Goal: Task Accomplishment & Management: Use online tool/utility

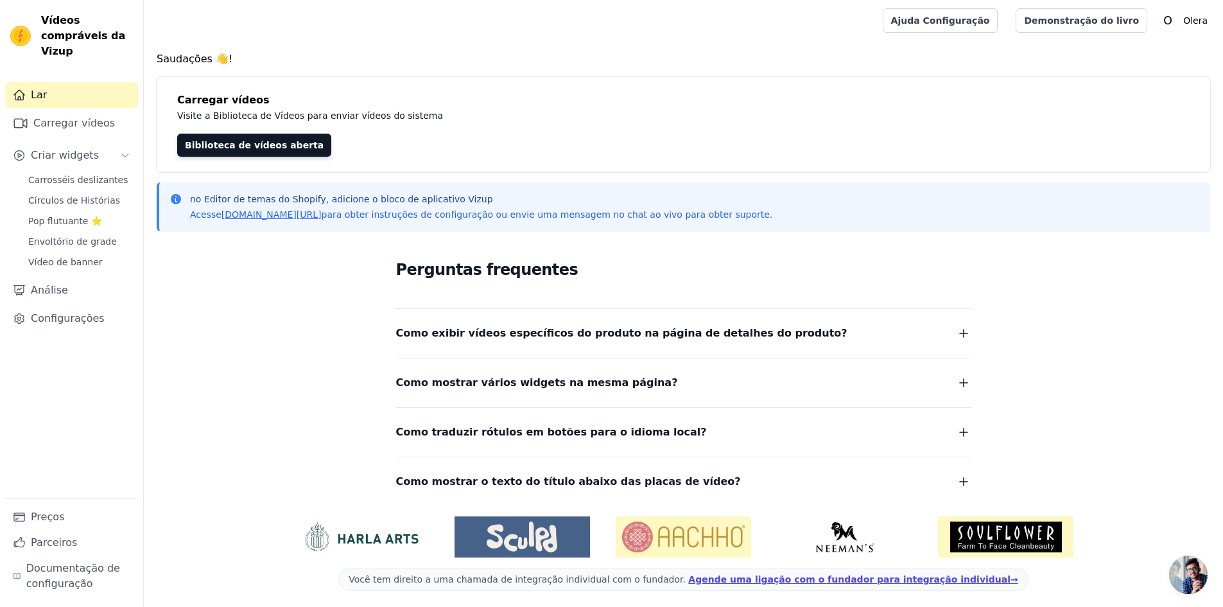
click at [78, 153] on div "Lar Carregar vídeos Criar widgets Carrosséis deslizantes Círculos de Histórias …" at bounding box center [71, 290] width 133 height 416
click at [82, 173] on span "Carrosséis deslizantes" at bounding box center [78, 179] width 100 height 13
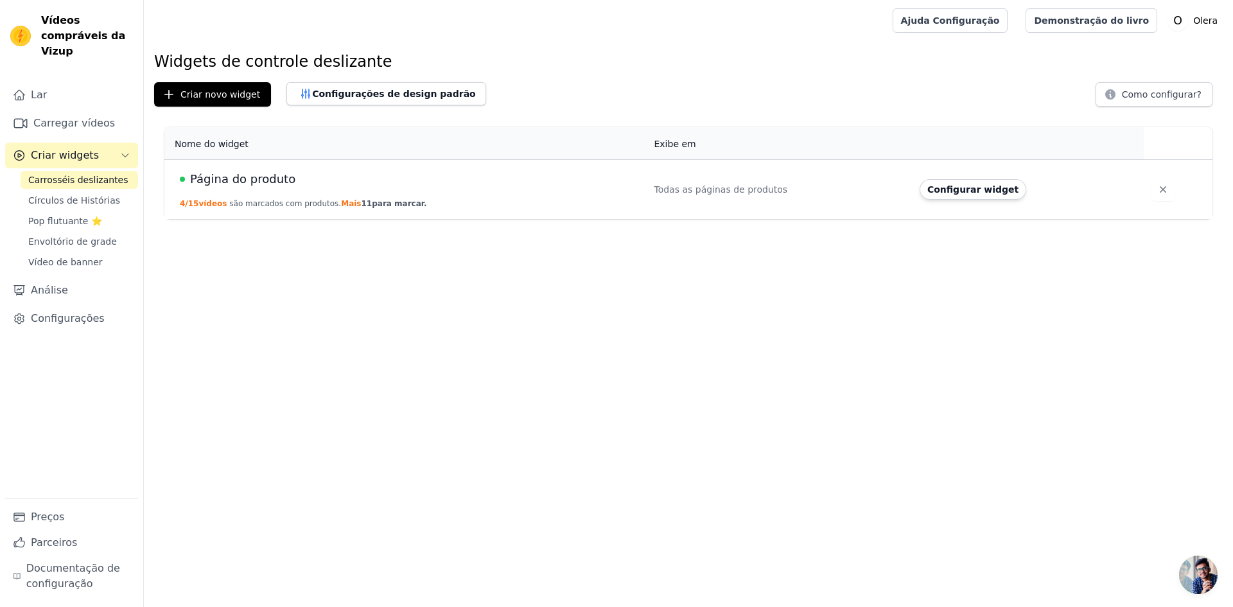
click at [272, 182] on font "Página do produto" at bounding box center [242, 178] width 105 height 13
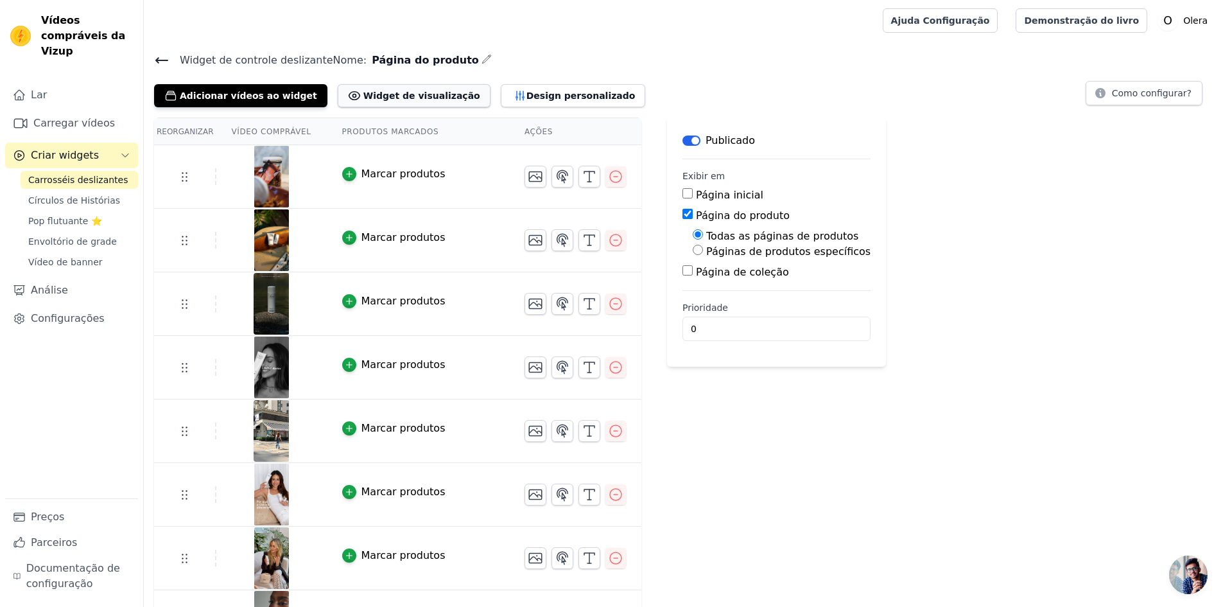
click at [387, 91] on font "Widget de visualização" at bounding box center [421, 96] width 117 height 10
click at [735, 256] on font "Páginas de produtos específicos" at bounding box center [788, 251] width 164 height 12
click at [703, 255] on input "Páginas de produtos específicos" at bounding box center [698, 250] width 10 height 10
radio input "true"
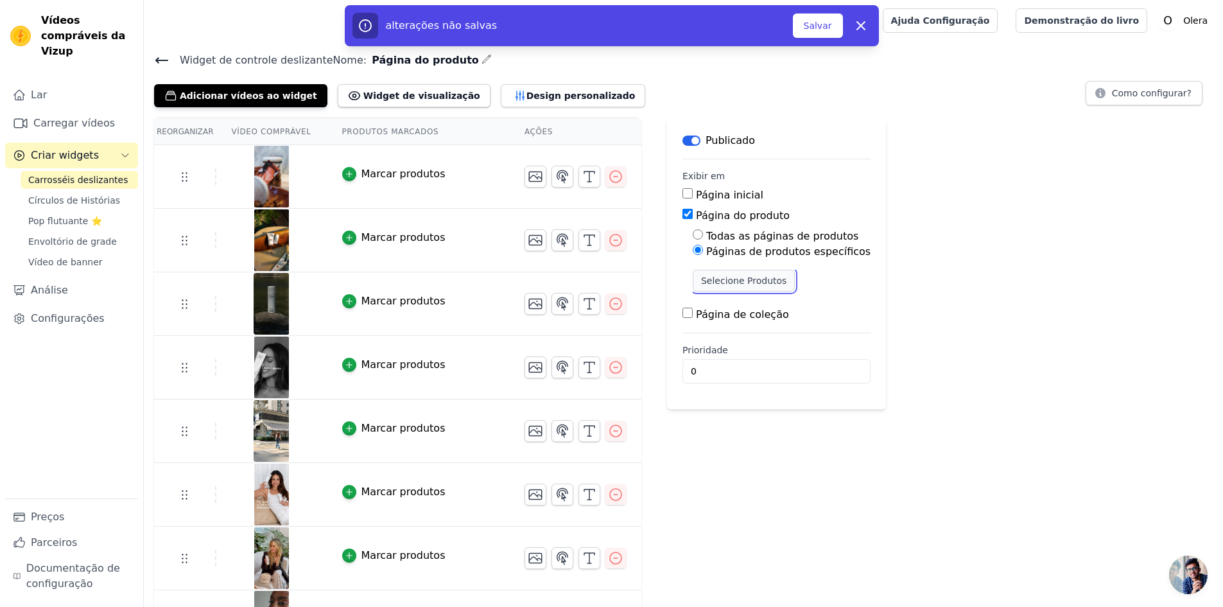
click at [726, 276] on font "Selecione Produtos" at bounding box center [743, 280] width 85 height 10
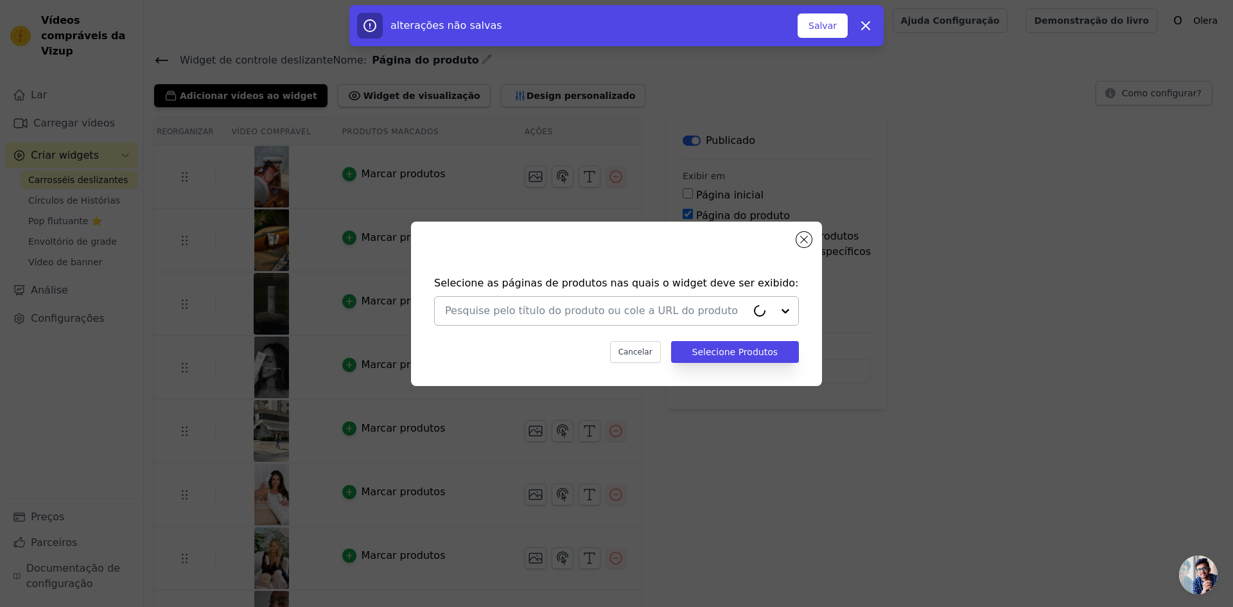
click at [634, 299] on div at bounding box center [596, 311] width 302 height 28
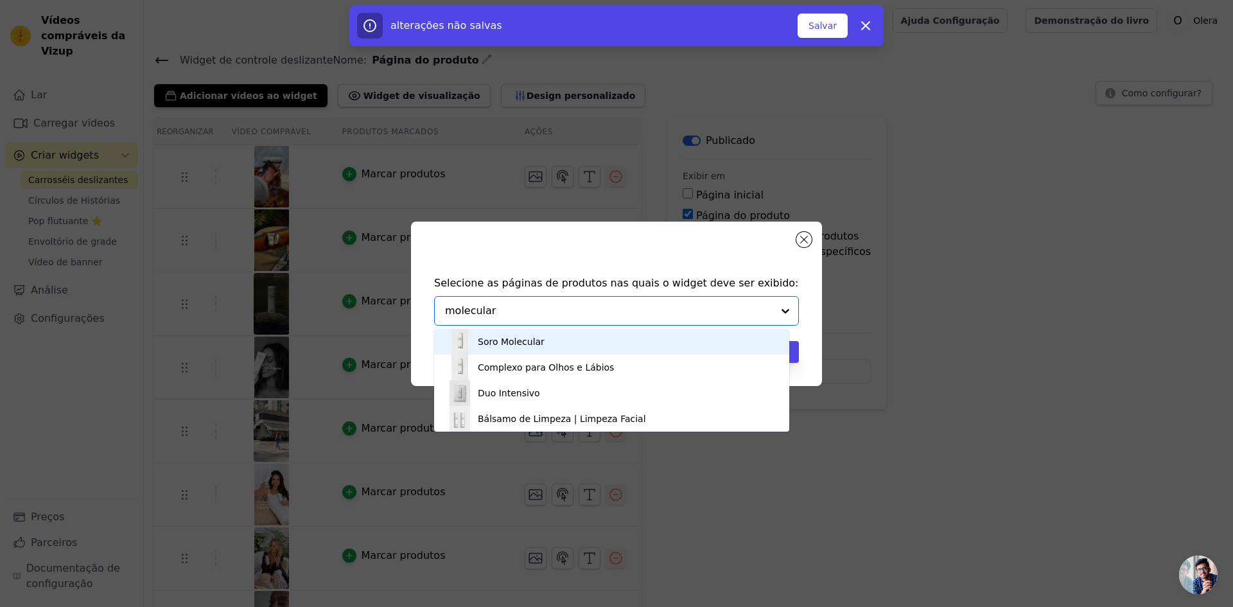
type input "molecular"
click at [534, 341] on font "Soro Molecular" at bounding box center [511, 341] width 67 height 10
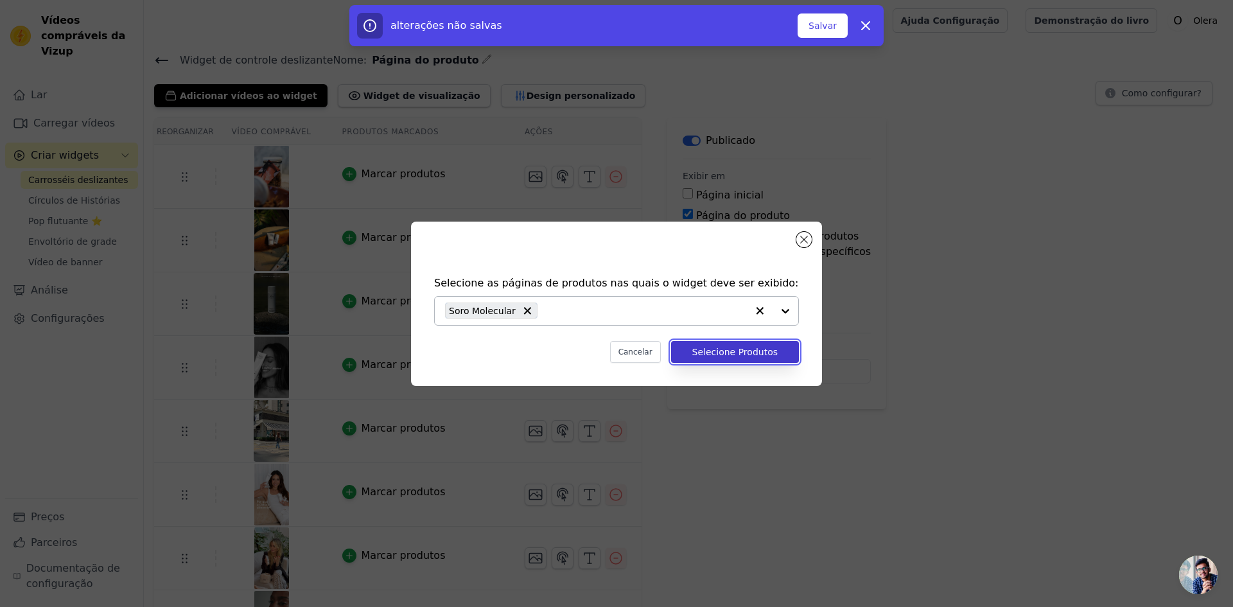
click at [706, 349] on font "Selecione Produtos" at bounding box center [734, 352] width 85 height 10
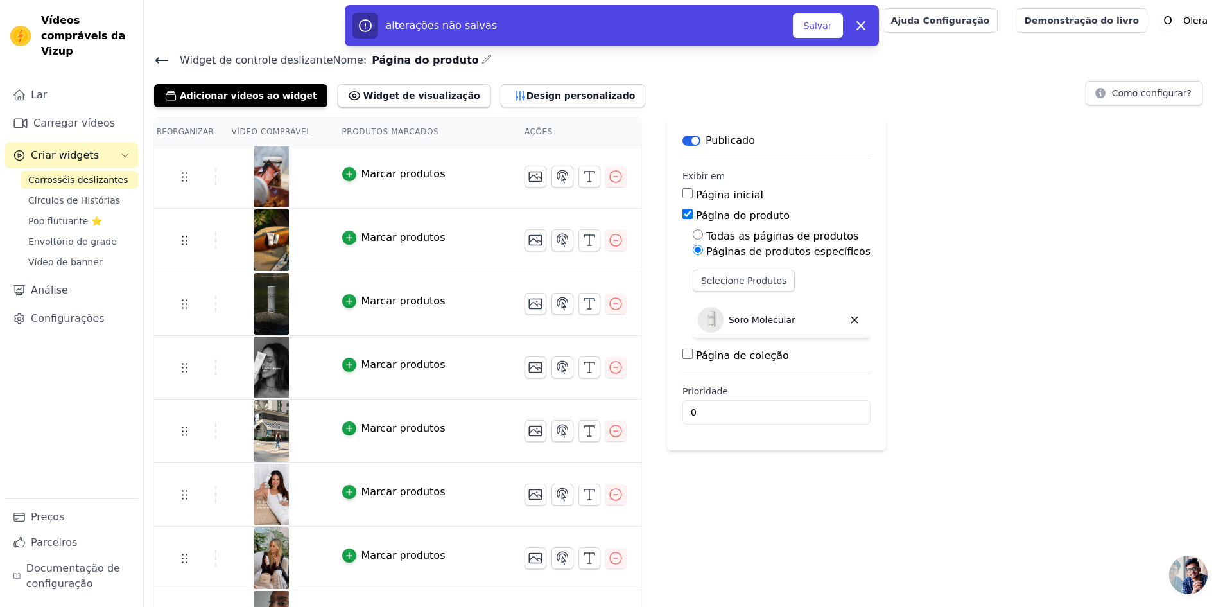
click at [697, 202] on div "Página inicial" at bounding box center [777, 195] width 188 height 15
click at [696, 196] on font "Página inicial" at bounding box center [729, 195] width 67 height 12
click at [693, 196] on input "Página inicial" at bounding box center [688, 193] width 10 height 10
click at [696, 196] on font "Página inicial" at bounding box center [729, 195] width 67 height 12
click at [683, 196] on input "Página inicial" at bounding box center [688, 193] width 10 height 10
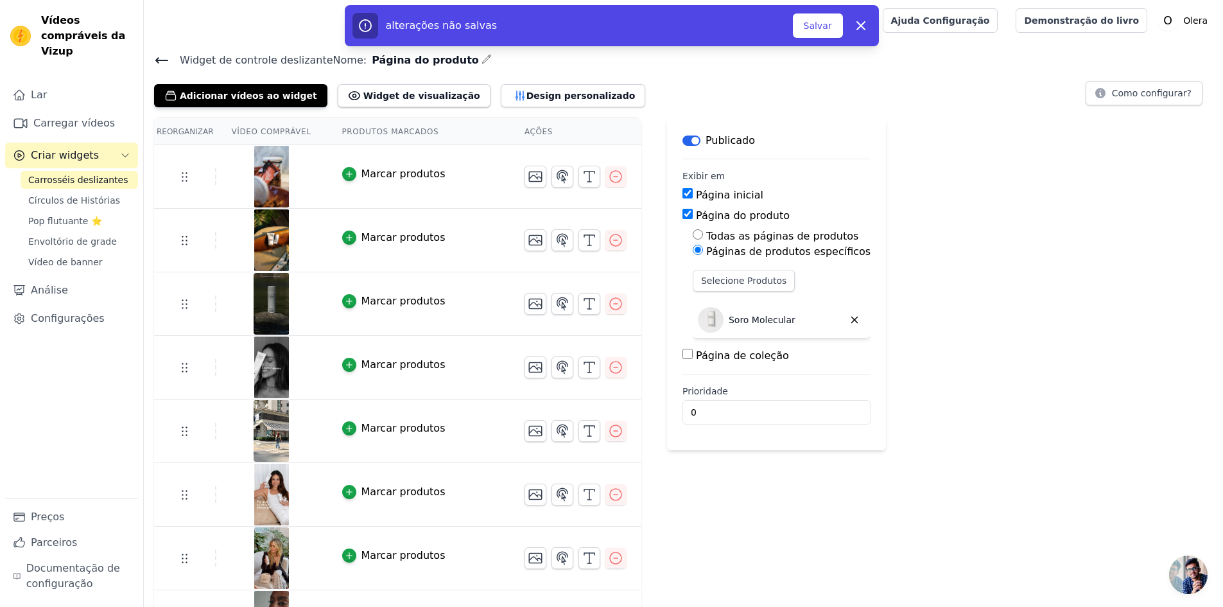
checkbox input "false"
click at [693, 230] on input "Todas as páginas de produtos" at bounding box center [698, 234] width 10 height 10
radio input "true"
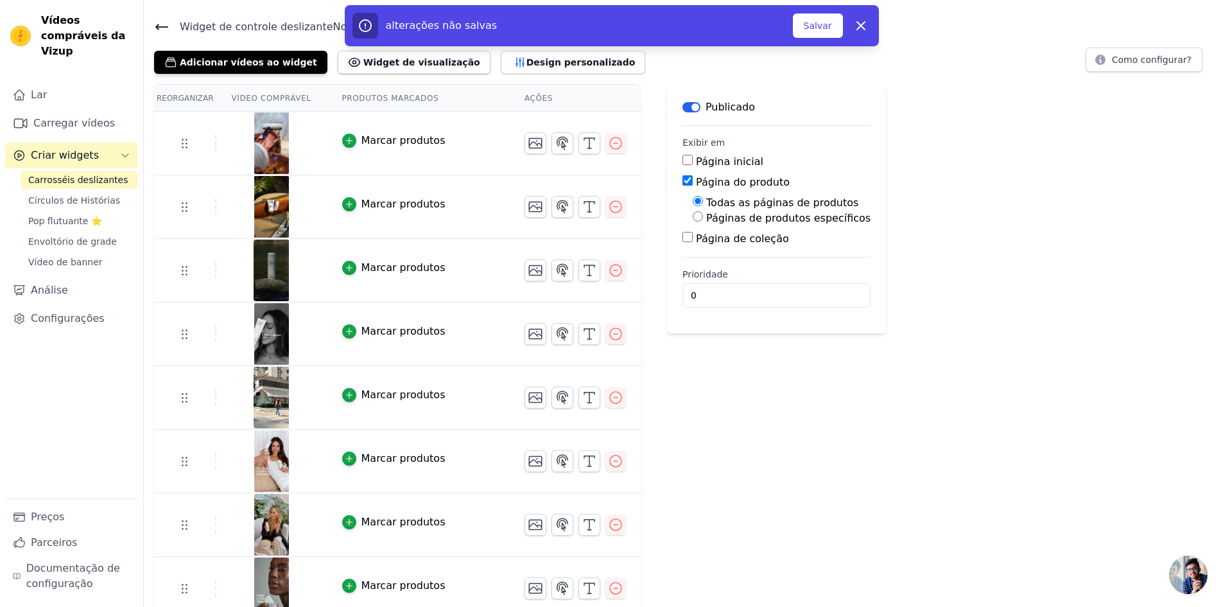
scroll to position [64, 0]
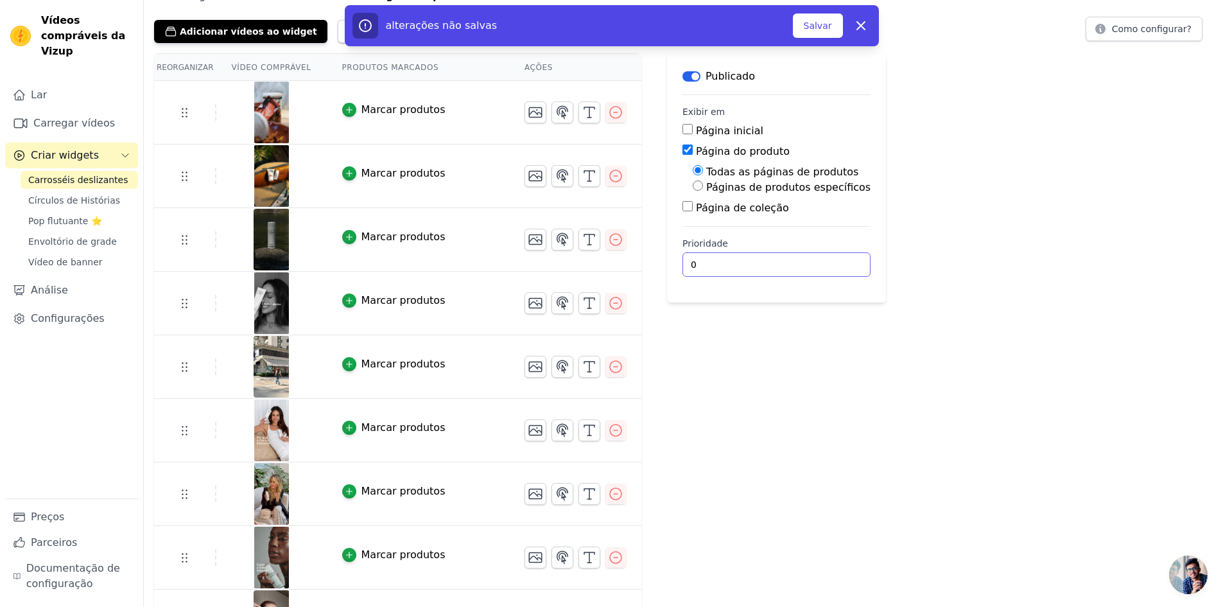
click at [693, 260] on input "0" at bounding box center [777, 264] width 188 height 24
click at [699, 376] on div "Rótulo Publicado Exibir em Página inicial Página do produto Todas as páginas de…" at bounding box center [776, 546] width 219 height 986
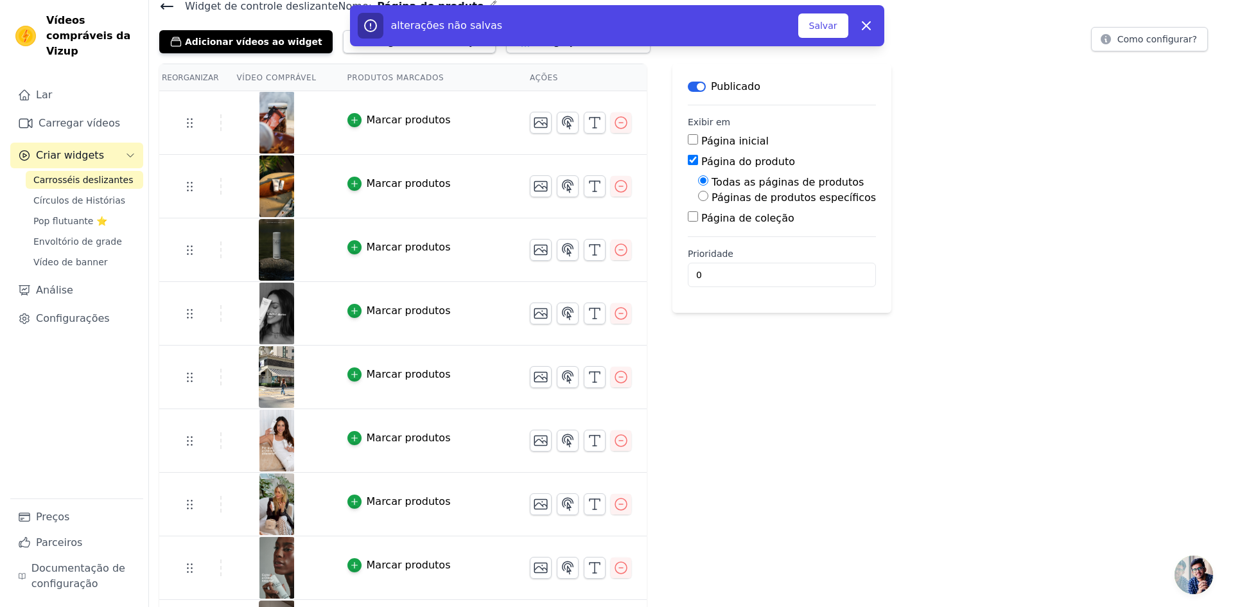
scroll to position [0, 0]
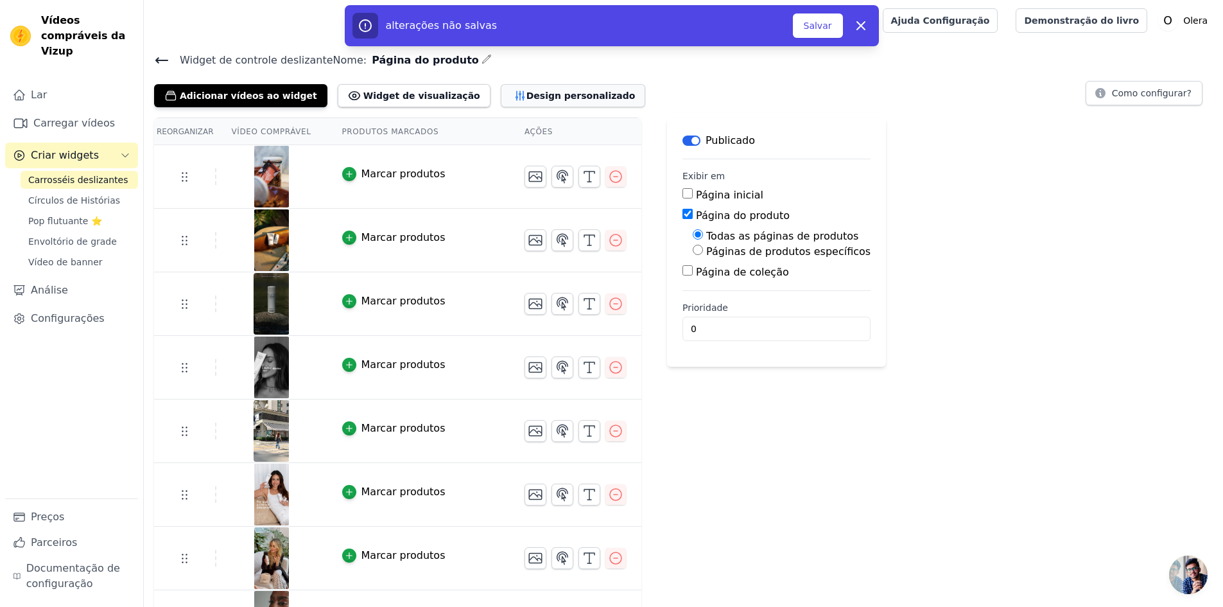
click at [527, 92] on font "Design personalizado" at bounding box center [581, 96] width 109 height 10
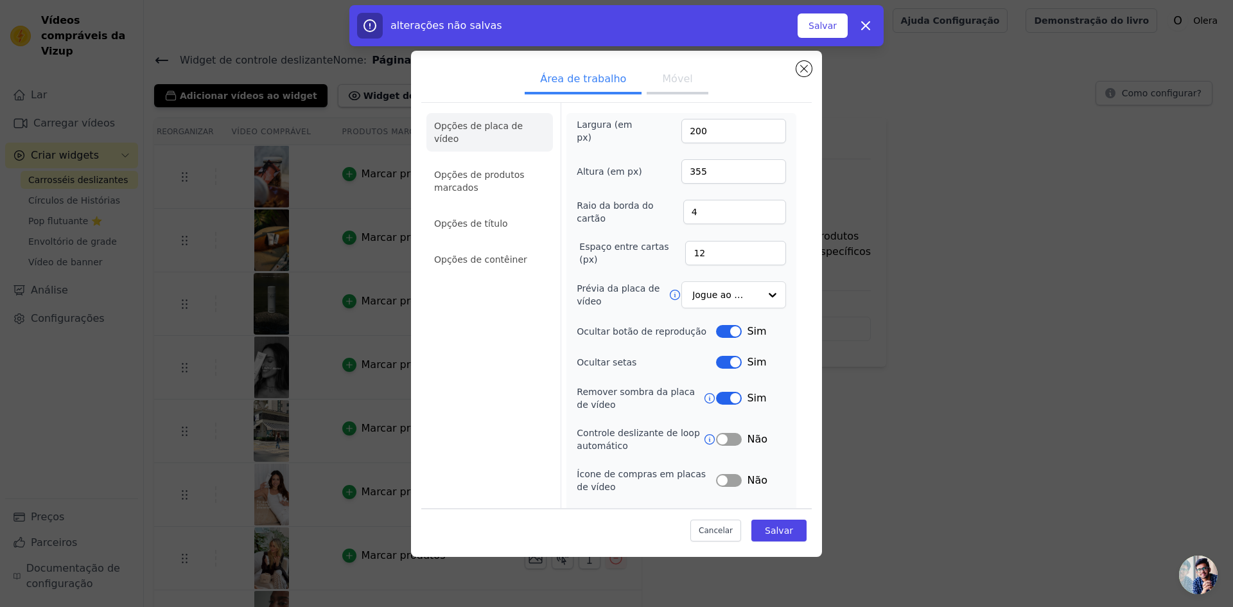
click at [667, 78] on font "Móvel" at bounding box center [677, 79] width 30 height 12
click at [594, 82] on font "Área de trabalho" at bounding box center [583, 79] width 86 height 12
click at [496, 170] on font "Opções de produtos marcados" at bounding box center [479, 181] width 91 height 23
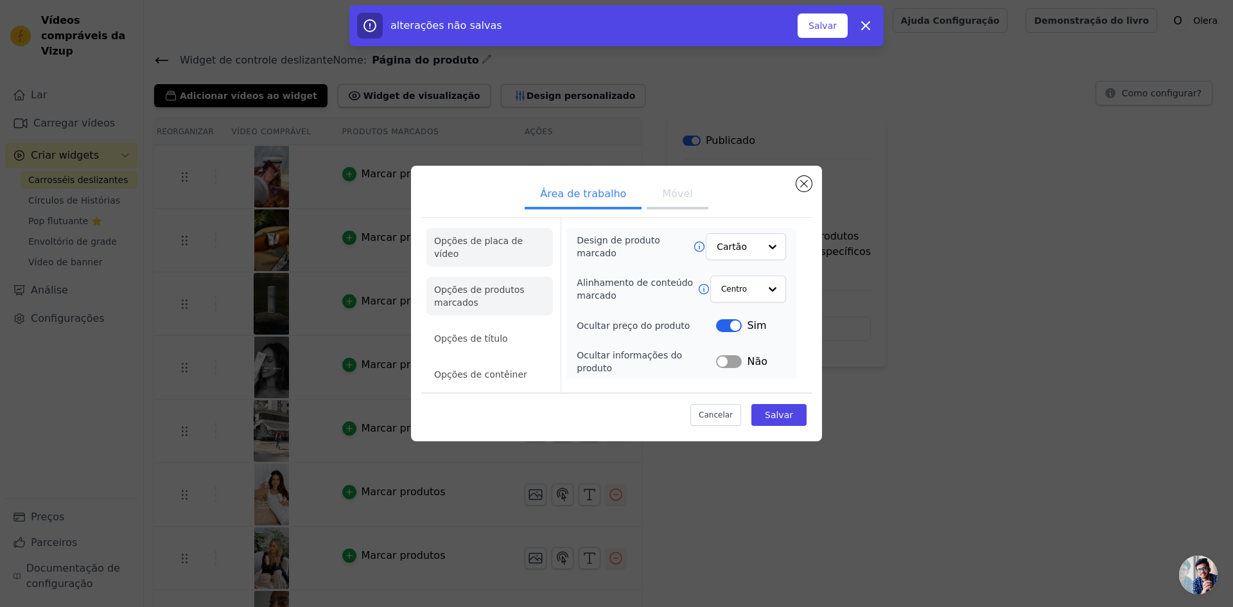
click at [500, 247] on font "Opções de placa de vídeo" at bounding box center [478, 247] width 89 height 23
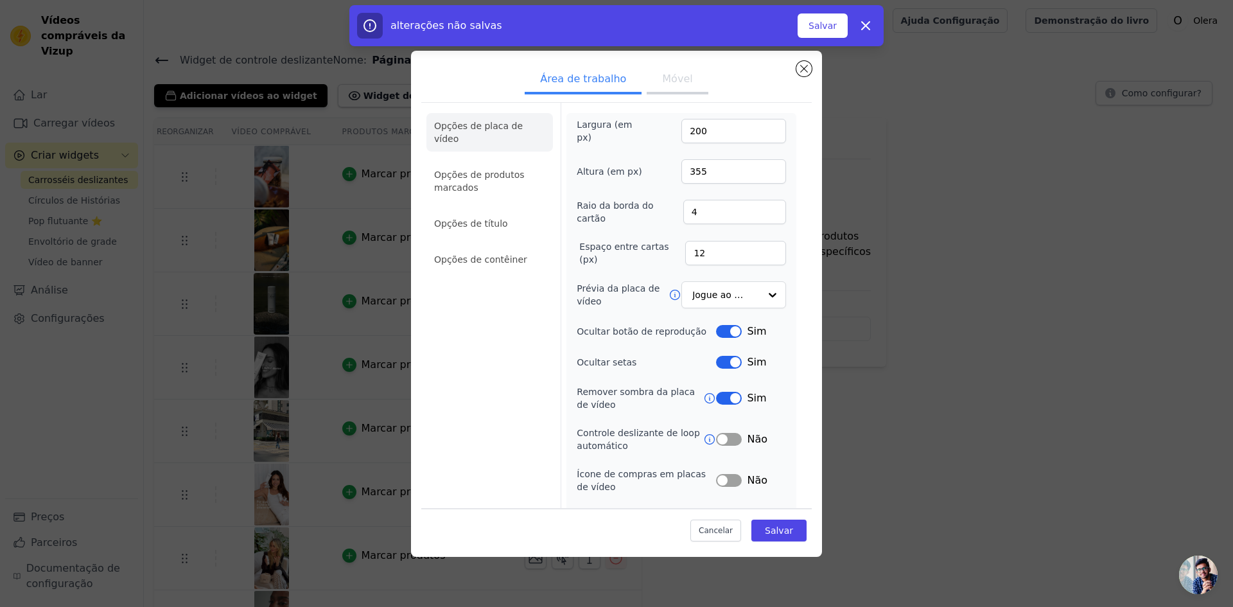
scroll to position [33, 0]
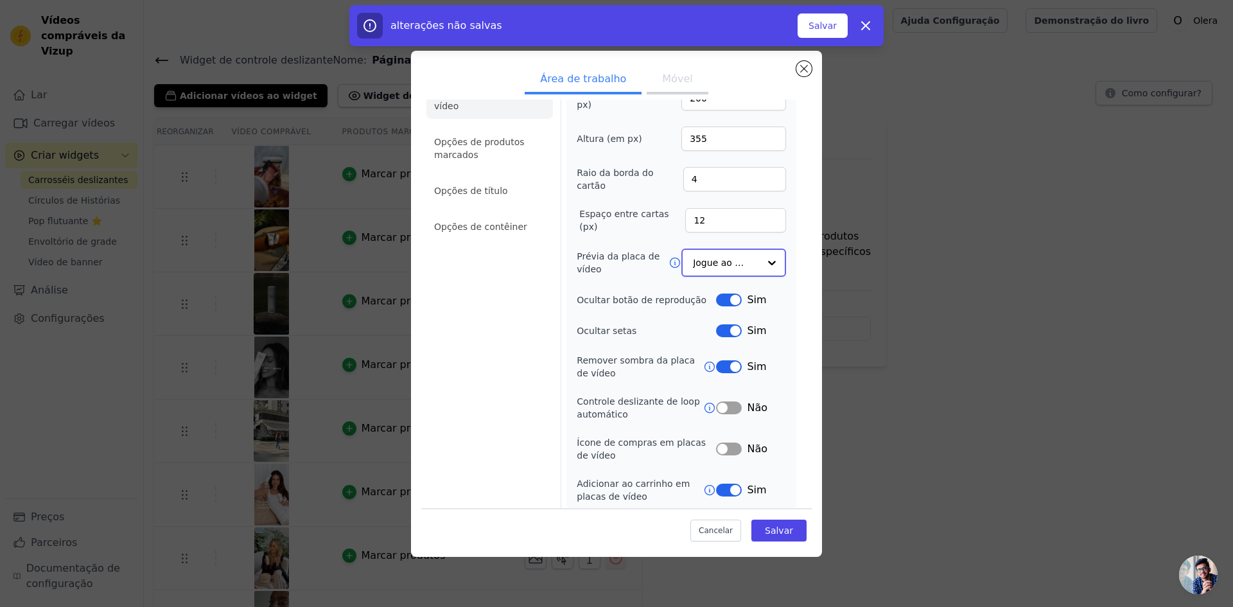
click at [705, 268] on input "Prévia da placa de vídeo" at bounding box center [726, 263] width 66 height 26
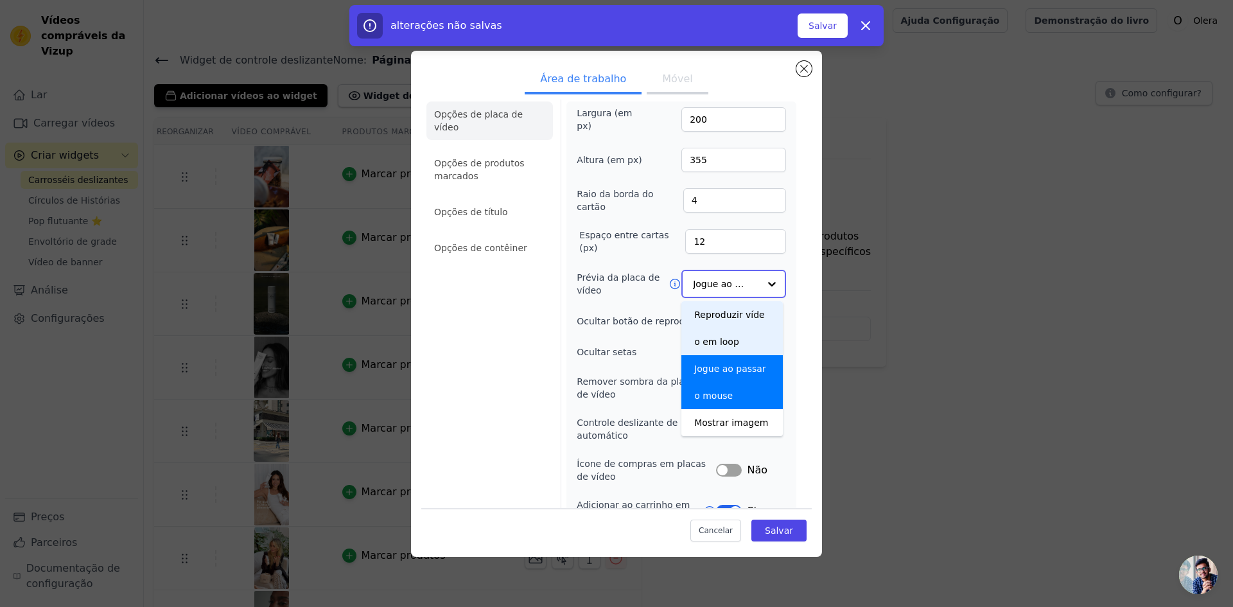
scroll to position [0, 0]
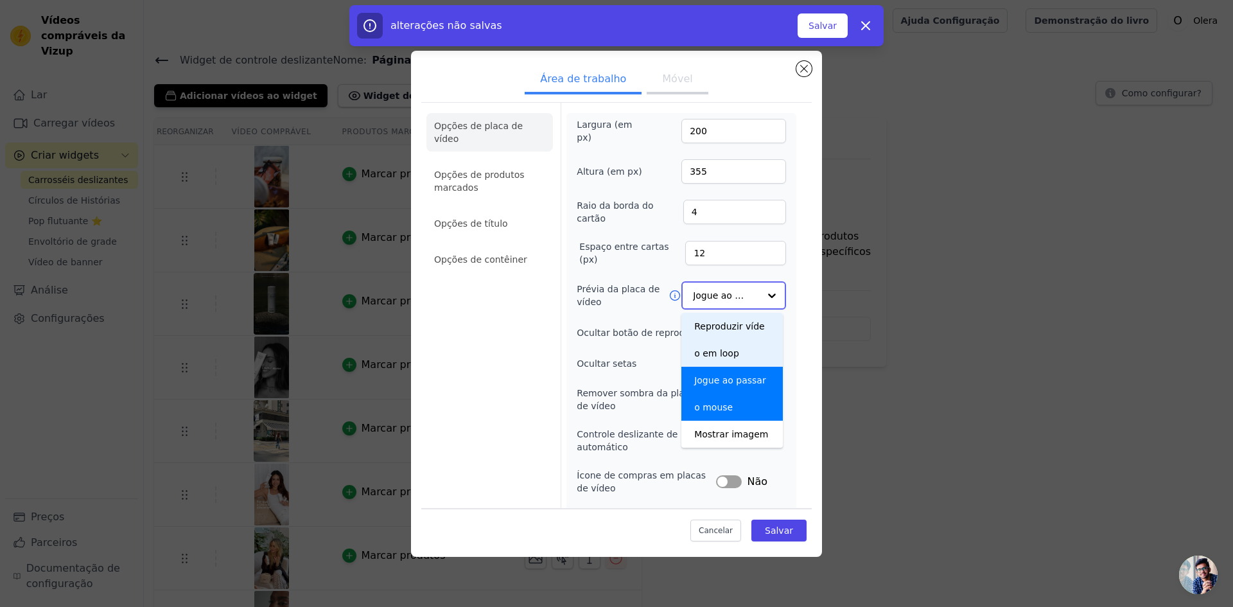
click at [728, 332] on div "Reproduzir vídeo em loop" at bounding box center [731, 340] width 101 height 54
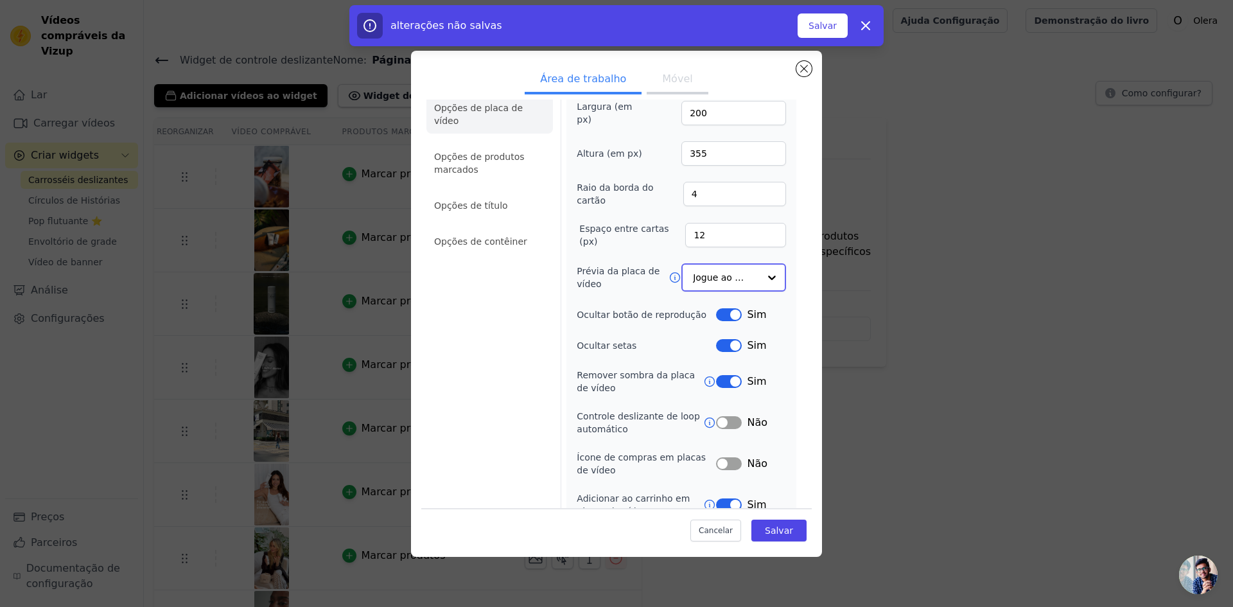
scroll to position [34, 0]
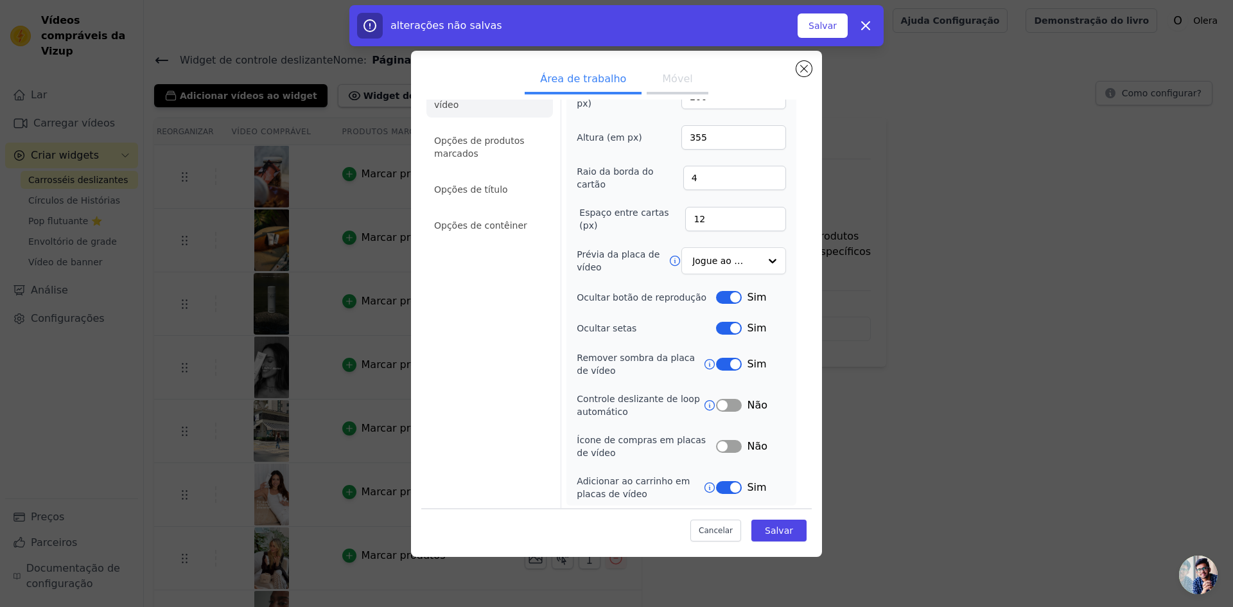
click at [725, 326] on button "Rótulo" at bounding box center [729, 328] width 26 height 13
click at [722, 360] on button "Rótulo" at bounding box center [729, 365] width 26 height 13
click at [703, 362] on icon at bounding box center [709, 365] width 13 height 13
click at [726, 364] on button "Rótulo" at bounding box center [729, 365] width 26 height 13
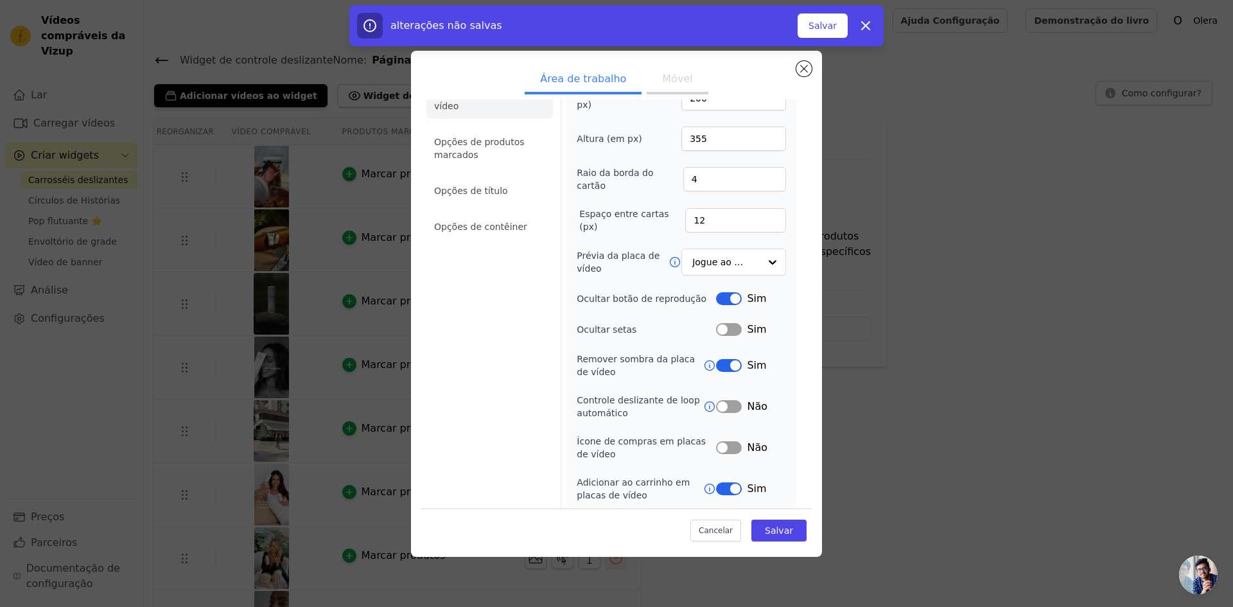
click at [703, 404] on icon at bounding box center [709, 406] width 13 height 13
click at [722, 401] on button "Rótulo" at bounding box center [729, 406] width 26 height 13
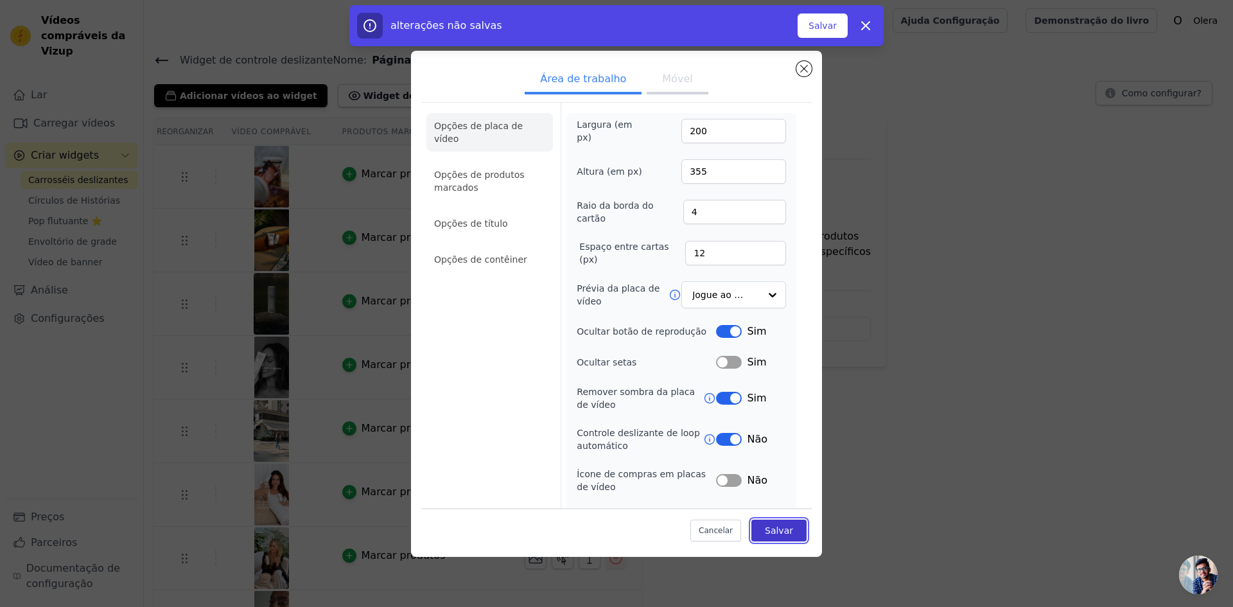
click at [776, 533] on font "Salvar" at bounding box center [779, 530] width 28 height 10
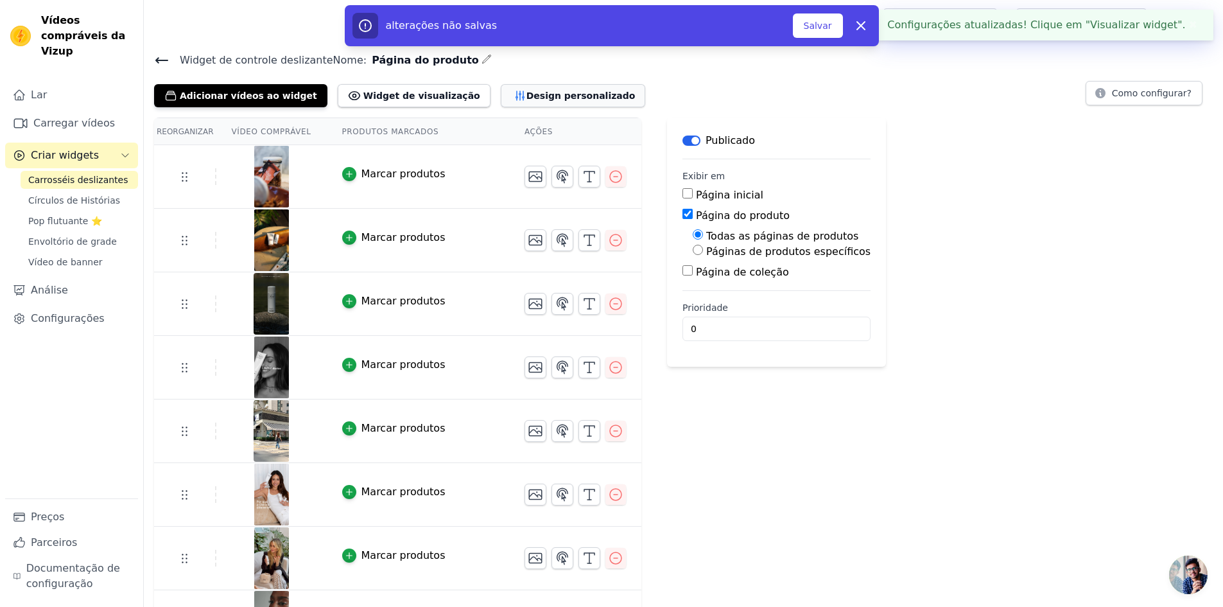
click at [527, 100] on font "Design personalizado" at bounding box center [581, 96] width 109 height 10
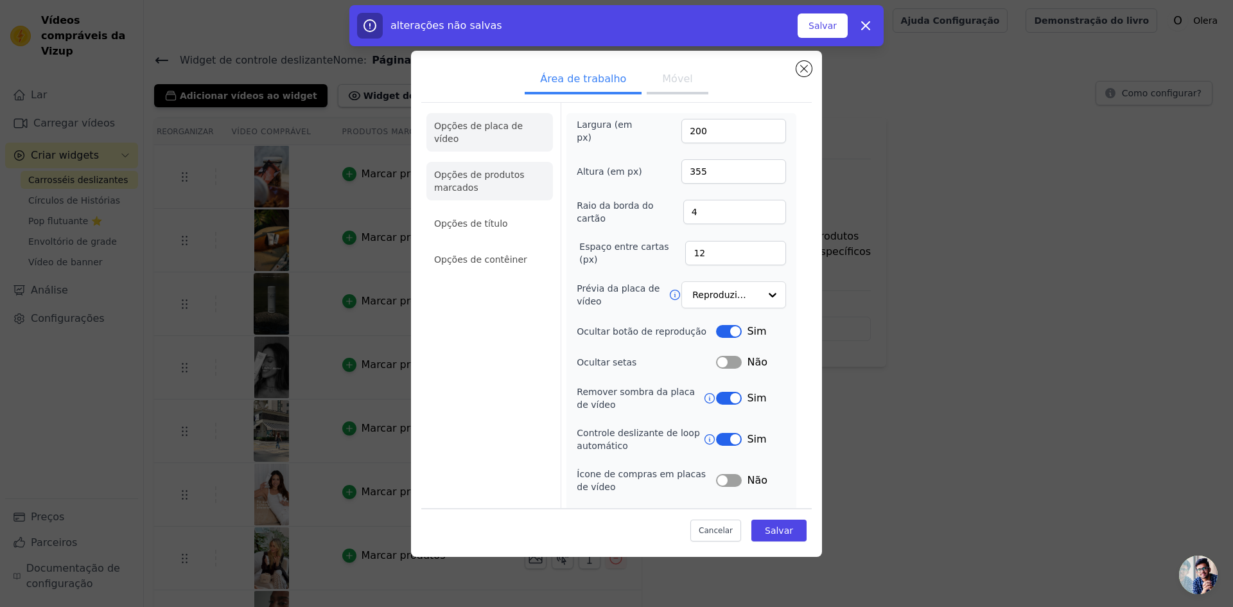
click at [491, 173] on li "Opções de produtos marcados" at bounding box center [489, 181] width 126 height 39
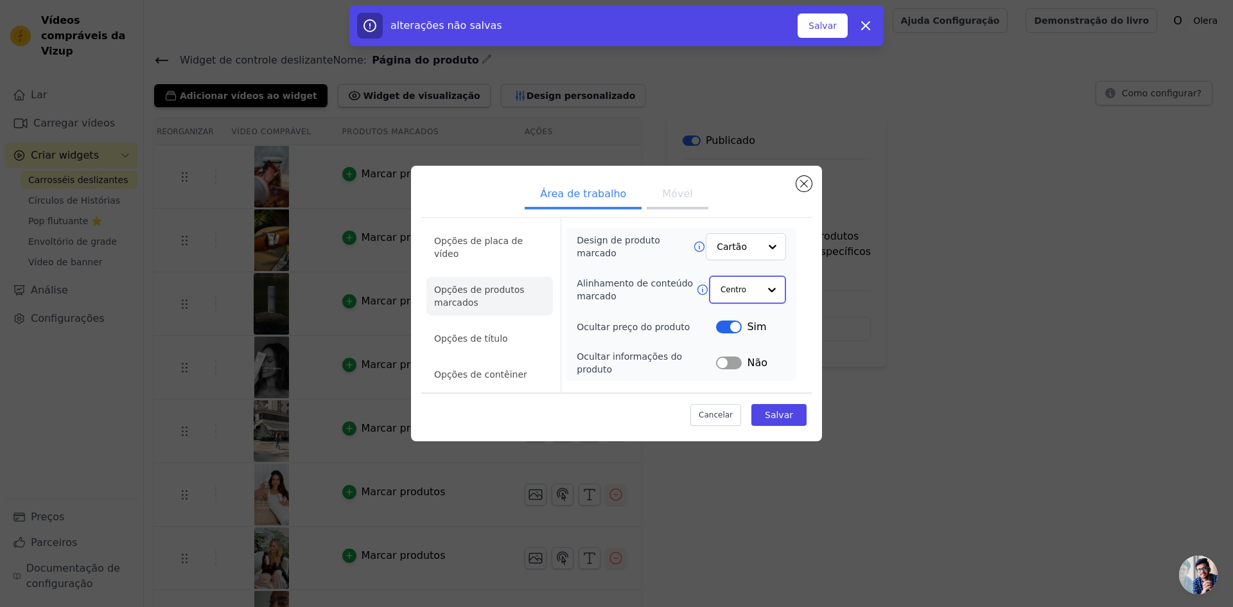
click at [740, 299] on input "Alinhamento de conteúdo marcado" at bounding box center [739, 290] width 39 height 26
click at [740, 353] on font "Esquerda" at bounding box center [743, 347] width 42 height 10
click at [742, 295] on input "Alinhamento de conteúdo marcado" at bounding box center [739, 290] width 39 height 26
click at [743, 353] on font "Esquerda" at bounding box center [743, 347] width 42 height 10
click at [774, 297] on div at bounding box center [772, 290] width 26 height 26
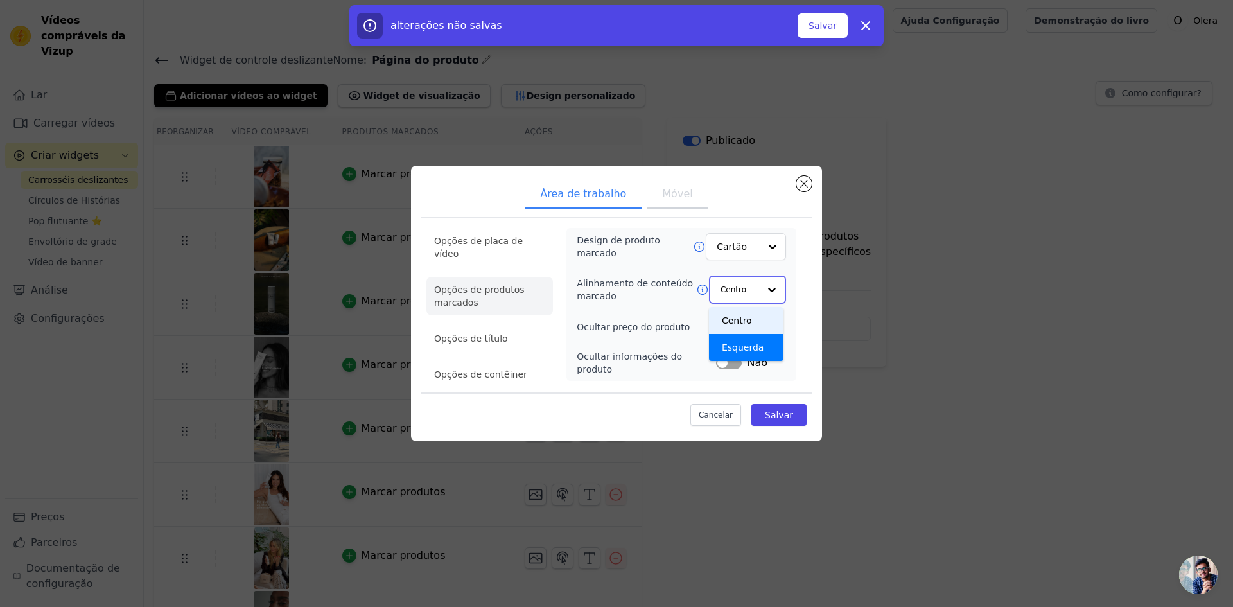
click at [754, 331] on div "Centro" at bounding box center [746, 320] width 74 height 27
click at [770, 301] on div at bounding box center [772, 290] width 26 height 26
click at [824, 28] on font "Salvar" at bounding box center [822, 26] width 28 height 10
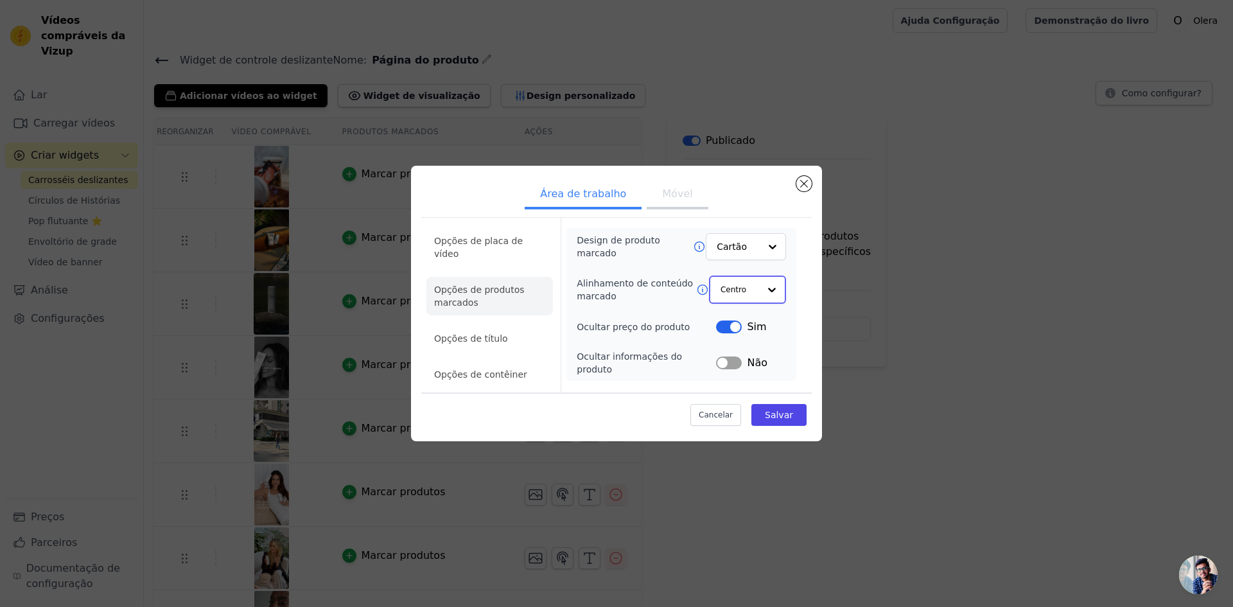
click at [763, 302] on div at bounding box center [772, 290] width 26 height 26
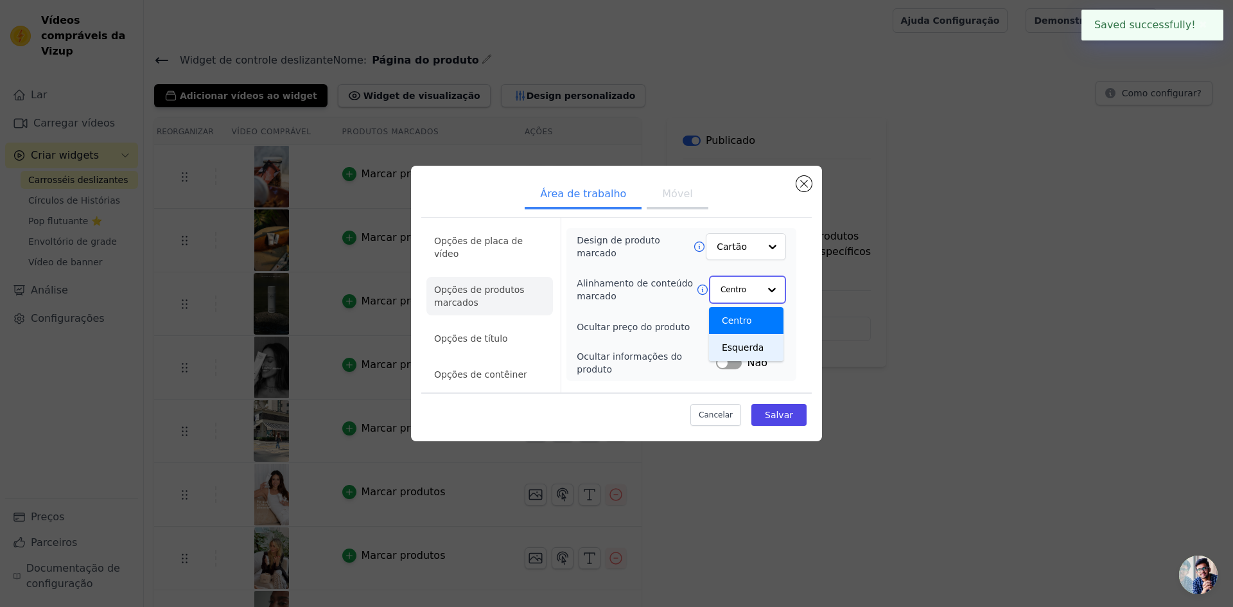
click at [749, 353] on font "Esquerda" at bounding box center [743, 347] width 42 height 10
click at [776, 410] on font "Salvar" at bounding box center [779, 415] width 28 height 10
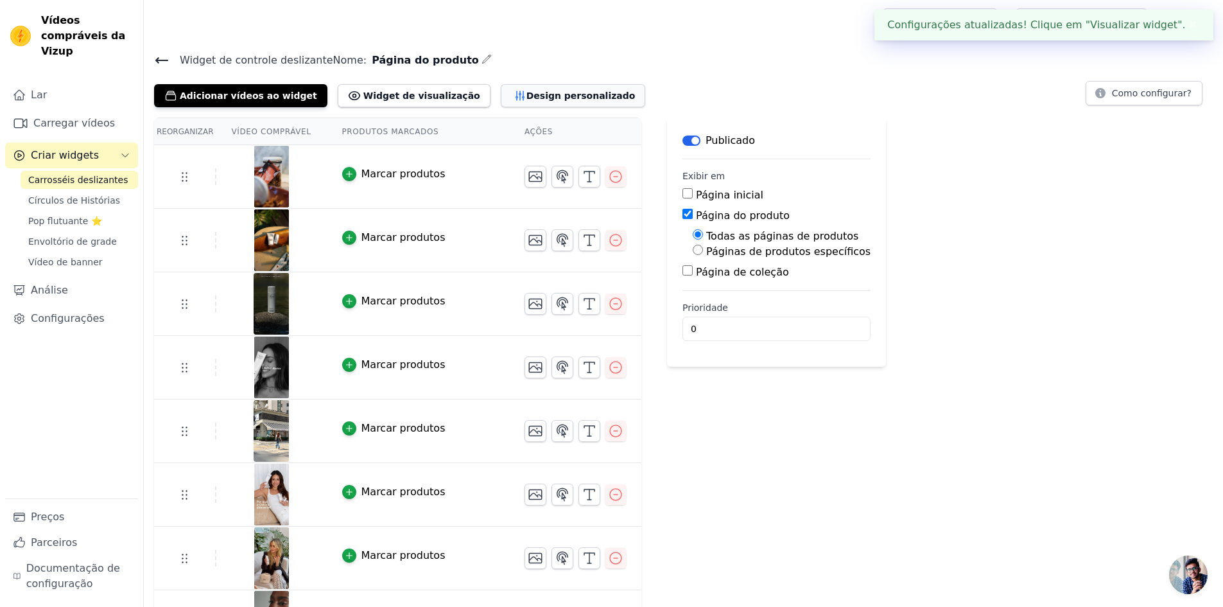
click at [527, 93] on font "Design personalizado" at bounding box center [581, 96] width 109 height 10
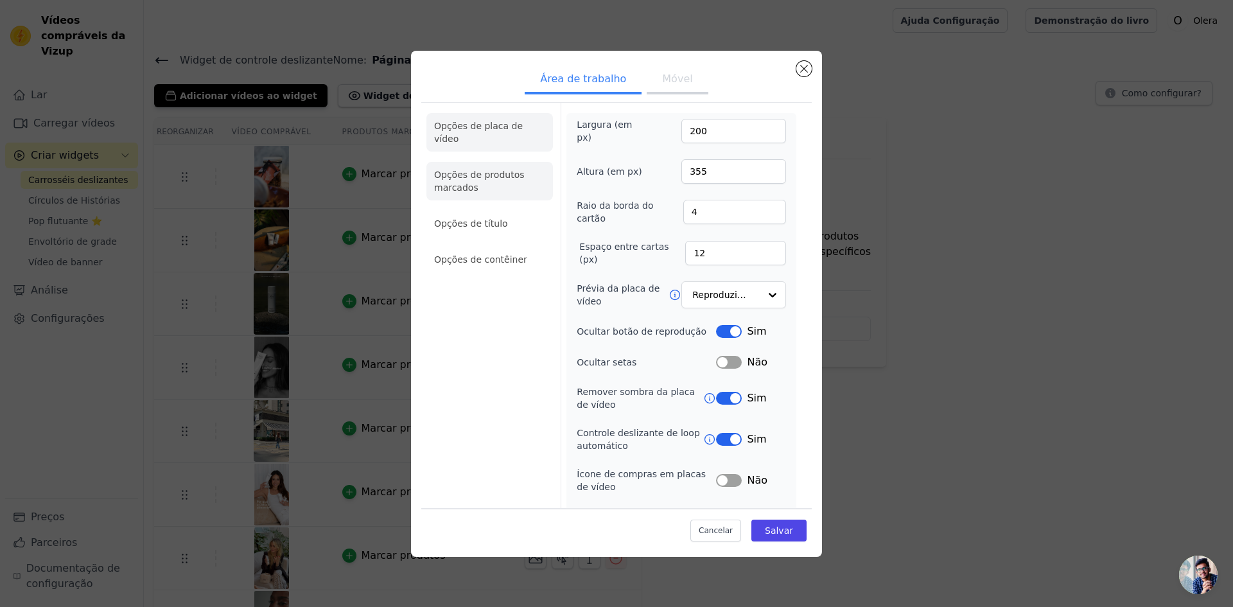
click at [494, 173] on li "Opções de produtos marcados" at bounding box center [489, 181] width 126 height 39
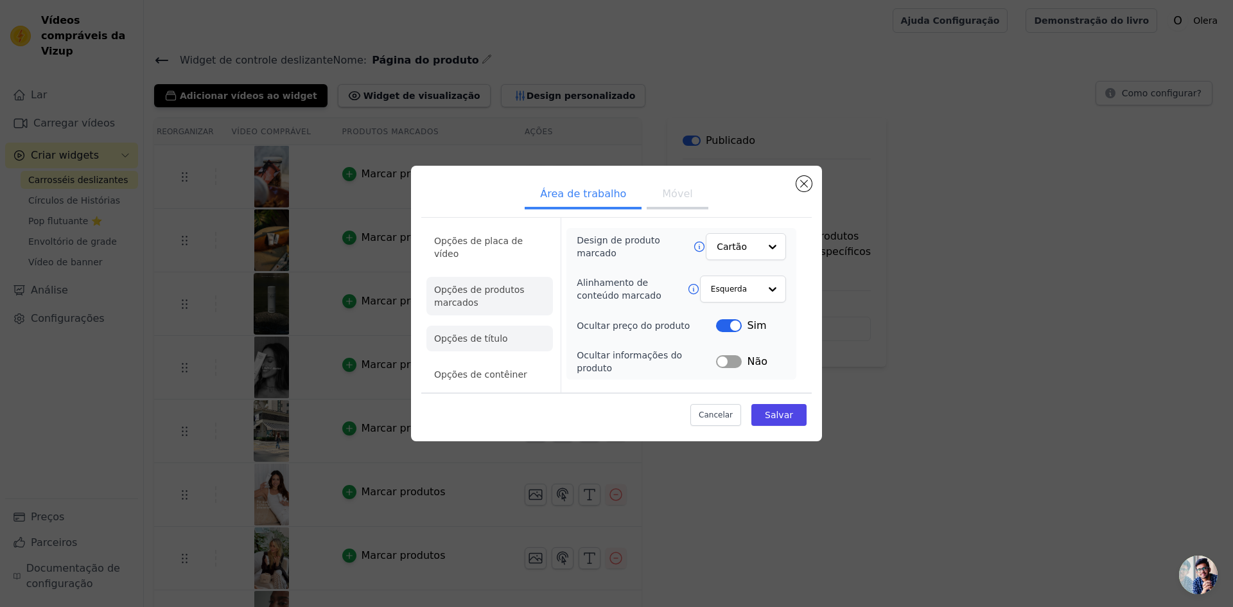
click at [497, 335] on font "Opções de título" at bounding box center [471, 338] width 74 height 10
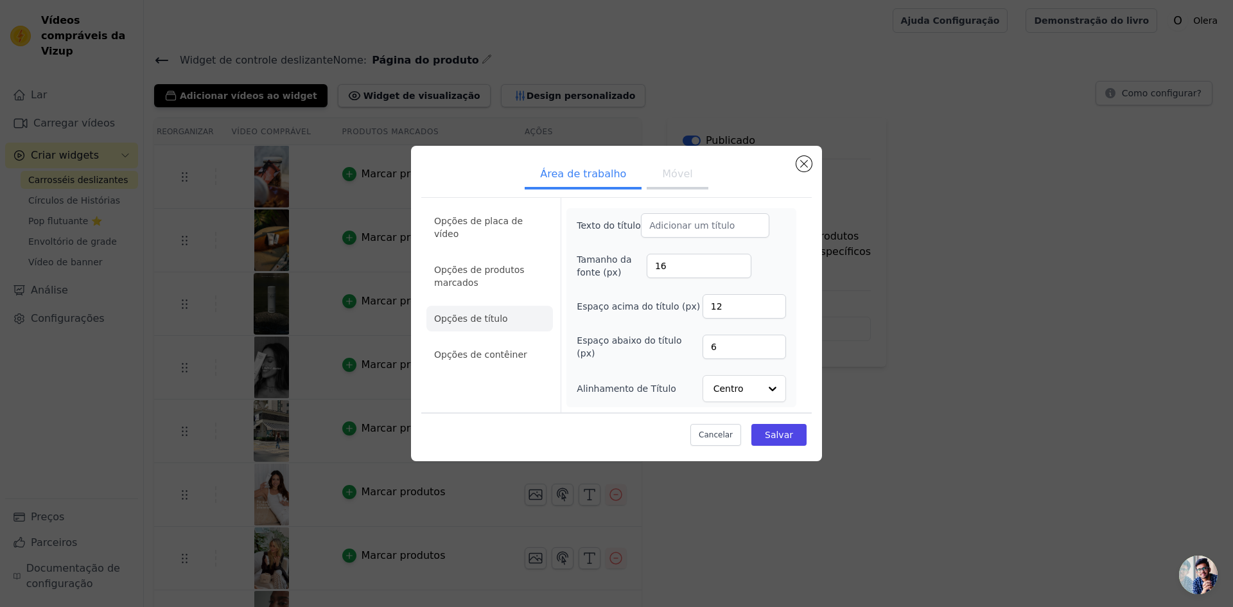
click at [488, 347] on li "Opções de contêiner" at bounding box center [489, 355] width 126 height 26
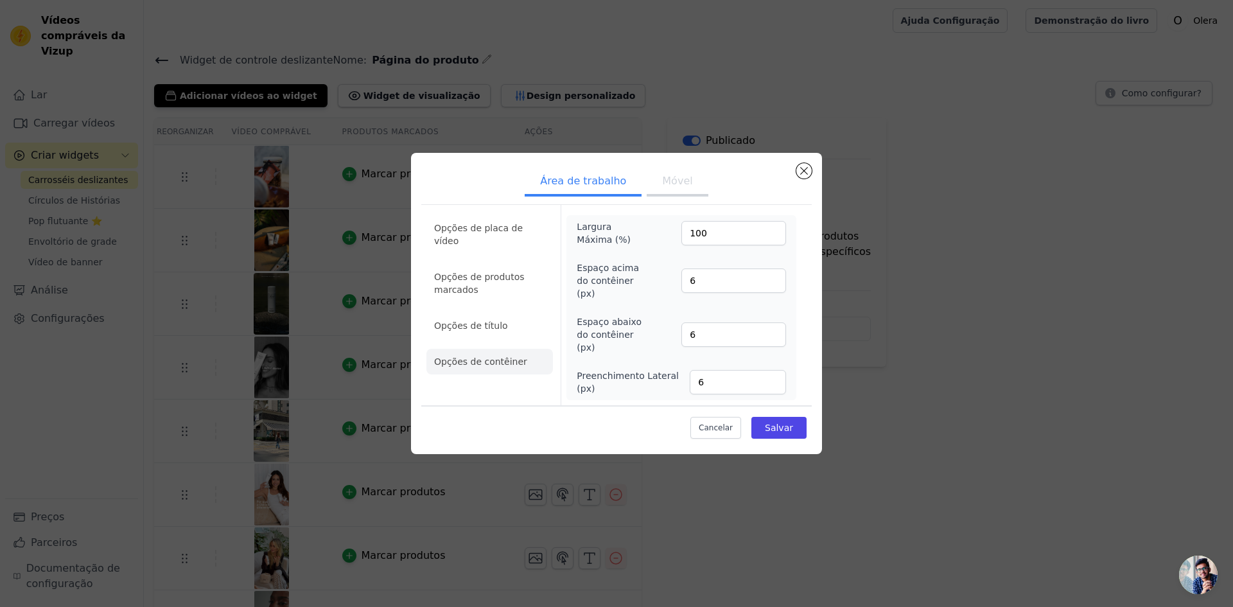
click at [662, 196] on button "Móvel" at bounding box center [677, 182] width 61 height 28
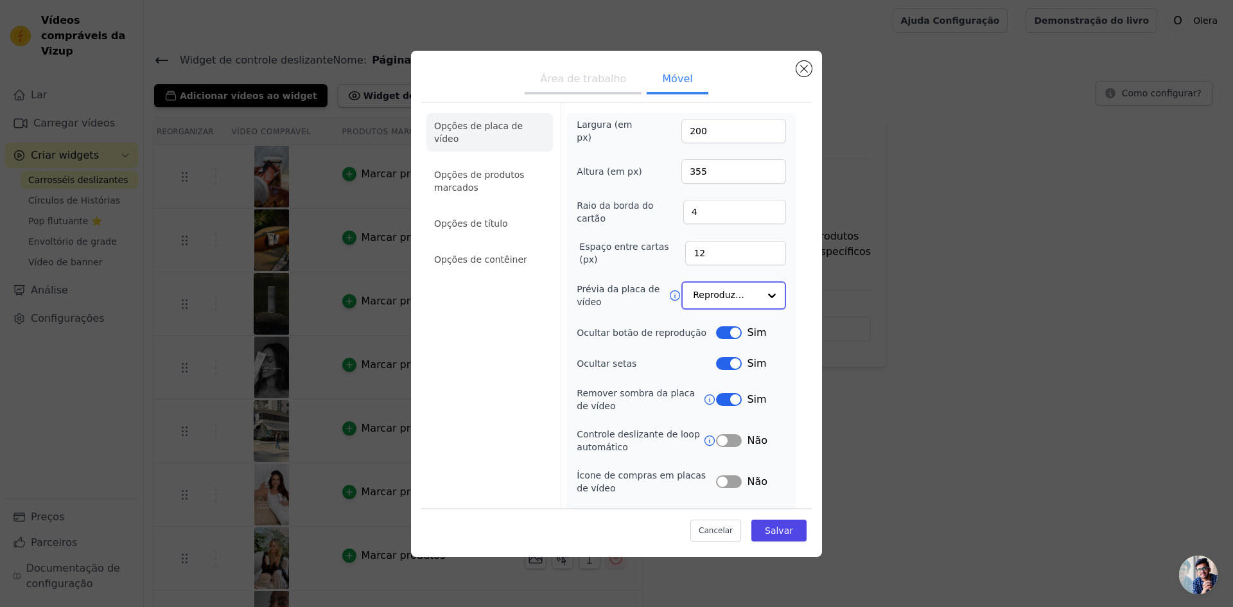
click at [746, 295] on input "Prévia da placa de vídeo" at bounding box center [726, 296] width 66 height 26
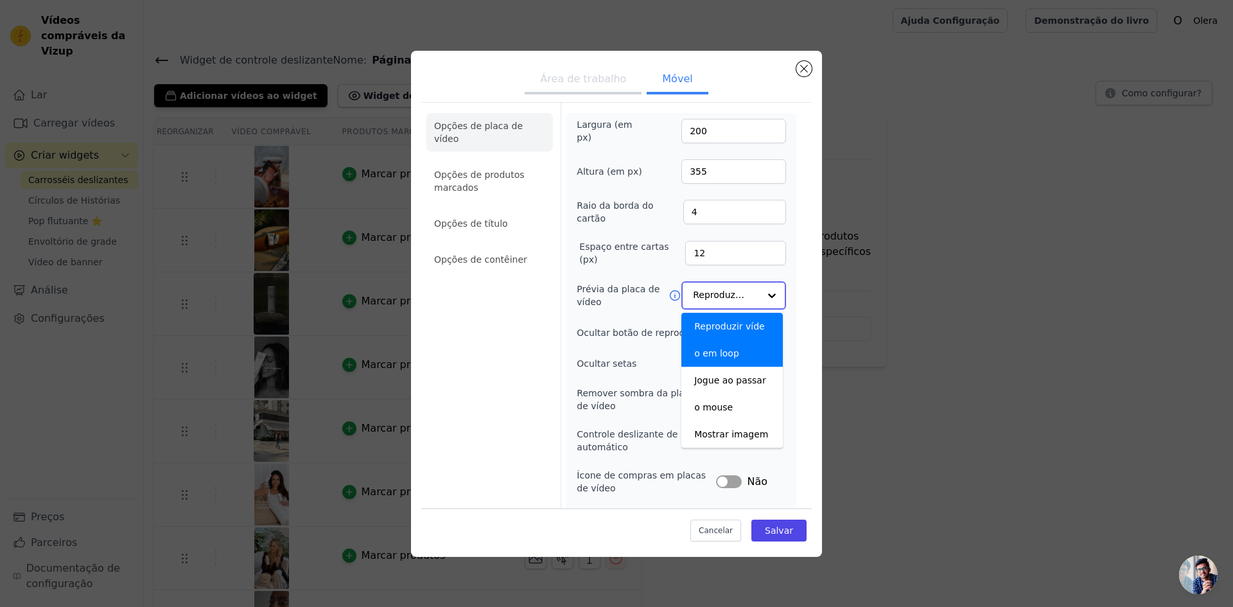
click at [717, 337] on div "Reproduzir vídeo em loop" at bounding box center [731, 340] width 101 height 54
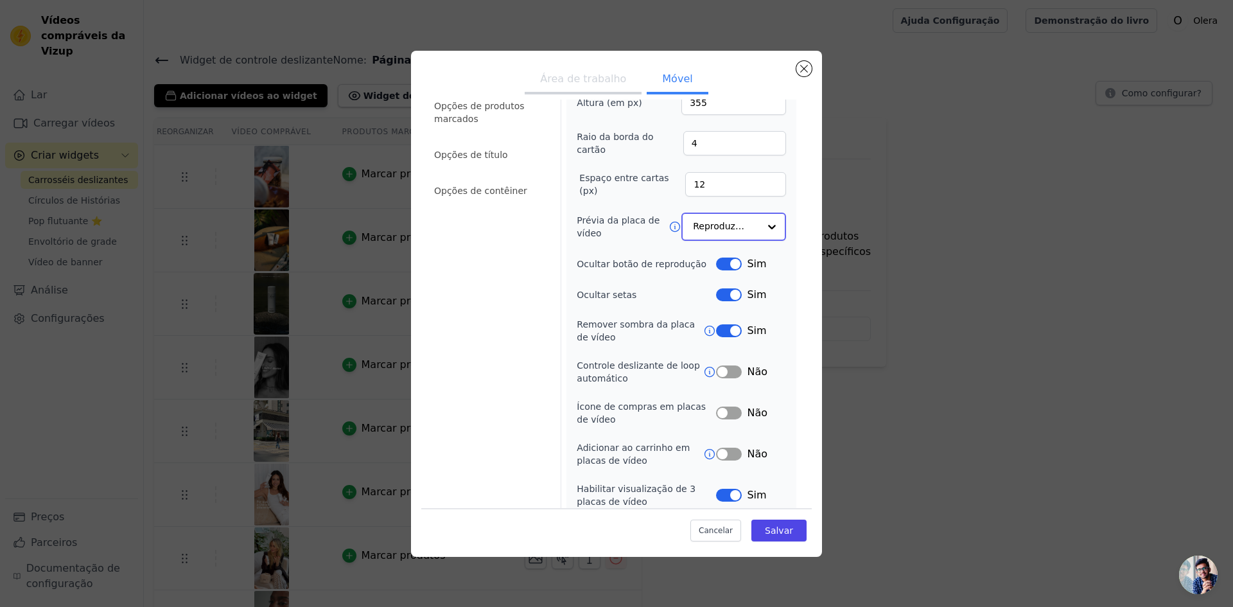
scroll to position [75, 0]
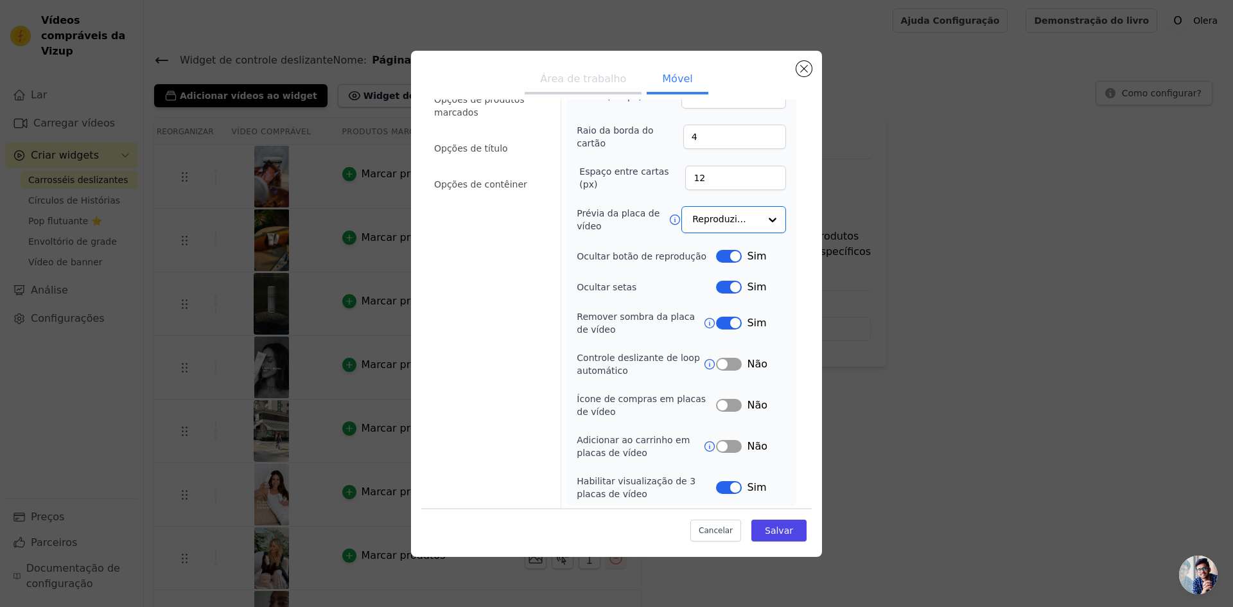
click at [729, 446] on button "Rótulo" at bounding box center [729, 446] width 26 height 13
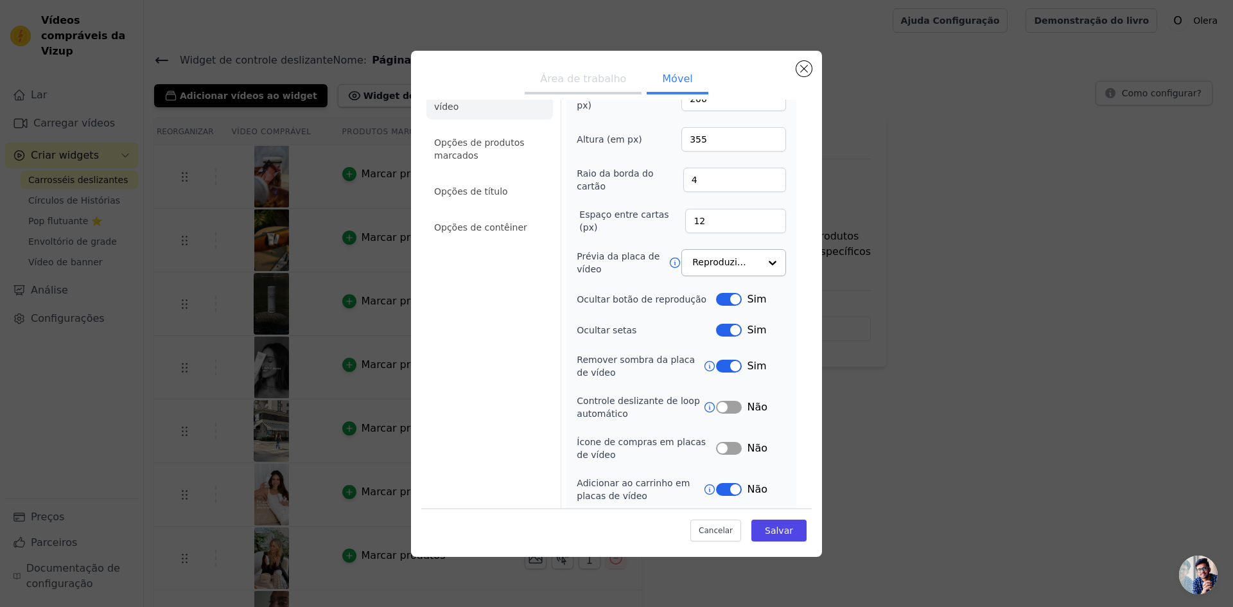
scroll to position [10, 0]
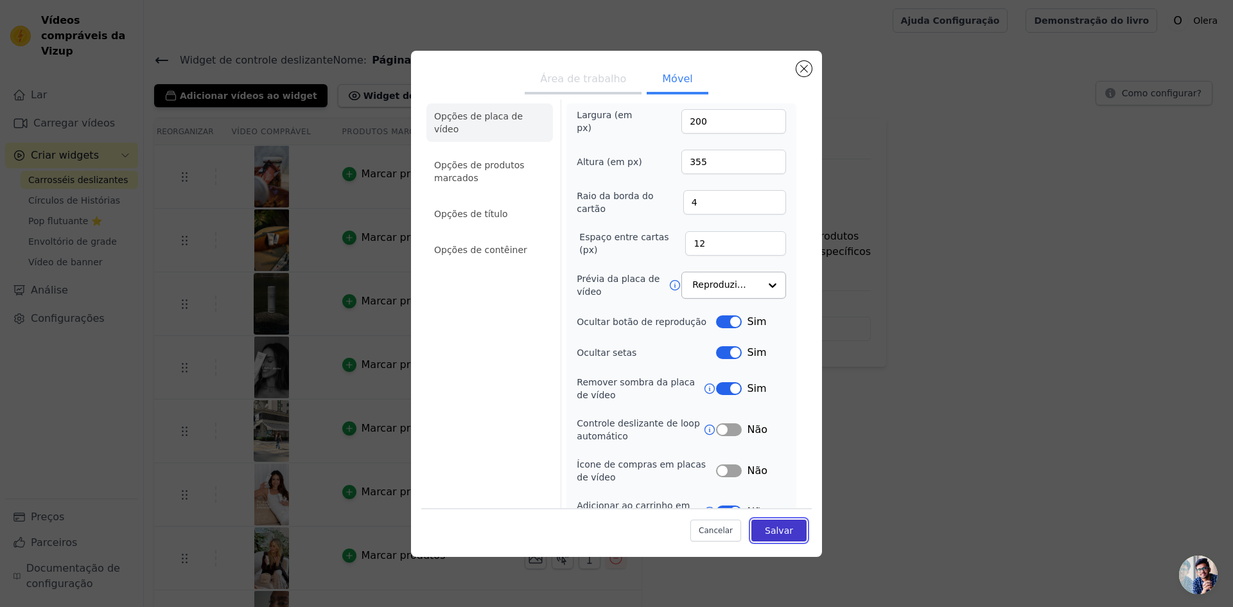
click at [765, 534] on font "Salvar" at bounding box center [779, 530] width 28 height 10
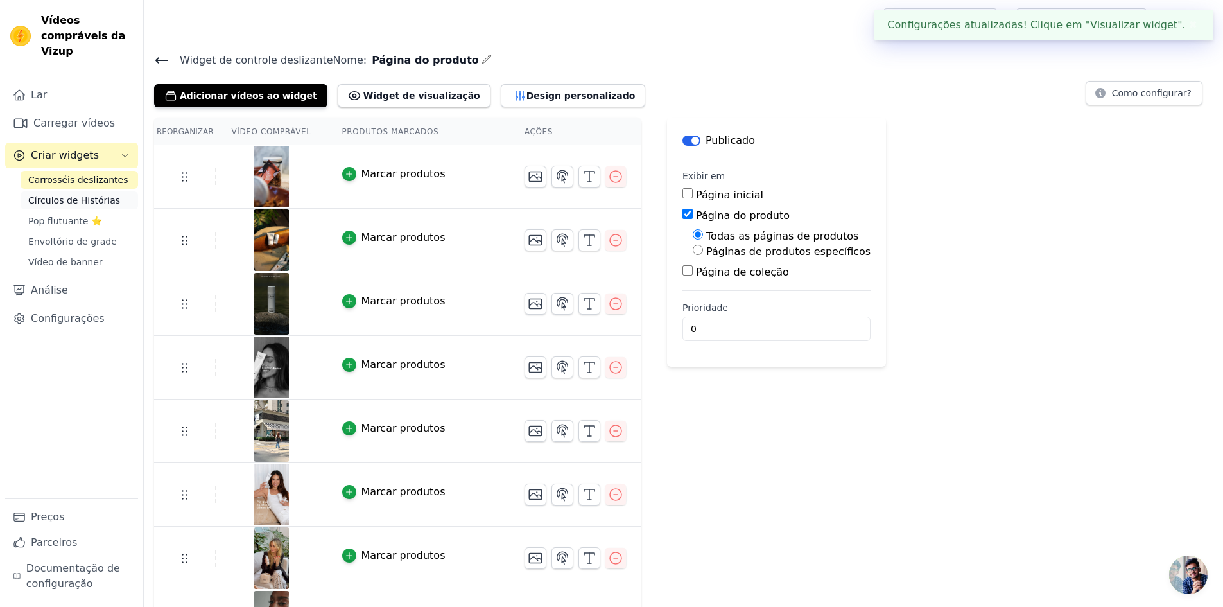
click at [85, 195] on font "Círculos de Histórias" at bounding box center [74, 200] width 92 height 10
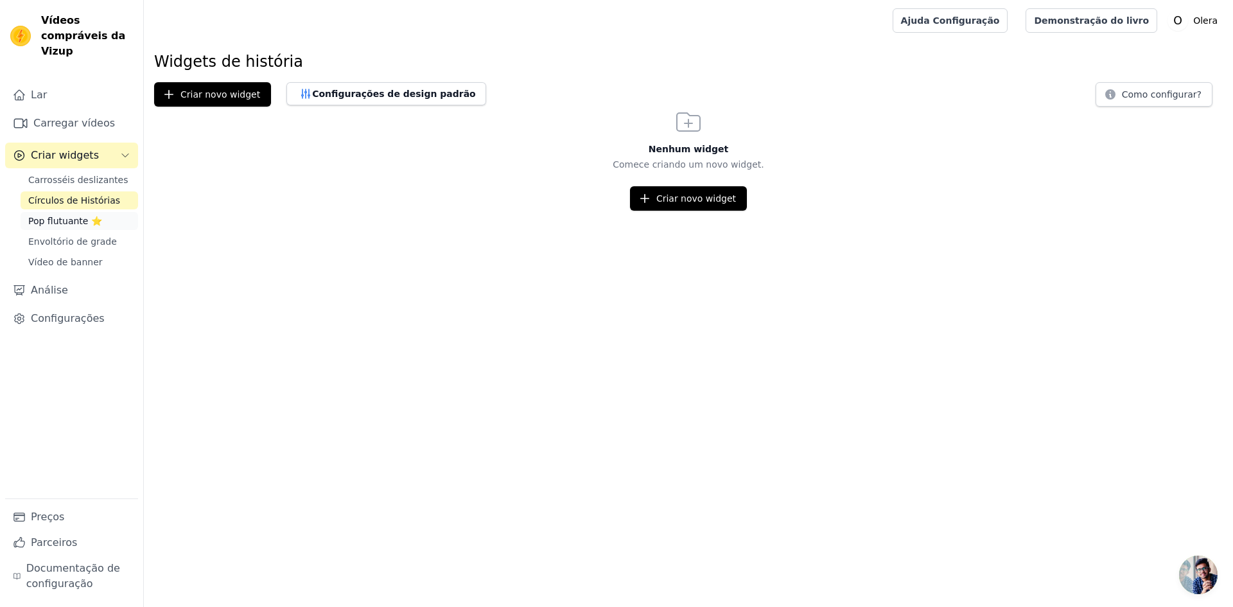
click at [64, 216] on font "Pop flutuante ⭐" at bounding box center [65, 221] width 74 height 10
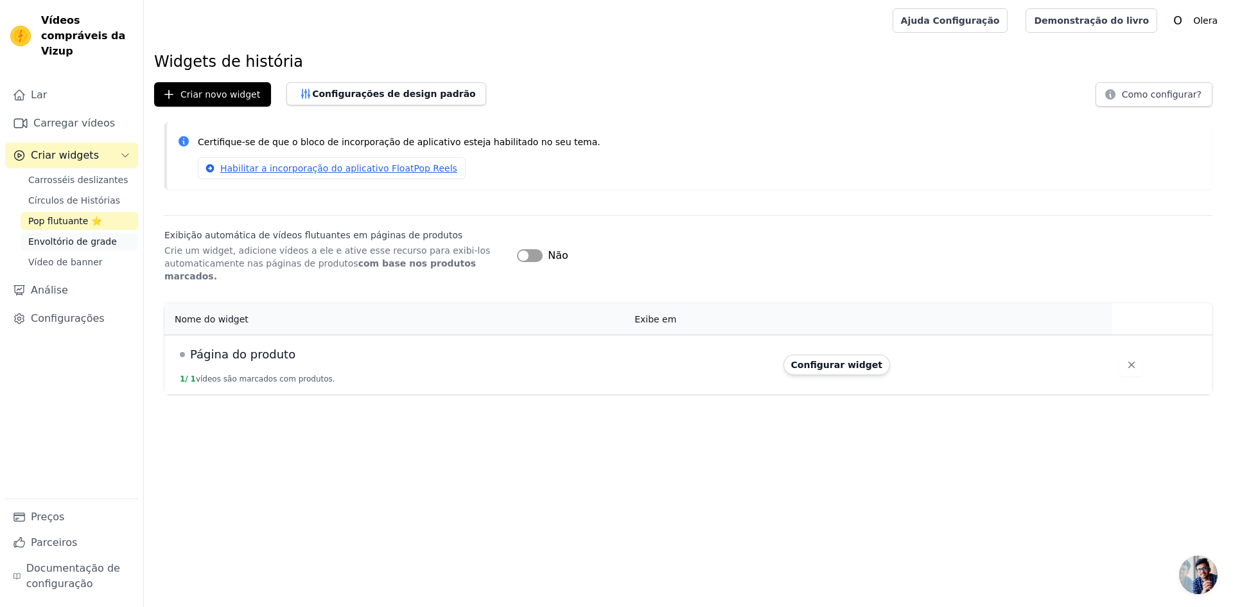
click at [66, 236] on font "Envoltório de grade" at bounding box center [72, 241] width 89 height 10
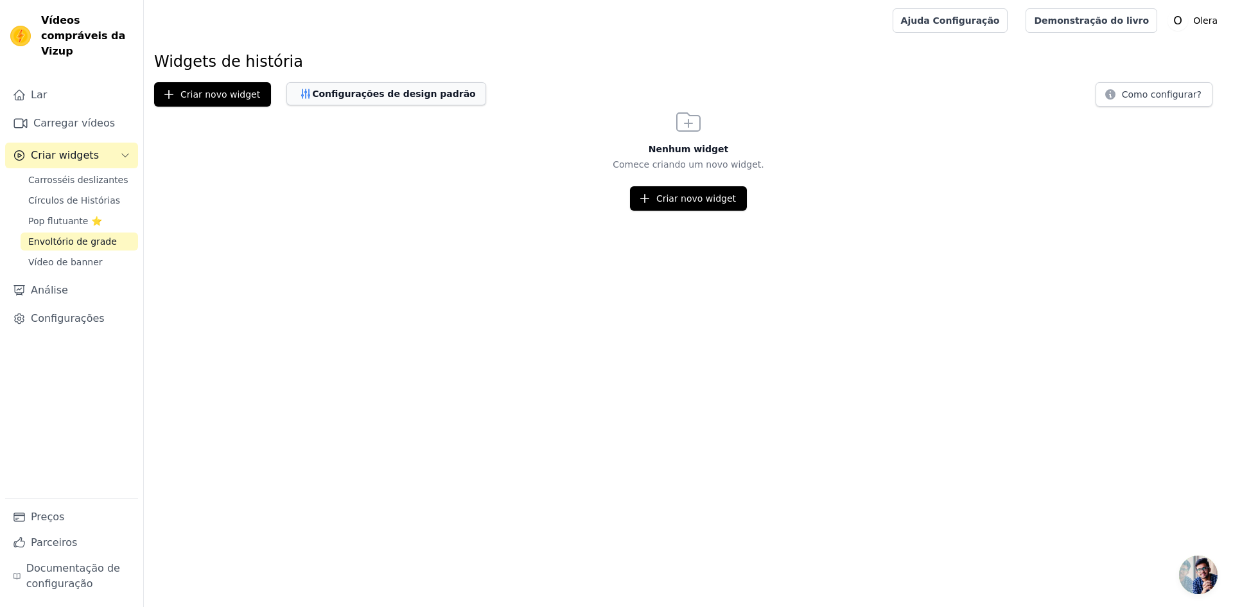
click at [388, 100] on button "Configurações de design padrão" at bounding box center [386, 93] width 200 height 23
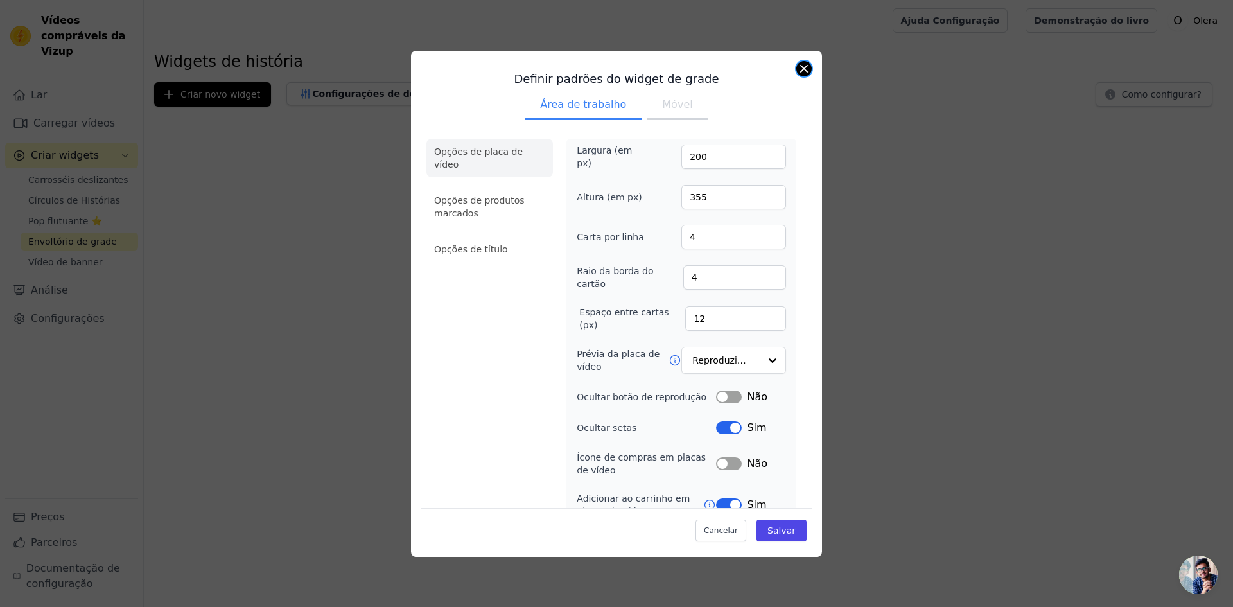
click at [803, 72] on button "Fechar modal" at bounding box center [803, 68] width 15 height 15
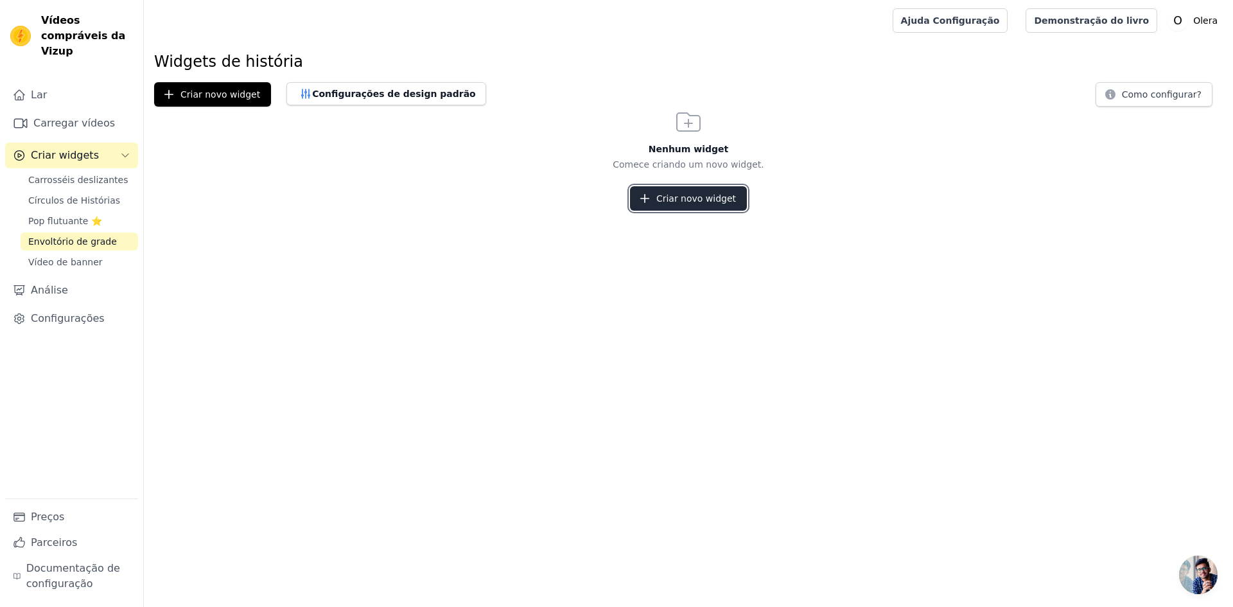
click at [712, 208] on button "Criar novo widget" at bounding box center [688, 198] width 117 height 24
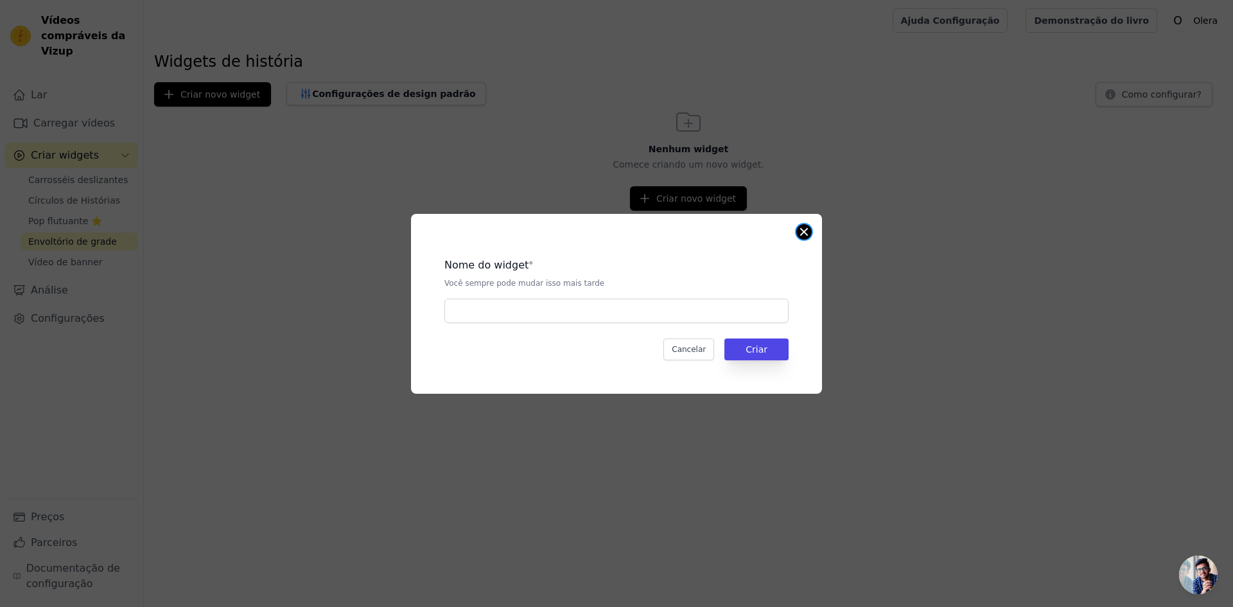
click at [799, 230] on button "Fechar modal" at bounding box center [803, 231] width 15 height 15
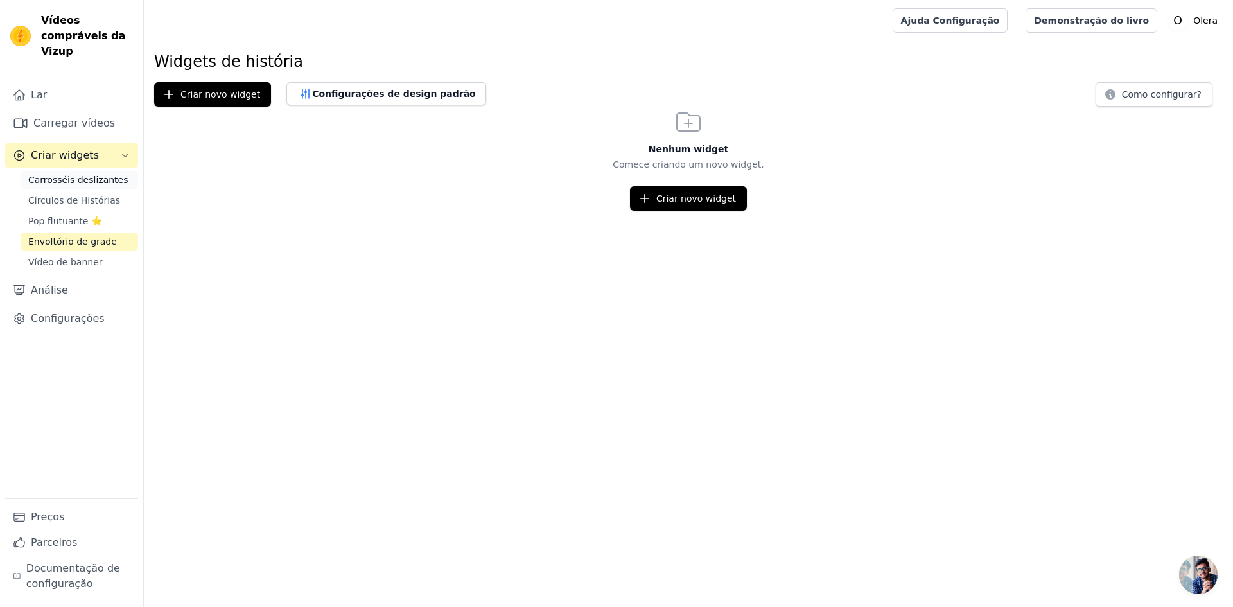
click at [84, 172] on link "Carrosséis deslizantes" at bounding box center [80, 180] width 118 height 18
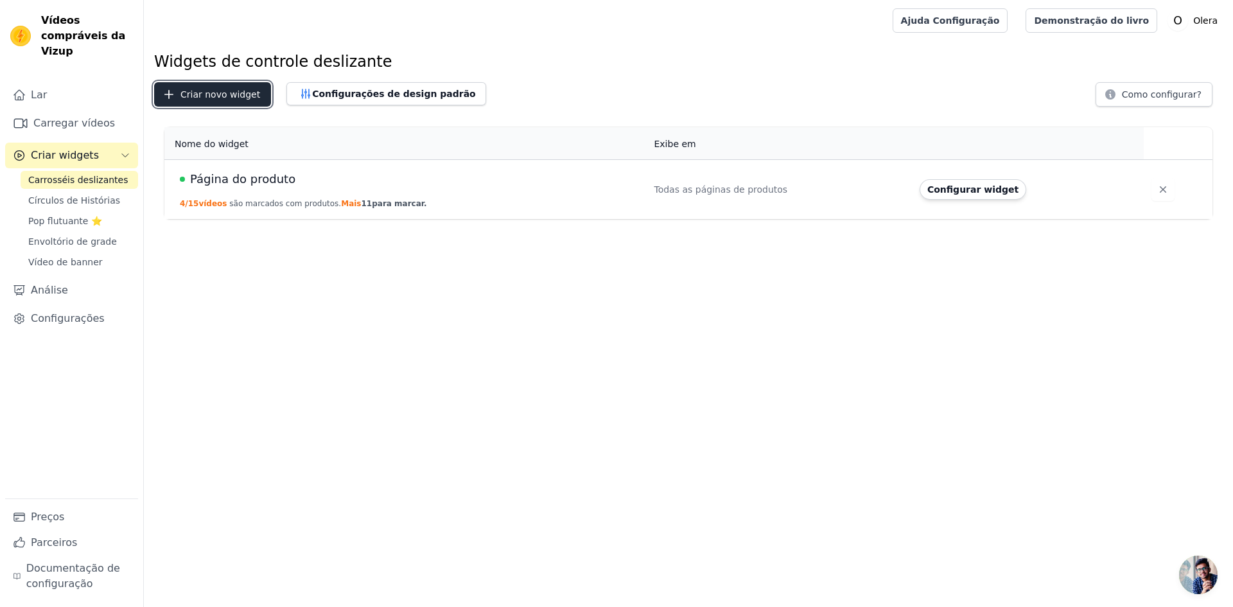
click at [239, 102] on button "Criar novo widget" at bounding box center [212, 94] width 117 height 24
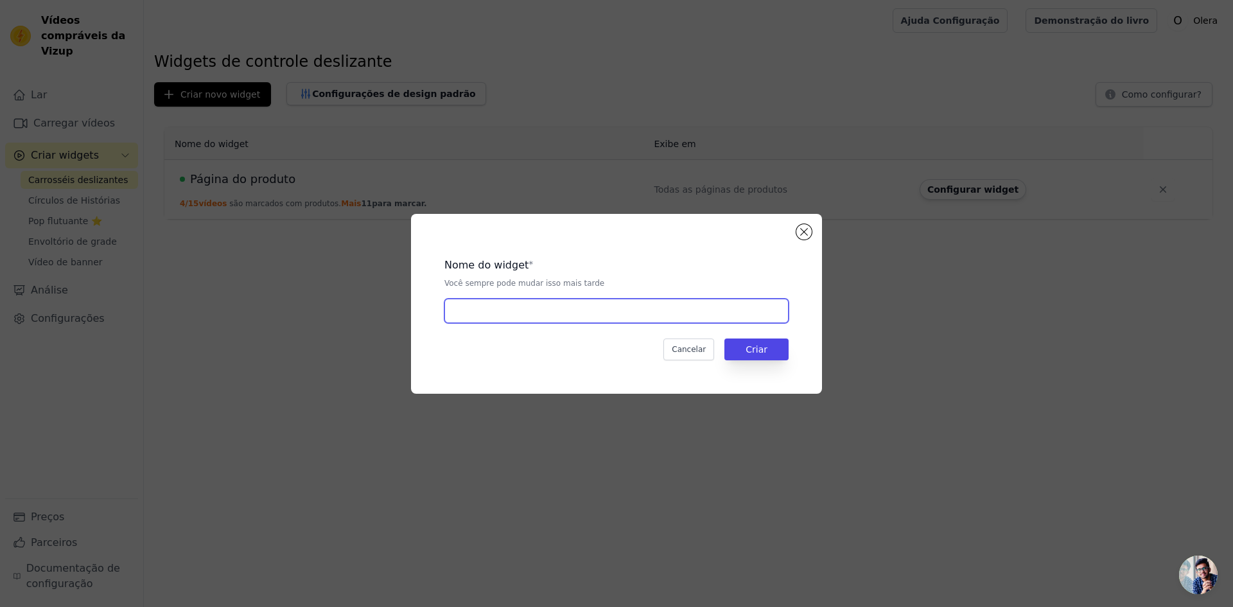
click at [489, 304] on input "text" at bounding box center [616, 311] width 344 height 24
type input "Teste"
click at [765, 349] on font "Criar" at bounding box center [757, 349] width 22 height 10
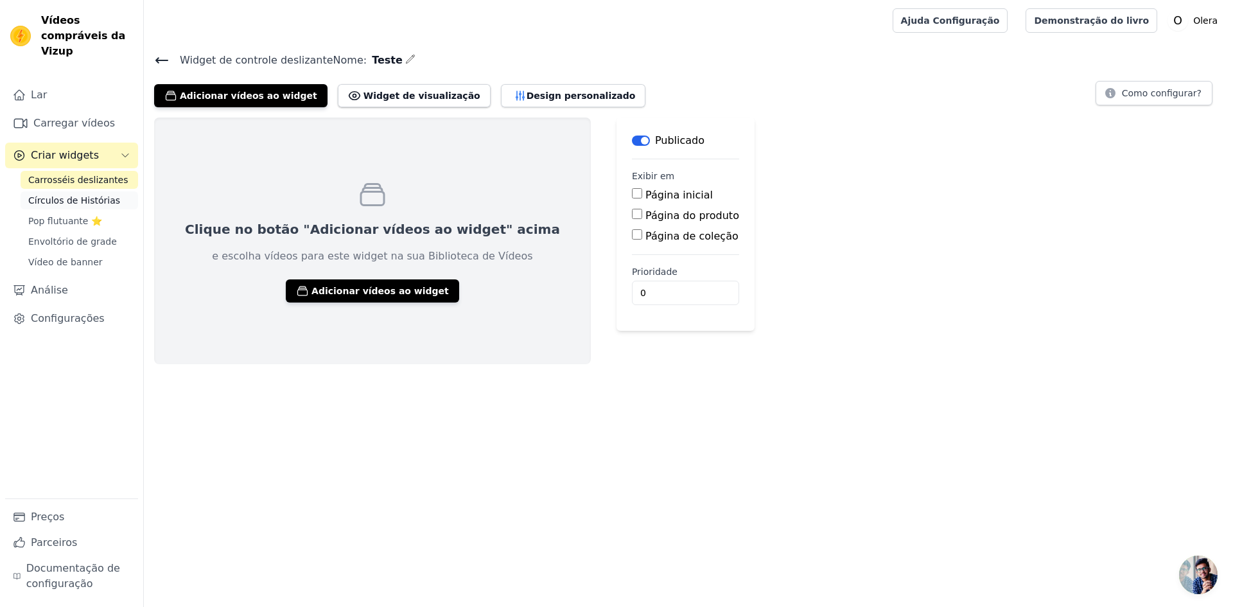
click at [65, 195] on font "Círculos de Histórias" at bounding box center [74, 200] width 92 height 10
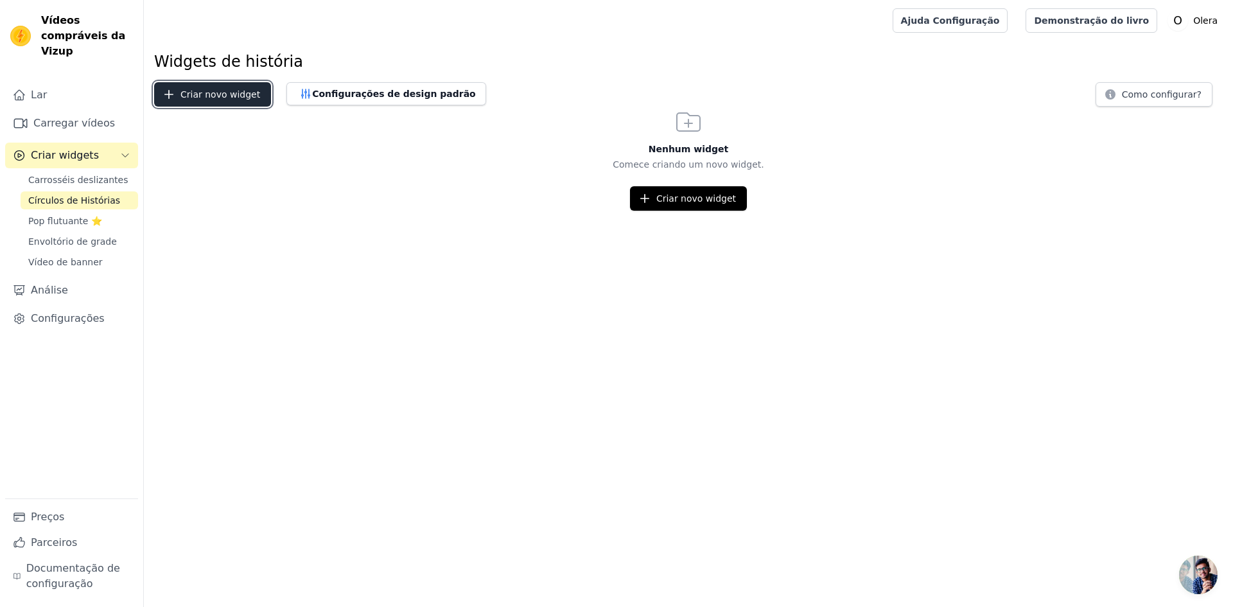
click at [211, 93] on font "Criar novo widget" at bounding box center [220, 94] width 80 height 10
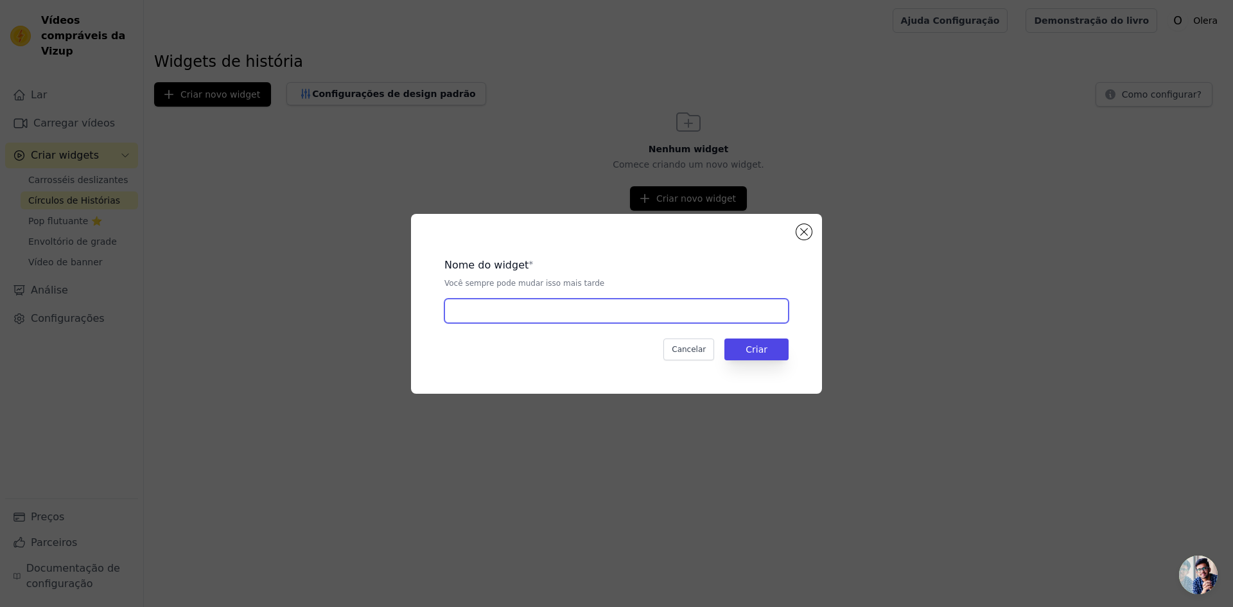
click at [493, 306] on input "text" at bounding box center [616, 311] width 344 height 24
type input "Teste"
click at [768, 351] on button "Criar" at bounding box center [756, 349] width 64 height 22
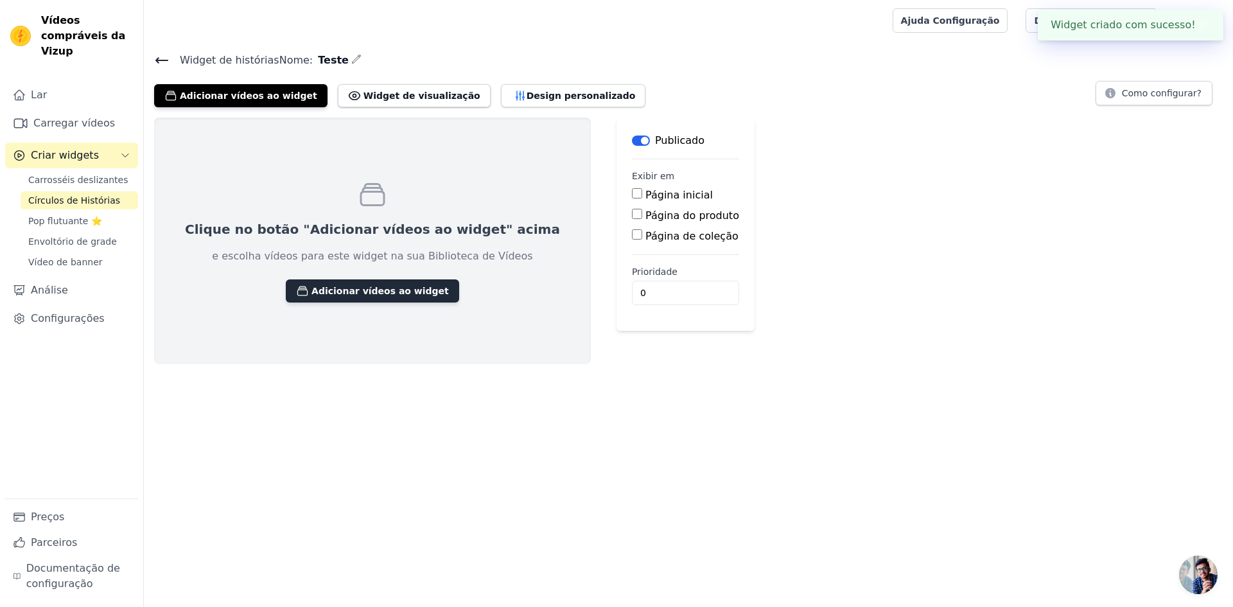
click at [332, 288] on font "Adicionar vídeos ao widget" at bounding box center [379, 291] width 137 height 10
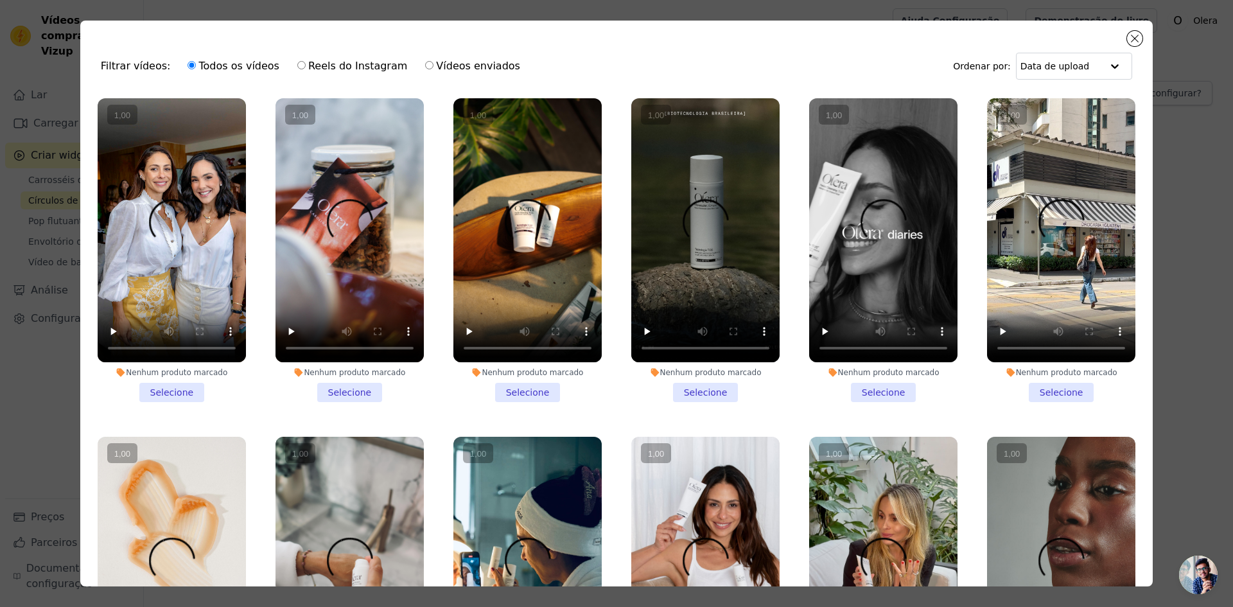
click at [703, 384] on li "Nenhum produto marcado Selecione" at bounding box center [705, 250] width 148 height 304
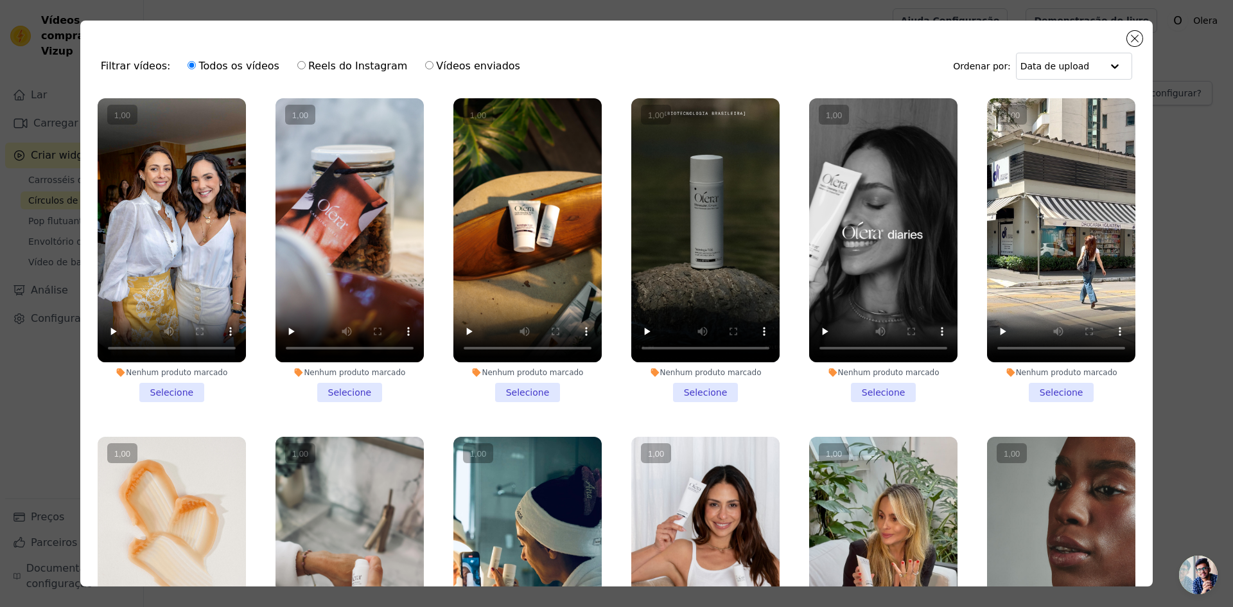
click at [0, 0] on input "Nenhum produto marcado Selecione" at bounding box center [0, 0] width 0 height 0
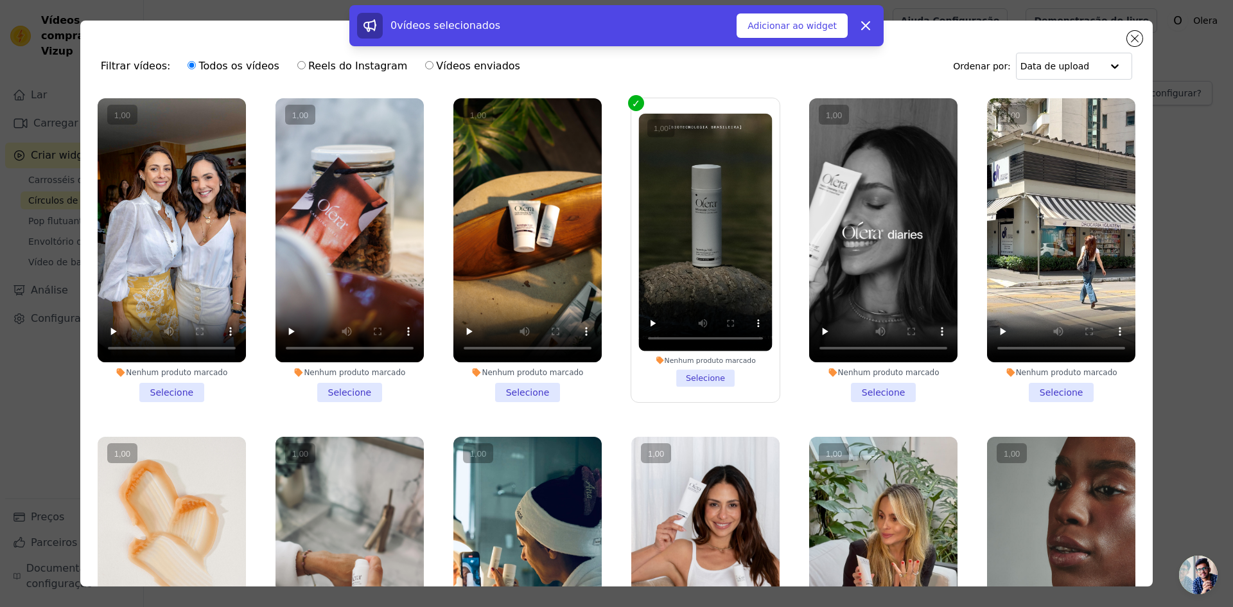
click at [903, 388] on li "Nenhum produto marcado Selecione" at bounding box center [883, 250] width 148 height 304
click at [0, 0] on input "Nenhum produto marcado Selecione" at bounding box center [0, 0] width 0 height 0
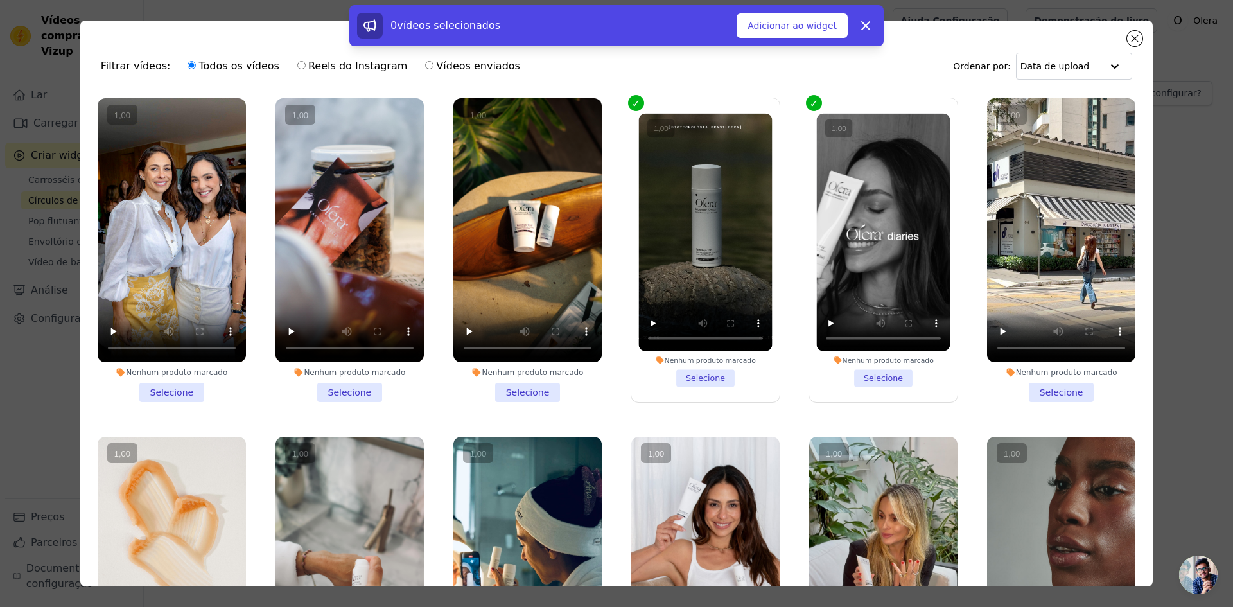
click at [1046, 385] on li "Nenhum produto marcado Selecione" at bounding box center [1061, 250] width 148 height 304
click at [0, 0] on input "Nenhum produto marcado Selecione" at bounding box center [0, 0] width 0 height 0
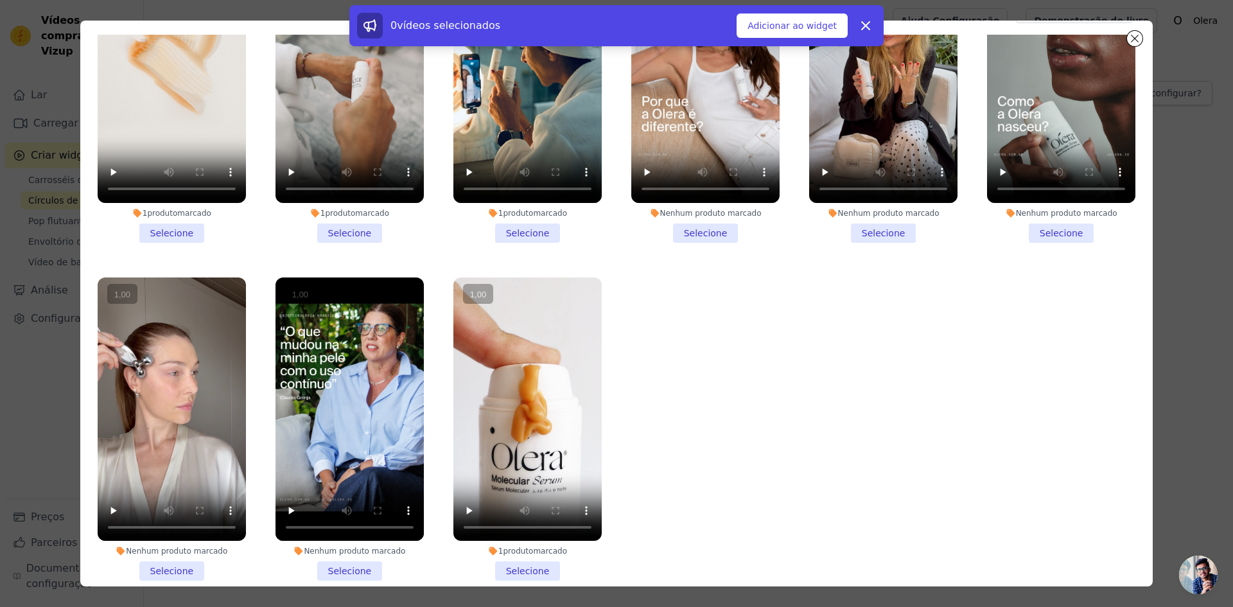
scroll to position [112, 0]
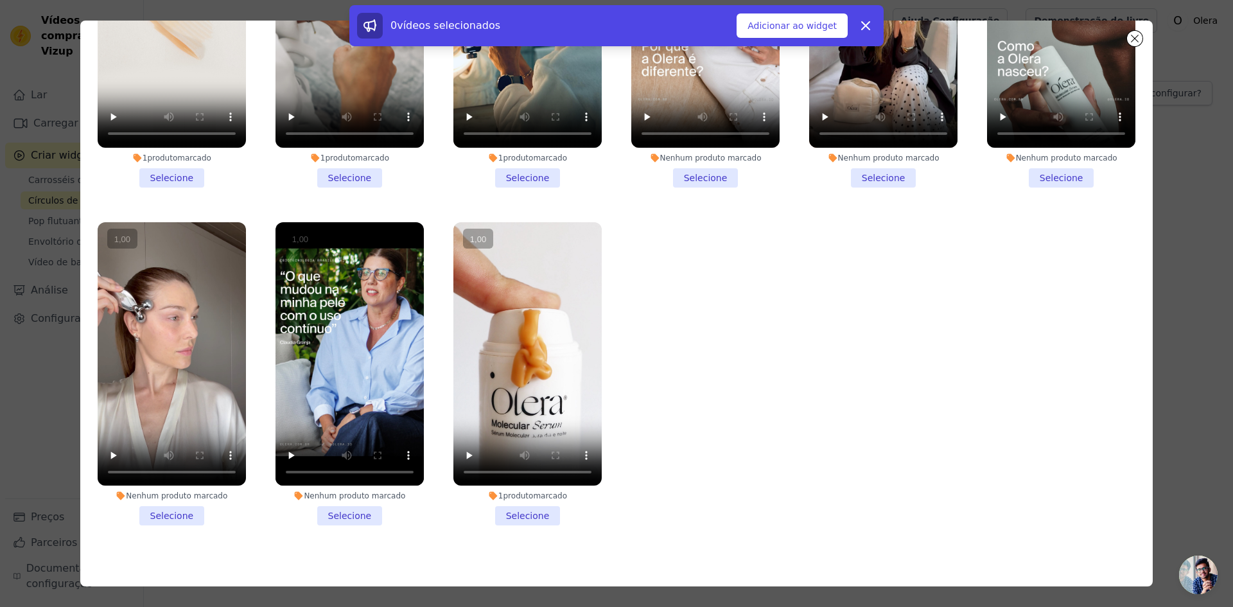
click at [339, 500] on li "Nenhum produto marcado Selecione" at bounding box center [349, 374] width 148 height 304
click at [0, 0] on input "Nenhum produto marcado Selecione" at bounding box center [0, 0] width 0 height 0
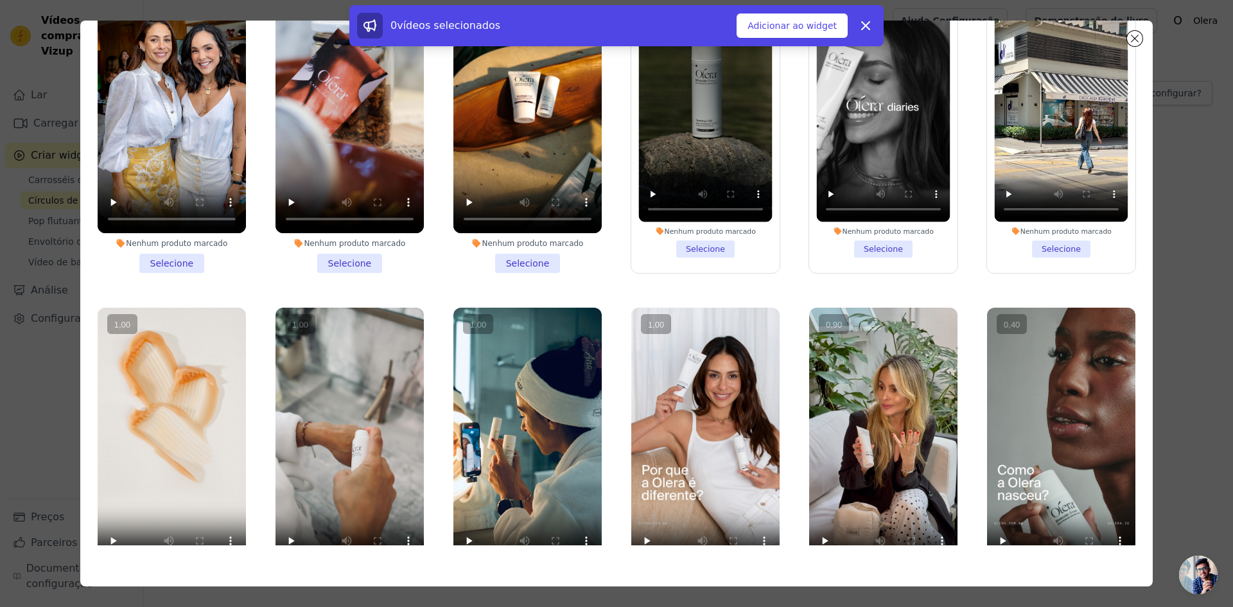
scroll to position [0, 0]
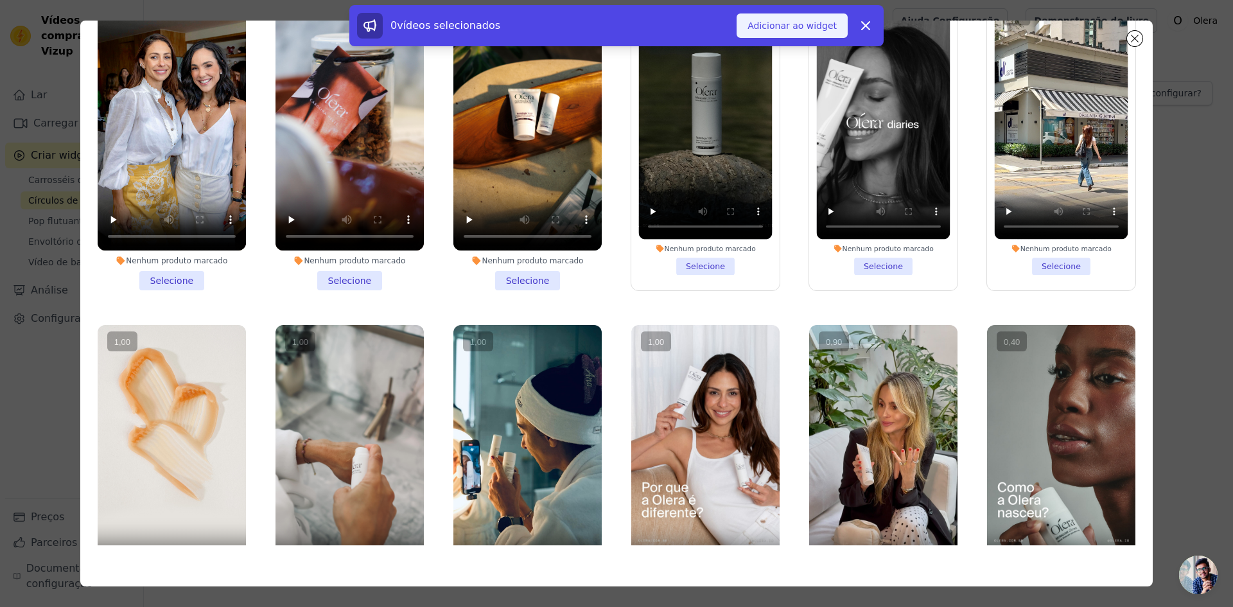
click at [793, 30] on font "Adicionar ao widget" at bounding box center [791, 26] width 89 height 10
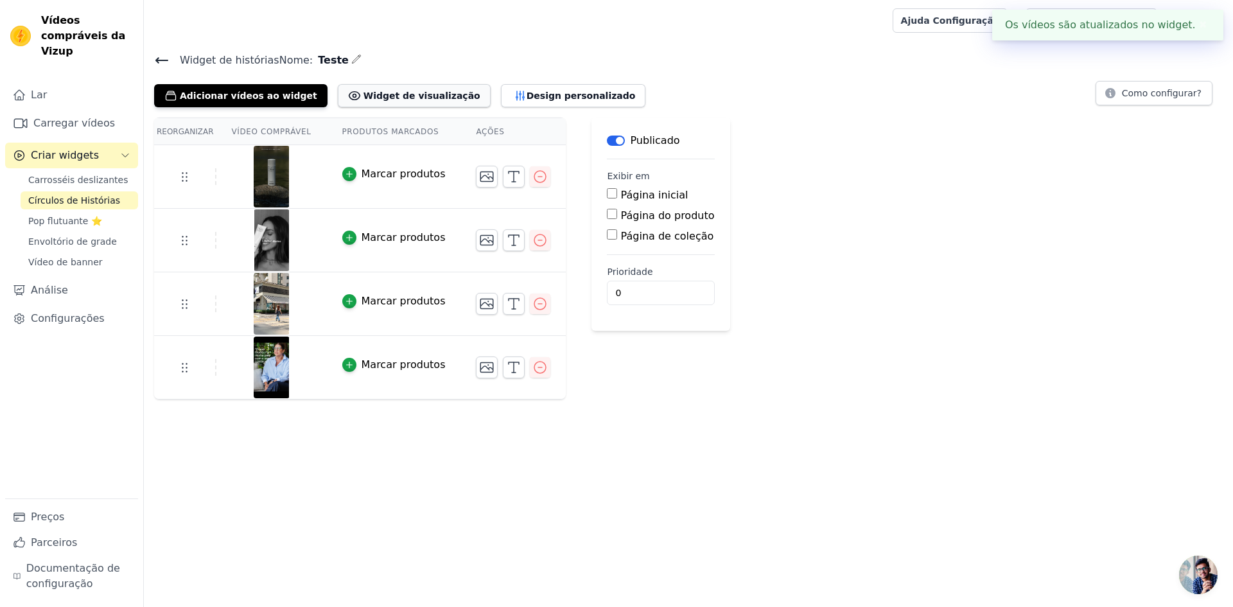
click at [389, 93] on font "Widget de visualização" at bounding box center [421, 96] width 117 height 10
click at [156, 64] on icon at bounding box center [161, 60] width 15 height 15
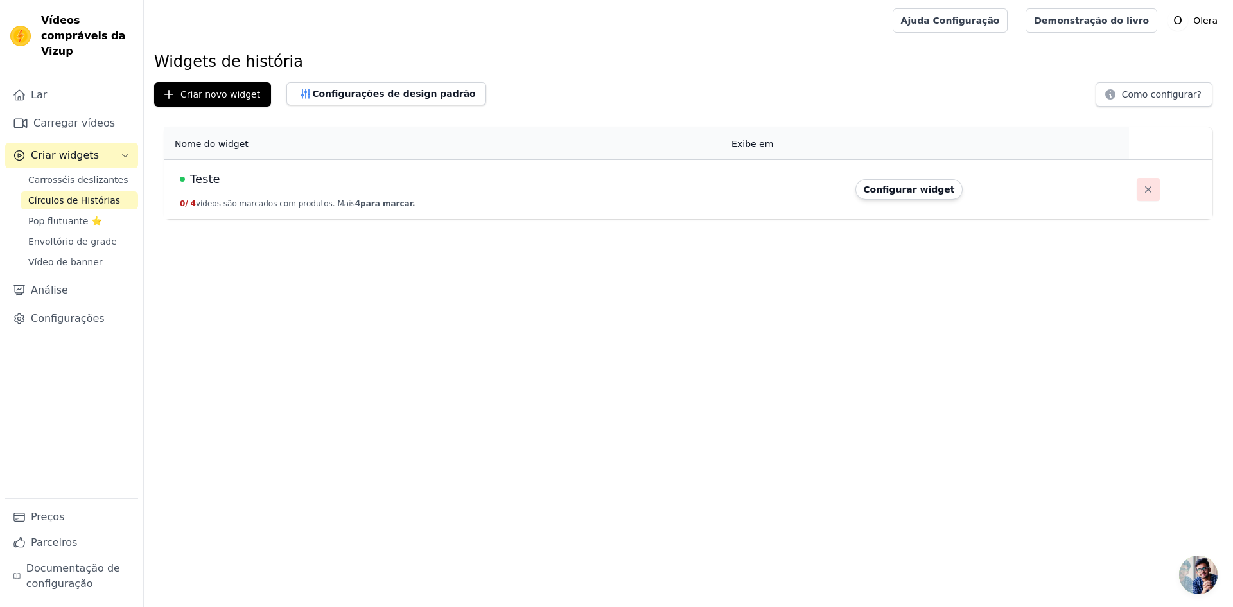
click at [1142, 192] on icon "button" at bounding box center [1148, 189] width 13 height 13
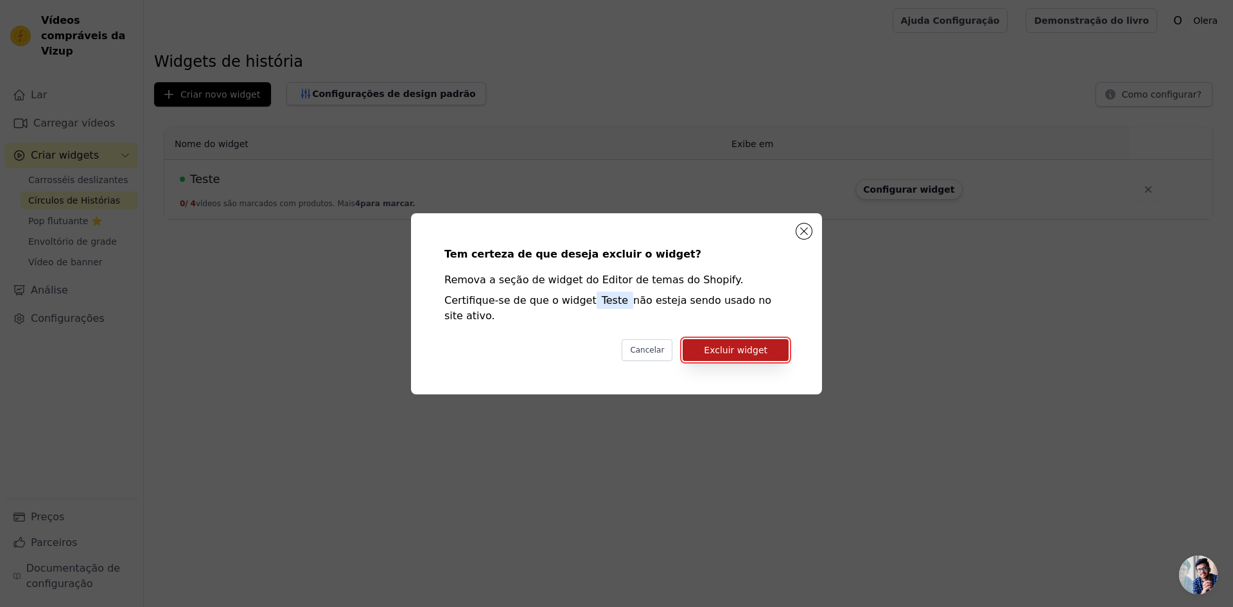
click at [724, 345] on font "Excluir widget" at bounding box center [736, 350] width 64 height 10
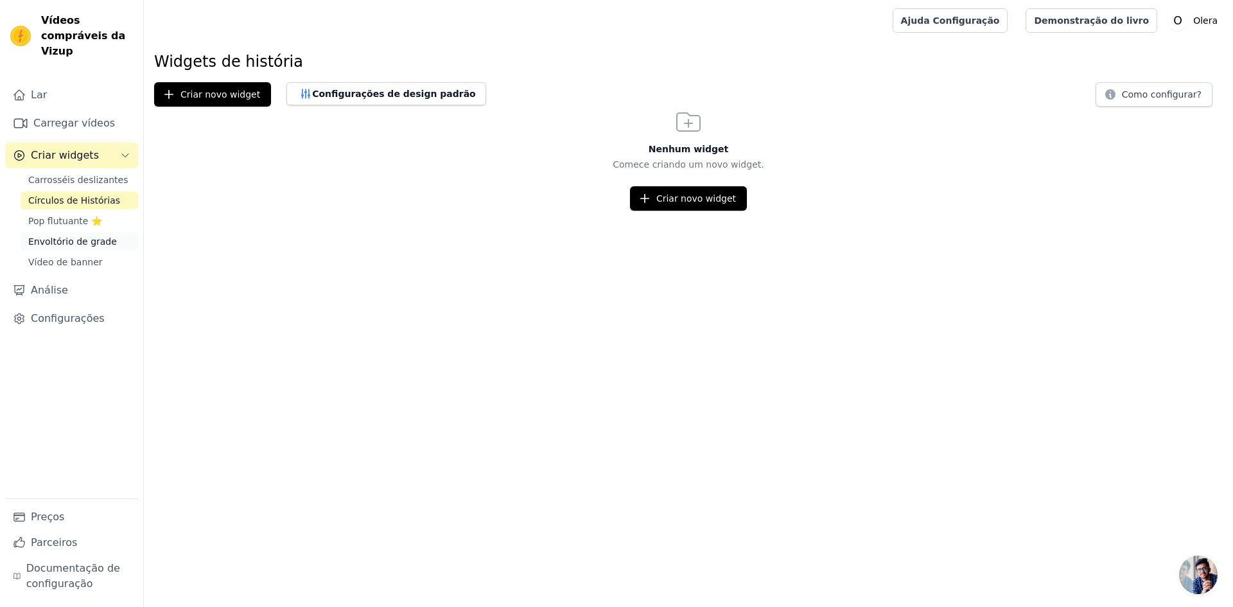
click at [58, 236] on font "Envoltório de grade" at bounding box center [72, 241] width 89 height 10
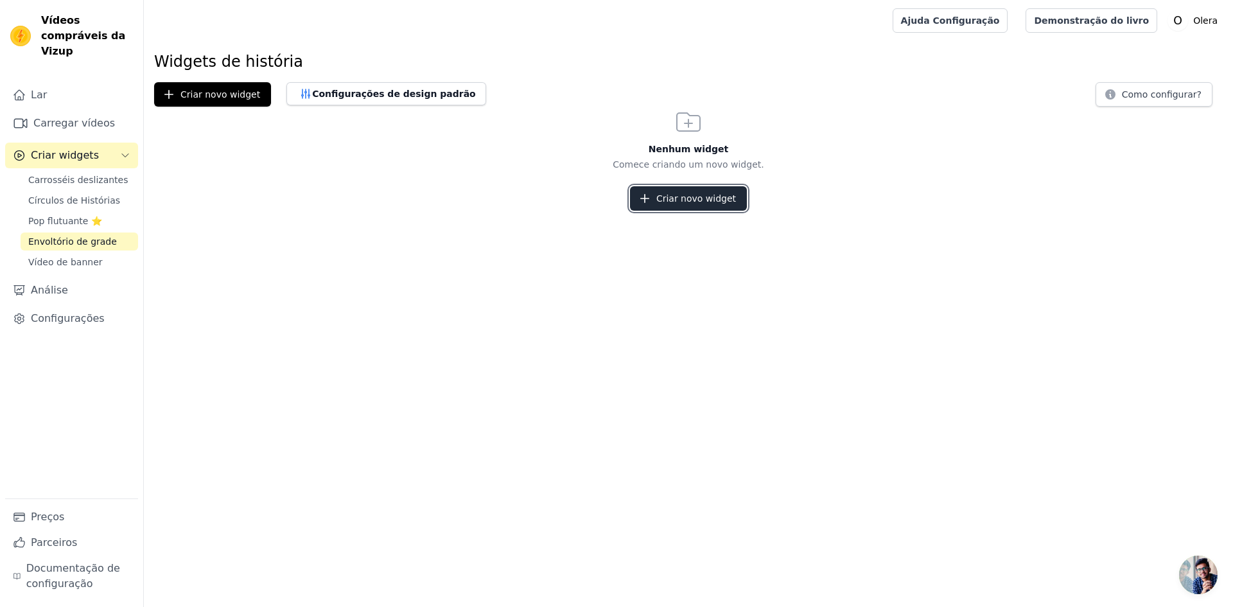
click at [724, 199] on font "Criar novo widget" at bounding box center [696, 198] width 80 height 10
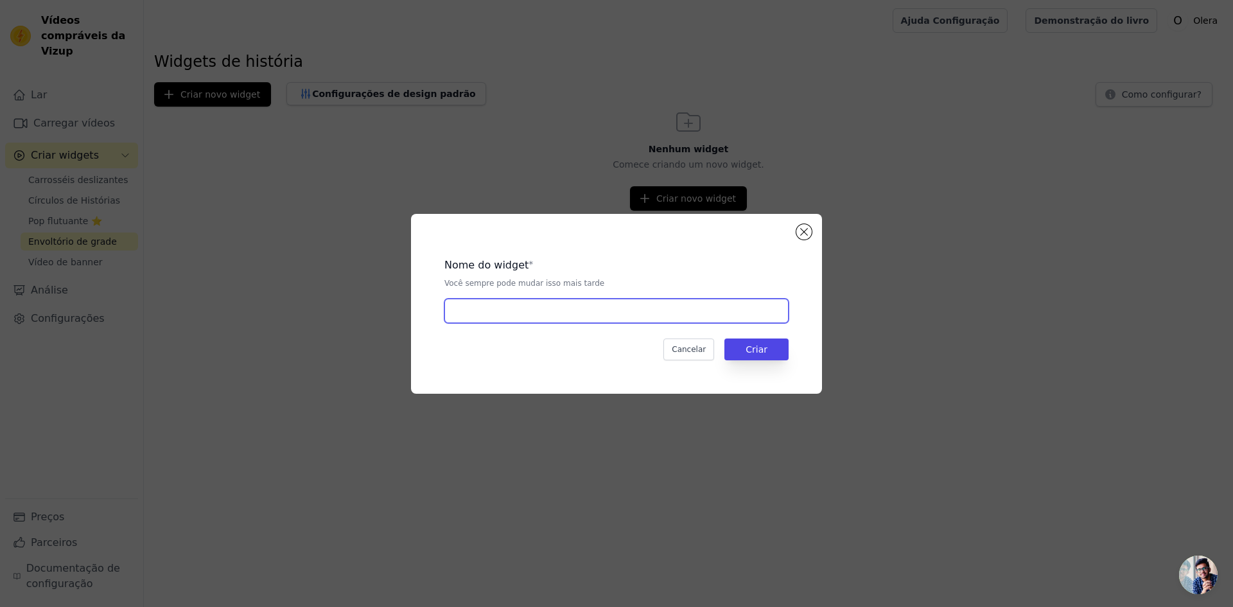
click at [602, 310] on input "text" at bounding box center [616, 311] width 344 height 24
type input "Teste"
click at [785, 359] on button "Criar" at bounding box center [756, 349] width 64 height 22
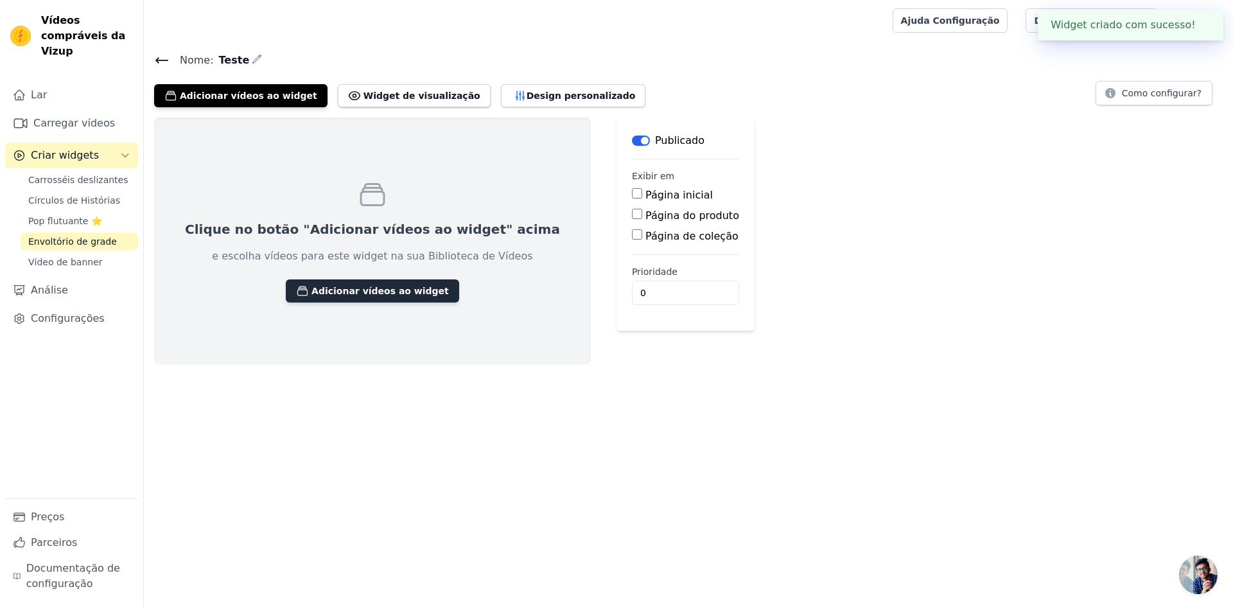
click at [354, 293] on font "Adicionar vídeos ao widget" at bounding box center [379, 291] width 137 height 10
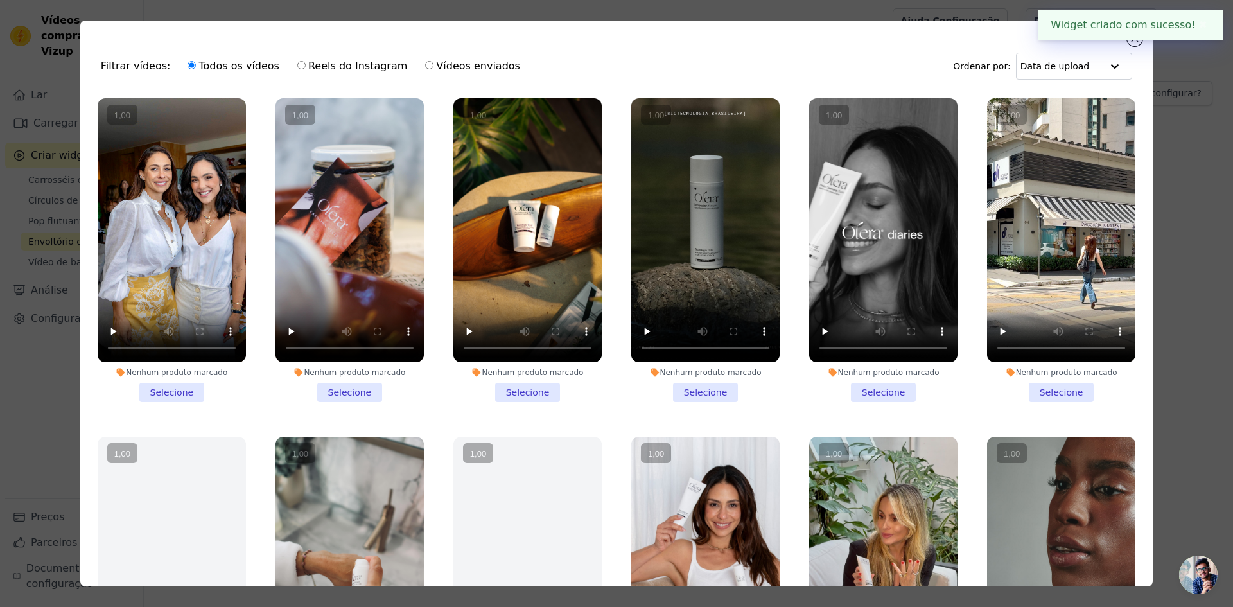
click at [162, 157] on vsc-controller at bounding box center [172, 230] width 148 height 264
click at [0, 0] on input "Nenhum produto marcado Selecione" at bounding box center [0, 0] width 0 height 0
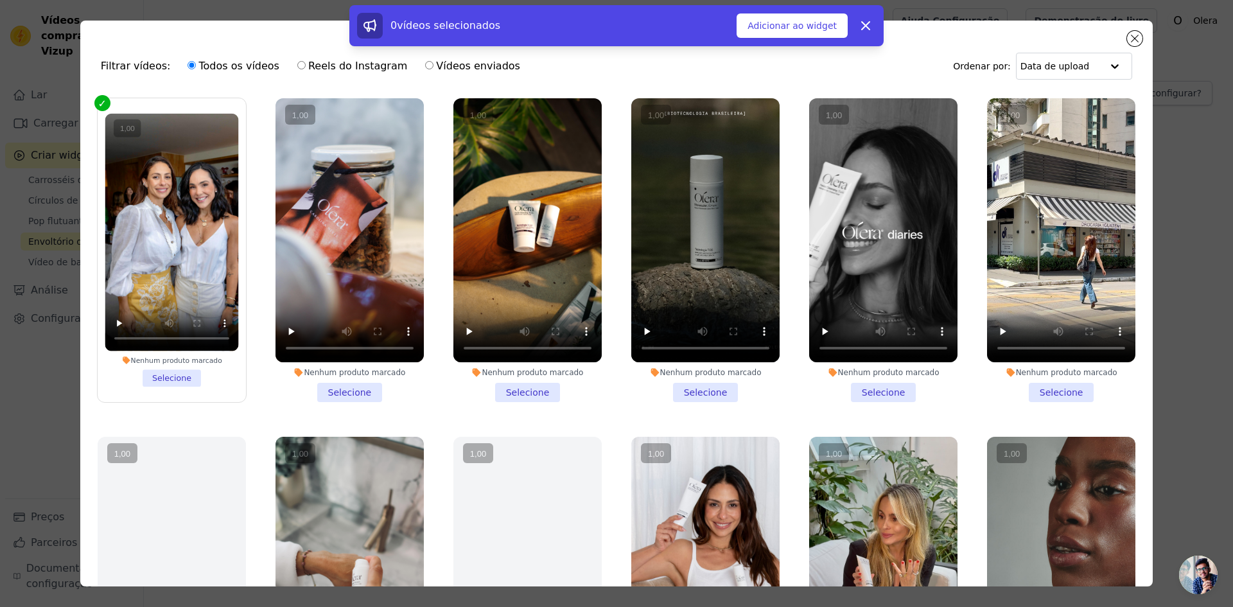
click at [347, 196] on vsc-controller at bounding box center [349, 230] width 148 height 264
click at [0, 0] on input "Nenhum produto marcado Selecione" at bounding box center [0, 0] width 0 height 0
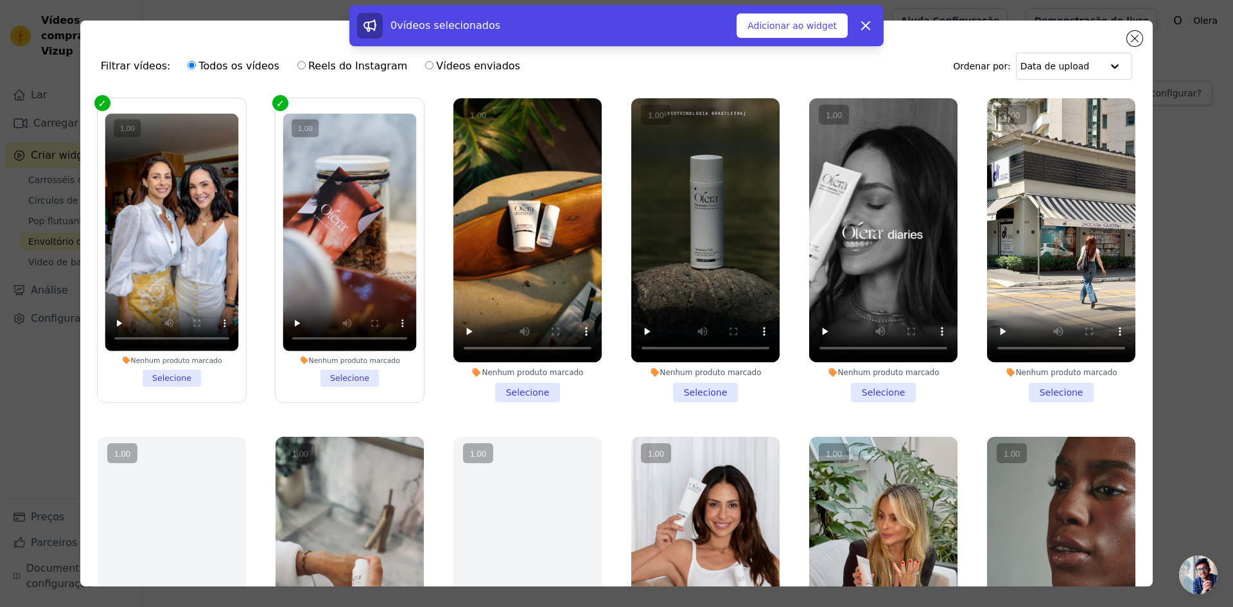
click at [506, 228] on vsc-controller at bounding box center [527, 230] width 148 height 264
click at [0, 0] on input "Nenhum produto marcado Selecione" at bounding box center [0, 0] width 0 height 0
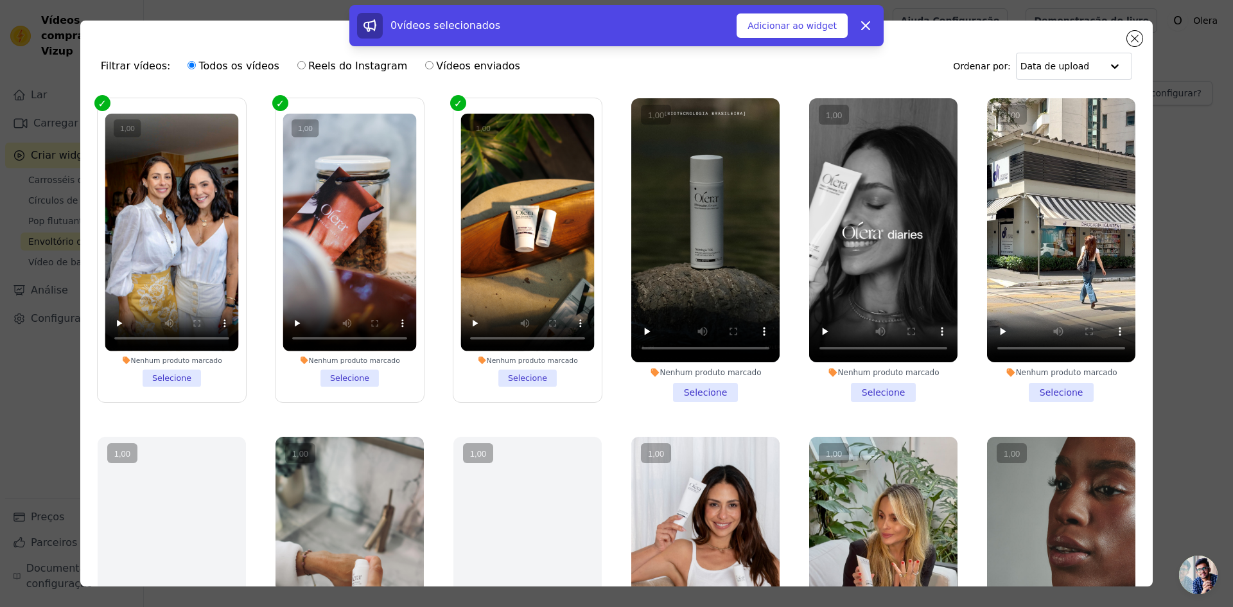
click at [698, 232] on vsc-controller at bounding box center [705, 230] width 148 height 264
click at [0, 0] on input "Nenhum produto marcado Selecione" at bounding box center [0, 0] width 0 height 0
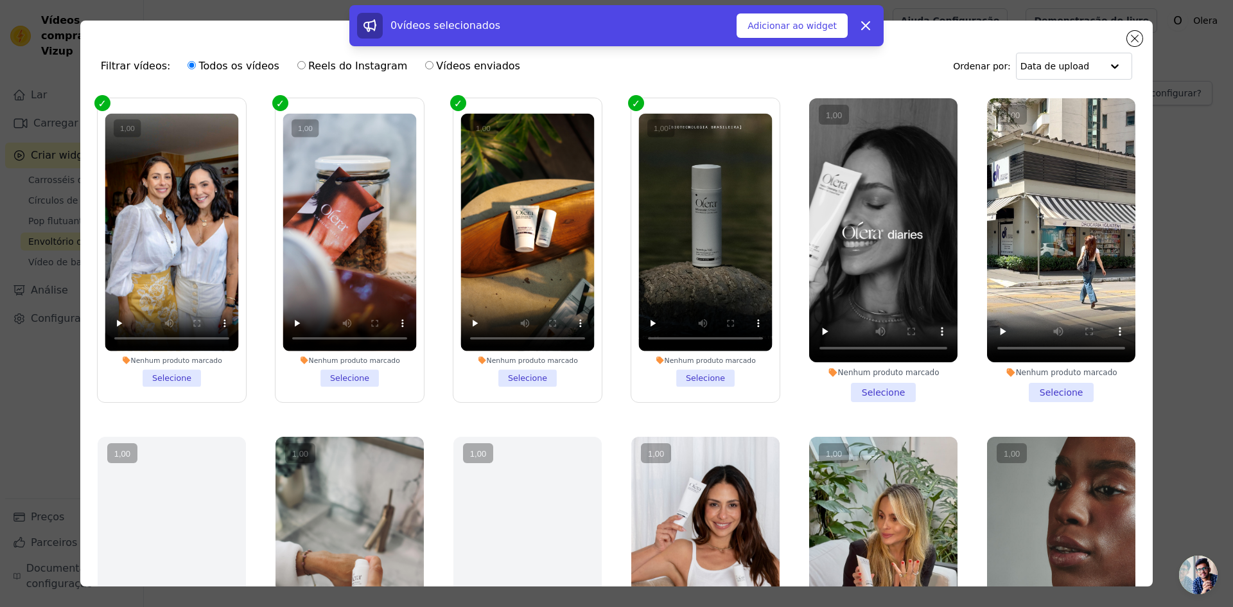
click at [841, 236] on vsc-controller at bounding box center [883, 230] width 148 height 264
click at [0, 0] on input "Nenhum produto marcado Selecione" at bounding box center [0, 0] width 0 height 0
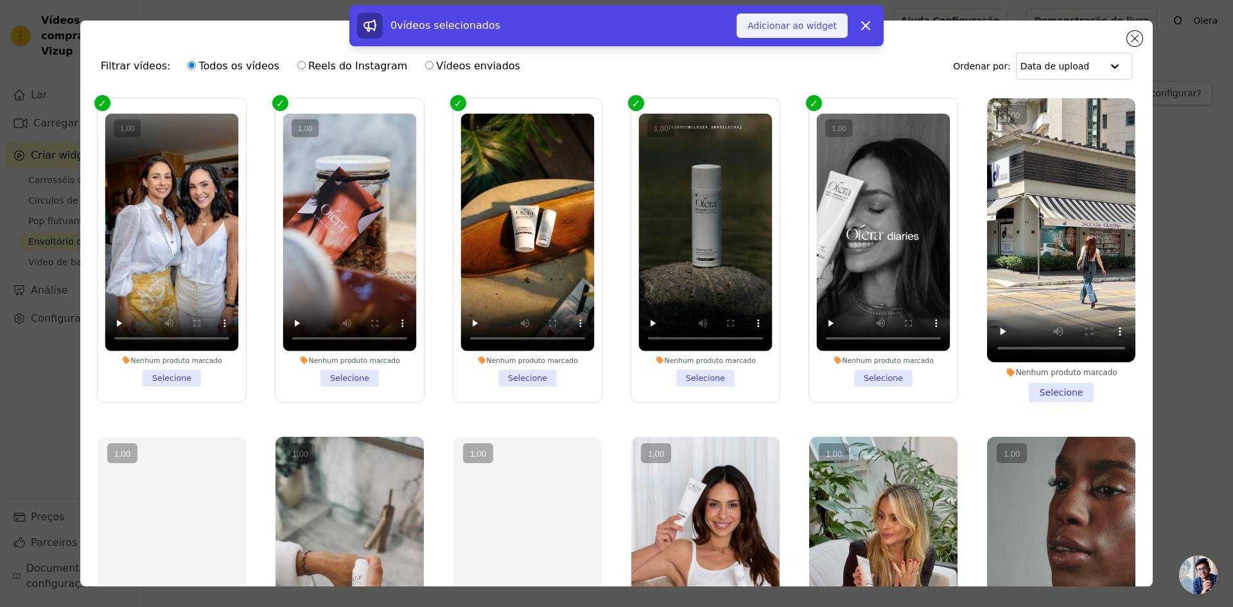
click at [805, 21] on font "Adicionar ao widget" at bounding box center [791, 26] width 89 height 10
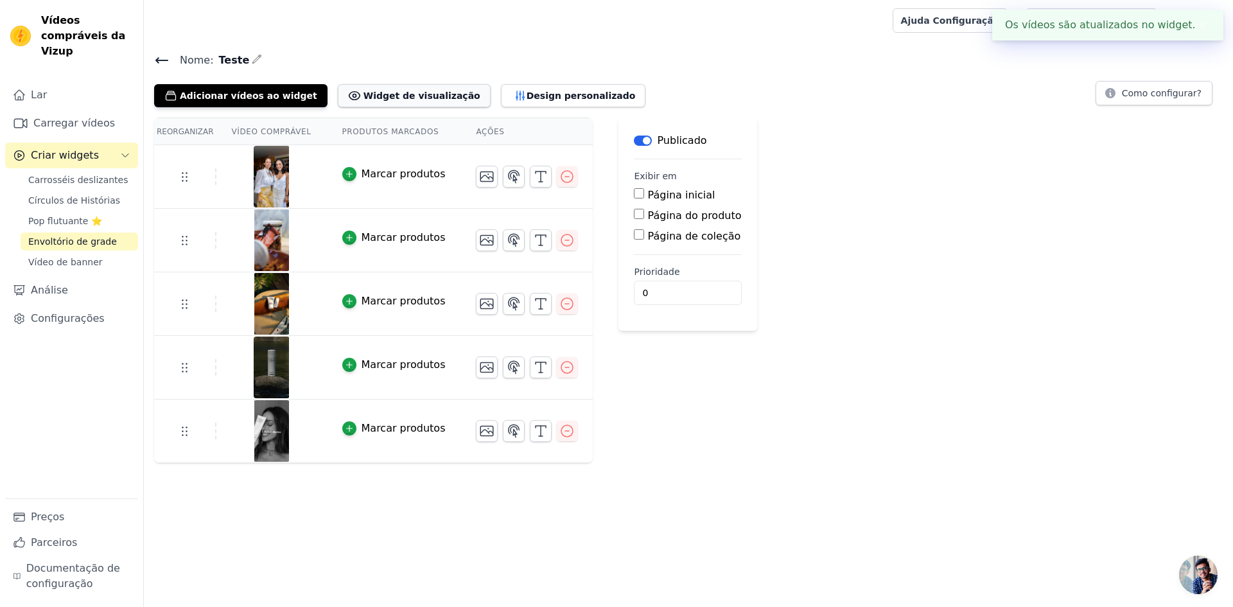
click at [404, 85] on button "Widget de visualização" at bounding box center [414, 95] width 153 height 23
click at [527, 96] on font "Design personalizado" at bounding box center [581, 96] width 109 height 10
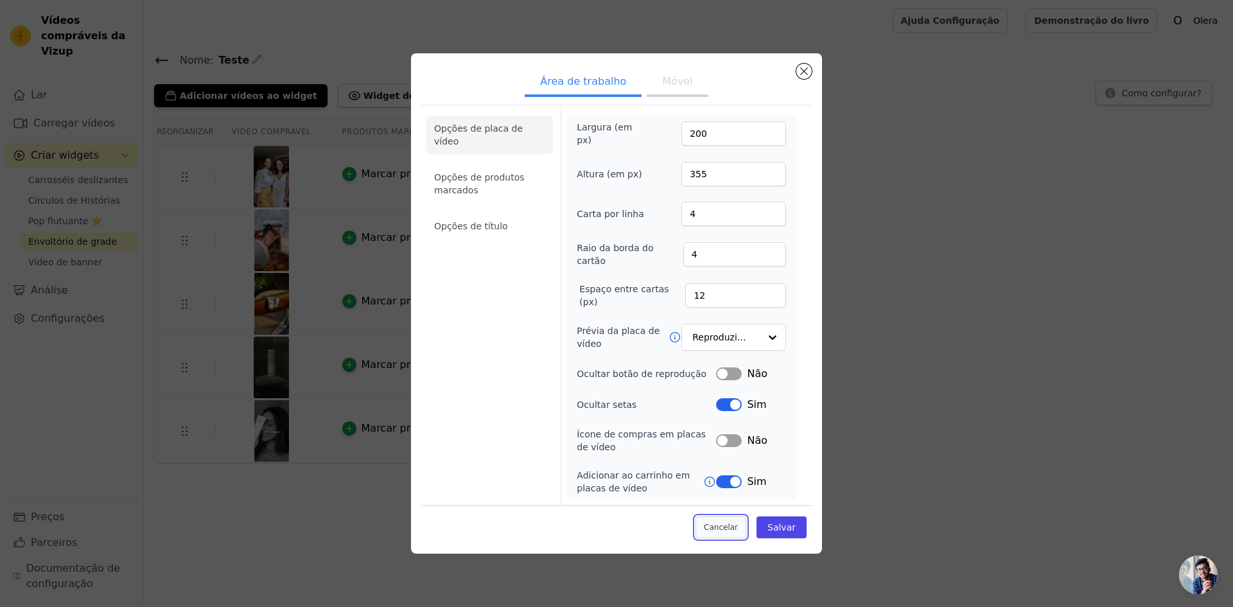
click at [712, 528] on font "Cancelar" at bounding box center [721, 527] width 34 height 9
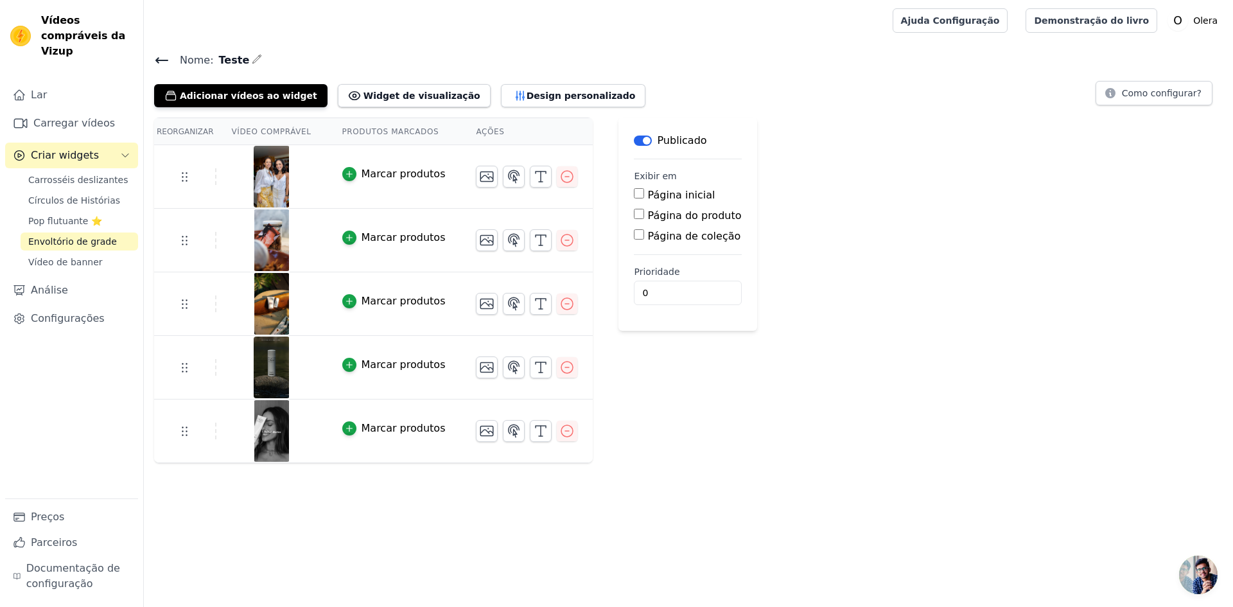
click at [81, 236] on font "Envoltório de grade" at bounding box center [72, 241] width 89 height 10
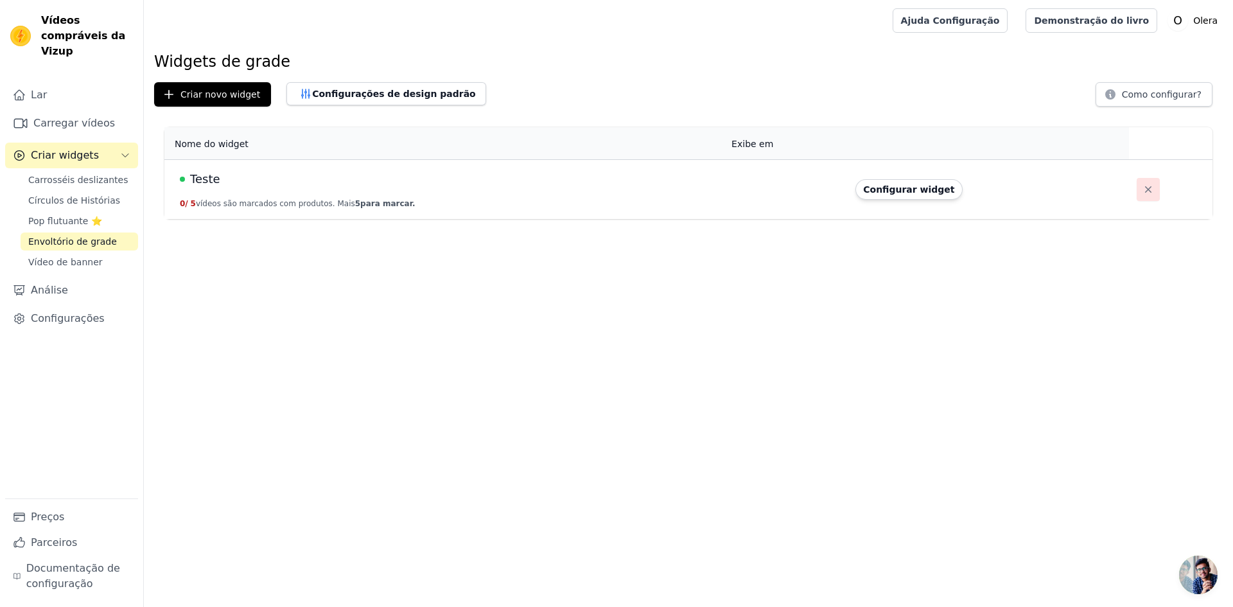
click at [1137, 193] on button "button" at bounding box center [1148, 189] width 23 height 23
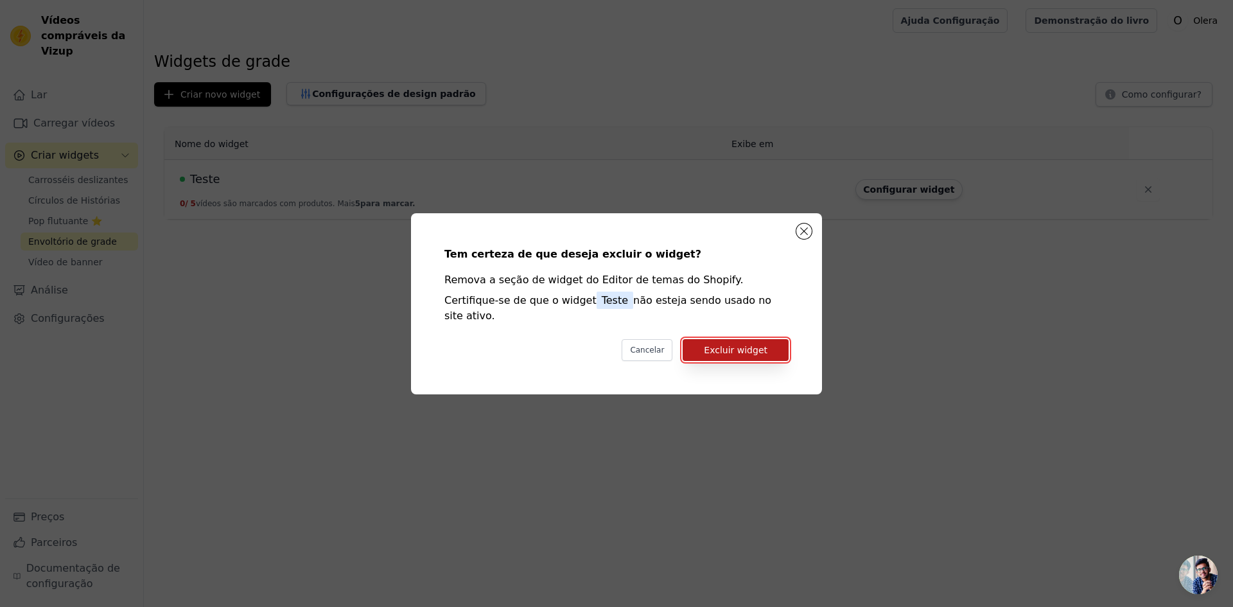
click at [720, 345] on font "Excluir widget" at bounding box center [736, 350] width 64 height 10
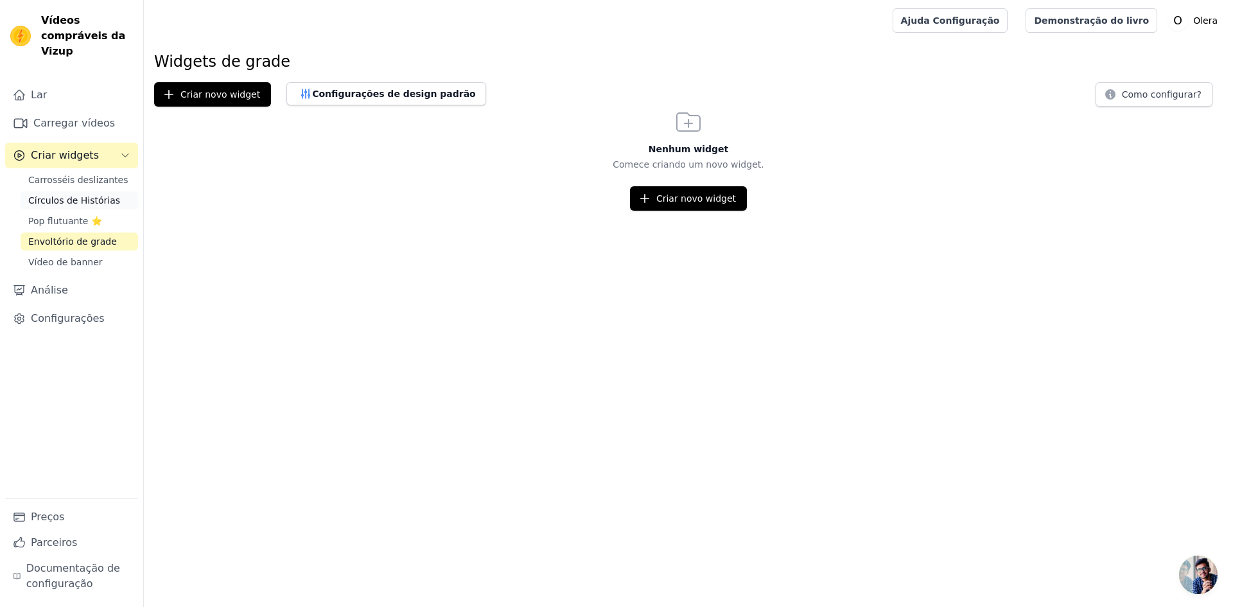
click at [64, 194] on span "Círculos de Histórias" at bounding box center [74, 200] width 92 height 13
click at [63, 214] on span "Pop flutuante ⭐" at bounding box center [65, 220] width 74 height 13
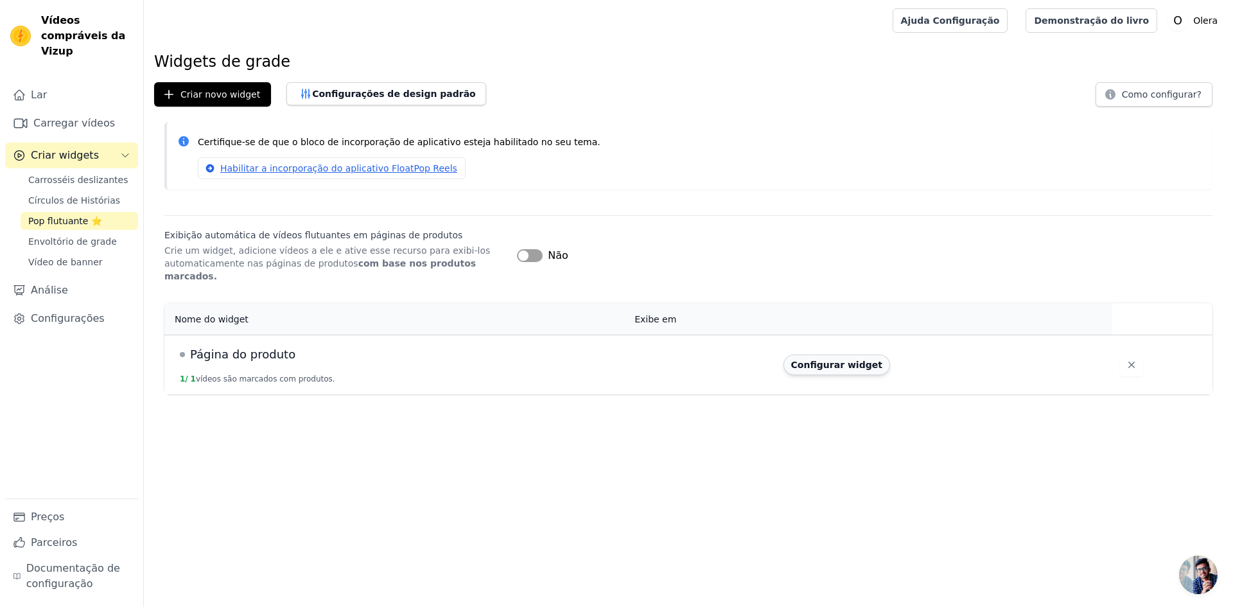
click at [841, 360] on font "Configurar widget" at bounding box center [836, 365] width 91 height 10
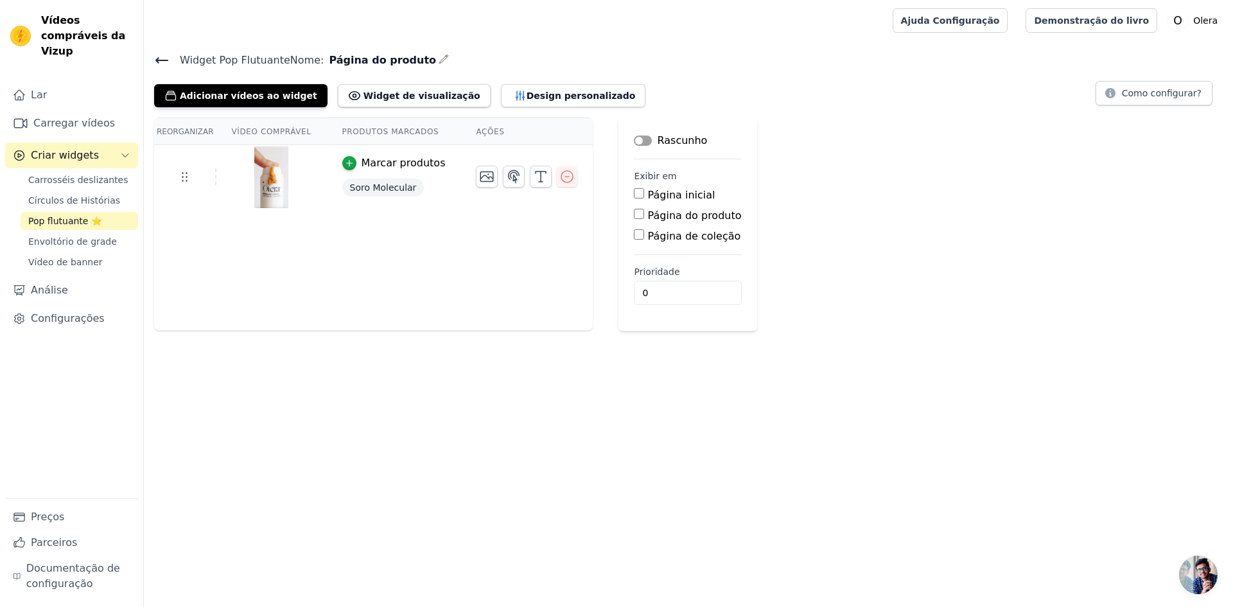
click at [254, 182] on img at bounding box center [272, 177] width 36 height 62
click at [261, 186] on img at bounding box center [272, 177] width 36 height 62
click at [350, 191] on font "Soro Molecular" at bounding box center [383, 187] width 67 height 10
click at [178, 182] on icon at bounding box center [184, 176] width 15 height 15
click at [288, 176] on div at bounding box center [271, 177] width 109 height 62
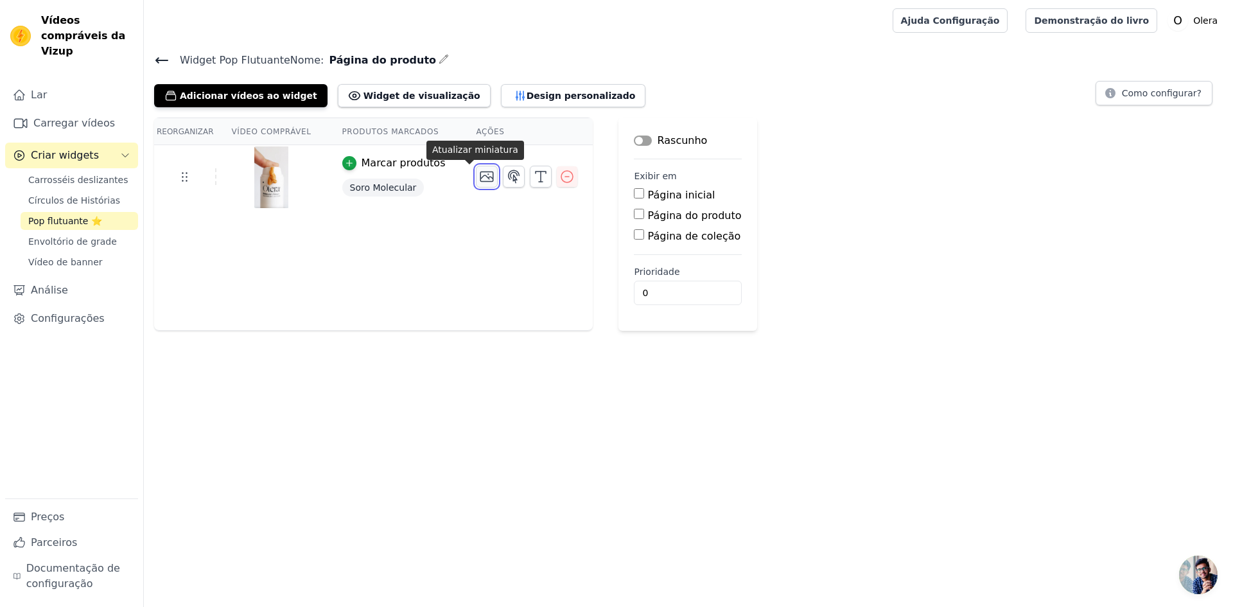
click at [481, 180] on icon "button" at bounding box center [487, 176] width 13 height 10
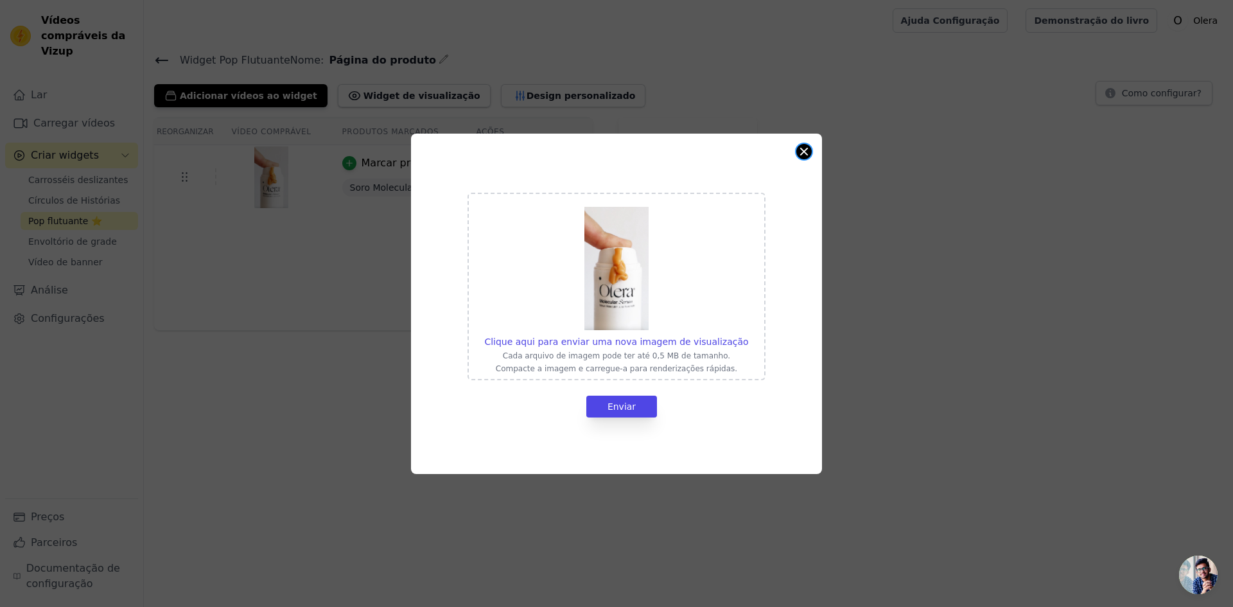
click at [801, 151] on button "Fechar modal" at bounding box center [803, 151] width 15 height 15
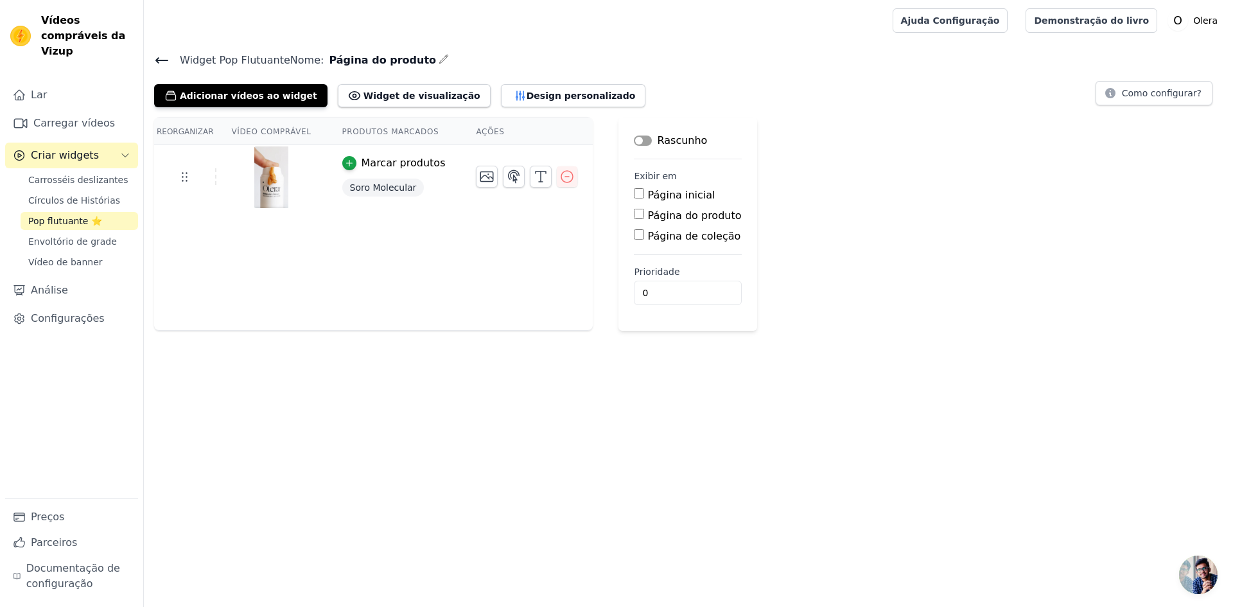
click at [256, 178] on img at bounding box center [272, 177] width 36 height 62
click at [180, 182] on icon at bounding box center [184, 176] width 15 height 15
click at [238, 100] on font "Adicionar vídeos ao widget" at bounding box center [248, 96] width 137 height 10
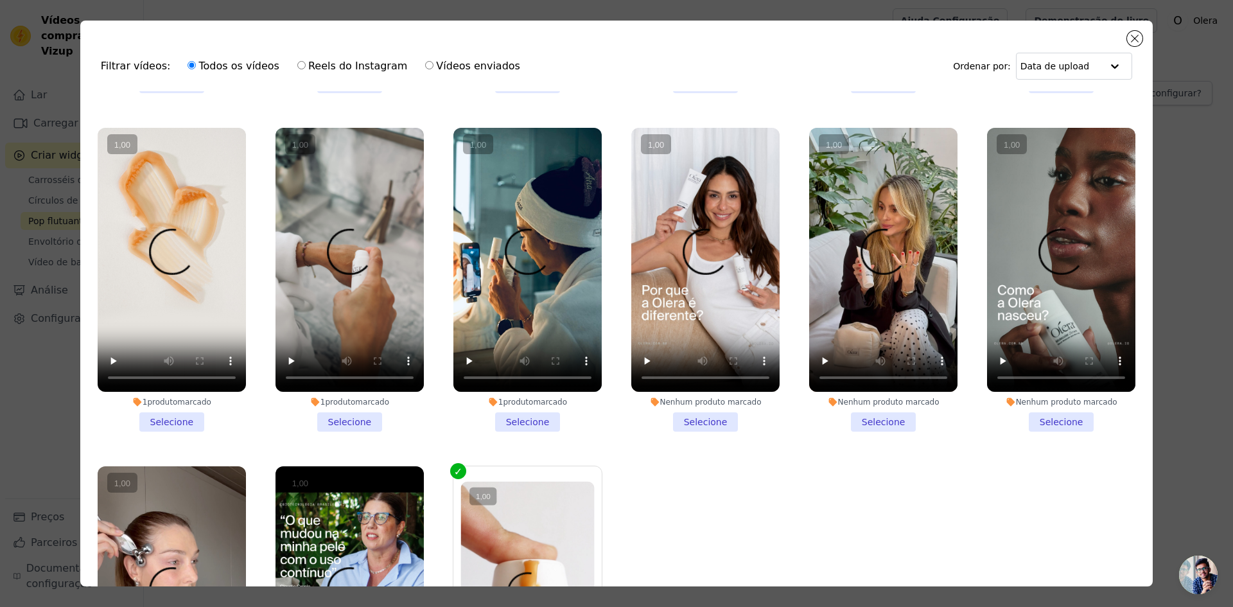
scroll to position [321, 0]
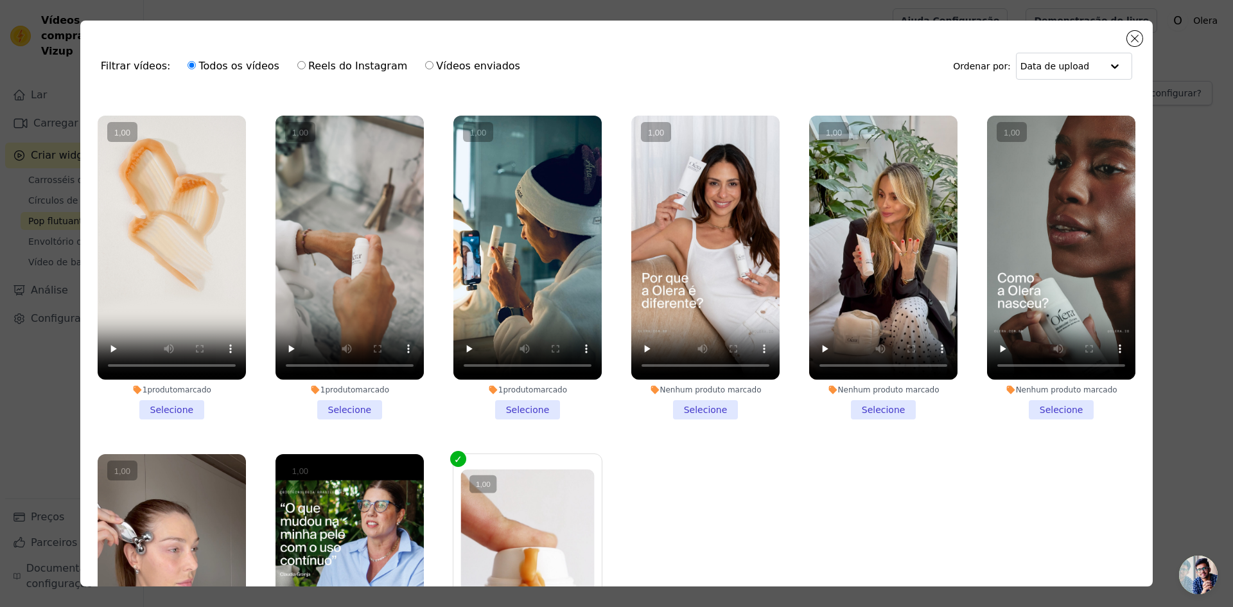
click at [112, 336] on vsc-controller at bounding box center [172, 248] width 148 height 264
click at [0, 0] on input "1 produto marcado Selecione" at bounding box center [0, 0] width 0 height 0
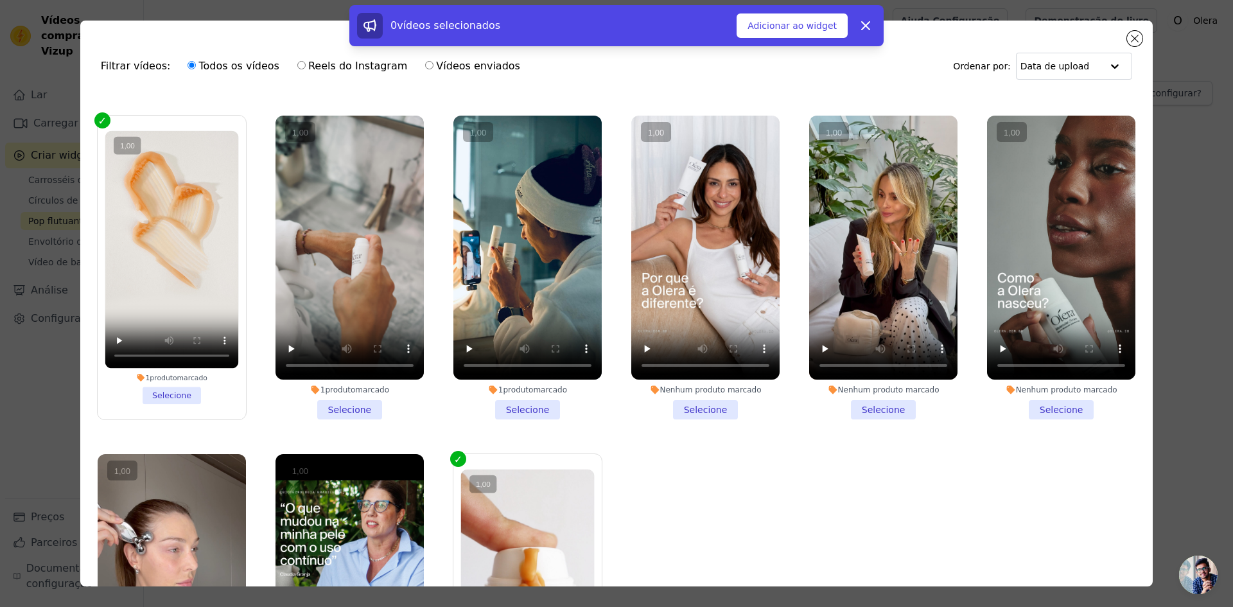
click at [110, 326] on vsc-controller at bounding box center [172, 249] width 134 height 238
click at [0, 0] on input "1 produto marcado Selecione" at bounding box center [0, 0] width 0 height 0
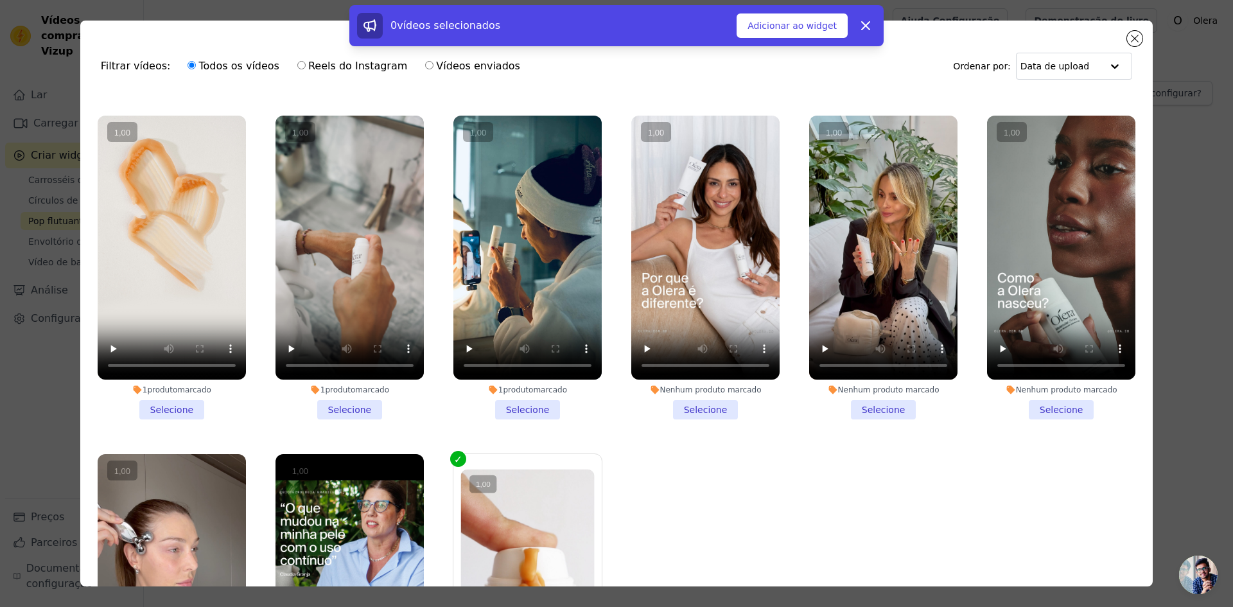
click at [188, 200] on vsc-controller at bounding box center [172, 248] width 148 height 264
click at [0, 0] on input "1 produto marcado Selecione" at bounding box center [0, 0] width 0 height 0
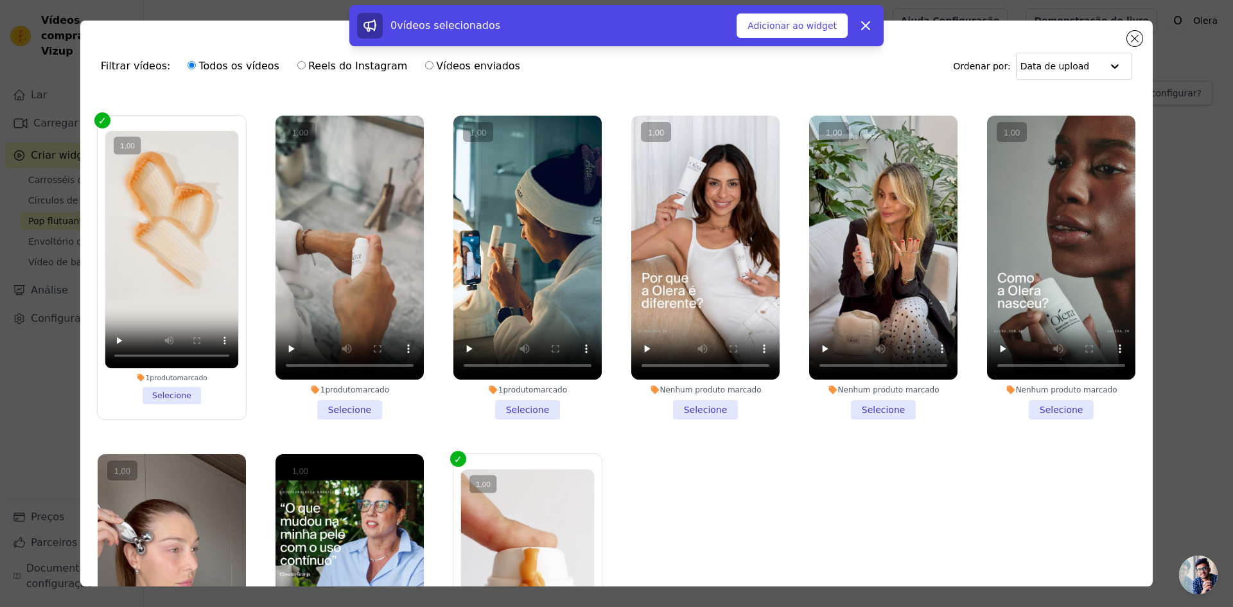
click at [188, 202] on vsc-controller at bounding box center [172, 249] width 134 height 238
click at [0, 0] on input "1 produto marcado Selecione" at bounding box center [0, 0] width 0 height 0
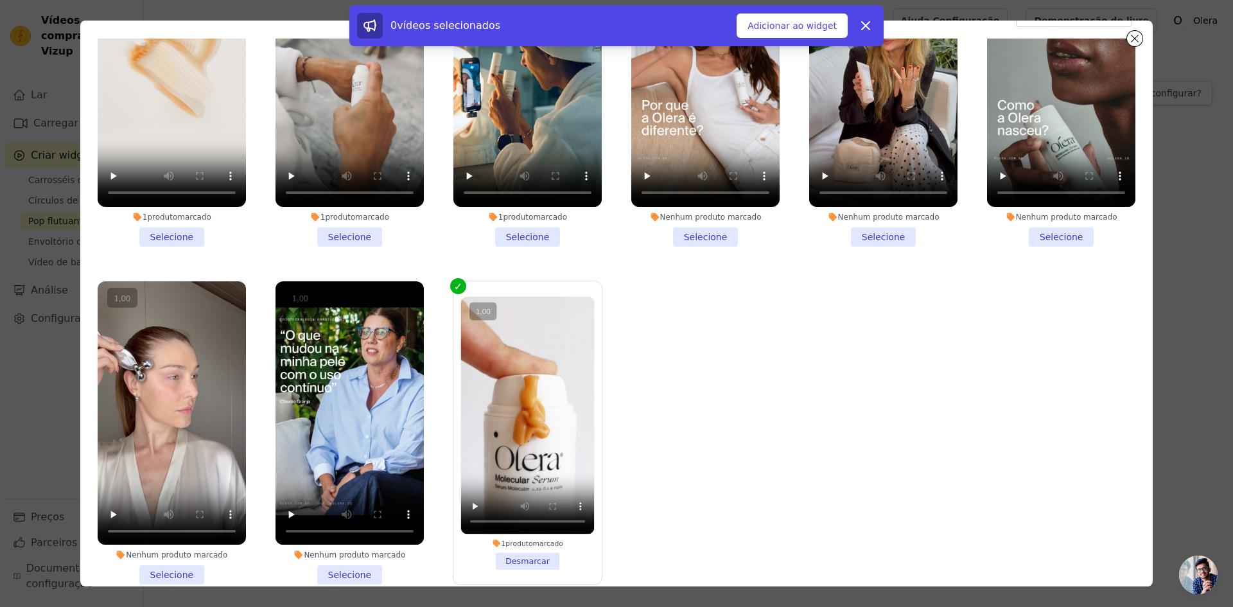
scroll to position [112, 0]
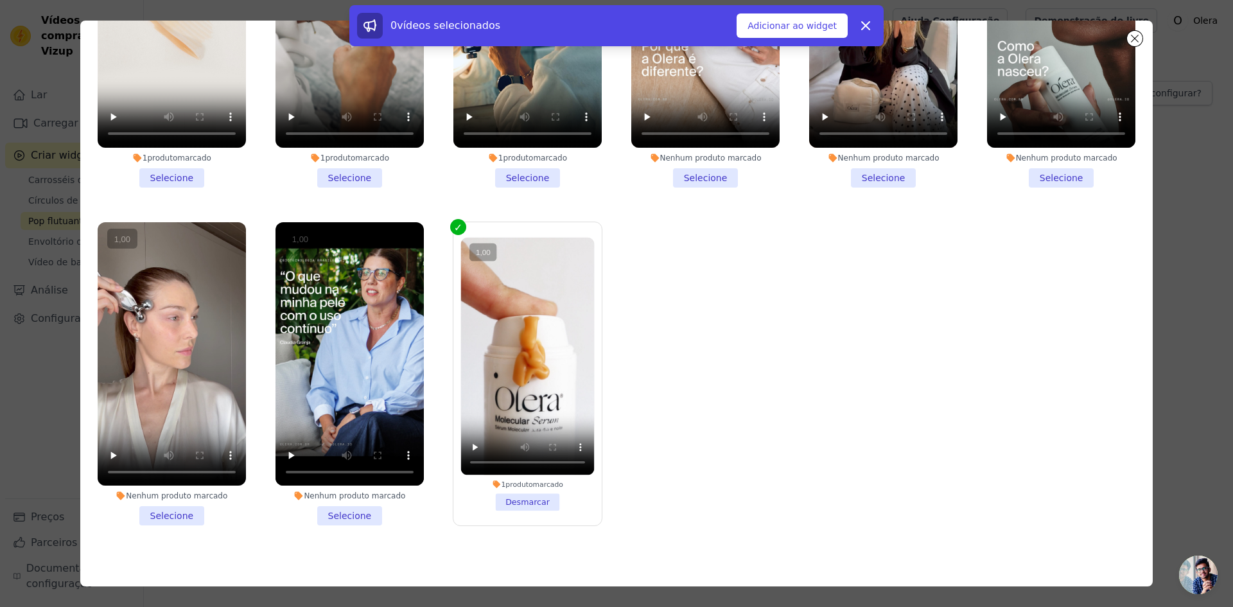
click at [467, 434] on vsc-controller at bounding box center [527, 356] width 134 height 238
click at [0, 0] on input "1 produto marcado Desmarcar" at bounding box center [0, 0] width 0 height 0
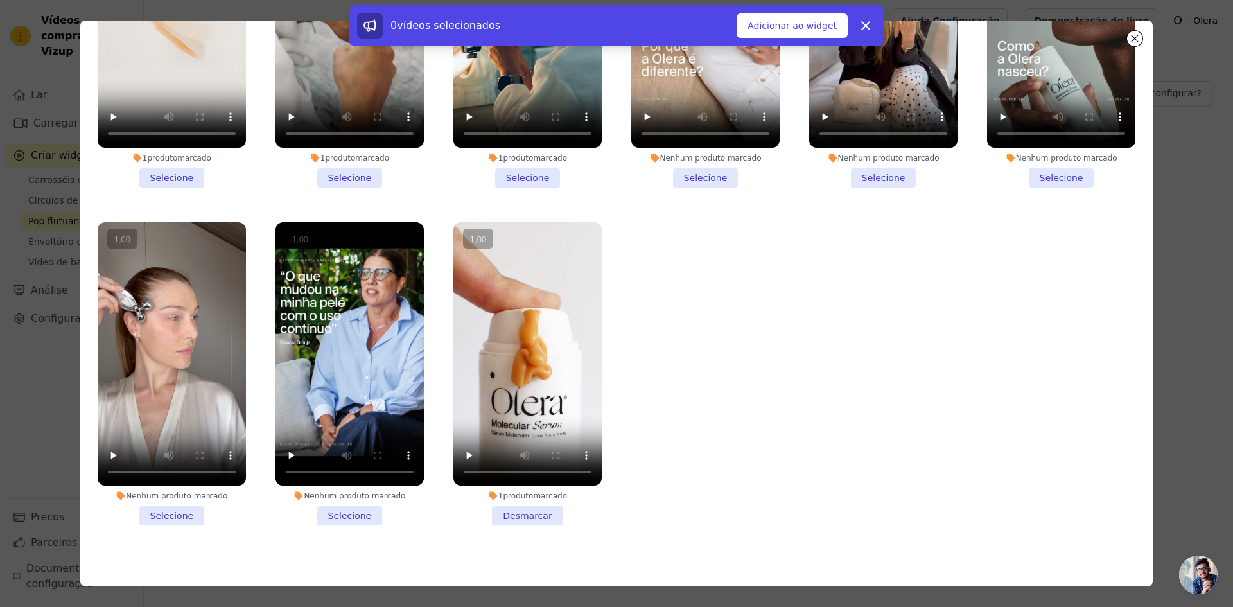
click at [468, 430] on vsc-controller at bounding box center [527, 354] width 148 height 264
click at [0, 0] on input "1 produto marcado Desmarcar" at bounding box center [0, 0] width 0 height 0
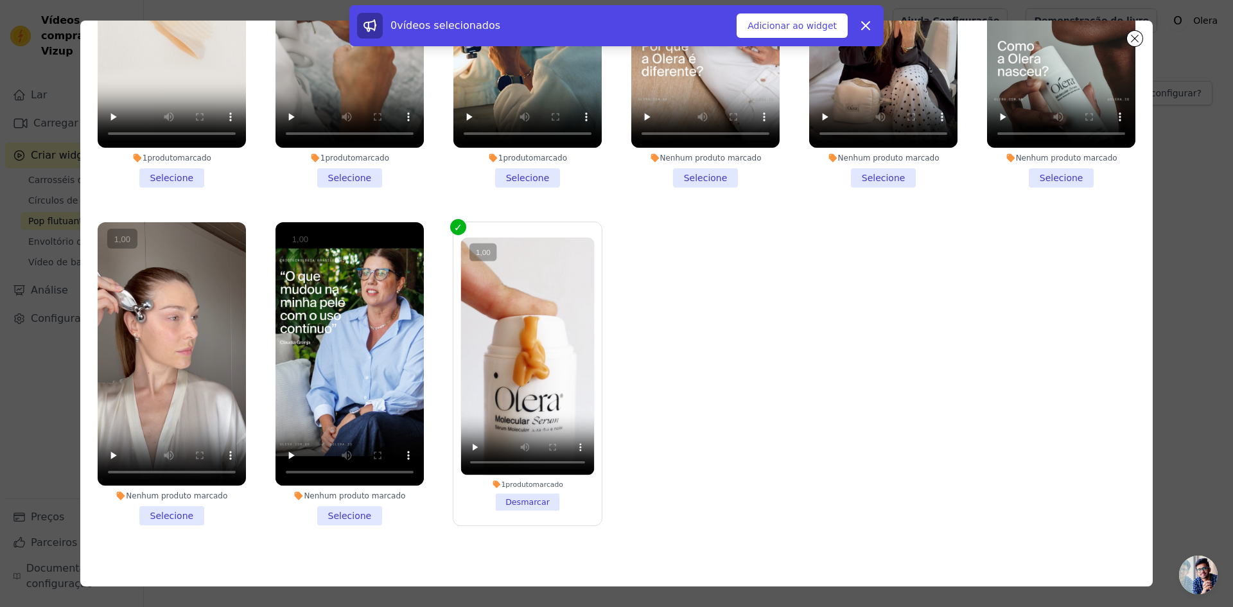
click at [470, 433] on vsc-controller at bounding box center [527, 356] width 134 height 238
click at [0, 0] on input "1 produto marcado Desmarcar" at bounding box center [0, 0] width 0 height 0
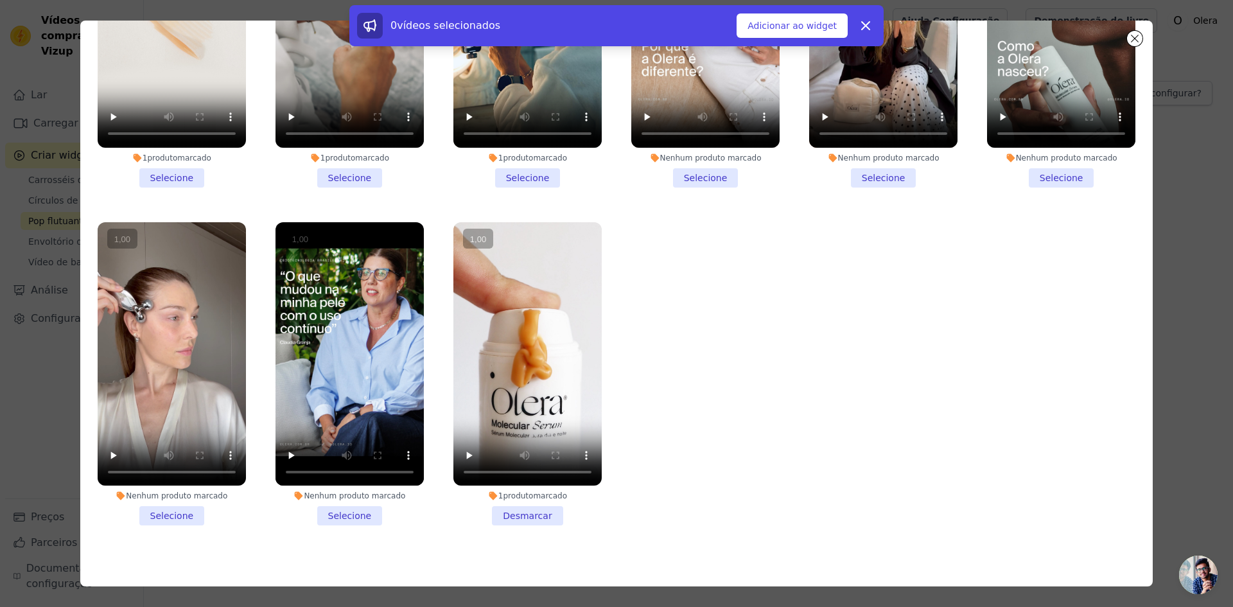
click at [472, 433] on vsc-controller at bounding box center [527, 354] width 148 height 264
click at [0, 0] on input "1 produto marcado Desmarcar" at bounding box center [0, 0] width 0 height 0
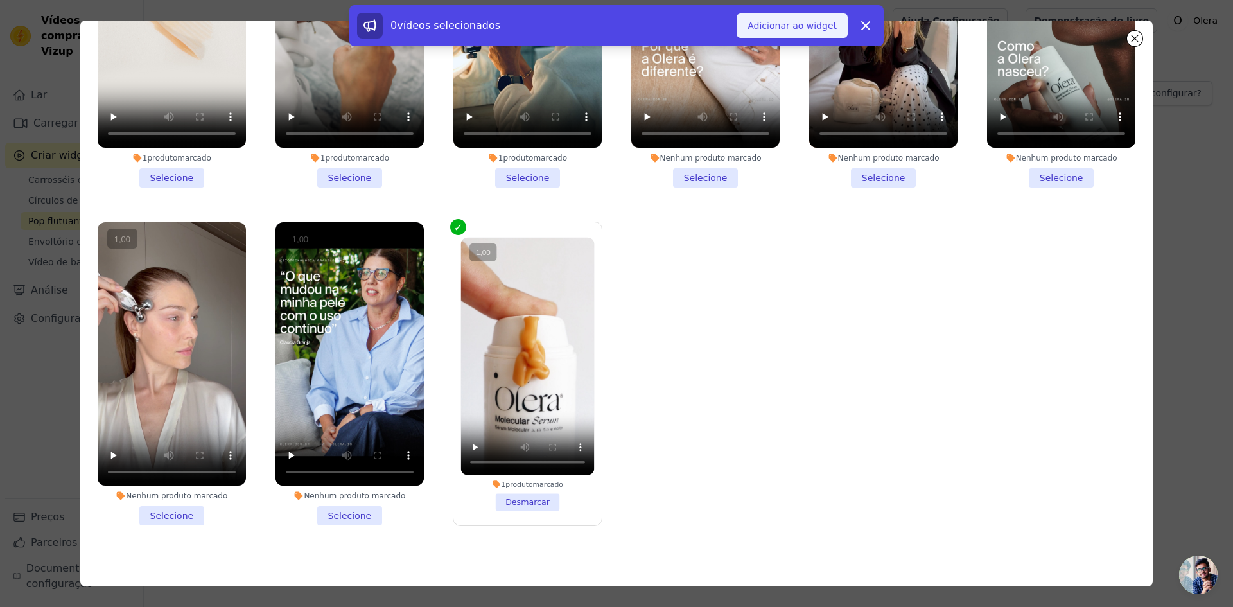
click at [821, 27] on font "Adicionar ao widget" at bounding box center [791, 26] width 89 height 10
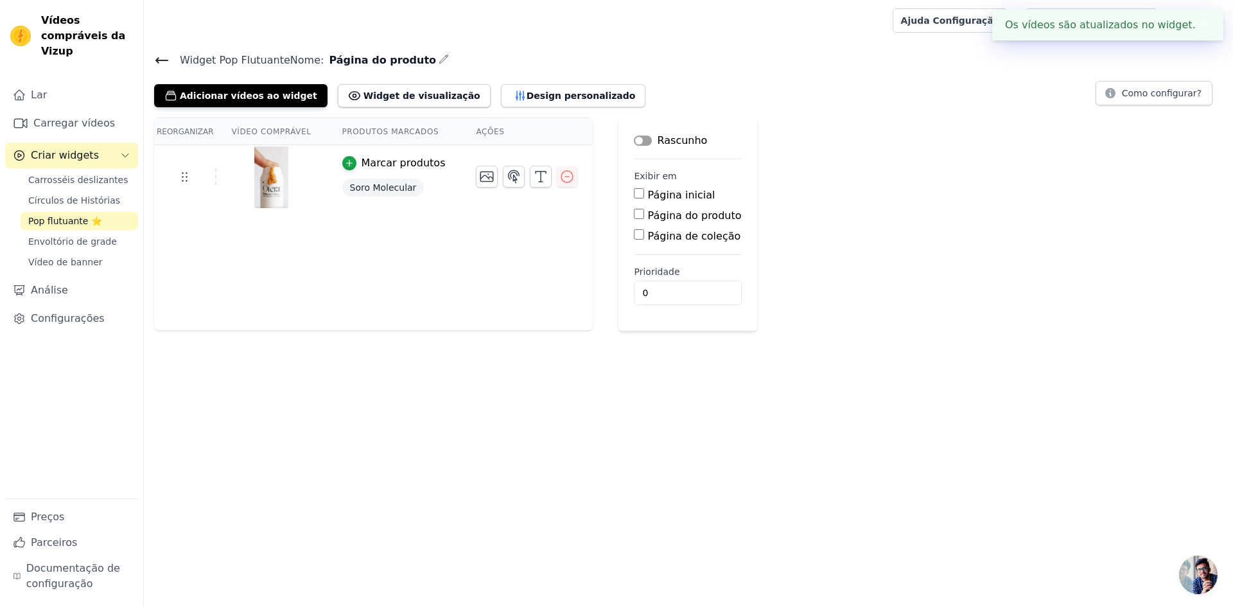
click at [655, 213] on font "Página do produto" at bounding box center [695, 215] width 94 height 12
click at [644, 213] on input "Página do produto" at bounding box center [639, 214] width 10 height 10
checkbox input "true"
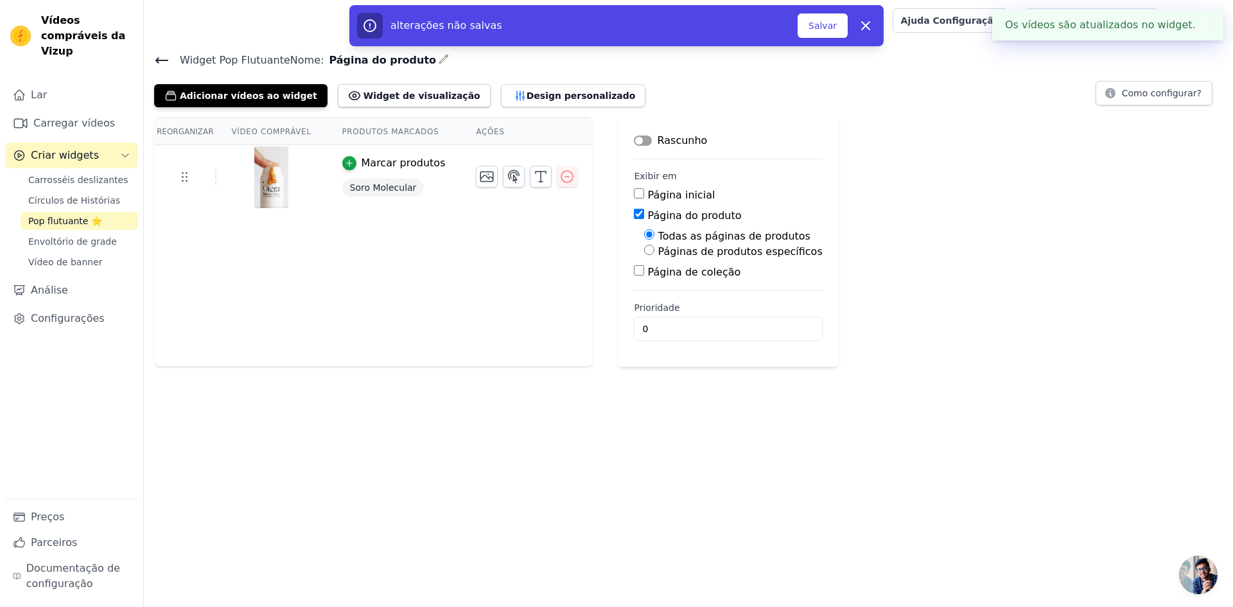
click at [689, 250] on font "Páginas de produtos específicos" at bounding box center [740, 251] width 164 height 12
click at [654, 250] on input "Páginas de produtos específicos" at bounding box center [649, 250] width 10 height 10
radio input "true"
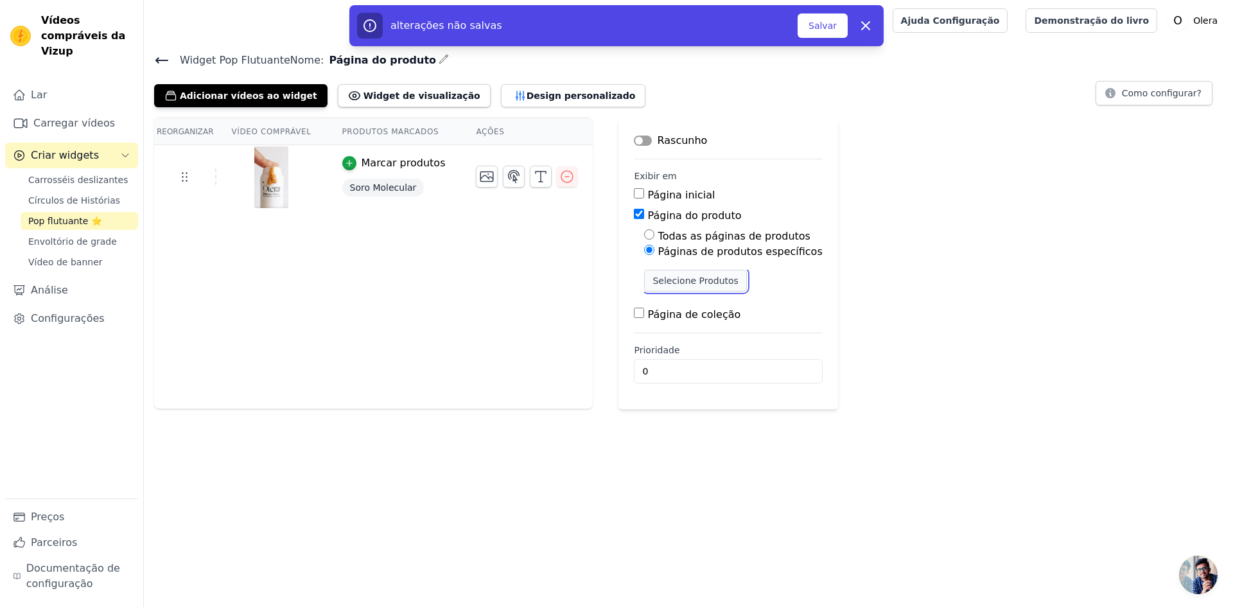
click at [705, 279] on font "Selecione Produtos" at bounding box center [694, 280] width 85 height 10
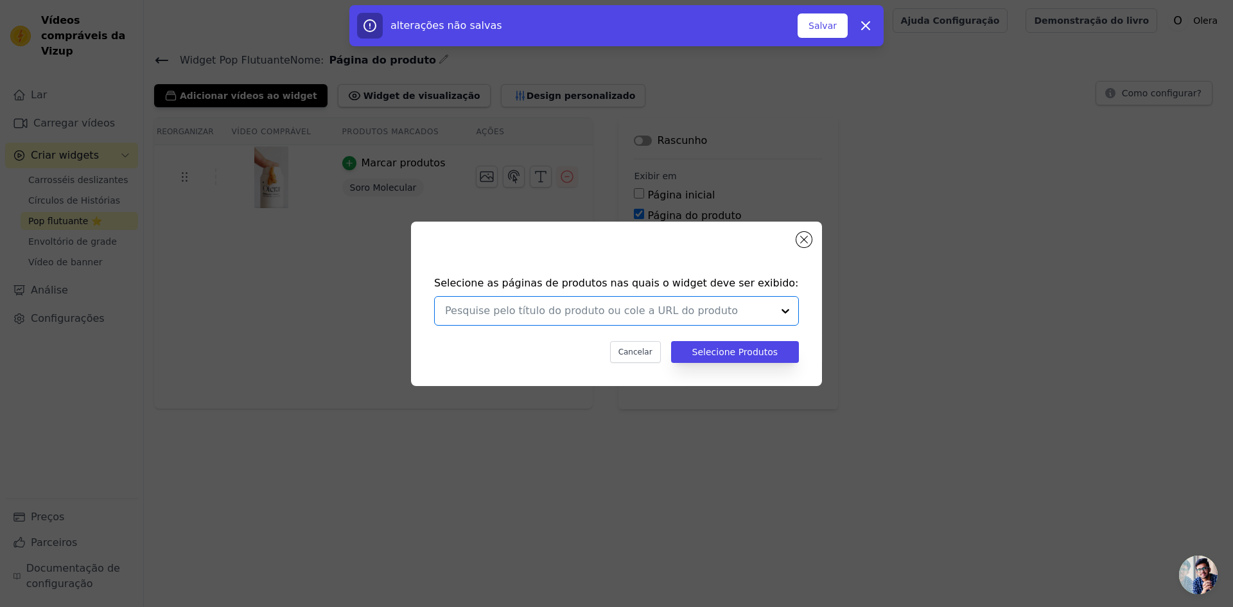
click at [661, 310] on input "text" at bounding box center [608, 310] width 327 height 15
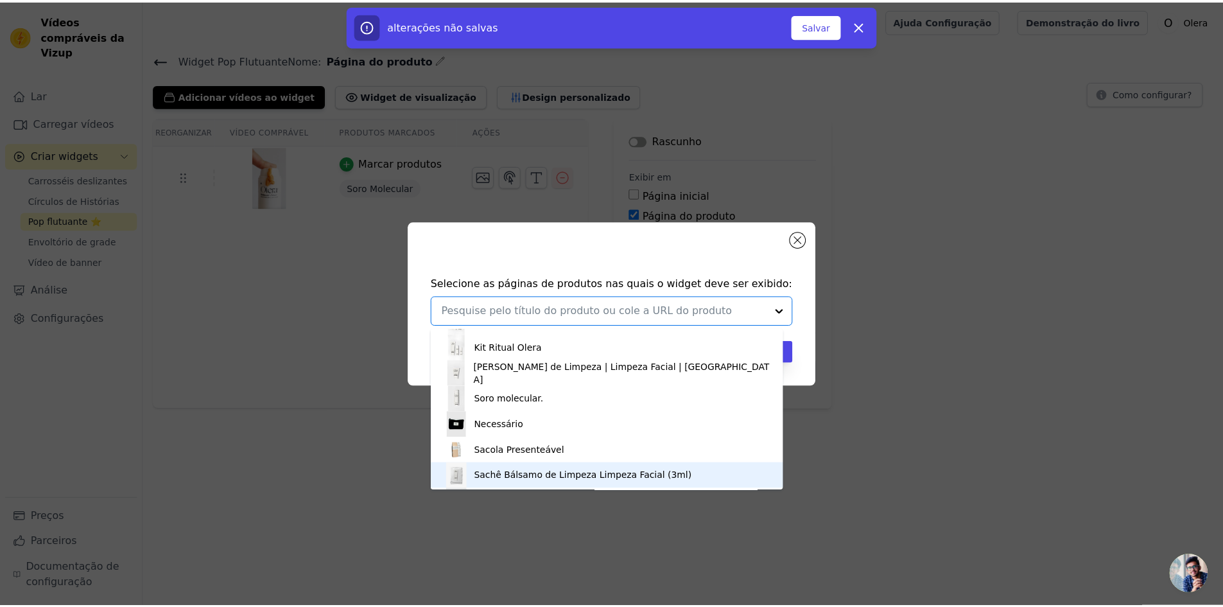
scroll to position [128, 0]
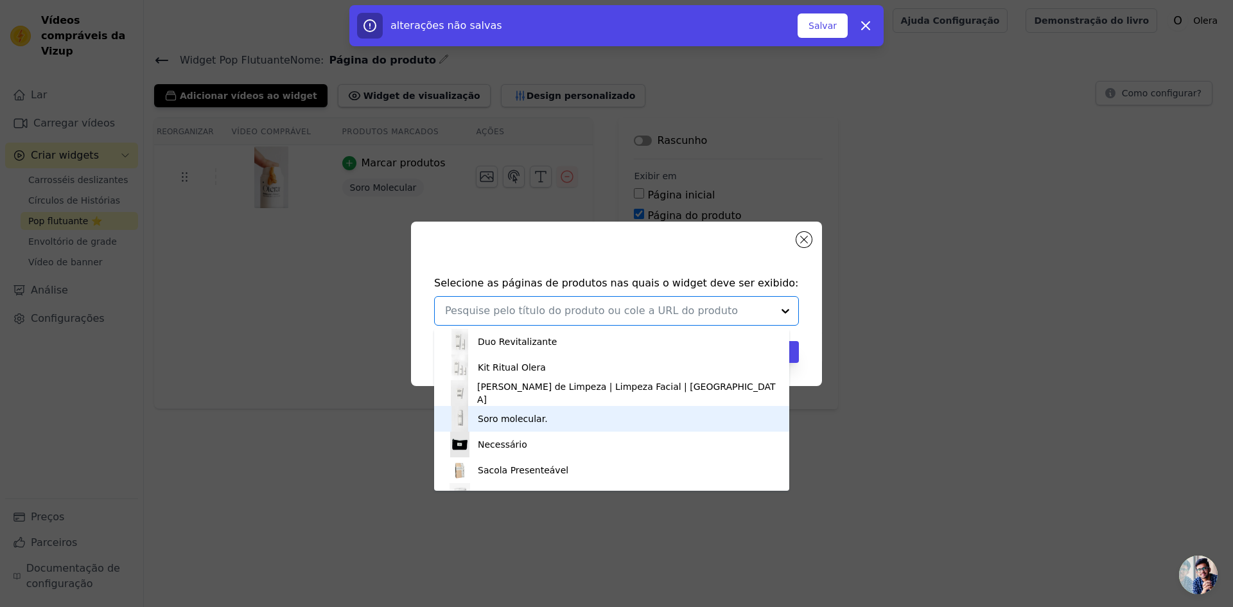
click at [511, 421] on font "Soro molecular." at bounding box center [513, 419] width 70 height 10
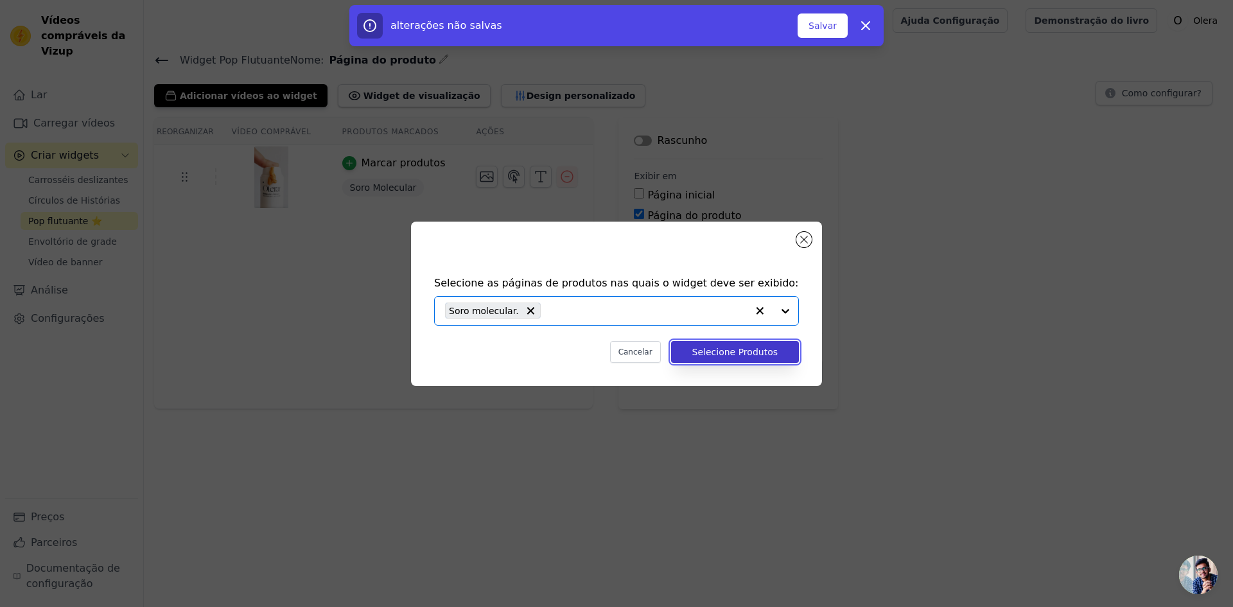
click at [737, 353] on font "Selecione Produtos" at bounding box center [734, 352] width 85 height 10
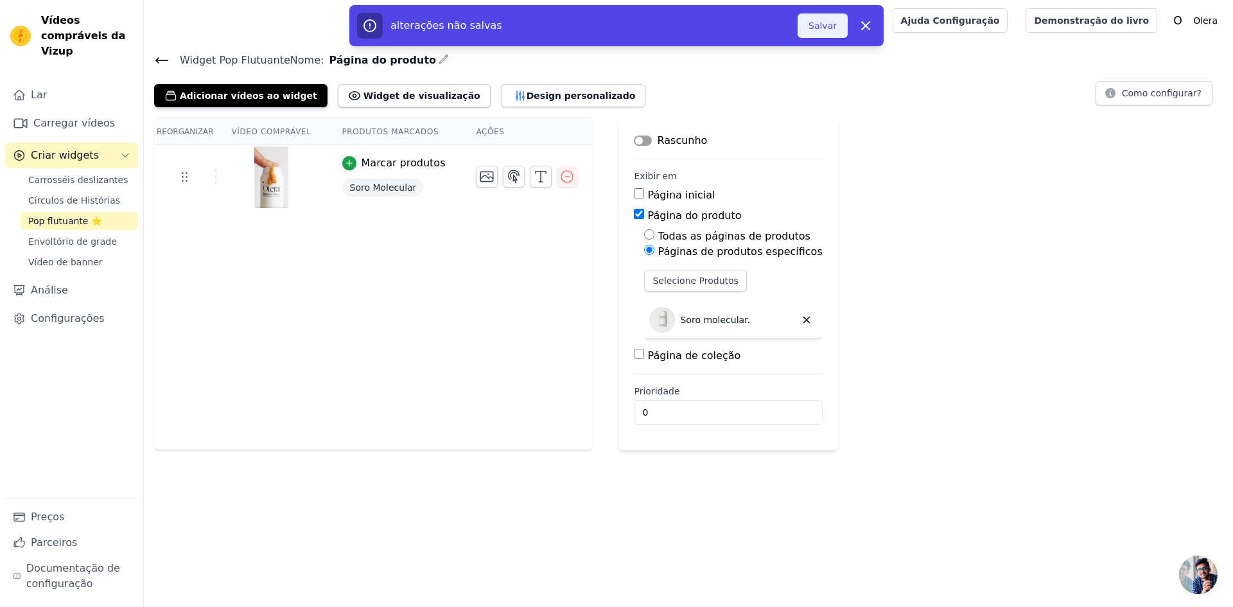
click at [829, 30] on font "Salvar" at bounding box center [822, 26] width 28 height 10
click at [816, 25] on font "Salvar" at bounding box center [822, 26] width 28 height 10
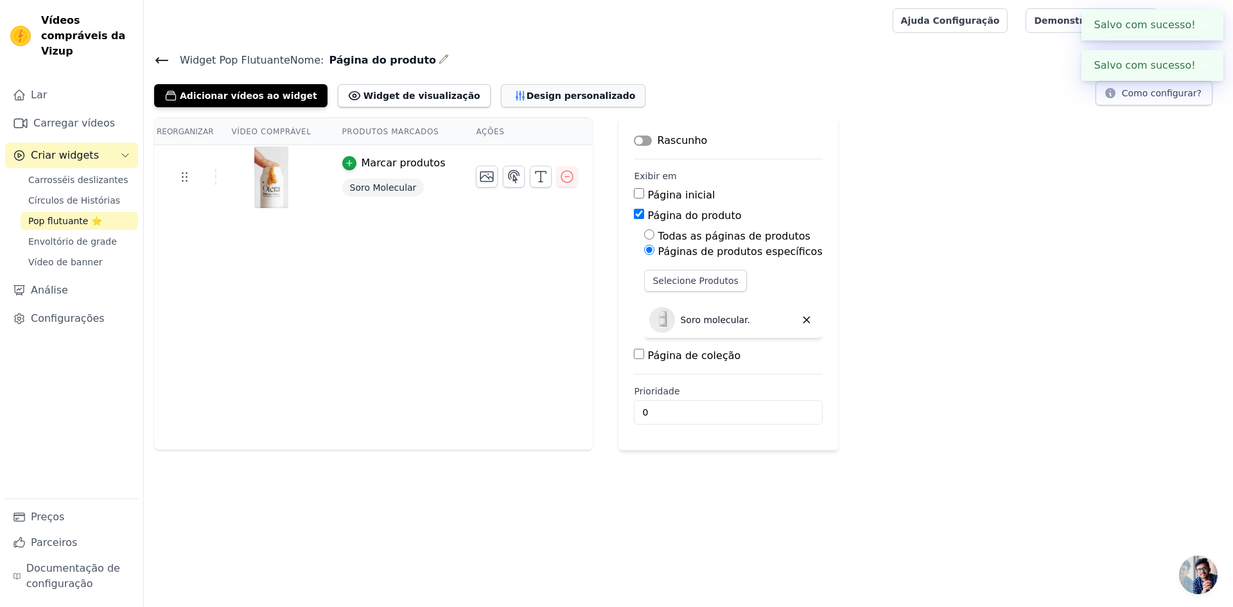
click at [527, 95] on font "Design personalizado" at bounding box center [581, 96] width 109 height 10
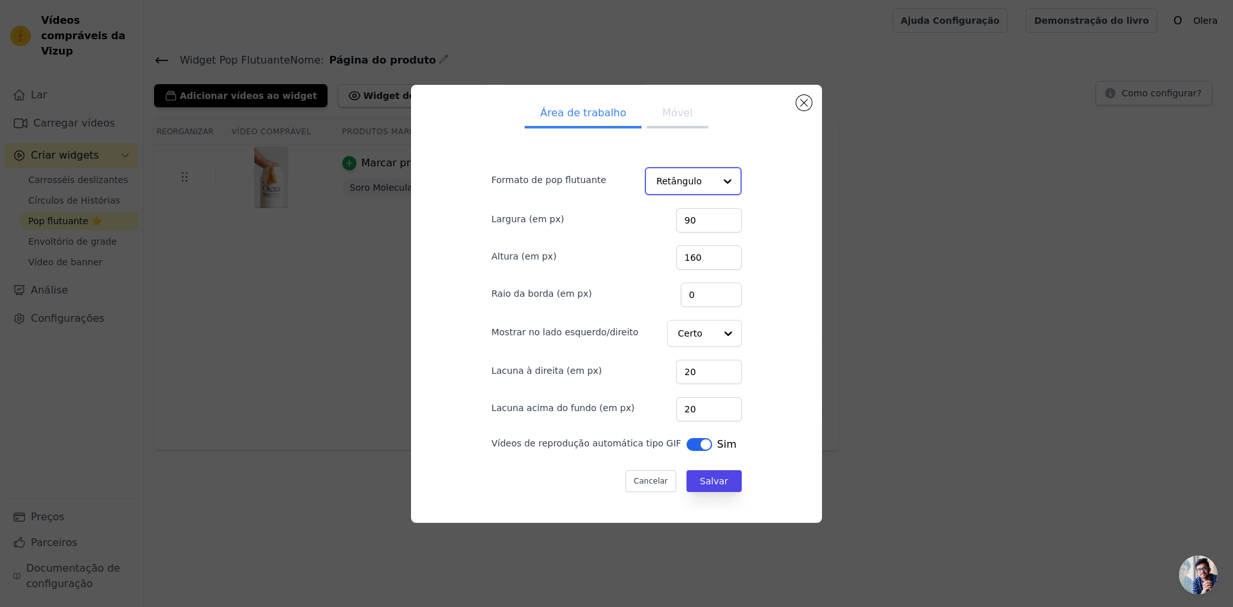
click at [658, 183] on input "Formato de pop flutuante" at bounding box center [685, 181] width 58 height 26
click at [694, 329] on input "Mostrar no lado esquerdo/direito" at bounding box center [695, 333] width 37 height 26
click at [698, 369] on input "20" at bounding box center [708, 371] width 65 height 24
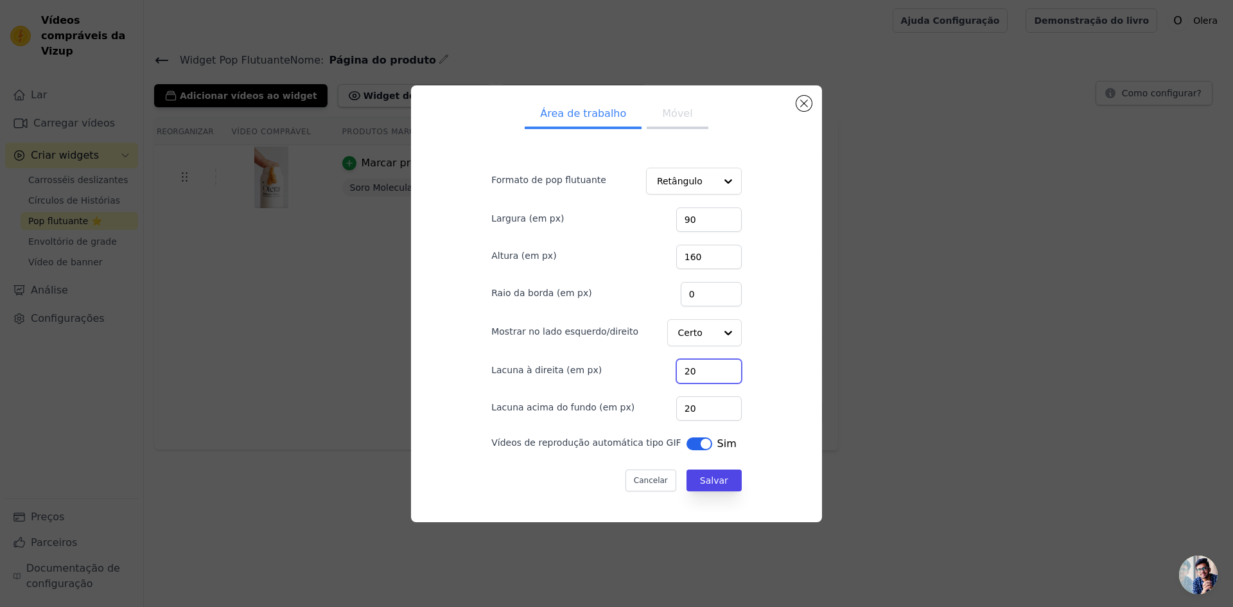
click at [697, 369] on input "20" at bounding box center [708, 371] width 65 height 24
click at [697, 371] on input "20" at bounding box center [708, 371] width 65 height 24
type input "100"
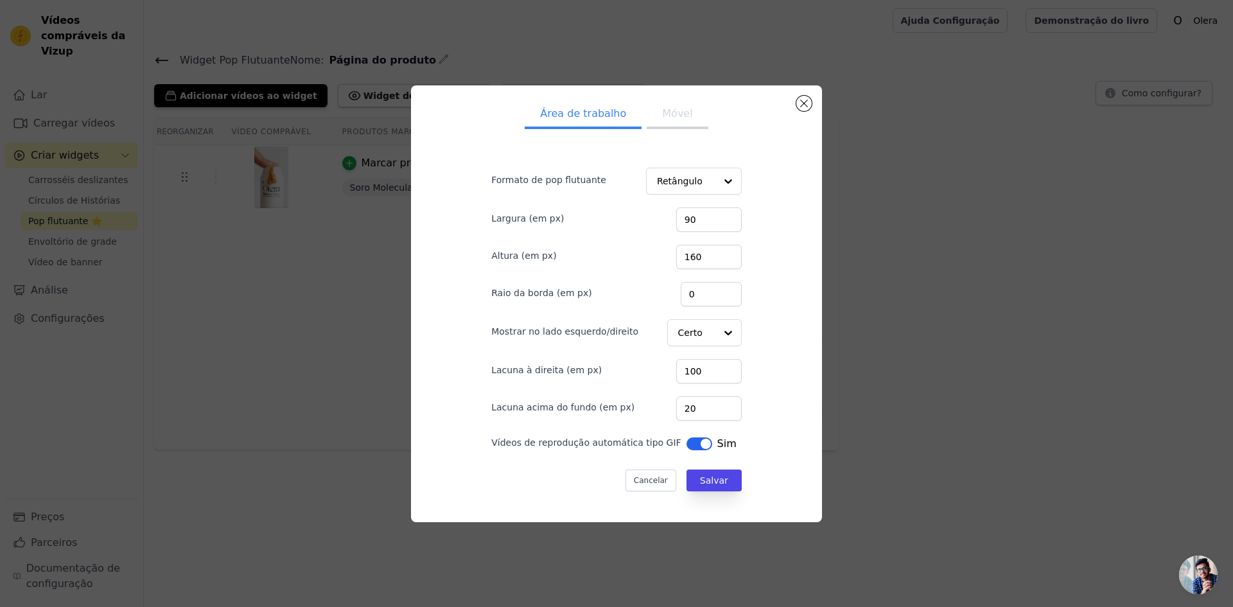
click at [762, 409] on div "Área de trabalho Móvel Formato de pop flutuante Retângulo Largura (em px) 90 Al…" at bounding box center [616, 304] width 390 height 416
click at [700, 478] on font "Salvar" at bounding box center [714, 480] width 28 height 10
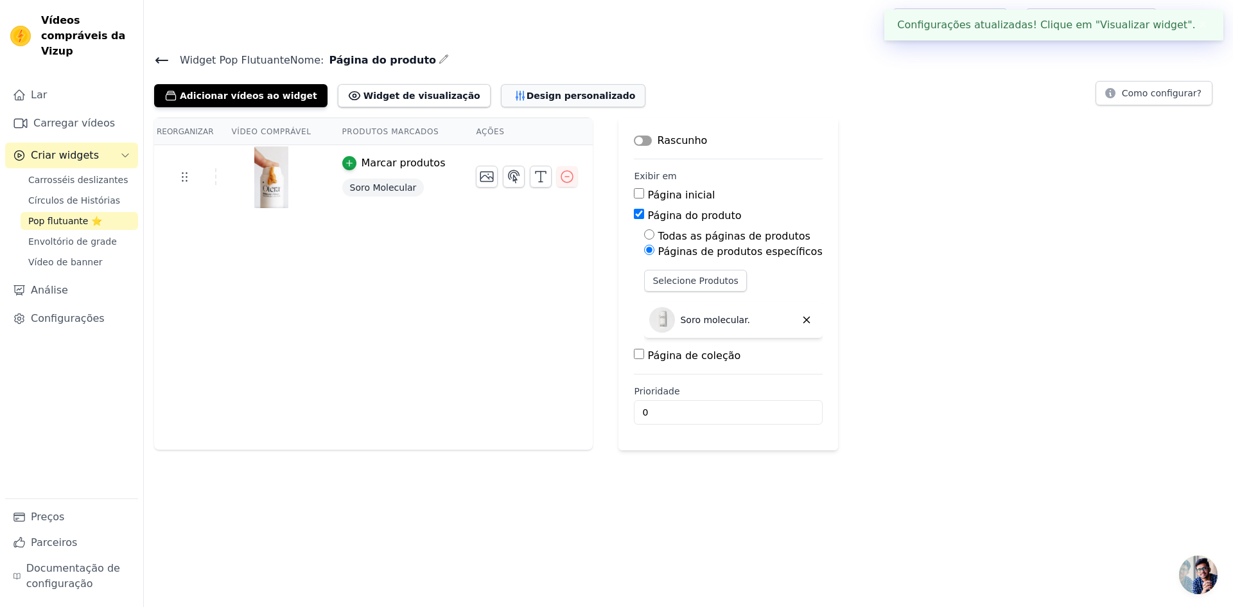
click at [527, 91] on font "Design personalizado" at bounding box center [581, 96] width 109 height 10
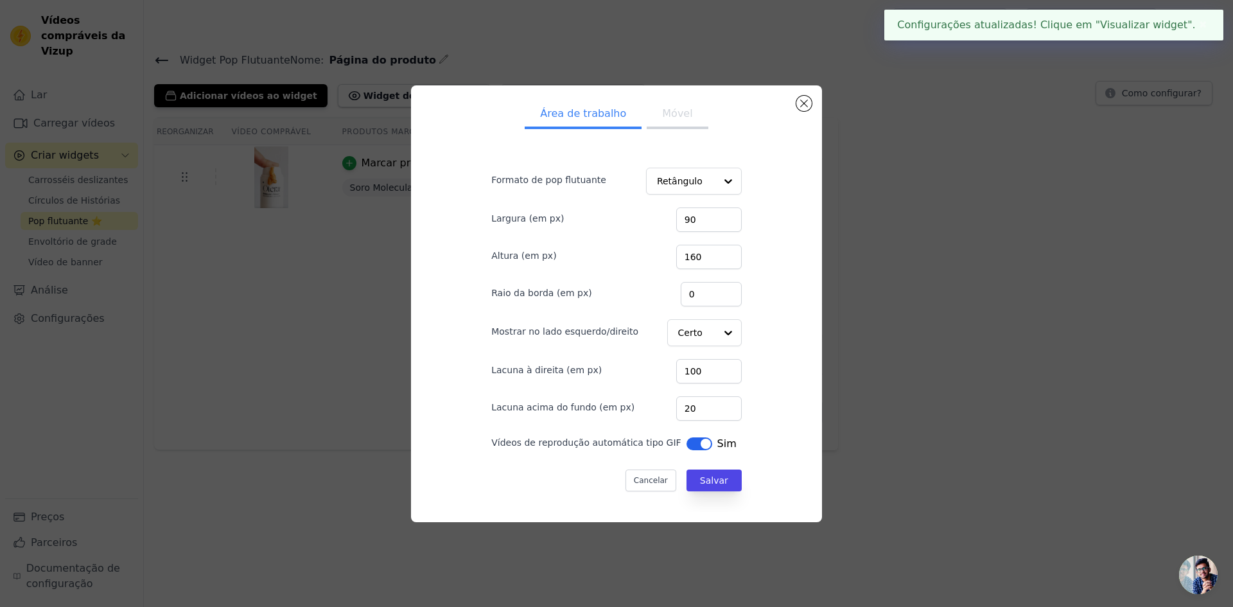
click at [669, 111] on font "Móvel" at bounding box center [677, 113] width 30 height 12
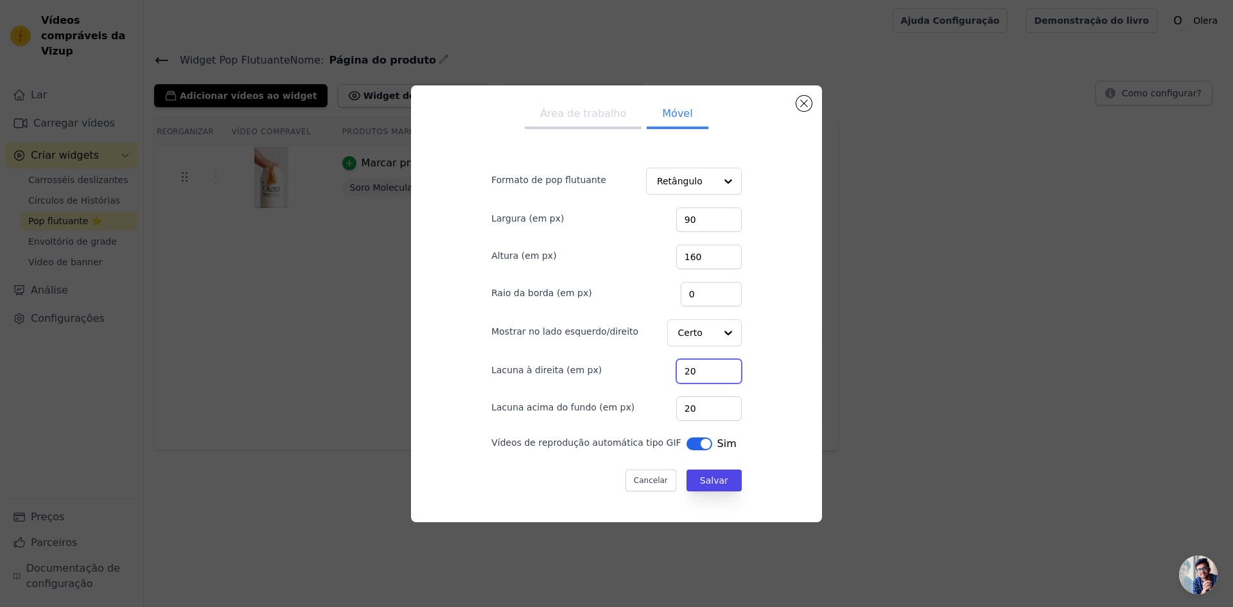
click at [690, 371] on input "20" at bounding box center [708, 371] width 65 height 24
type input "100"
click at [703, 485] on font "Salvar" at bounding box center [714, 480] width 28 height 10
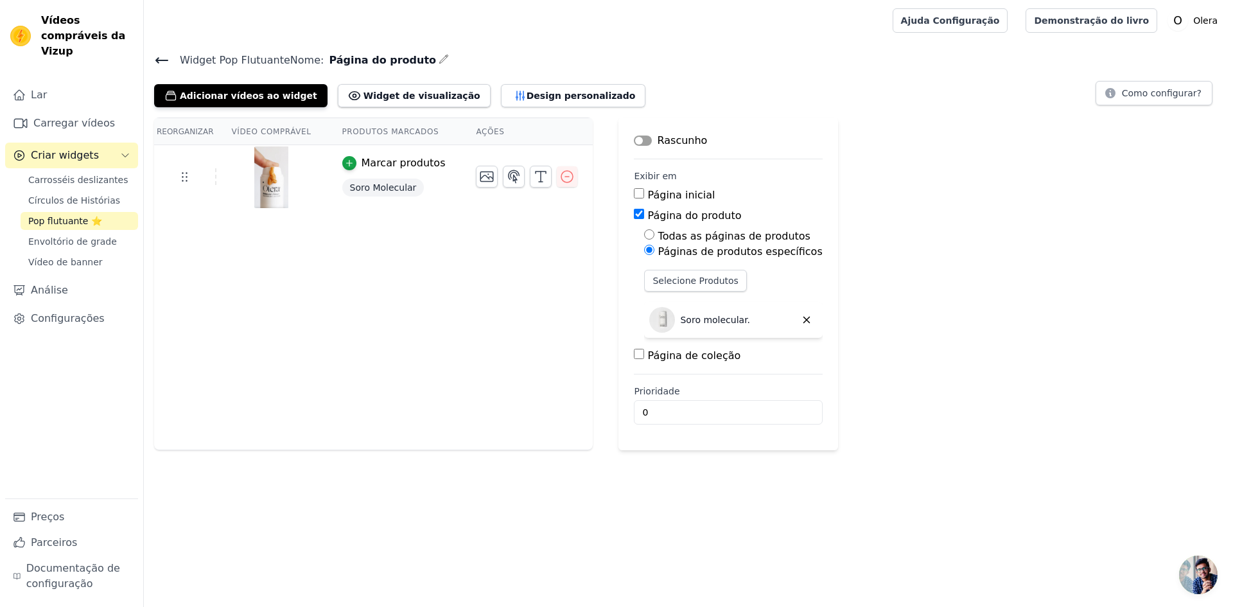
click at [634, 139] on button "Rótulo" at bounding box center [643, 140] width 18 height 10
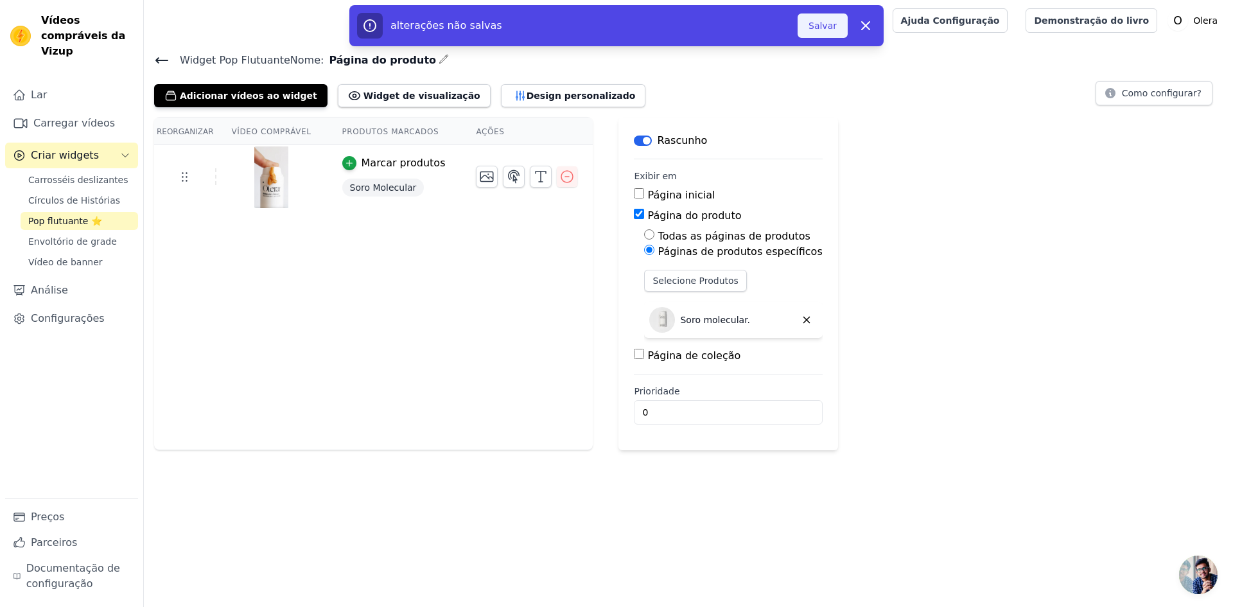
click at [824, 27] on font "Salvar" at bounding box center [822, 26] width 28 height 10
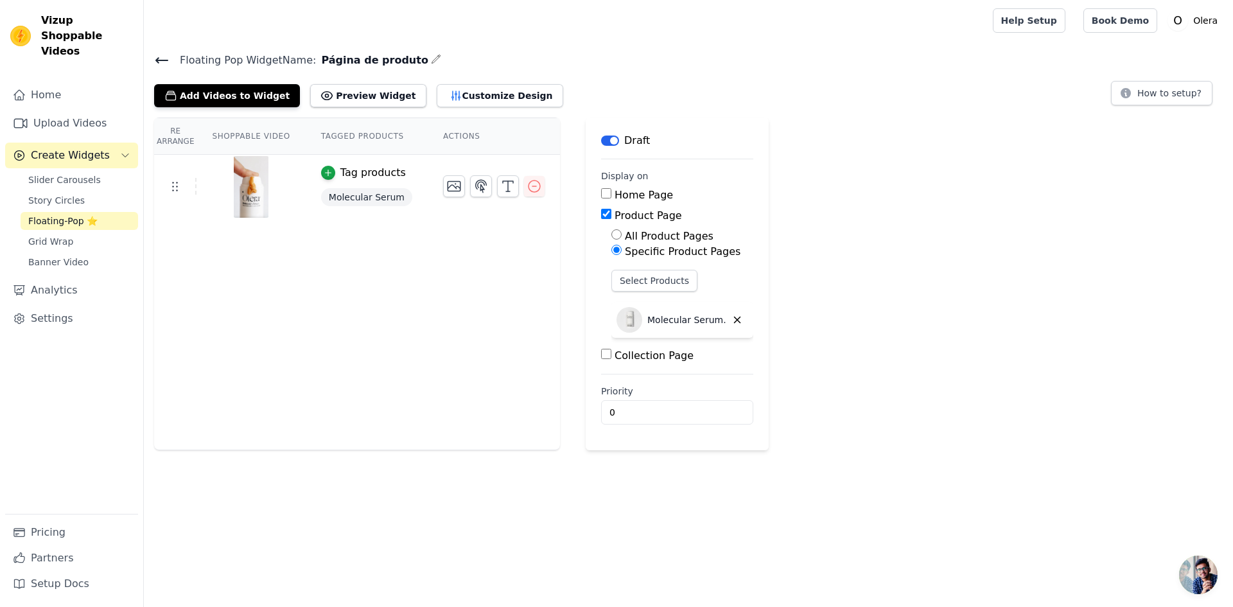
click at [781, 234] on div "Re Arrange Shoppable Video Tagged Products Actions Tag products Molecular Serum…" at bounding box center [688, 284] width 1089 height 333
click at [324, 171] on icon "button" at bounding box center [328, 172] width 9 height 9
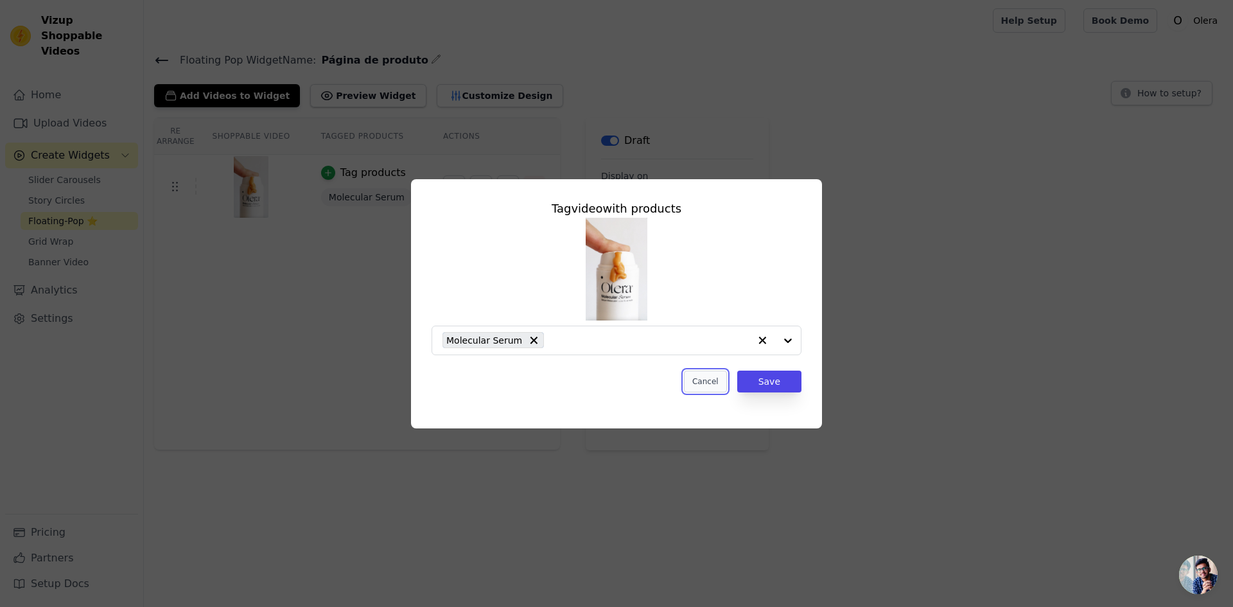
click at [704, 381] on button "Cancel" at bounding box center [705, 382] width 43 height 22
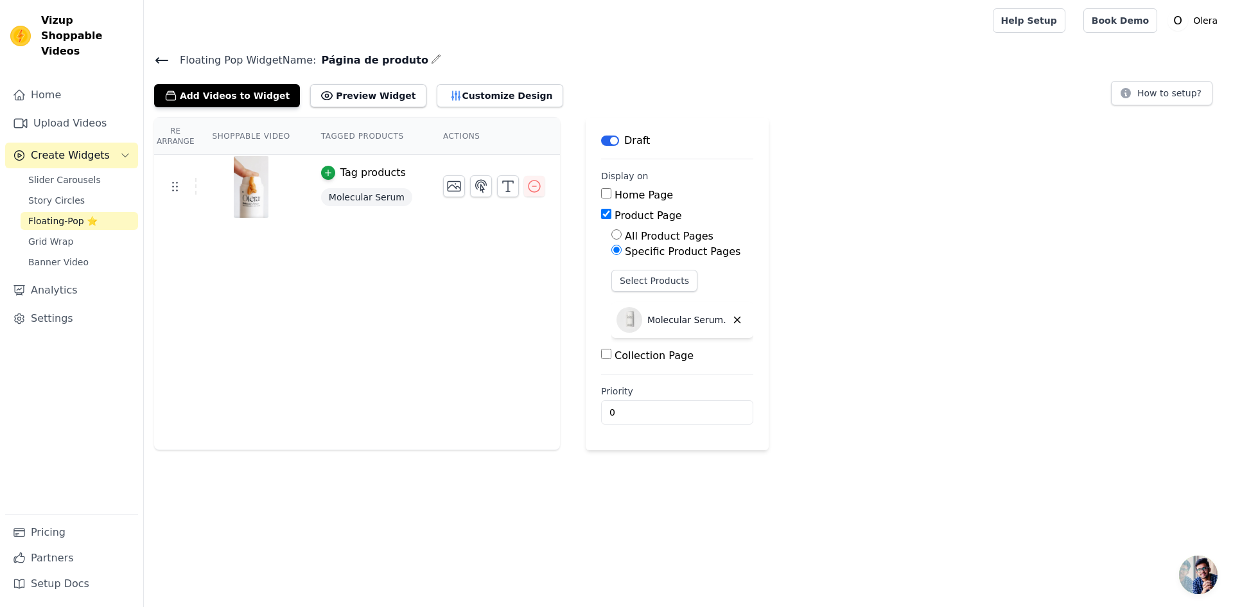
click at [601, 135] on button "Label" at bounding box center [610, 140] width 18 height 10
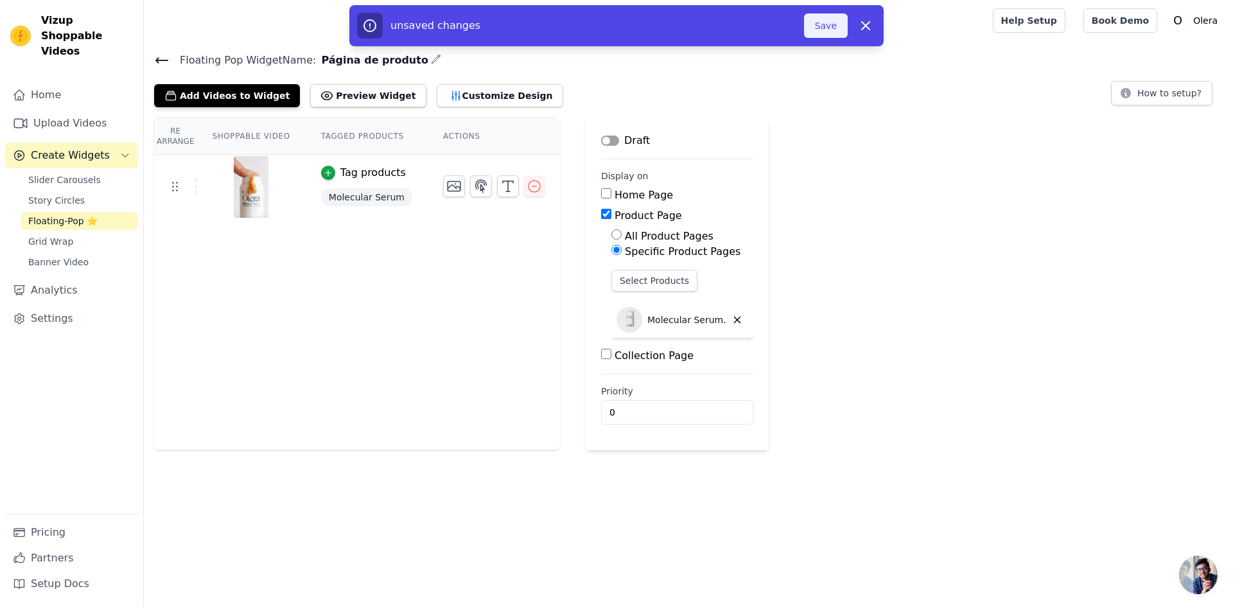
click at [830, 28] on button "Save" at bounding box center [826, 25] width 44 height 24
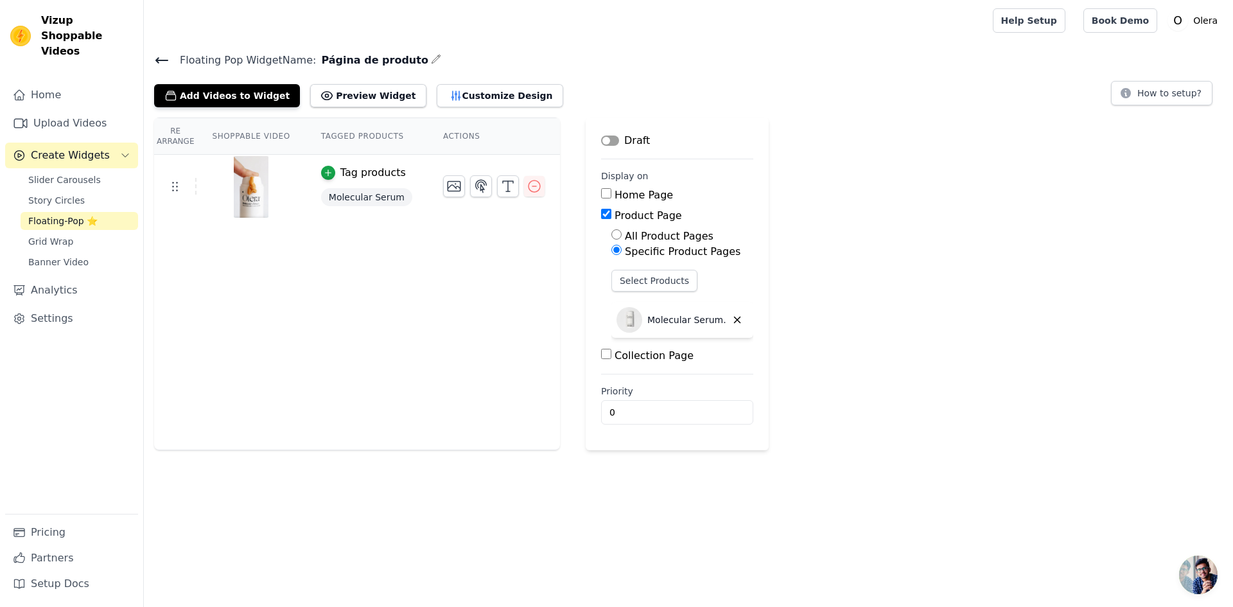
click at [661, 325] on p "Molecular Serum." at bounding box center [686, 319] width 79 height 13
click at [370, 98] on button "Preview Widget" at bounding box center [368, 95] width 116 height 23
click at [437, 97] on button "Customize Design" at bounding box center [500, 95] width 126 height 23
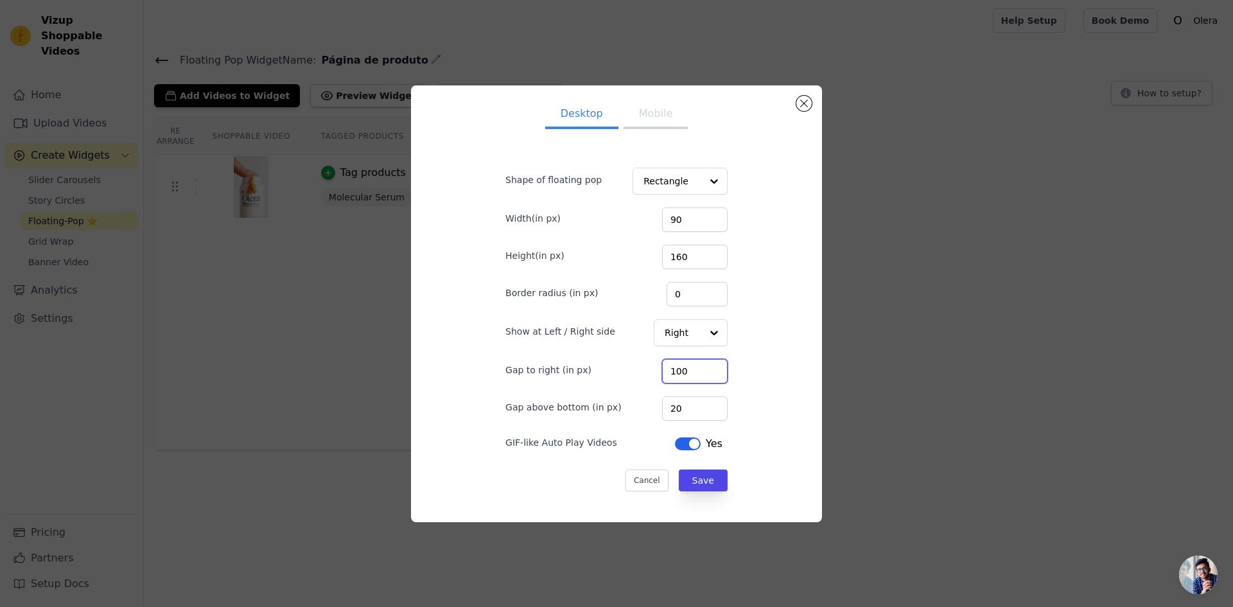
click at [677, 372] on input "100" at bounding box center [694, 371] width 65 height 24
type input "400"
click at [693, 480] on button "Save" at bounding box center [703, 480] width 49 height 22
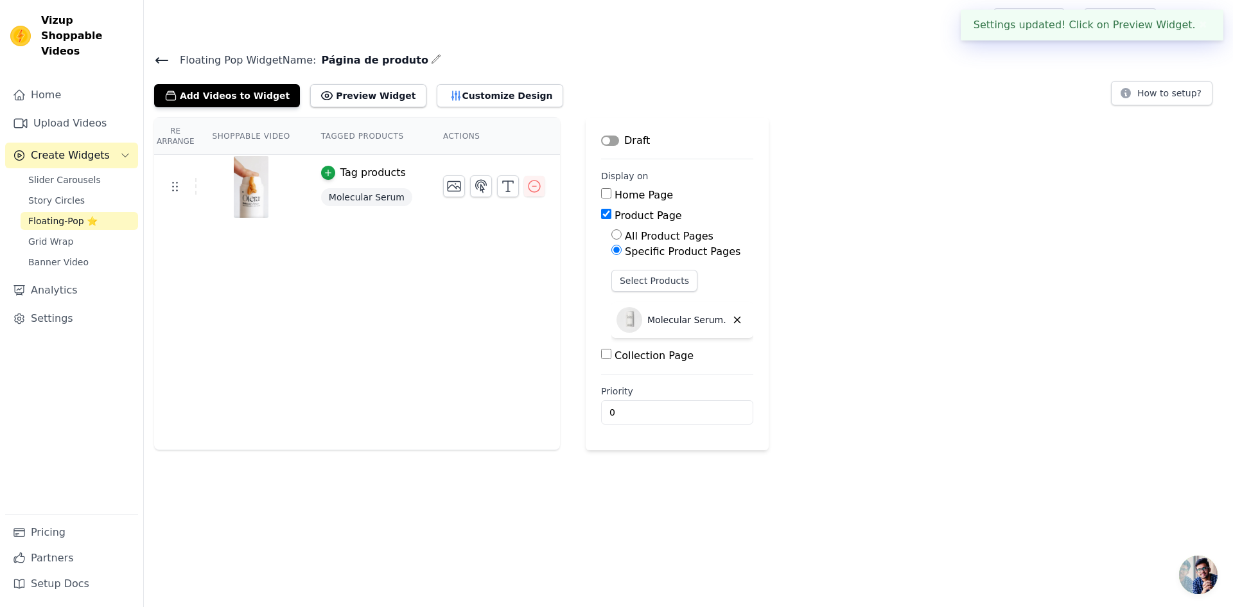
click at [661, 239] on label "All Product Pages" at bounding box center [669, 236] width 89 height 12
click at [622, 239] on input "All Product Pages" at bounding box center [616, 234] width 10 height 10
radio input "true"
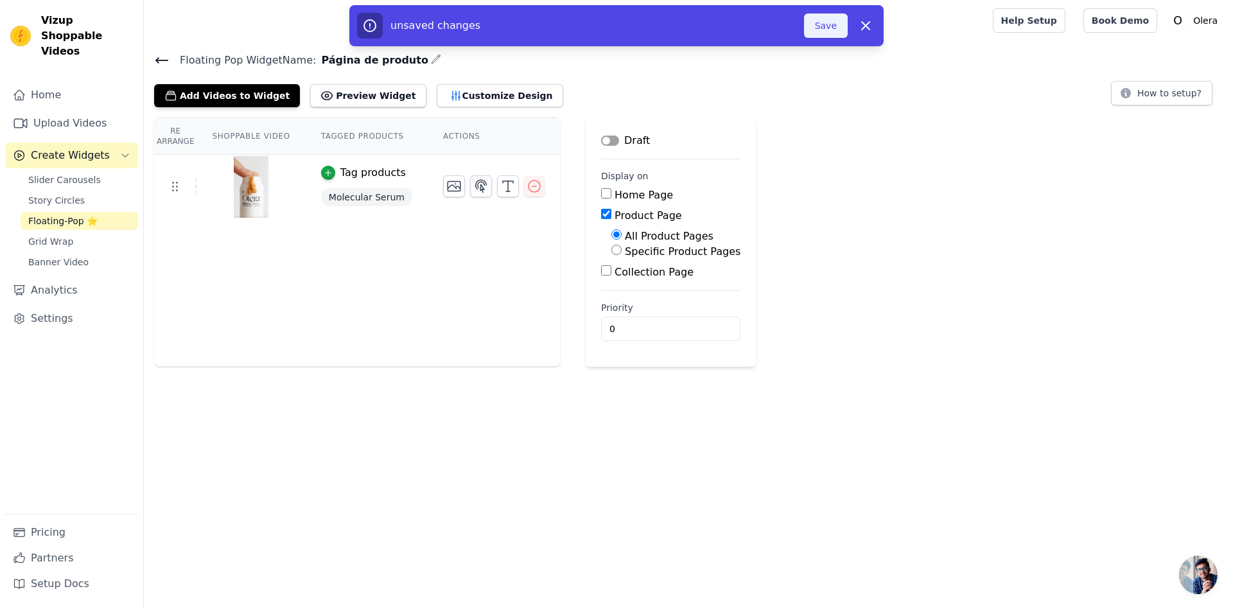
click at [828, 35] on button "Save" at bounding box center [826, 25] width 44 height 24
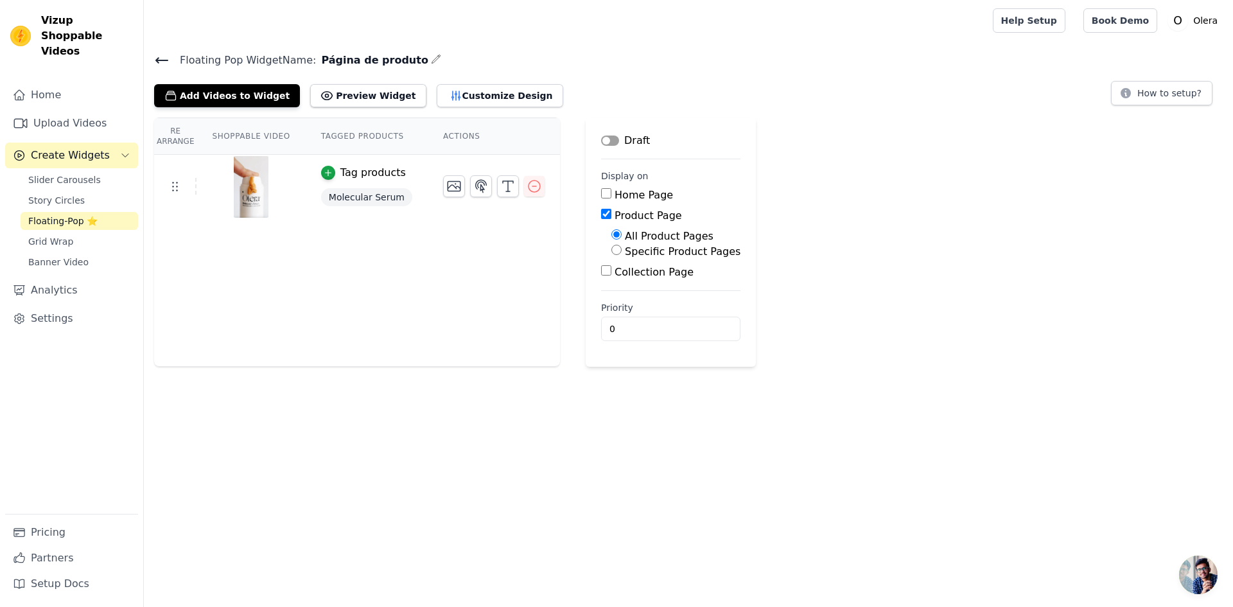
click at [64, 214] on span "Floating-Pop ⭐" at bounding box center [62, 220] width 69 height 13
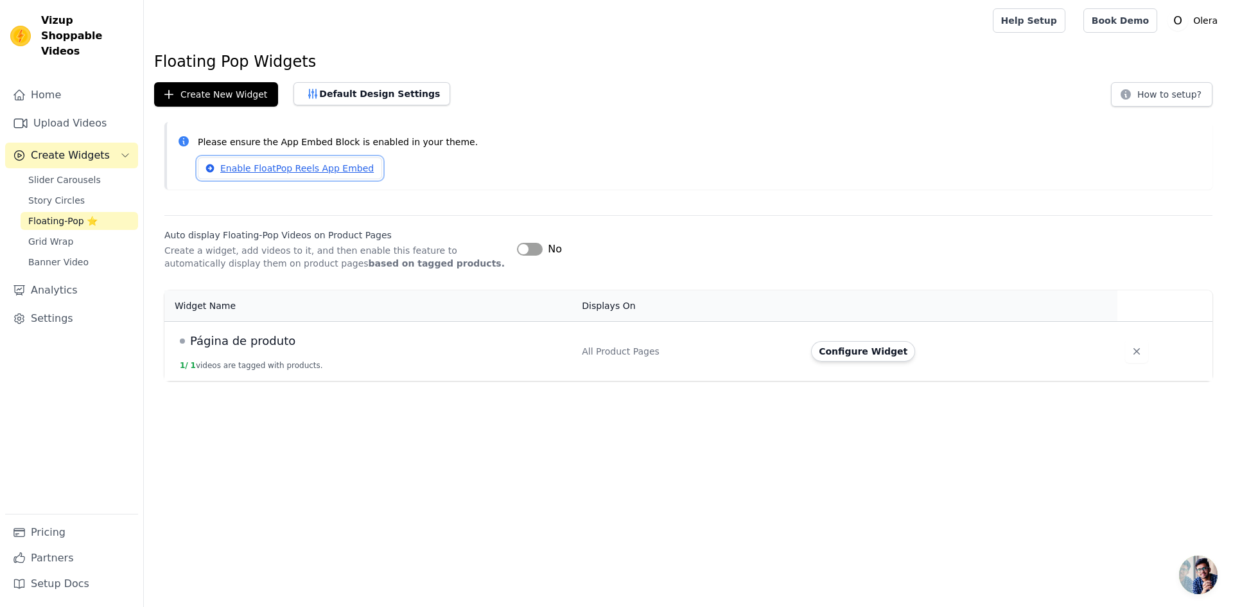
click at [284, 170] on link "Enable FloatPop Reels App Embed" at bounding box center [290, 168] width 184 height 22
click at [533, 251] on button "Label" at bounding box center [530, 249] width 26 height 13
click at [525, 254] on button "Label" at bounding box center [530, 249] width 26 height 13
click at [379, 352] on td "Página de produto 1 / 1 videos are tagged with products." at bounding box center [369, 351] width 410 height 60
click at [842, 348] on button "Configure Widget" at bounding box center [863, 351] width 104 height 21
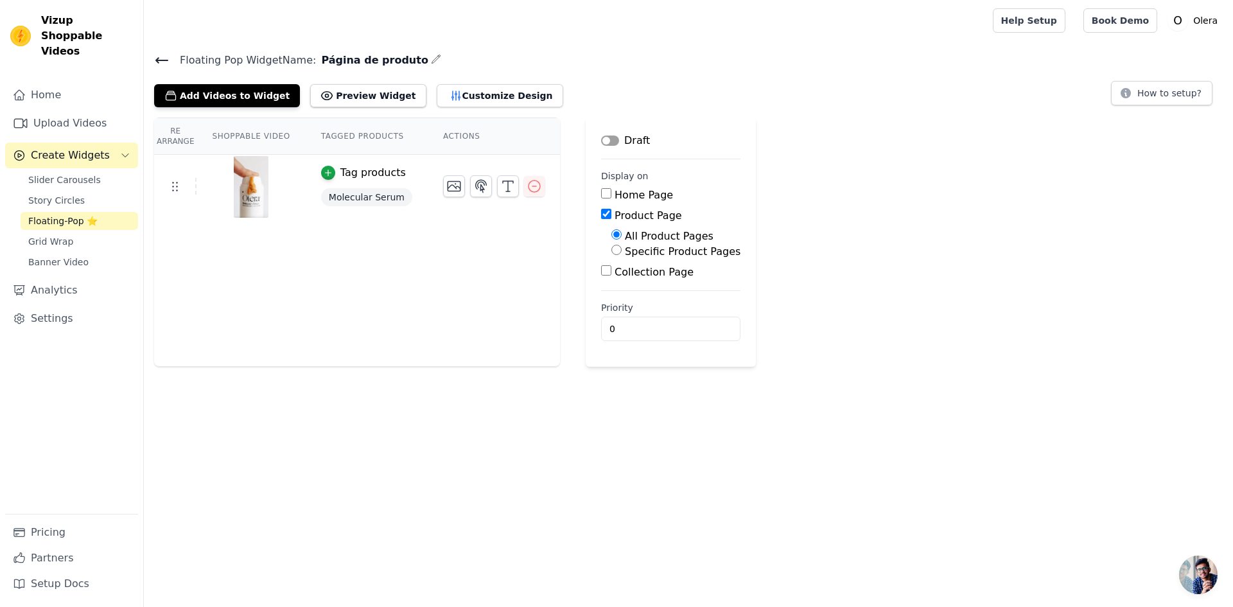
click at [601, 142] on button "Label" at bounding box center [610, 140] width 18 height 10
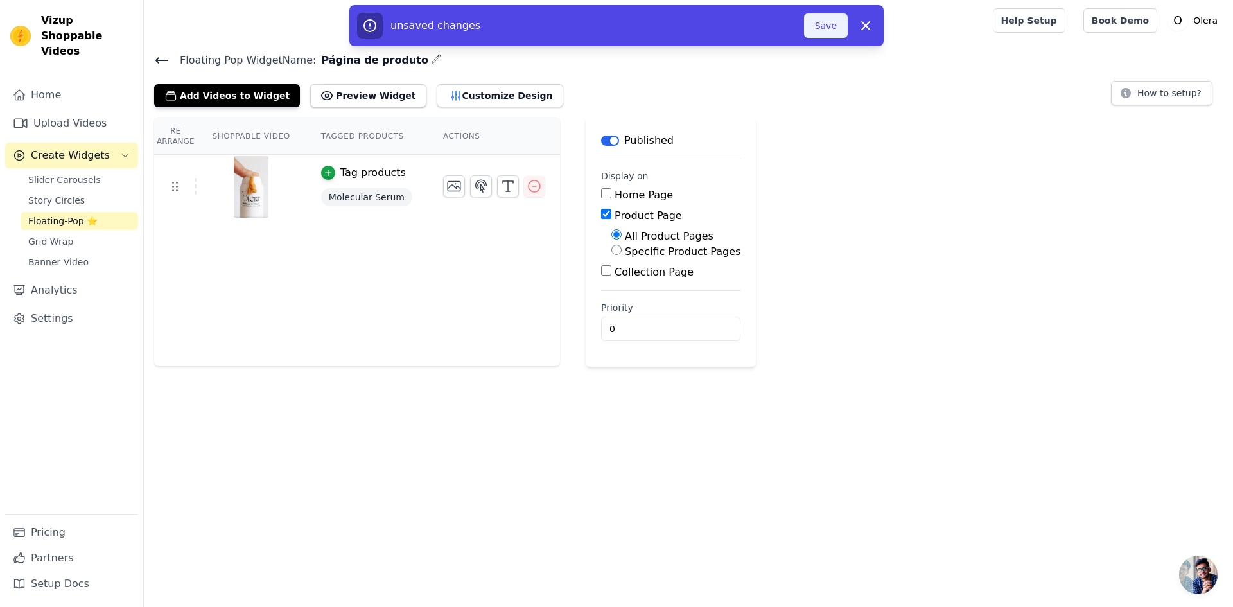
click at [815, 29] on button "Save" at bounding box center [826, 25] width 44 height 24
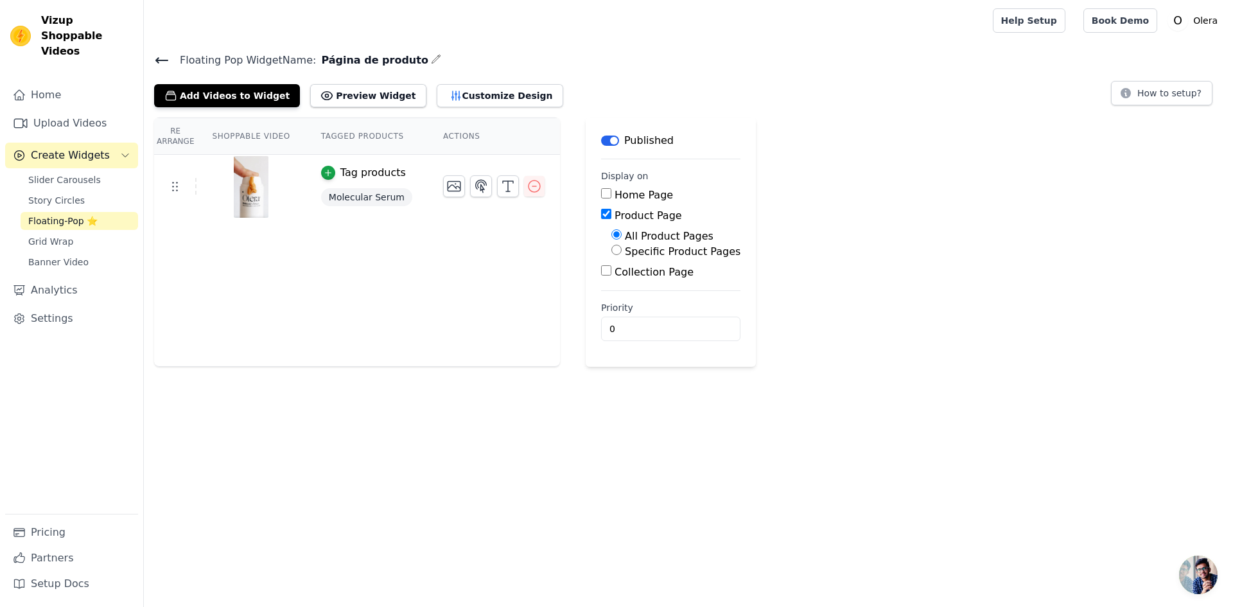
click at [611, 250] on input "Specific Product Pages" at bounding box center [616, 250] width 10 height 10
radio input "true"
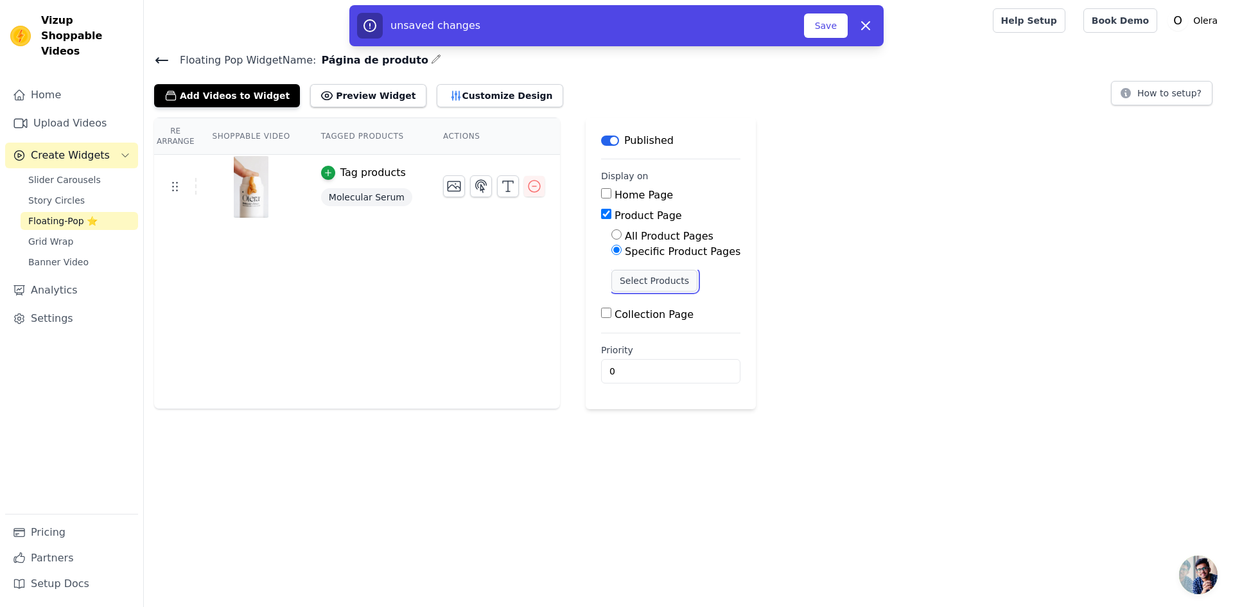
click at [627, 281] on button "Select Products" at bounding box center [654, 281] width 86 height 22
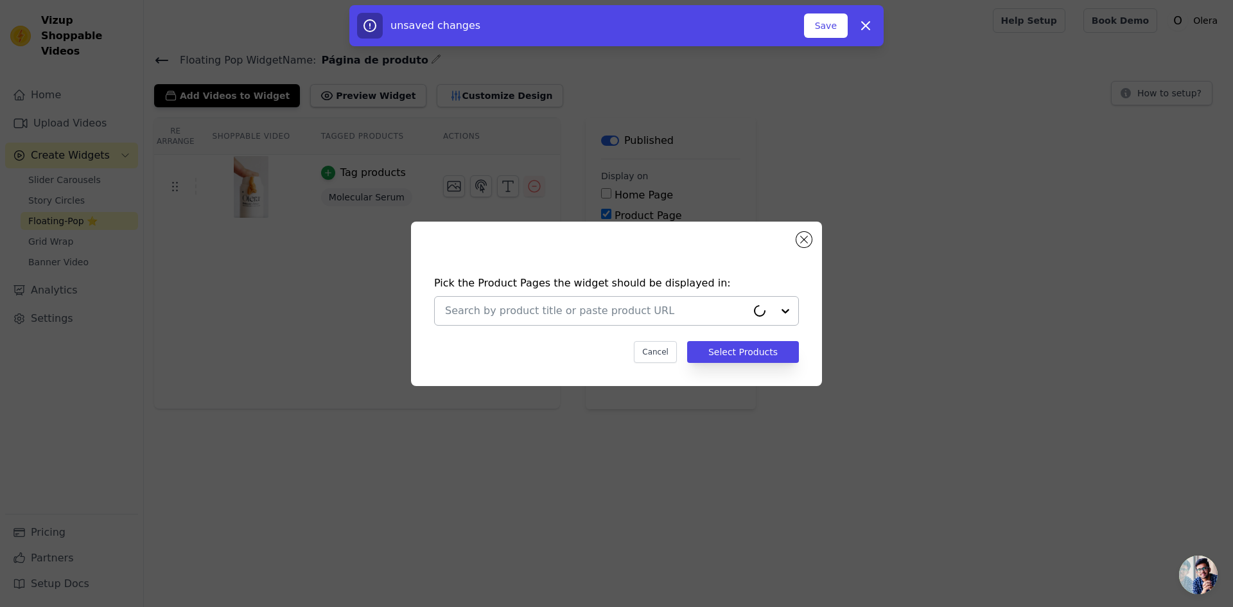
click at [609, 317] on input "text" at bounding box center [596, 310] width 302 height 15
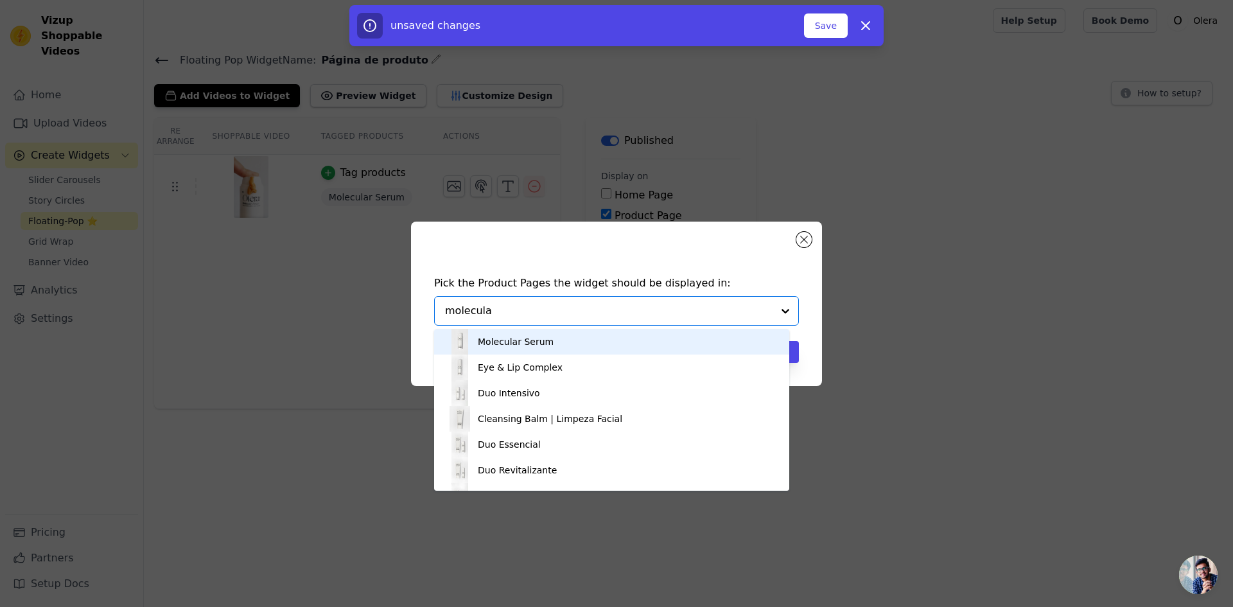
type input "molecular"
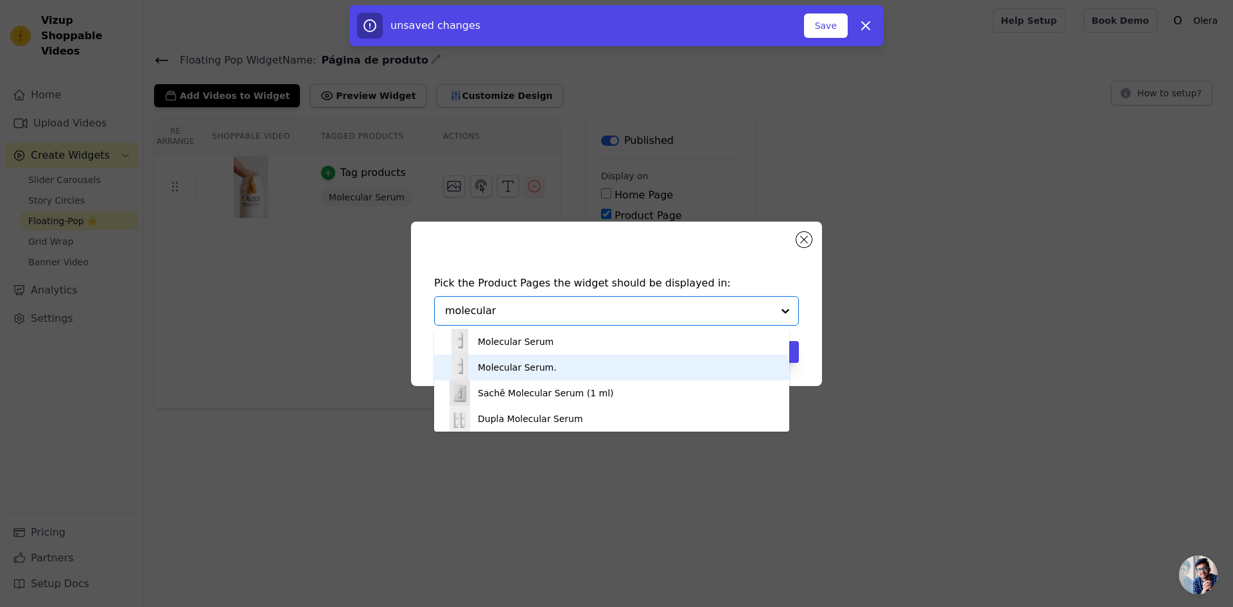
click at [556, 365] on div "Molecular Serum." at bounding box center [611, 367] width 329 height 26
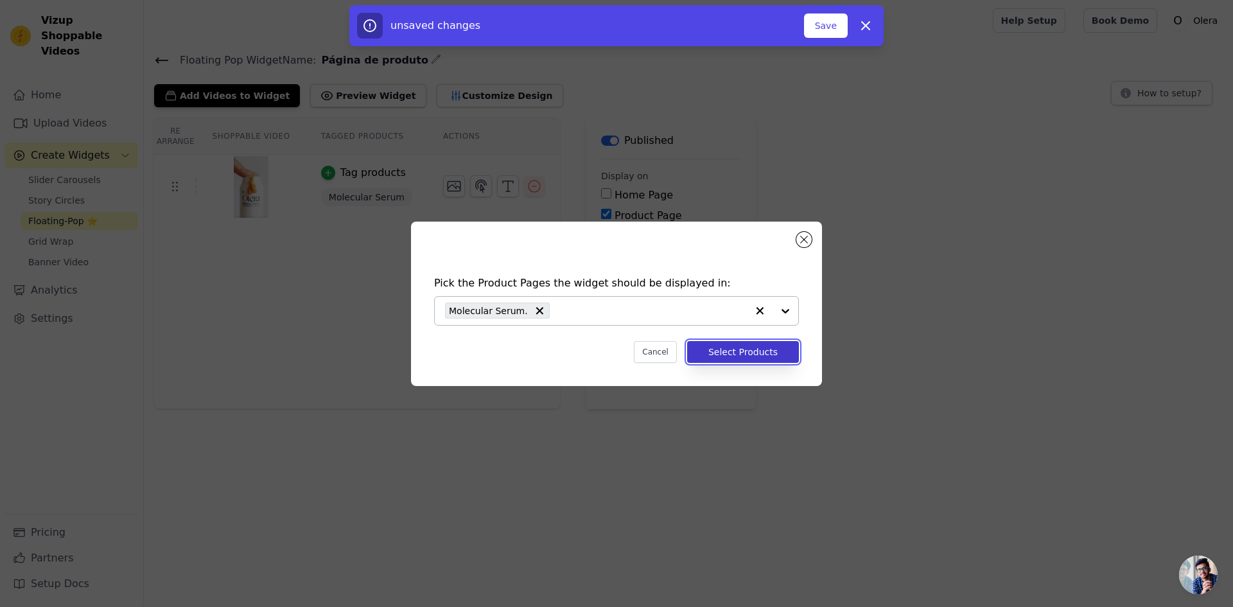
click at [737, 358] on button "Select Products" at bounding box center [743, 352] width 112 height 22
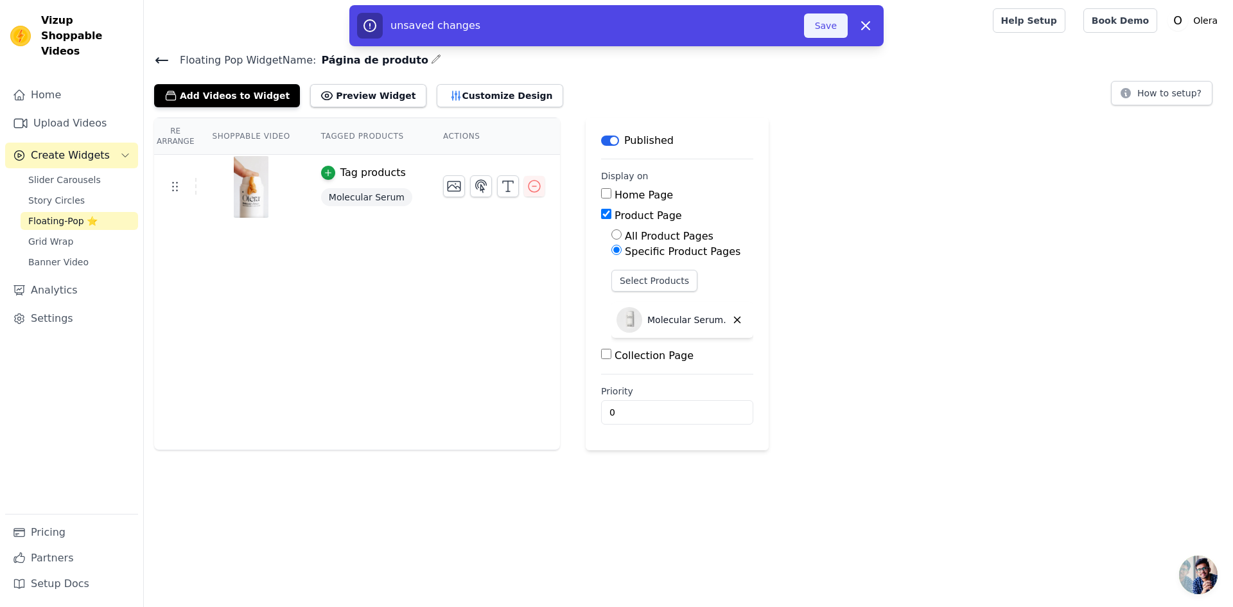
click at [826, 31] on button "Save" at bounding box center [826, 25] width 44 height 24
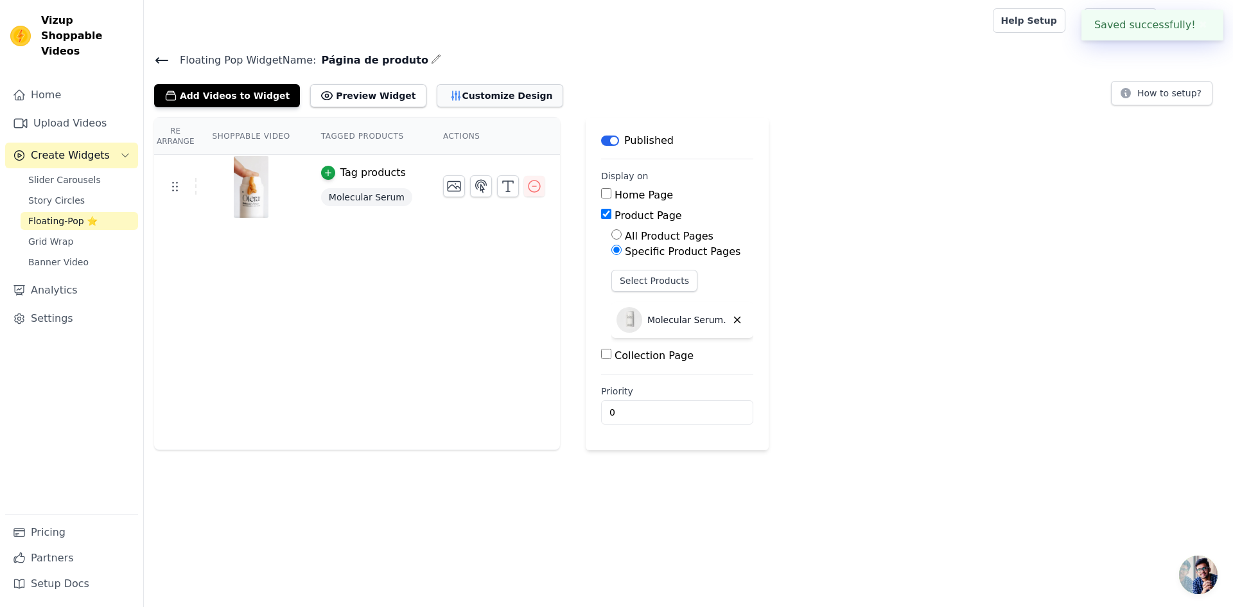
click at [445, 103] on button "Customize Design" at bounding box center [500, 95] width 126 height 23
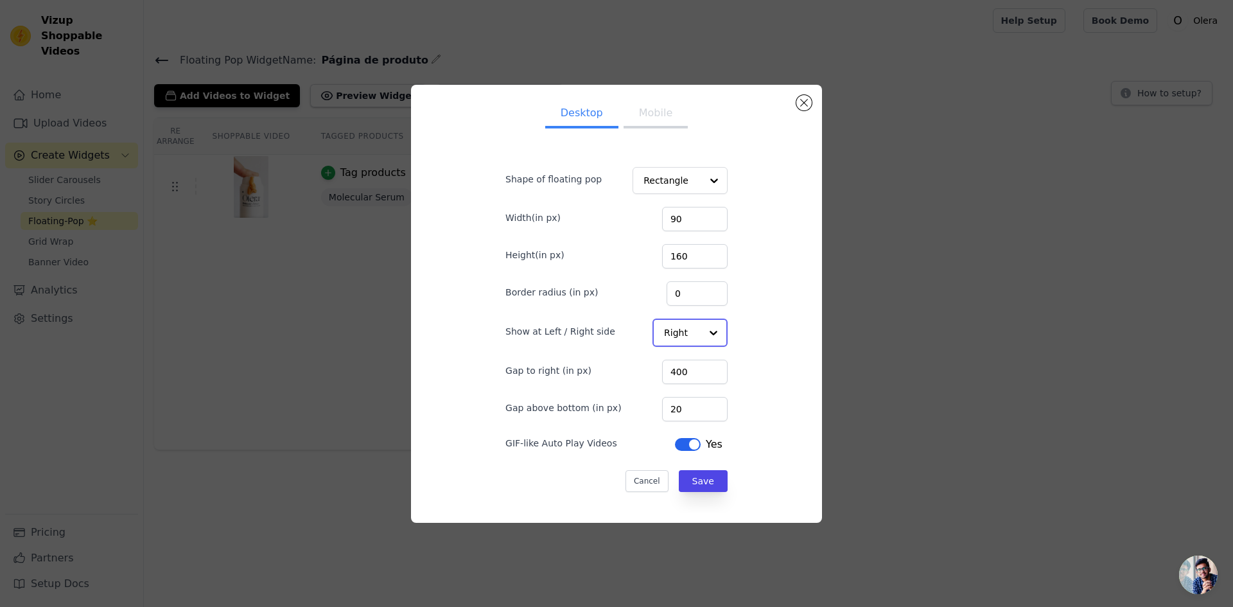
click at [674, 331] on input "Show at Left / Right side" at bounding box center [682, 333] width 37 height 26
click at [669, 365] on div "Left" at bounding box center [688, 363] width 73 height 27
click at [687, 372] on input "20" at bounding box center [694, 371] width 65 height 24
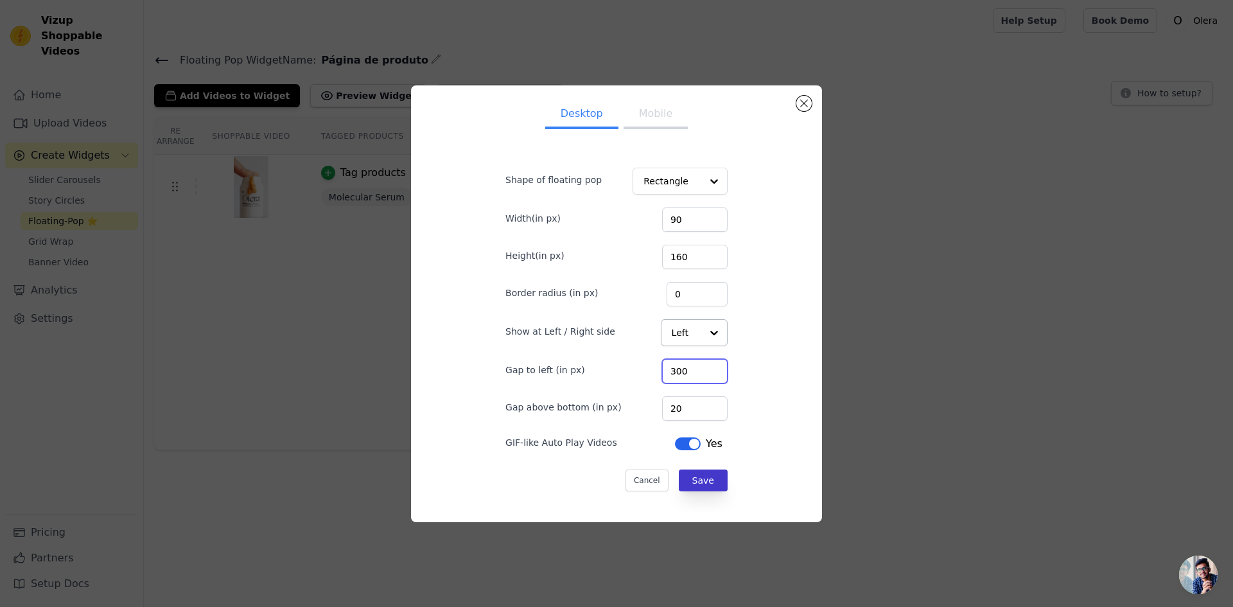
type input "300"
click at [704, 482] on button "Save" at bounding box center [703, 480] width 49 height 22
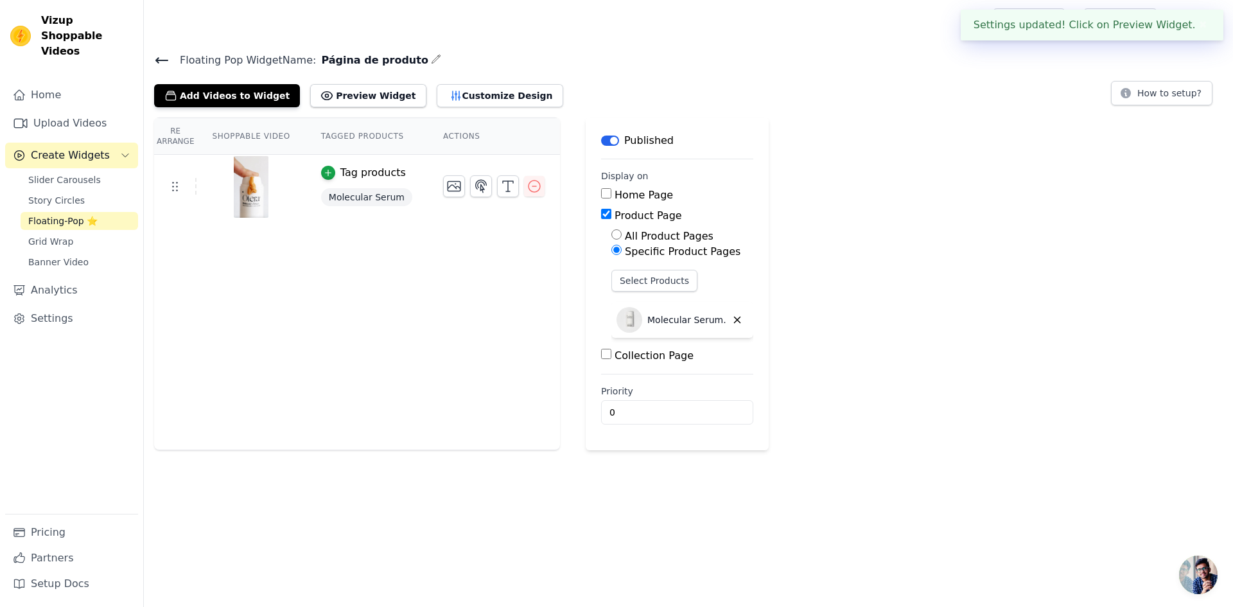
click at [927, 305] on div "Re Arrange Shoppable Video Tagged Products Actions Tag products Molecular Serum…" at bounding box center [688, 284] width 1089 height 333
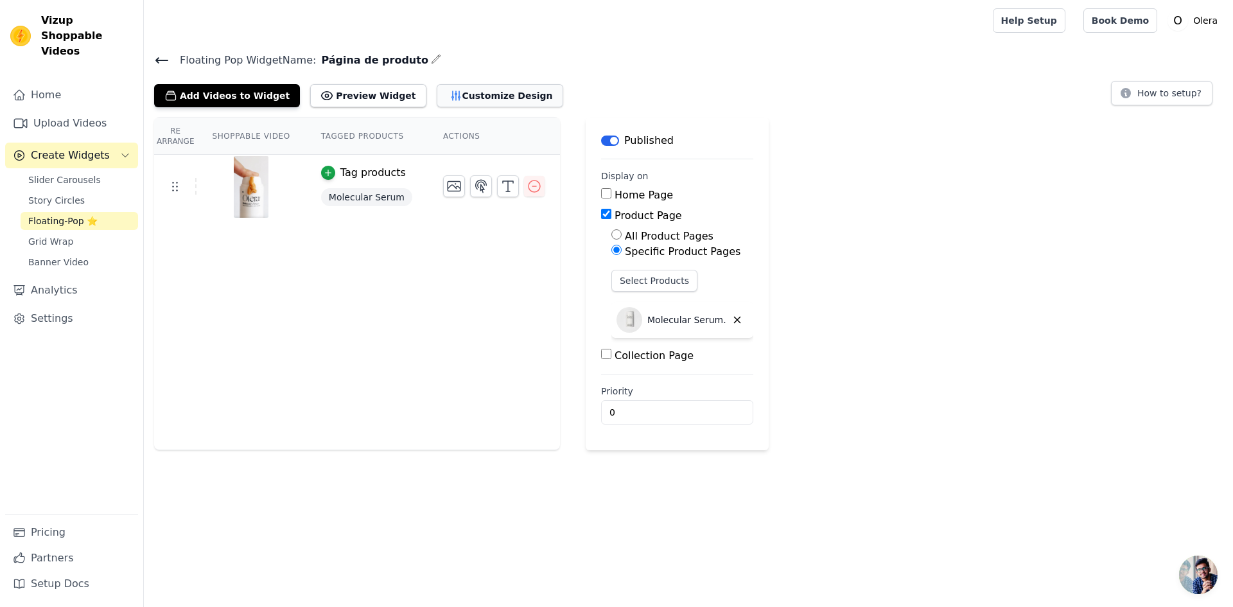
click at [457, 101] on button "Customize Design" at bounding box center [500, 95] width 126 height 23
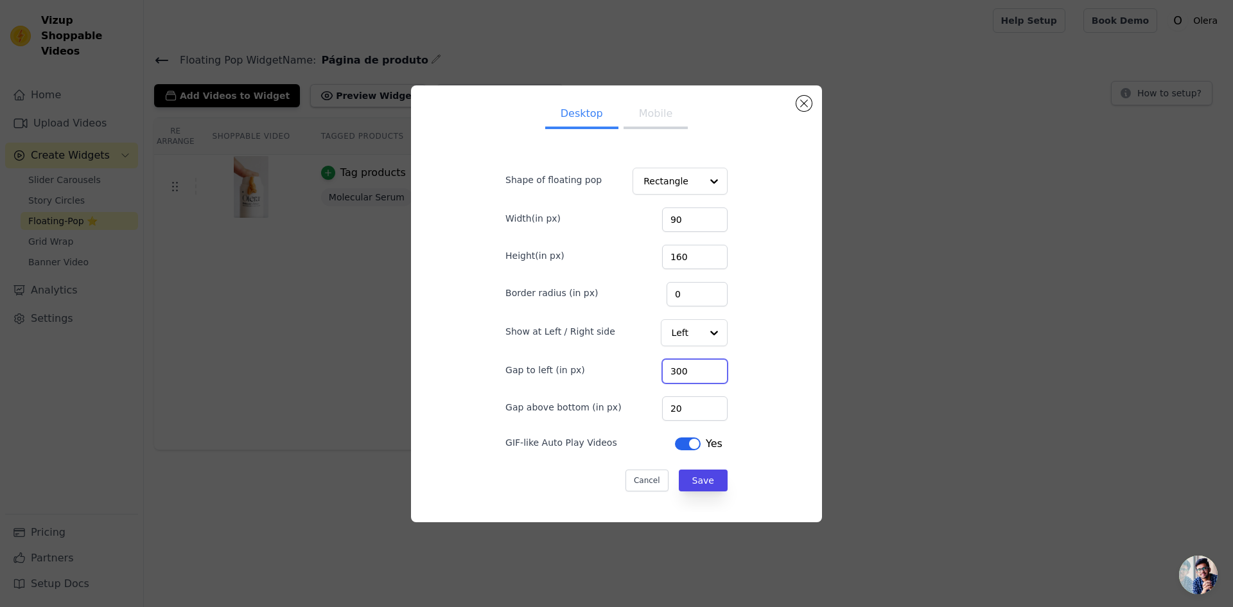
click at [670, 374] on input "300" at bounding box center [694, 371] width 65 height 24
type input "250"
click at [708, 483] on button "Save" at bounding box center [703, 480] width 49 height 22
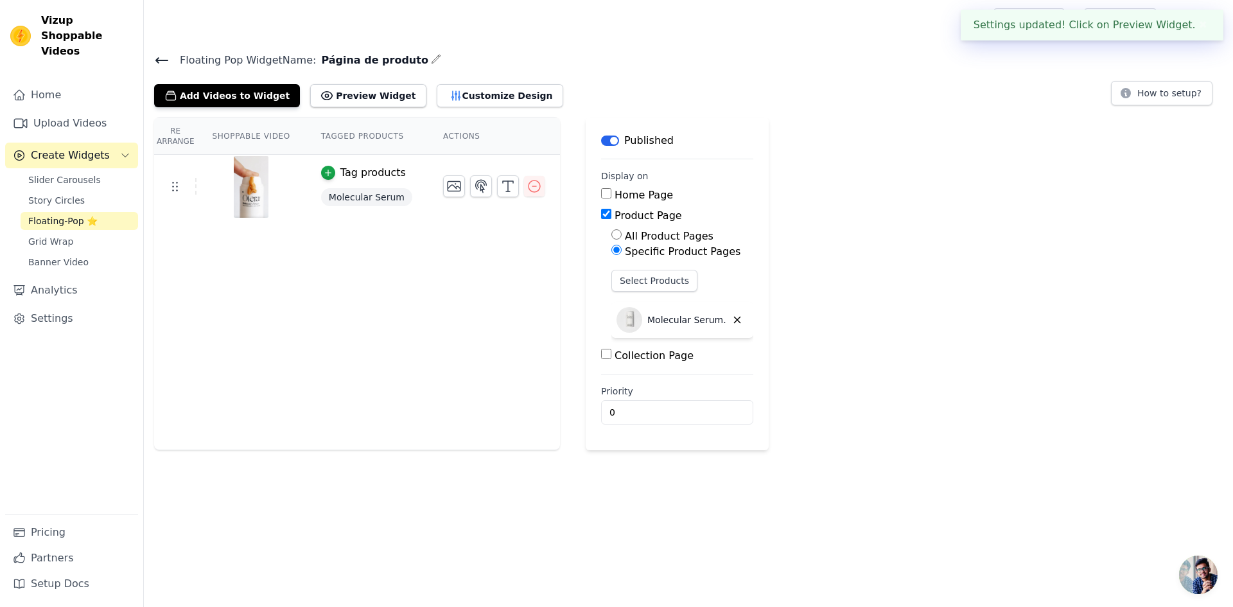
click at [864, 403] on div "Re Arrange Shoppable Video Tagged Products Actions Tag products Molecular Serum…" at bounding box center [688, 284] width 1089 height 333
click at [248, 189] on img at bounding box center [251, 187] width 36 height 62
click at [448, 186] on icon "button" at bounding box center [454, 187] width 13 height 10
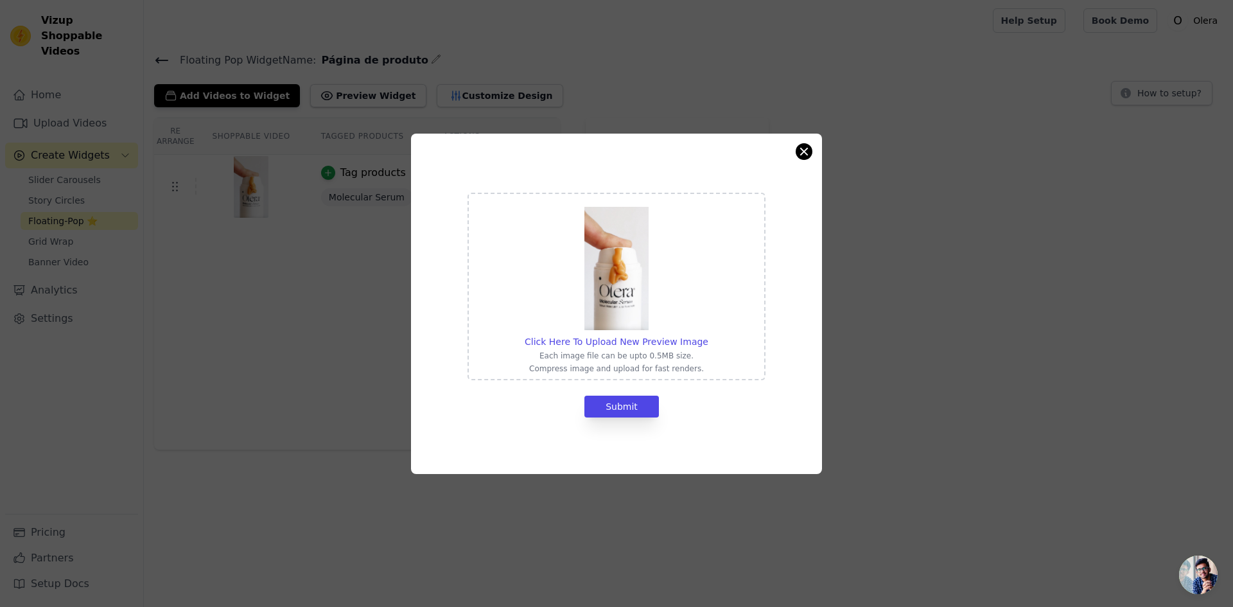
click at [810, 157] on div "Click Here To Upload New Preview Image Each image file can be upto 0.5MB size. …" at bounding box center [616, 304] width 411 height 340
click at [801, 150] on button "Close modal" at bounding box center [803, 151] width 15 height 15
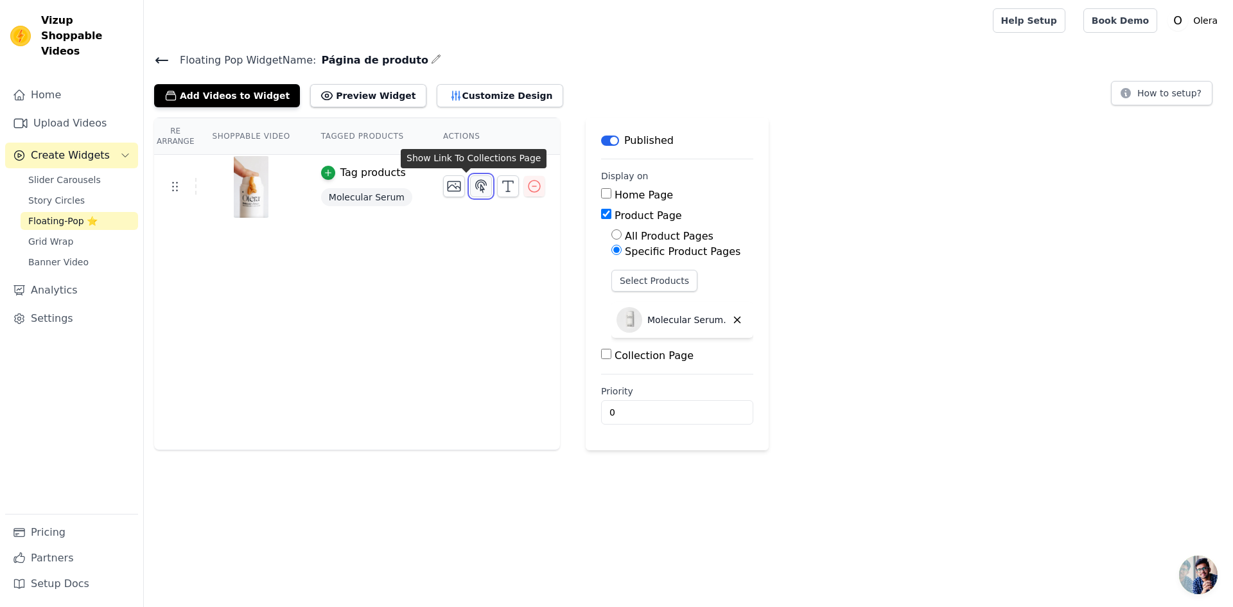
click at [476, 189] on icon "button" at bounding box center [481, 186] width 11 height 12
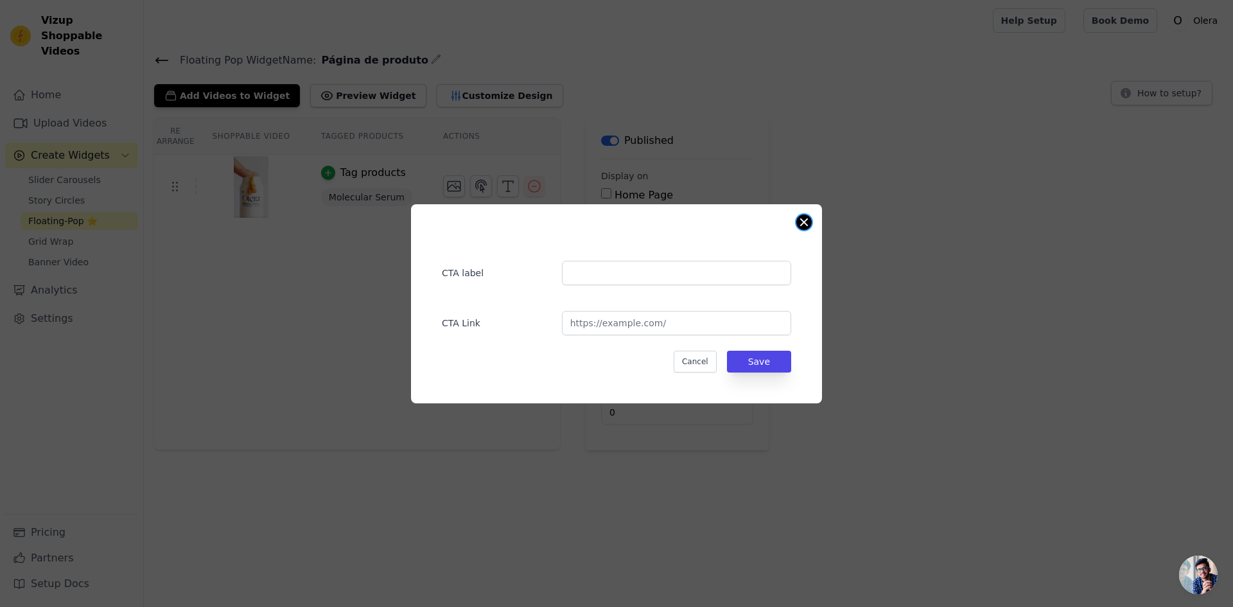
click at [801, 227] on button "Close modal" at bounding box center [803, 221] width 15 height 15
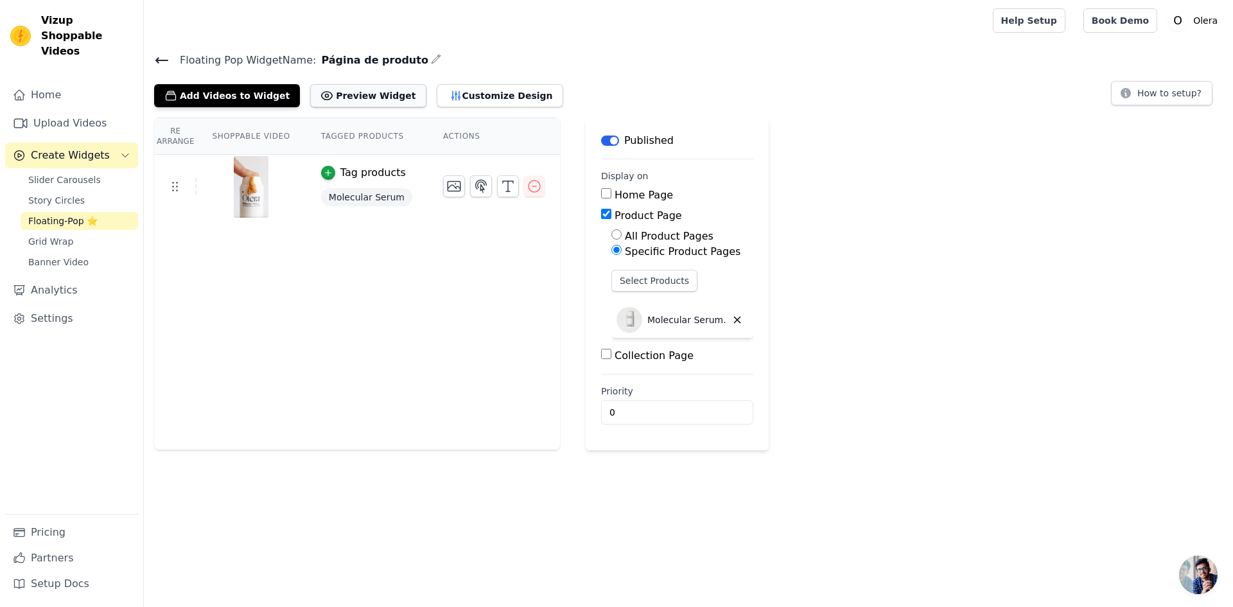
click at [331, 94] on button "Preview Widget" at bounding box center [368, 95] width 116 height 23
click at [73, 173] on span "Slider Carousels" at bounding box center [64, 179] width 73 height 13
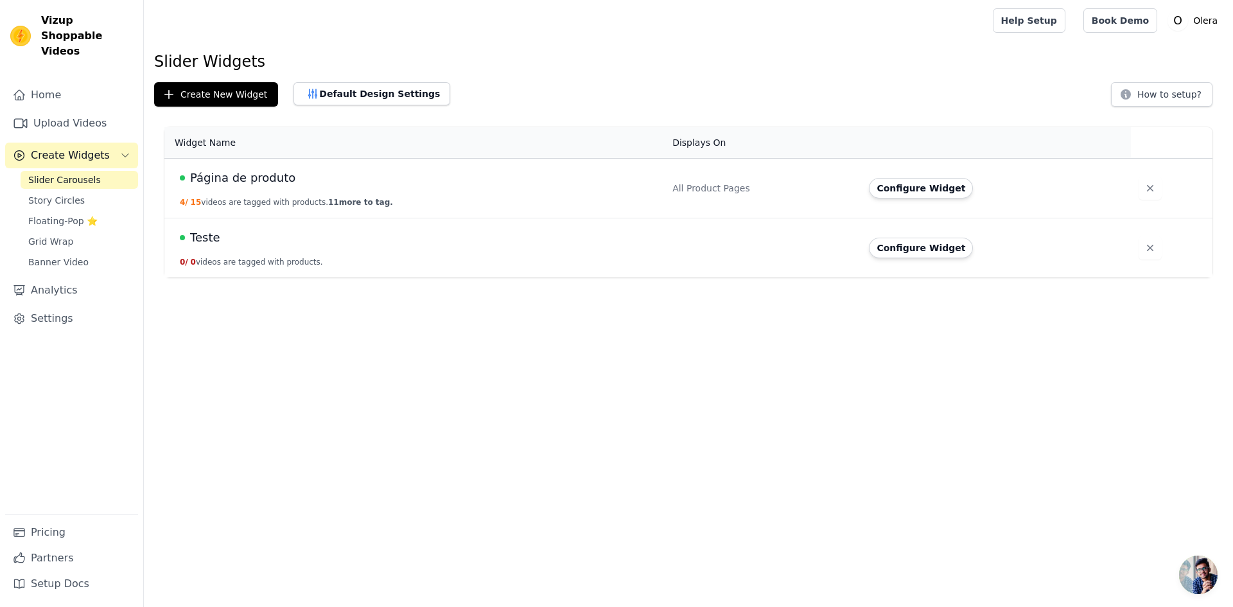
click at [268, 180] on span "Página de produto" at bounding box center [242, 178] width 105 height 18
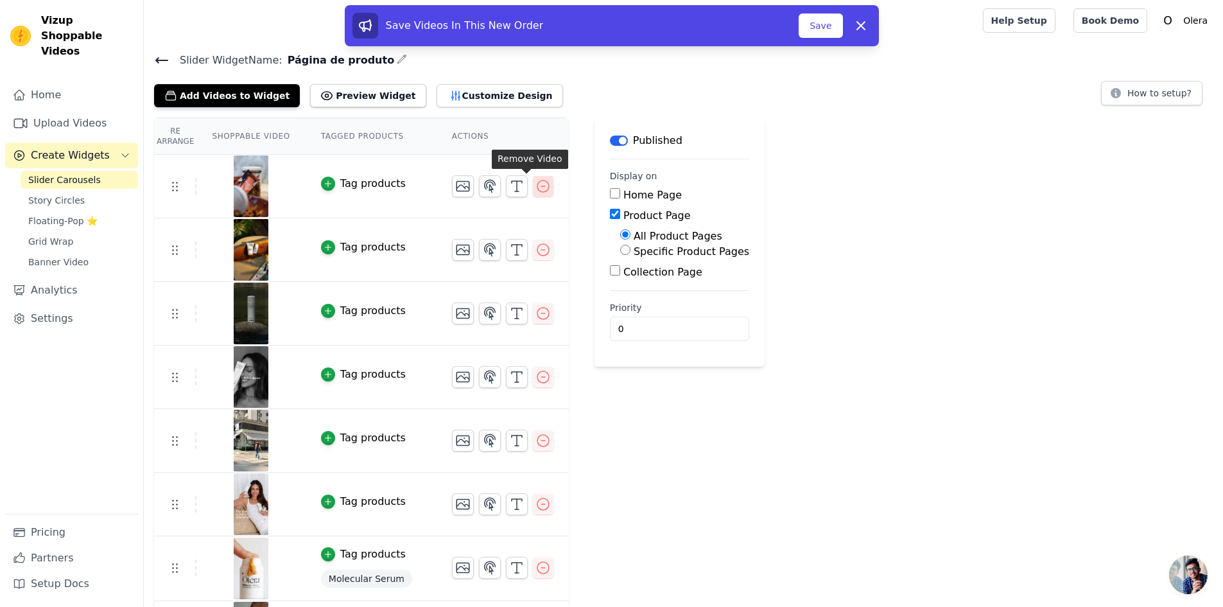
click at [536, 186] on icon "button" at bounding box center [543, 186] width 15 height 15
click at [536, 188] on icon "button" at bounding box center [543, 186] width 15 height 15
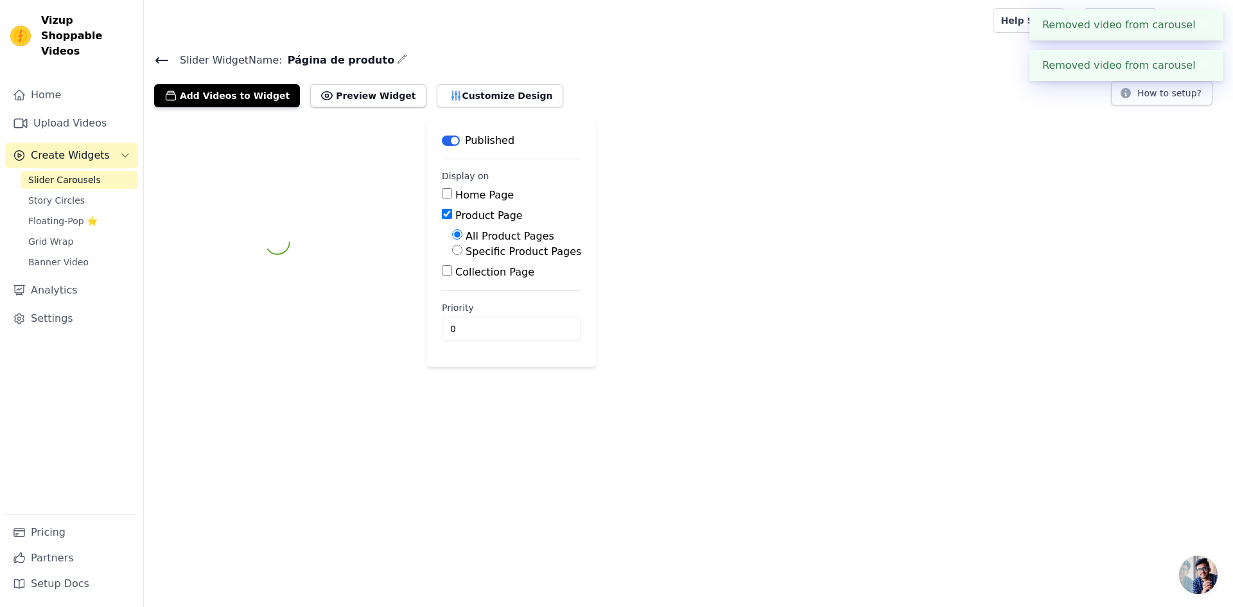
click at [527, 188] on div "Label Published Display on Home Page Product Page All Product Pages Specific Pr…" at bounding box center [688, 242] width 1089 height 249
click at [527, 188] on div "Home Page" at bounding box center [511, 195] width 139 height 15
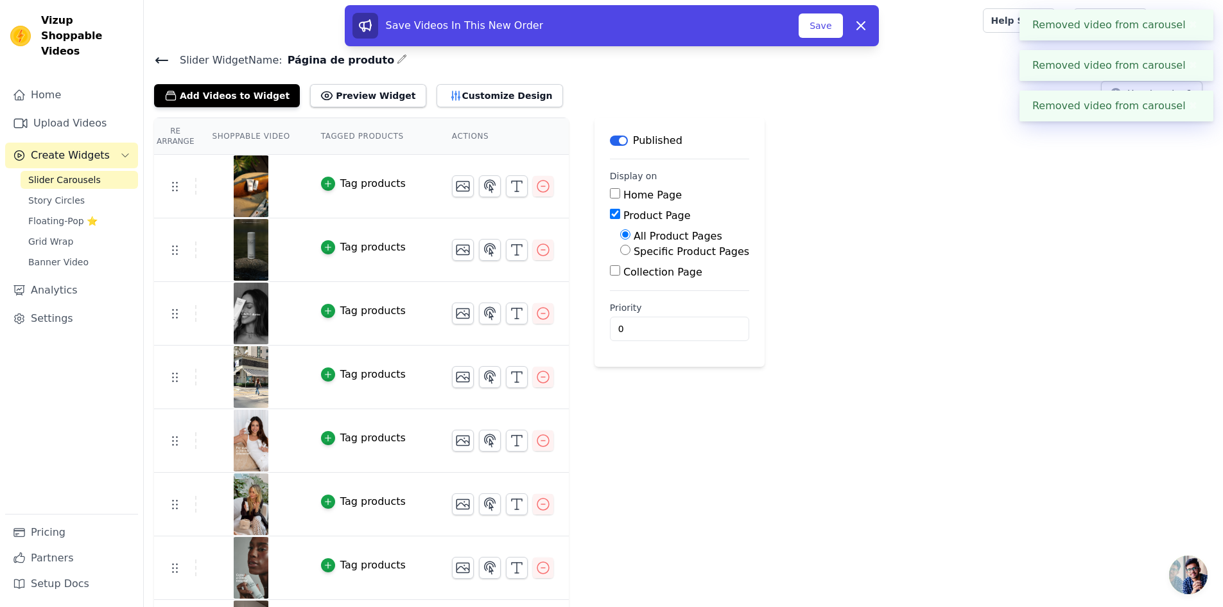
click at [536, 188] on icon "button" at bounding box center [543, 186] width 15 height 15
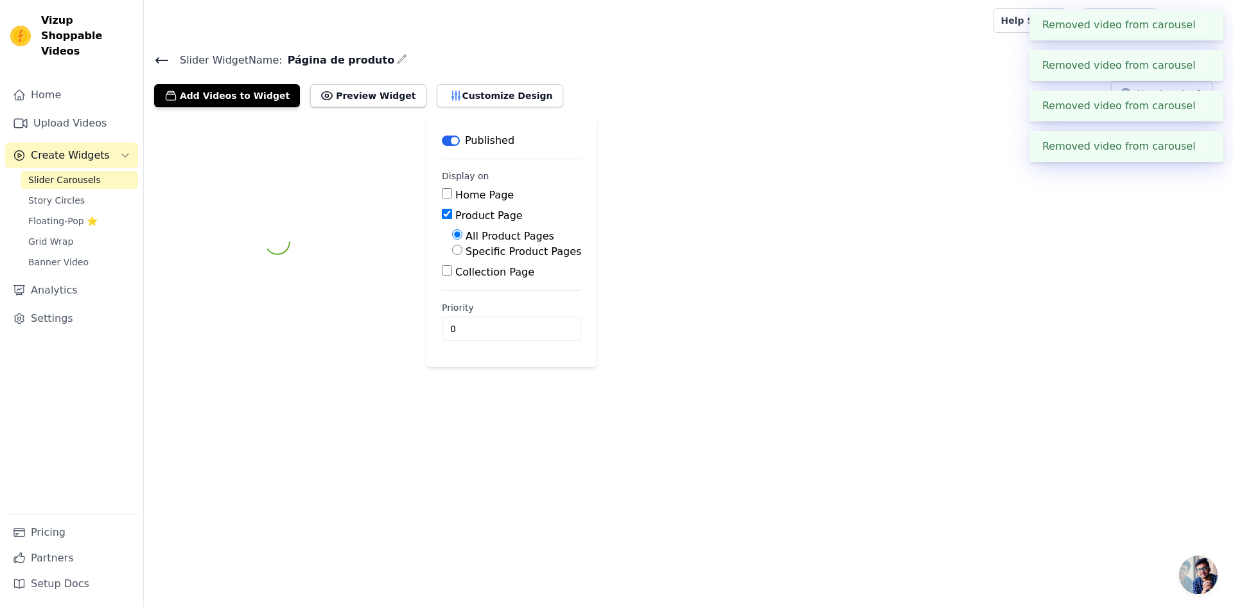
click at [527, 188] on div "Home Page" at bounding box center [511, 195] width 139 height 15
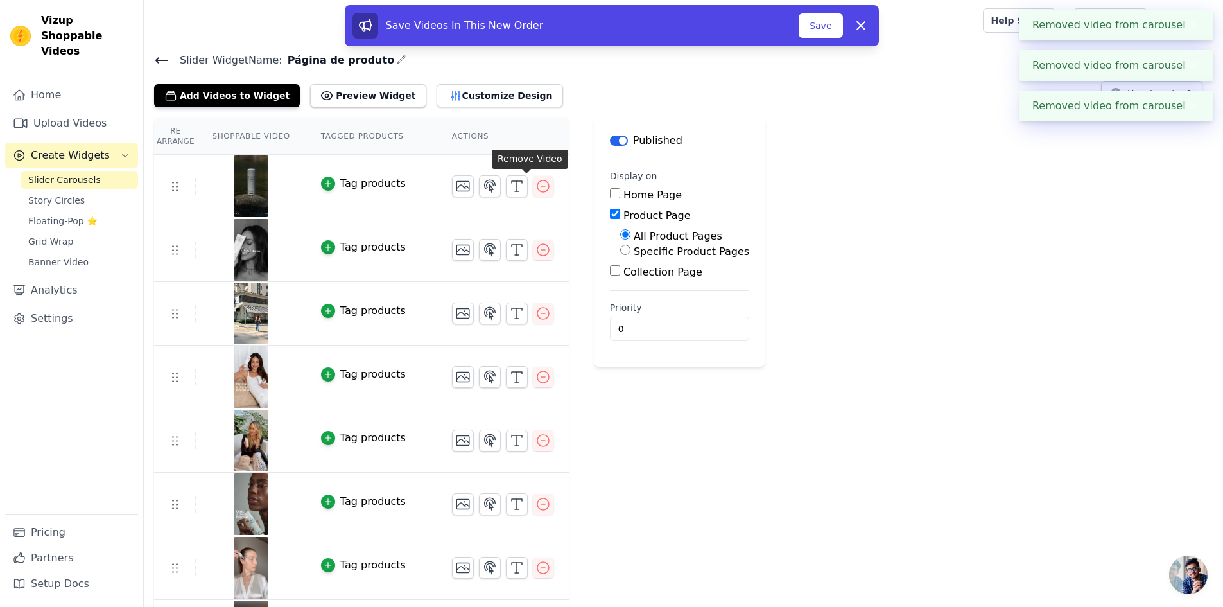
click at [536, 188] on icon "button" at bounding box center [543, 186] width 15 height 15
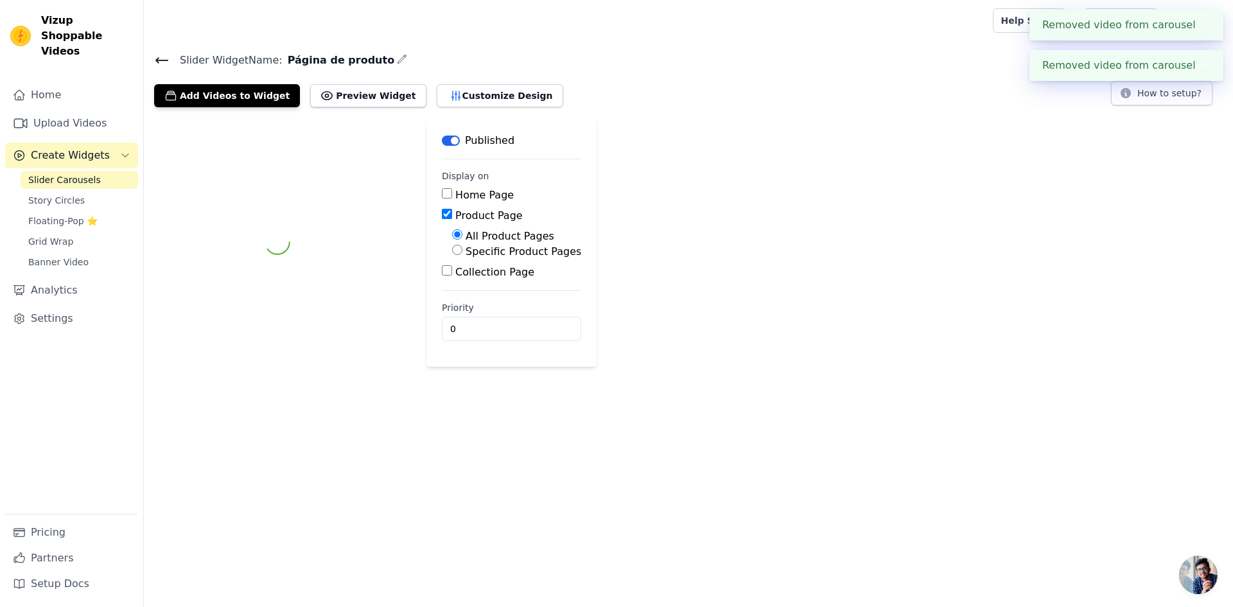
click at [527, 188] on div "Home Page" at bounding box center [511, 195] width 139 height 15
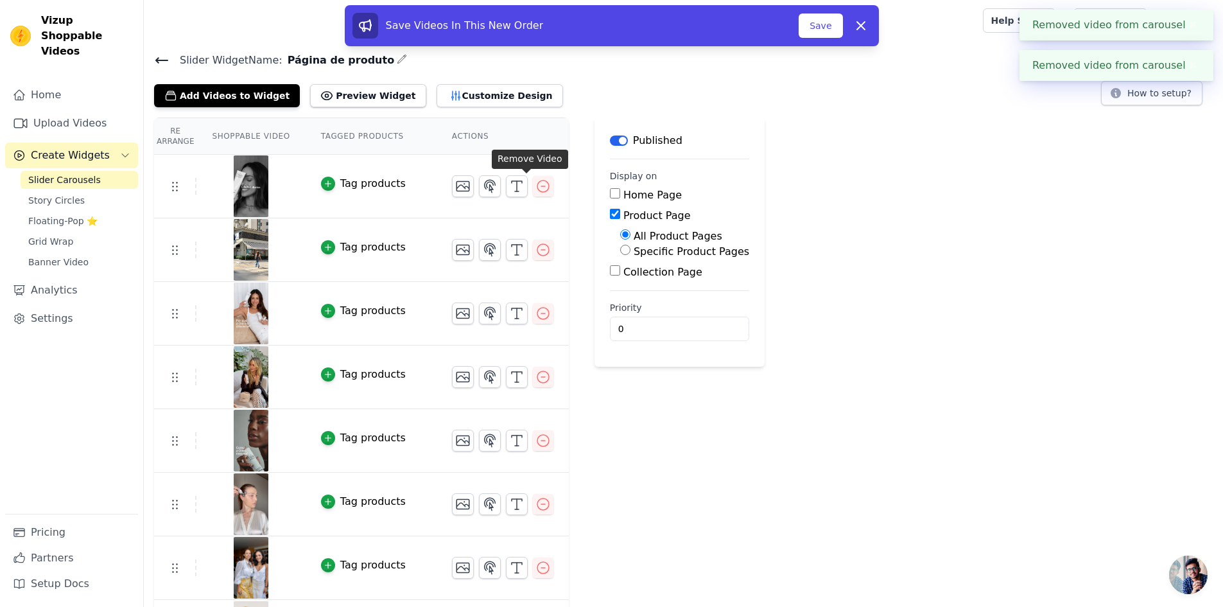
click at [536, 188] on icon "button" at bounding box center [543, 186] width 15 height 15
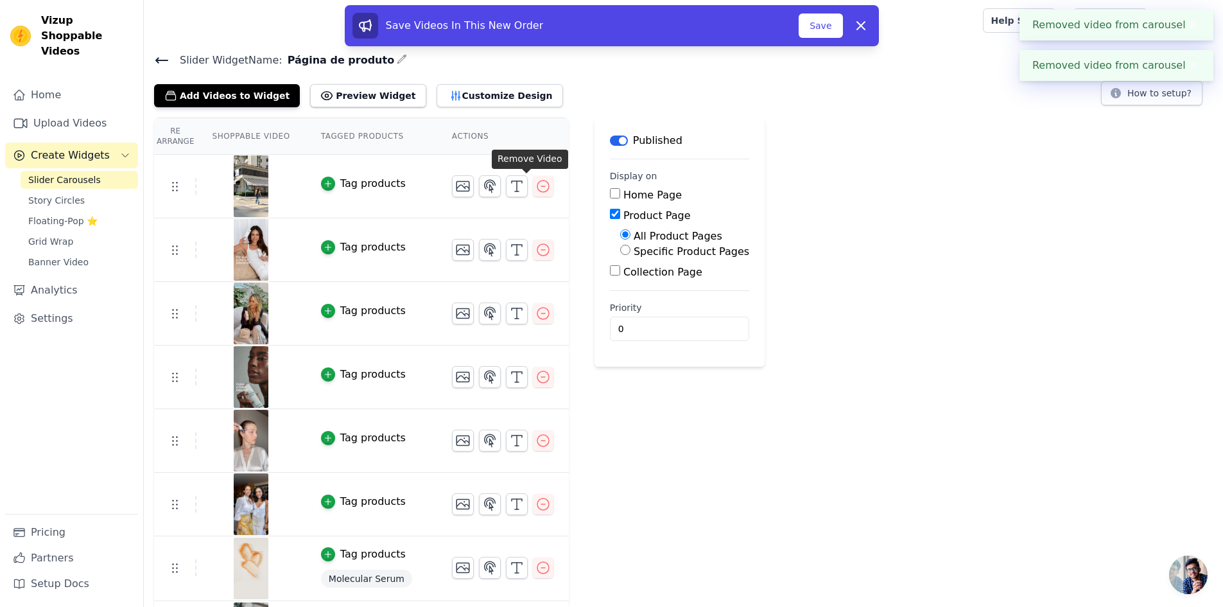
click at [536, 188] on icon "button" at bounding box center [543, 186] width 15 height 15
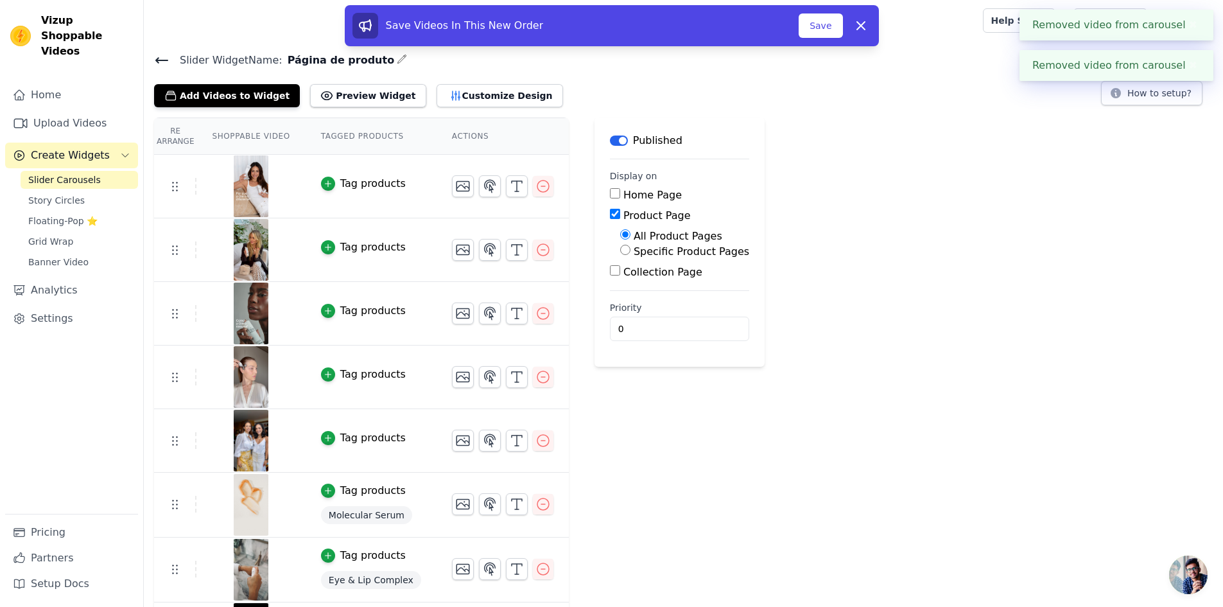
click at [536, 188] on icon "button" at bounding box center [543, 186] width 15 height 15
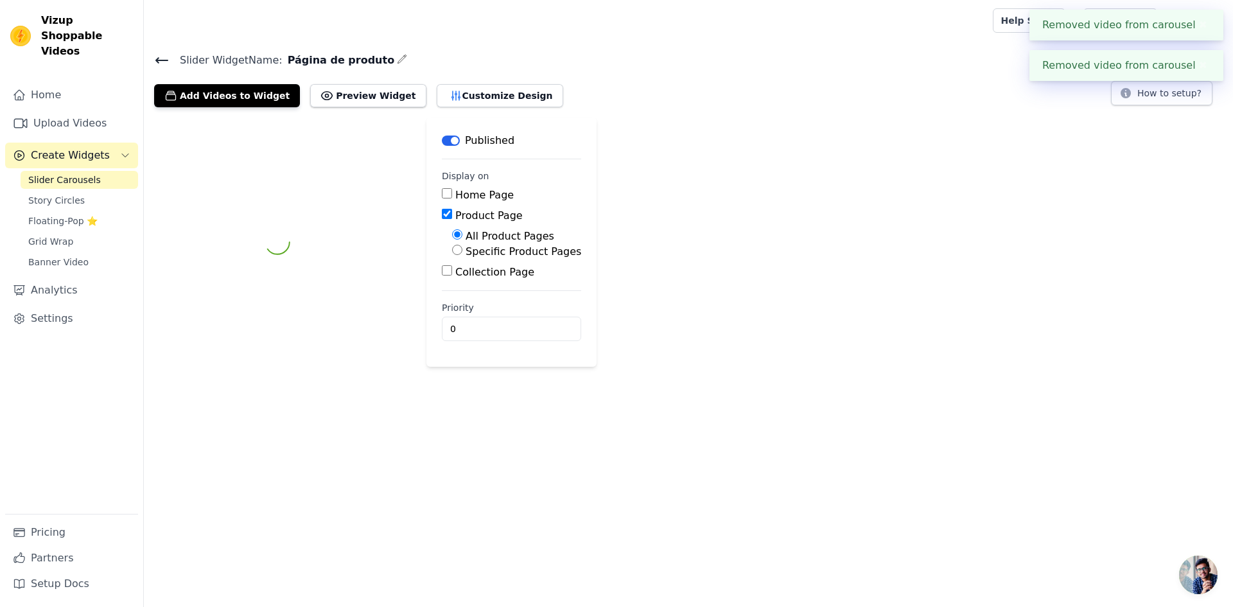
click at [527, 188] on div "Label Published Display on Home Page Product Page All Product Pages Specific Pr…" at bounding box center [688, 242] width 1089 height 249
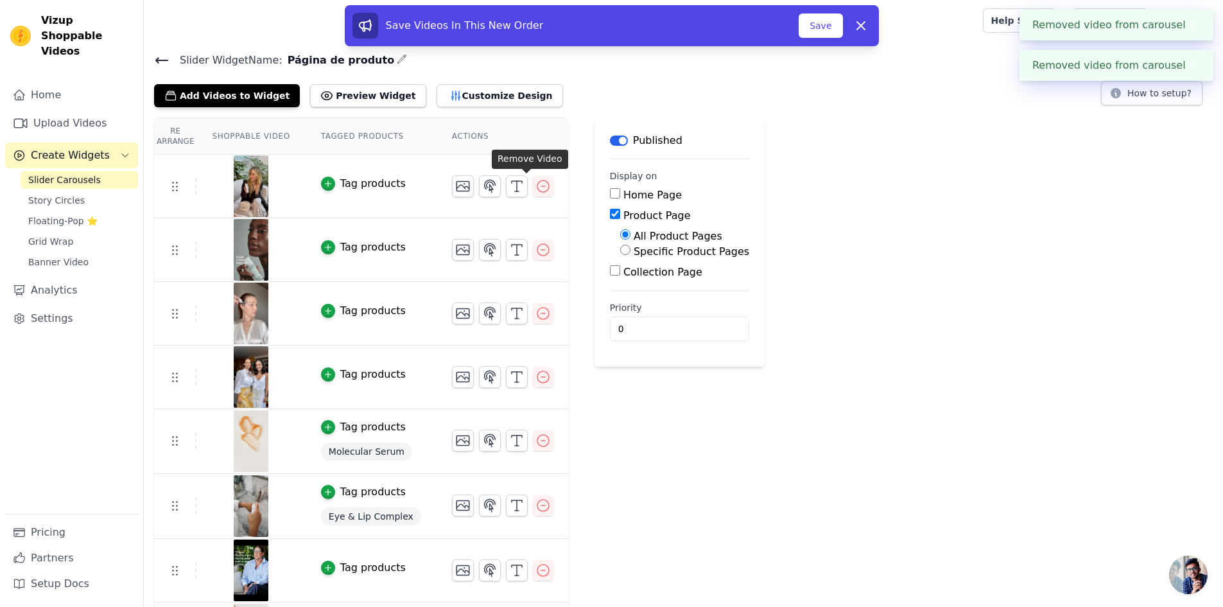
click at [536, 188] on icon "button" at bounding box center [543, 186] width 15 height 15
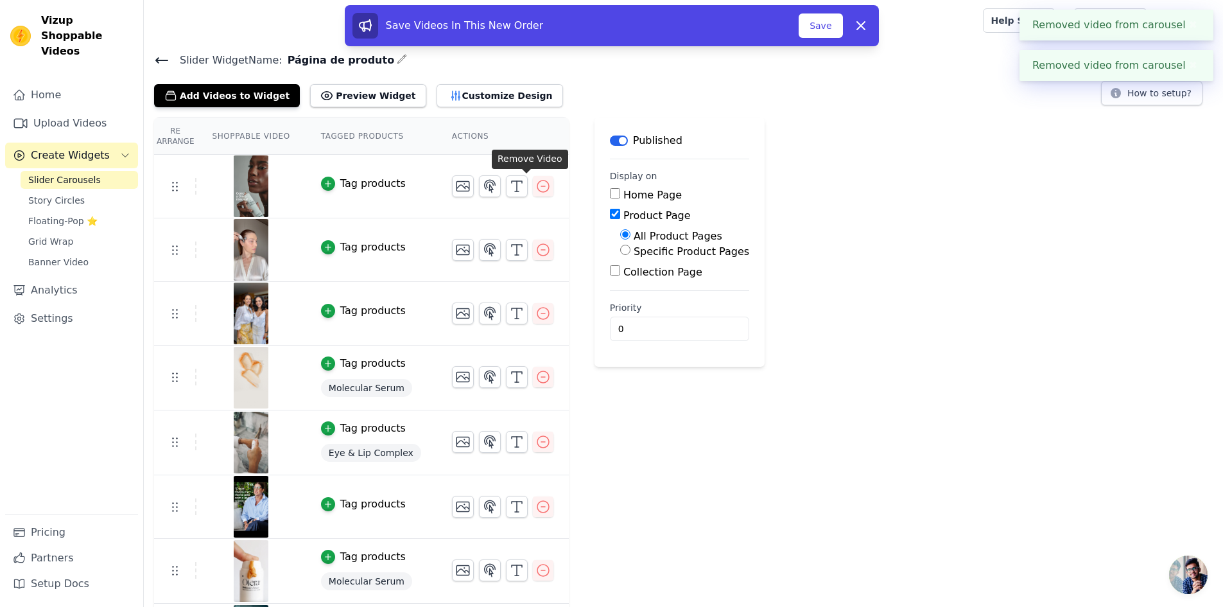
click at [536, 188] on icon "button" at bounding box center [543, 186] width 15 height 15
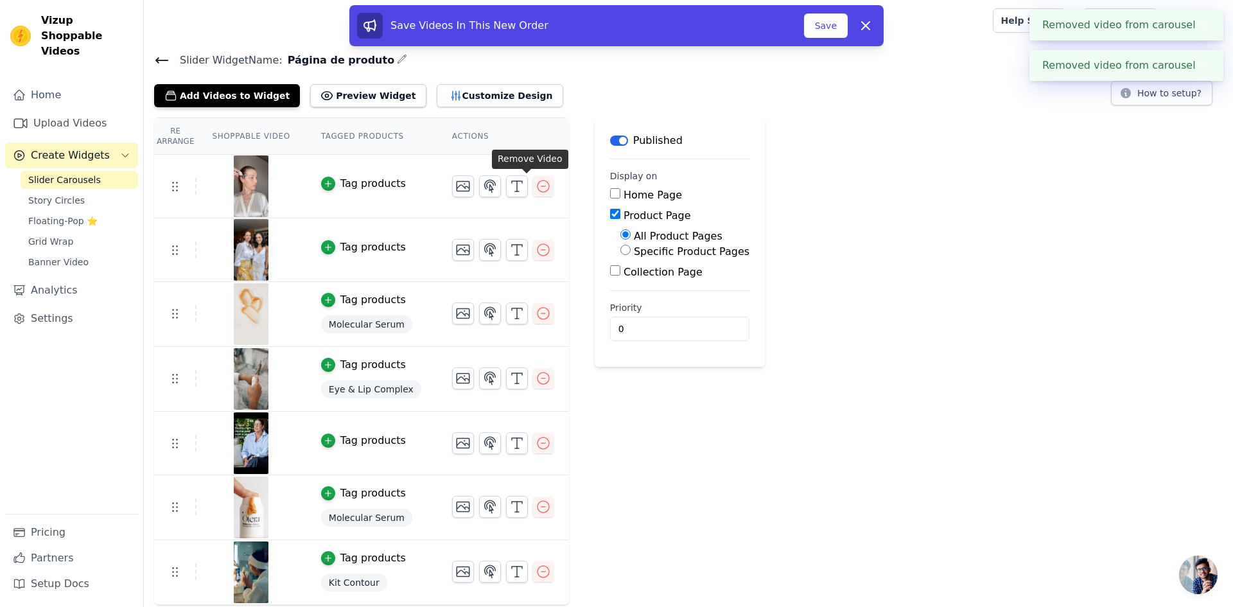
click at [536, 188] on icon "button" at bounding box center [543, 186] width 15 height 15
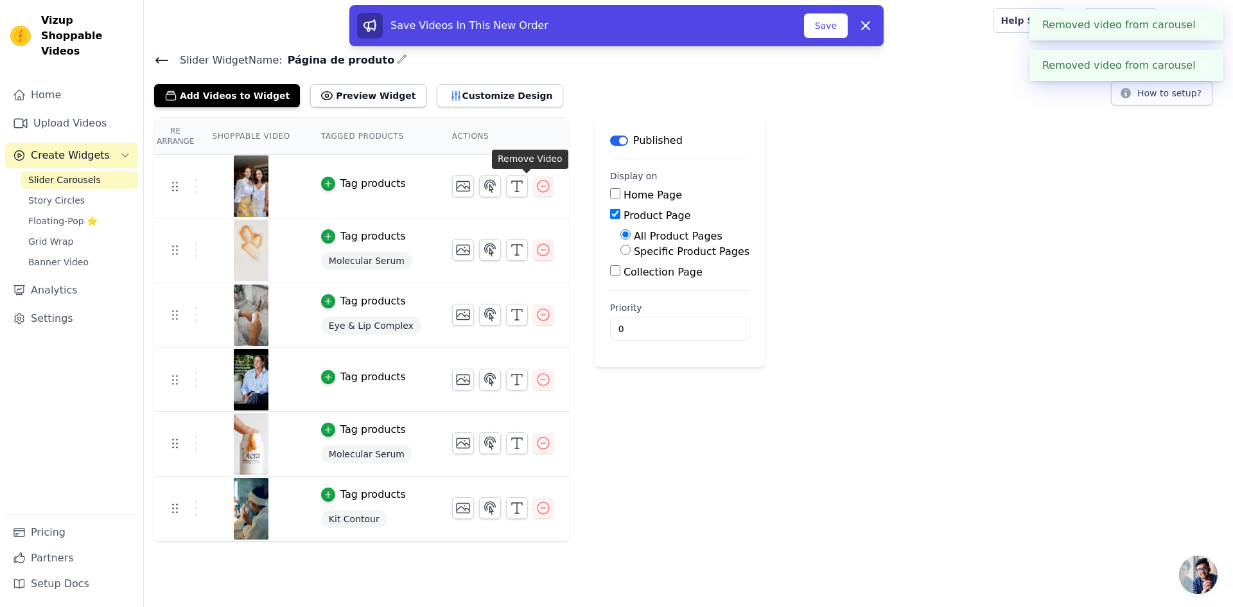
click at [536, 188] on icon "button" at bounding box center [543, 186] width 15 height 15
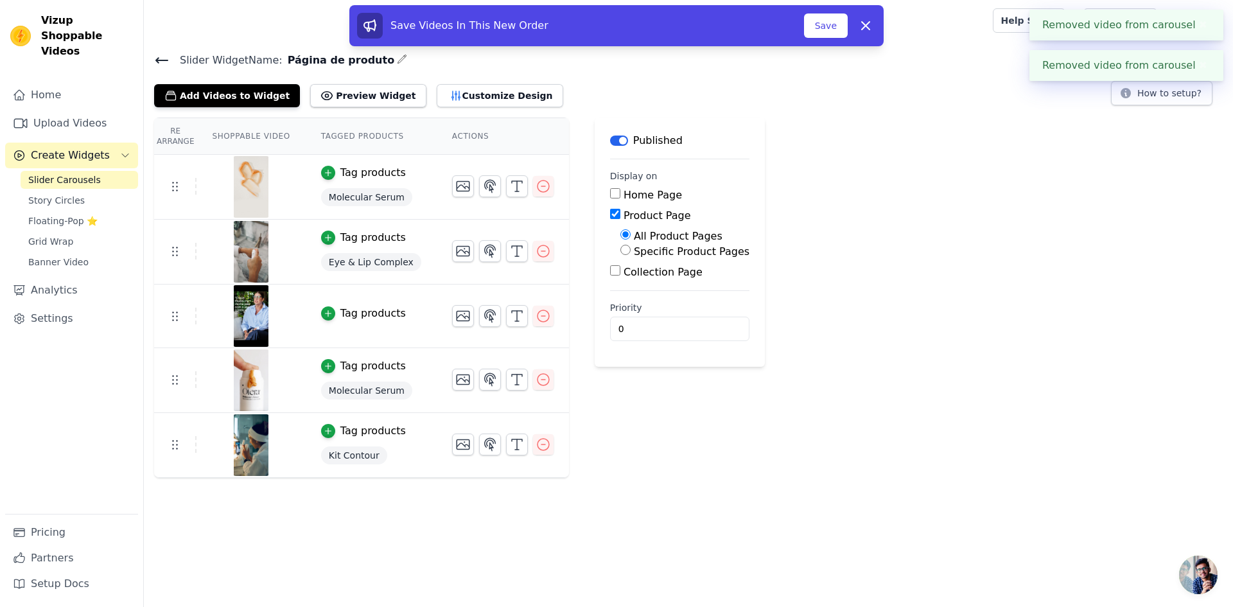
click at [536, 188] on icon "button" at bounding box center [543, 186] width 15 height 15
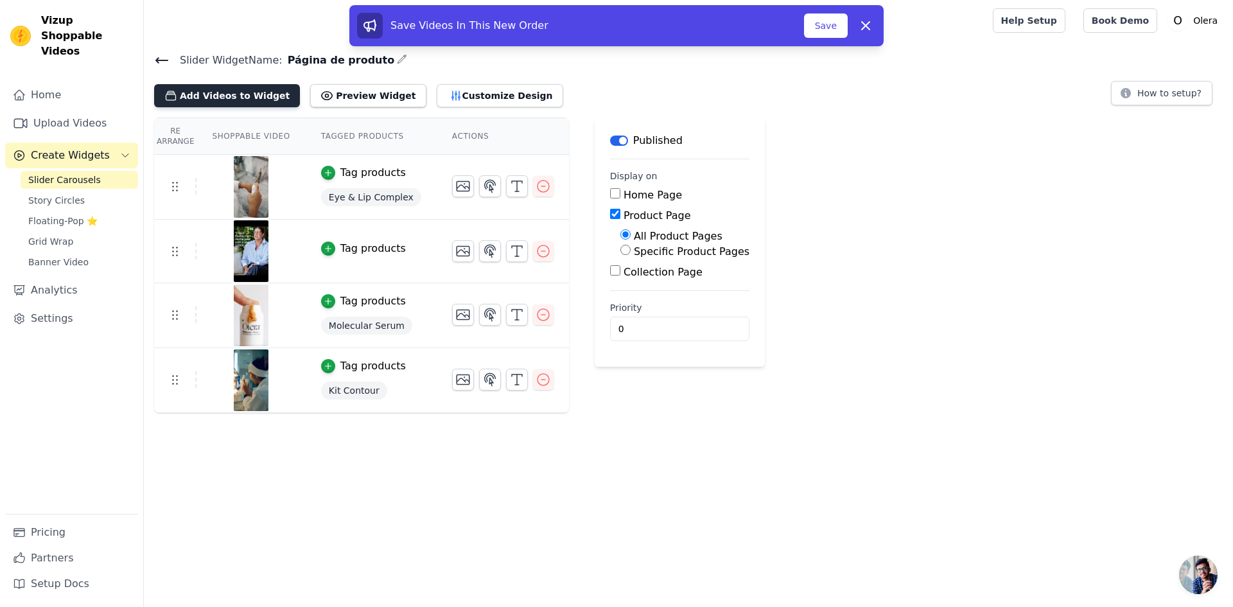
click at [240, 94] on button "Add Videos to Widget" at bounding box center [227, 95] width 146 height 23
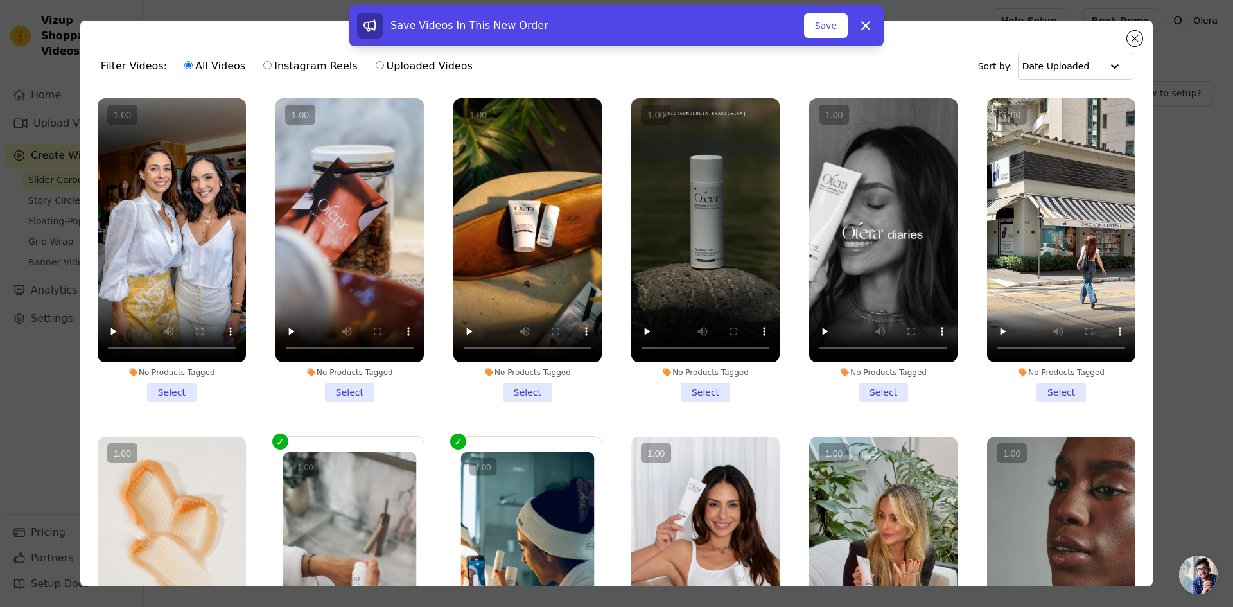
click at [637, 327] on vsc-controller at bounding box center [705, 230] width 148 height 264
click at [0, 0] on input "No Products Tagged Select" at bounding box center [0, 0] width 0 height 0
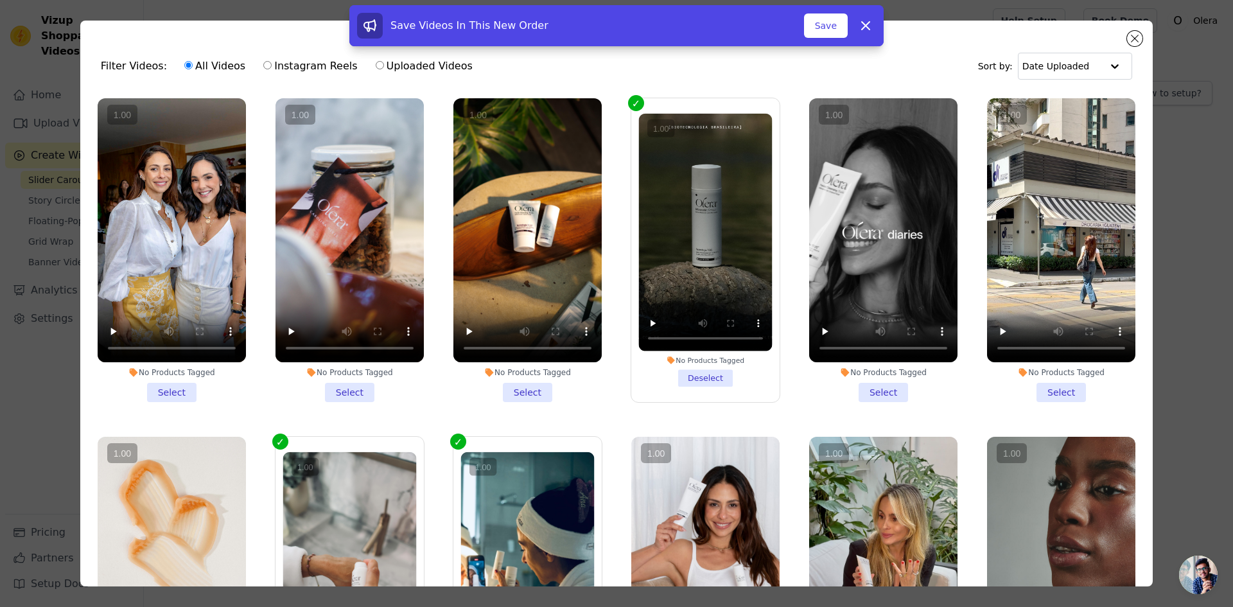
click at [641, 320] on vsc-controller at bounding box center [706, 233] width 134 height 238
click at [0, 0] on input "No Products Tagged Deselect" at bounding box center [0, 0] width 0 height 0
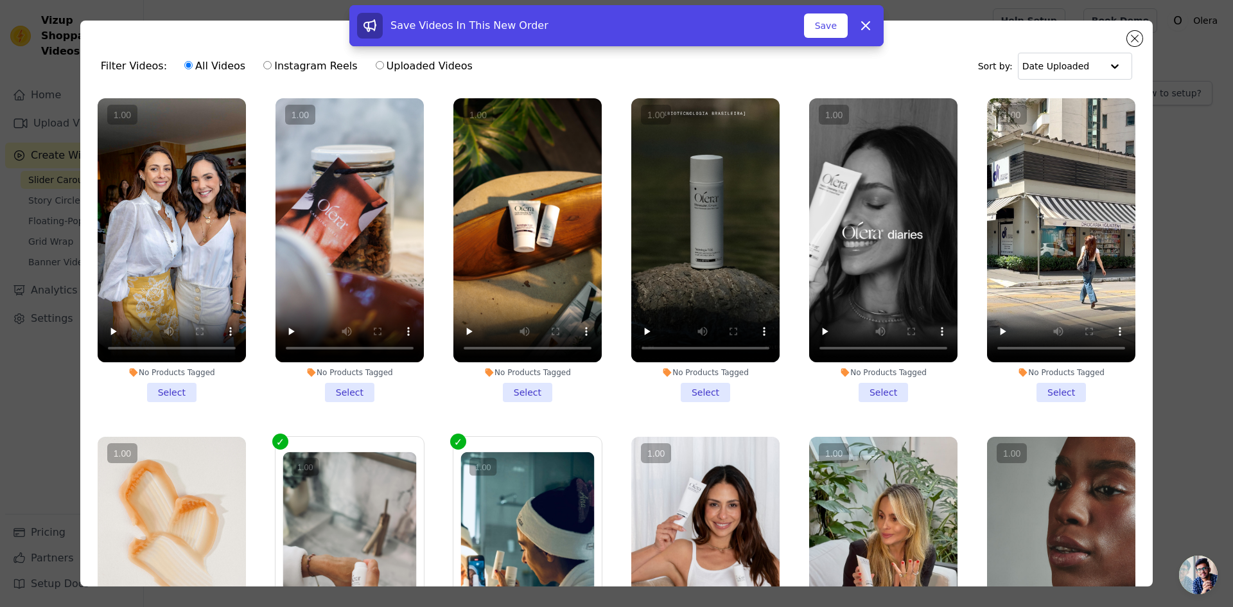
click at [641, 323] on vsc-controller at bounding box center [705, 230] width 148 height 264
click at [0, 0] on input "No Products Tagged Select" at bounding box center [0, 0] width 0 height 0
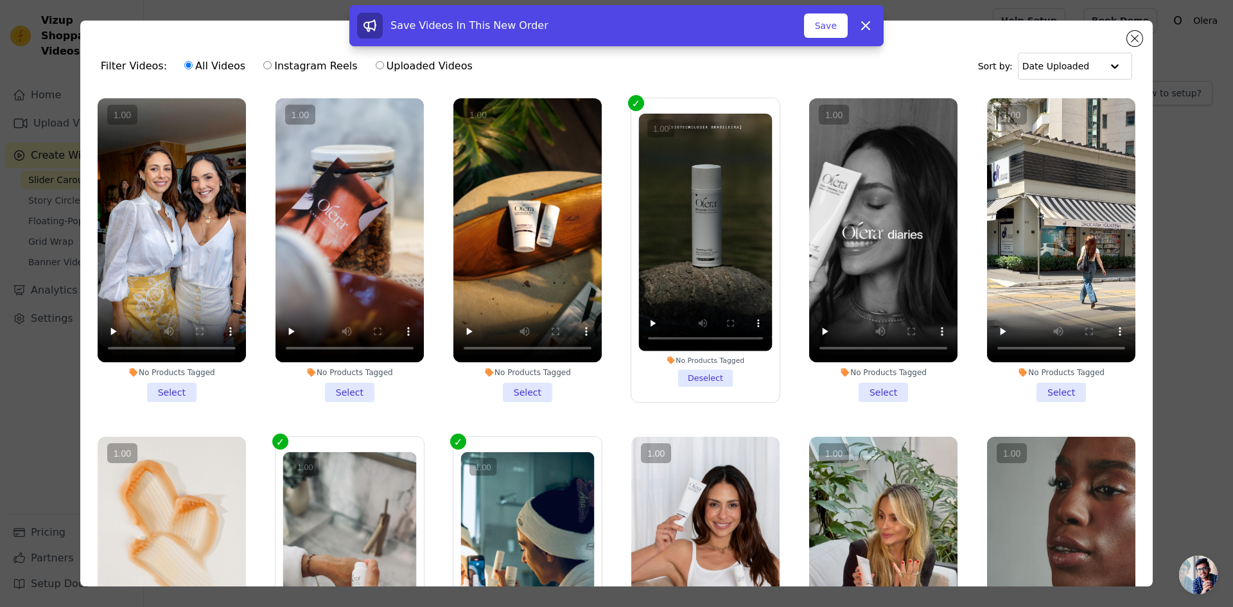
click at [641, 323] on vsc-controller at bounding box center [706, 233] width 134 height 238
click at [0, 0] on input "No Products Tagged Deselect" at bounding box center [0, 0] width 0 height 0
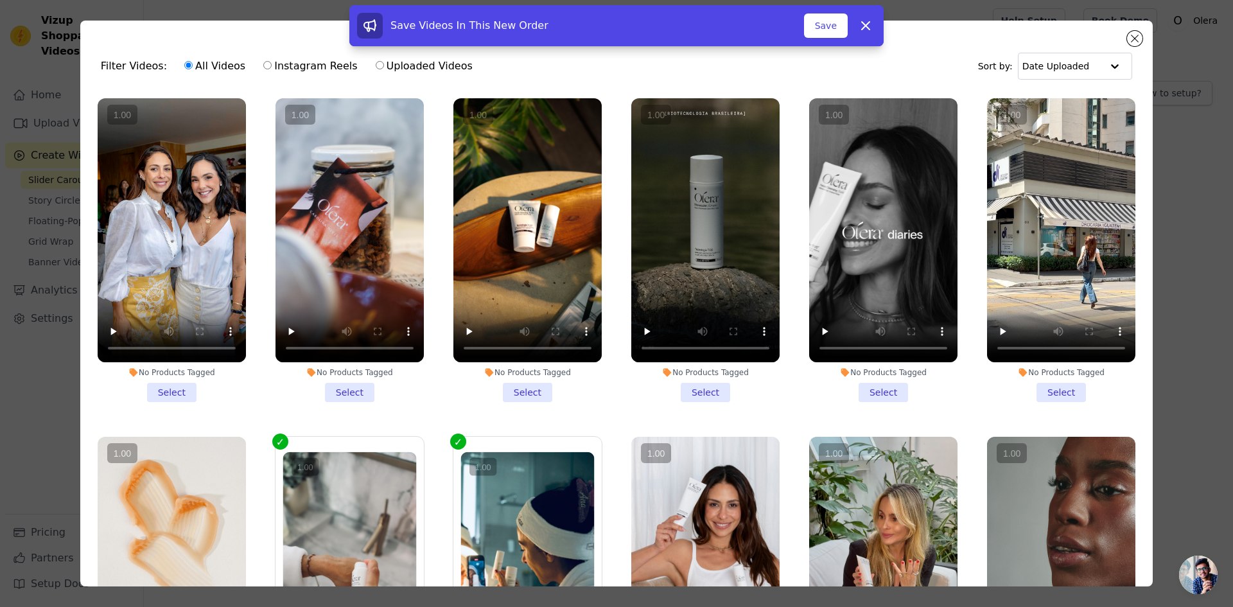
click at [276, 69] on label "Instagram Reels" at bounding box center [310, 66] width 95 height 17
click at [272, 69] on input "Instagram Reels" at bounding box center [267, 65] width 8 height 8
radio input "true"
click at [378, 65] on label "Uploaded Videos" at bounding box center [424, 66] width 98 height 17
click at [378, 65] on input "Uploaded Videos" at bounding box center [380, 65] width 8 height 8
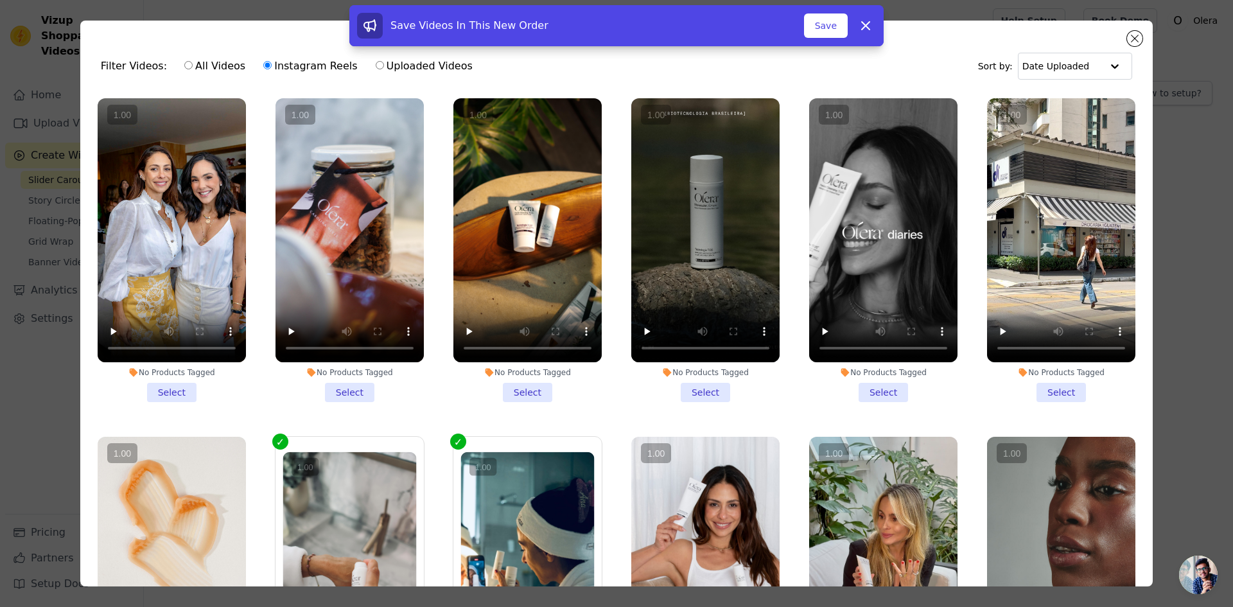
radio input "true"
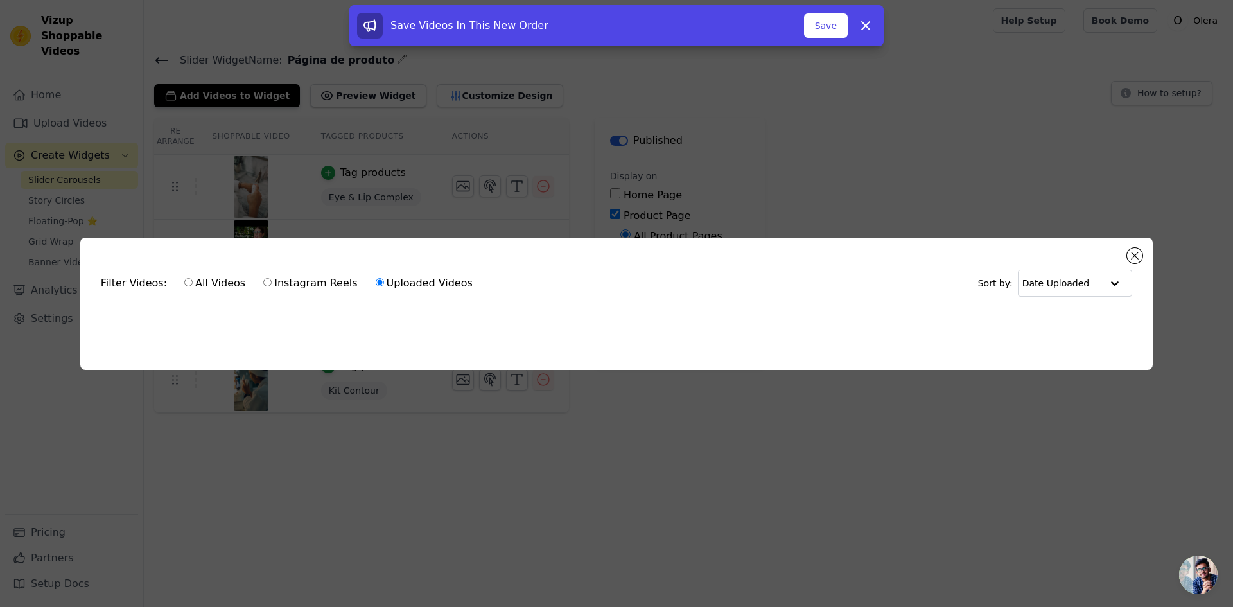
click at [286, 285] on label "Instagram Reels" at bounding box center [310, 283] width 95 height 17
click at [272, 285] on input "Instagram Reels" at bounding box center [267, 282] width 8 height 8
radio input "true"
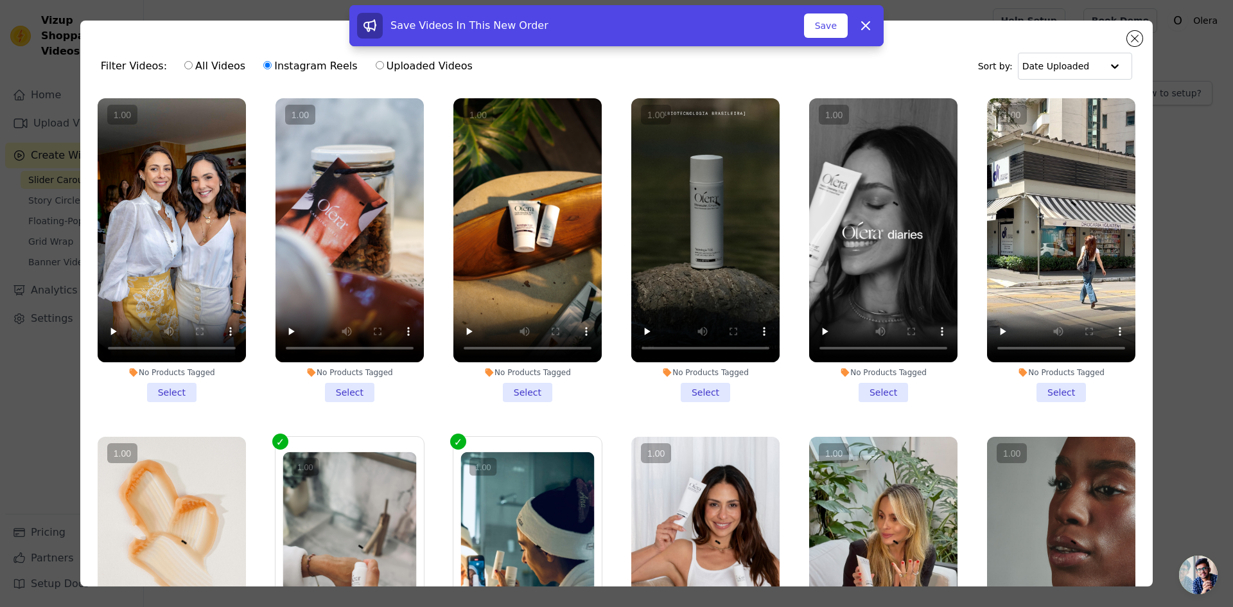
click at [639, 327] on vsc-controller at bounding box center [705, 230] width 148 height 264
click at [0, 0] on input "No Products Tagged Select" at bounding box center [0, 0] width 0 height 0
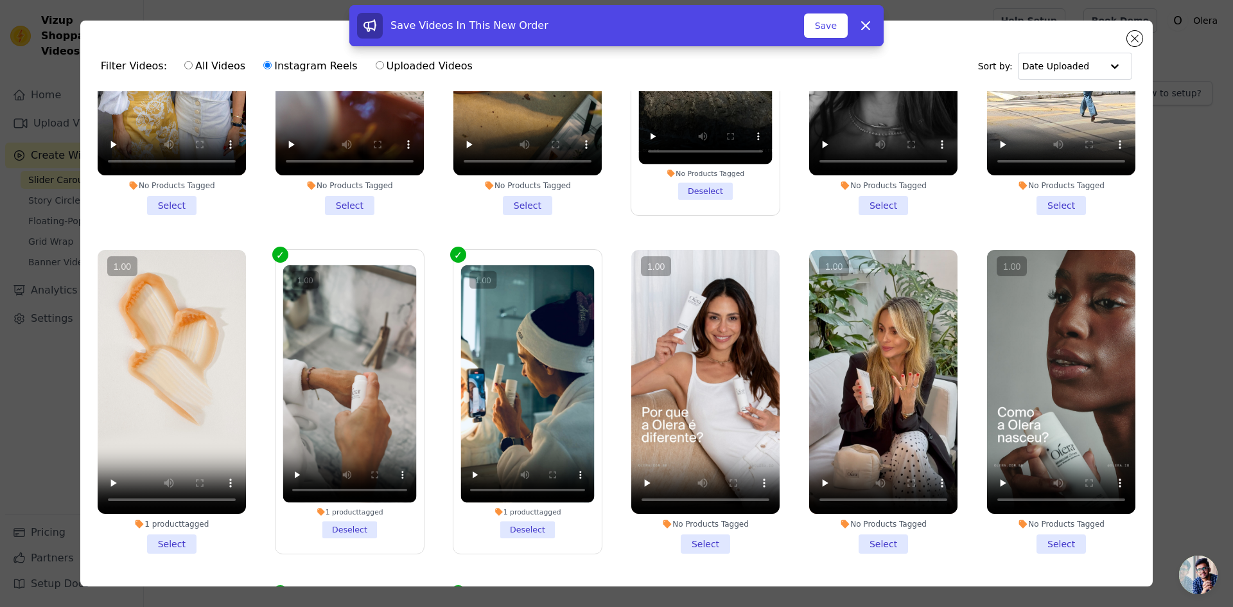
scroll to position [257, 0]
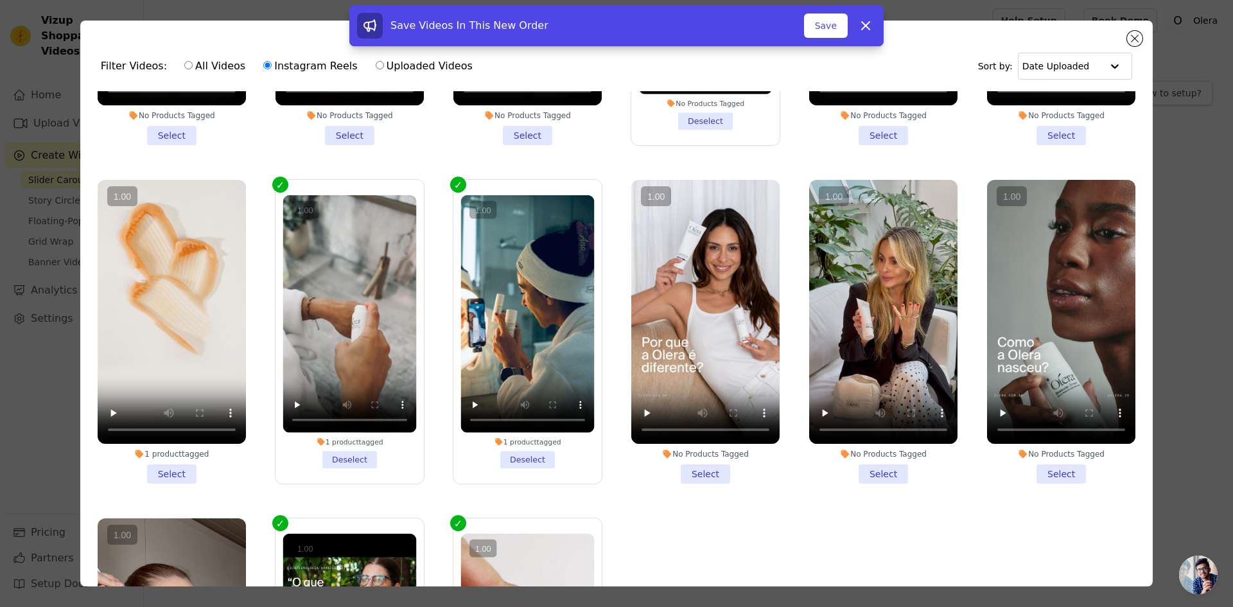
click at [182, 369] on vsc-controller at bounding box center [172, 312] width 148 height 264
click at [0, 0] on input "1 product tagged Select" at bounding box center [0, 0] width 0 height 0
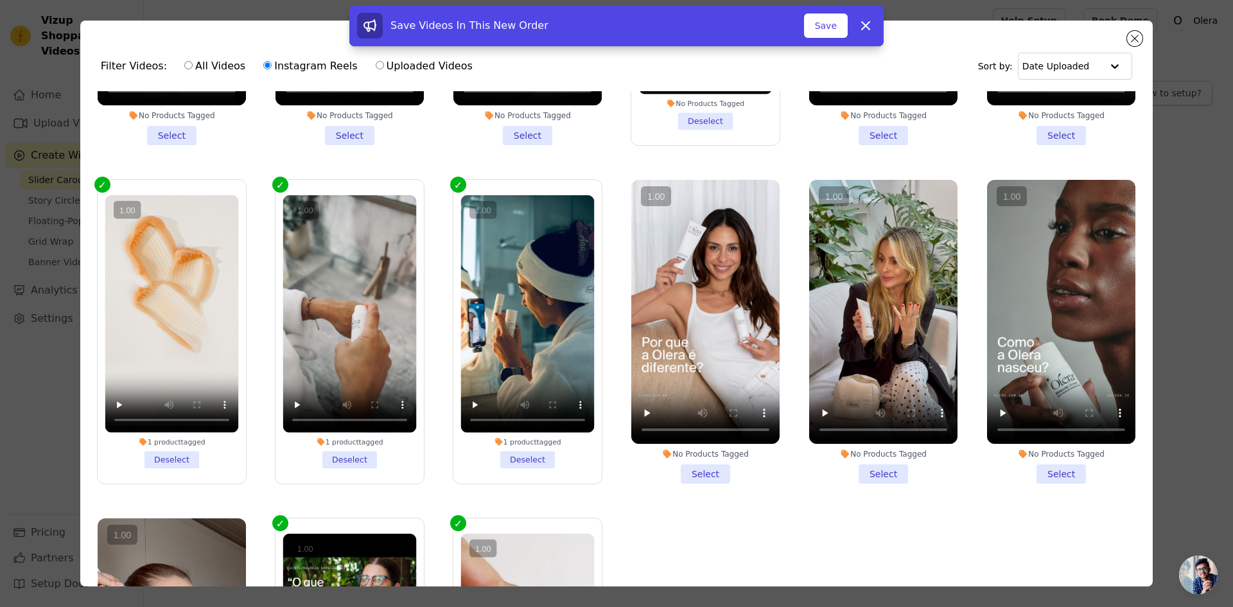
click at [365, 304] on vsc-controller at bounding box center [350, 314] width 134 height 238
click at [0, 0] on input "1 product tagged Deselect" at bounding box center [0, 0] width 0 height 0
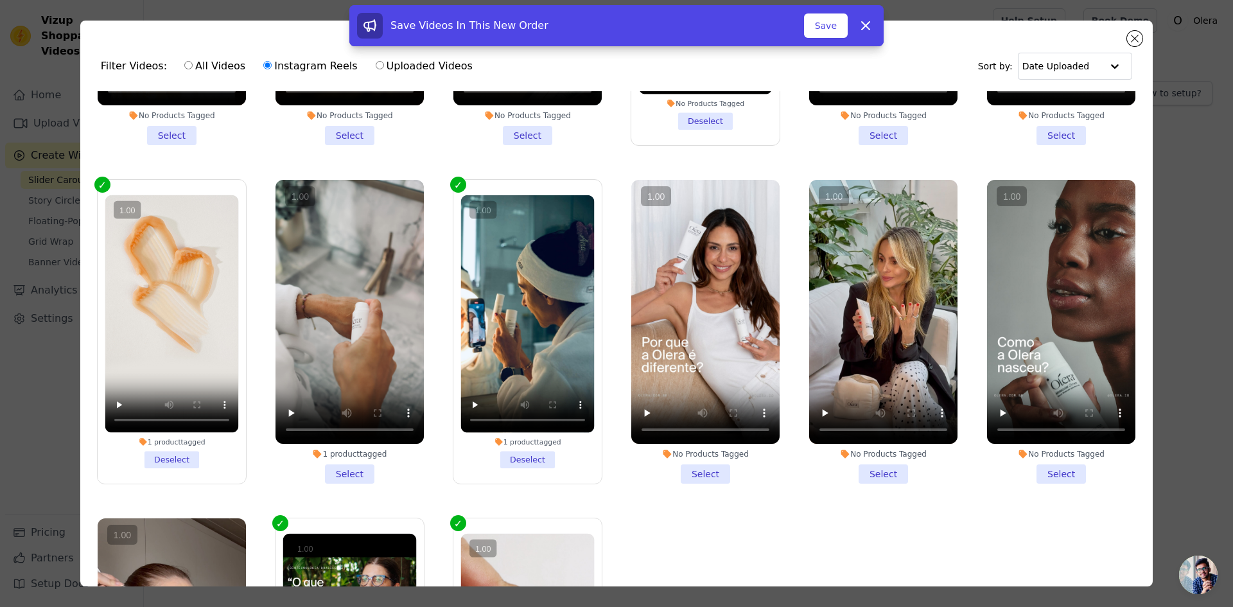
click at [484, 304] on vsc-controller at bounding box center [527, 314] width 134 height 238
click at [0, 0] on input "1 product tagged Deselect" at bounding box center [0, 0] width 0 height 0
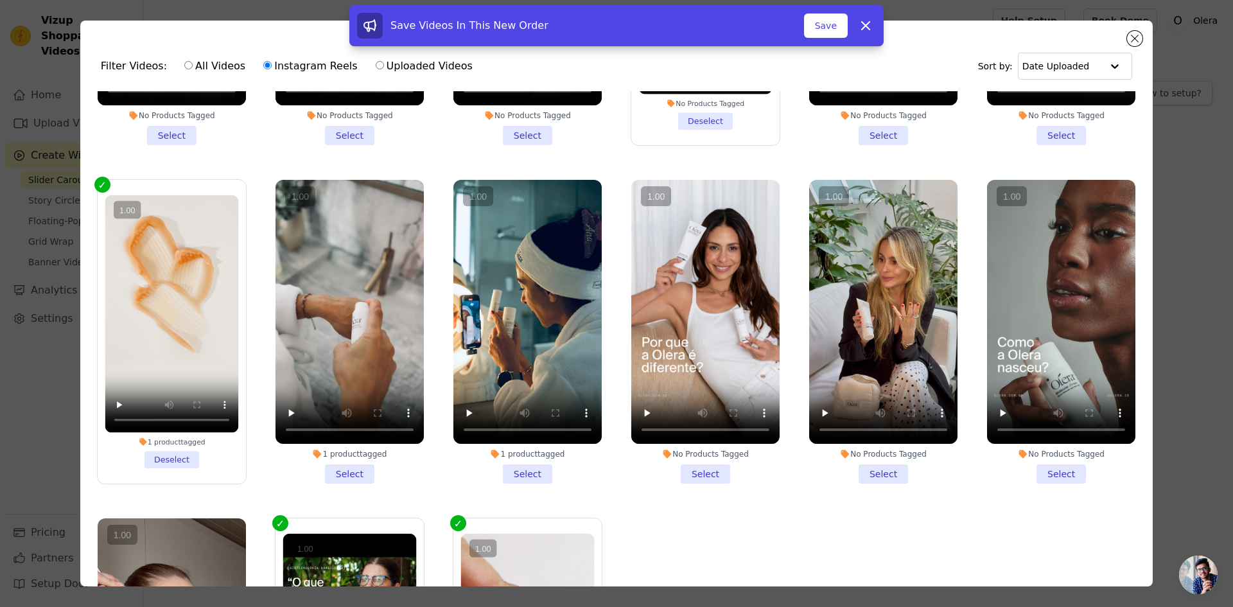
click at [357, 305] on vsc-controller at bounding box center [349, 312] width 148 height 264
click at [0, 0] on input "1 product tagged Select" at bounding box center [0, 0] width 0 height 0
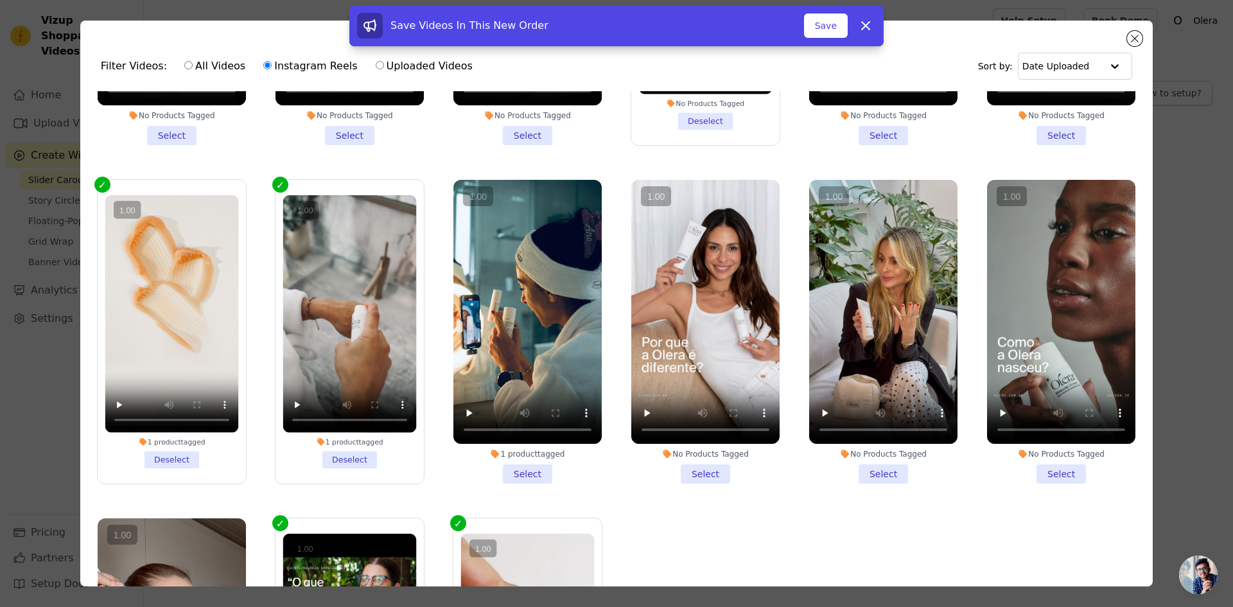
click at [505, 457] on li "1 product tagged Select" at bounding box center [527, 332] width 148 height 304
click at [0, 0] on input "1 product tagged Select" at bounding box center [0, 0] width 0 height 0
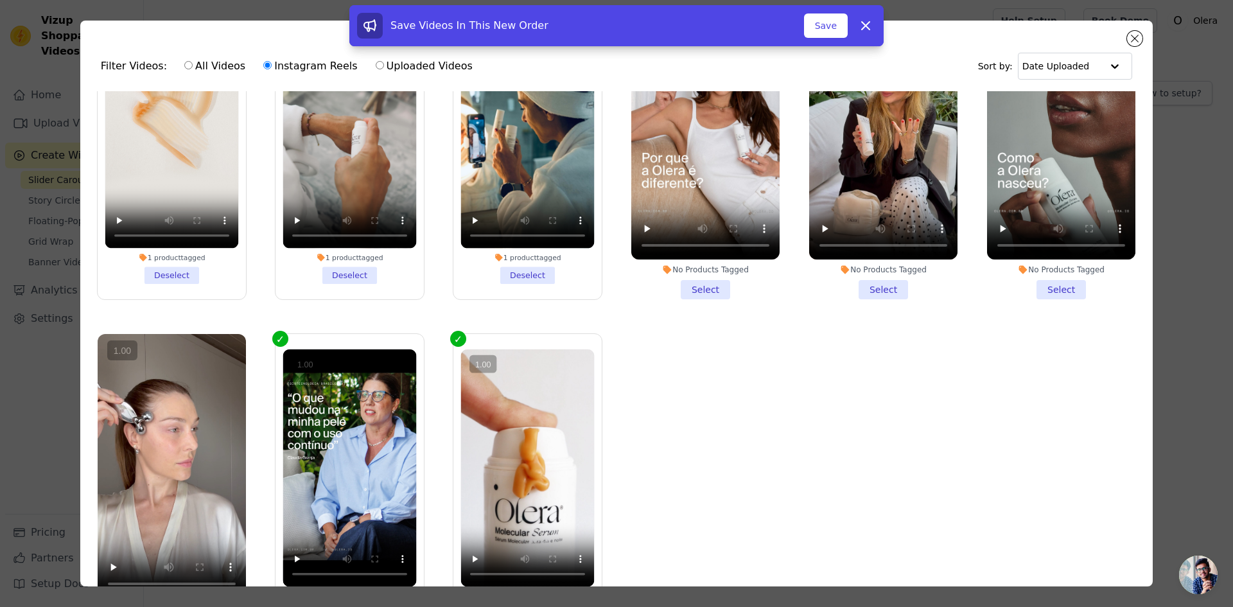
scroll to position [112, 0]
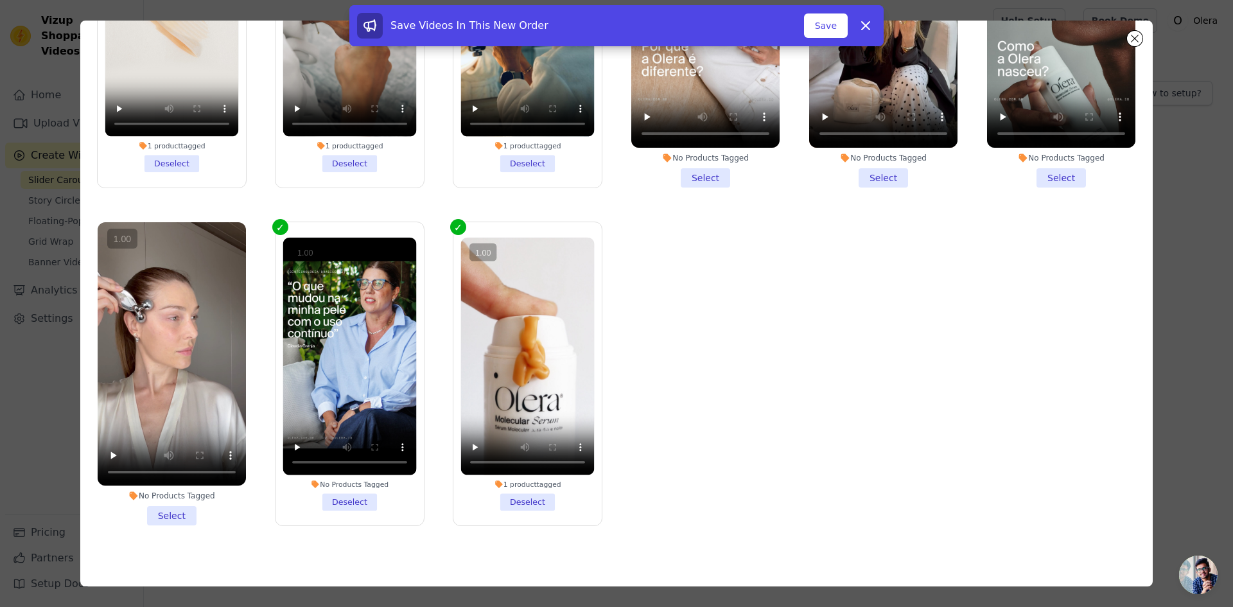
click at [331, 487] on li "No Products Tagged Deselect" at bounding box center [350, 373] width 134 height 273
click at [0, 0] on input "No Products Tagged Deselect" at bounding box center [0, 0] width 0 height 0
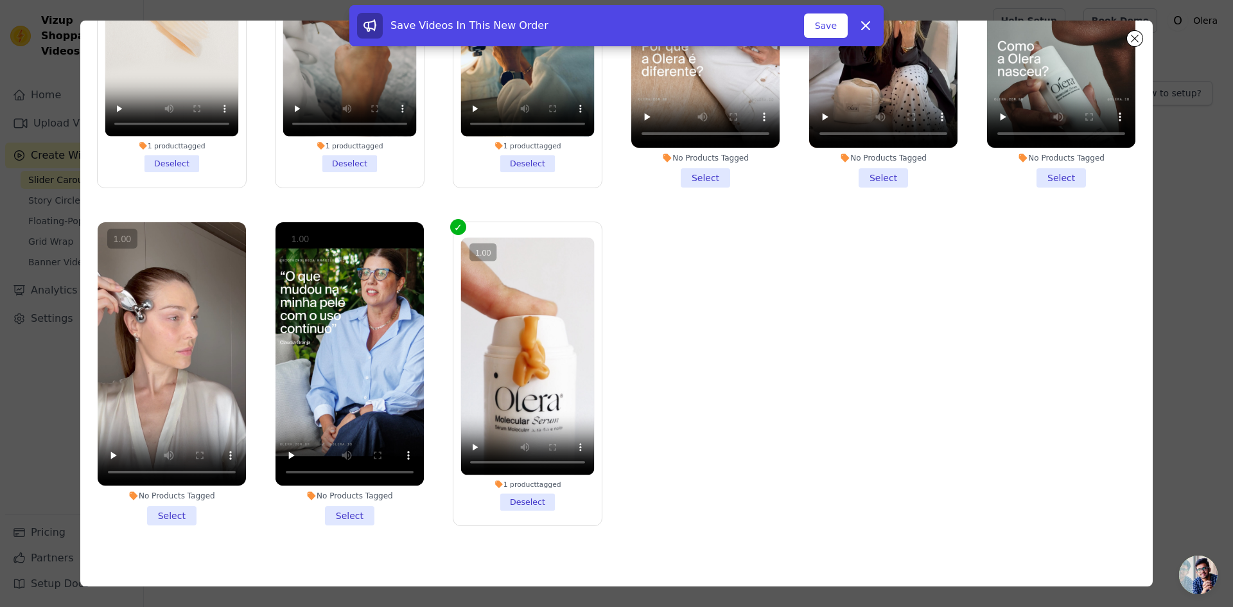
click at [509, 486] on li "1 product tagged Deselect" at bounding box center [527, 373] width 134 height 273
click at [0, 0] on input "1 product tagged Deselect" at bounding box center [0, 0] width 0 height 0
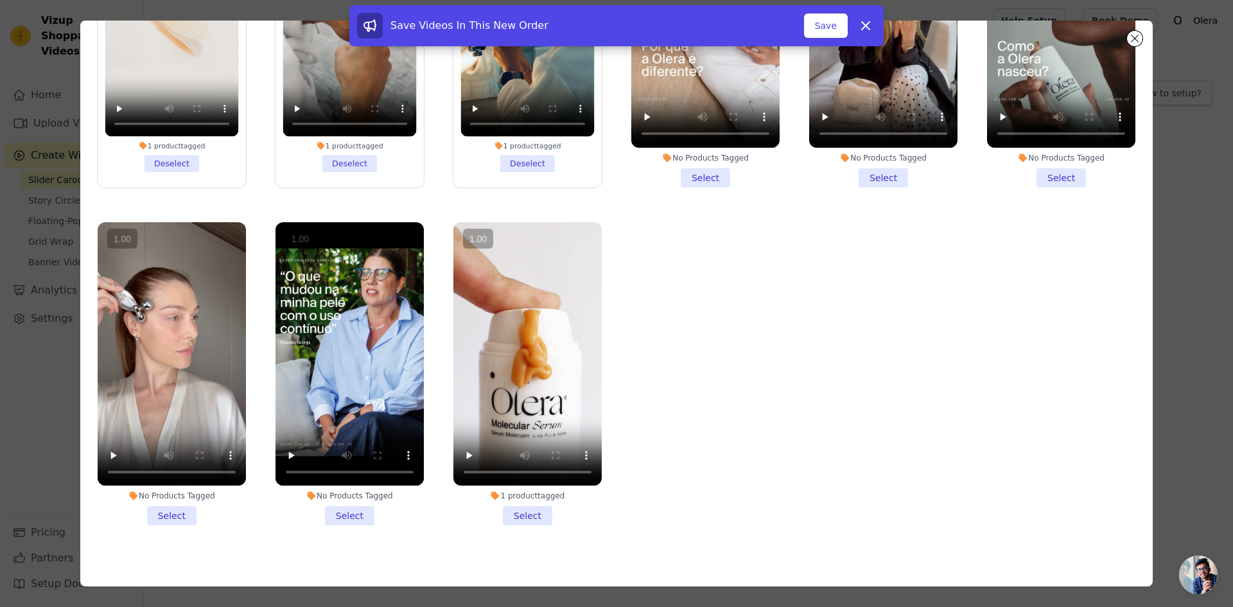
click at [515, 503] on li "1 product tagged Select" at bounding box center [527, 374] width 148 height 304
click at [0, 0] on input "1 product tagged Select" at bounding box center [0, 0] width 0 height 0
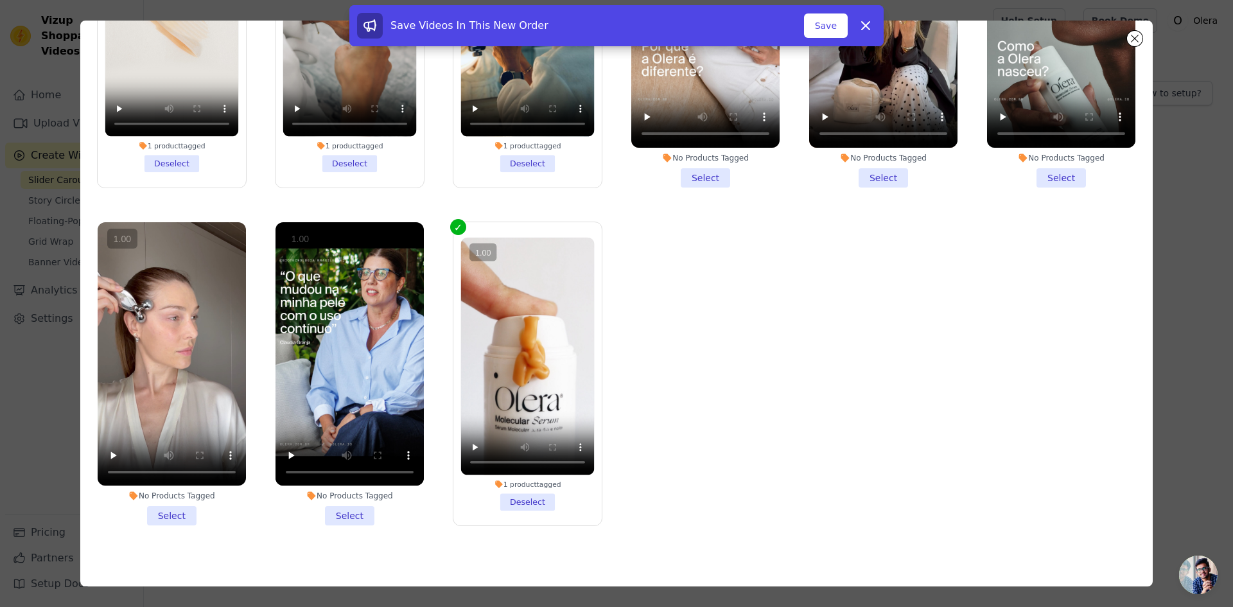
click at [322, 502] on li "No Products Tagged Select" at bounding box center [349, 374] width 148 height 304
click at [0, 0] on input "No Products Tagged Select" at bounding box center [0, 0] width 0 height 0
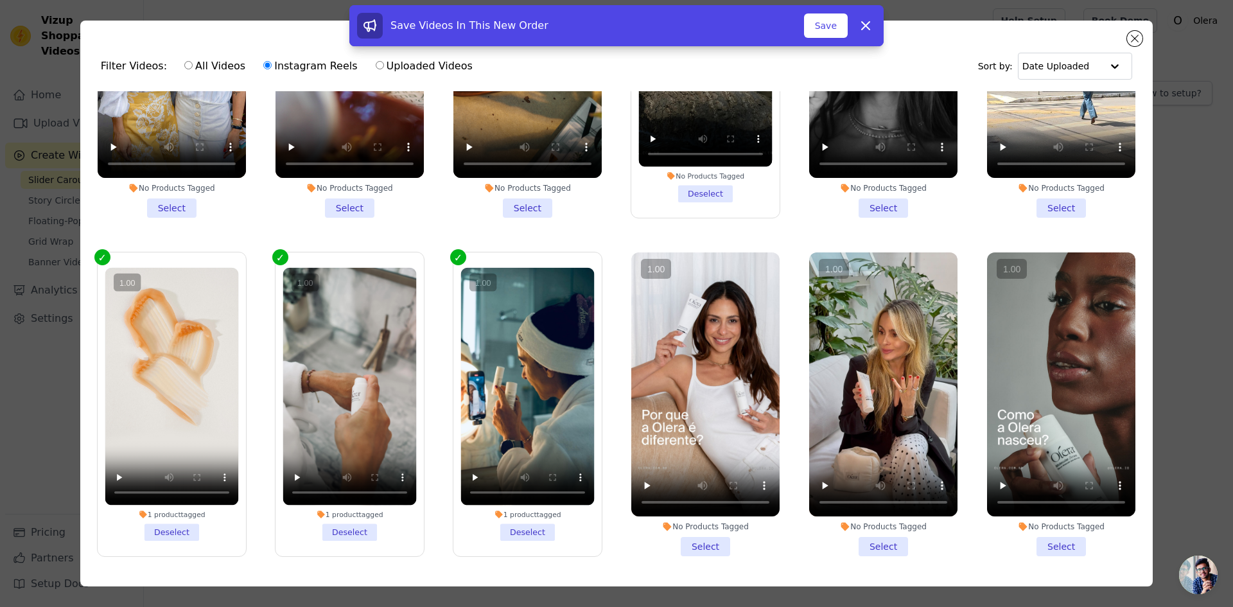
scroll to position [0, 0]
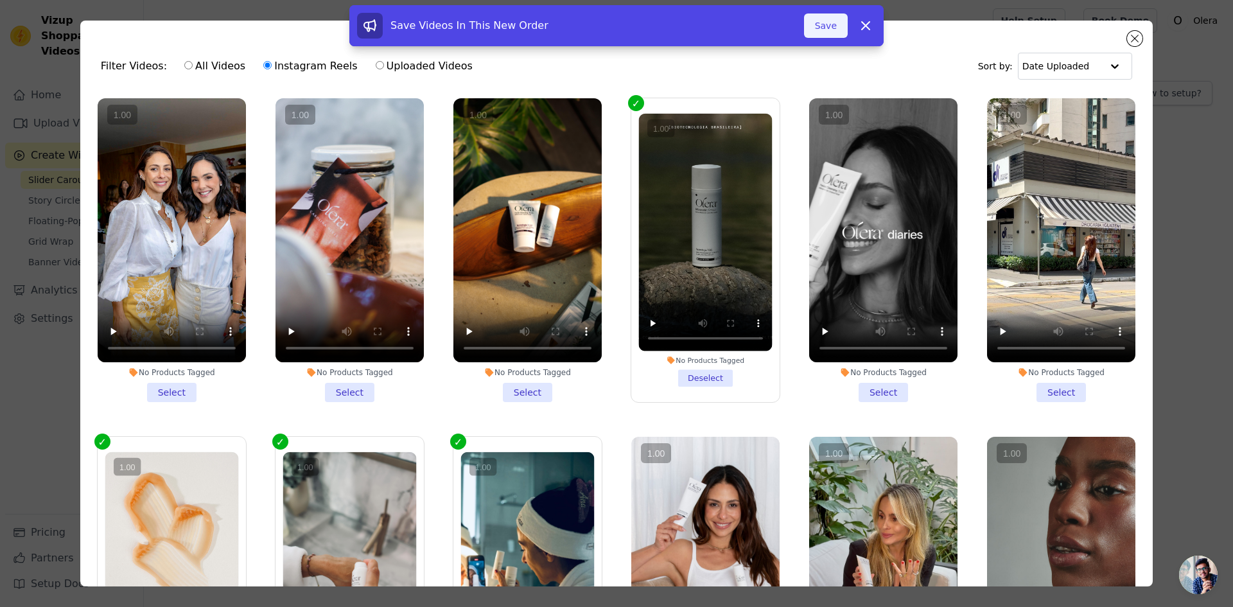
click at [820, 30] on button "Save" at bounding box center [826, 25] width 44 height 24
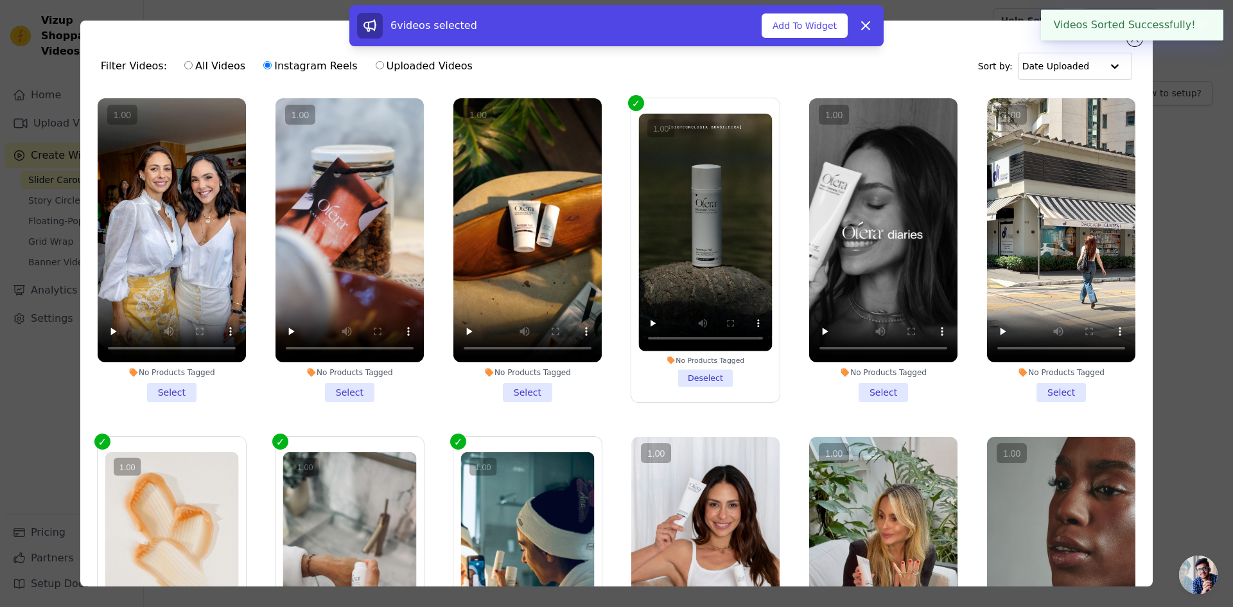
click at [822, 25] on button "Add To Widget" at bounding box center [805, 25] width 86 height 24
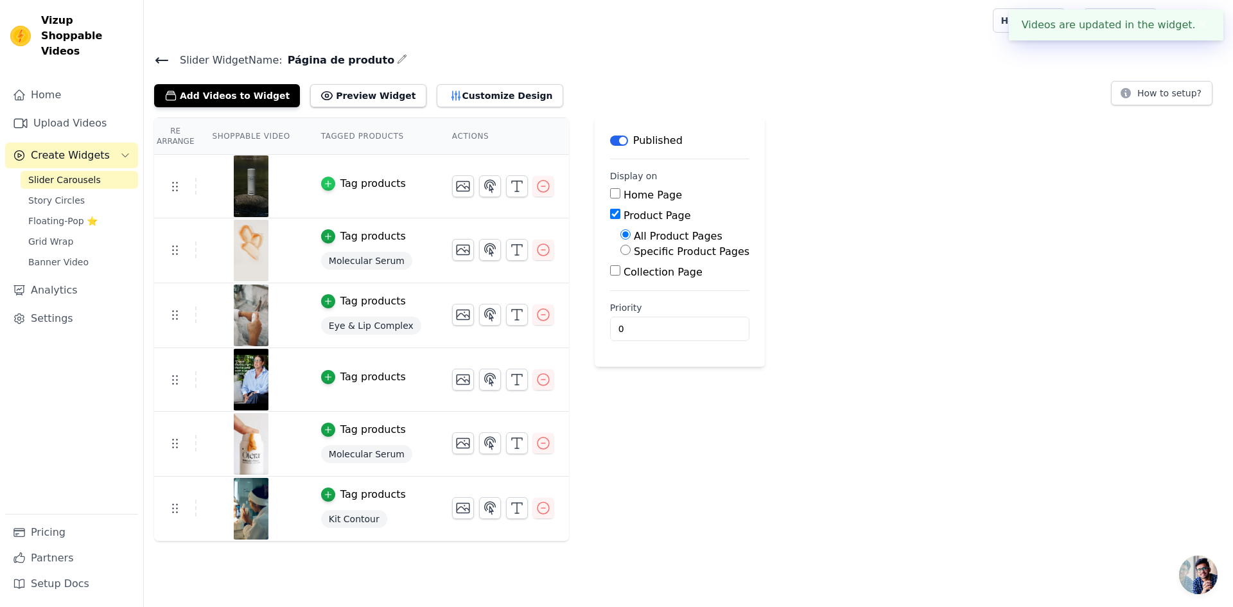
click at [324, 184] on icon "button" at bounding box center [328, 183] width 9 height 9
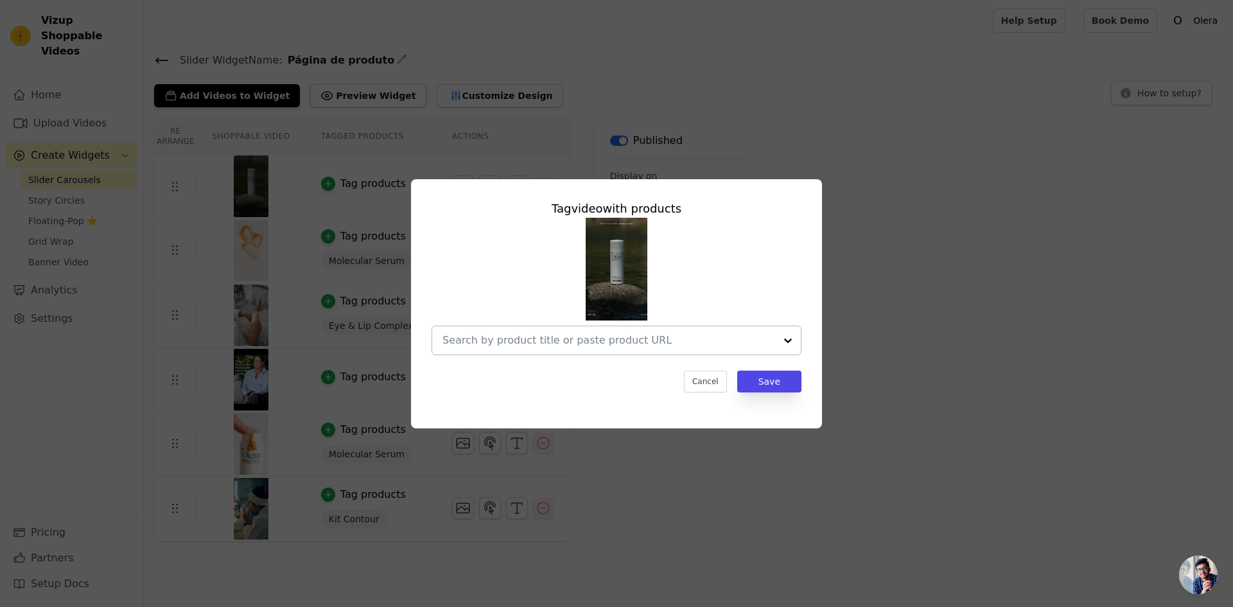
click at [576, 346] on input "text" at bounding box center [608, 340] width 333 height 15
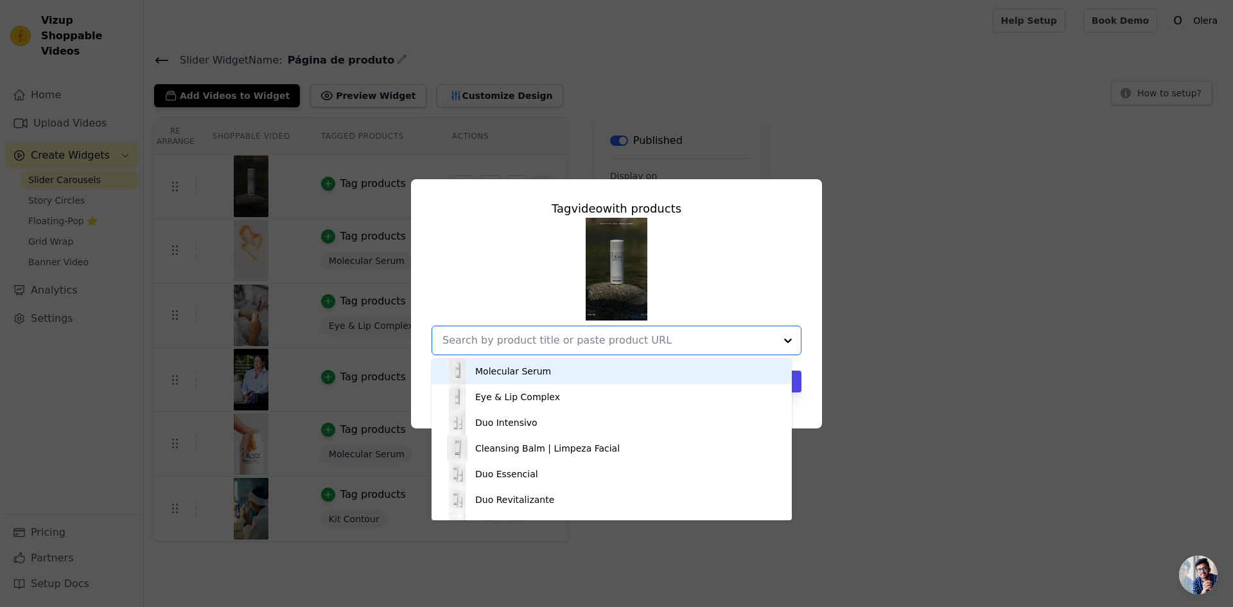
click at [539, 372] on div "Molecular Serum" at bounding box center [513, 371] width 76 height 13
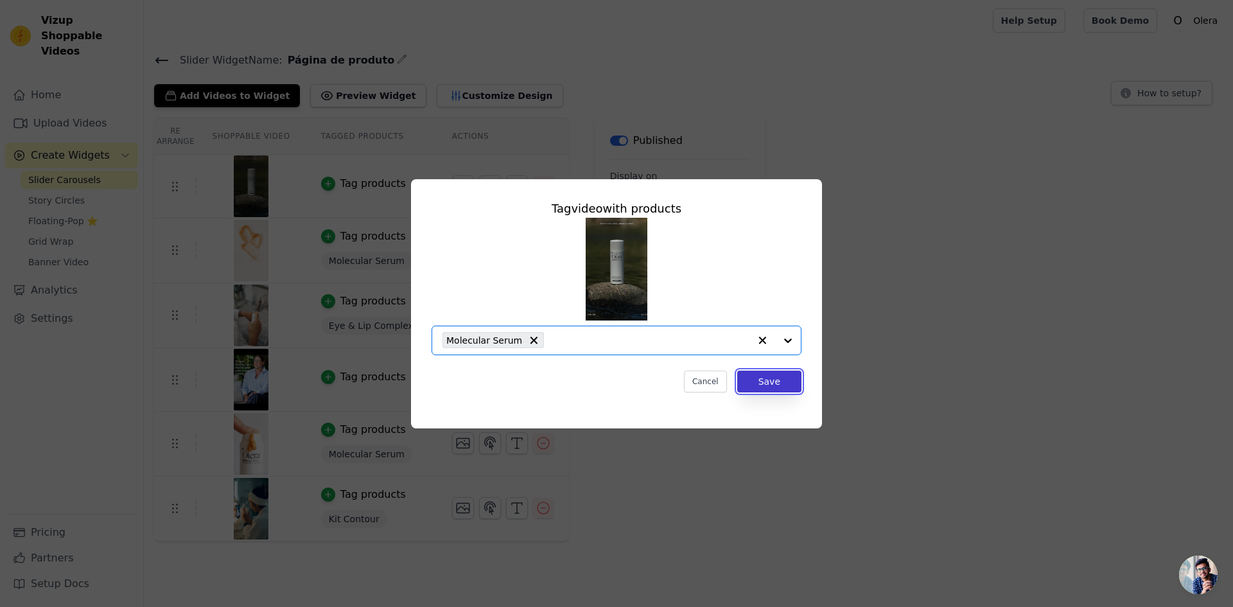
click at [783, 381] on button "Save" at bounding box center [769, 382] width 64 height 22
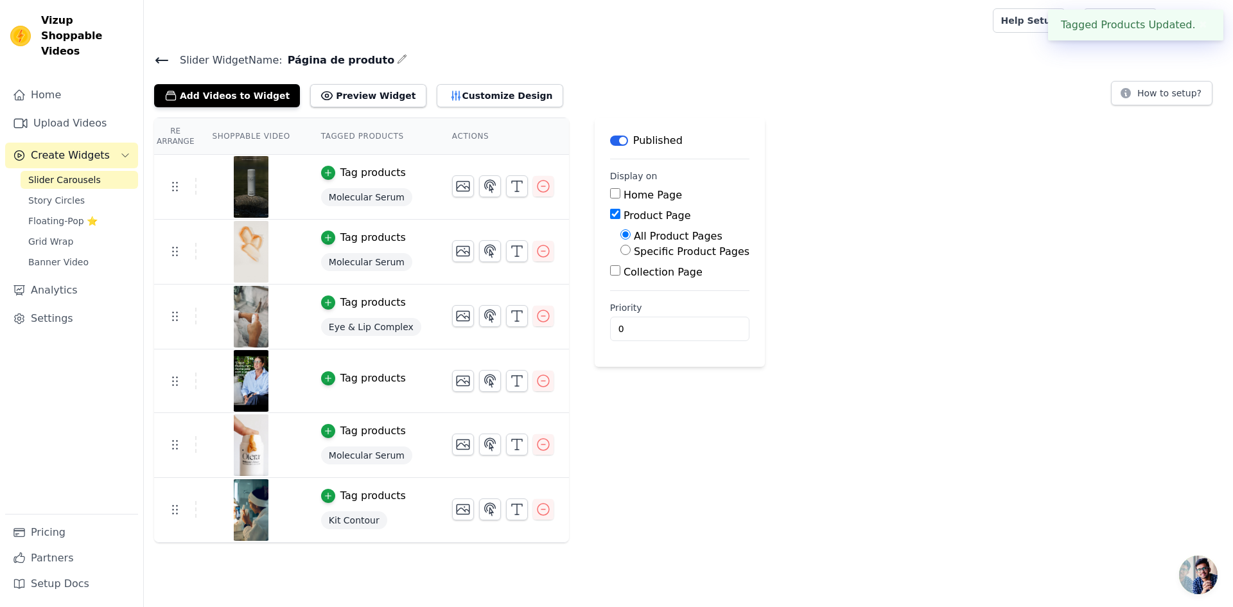
click at [360, 380] on div "Tag products" at bounding box center [372, 378] width 65 height 15
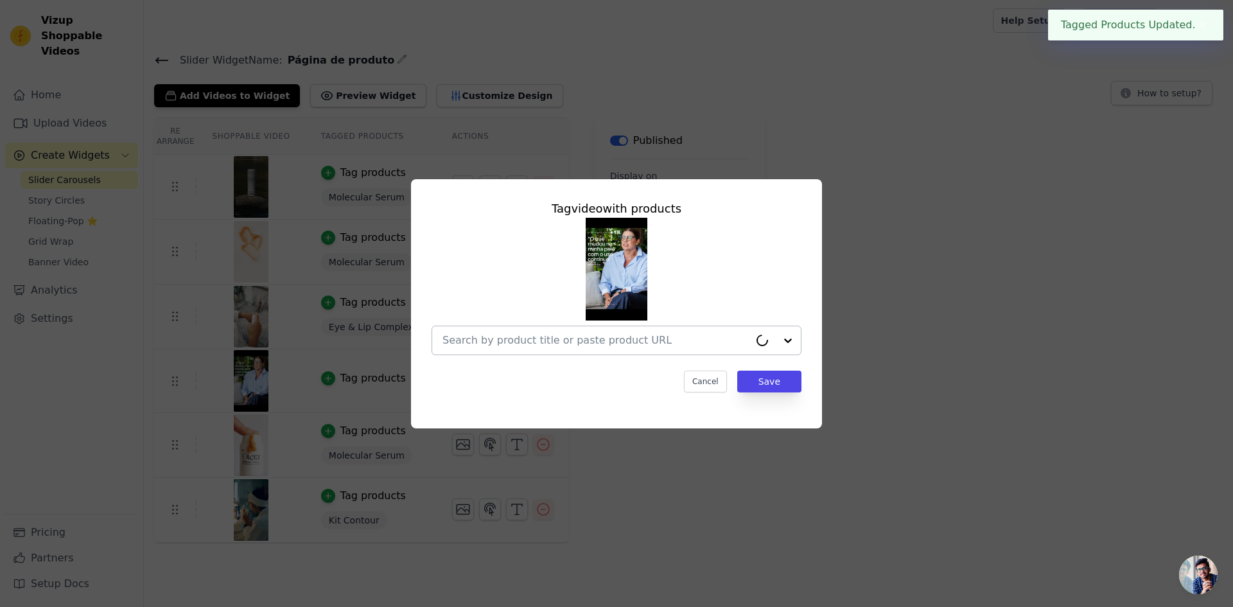
click at [584, 351] on div at bounding box center [595, 340] width 307 height 28
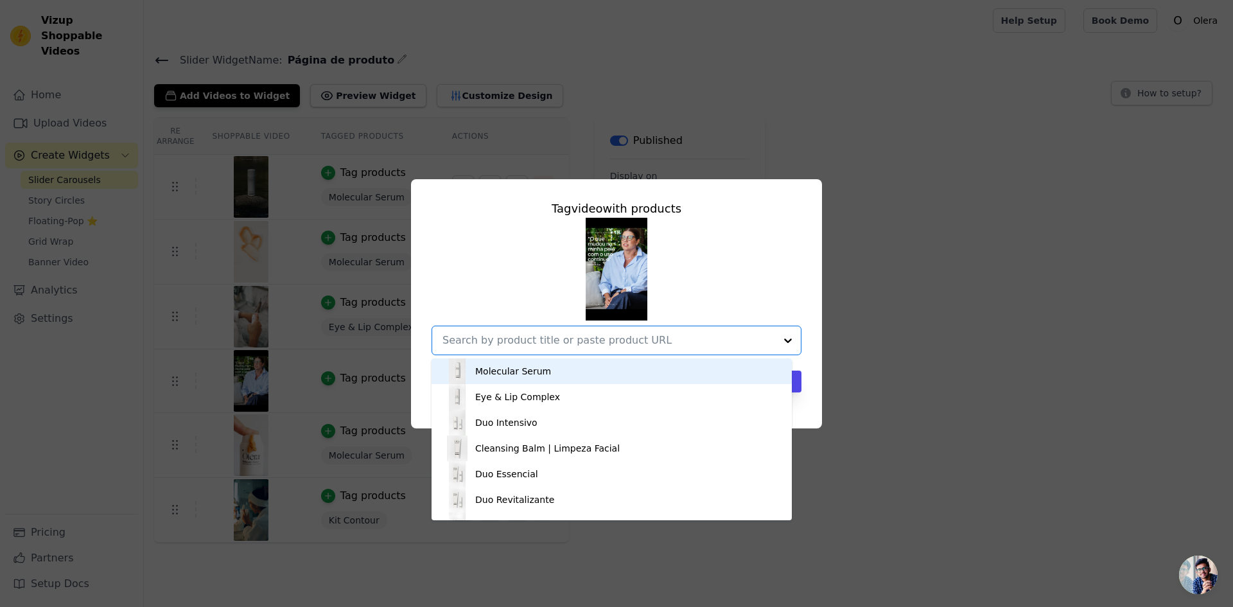
click at [571, 379] on div "Molecular Serum" at bounding box center [611, 371] width 335 height 26
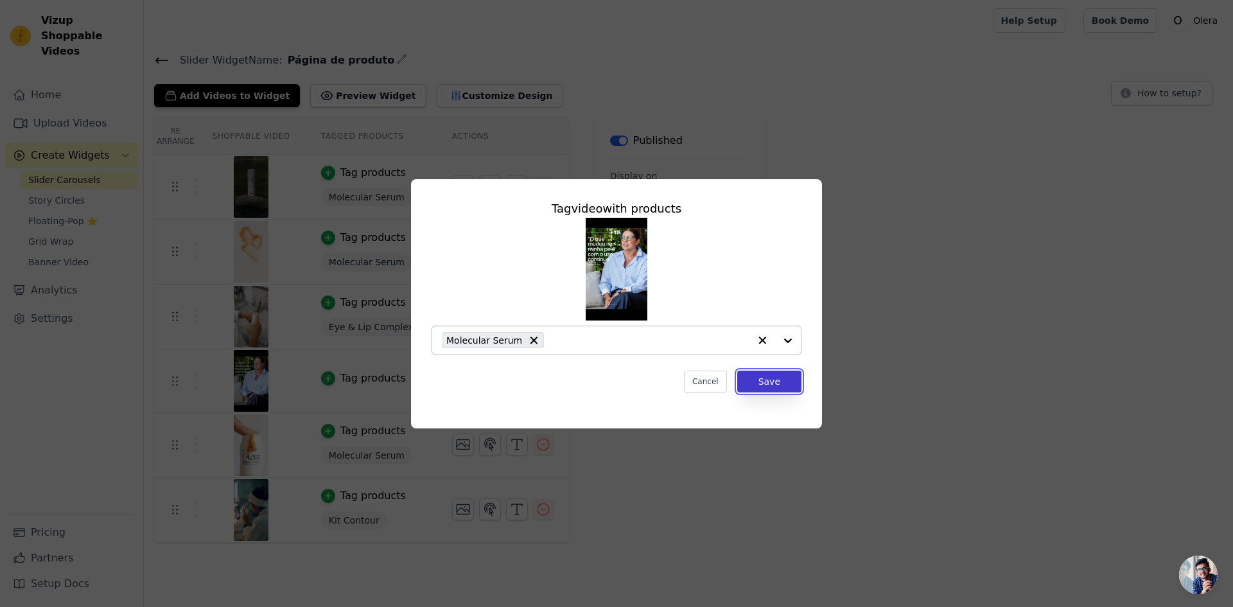
click at [779, 385] on button "Save" at bounding box center [769, 382] width 64 height 22
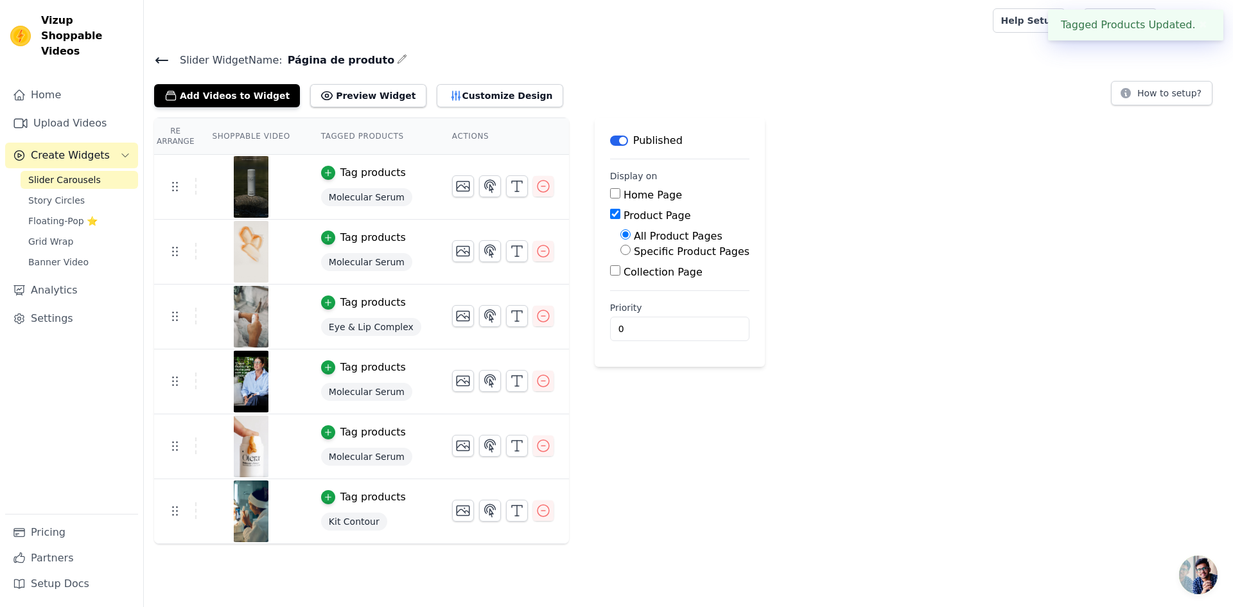
click at [353, 496] on div "Tag products" at bounding box center [372, 496] width 65 height 15
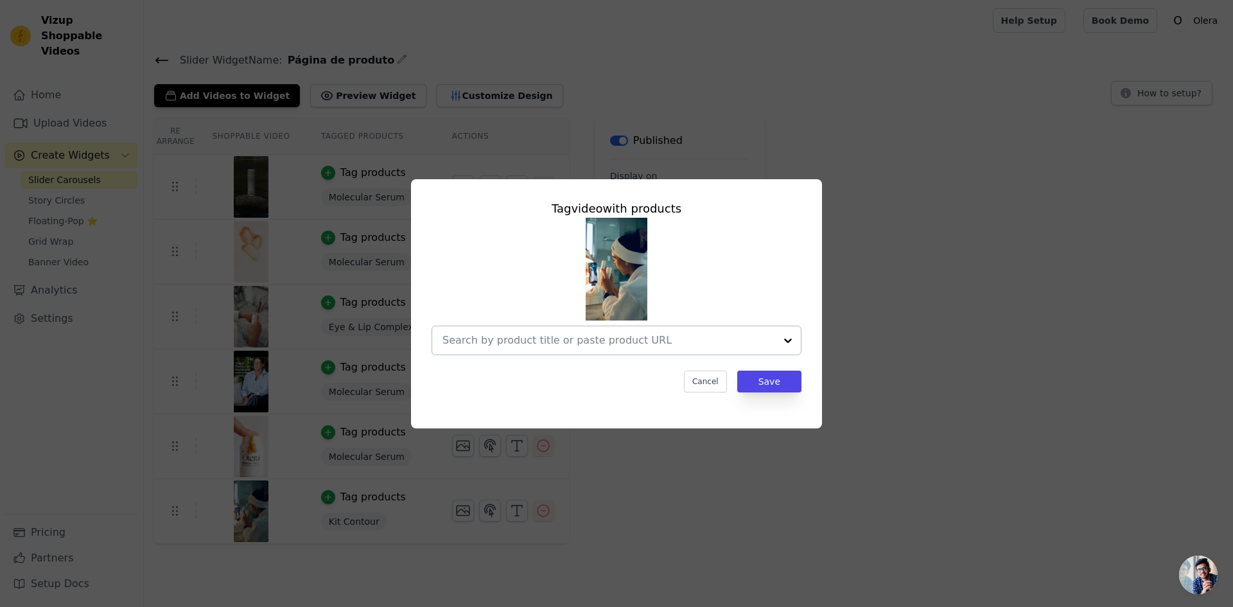
click at [498, 341] on input "text" at bounding box center [608, 340] width 333 height 15
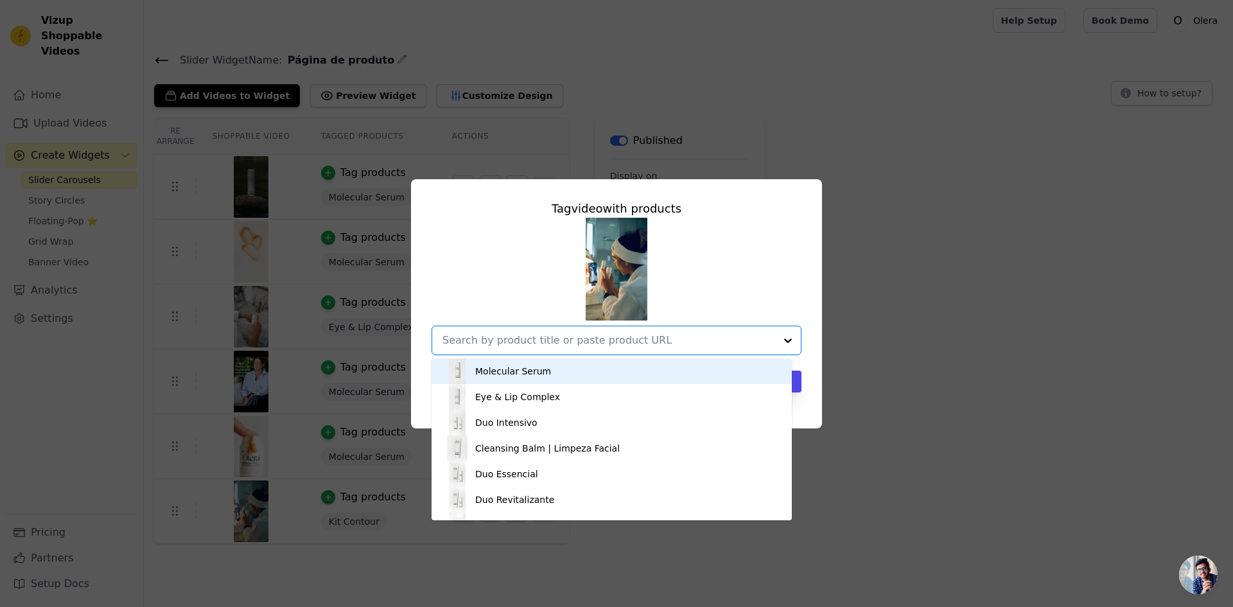
click at [506, 376] on div "Molecular Serum" at bounding box center [513, 371] width 76 height 13
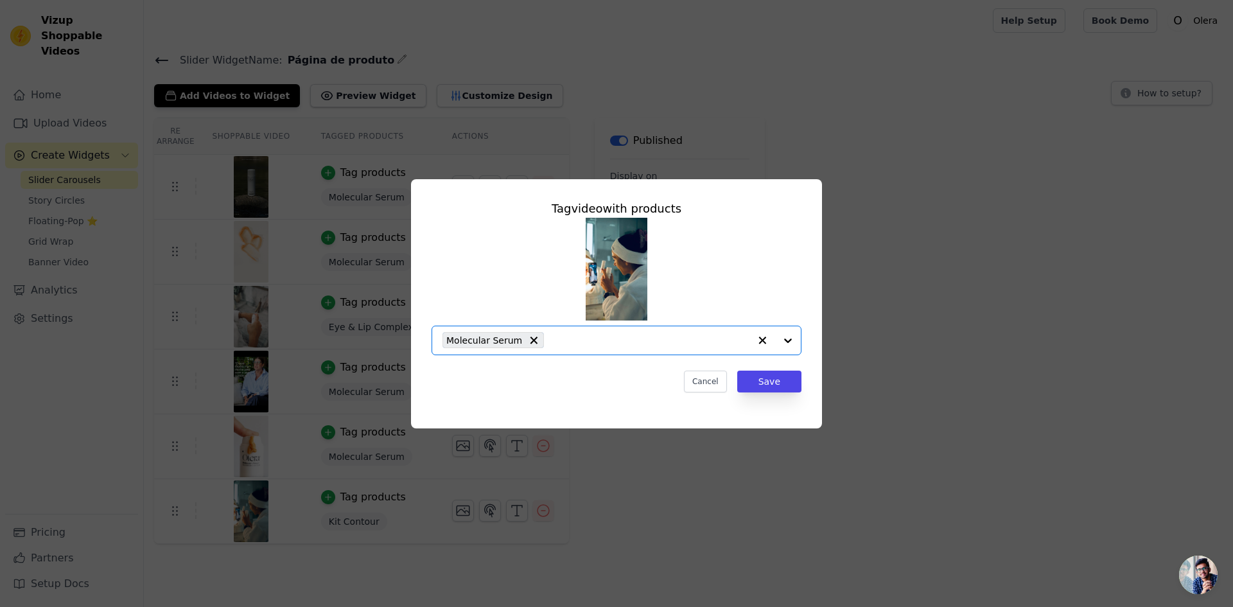
click at [801, 375] on div "Tag video with products Option Molecular Serum, selected. Select is focused, ty…" at bounding box center [616, 295] width 390 height 213
click at [793, 381] on button "Save" at bounding box center [769, 382] width 64 height 22
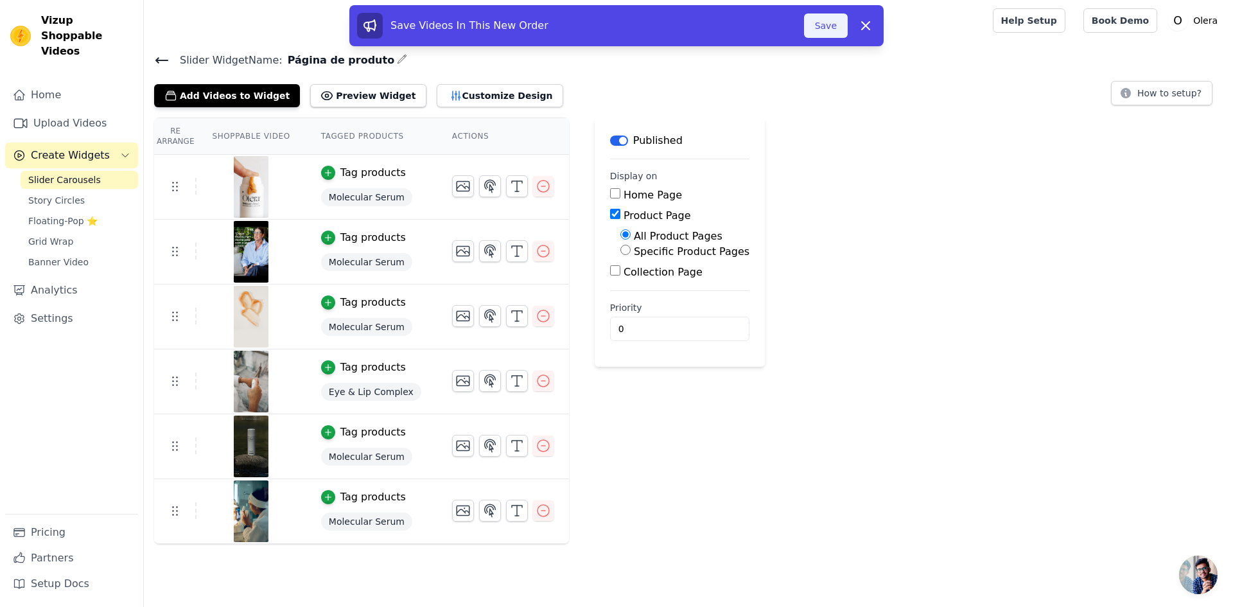
click at [826, 30] on button "Save" at bounding box center [826, 25] width 44 height 24
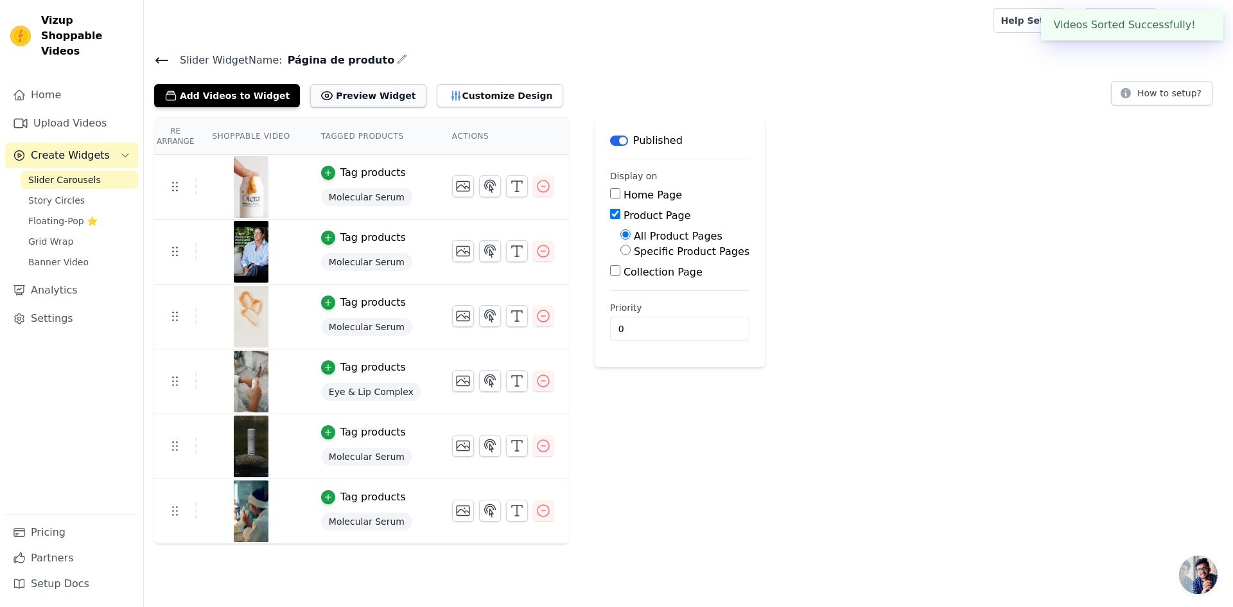
click at [353, 101] on button "Preview Widget" at bounding box center [368, 95] width 116 height 23
click at [83, 173] on span "Slider Carousels" at bounding box center [64, 179] width 73 height 13
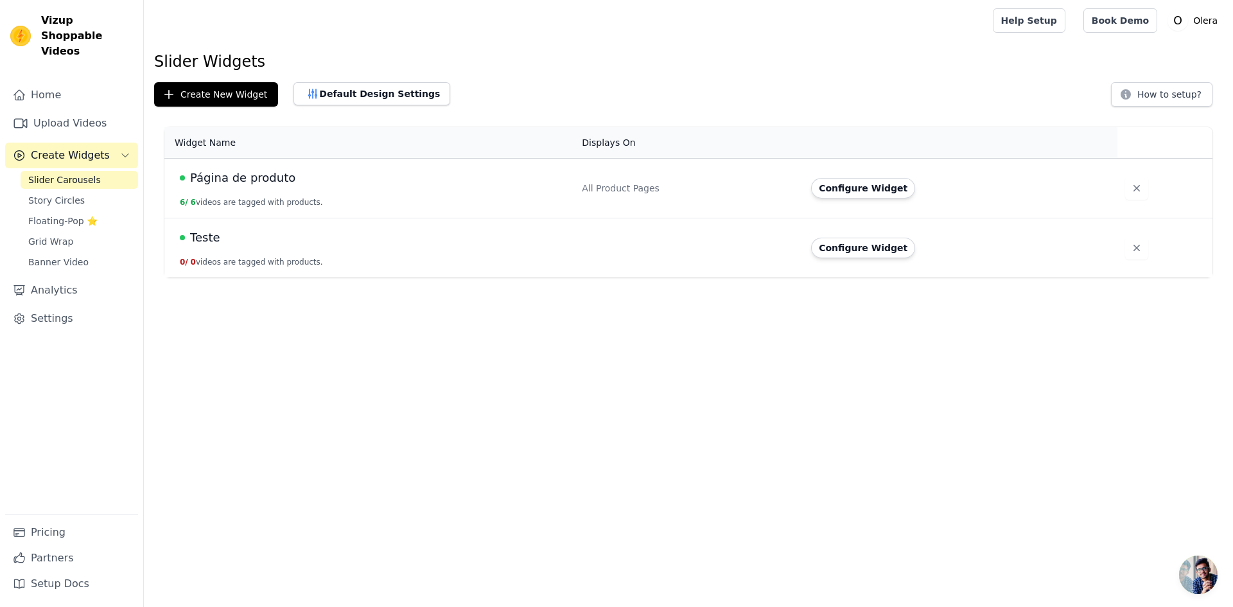
click at [246, 177] on span "Página de produto" at bounding box center [242, 178] width 105 height 18
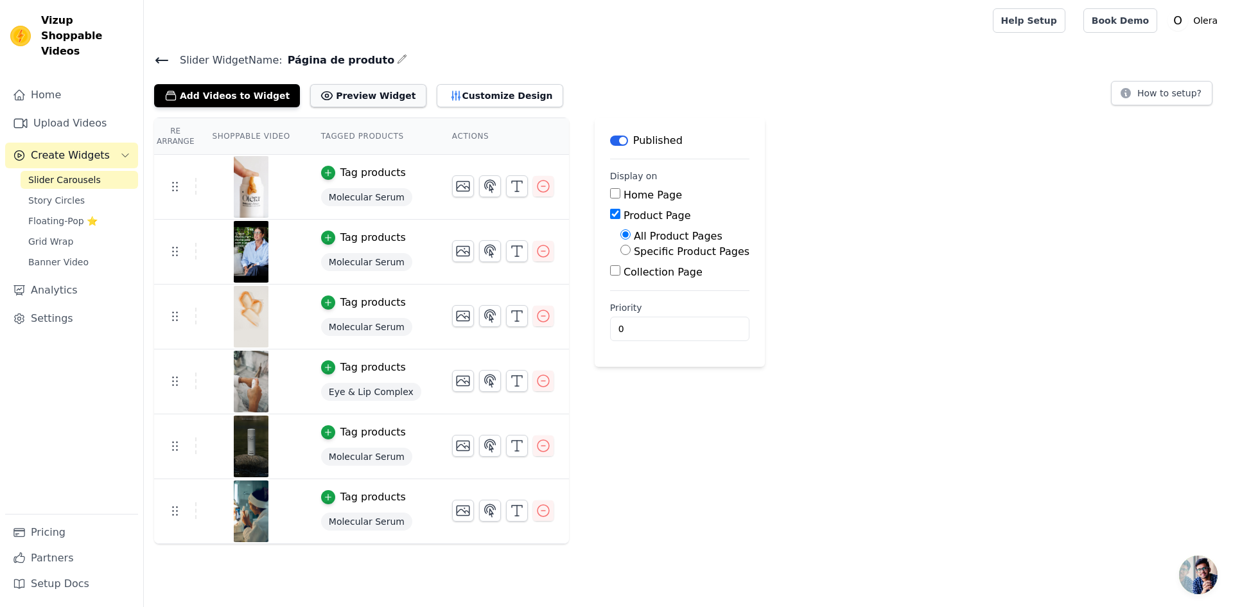
click at [355, 96] on button "Preview Widget" at bounding box center [368, 95] width 116 height 23
click at [440, 101] on button "Customize Design" at bounding box center [500, 95] width 126 height 23
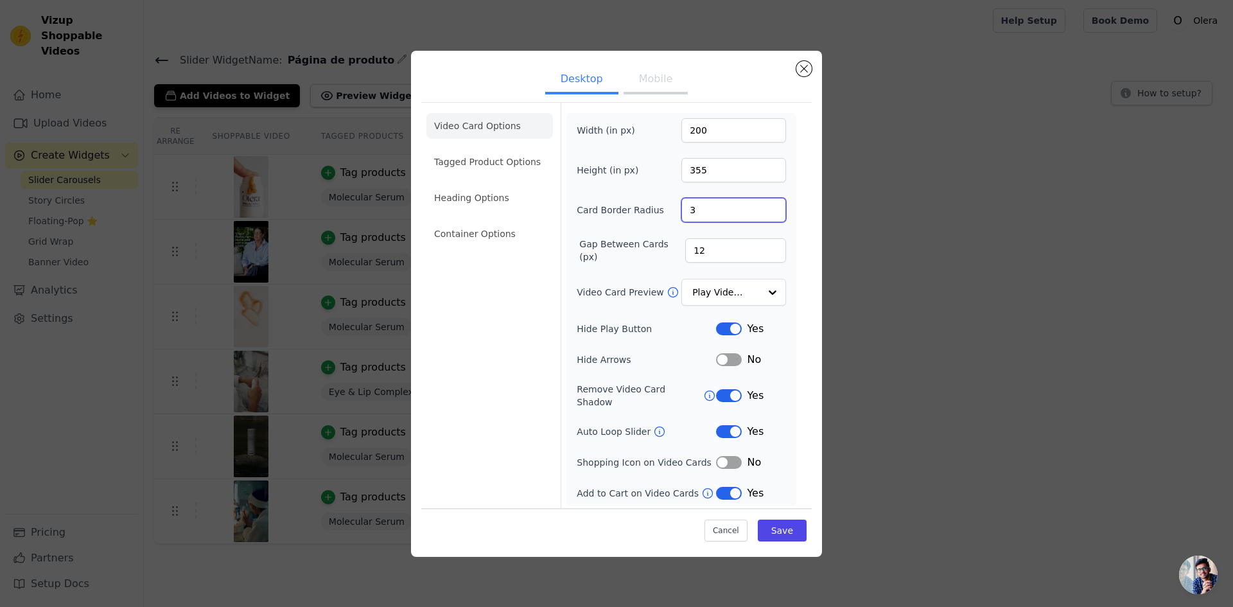
type input "3"
click at [774, 219] on input "3" at bounding box center [733, 210] width 105 height 24
click at [762, 290] on div at bounding box center [772, 293] width 26 height 26
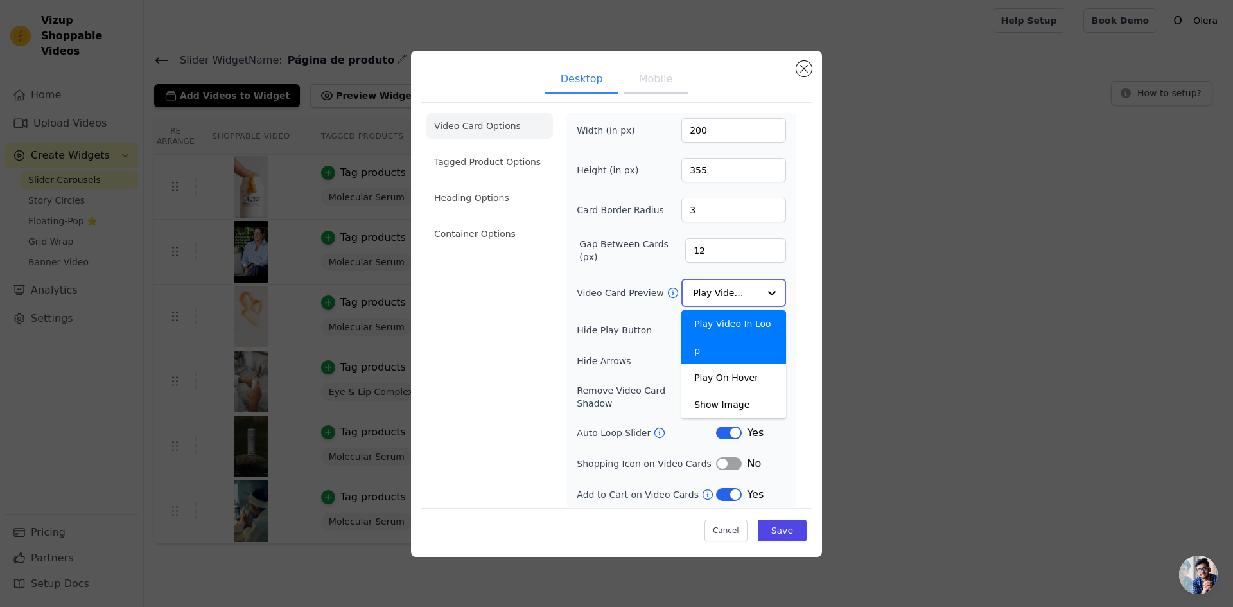
click at [746, 327] on div "Play Video In Loop" at bounding box center [733, 337] width 105 height 54
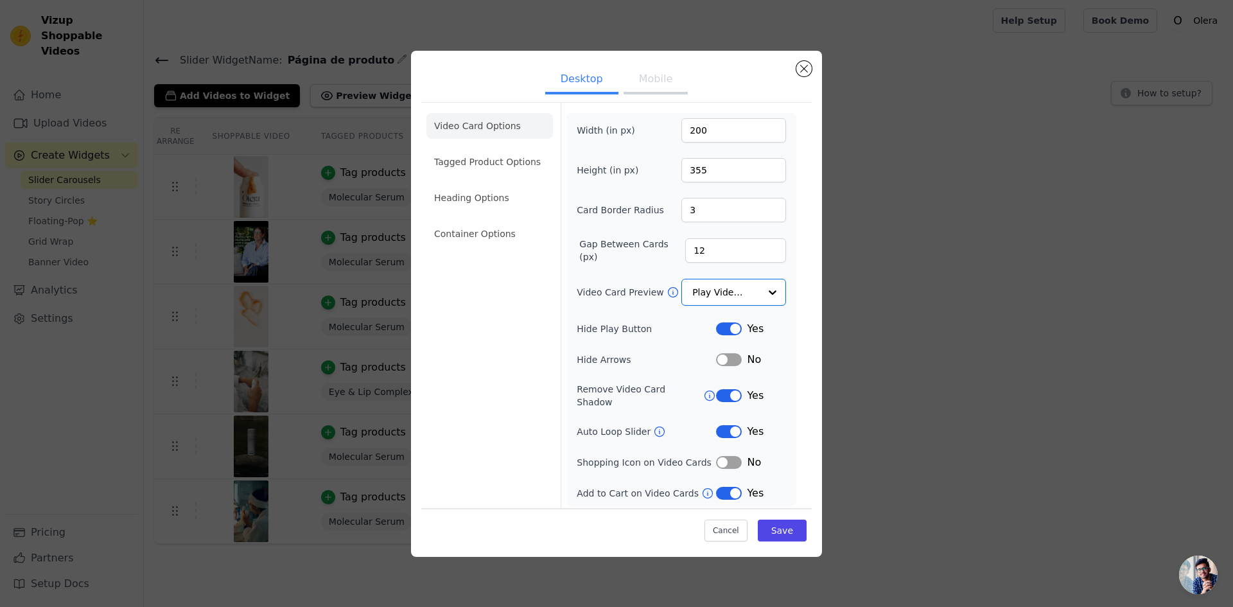
click at [616, 361] on label "Hide Arrows" at bounding box center [646, 359] width 139 height 13
copy div "Hide Arrows"
click at [733, 360] on button "Label" at bounding box center [729, 359] width 26 height 13
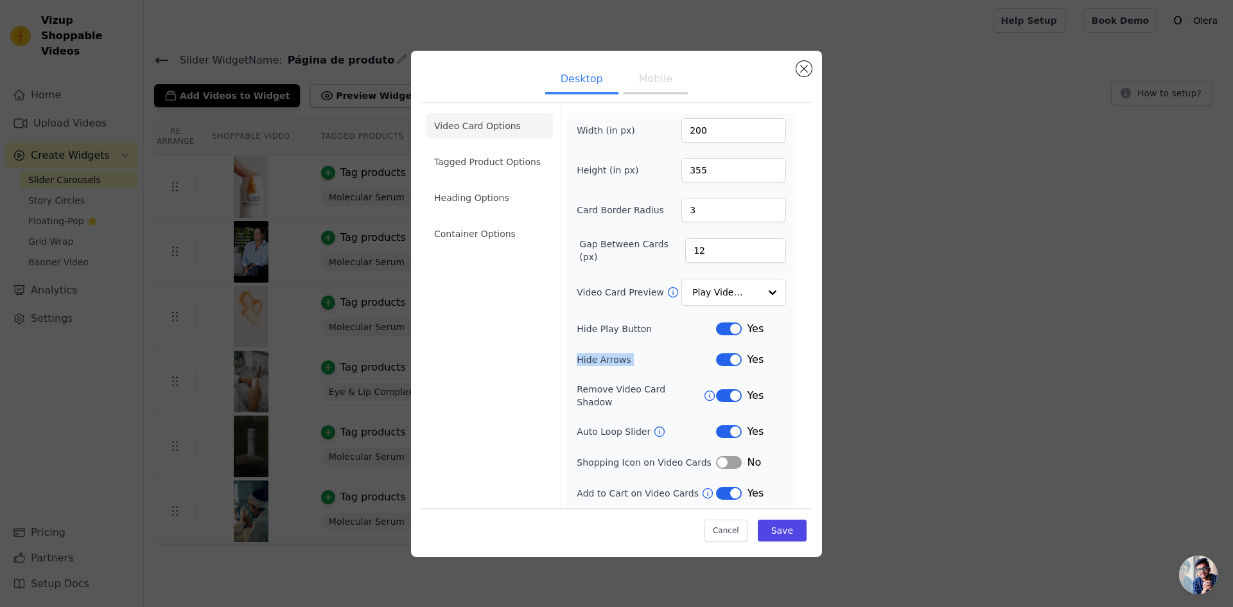
click at [722, 362] on button "Label" at bounding box center [729, 359] width 26 height 13
click at [724, 457] on button "Label" at bounding box center [729, 462] width 26 height 13
click at [776, 523] on button "Save" at bounding box center [782, 530] width 49 height 22
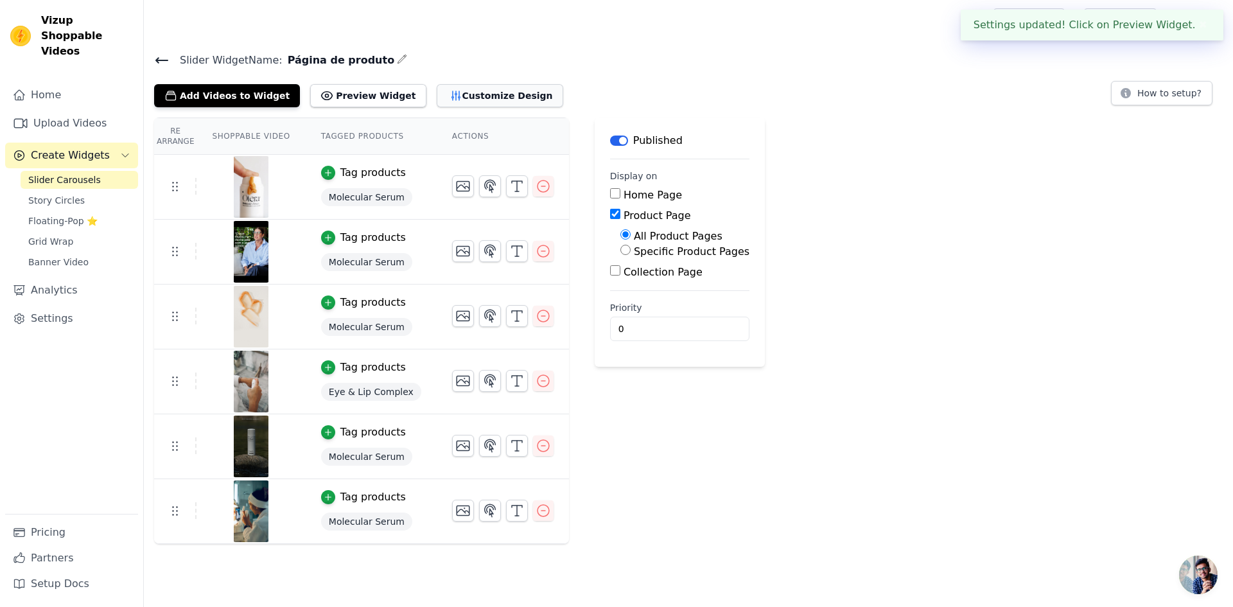
click at [444, 94] on button "Customize Design" at bounding box center [500, 95] width 126 height 23
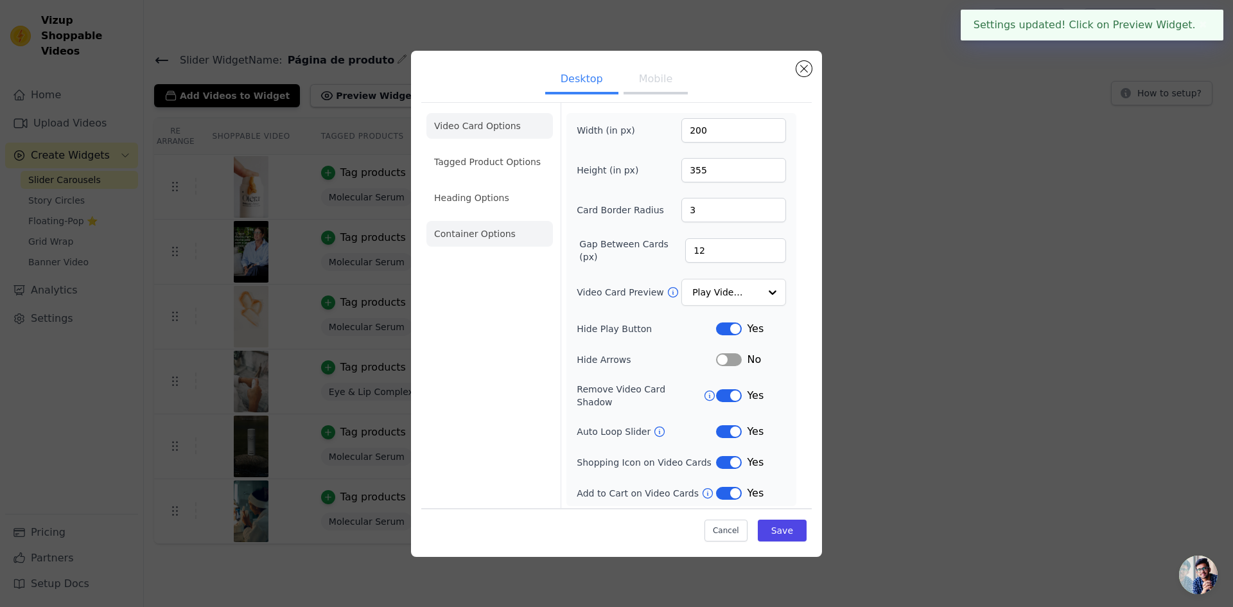
click at [476, 237] on li "Container Options" at bounding box center [489, 234] width 126 height 26
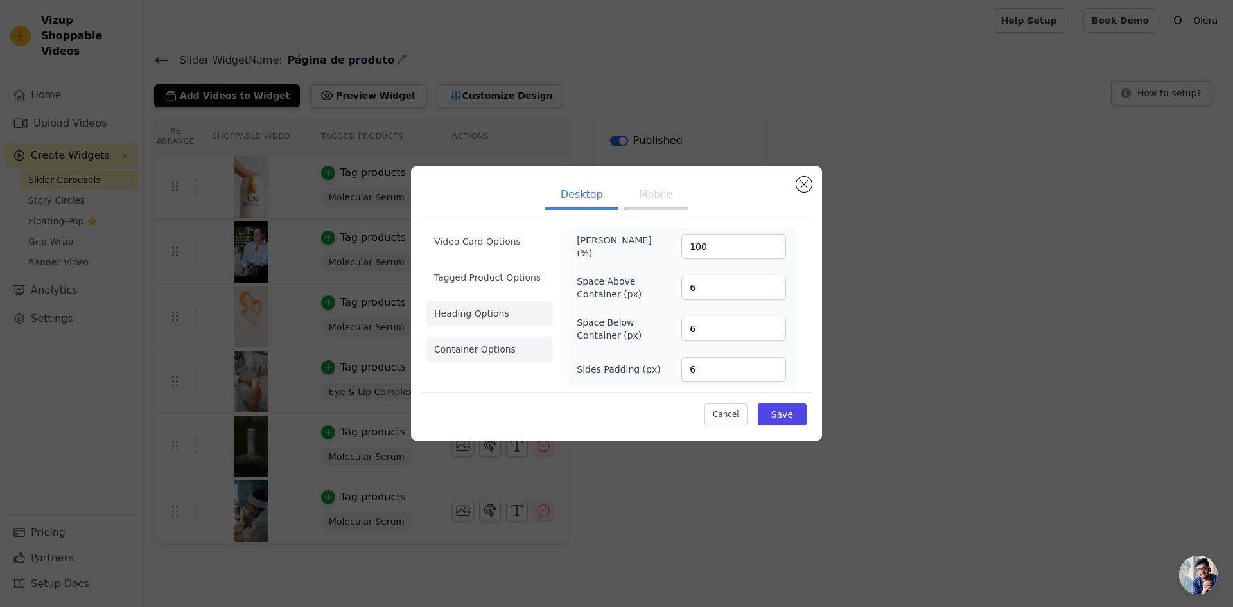
click at [466, 321] on li "Heading Options" at bounding box center [489, 314] width 126 height 26
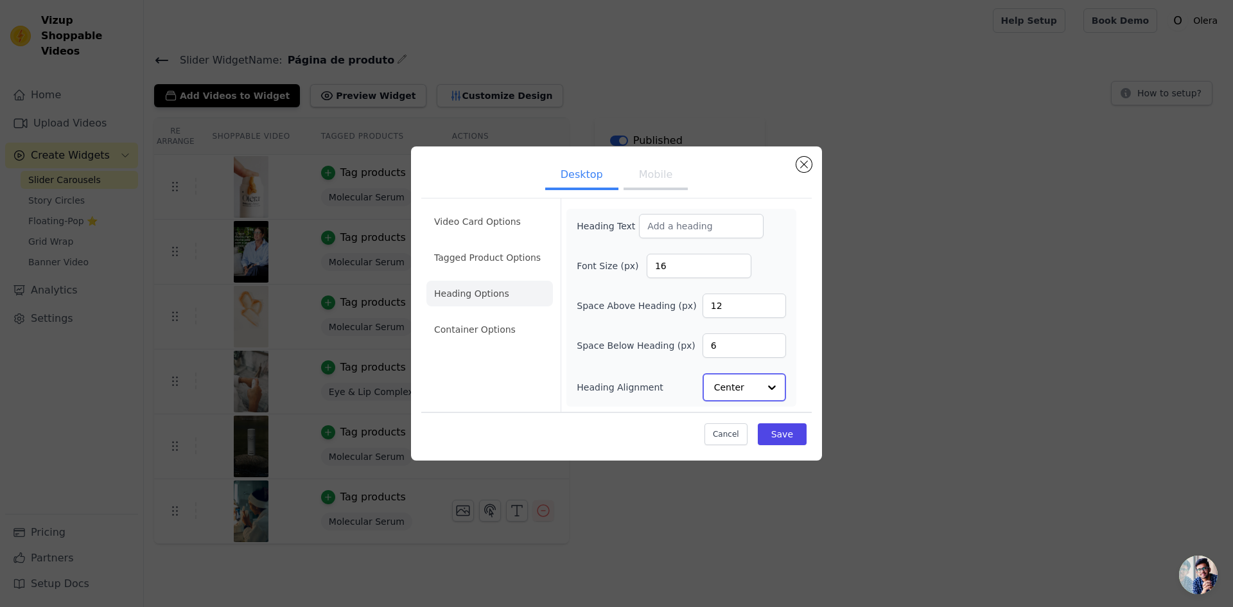
click at [714, 392] on input "Heading Alignment" at bounding box center [736, 387] width 45 height 26
click at [727, 362] on div "Left" at bounding box center [742, 356] width 80 height 27
click at [509, 259] on li "Tagged Product Options" at bounding box center [489, 258] width 126 height 26
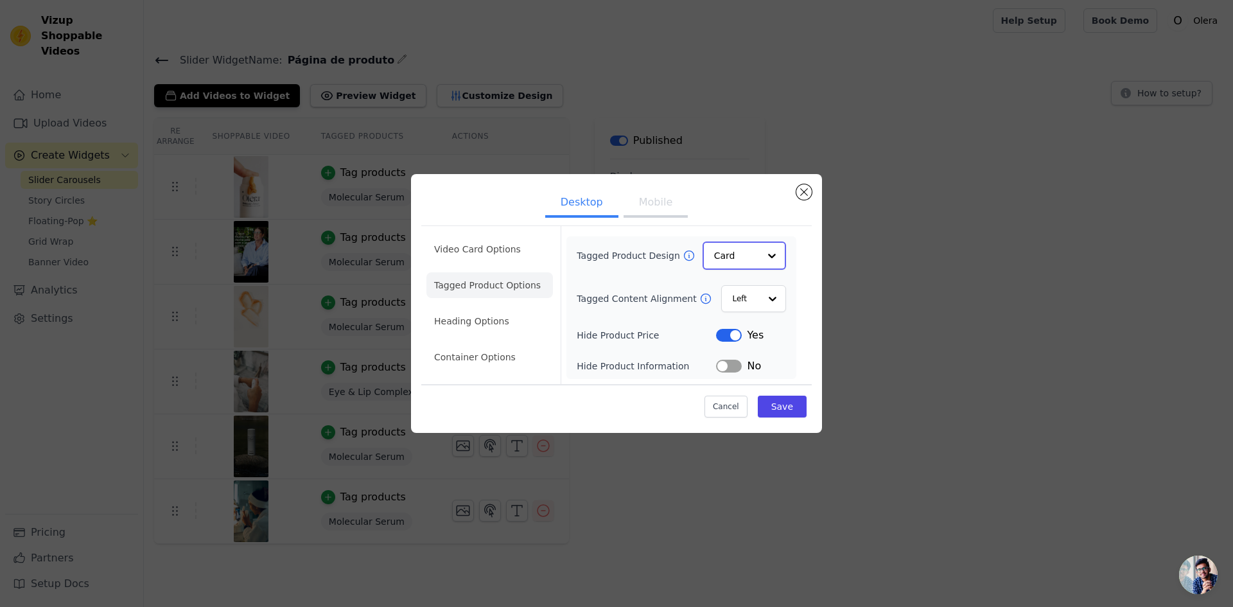
click at [719, 256] on input "Tagged Product Design" at bounding box center [736, 256] width 45 height 26
click at [728, 256] on input "Tagged Product Design" at bounding box center [736, 256] width 45 height 26
click at [722, 332] on button "Label" at bounding box center [729, 334] width 26 height 13
click at [772, 403] on button "Save" at bounding box center [782, 406] width 49 height 22
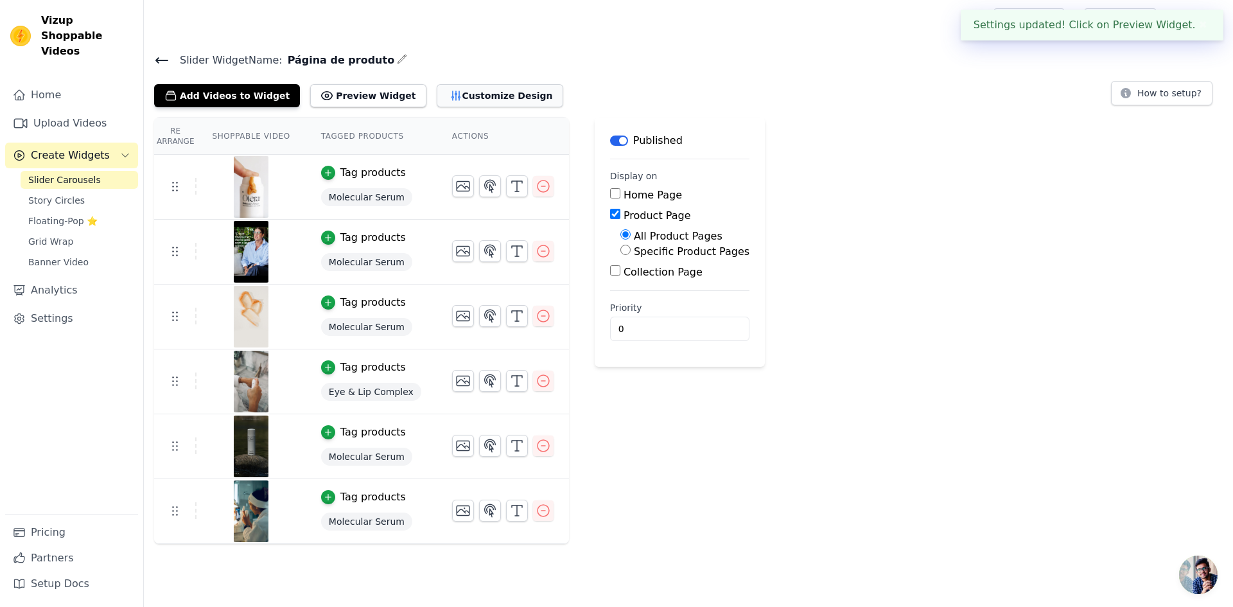
click at [447, 103] on button "Customize Design" at bounding box center [500, 95] width 126 height 23
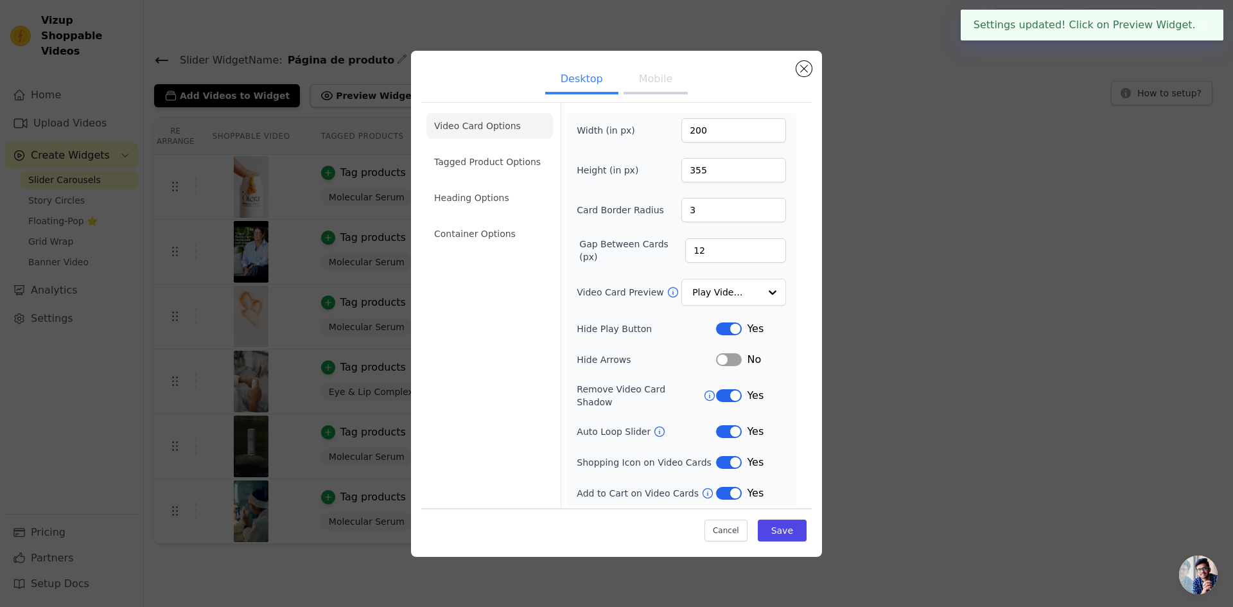
click at [654, 87] on button "Mobile" at bounding box center [656, 80] width 64 height 28
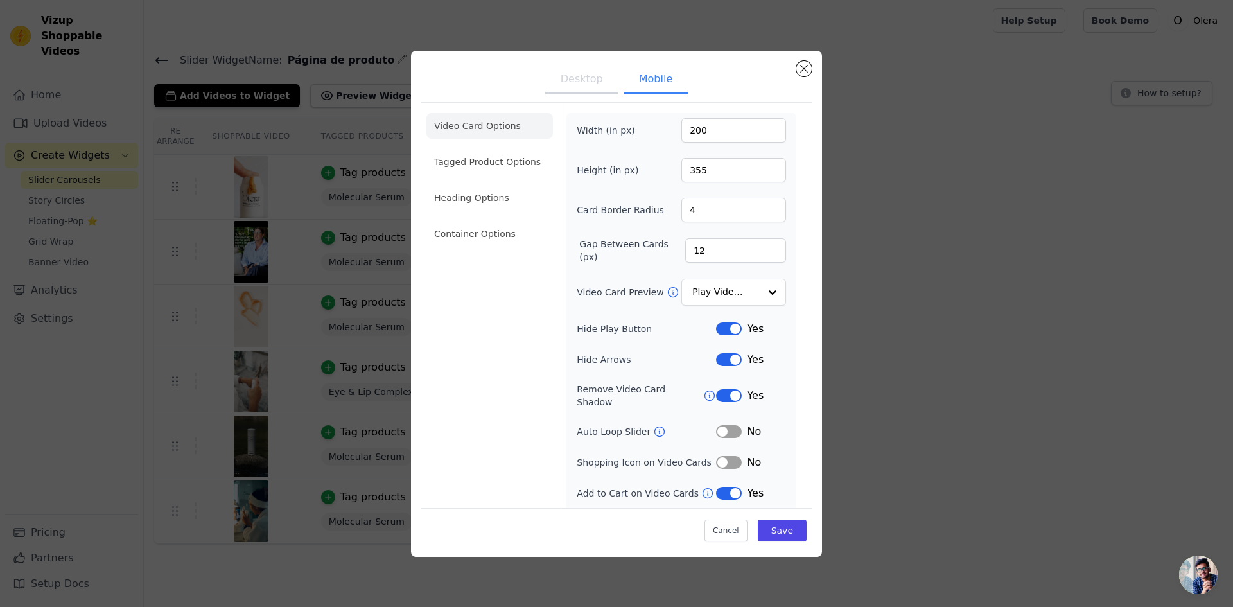
click at [725, 425] on button "Label" at bounding box center [729, 431] width 26 height 13
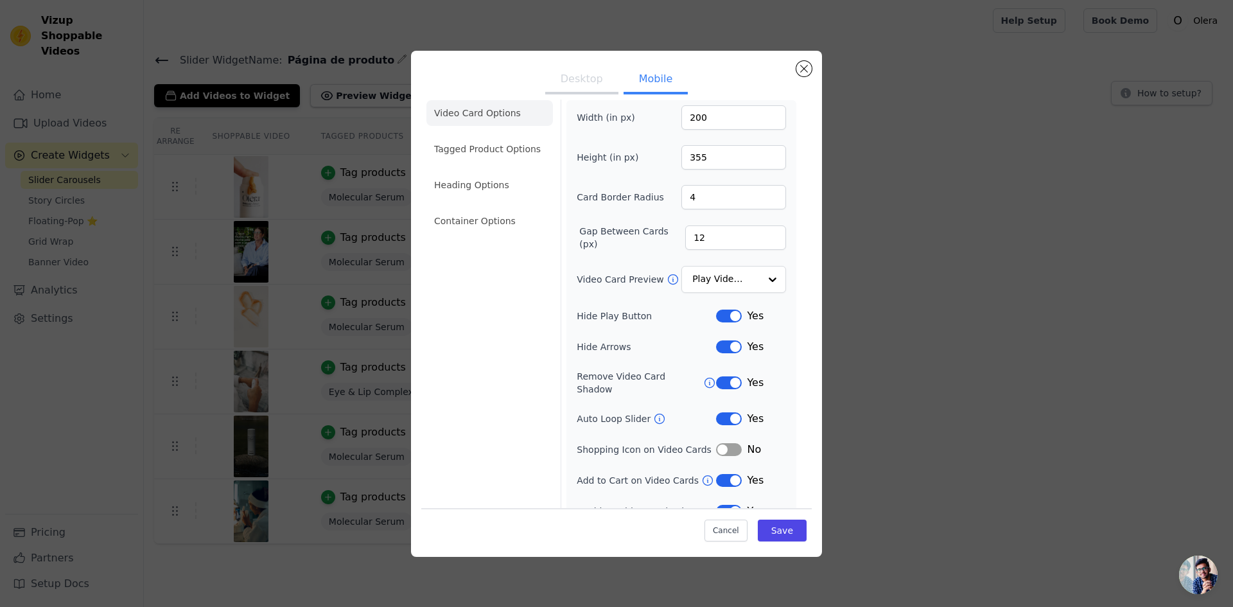
scroll to position [22, 0]
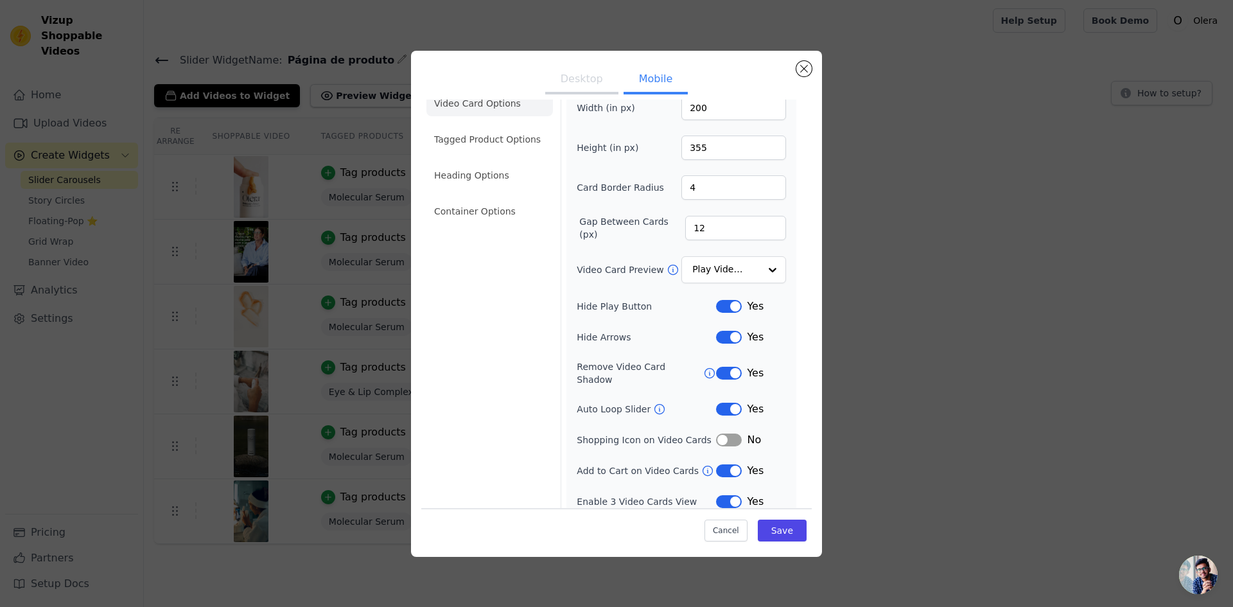
click at [718, 433] on button "Label" at bounding box center [729, 439] width 26 height 13
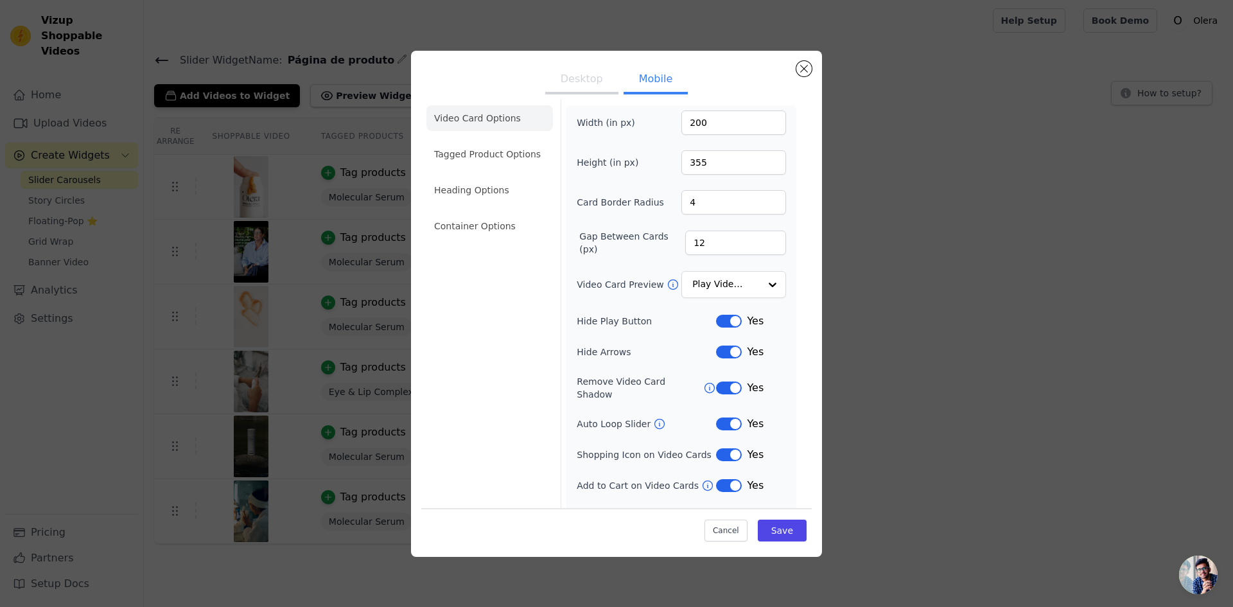
scroll to position [0, 0]
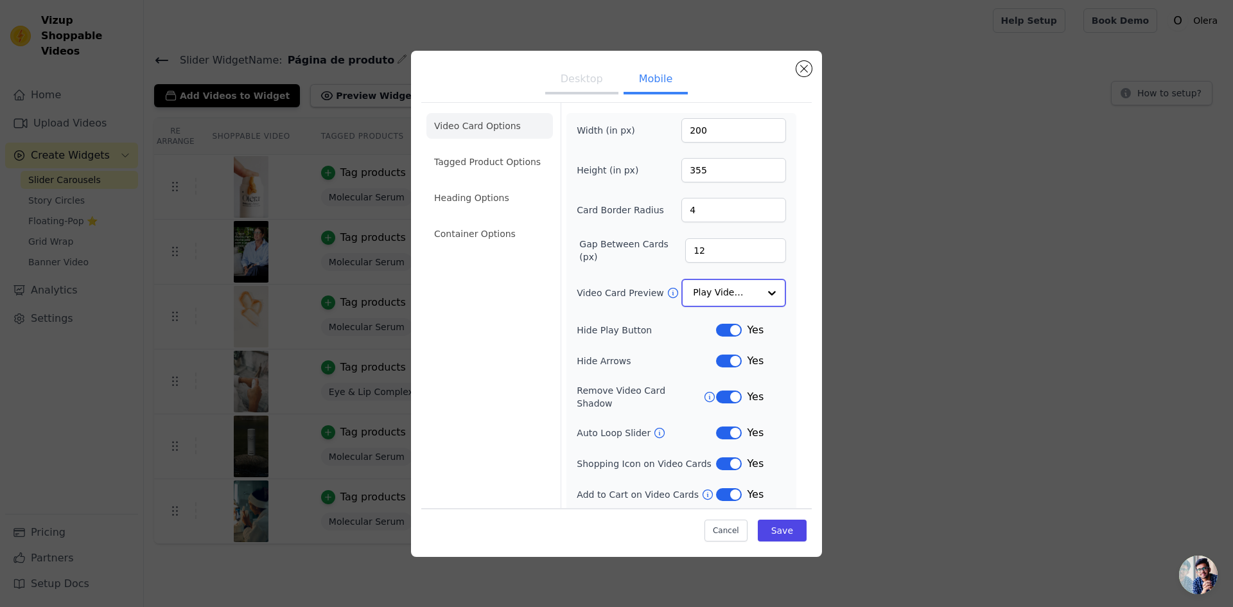
click at [697, 289] on input "Video Card Preview" at bounding box center [726, 293] width 66 height 26
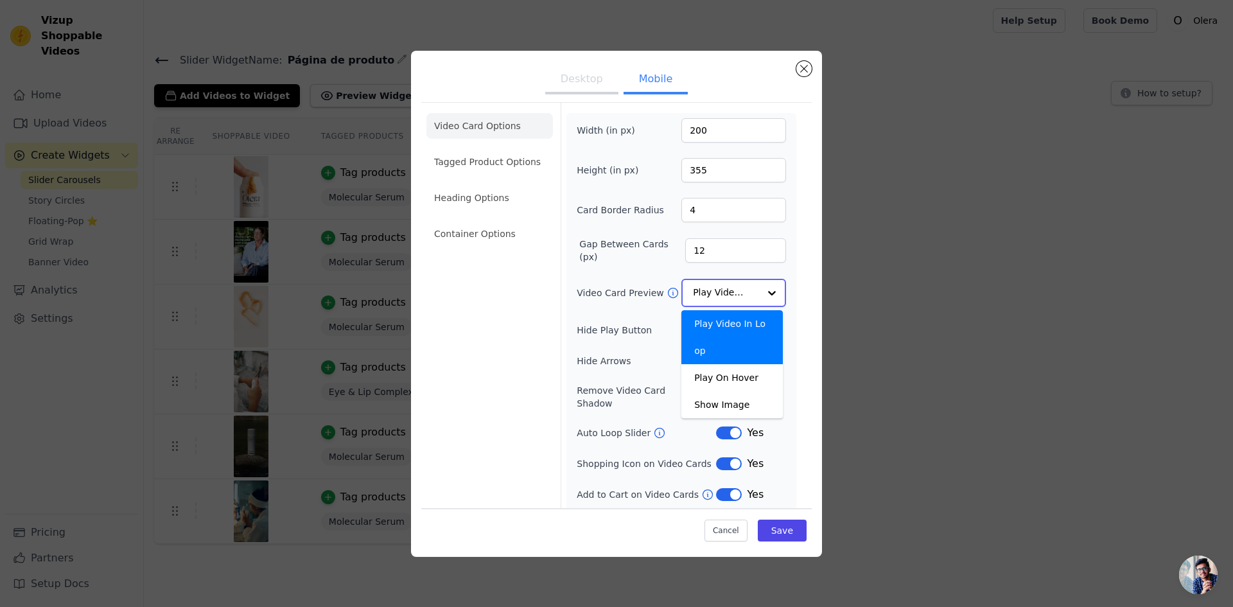
click at [746, 331] on div "Play Video In Loop" at bounding box center [731, 337] width 101 height 54
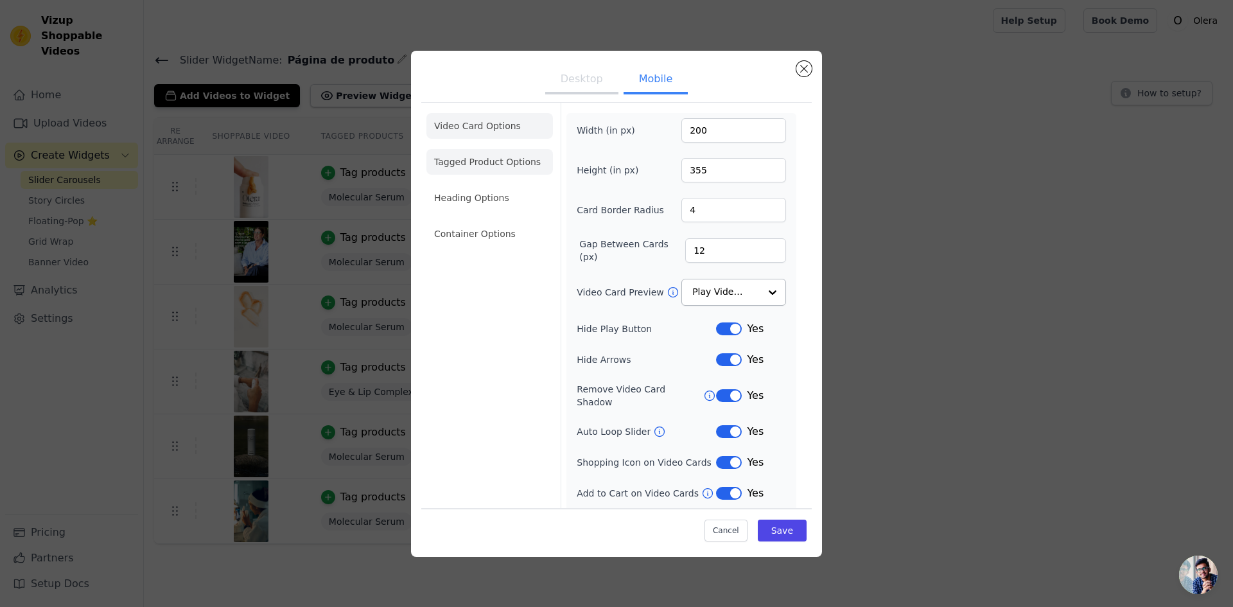
click at [500, 171] on li "Tagged Product Options" at bounding box center [489, 162] width 126 height 26
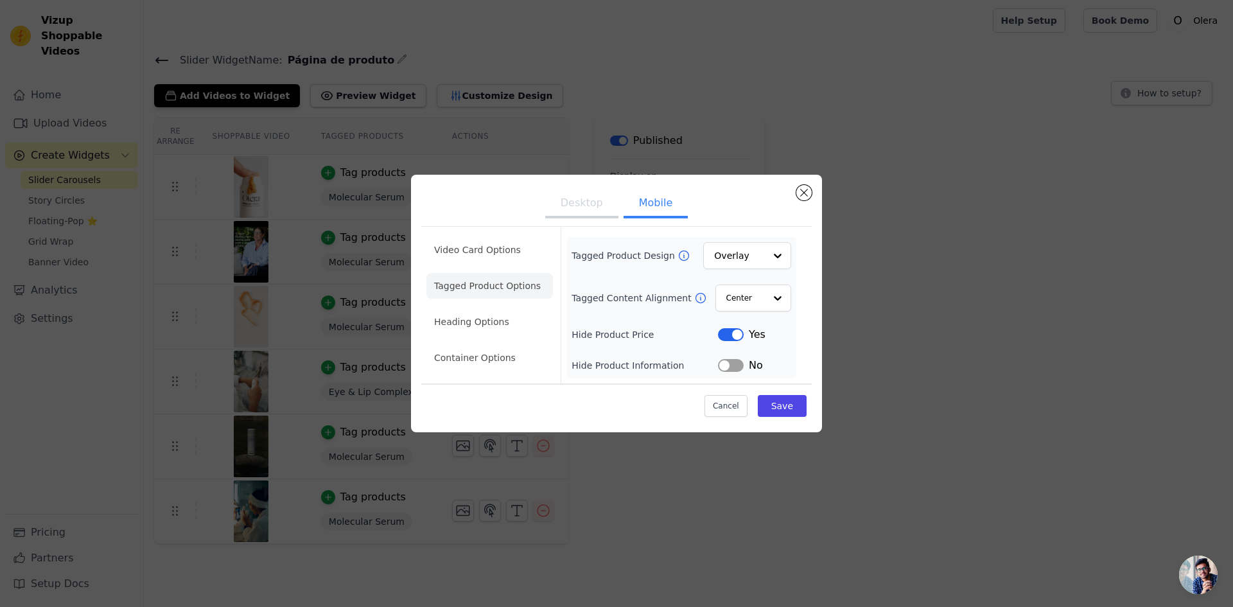
click at [719, 337] on button "Label" at bounding box center [731, 334] width 26 height 13
click at [736, 303] on input "Tagged Content Alignment" at bounding box center [745, 298] width 39 height 26
click at [776, 406] on button "Save" at bounding box center [782, 406] width 49 height 22
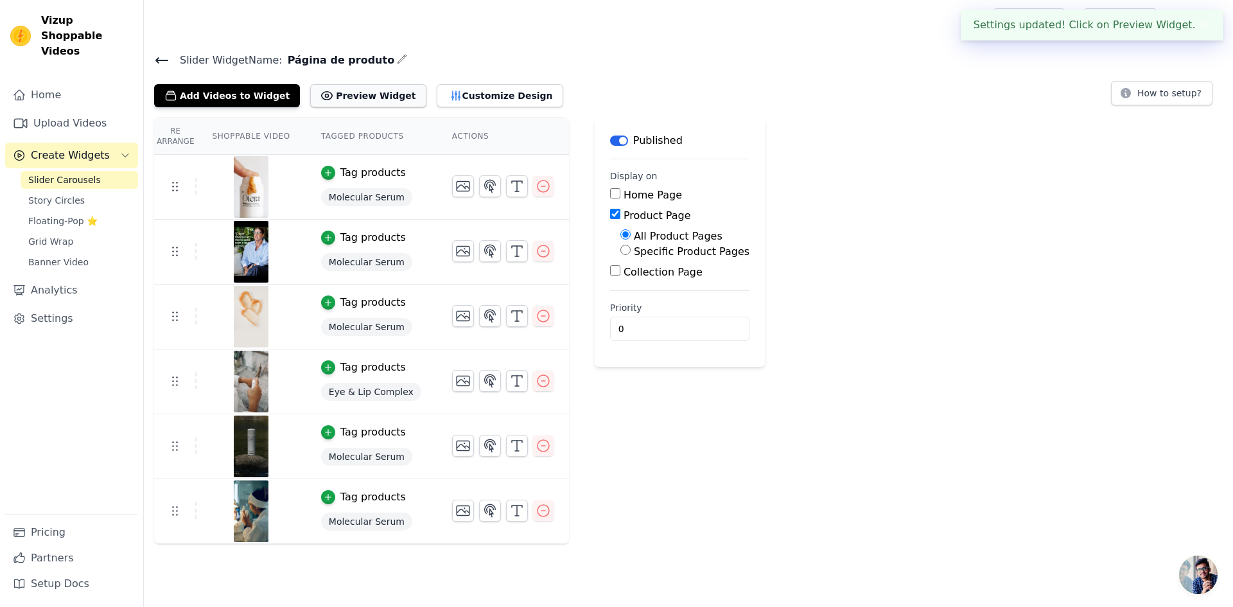
click at [353, 96] on button "Preview Widget" at bounding box center [368, 95] width 116 height 23
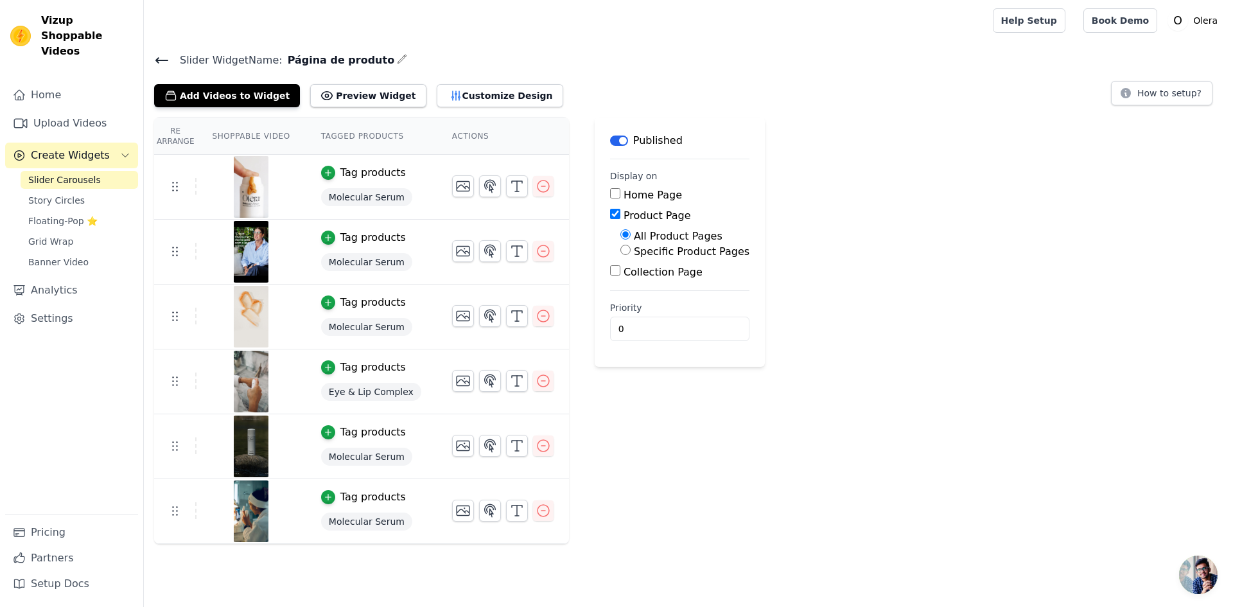
click at [620, 239] on input "All Product Pages" at bounding box center [625, 234] width 10 height 10
click at [610, 191] on input "Home Page" at bounding box center [615, 193] width 10 height 10
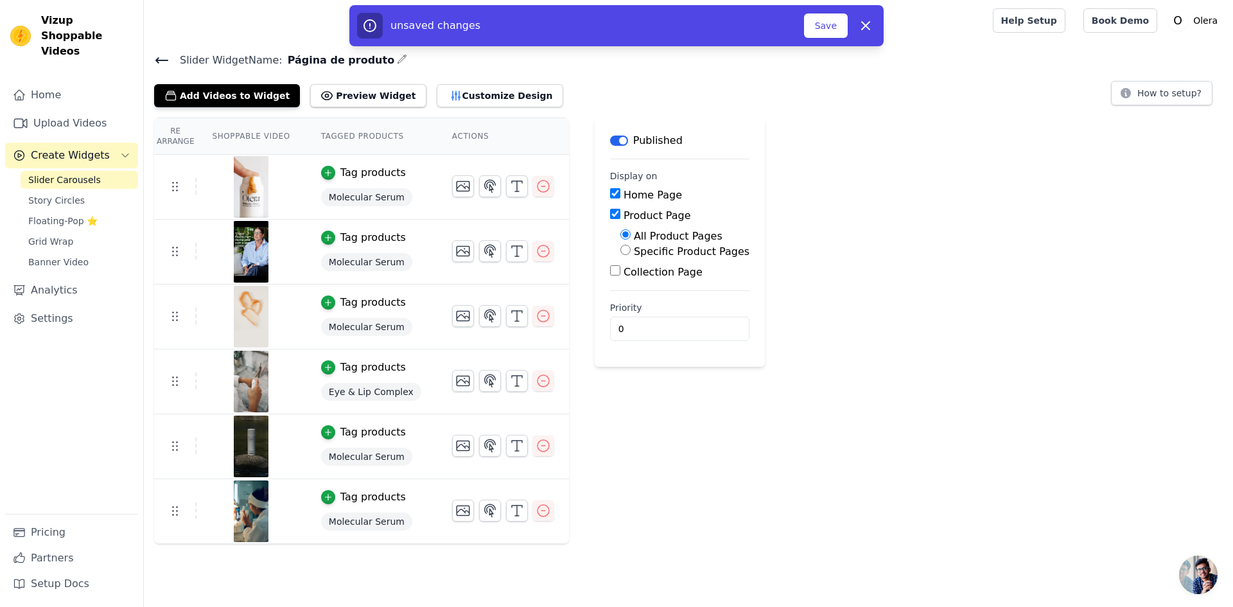
click at [610, 195] on input "Home Page" at bounding box center [615, 193] width 10 height 10
checkbox input "false"
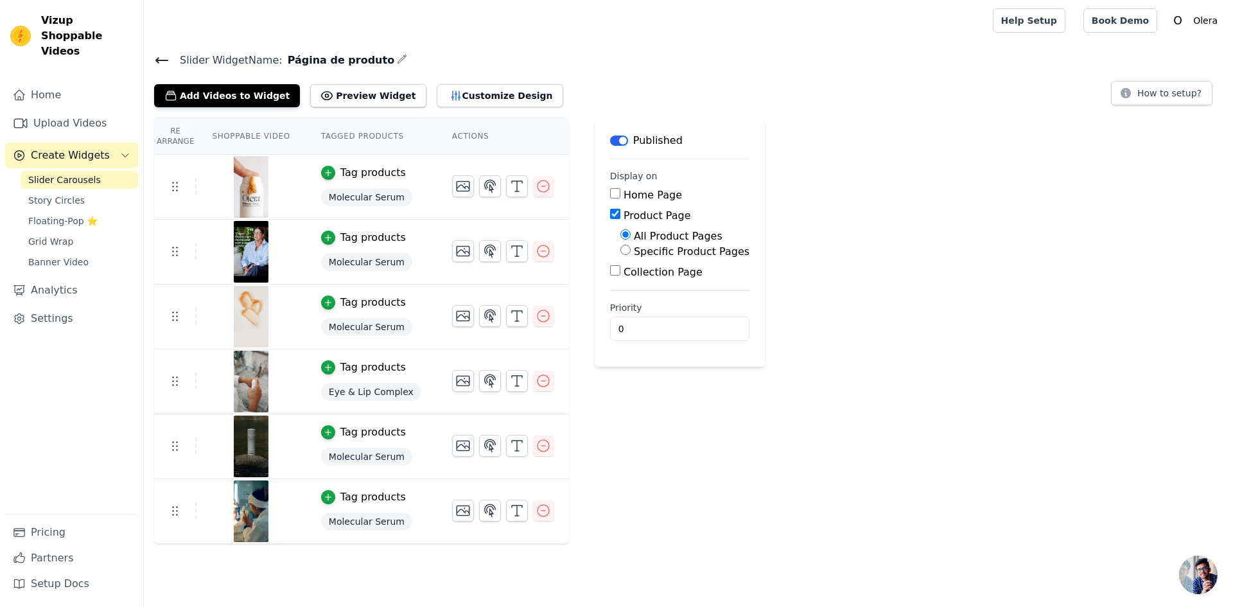
click at [620, 251] on input "Specific Product Pages" at bounding box center [625, 250] width 10 height 10
radio input "true"
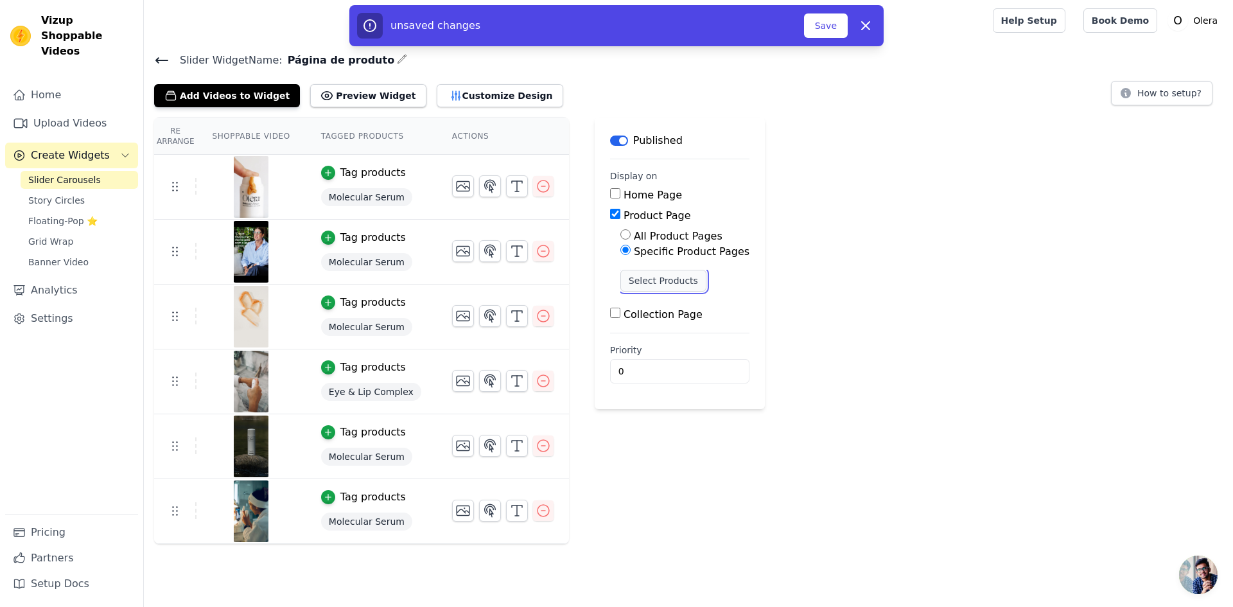
click at [620, 281] on button "Select Products" at bounding box center [663, 281] width 86 height 22
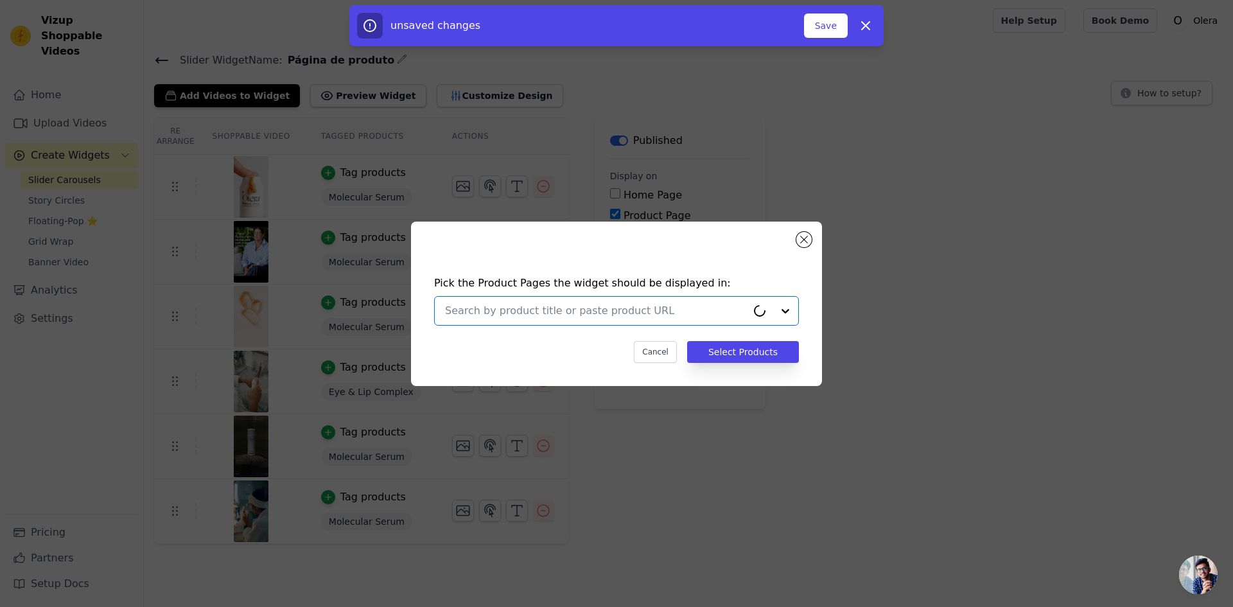
click at [616, 313] on input "text" at bounding box center [596, 310] width 302 height 15
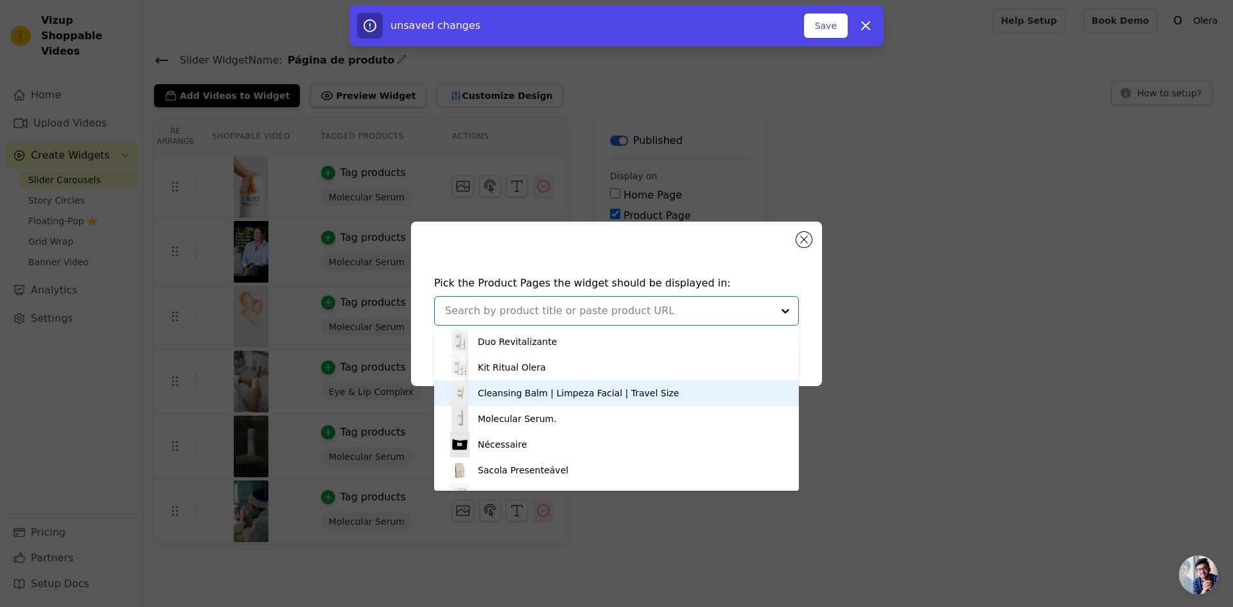
scroll to position [193, 0]
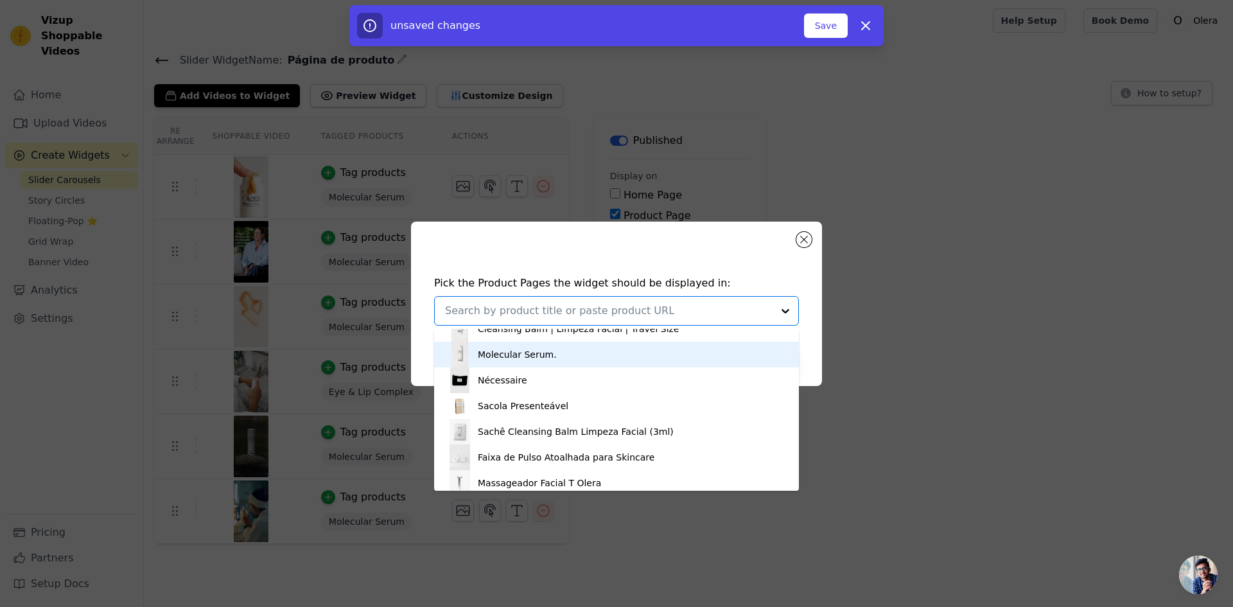
click at [542, 354] on div "Molecular Serum." at bounding box center [517, 354] width 79 height 13
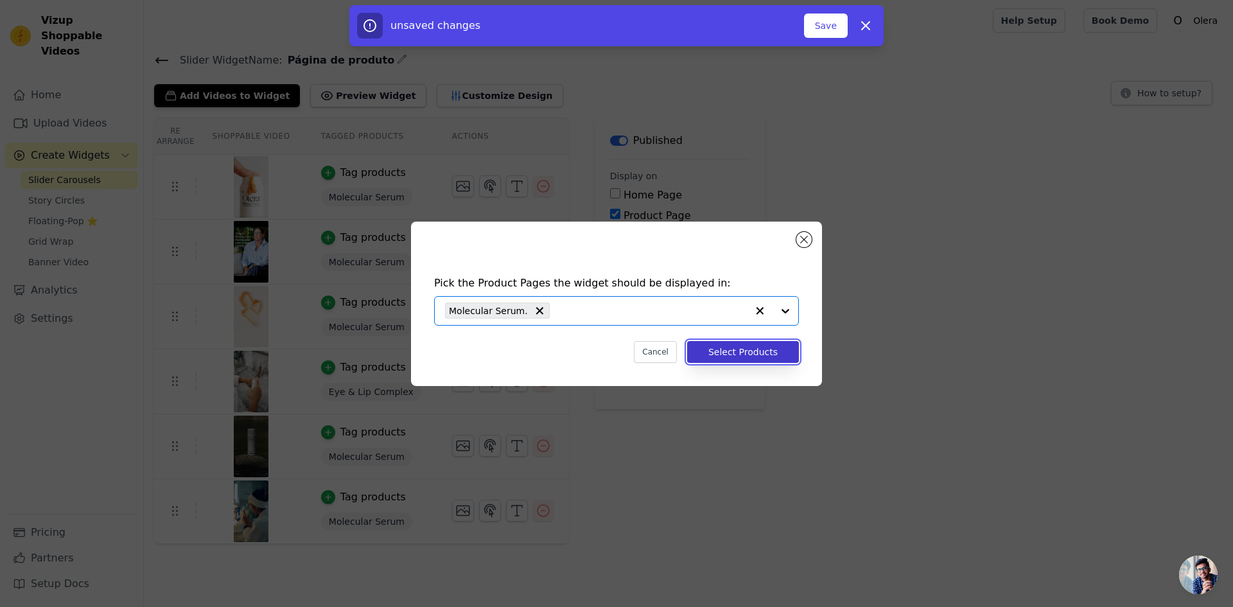
click at [715, 353] on button "Select Products" at bounding box center [743, 352] width 112 height 22
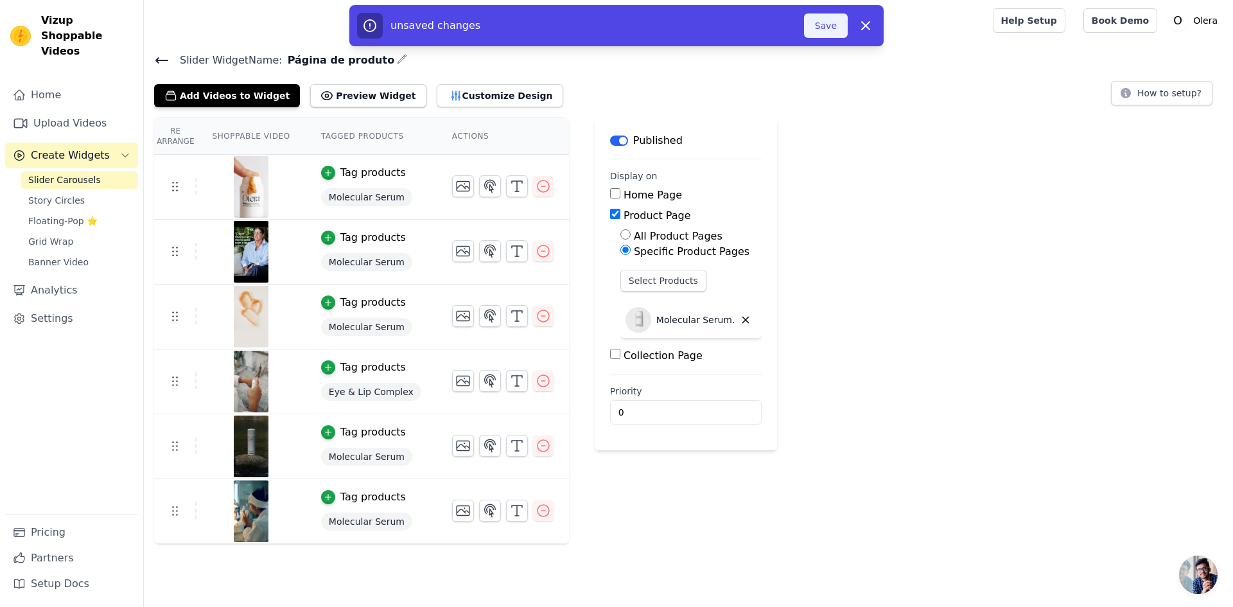
click at [821, 19] on button "Save" at bounding box center [826, 25] width 44 height 24
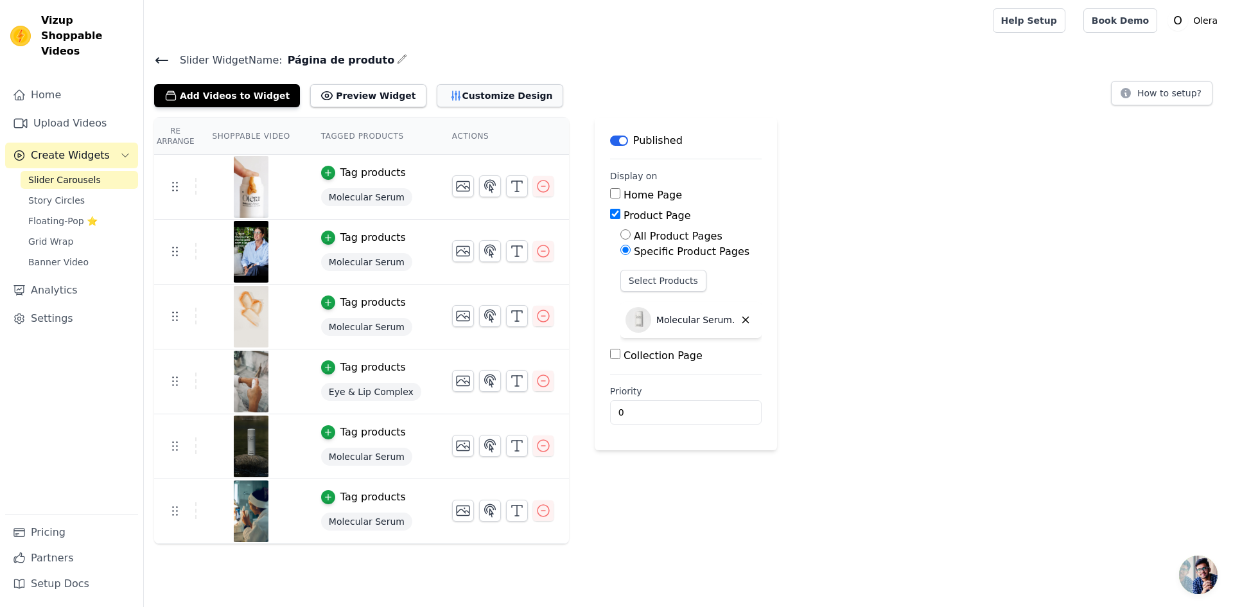
click at [437, 101] on button "Customize Design" at bounding box center [500, 95] width 126 height 23
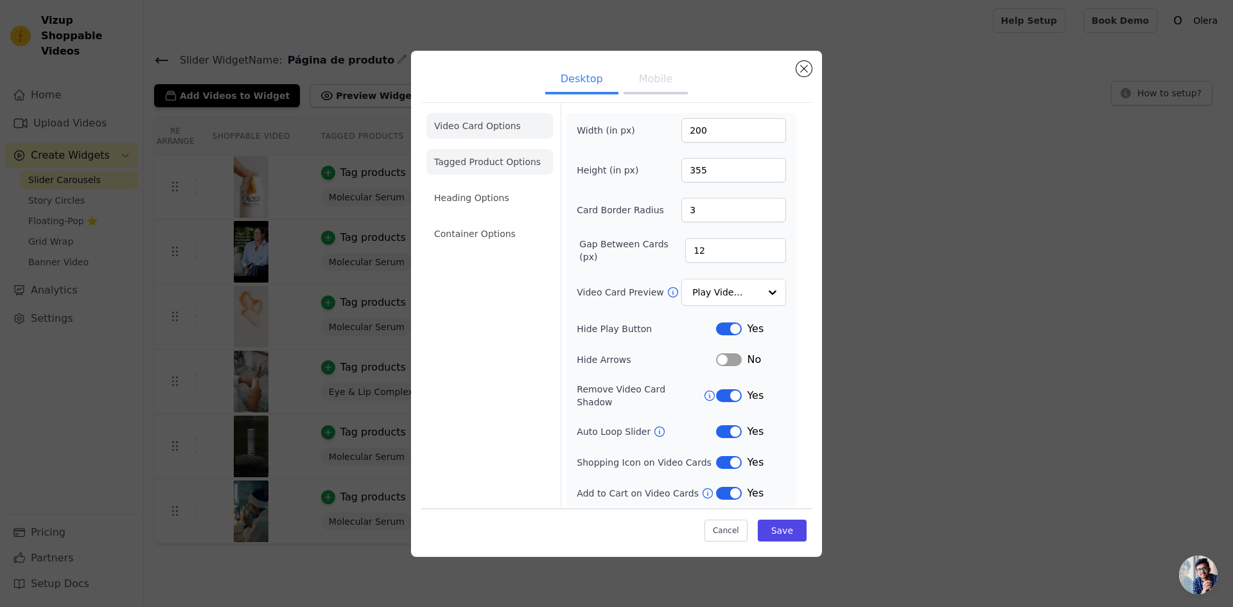
click at [498, 168] on li "Tagged Product Options" at bounding box center [489, 162] width 126 height 26
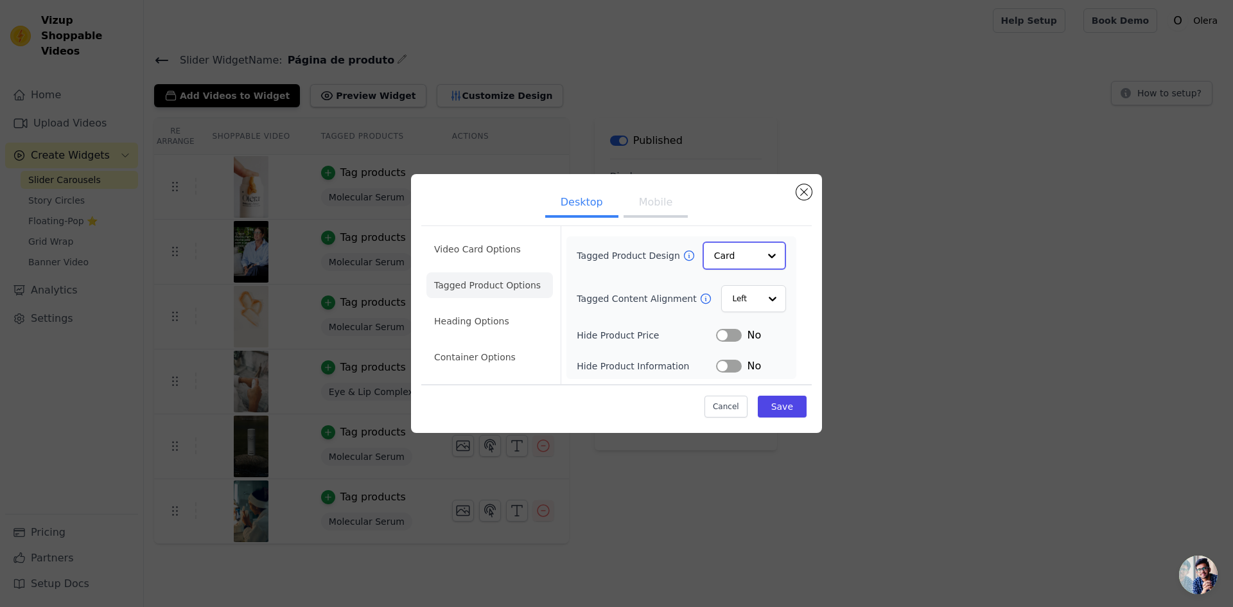
click at [720, 262] on input "Tagged Product Design" at bounding box center [736, 256] width 45 height 26
click at [722, 285] on div "Card" at bounding box center [743, 286] width 83 height 27
click at [749, 302] on input "Tagged Content Alignment" at bounding box center [745, 298] width 28 height 26
click at [755, 326] on div "Center" at bounding box center [752, 328] width 64 height 27
click at [780, 407] on button "Save" at bounding box center [782, 406] width 49 height 22
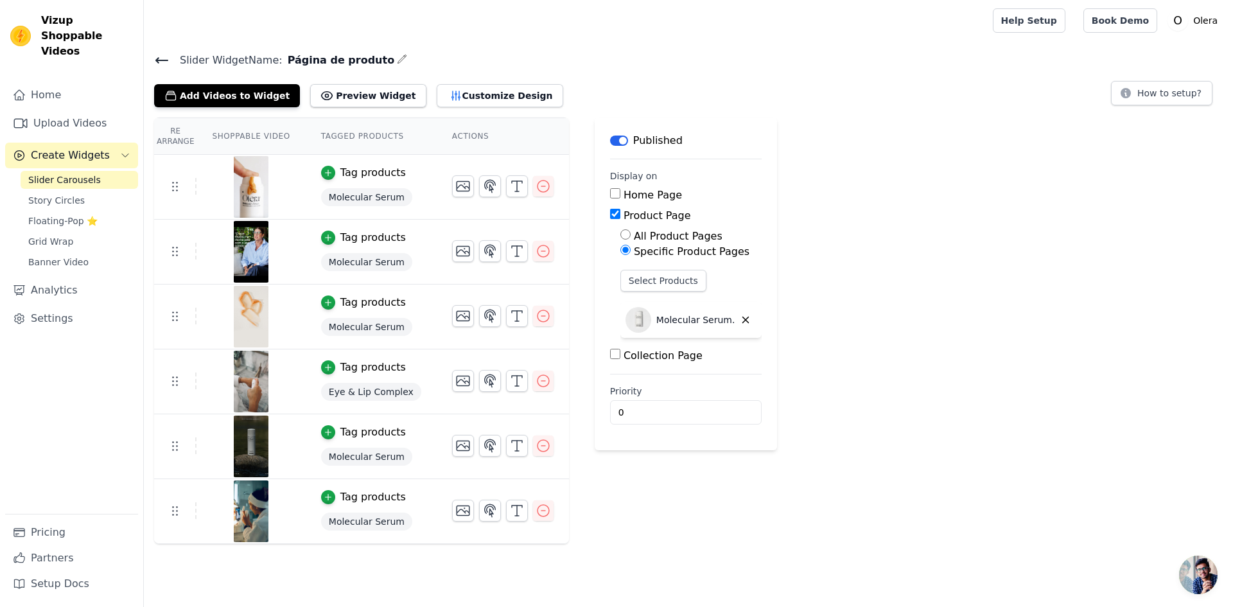
click at [378, 391] on span "Eye & Lip Complex" at bounding box center [371, 392] width 100 height 18
click at [342, 200] on span "Molecular Serum" at bounding box center [366, 197] width 91 height 18
click at [451, 96] on icon "button" at bounding box center [455, 95] width 8 height 9
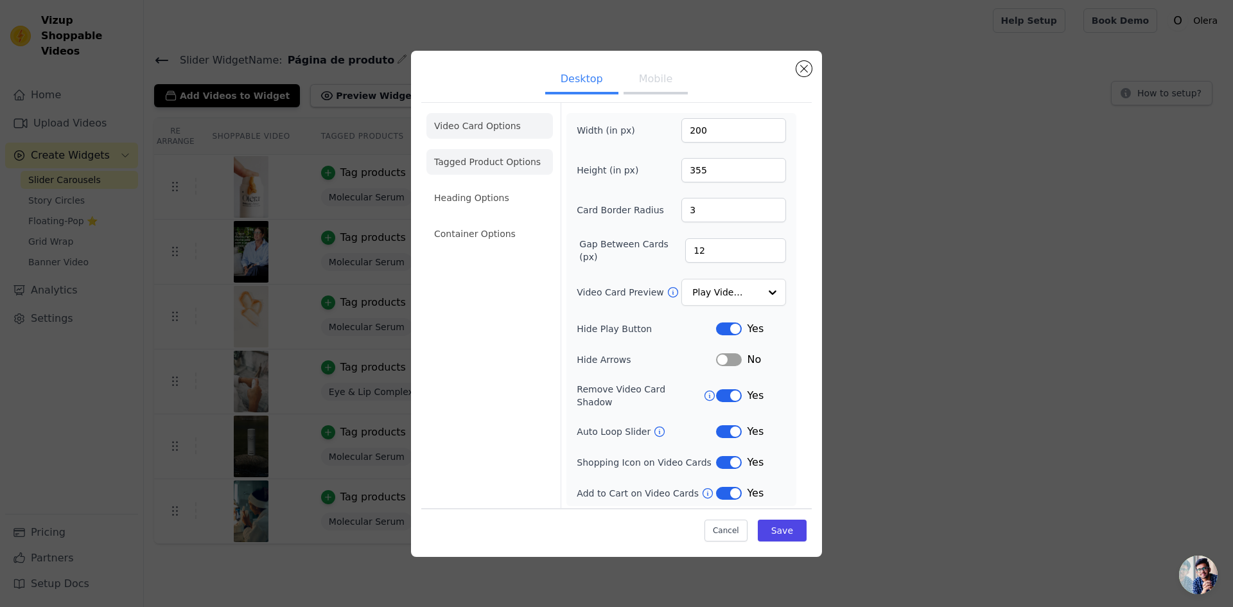
click at [468, 170] on li "Tagged Product Options" at bounding box center [489, 162] width 126 height 26
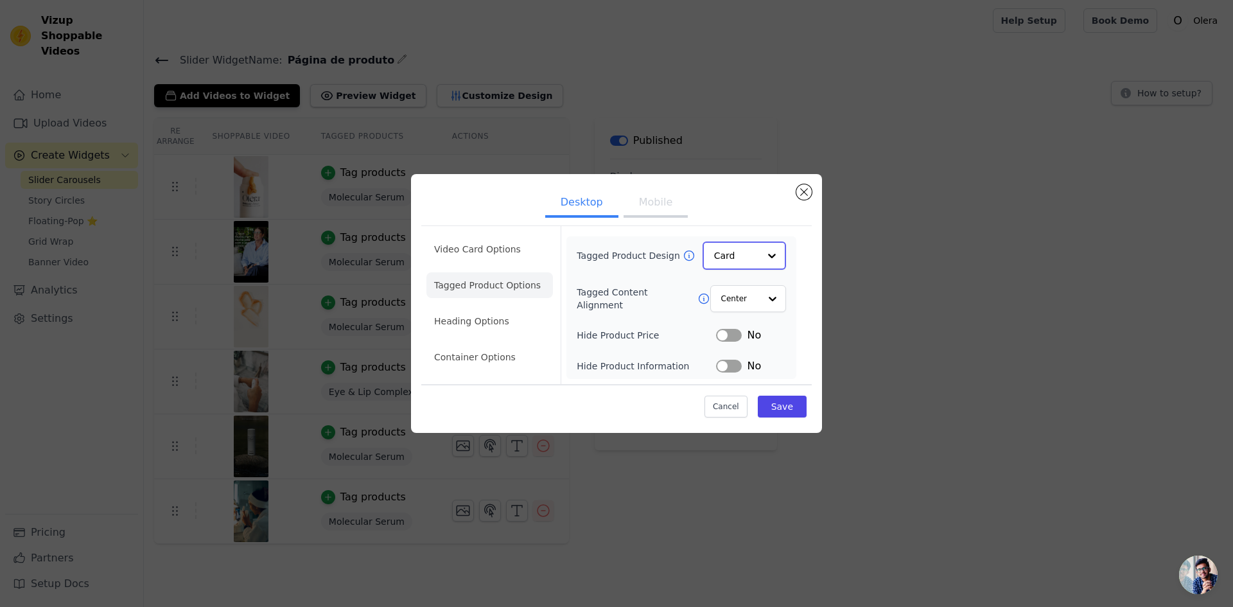
click at [723, 260] on input "Tagged Product Design" at bounding box center [736, 256] width 45 height 26
click at [743, 340] on div "Minimalist" at bounding box center [743, 340] width 83 height 27
click at [738, 263] on input "Tagged Product Design" at bounding box center [736, 256] width 45 height 26
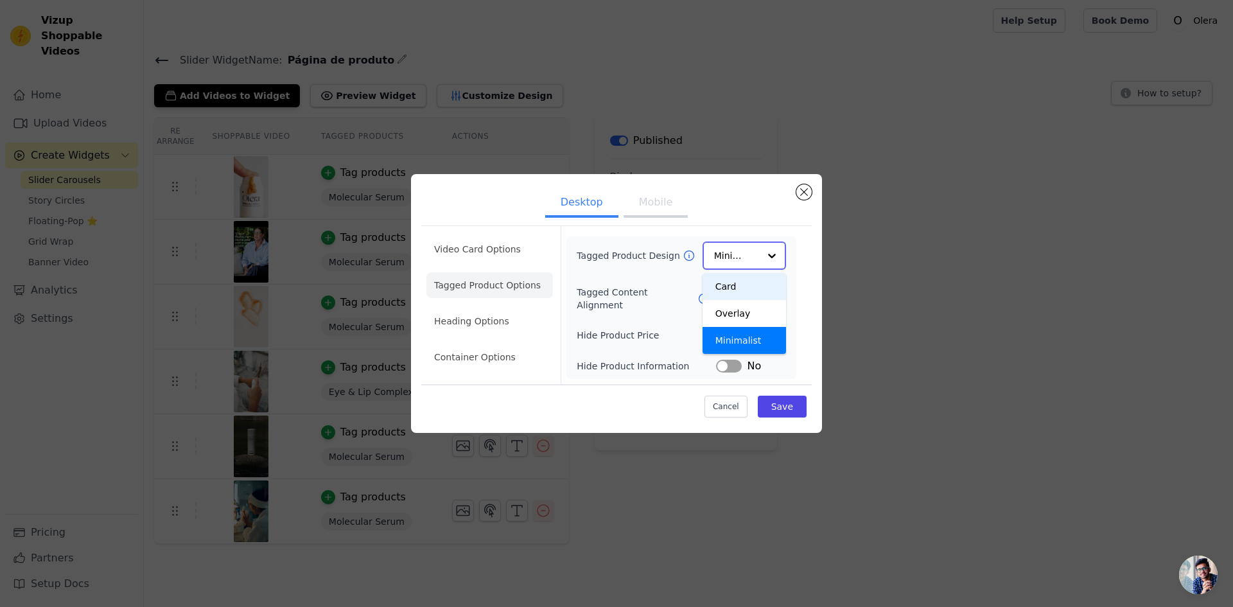
click at [734, 289] on div "Card" at bounding box center [743, 286] width 83 height 27
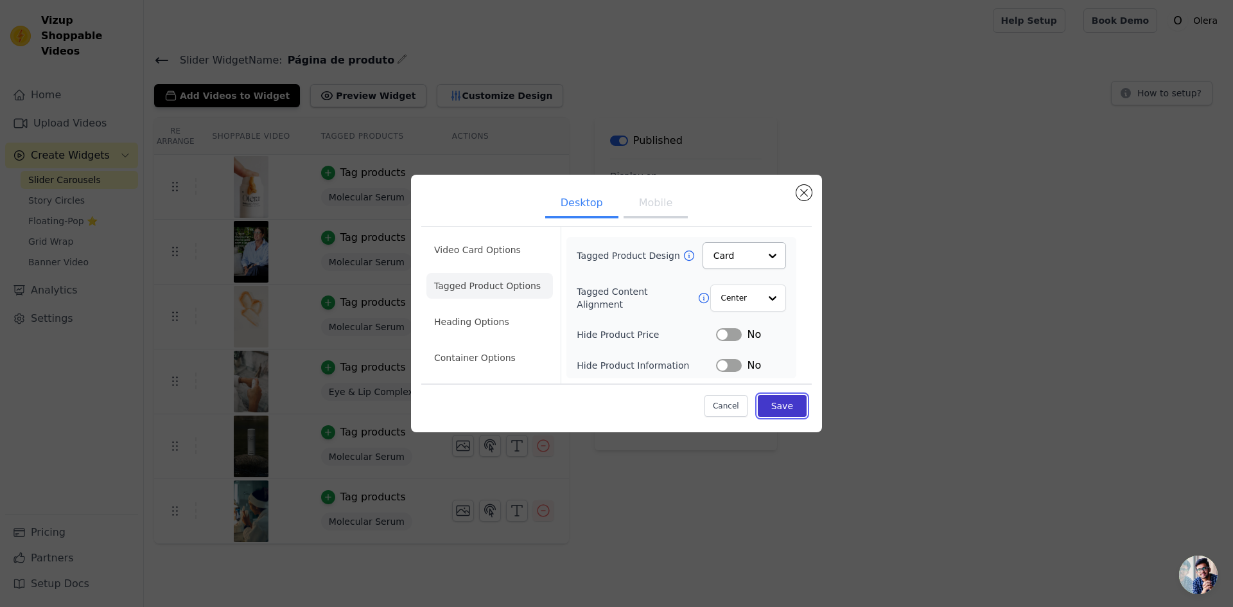
click at [777, 401] on button "Save" at bounding box center [782, 406] width 49 height 22
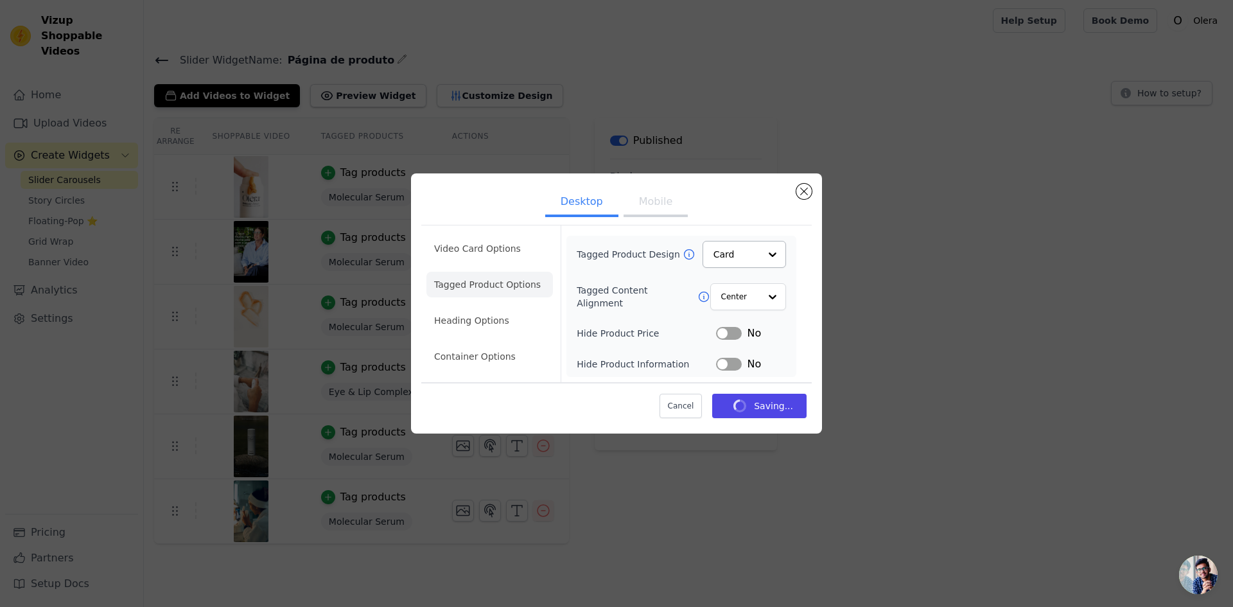
click at [353, 257] on div "Desktop Mobile Video Card Options Tagged Product Options Heading Options Contai…" at bounding box center [617, 303] width 1192 height 301
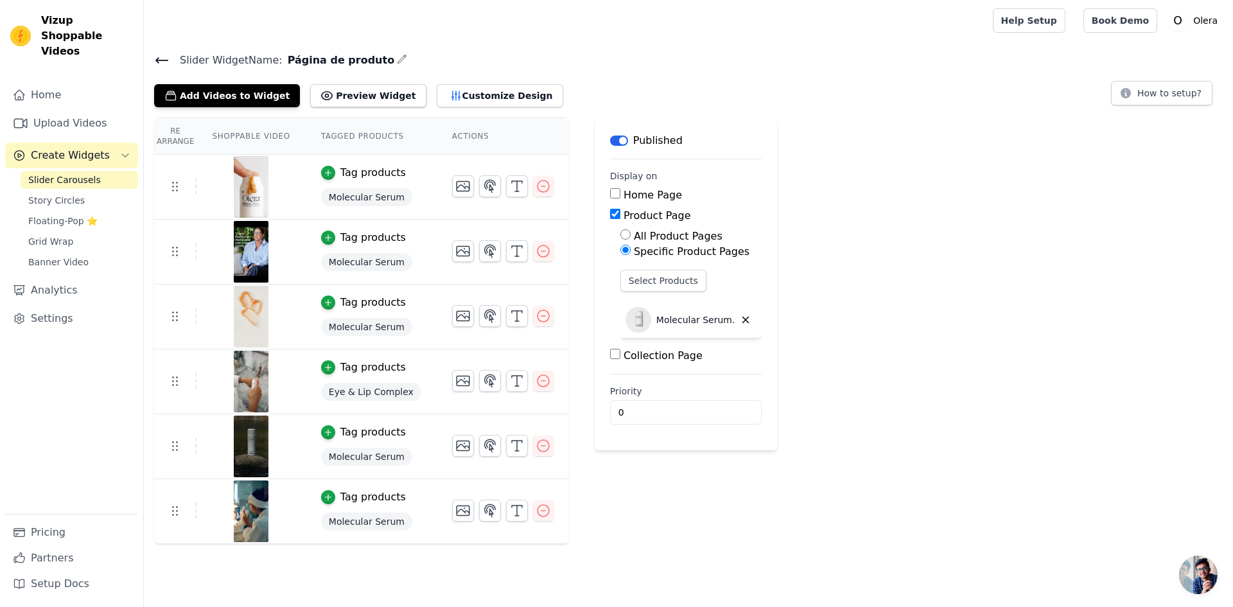
click at [356, 267] on span "Molecular Serum" at bounding box center [366, 262] width 91 height 18
click at [365, 257] on span "Molecular Serum" at bounding box center [366, 262] width 91 height 18
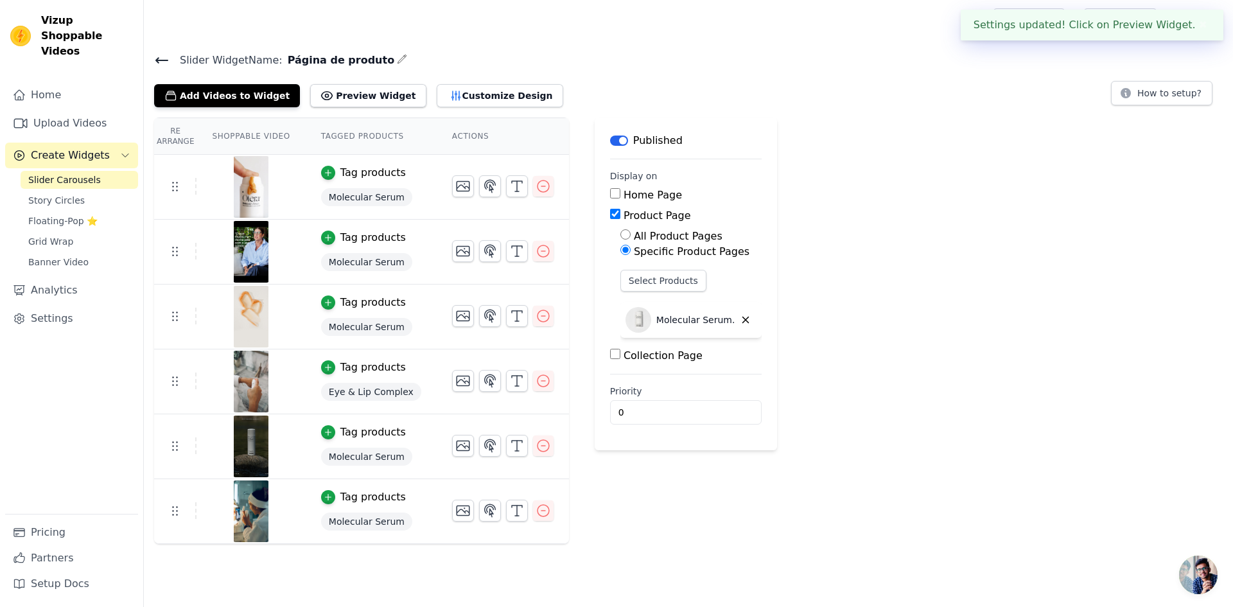
click at [353, 240] on div "Tag products" at bounding box center [372, 237] width 65 height 15
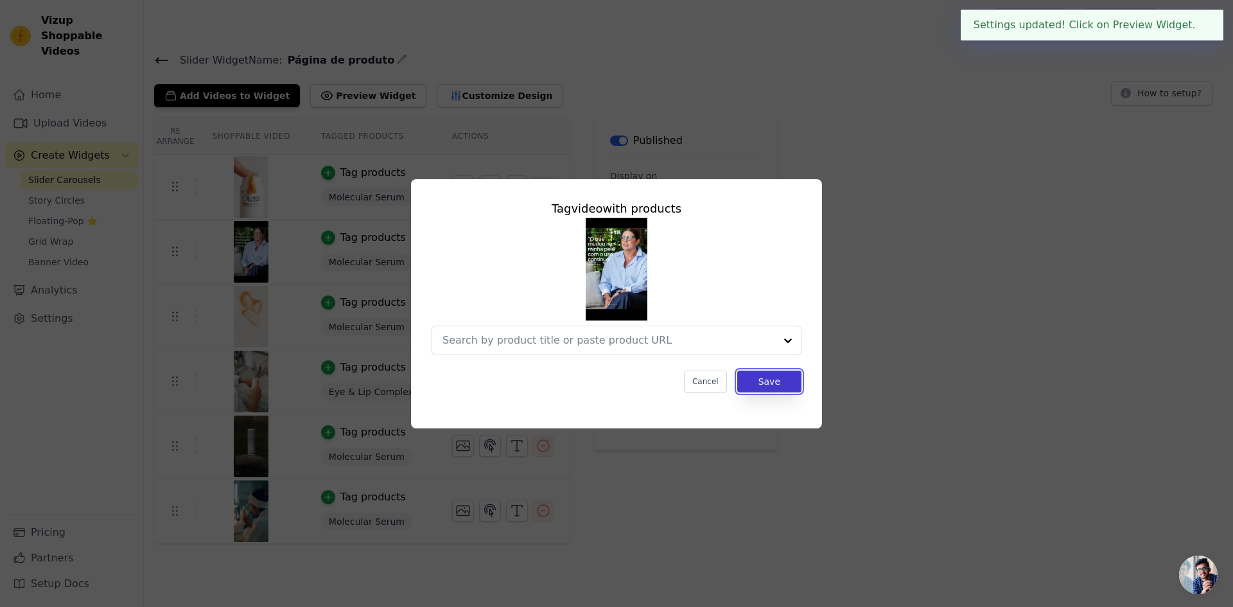
click at [765, 385] on button "Save" at bounding box center [769, 382] width 64 height 22
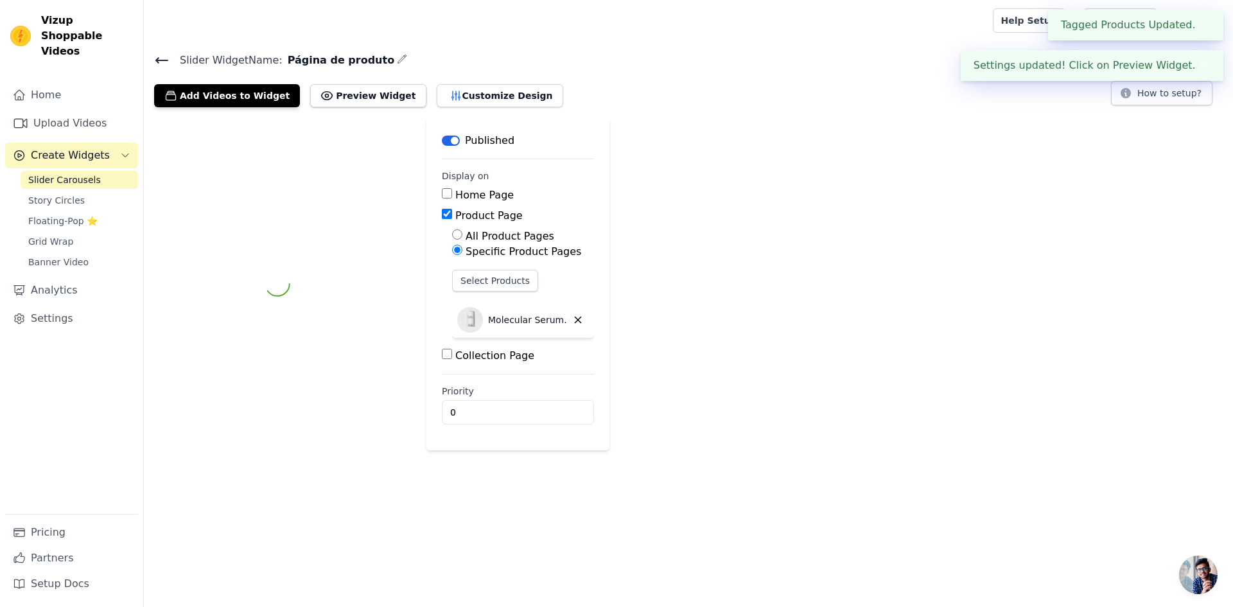
click at [372, 191] on div at bounding box center [277, 284] width 247 height 333
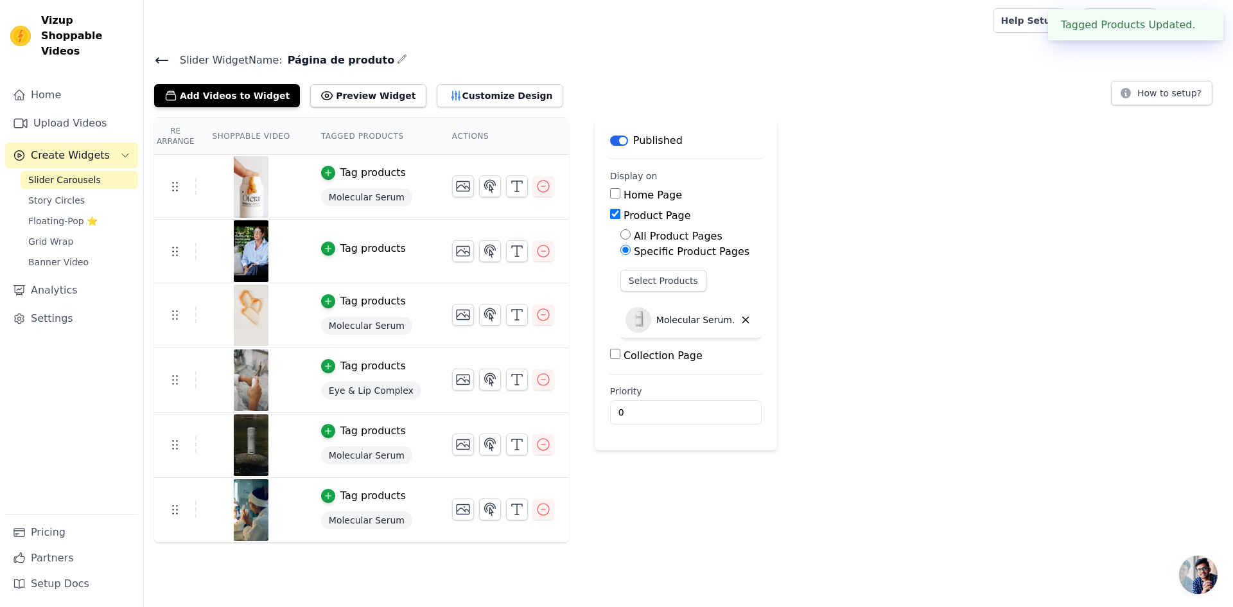
click at [366, 198] on span "Molecular Serum" at bounding box center [366, 197] width 91 height 18
click at [350, 177] on div "Tag products" at bounding box center [372, 172] width 65 height 15
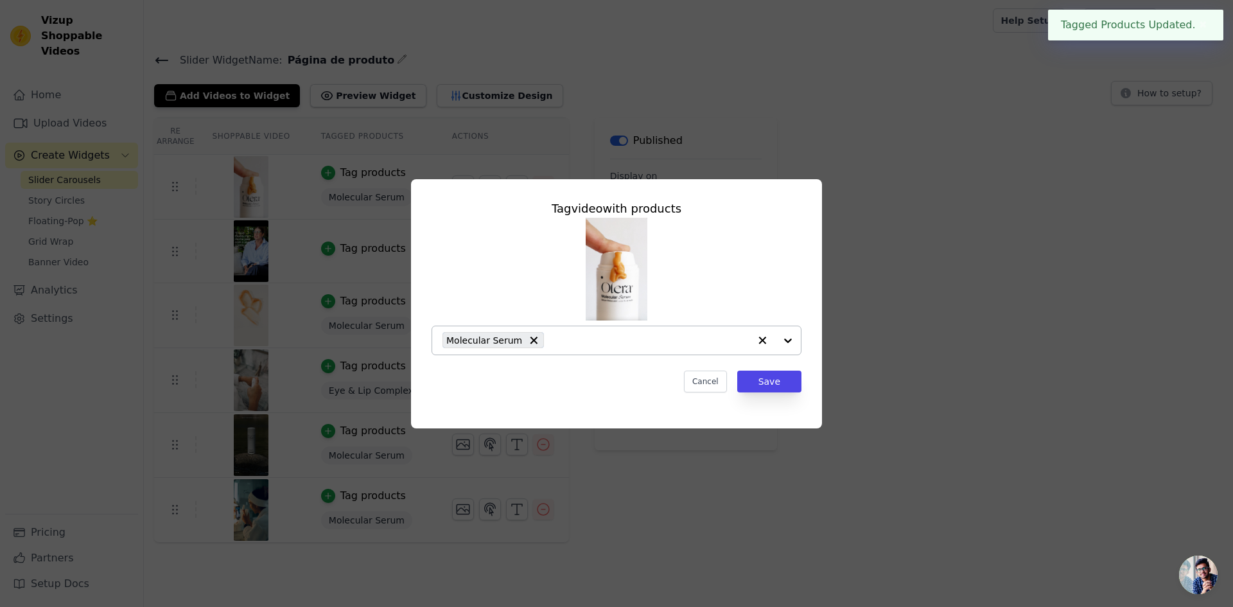
click at [785, 340] on div at bounding box center [774, 340] width 51 height 28
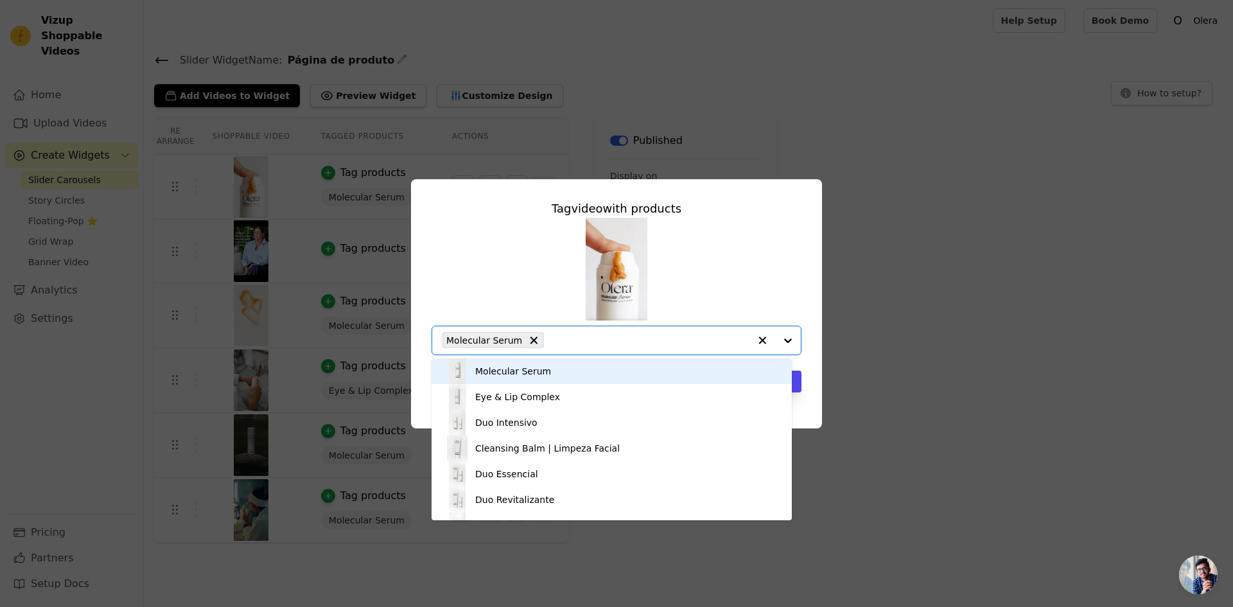
click at [759, 282] on div "Molecular Serum Eye & Lip Complex Duo Intensivo Cleansing Balm | Limpeza Facial…" at bounding box center [617, 286] width 370 height 137
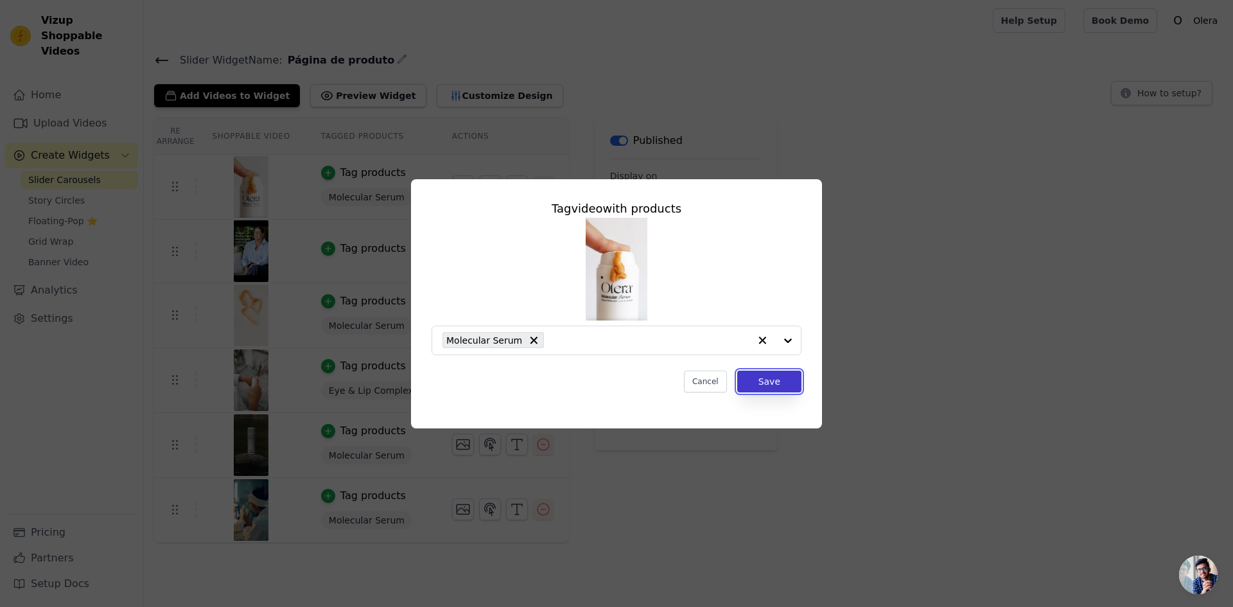
click at [774, 388] on button "Save" at bounding box center [769, 382] width 64 height 22
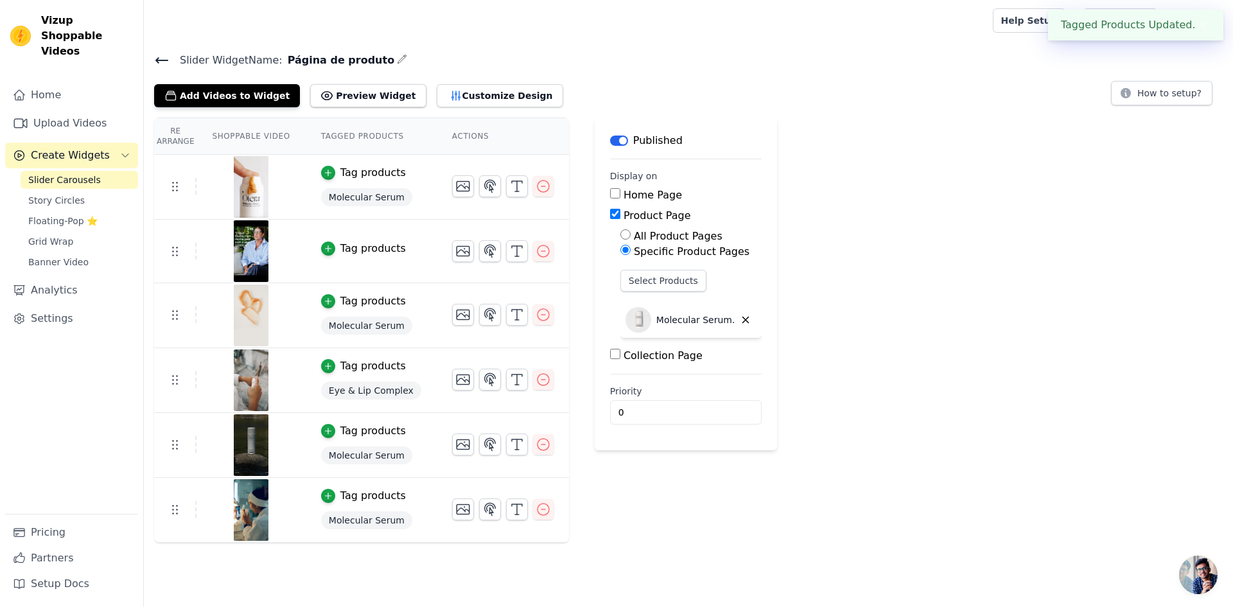
click at [362, 390] on span "Eye & Lip Complex" at bounding box center [371, 390] width 100 height 18
click at [336, 392] on span "Eye & Lip Complex" at bounding box center [371, 390] width 100 height 18
click at [349, 359] on div "Tag products" at bounding box center [372, 365] width 65 height 15
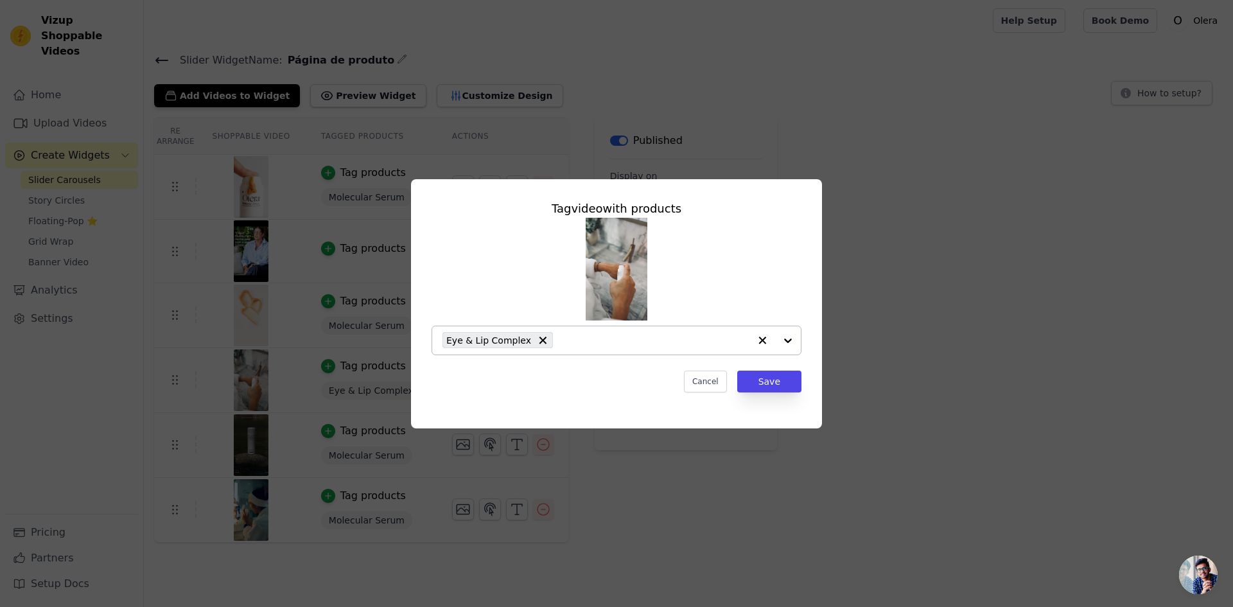
click at [762, 340] on icon "button" at bounding box center [763, 340] width 8 height 8
click at [761, 380] on button "Save" at bounding box center [769, 382] width 64 height 22
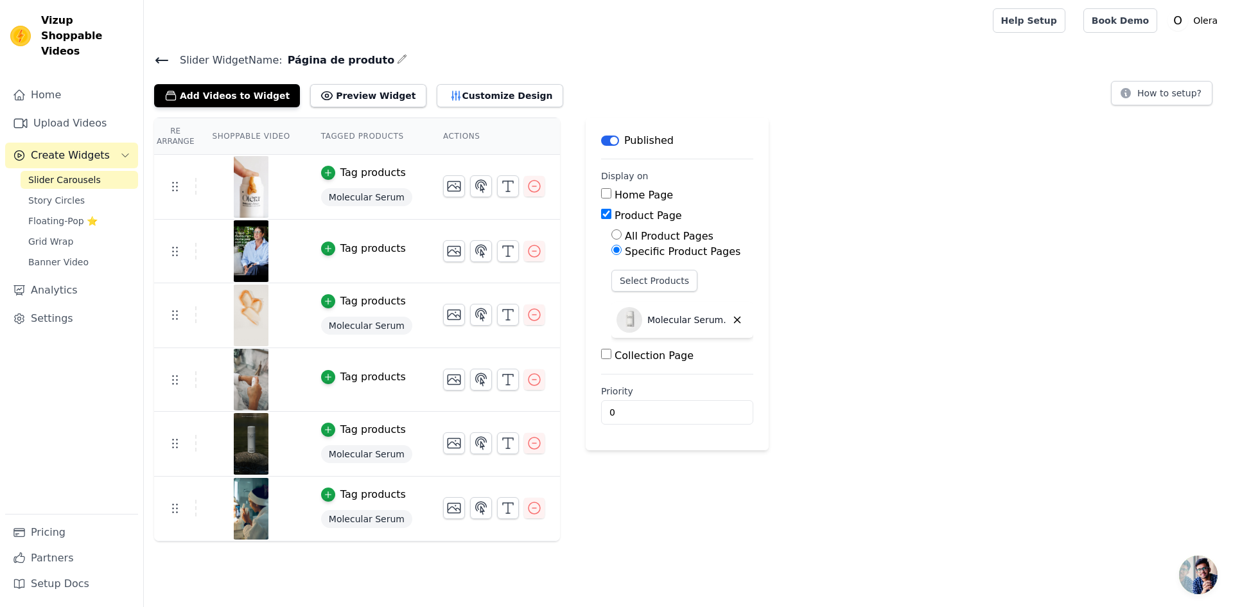
click at [358, 518] on span "Molecular Serum" at bounding box center [366, 519] width 91 height 18
click at [350, 494] on div "Tag products" at bounding box center [372, 494] width 65 height 15
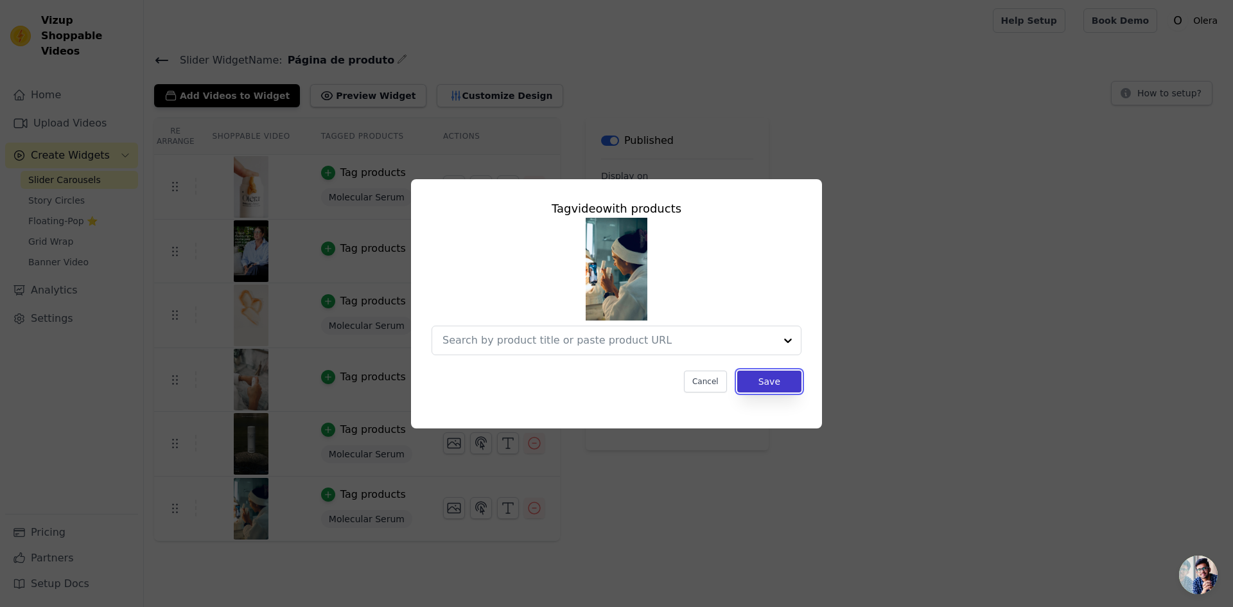
click at [780, 383] on button "Save" at bounding box center [769, 382] width 64 height 22
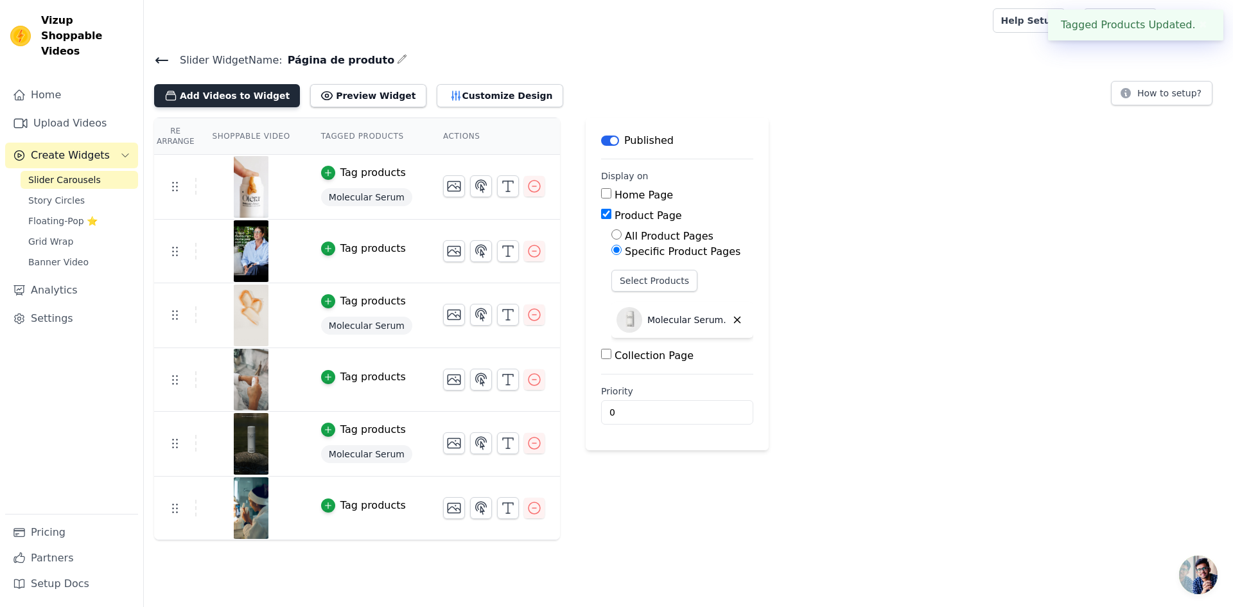
click at [218, 91] on button "Add Videos to Widget" at bounding box center [227, 95] width 146 height 23
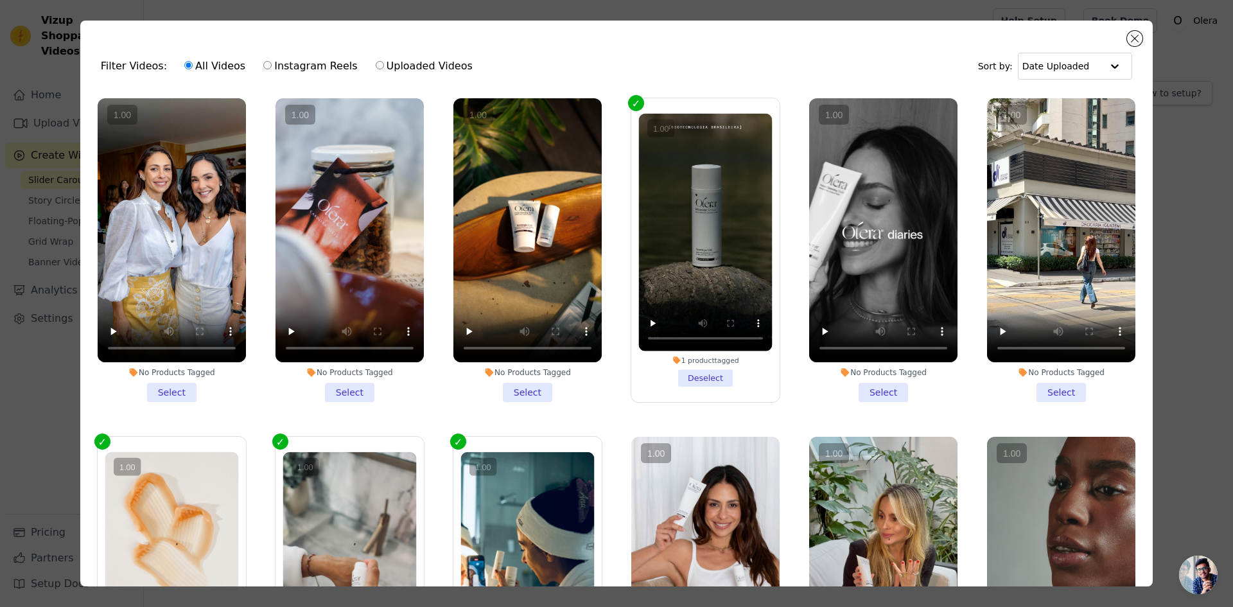
click at [284, 71] on label "Instagram Reels" at bounding box center [310, 66] width 95 height 17
click at [272, 69] on input "Instagram Reels" at bounding box center [267, 65] width 8 height 8
radio input "true"
click at [375, 64] on label "Uploaded Videos" at bounding box center [424, 66] width 98 height 17
click at [376, 64] on input "Uploaded Videos" at bounding box center [380, 65] width 8 height 8
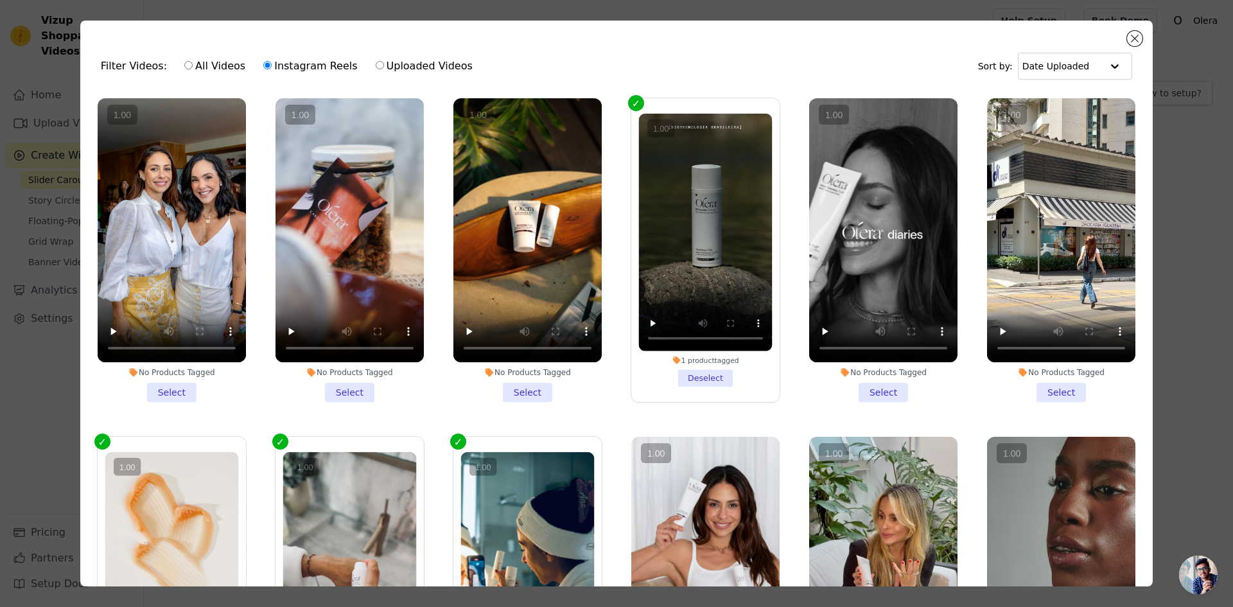
radio input "true"
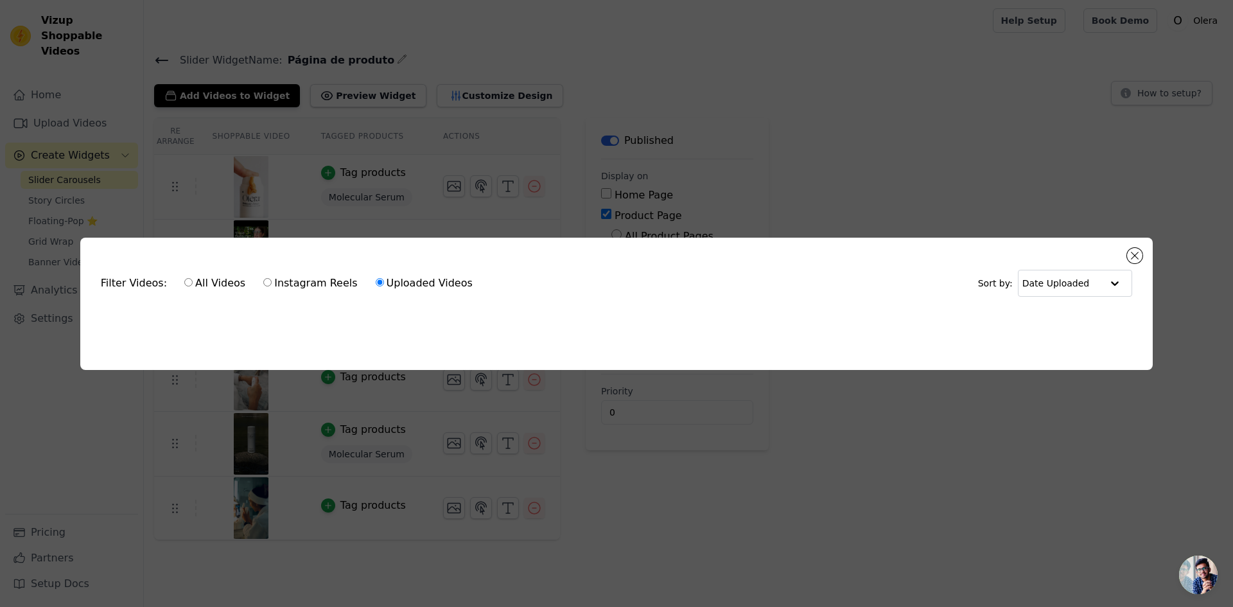
click at [419, 324] on ul at bounding box center [617, 318] width 1052 height 21
click at [208, 275] on label "All Videos" at bounding box center [215, 283] width 62 height 17
click at [193, 278] on input "All Videos" at bounding box center [188, 282] width 8 height 8
radio input "true"
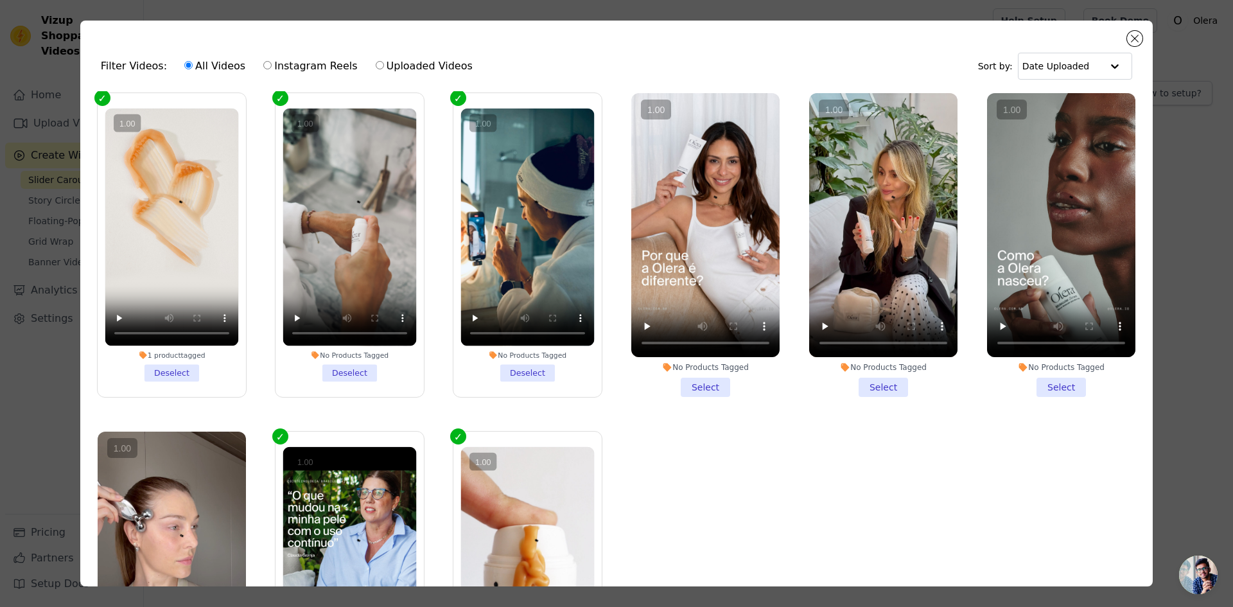
scroll to position [321, 0]
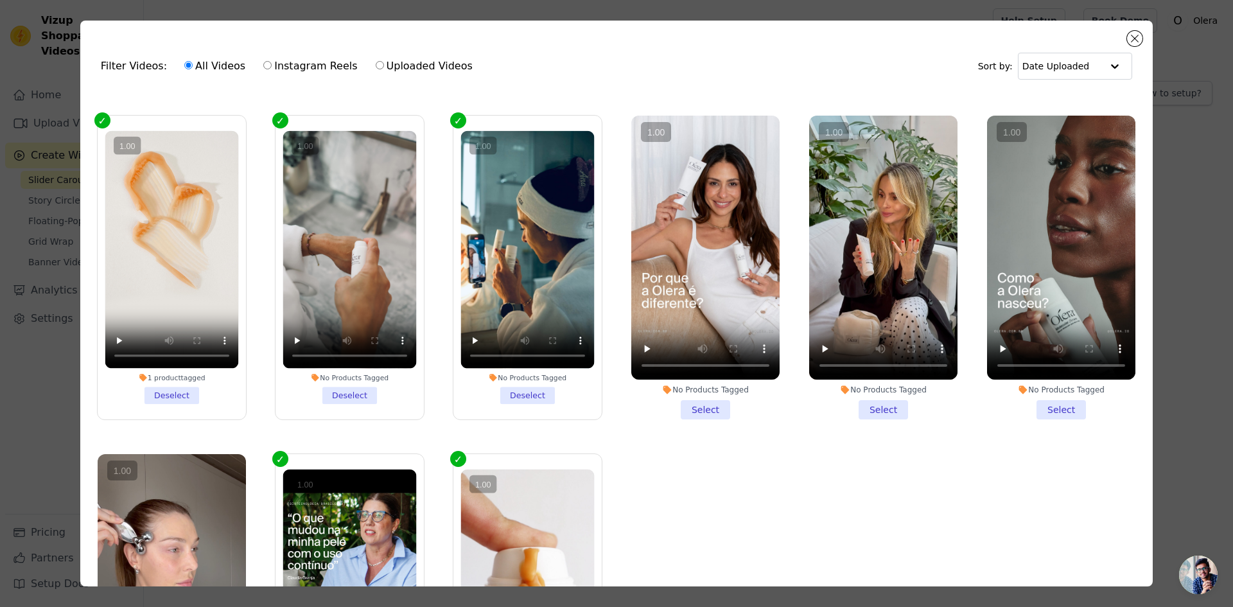
click at [869, 403] on li "No Products Tagged Select" at bounding box center [883, 268] width 148 height 304
click at [0, 0] on input "No Products Tagged Select" at bounding box center [0, 0] width 0 height 0
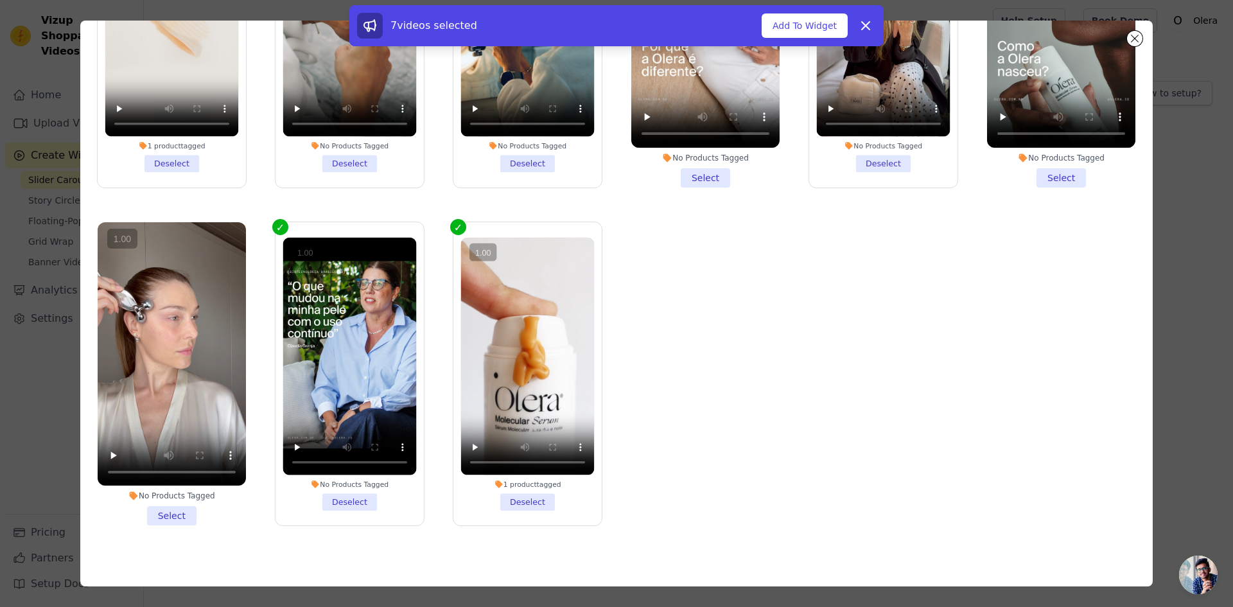
scroll to position [56, 0]
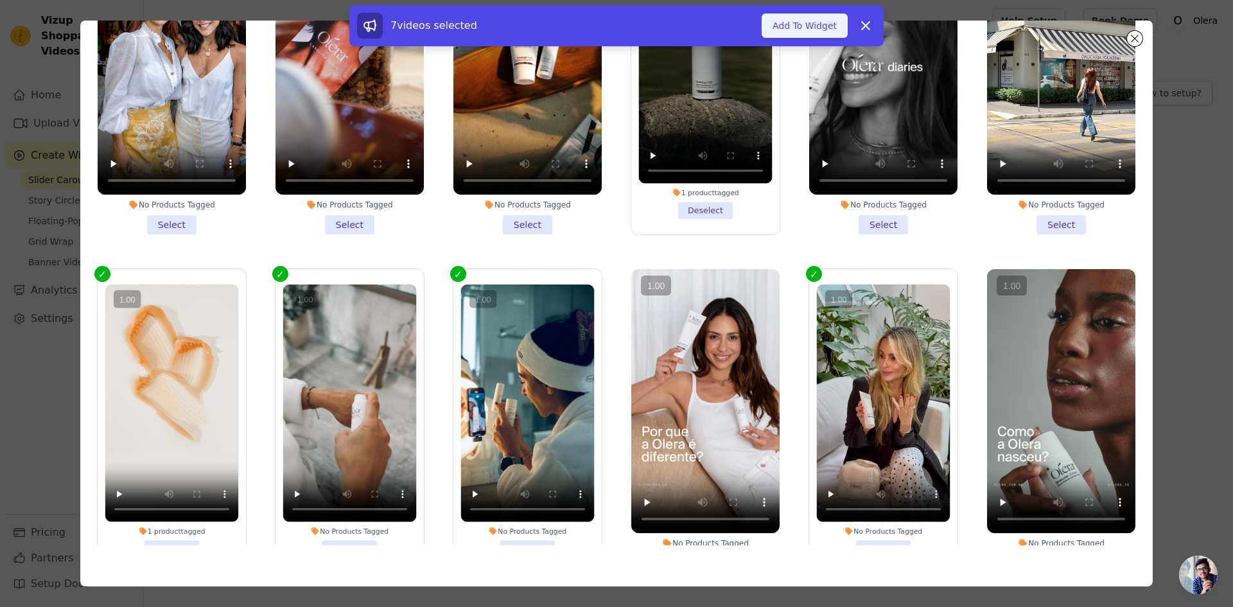
click at [805, 28] on button "Add To Widget" at bounding box center [805, 25] width 86 height 24
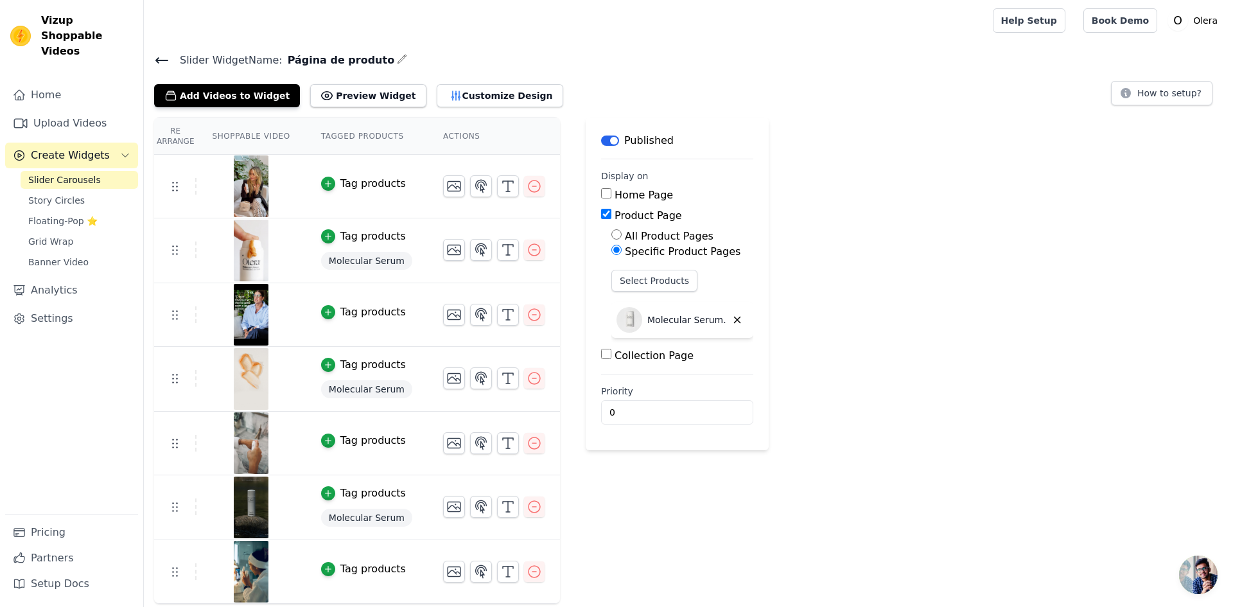
click at [848, 402] on div "Re Arrange Shoppable Video Tagged Products Actions Tag products Tag products Mo…" at bounding box center [688, 361] width 1089 height 486
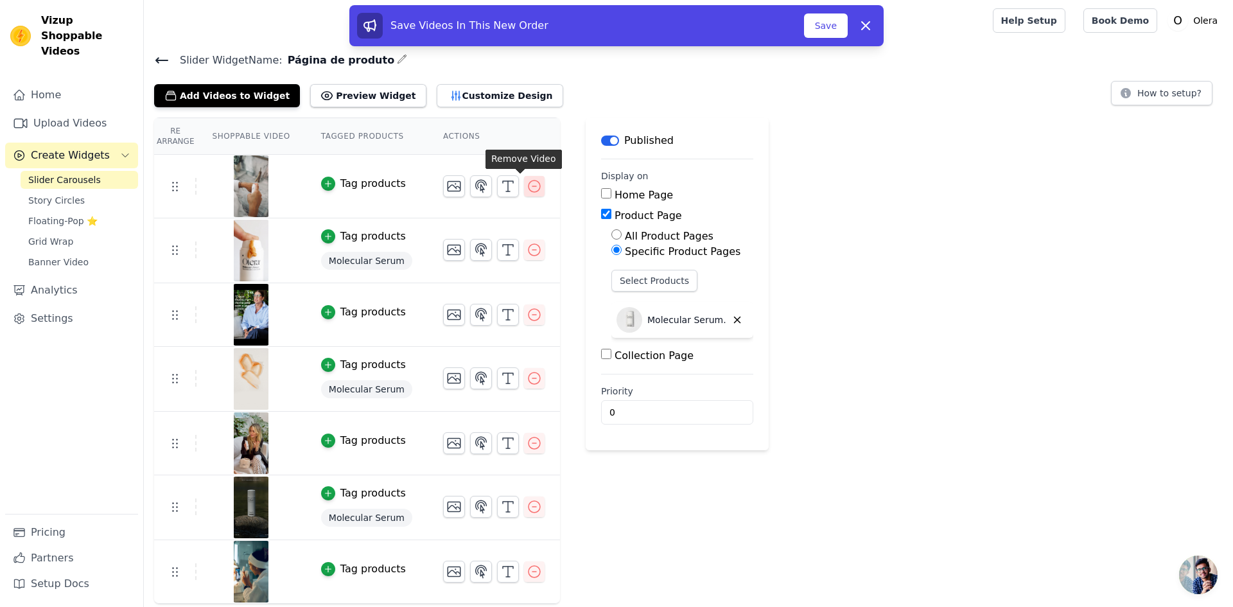
click at [527, 183] on icon "button" at bounding box center [534, 186] width 15 height 15
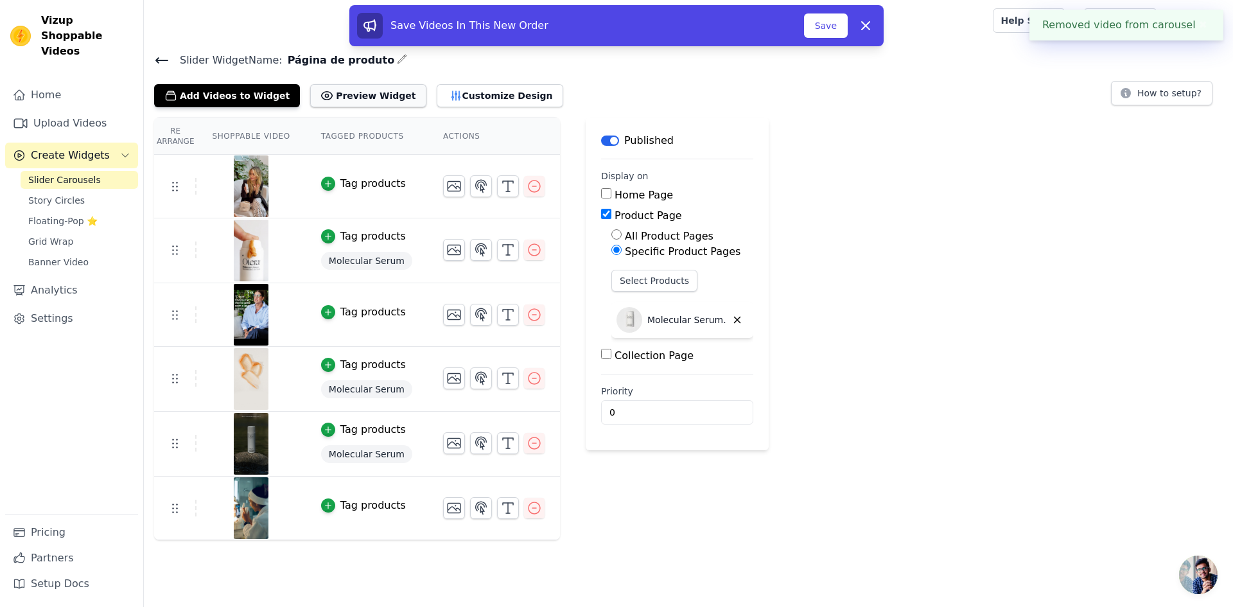
click at [329, 101] on button "Preview Widget" at bounding box center [368, 95] width 116 height 23
click at [437, 97] on button "Customize Design" at bounding box center [500, 95] width 126 height 23
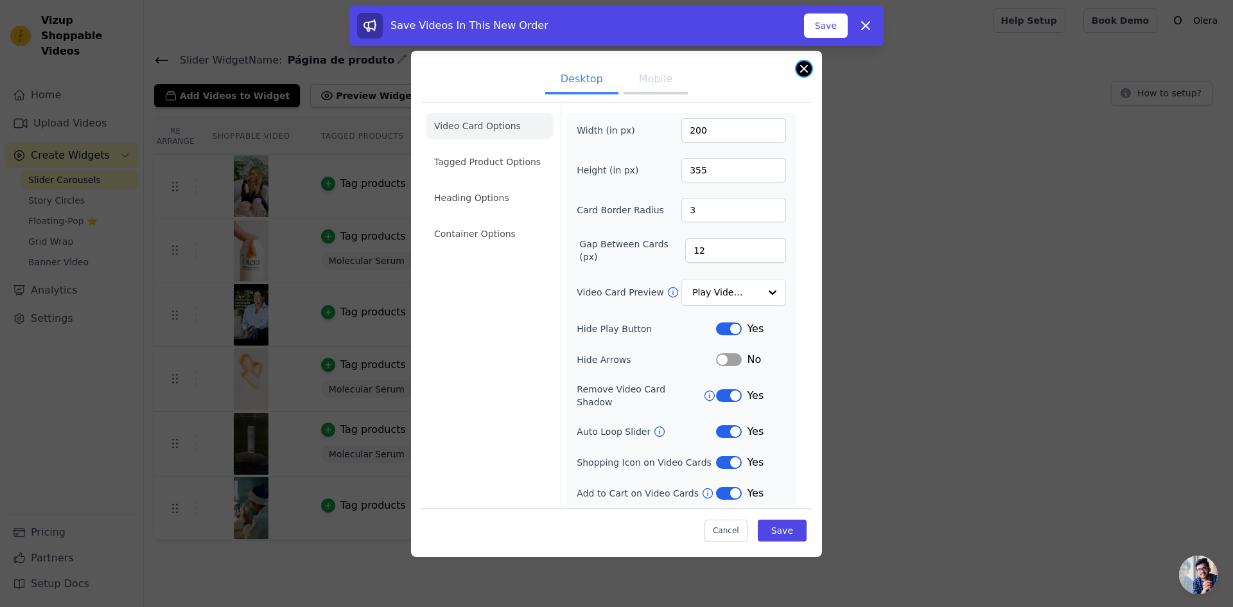
click at [807, 74] on button "Close modal" at bounding box center [803, 68] width 15 height 15
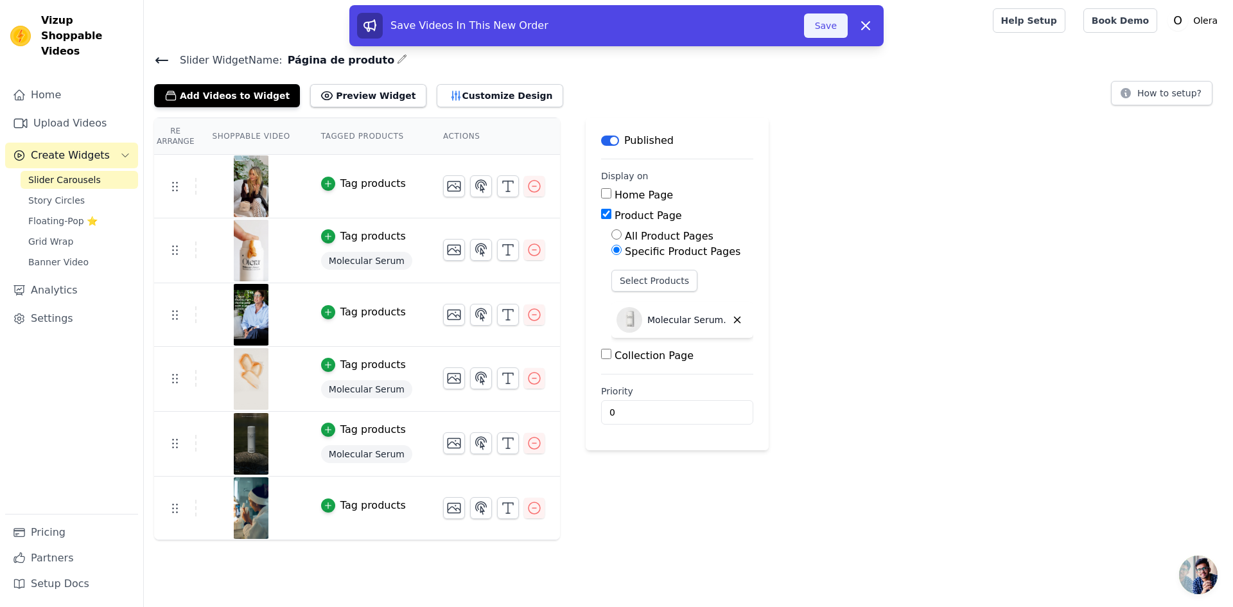
click at [832, 26] on button "Save" at bounding box center [826, 25] width 44 height 24
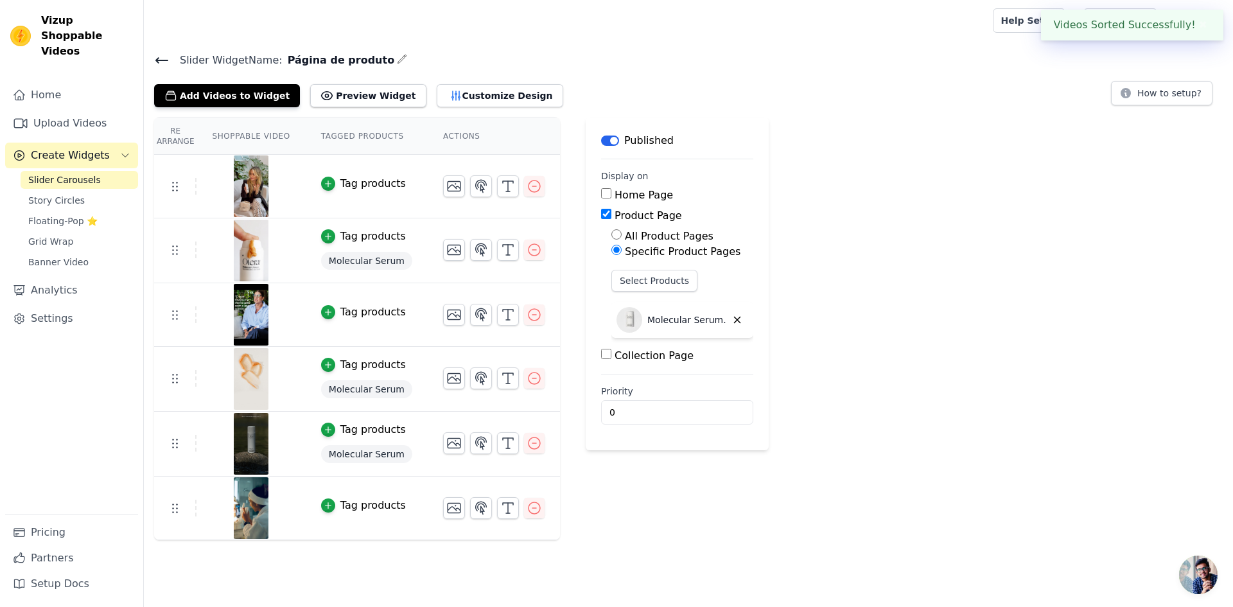
click at [333, 110] on div "Slider Widget Name: Página de produto Add Videos to Widget Preview Widget Custo…" at bounding box center [688, 295] width 1089 height 489
click at [336, 105] on button "Preview Widget" at bounding box center [368, 95] width 116 height 23
click at [374, 236] on div "Tag products" at bounding box center [372, 236] width 65 height 15
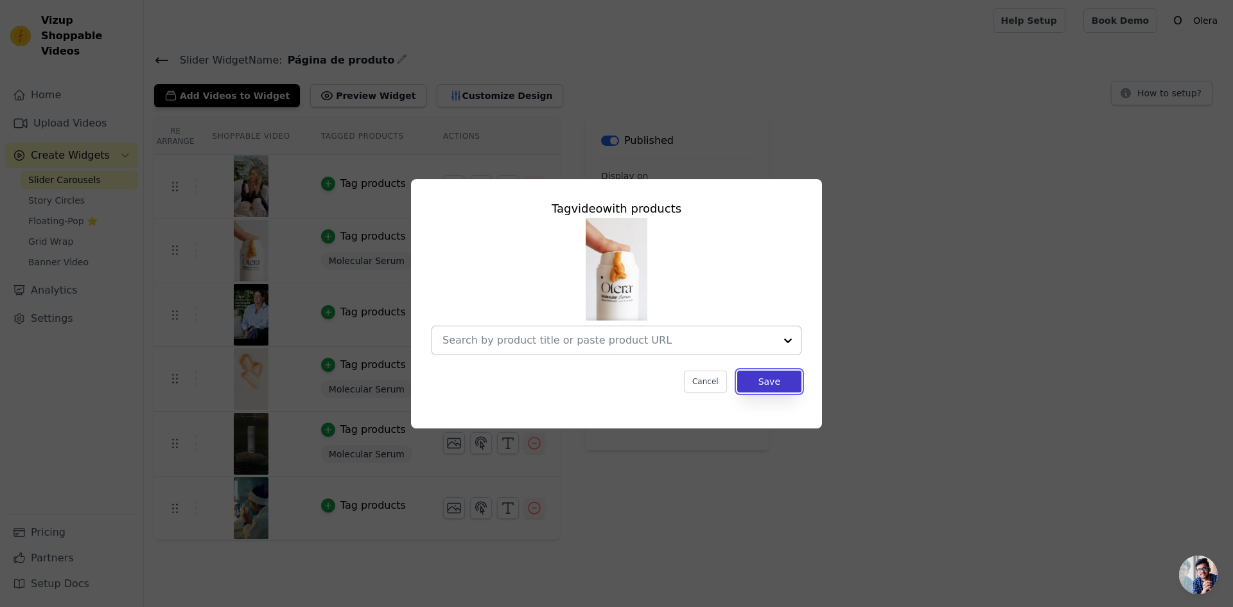
click at [755, 377] on button "Save" at bounding box center [769, 382] width 64 height 22
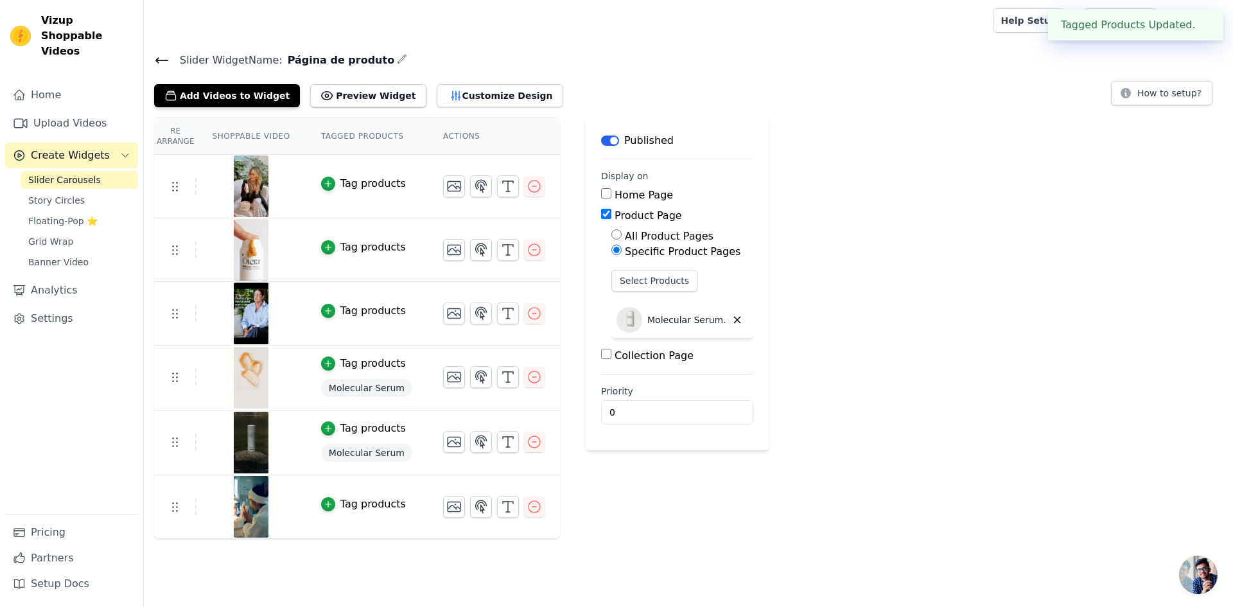
click at [363, 390] on span "Molecular Serum" at bounding box center [366, 388] width 91 height 18
click at [369, 366] on div "Tag products" at bounding box center [372, 363] width 65 height 15
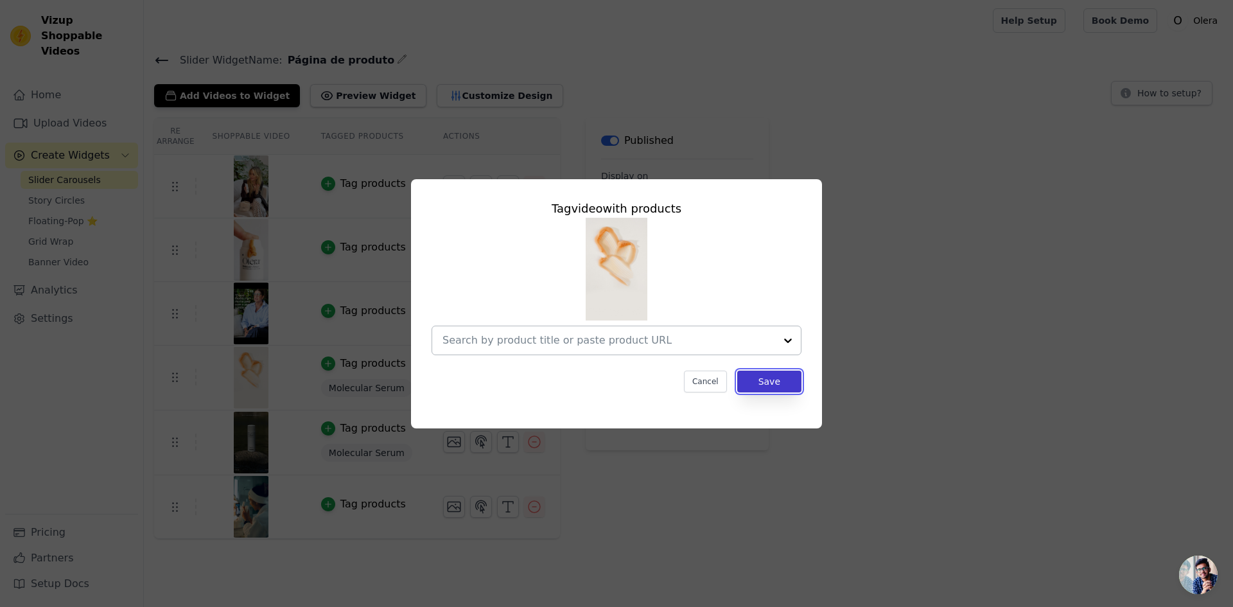
click at [796, 386] on button "Save" at bounding box center [769, 382] width 64 height 22
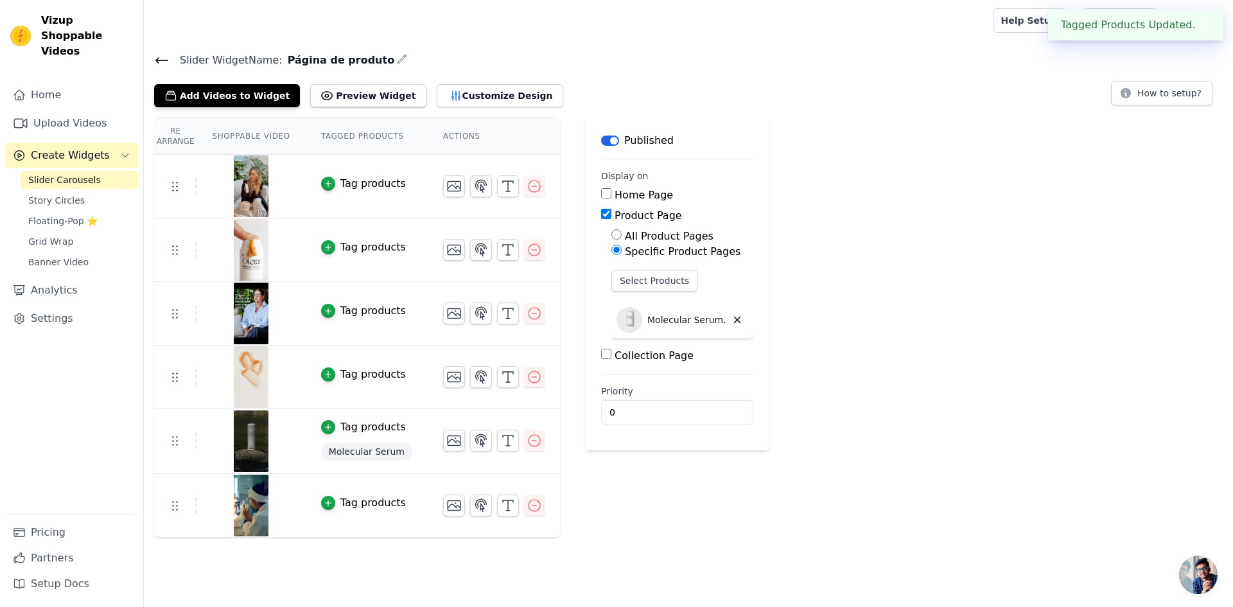
click at [348, 436] on td "Tag products Molecular Serum" at bounding box center [367, 441] width 122 height 65
click at [349, 426] on div "Tag products" at bounding box center [372, 426] width 65 height 15
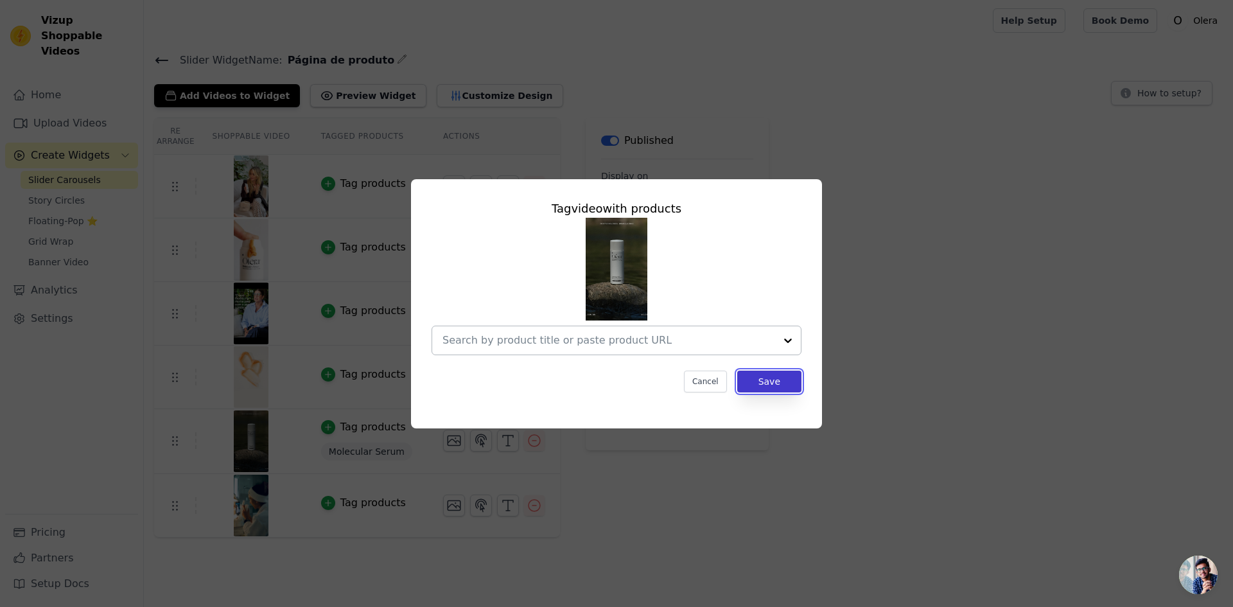
click at [771, 383] on button "Save" at bounding box center [769, 382] width 64 height 22
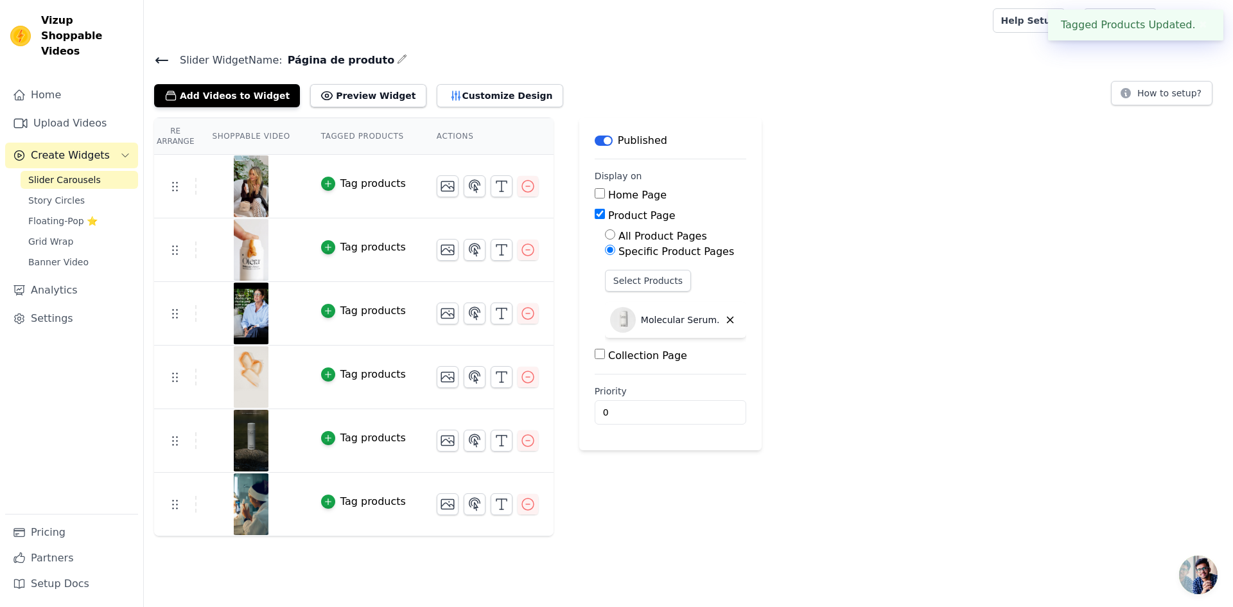
click at [1203, 31] on button "✖" at bounding box center [1203, 24] width 15 height 15
click at [46, 235] on span "Grid Wrap" at bounding box center [50, 241] width 45 height 13
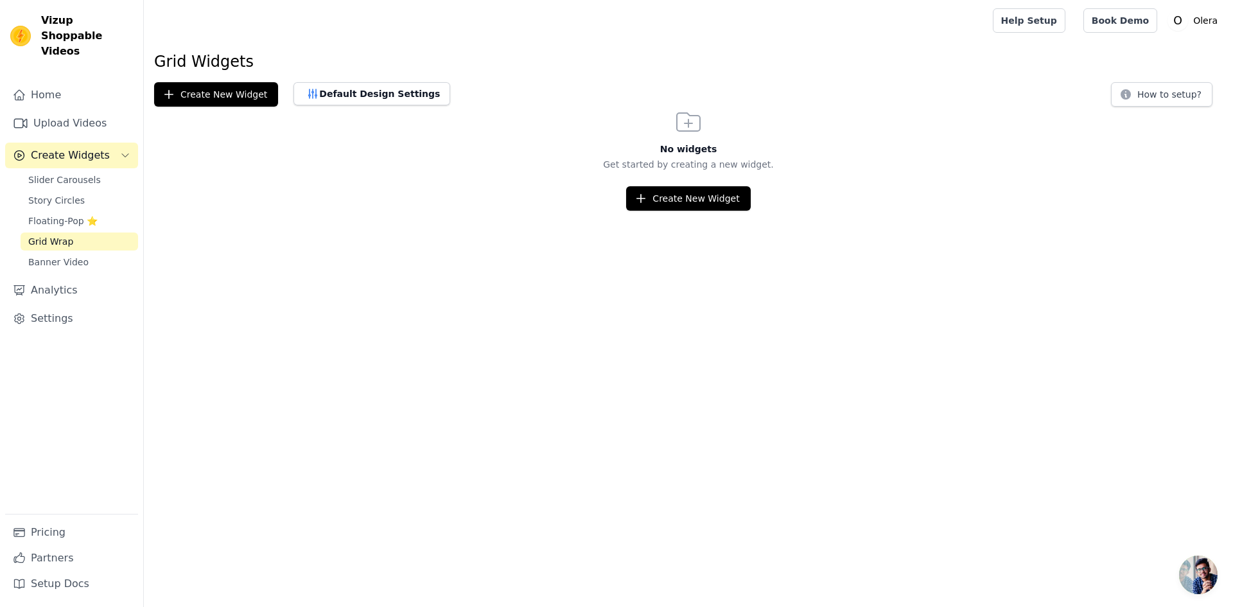
click at [680, 211] on html "Vizup Shoppable Videos Home Upload Videos Create Widgets Slider Carousels Story…" at bounding box center [616, 105] width 1233 height 211
click at [676, 195] on button "Create New Widget" at bounding box center [688, 198] width 124 height 24
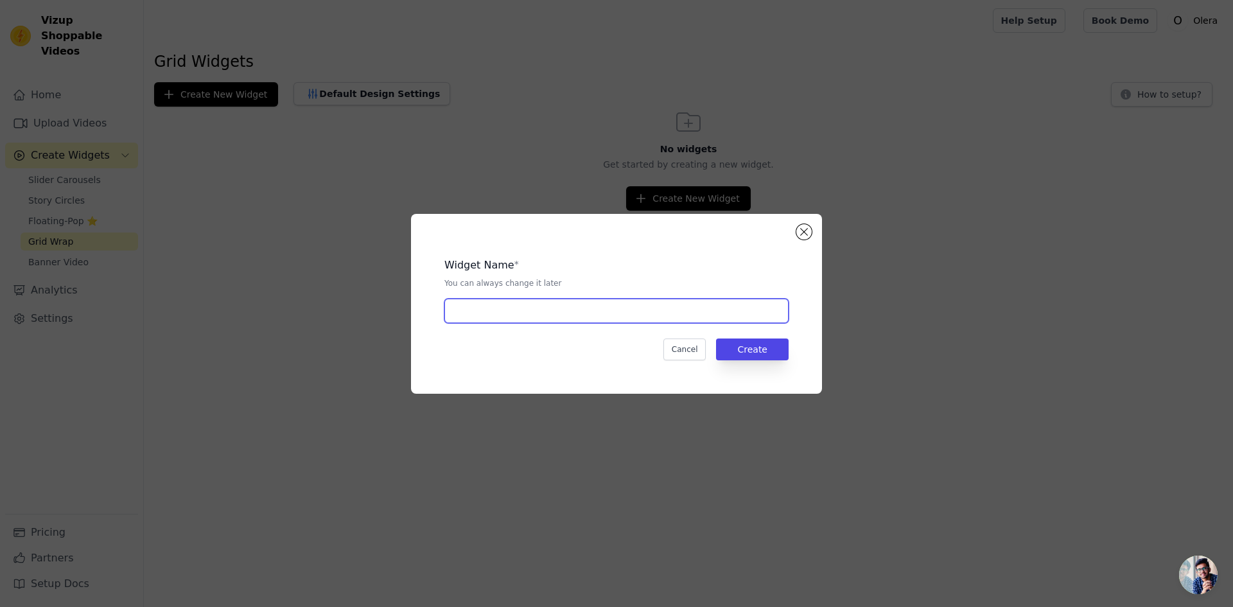
click at [645, 306] on input "text" at bounding box center [616, 311] width 344 height 24
type input "Teste"
click at [747, 351] on button "Create" at bounding box center [752, 349] width 73 height 22
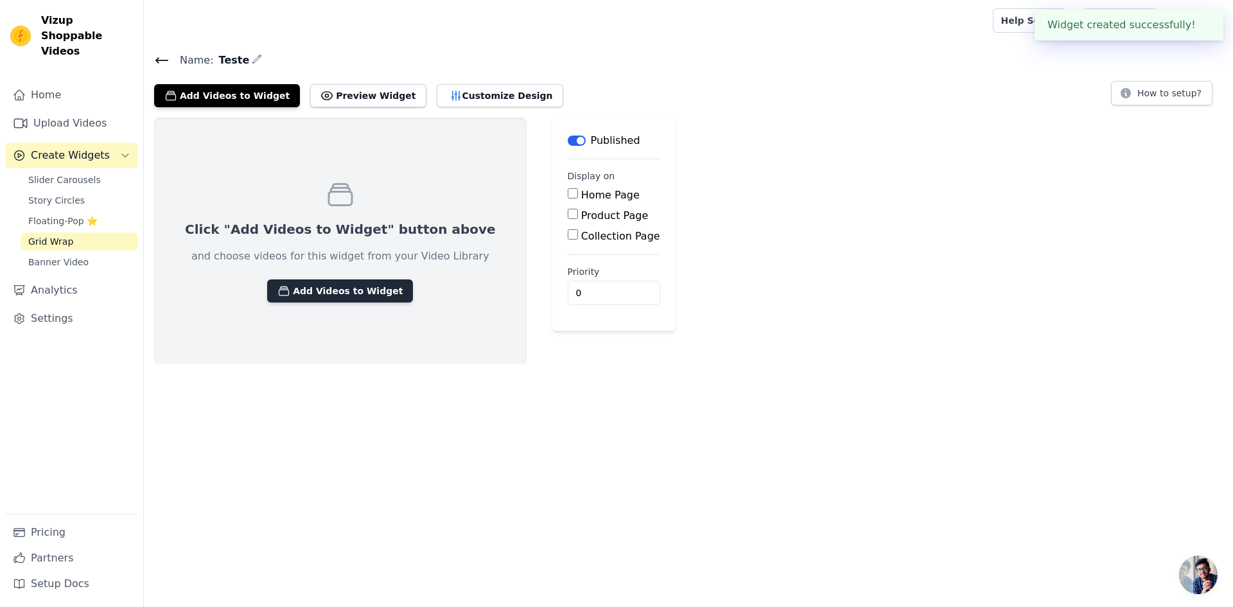
click at [330, 297] on button "Add Videos to Widget" at bounding box center [340, 290] width 146 height 23
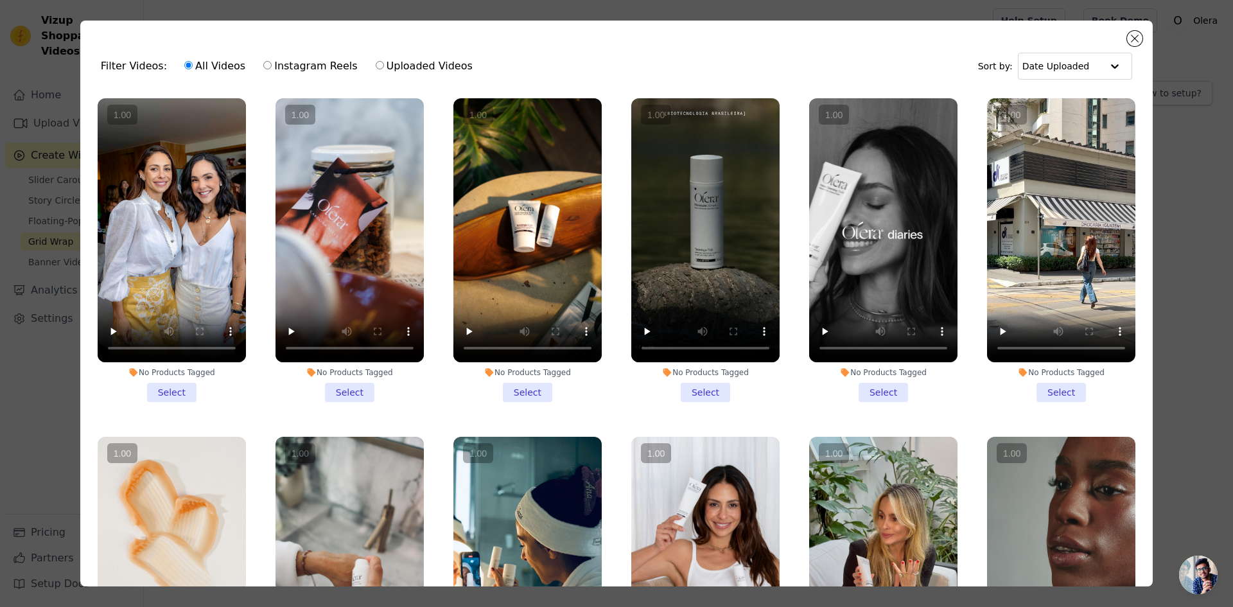
click at [179, 166] on vsc-controller at bounding box center [172, 230] width 148 height 264
click at [0, 0] on input "No Products Tagged Select" at bounding box center [0, 0] width 0 height 0
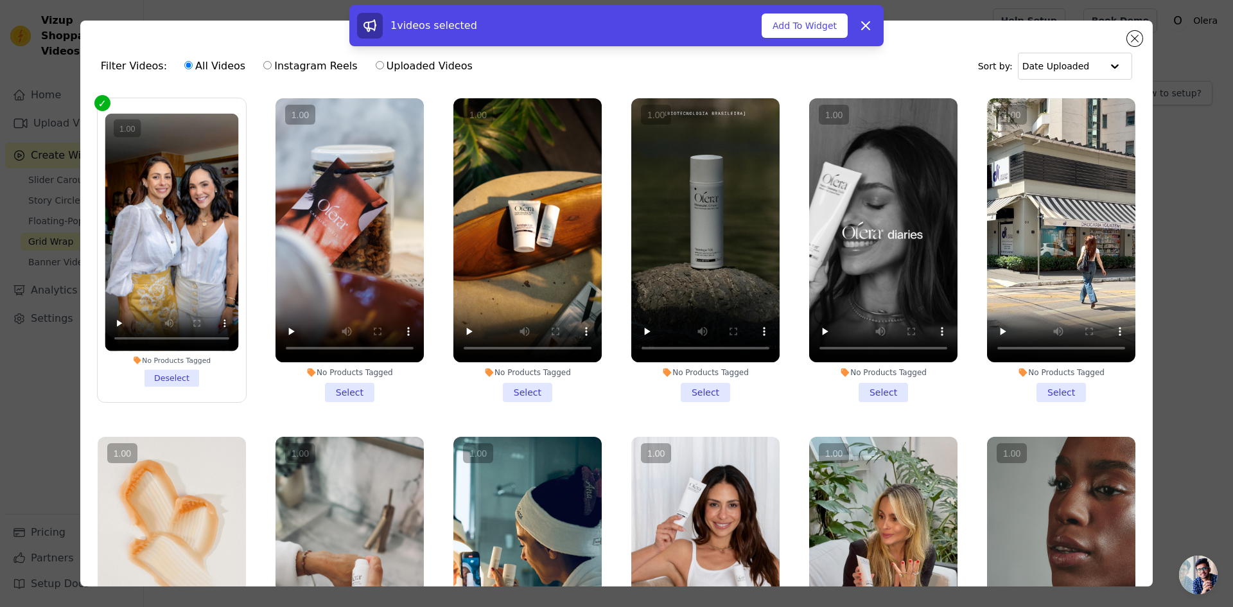
click at [311, 229] on vsc-controller at bounding box center [349, 230] width 148 height 264
click at [0, 0] on input "No Products Tagged Select" at bounding box center [0, 0] width 0 height 0
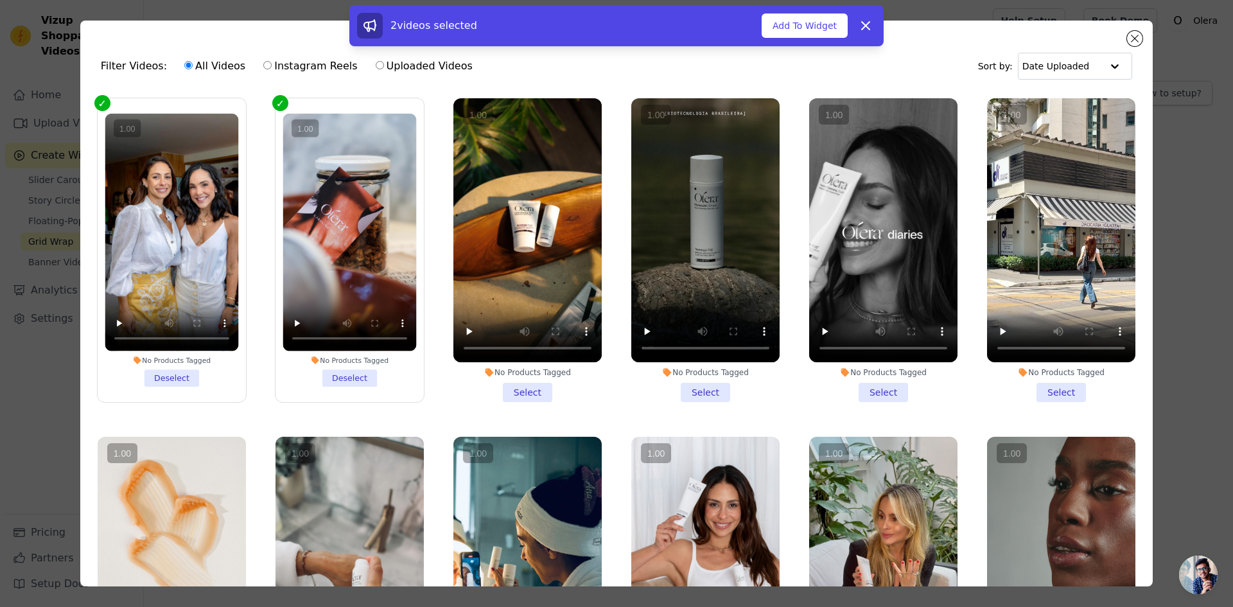
click at [482, 229] on vsc-controller at bounding box center [527, 230] width 148 height 264
click at [0, 0] on input "No Products Tagged Select" at bounding box center [0, 0] width 0 height 0
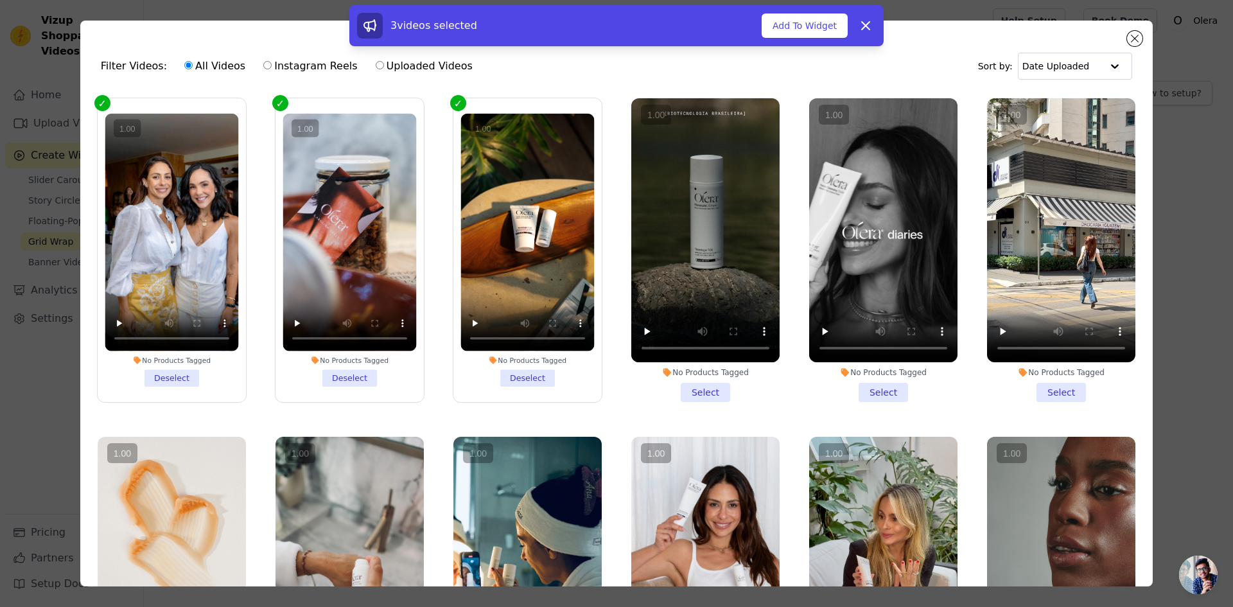
click at [643, 253] on vsc-controller at bounding box center [705, 230] width 148 height 264
click at [0, 0] on input "No Products Tagged Select" at bounding box center [0, 0] width 0 height 0
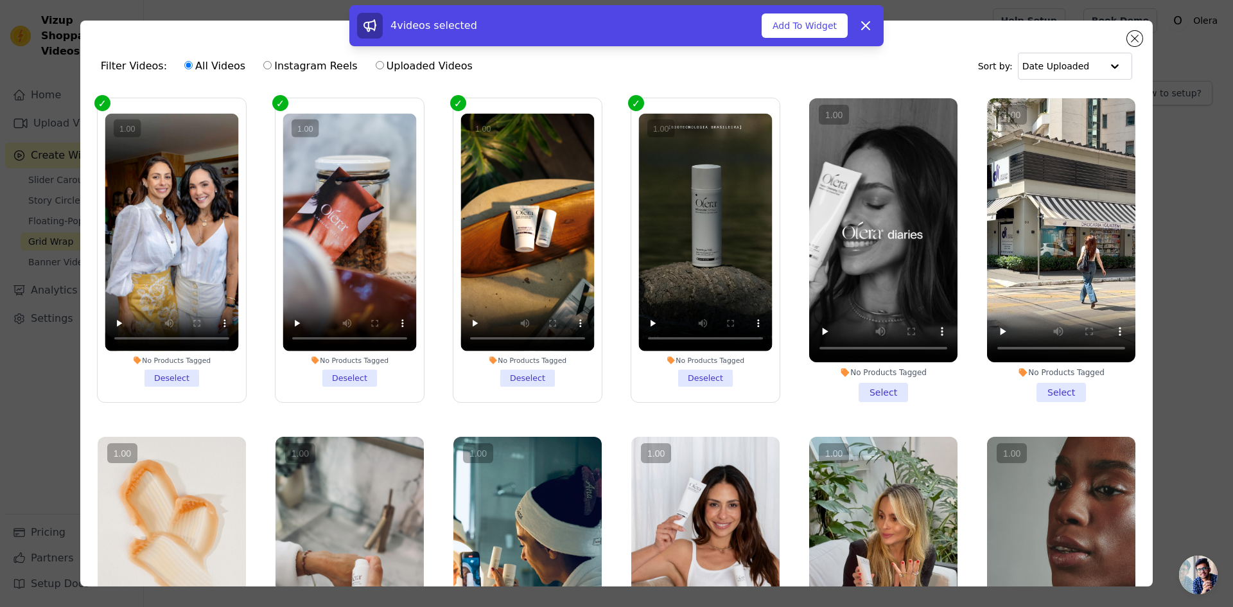
click at [811, 254] on vsc-controller at bounding box center [883, 230] width 148 height 264
click at [0, 0] on input "No Products Tagged Select" at bounding box center [0, 0] width 0 height 0
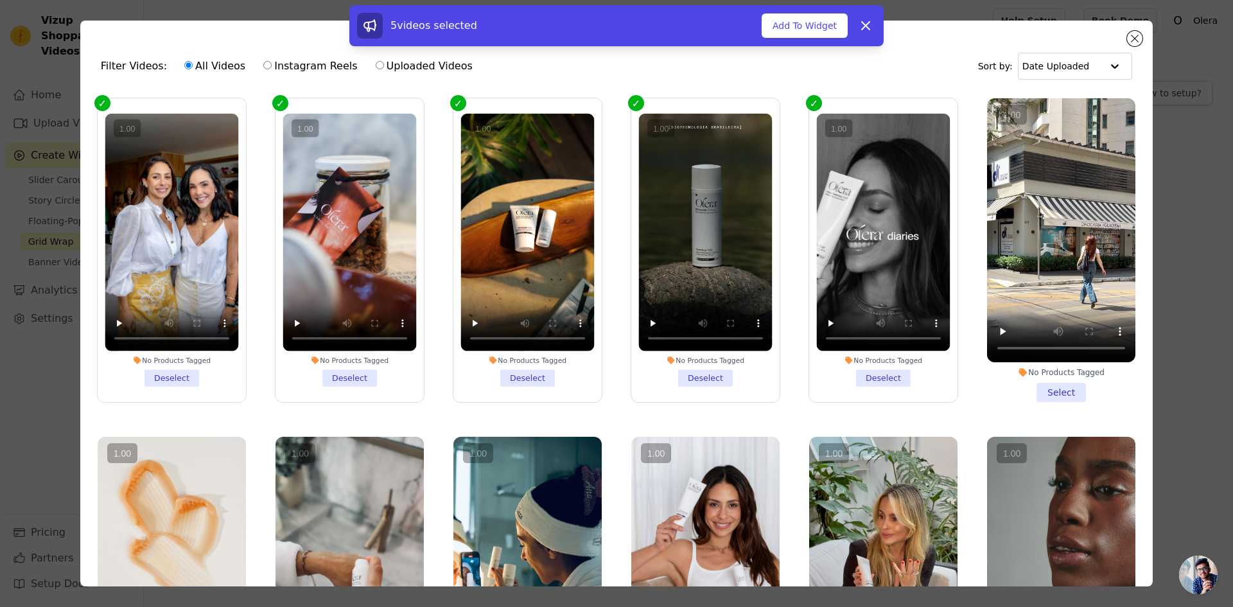
click at [1011, 284] on vsc-controller at bounding box center [1061, 230] width 148 height 264
click at [0, 0] on input "No Products Tagged Select" at bounding box center [0, 0] width 0 height 0
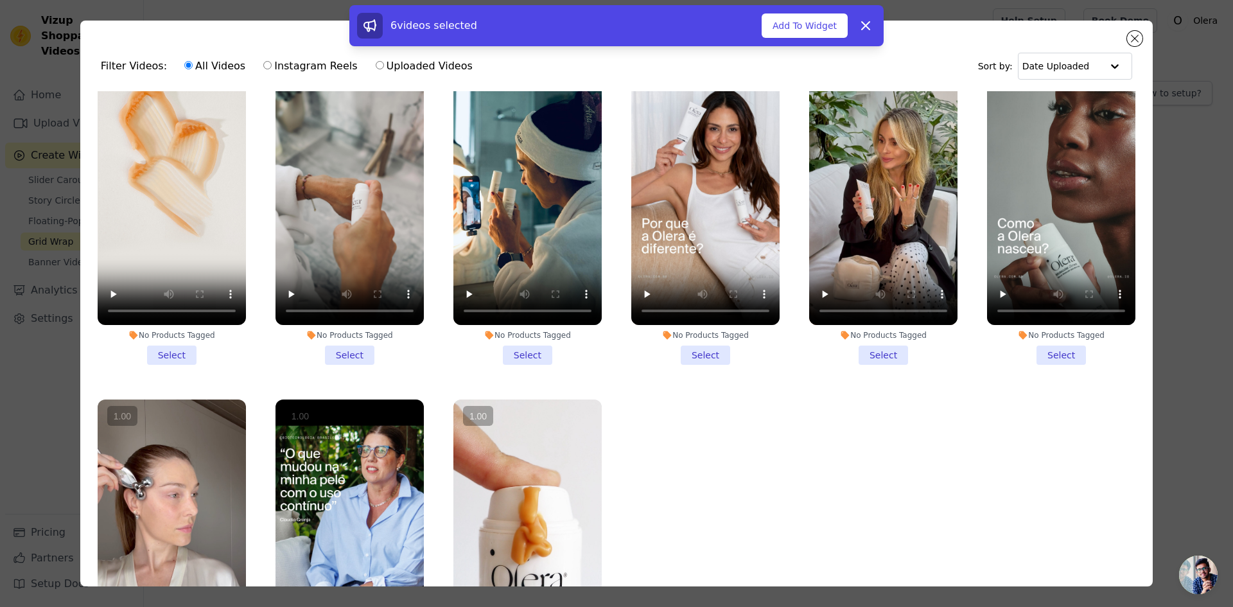
scroll to position [385, 0]
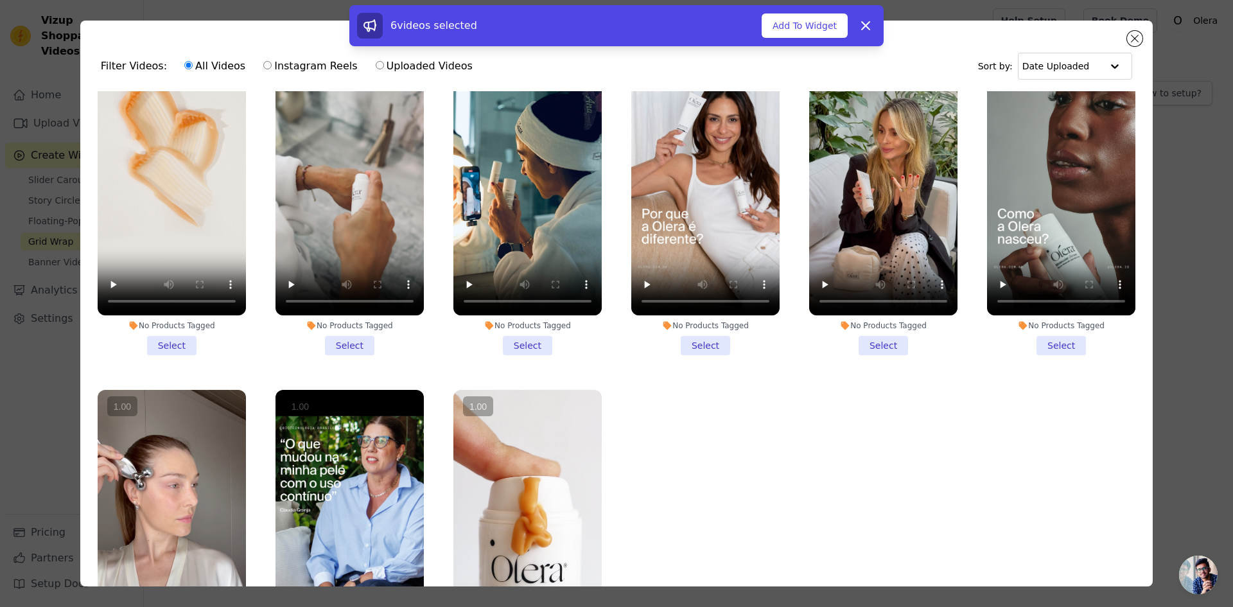
click at [518, 436] on vsc-controller at bounding box center [527, 522] width 148 height 264
click at [0, 0] on input "No Products Tagged Select" at bounding box center [0, 0] width 0 height 0
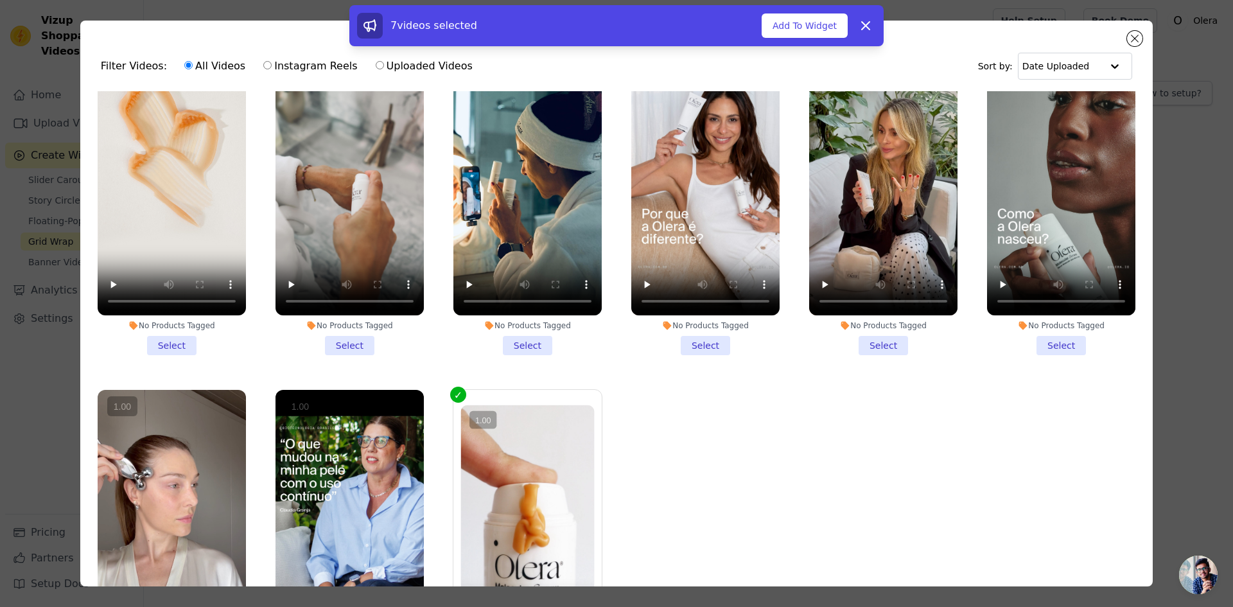
click at [515, 218] on vsc-controller at bounding box center [527, 183] width 148 height 264
click at [0, 0] on input "No Products Tagged Select" at bounding box center [0, 0] width 0 height 0
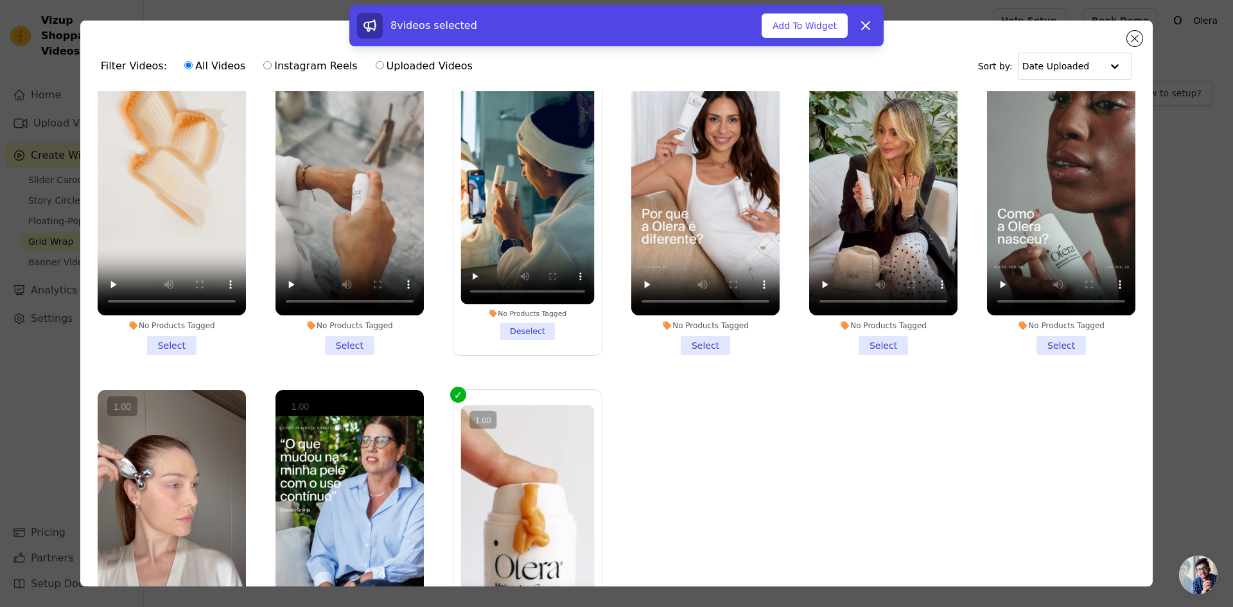
drag, startPoint x: 702, startPoint y: 191, endPoint x: 853, endPoint y: 191, distance: 150.3
click at [703, 191] on vsc-controller at bounding box center [705, 183] width 148 height 264
click at [0, 0] on input "No Products Tagged Select" at bounding box center [0, 0] width 0 height 0
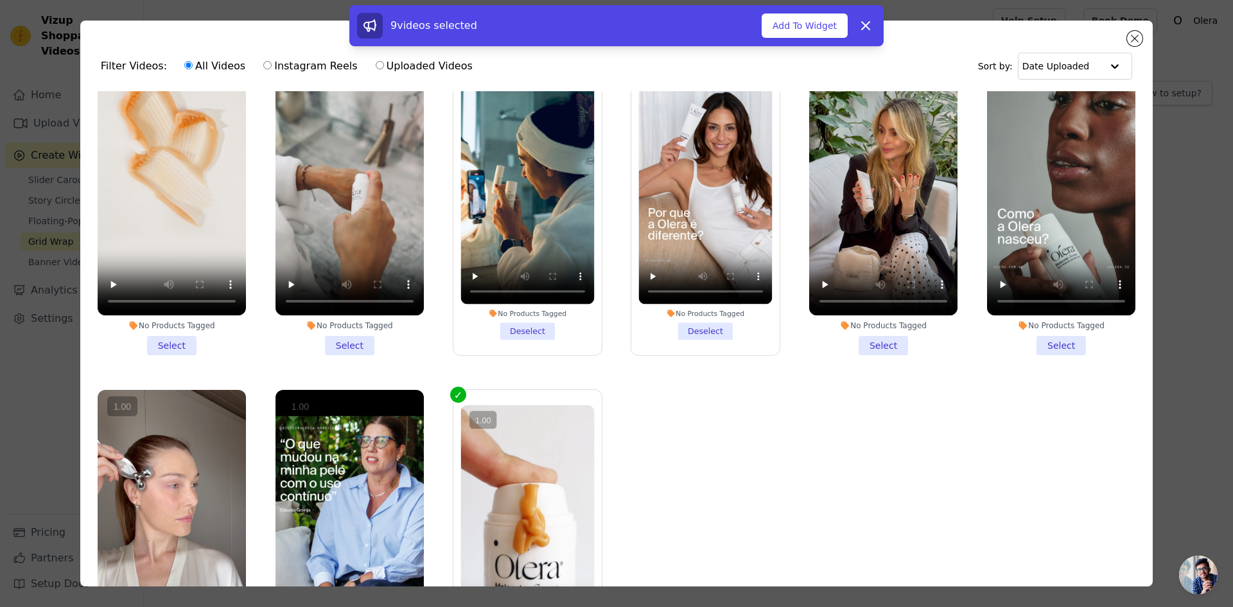
click at [866, 193] on vsc-controller at bounding box center [883, 183] width 148 height 264
click at [0, 0] on input "No Products Tagged Select" at bounding box center [0, 0] width 0 height 0
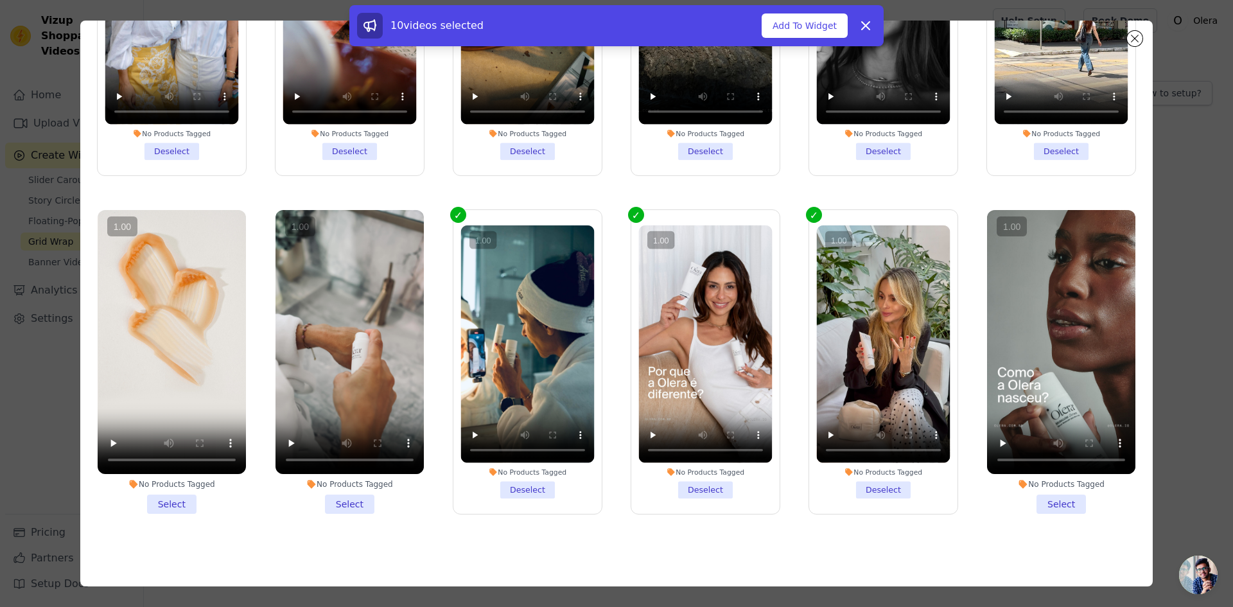
scroll to position [0, 0]
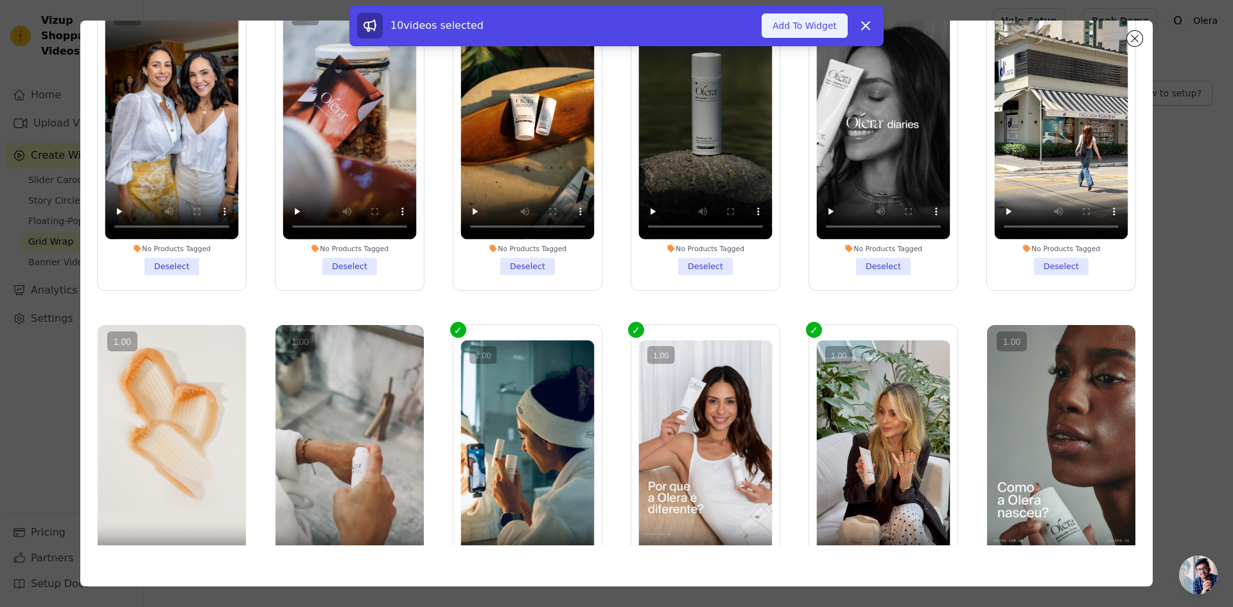
click at [807, 29] on button "Add To Widget" at bounding box center [805, 25] width 86 height 24
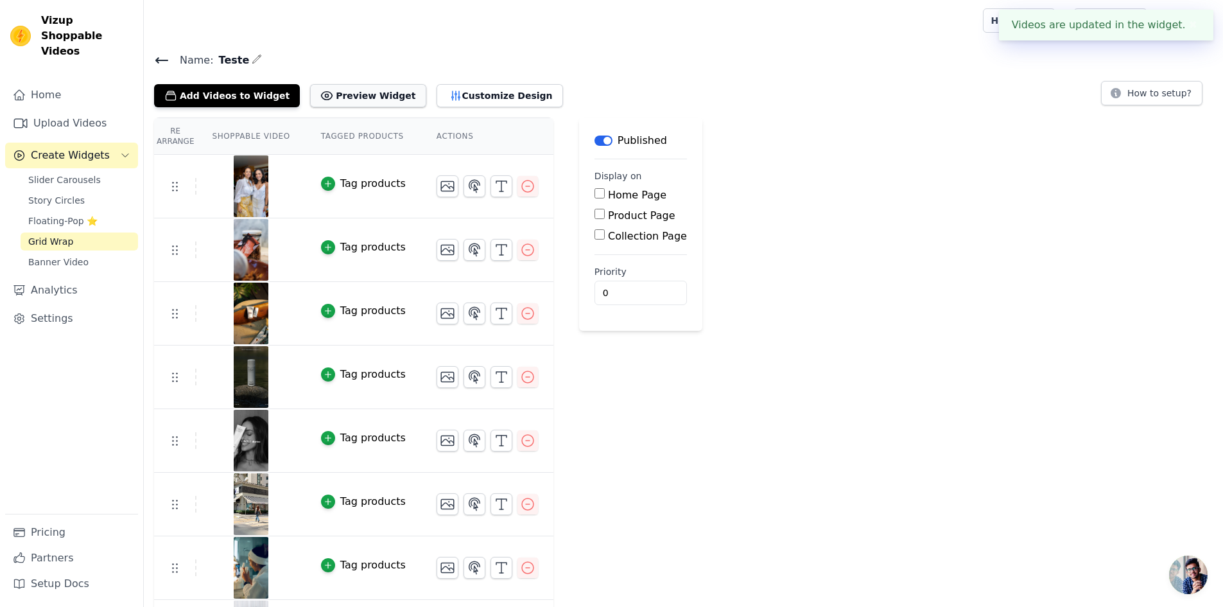
click at [371, 95] on button "Preview Widget" at bounding box center [368, 95] width 116 height 23
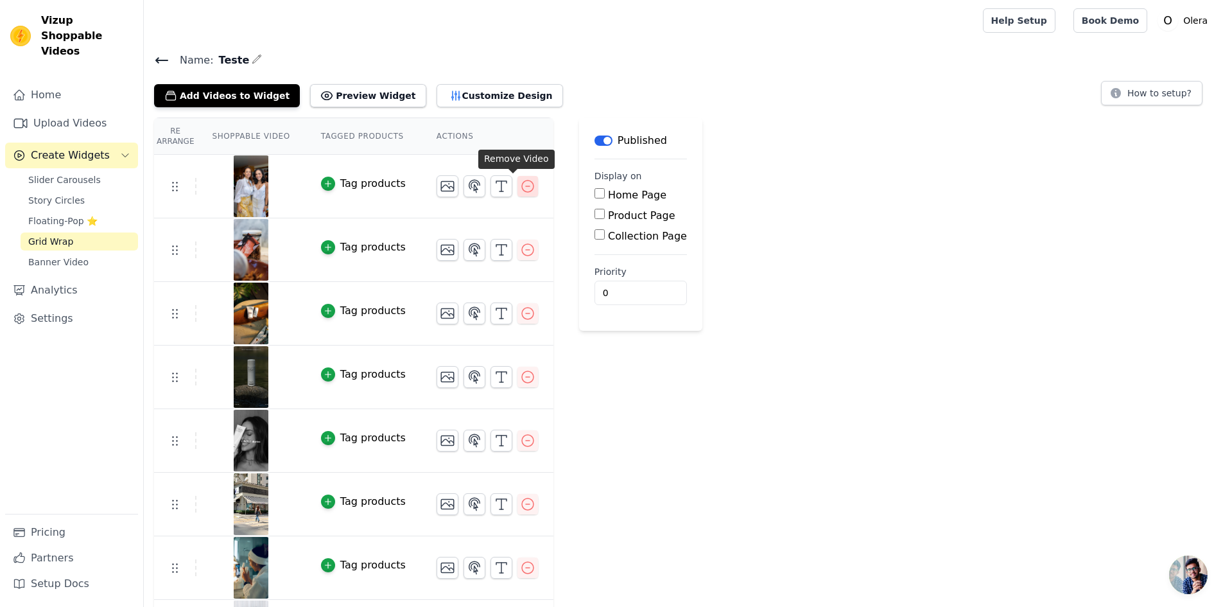
click at [522, 184] on icon "button" at bounding box center [528, 186] width 12 height 12
click at [520, 186] on icon "button" at bounding box center [527, 186] width 15 height 15
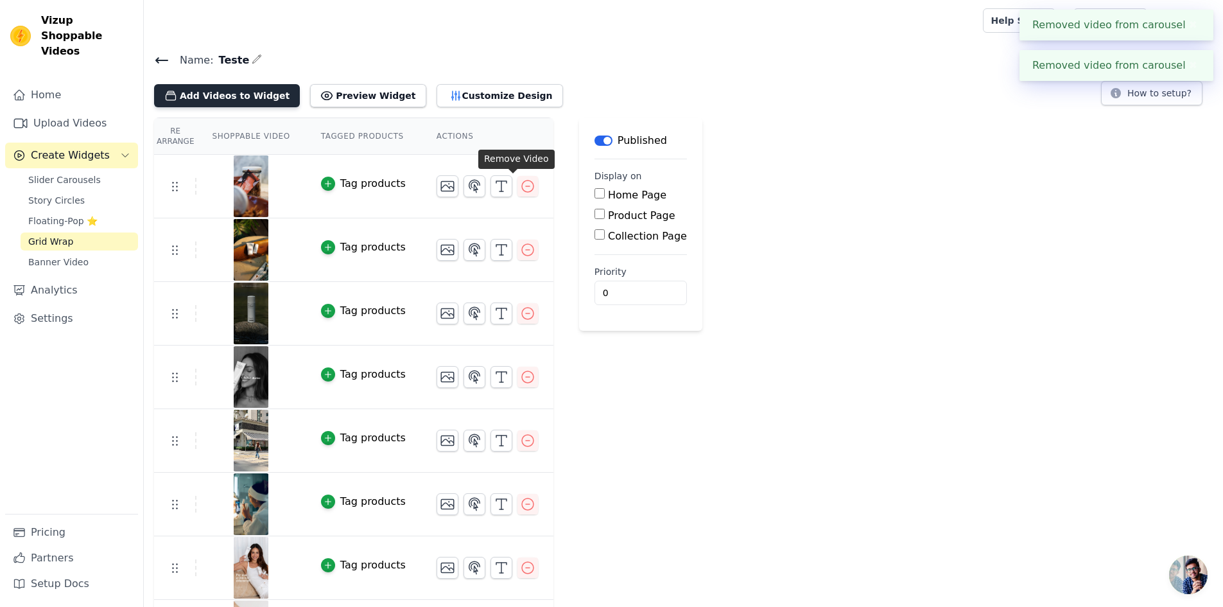
click at [241, 94] on button "Add Videos to Widget" at bounding box center [227, 95] width 146 height 23
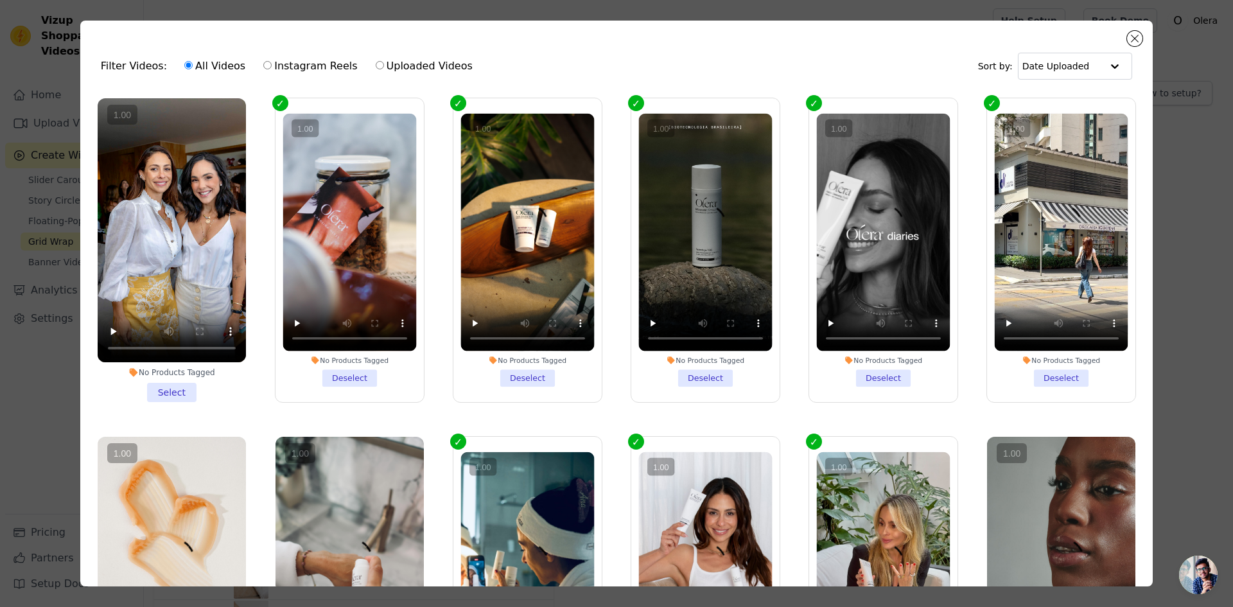
click at [287, 108] on label "No Products Tagged Deselect" at bounding box center [350, 250] width 150 height 305
click at [0, 0] on input "No Products Tagged Deselect" at bounding box center [0, 0] width 0 height 0
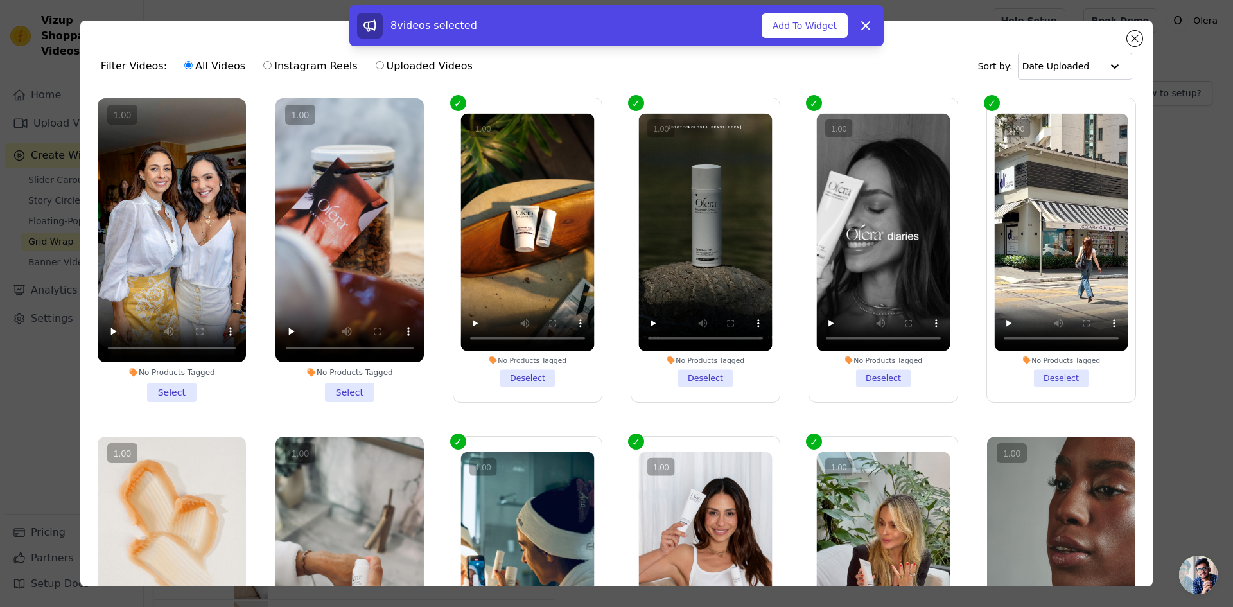
click at [512, 376] on li "No Products Tagged Deselect" at bounding box center [527, 250] width 134 height 273
click at [0, 0] on input "No Products Tagged Deselect" at bounding box center [0, 0] width 0 height 0
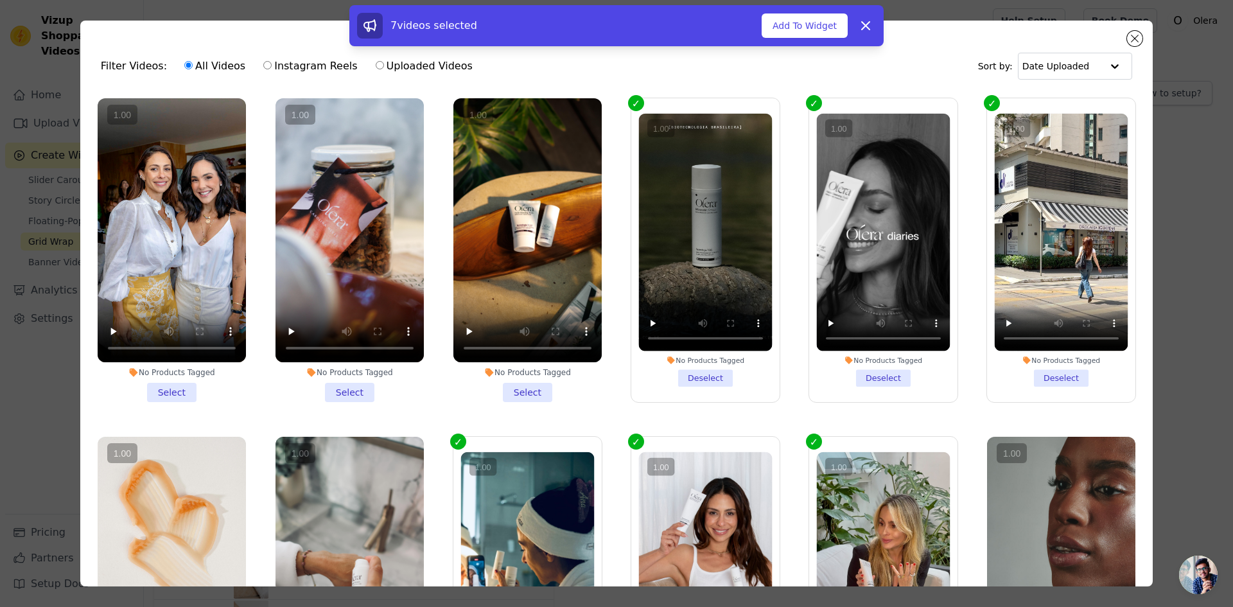
click at [685, 379] on li "No Products Tagged Deselect" at bounding box center [706, 250] width 134 height 273
click at [0, 0] on input "No Products Tagged Deselect" at bounding box center [0, 0] width 0 height 0
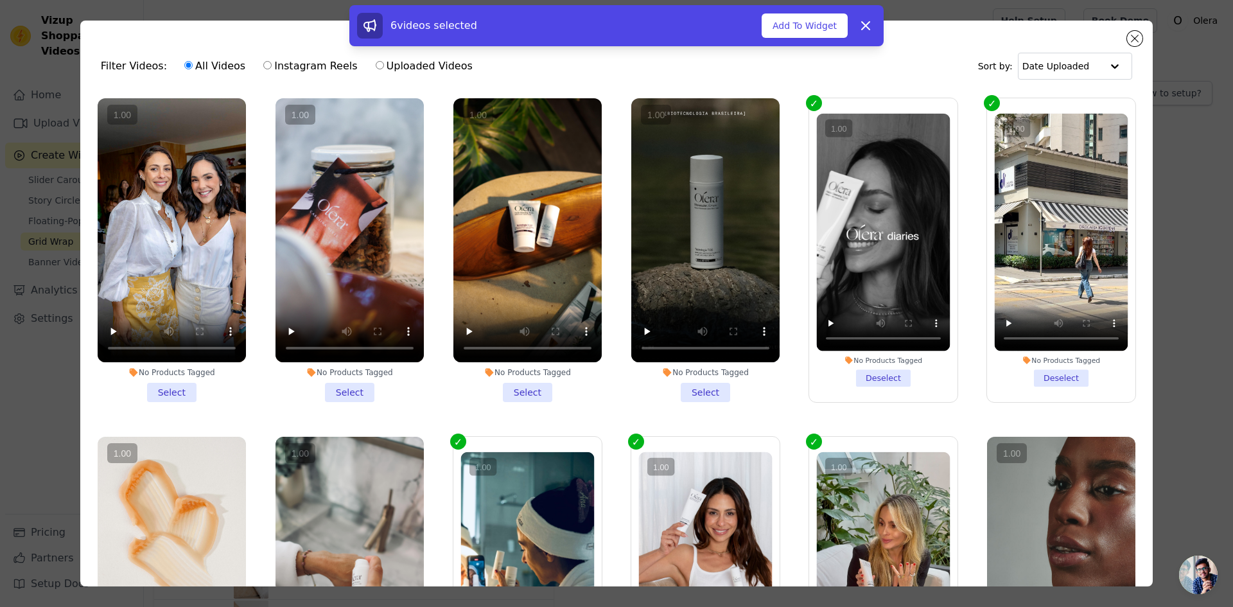
click at [713, 385] on li "No Products Tagged Select" at bounding box center [705, 250] width 148 height 304
click at [0, 0] on input "No Products Tagged Select" at bounding box center [0, 0] width 0 height 0
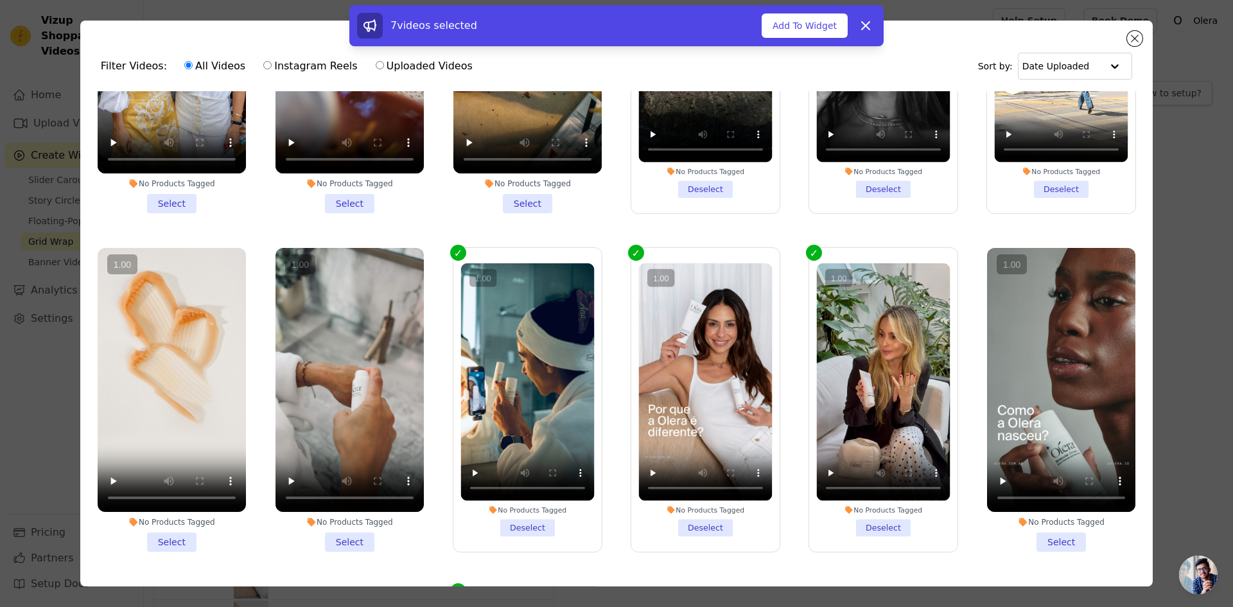
scroll to position [193, 0]
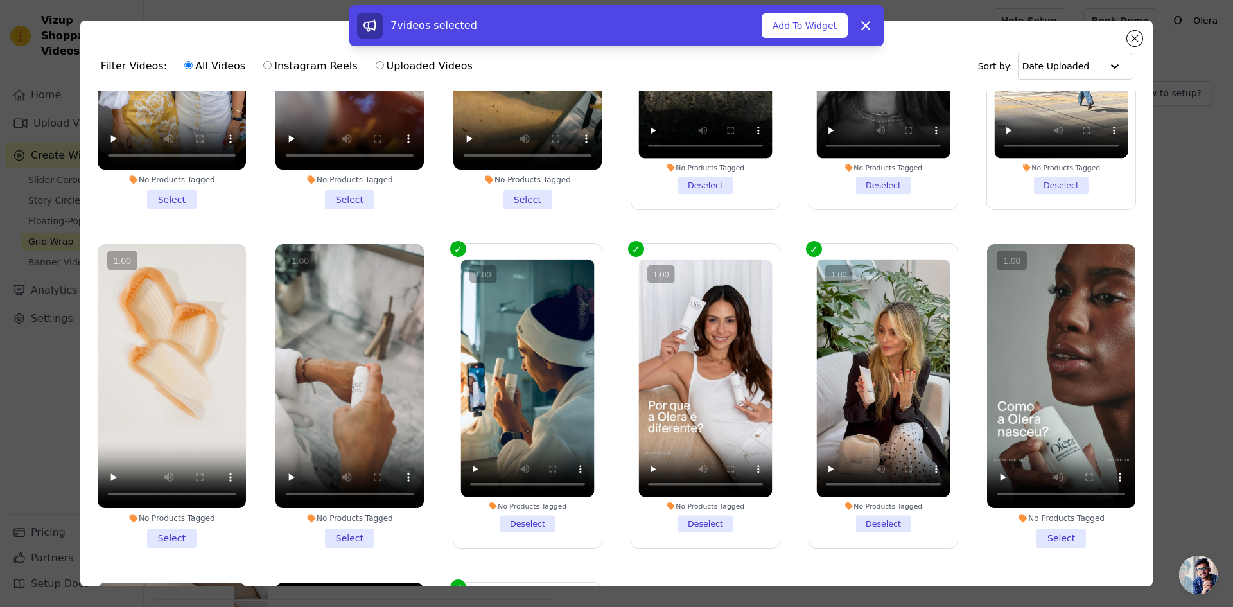
click at [1063, 183] on li "No Products Tagged Deselect" at bounding box center [1062, 58] width 134 height 274
click at [0, 0] on input "No Products Tagged Deselect" at bounding box center [0, 0] width 0 height 0
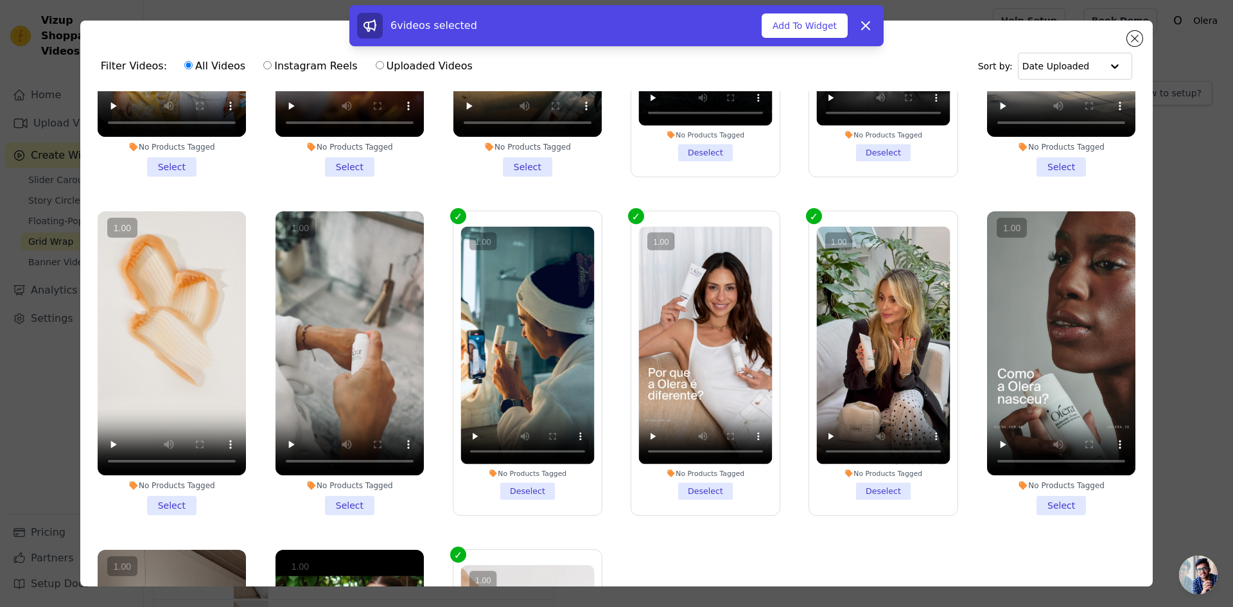
scroll to position [257, 0]
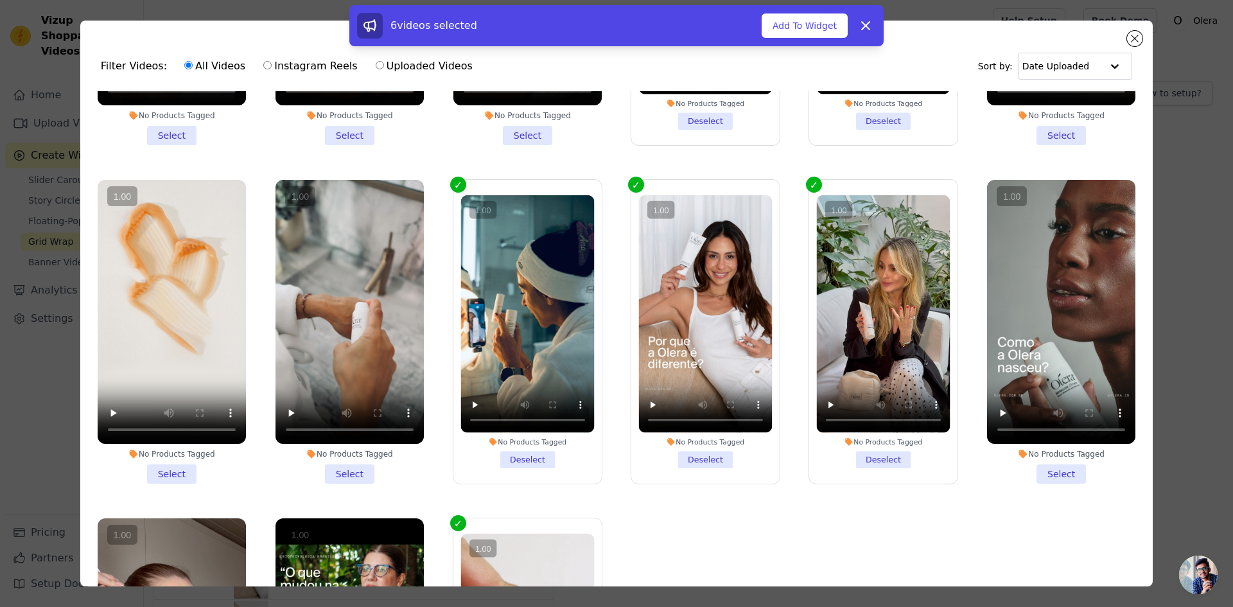
click at [1042, 458] on li "No Products Tagged Select" at bounding box center [1061, 332] width 148 height 304
click at [0, 0] on input "No Products Tagged Select" at bounding box center [0, 0] width 0 height 0
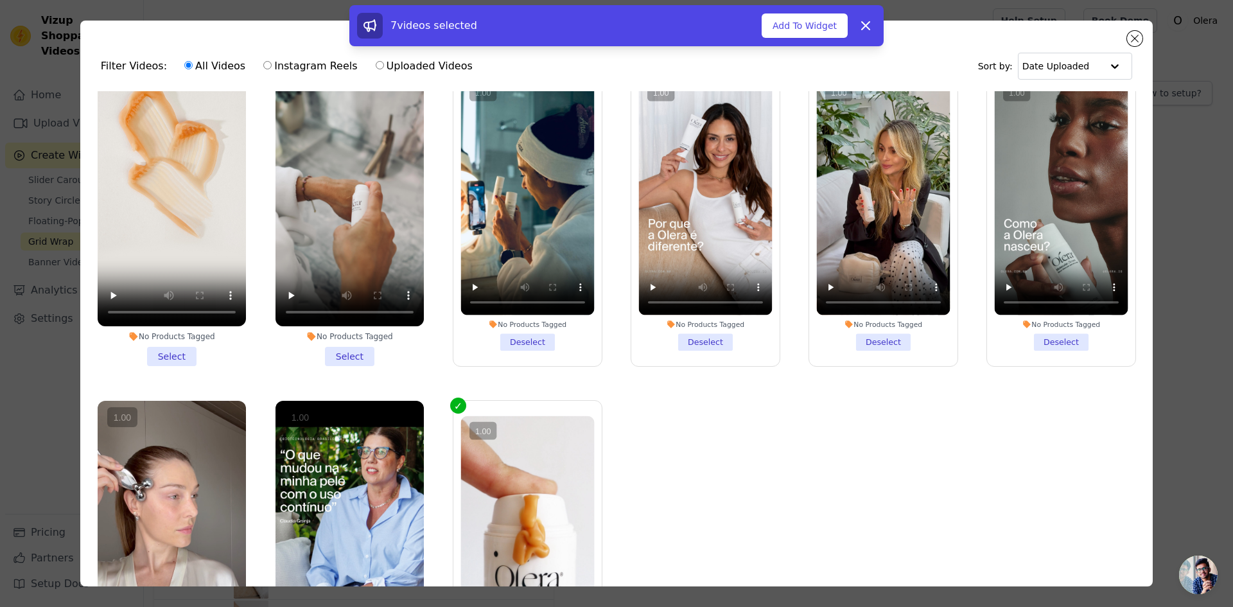
scroll to position [385, 0]
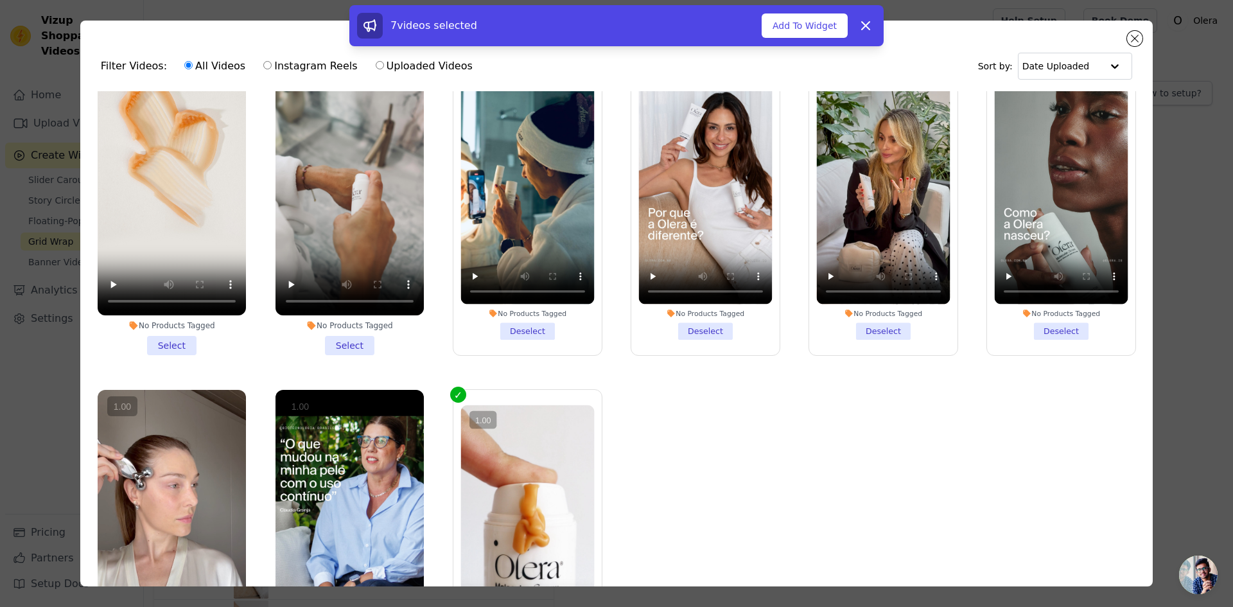
click at [176, 333] on li "No Products Tagged Select" at bounding box center [172, 203] width 148 height 304
click at [0, 0] on input "No Products Tagged Select" at bounding box center [0, 0] width 0 height 0
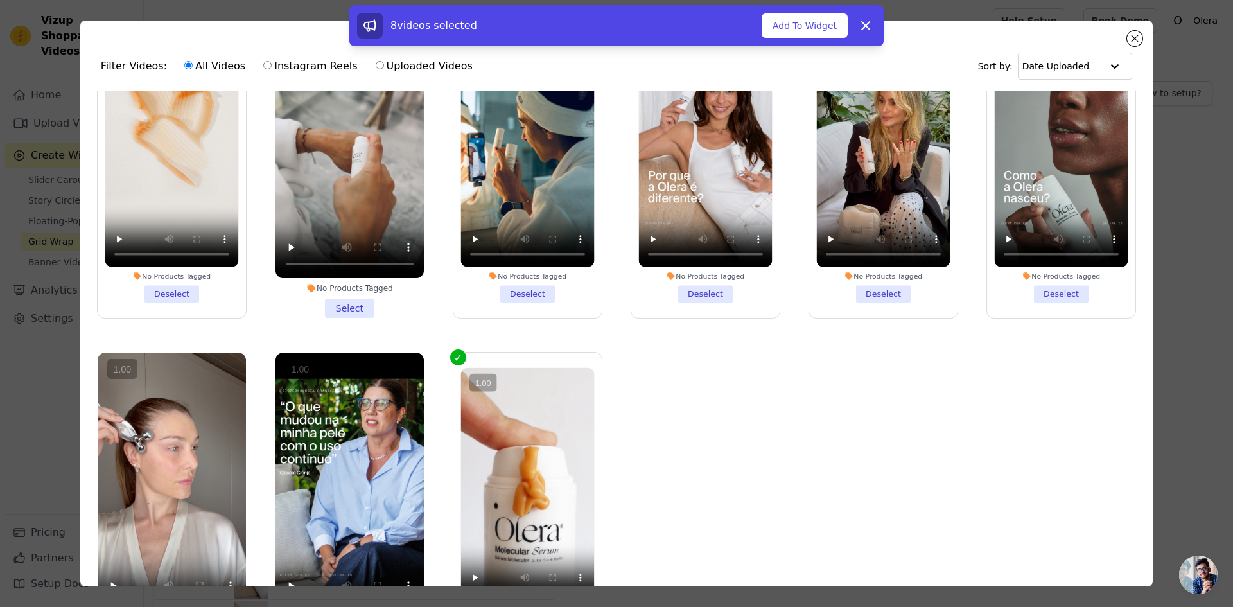
scroll to position [441, 0]
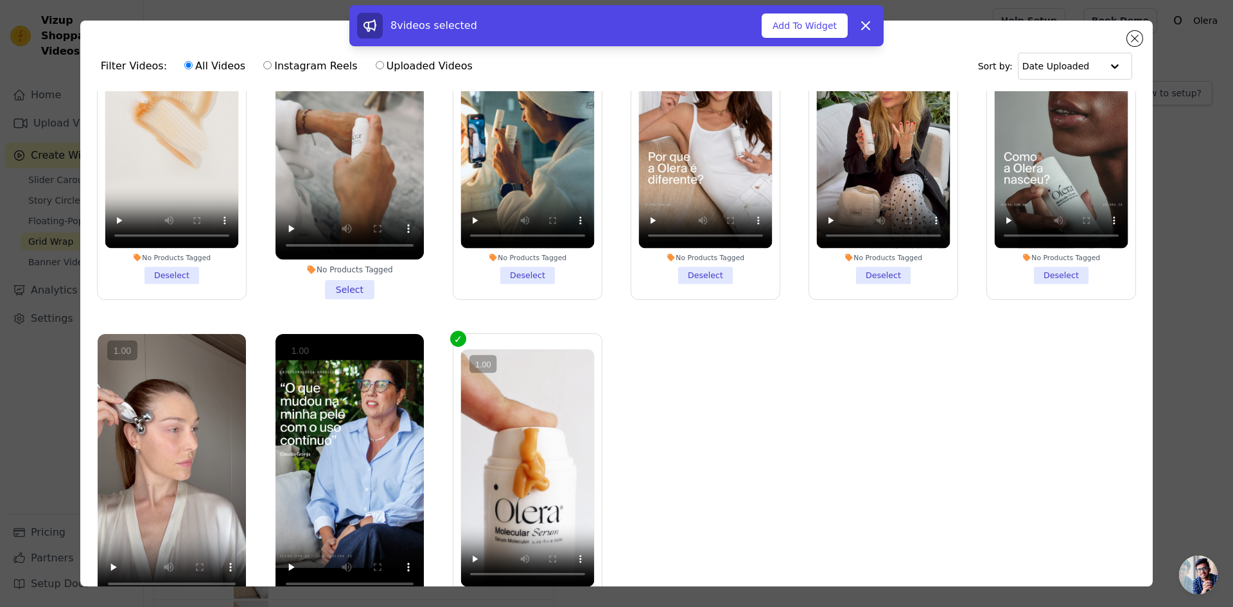
click at [353, 461] on vsc-controller at bounding box center [349, 466] width 148 height 264
click at [0, 0] on input "No Products Tagged Select" at bounding box center [0, 0] width 0 height 0
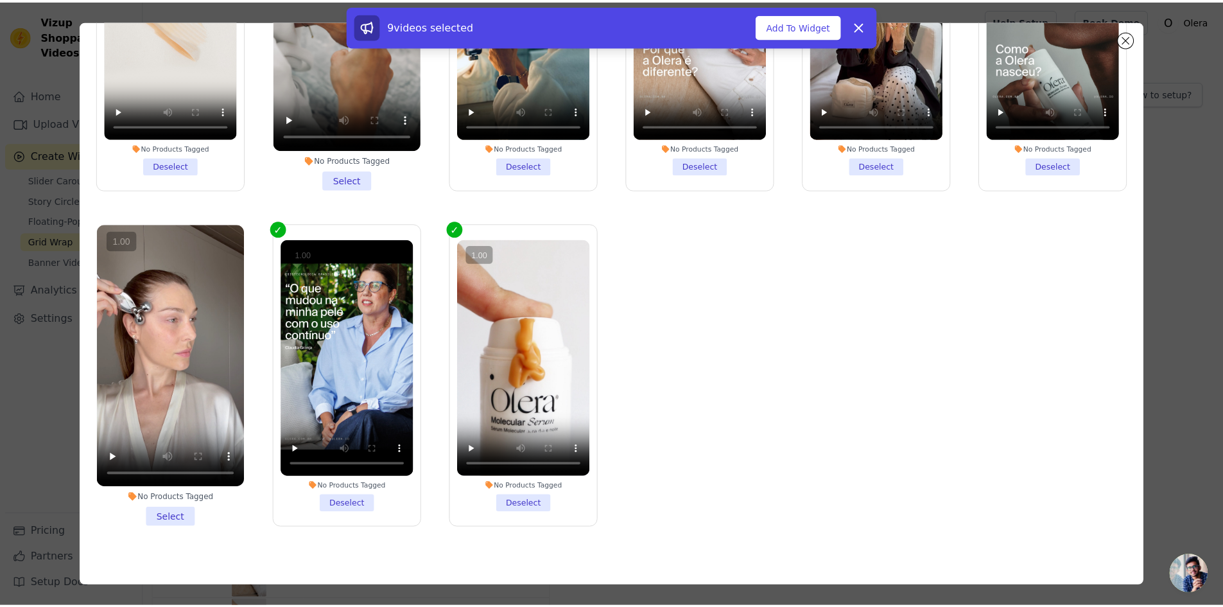
scroll to position [112, 0]
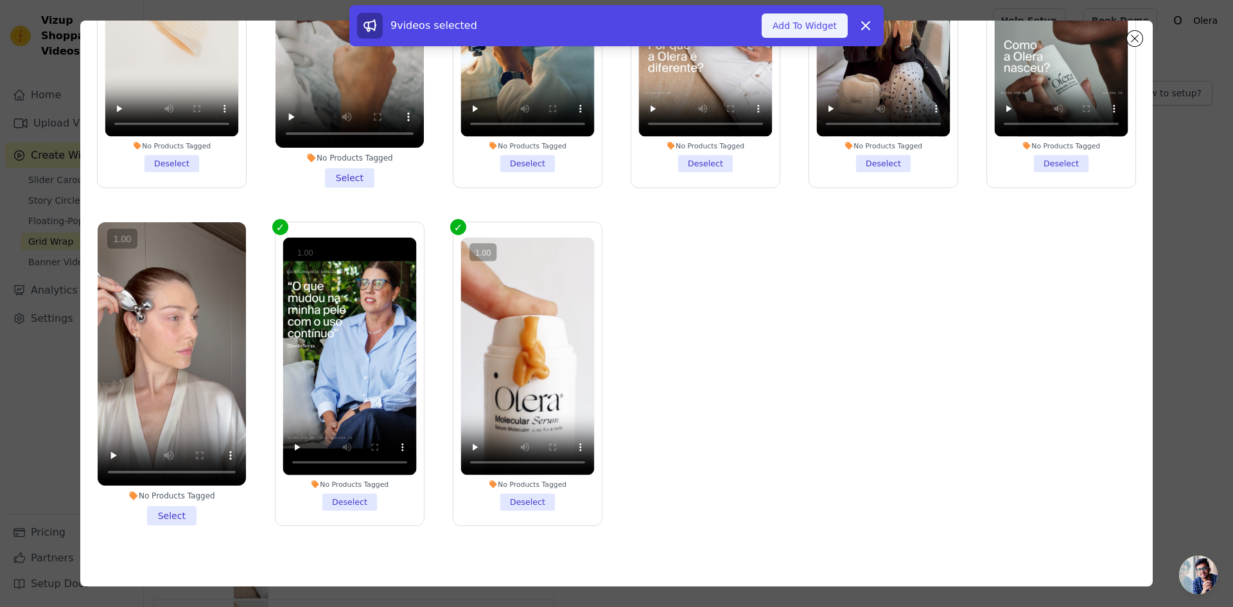
click at [797, 30] on button "Add To Widget" at bounding box center [805, 25] width 86 height 24
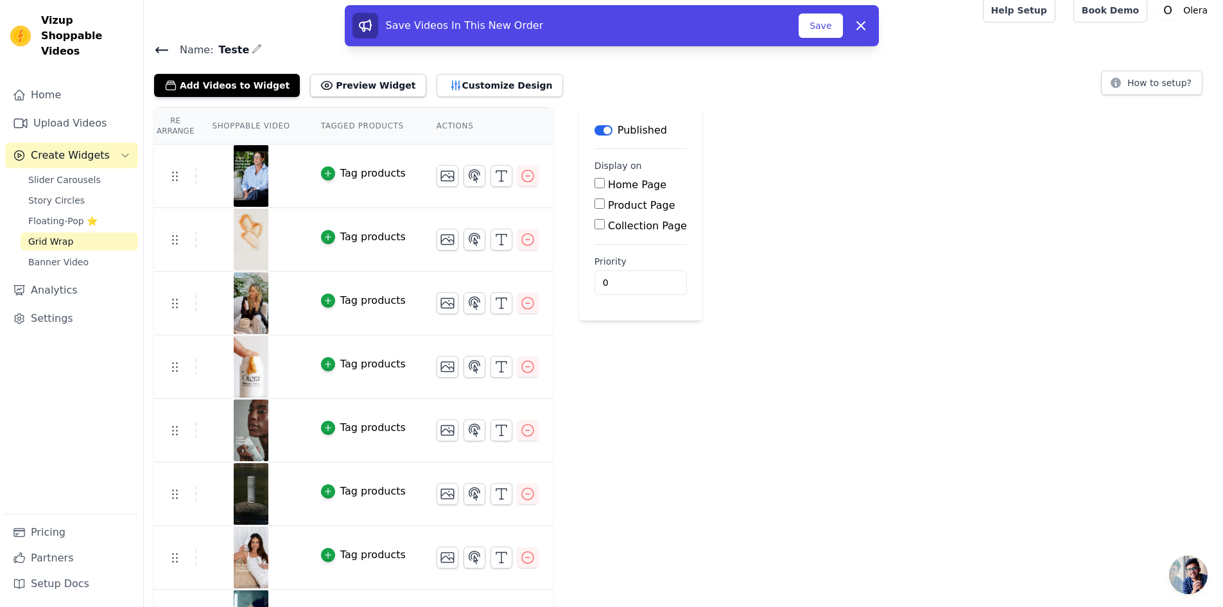
scroll to position [0, 0]
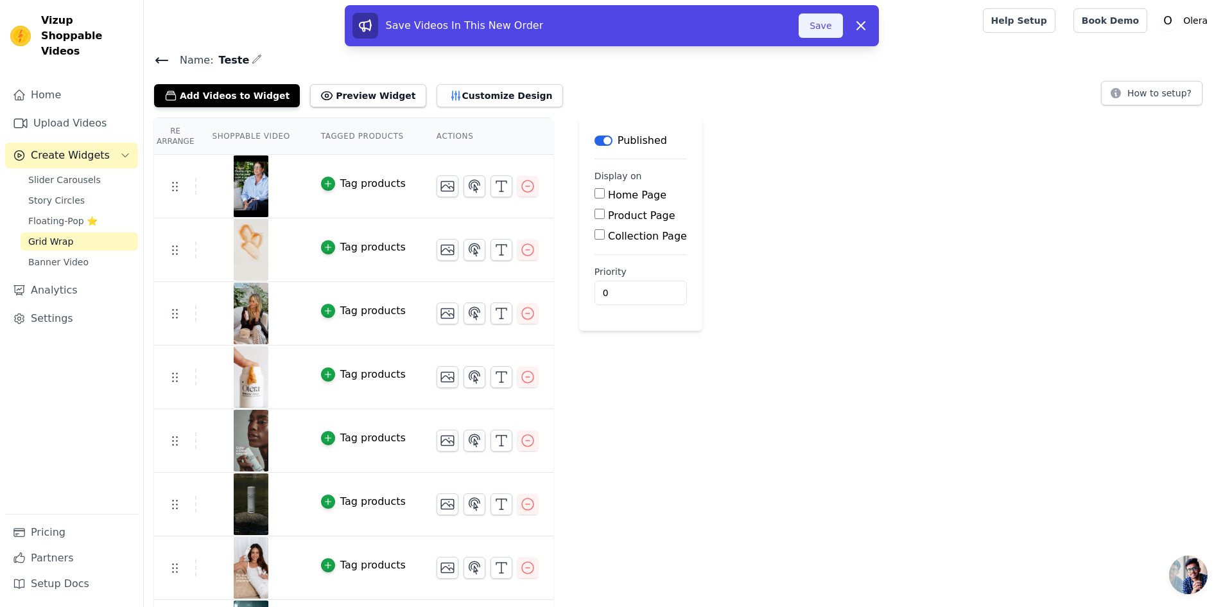
click at [819, 25] on button "Save" at bounding box center [821, 25] width 44 height 24
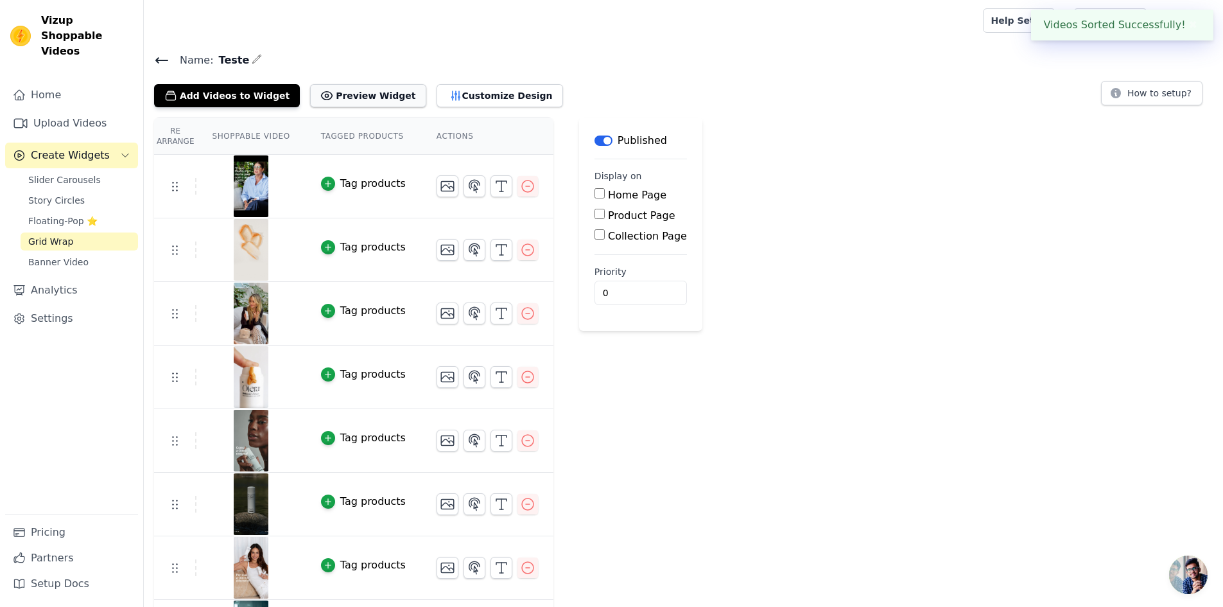
click at [351, 87] on button "Preview Widget" at bounding box center [368, 95] width 116 height 23
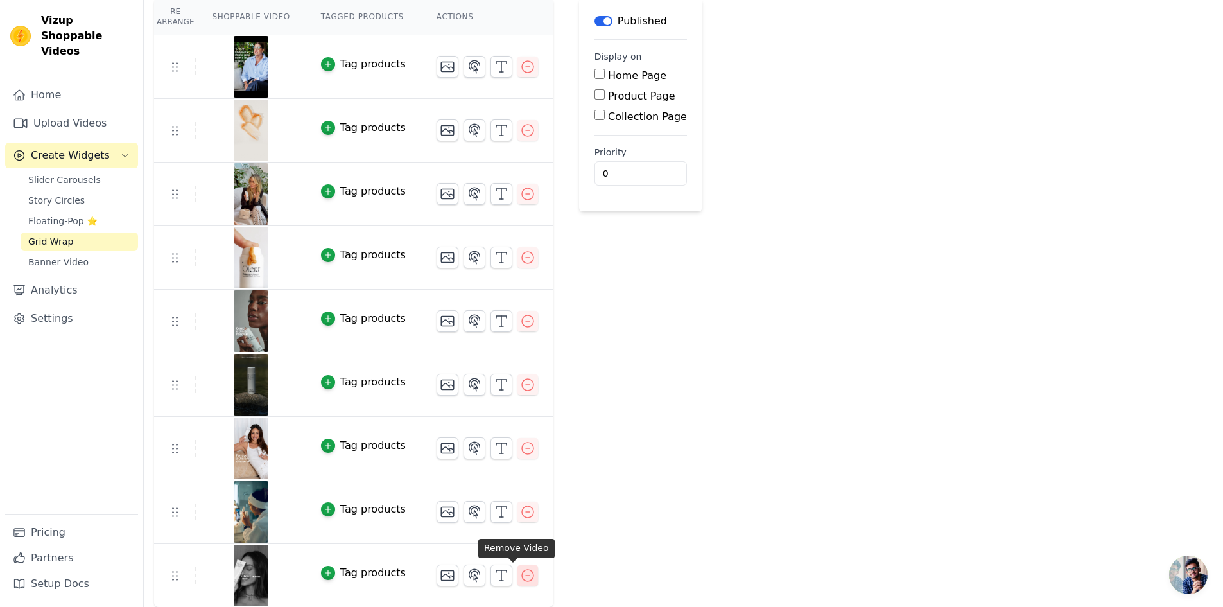
click at [520, 579] on icon "button" at bounding box center [527, 575] width 15 height 15
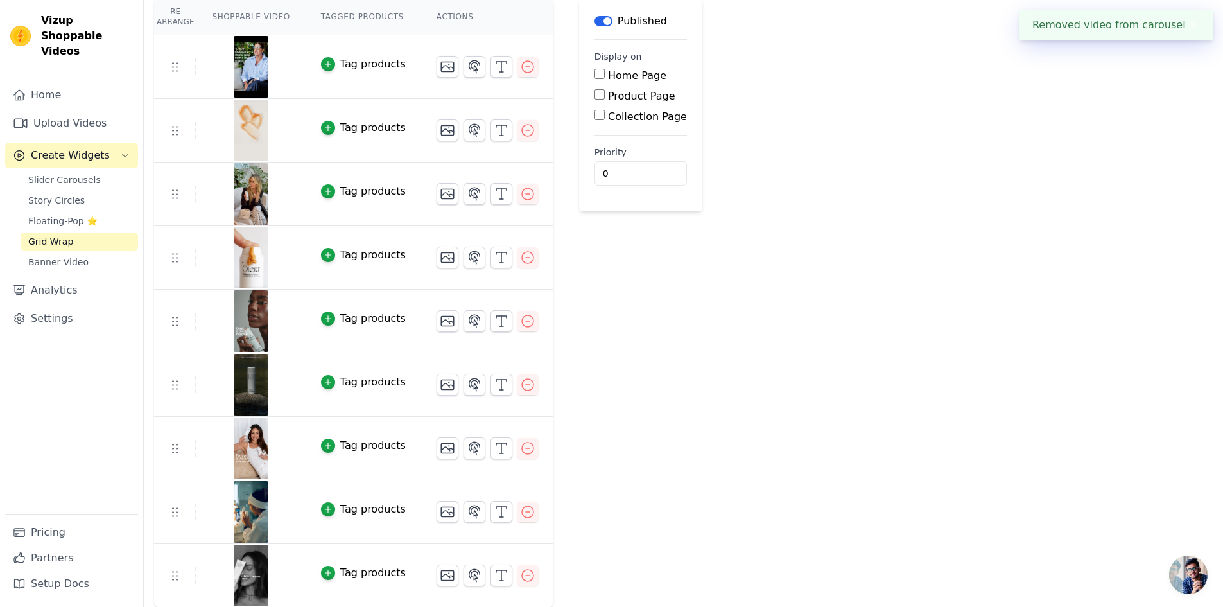
scroll to position [0, 0]
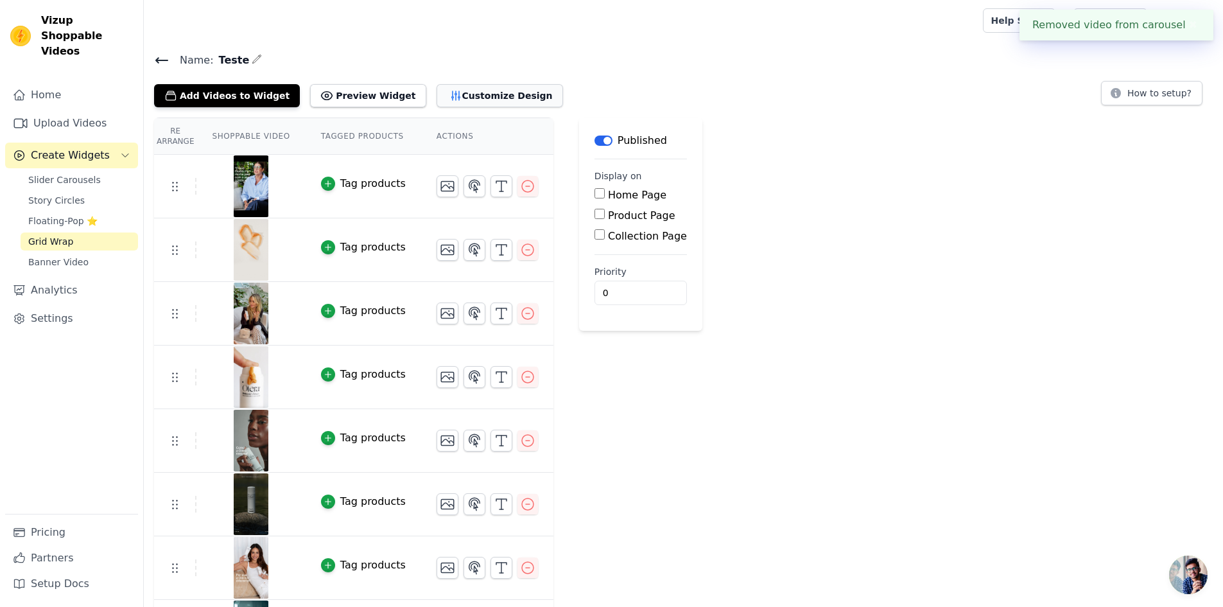
click at [437, 99] on button "Customize Design" at bounding box center [500, 95] width 126 height 23
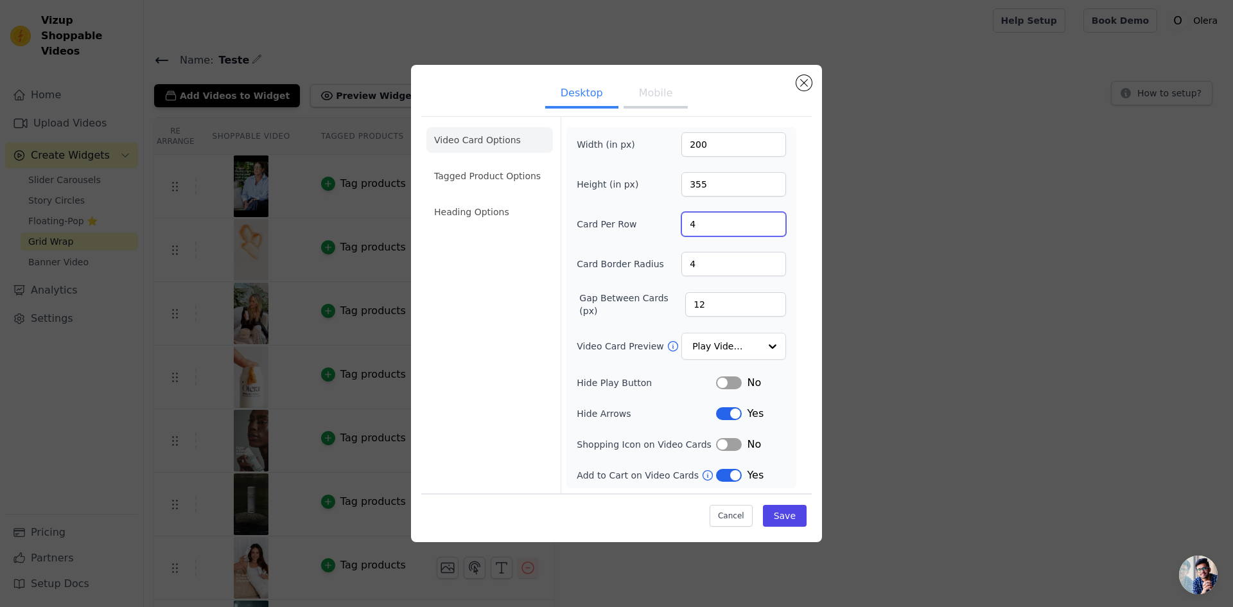
click at [727, 223] on input "4" at bounding box center [733, 224] width 105 height 24
click at [774, 220] on input "5" at bounding box center [733, 224] width 105 height 24
click at [774, 220] on input "6" at bounding box center [733, 224] width 105 height 24
click at [774, 220] on input "7" at bounding box center [733, 224] width 105 height 24
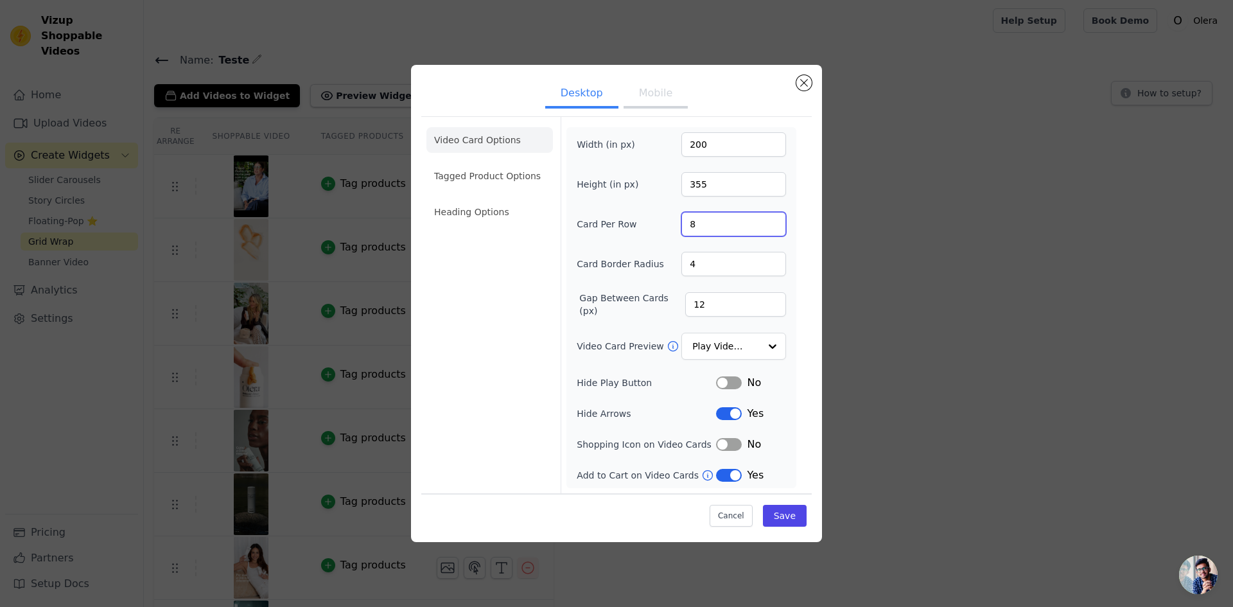
click at [774, 220] on input "8" at bounding box center [733, 224] width 105 height 24
click at [774, 227] on input "7" at bounding box center [733, 224] width 105 height 24
type input "6"
click at [774, 227] on input "6" at bounding box center [733, 224] width 105 height 24
click at [702, 351] on input "Video Card Preview" at bounding box center [726, 346] width 66 height 26
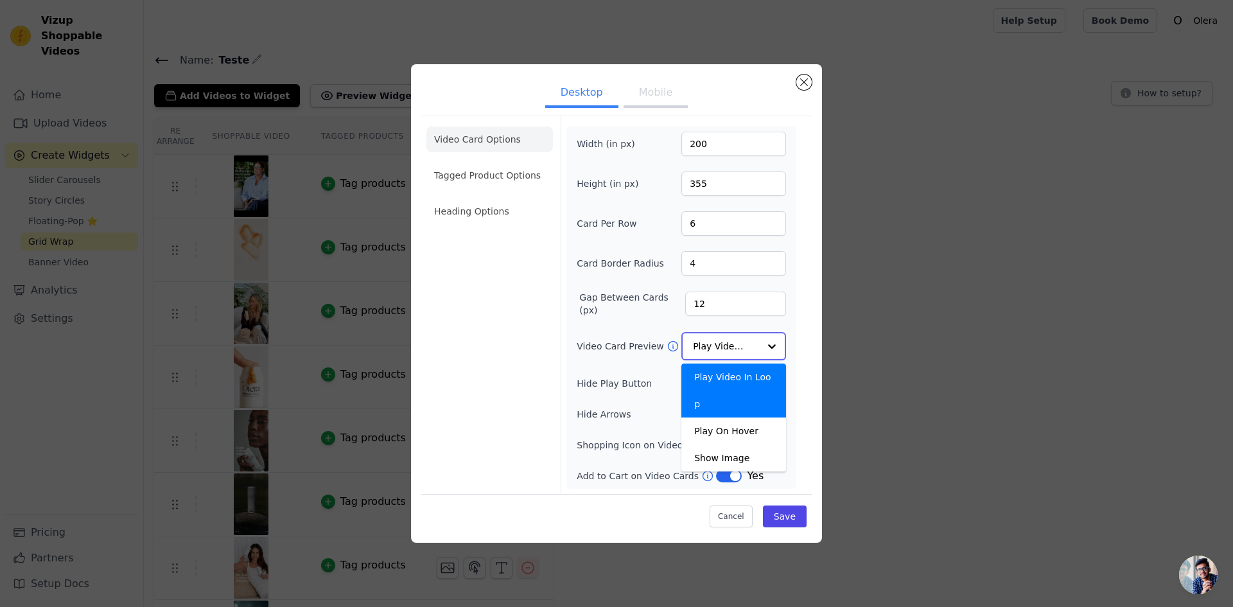
click at [702, 351] on input "Video Card Preview" at bounding box center [726, 346] width 66 height 26
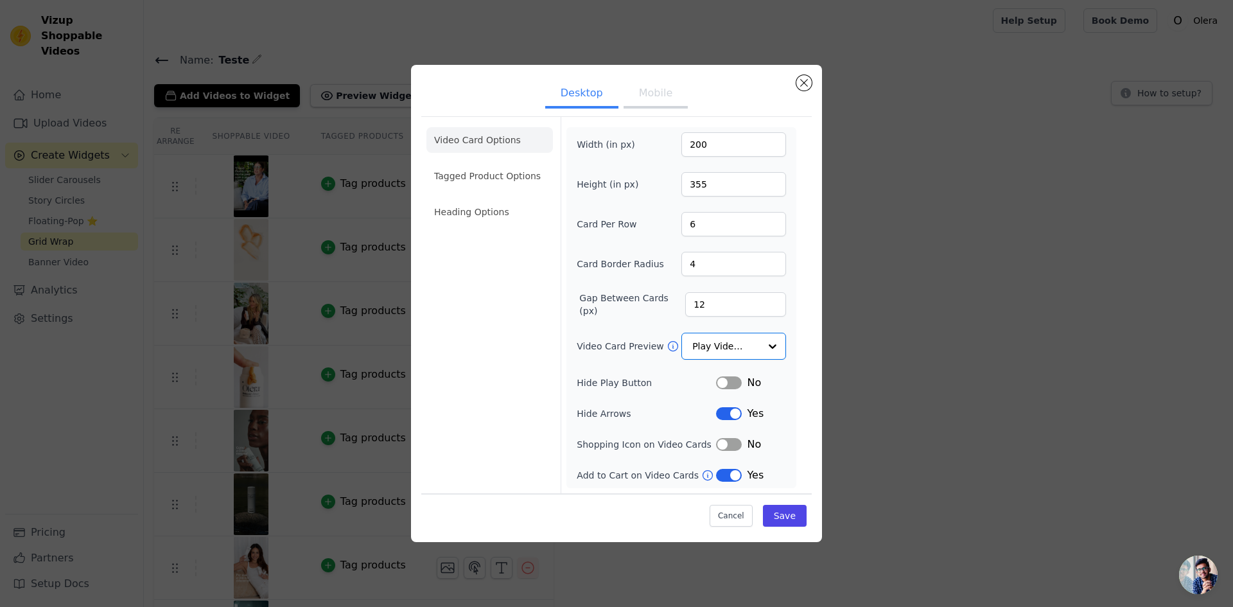
click at [722, 381] on button "Label" at bounding box center [729, 382] width 26 height 13
click at [733, 445] on button "Label" at bounding box center [729, 444] width 26 height 13
click at [783, 514] on button "Save" at bounding box center [785, 516] width 44 height 22
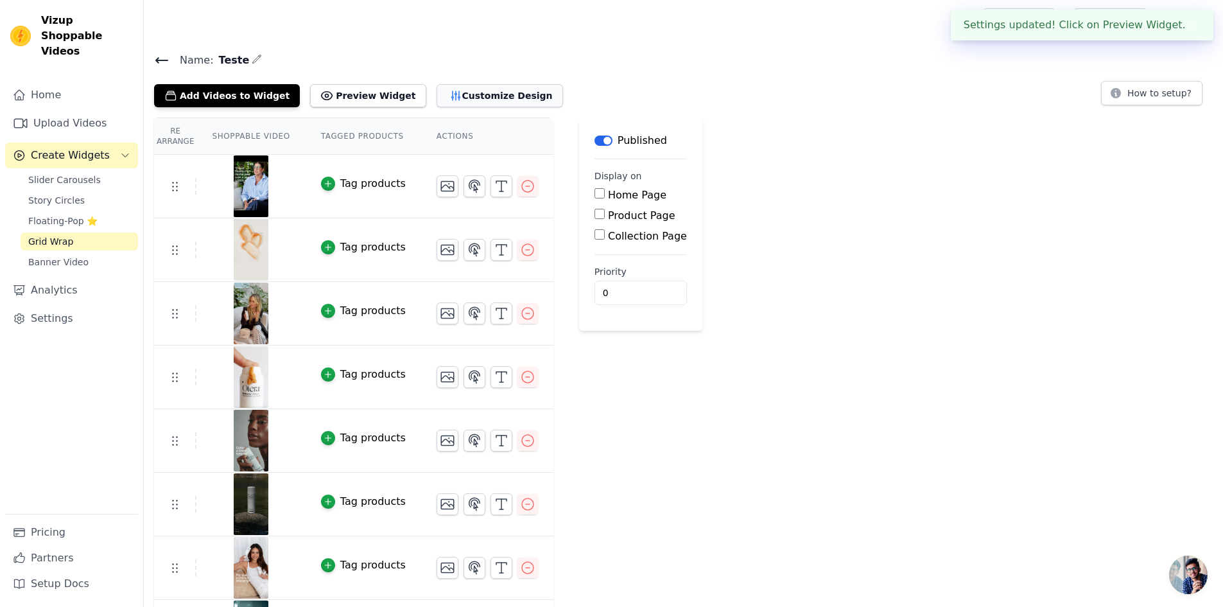
click at [437, 103] on button "Customize Design" at bounding box center [500, 95] width 126 height 23
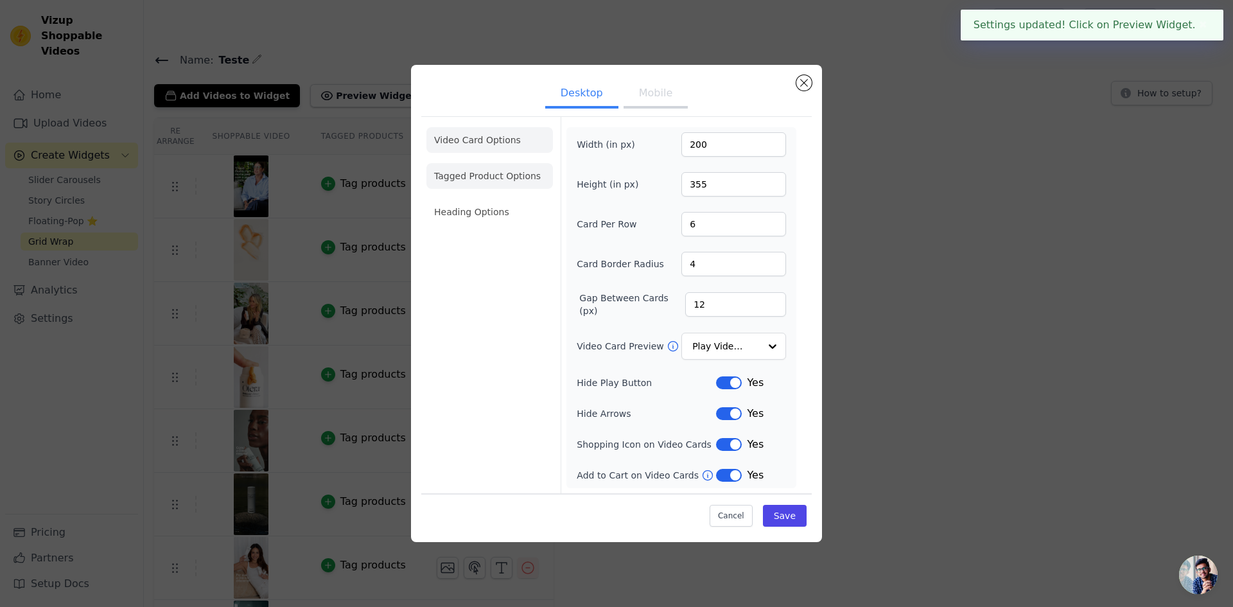
click at [476, 182] on li "Tagged Product Options" at bounding box center [489, 176] width 126 height 26
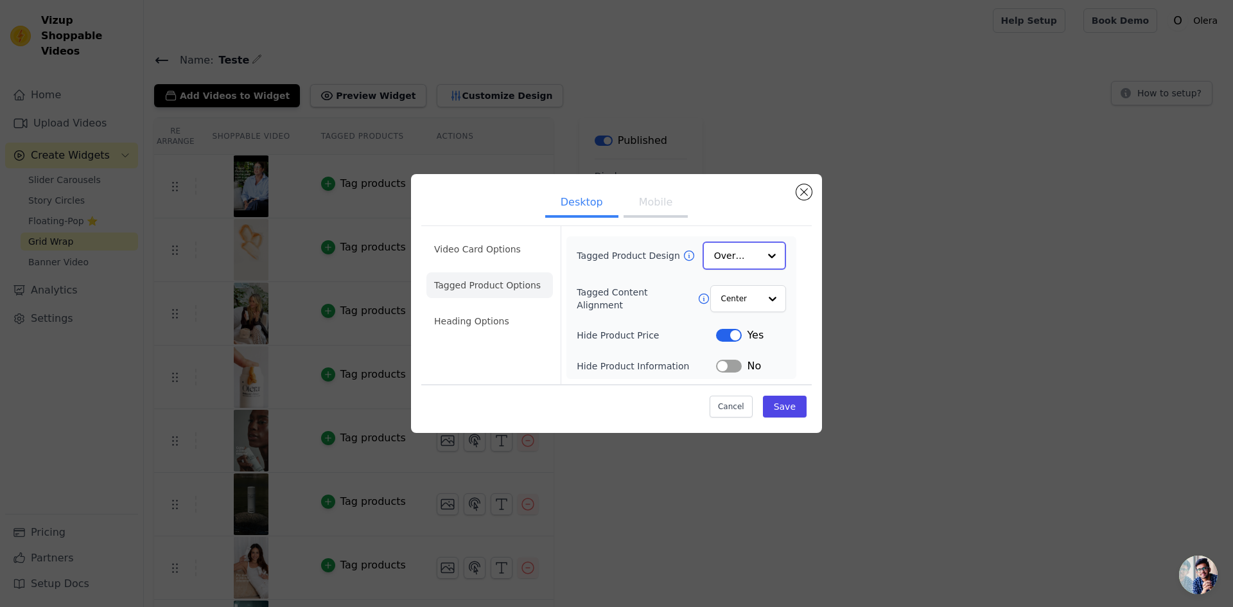
click at [758, 260] on input "Tagged Product Design" at bounding box center [736, 256] width 45 height 26
click at [732, 295] on div "Card" at bounding box center [743, 286] width 83 height 27
click at [738, 303] on input "Tagged Content Alignment" at bounding box center [739, 298] width 39 height 26
click at [737, 353] on div "Left" at bounding box center [746, 355] width 74 height 27
click at [762, 300] on div at bounding box center [772, 298] width 26 height 26
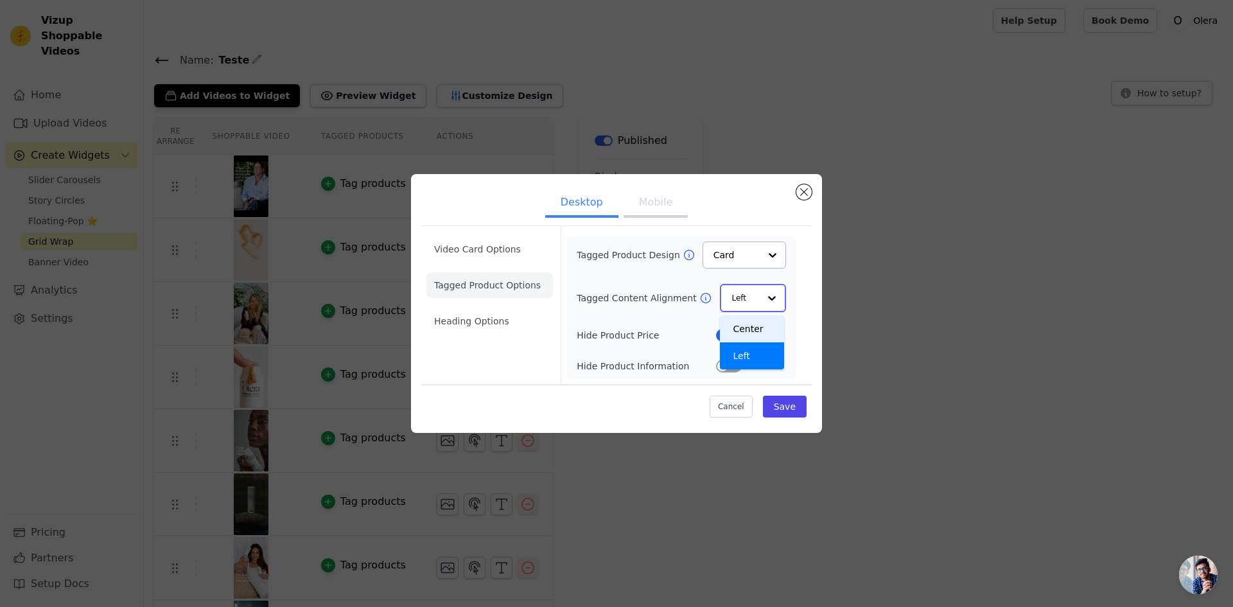
click at [756, 335] on div "Center" at bounding box center [752, 328] width 64 height 27
click at [723, 333] on button "Label" at bounding box center [729, 334] width 26 height 13
click at [781, 410] on button "Save" at bounding box center [785, 406] width 44 height 22
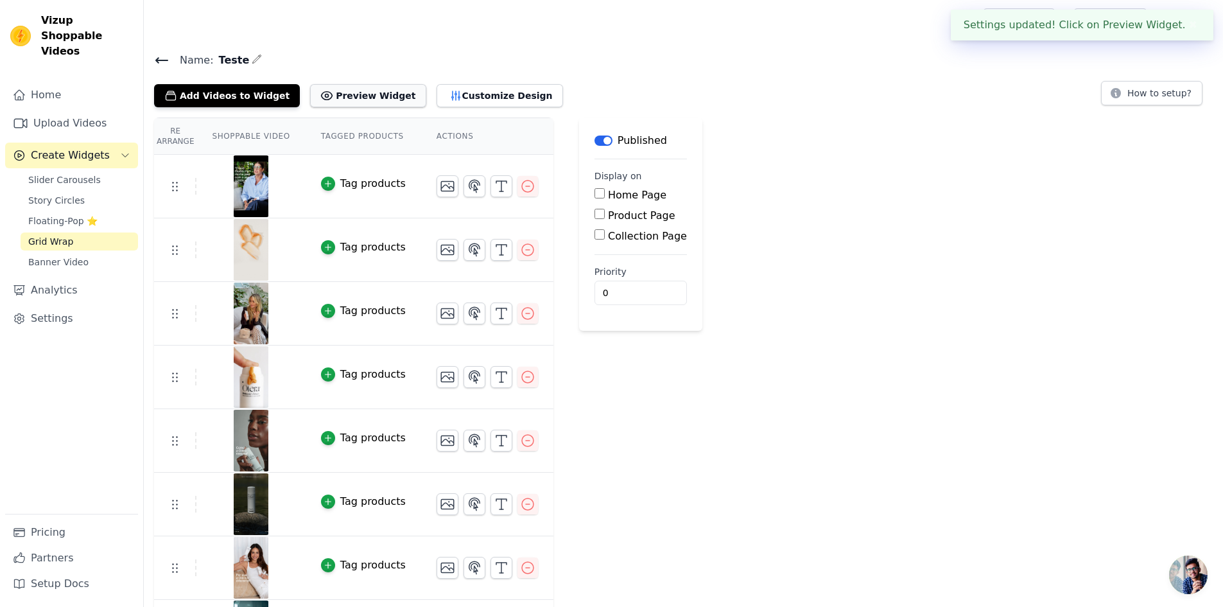
click at [355, 98] on button "Preview Widget" at bounding box center [368, 95] width 116 height 23
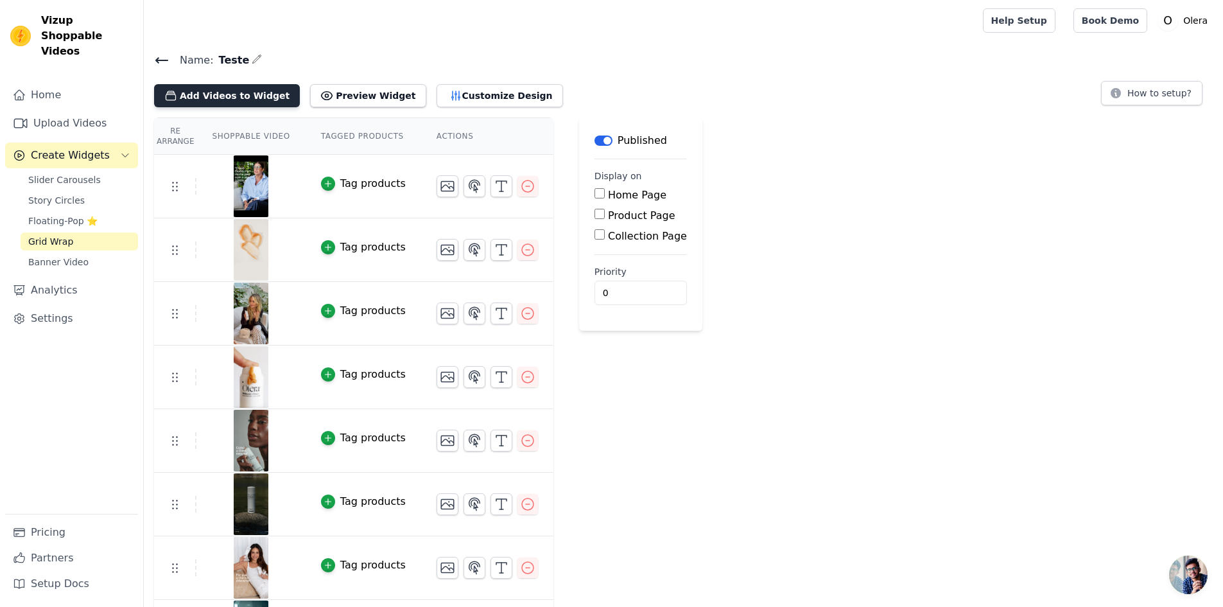
click at [236, 100] on button "Add Videos to Widget" at bounding box center [227, 95] width 146 height 23
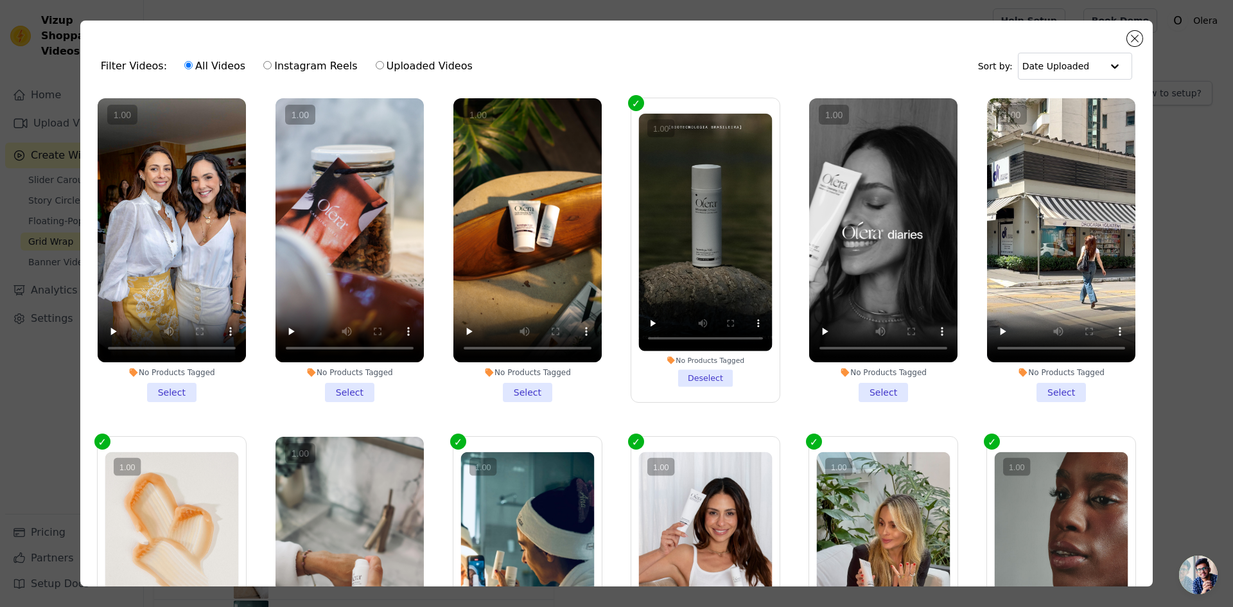
click at [383, 68] on label "Uploaded Videos" at bounding box center [424, 66] width 98 height 17
click at [383, 68] on input "Uploaded Videos" at bounding box center [380, 65] width 8 height 8
radio input "true"
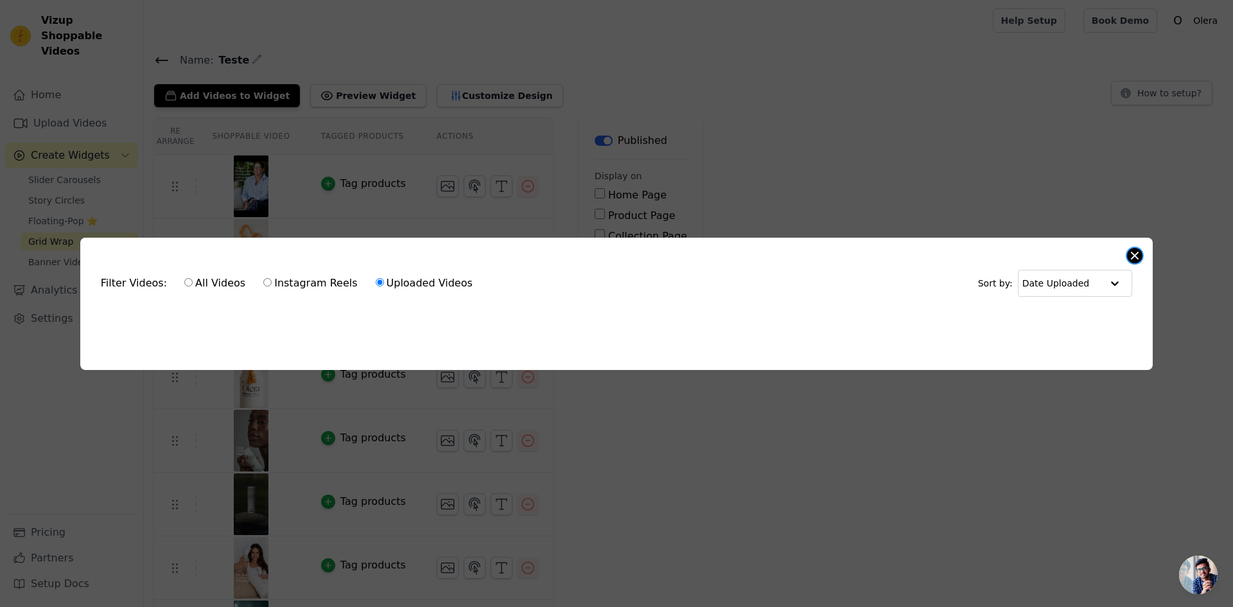
click at [1137, 256] on button "Close modal" at bounding box center [1134, 255] width 15 height 15
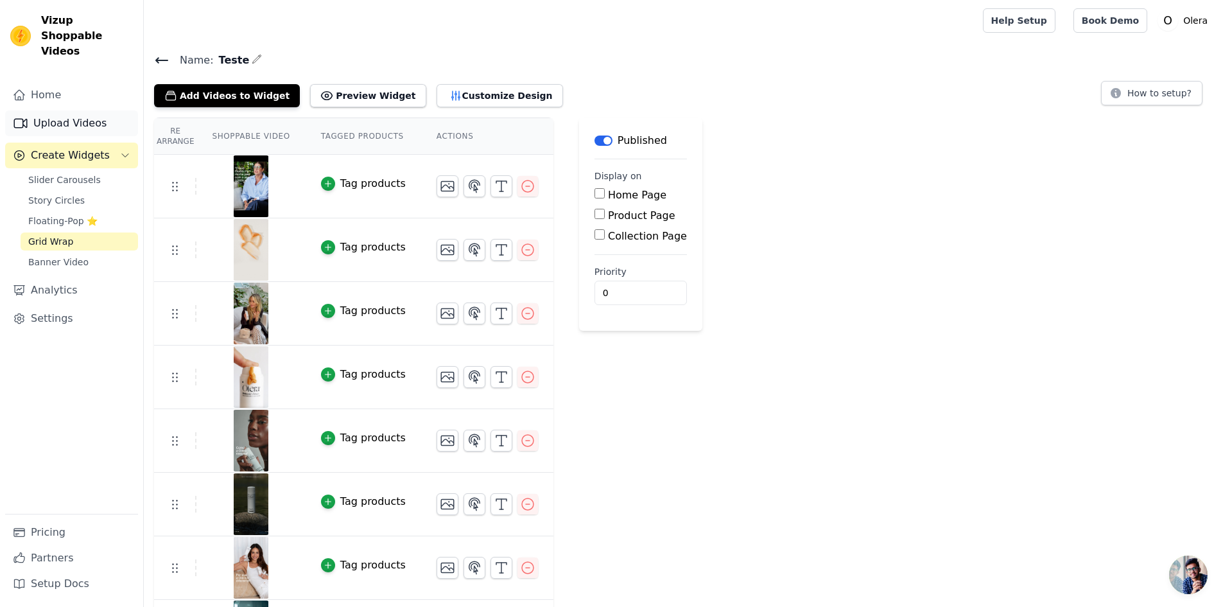
click at [64, 110] on link "Upload Videos" at bounding box center [71, 123] width 133 height 26
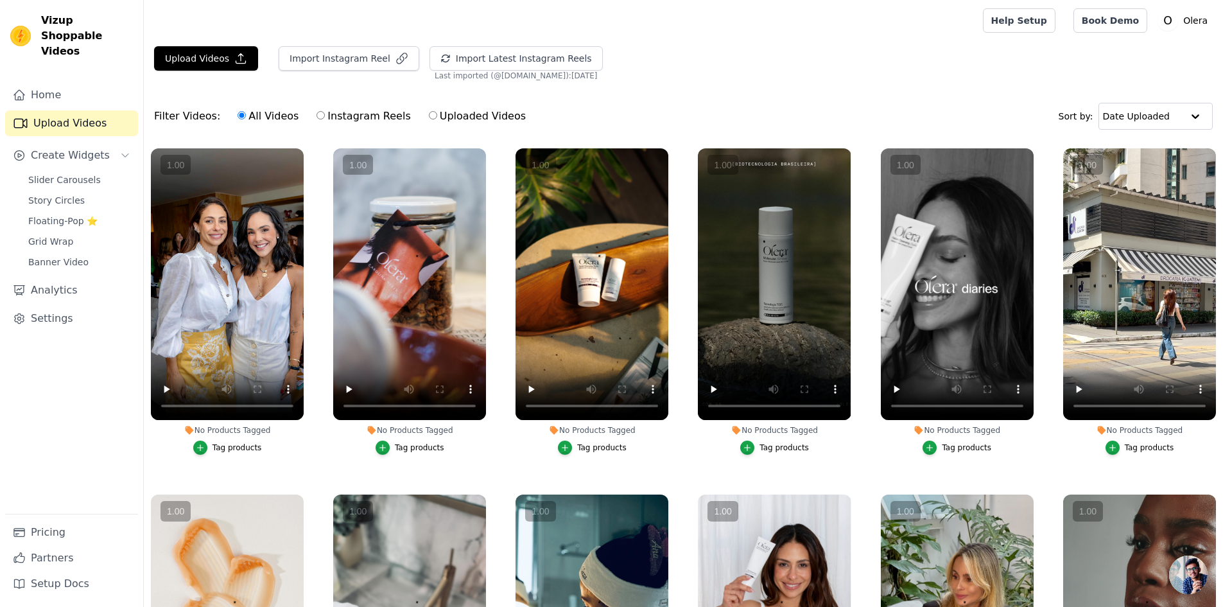
click at [350, 122] on label "Instagram Reels" at bounding box center [363, 116] width 95 height 17
click at [325, 119] on input "Instagram Reels" at bounding box center [321, 115] width 8 height 8
radio input "true"
click at [333, 63] on button "Import Instagram Reel" at bounding box center [349, 58] width 141 height 24
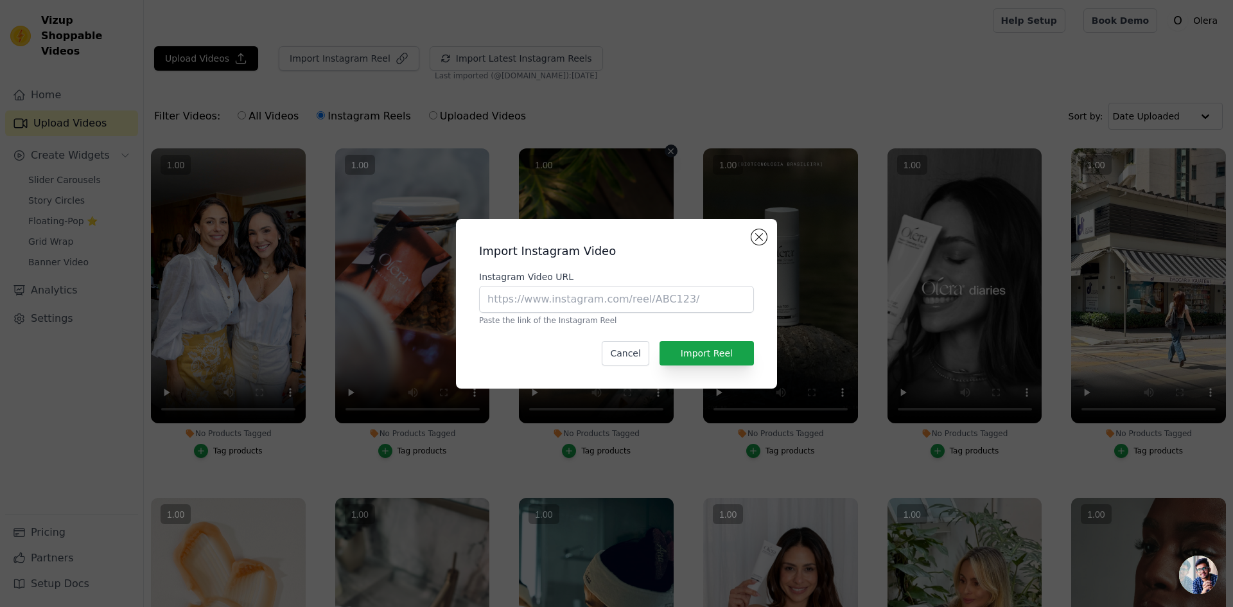
click at [631, 353] on vsc-controller at bounding box center [596, 285] width 155 height 275
click at [631, 357] on vsc-controller at bounding box center [596, 285] width 155 height 275
click at [760, 241] on vsc-controller at bounding box center [780, 285] width 155 height 275
click at [559, 302] on vsc-controller at bounding box center [596, 285] width 155 height 275
click at [555, 288] on vsc-controller at bounding box center [596, 285] width 155 height 275
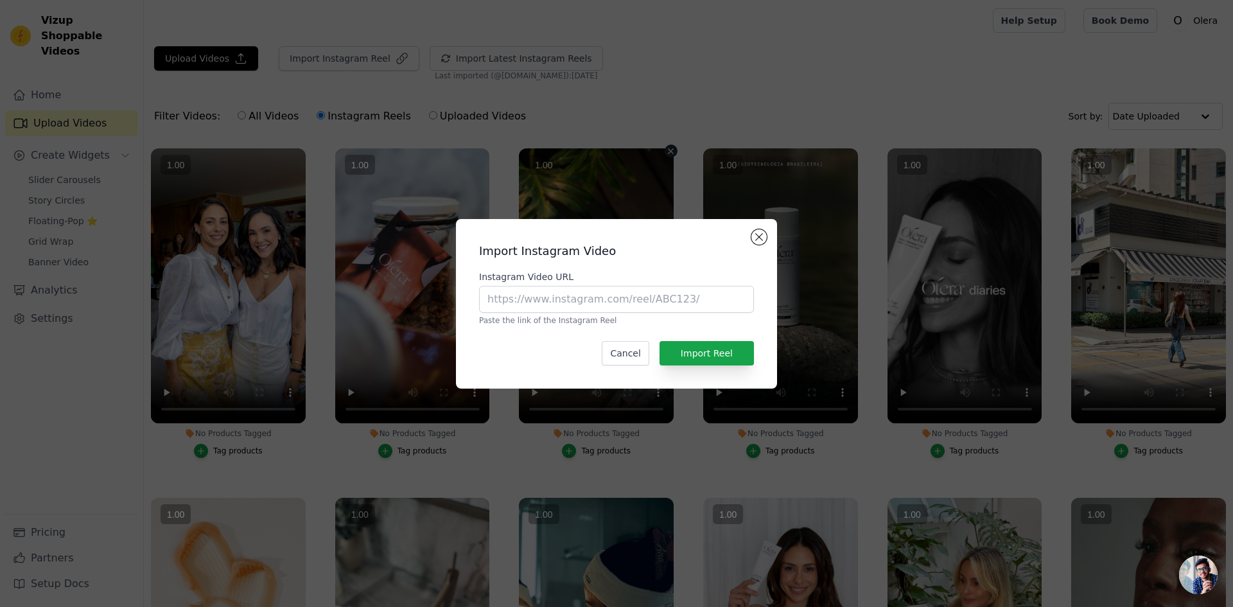
click at [555, 298] on vsc-controller at bounding box center [596, 285] width 155 height 275
click at [592, 300] on vsc-controller at bounding box center [596, 285] width 155 height 275
drag, startPoint x: 491, startPoint y: 304, endPoint x: 503, endPoint y: 311, distance: 13.2
click at [491, 304] on input "Instagram Video URL" at bounding box center [616, 299] width 275 height 27
paste input "https://www.instagram.com/reel/DKp-O5gvV5P/"
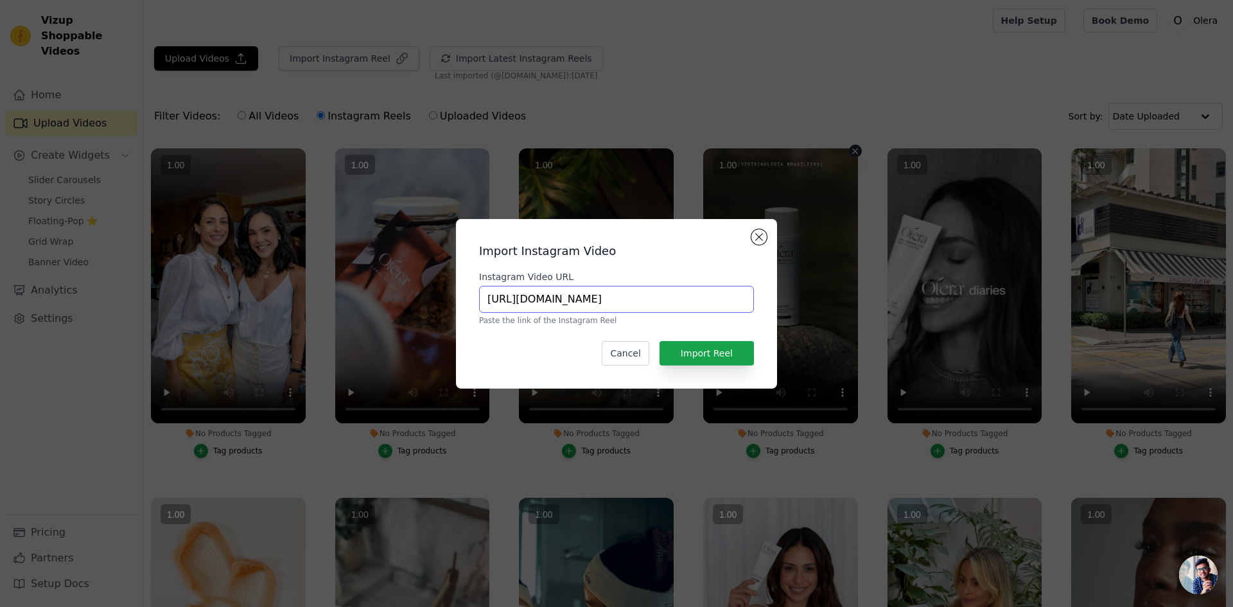
type input "https://www.instagram.com/reel/DKp-O5gvV5P/"
click at [726, 358] on vsc-controller at bounding box center [780, 285] width 155 height 275
click at [720, 354] on vsc-controller at bounding box center [780, 285] width 155 height 275
click at [693, 362] on button "Import Reel" at bounding box center [706, 353] width 94 height 24
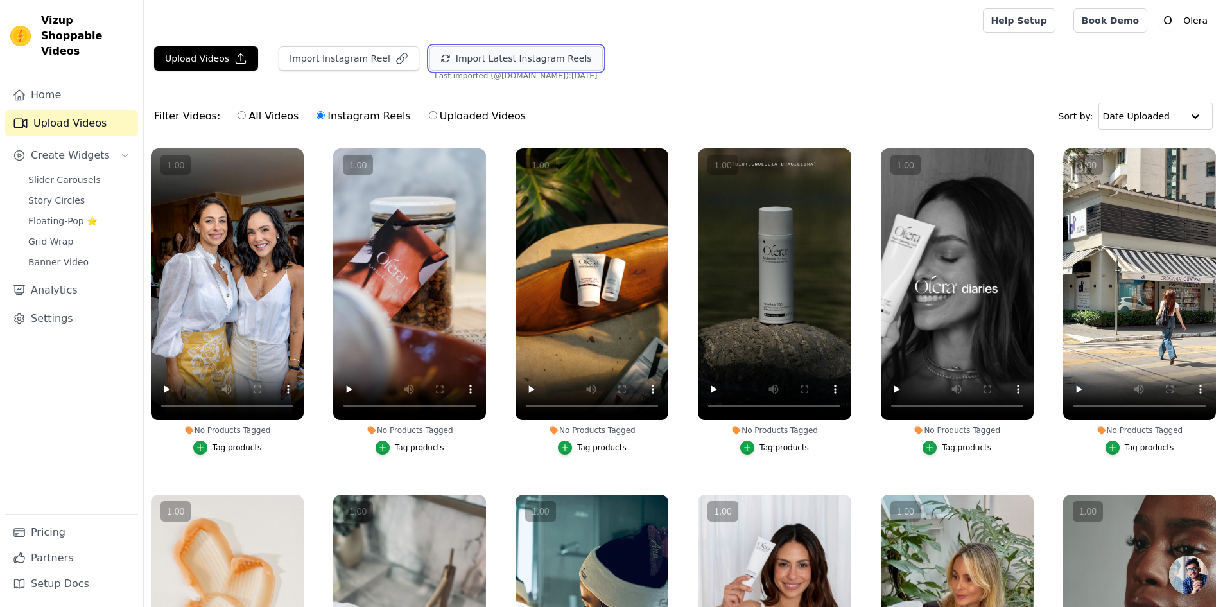
click at [488, 57] on button "Import Latest Instagram Reels" at bounding box center [516, 58] width 173 height 24
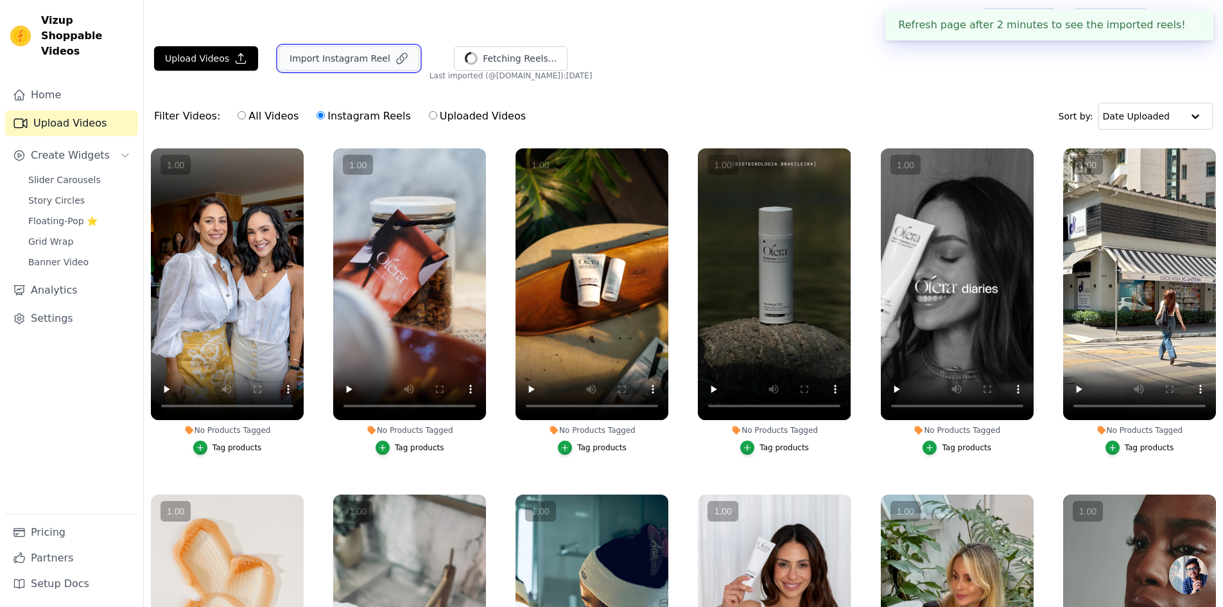
click at [351, 61] on button "Import Instagram Reel" at bounding box center [349, 58] width 141 height 24
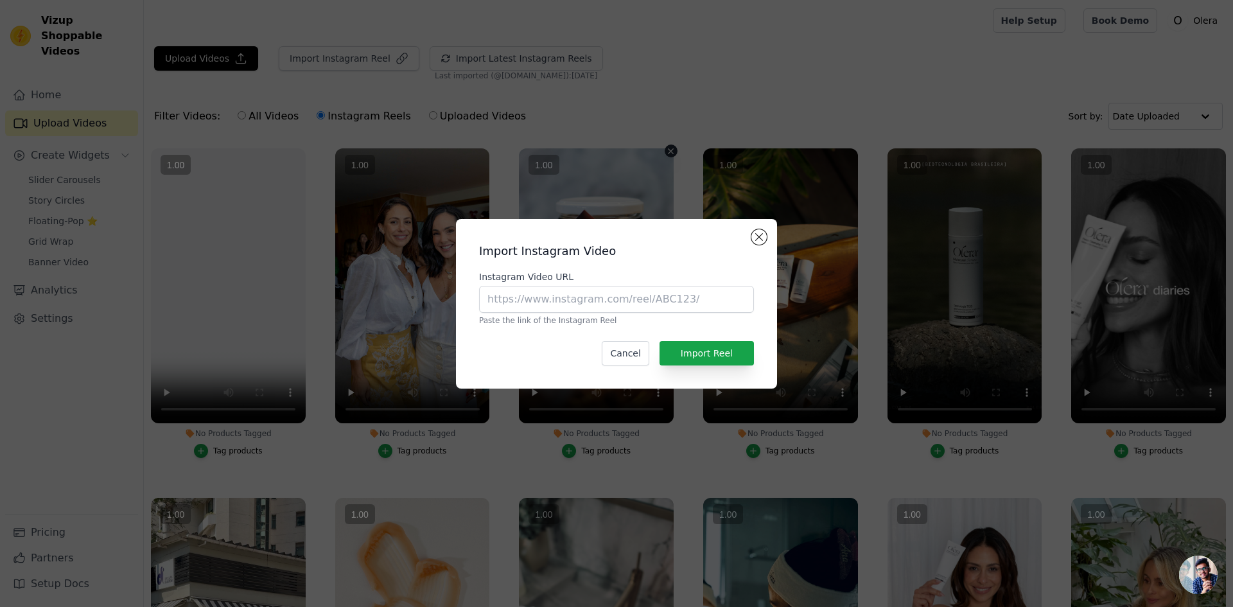
click at [645, 288] on vsc-controller at bounding box center [596, 285] width 155 height 275
click at [640, 311] on vsc-controller at bounding box center [596, 285] width 155 height 275
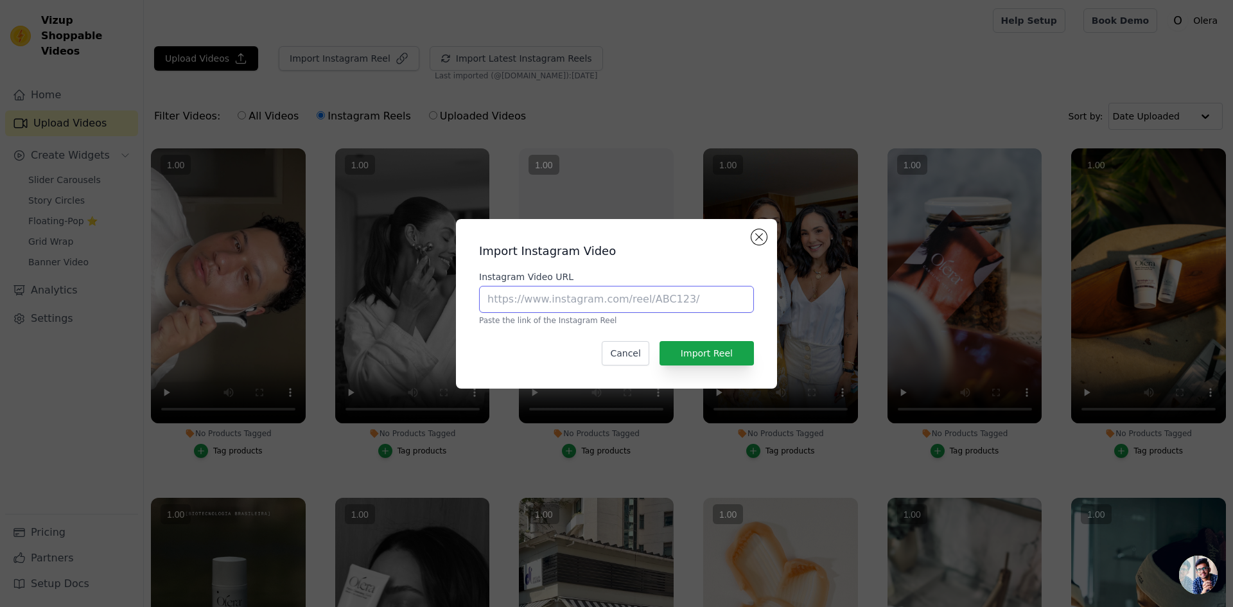
click at [503, 304] on input "Instagram Video URL" at bounding box center [616, 299] width 275 height 27
paste input "https://www.instagram.com/reel/DKnm93TPD4R/"
type input "https://www.instagram.com/reel/DKnm93TPD4R/"
click at [703, 348] on vsc-controller at bounding box center [780, 285] width 155 height 275
click at [707, 358] on vsc-controller at bounding box center [780, 285] width 155 height 275
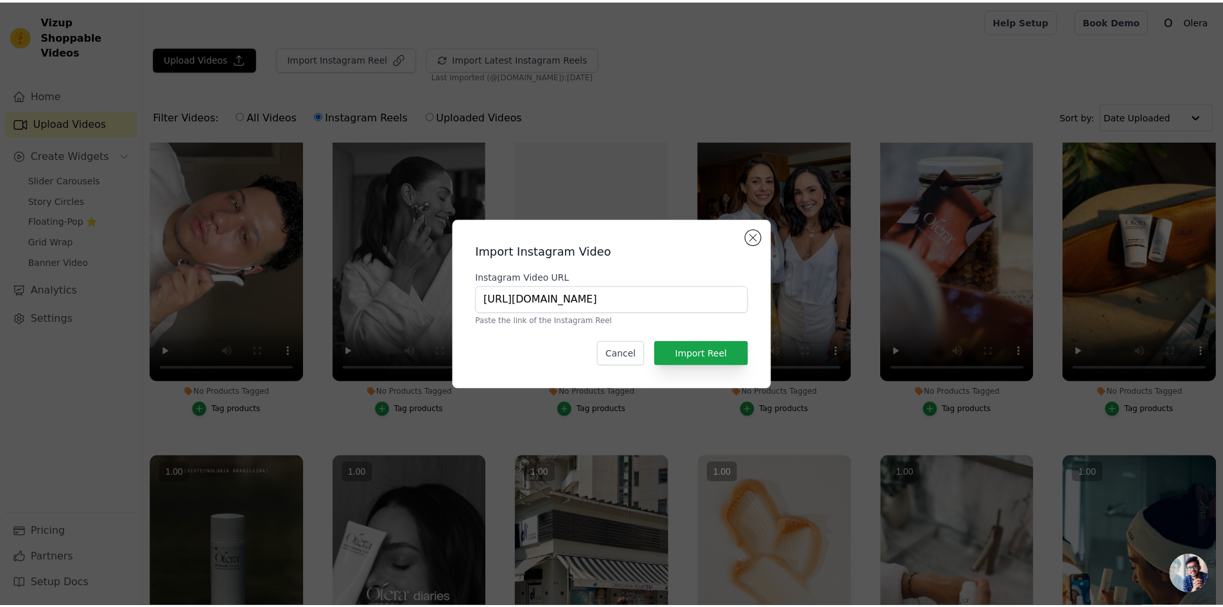
scroll to position [64, 0]
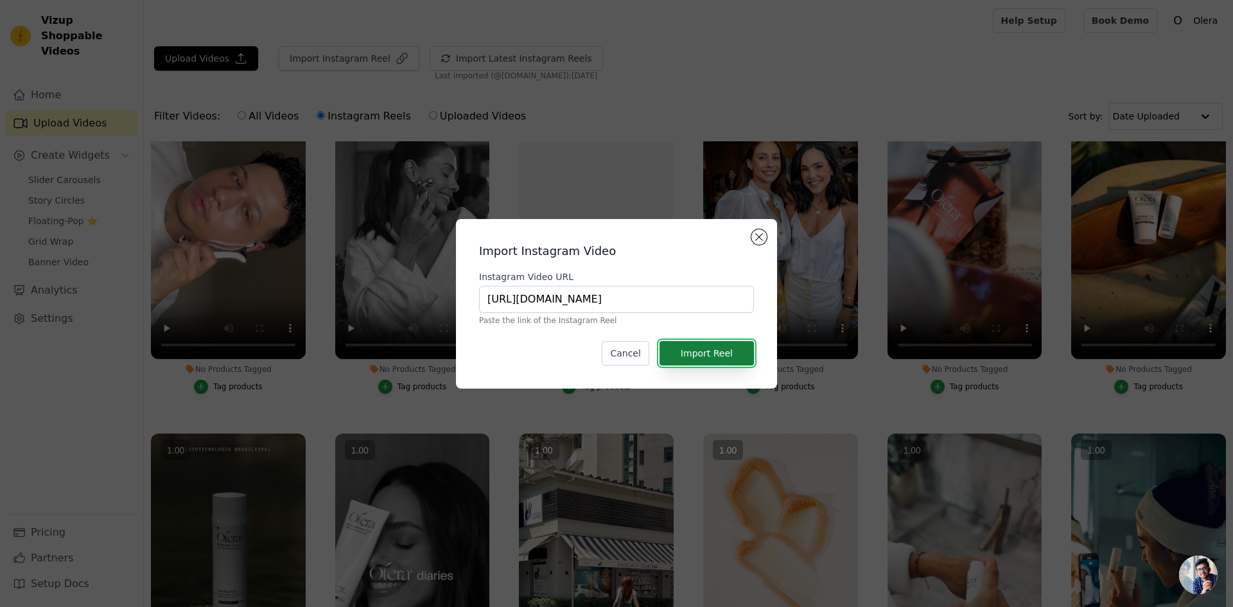
click at [691, 356] on button "Import Reel" at bounding box center [706, 353] width 94 height 24
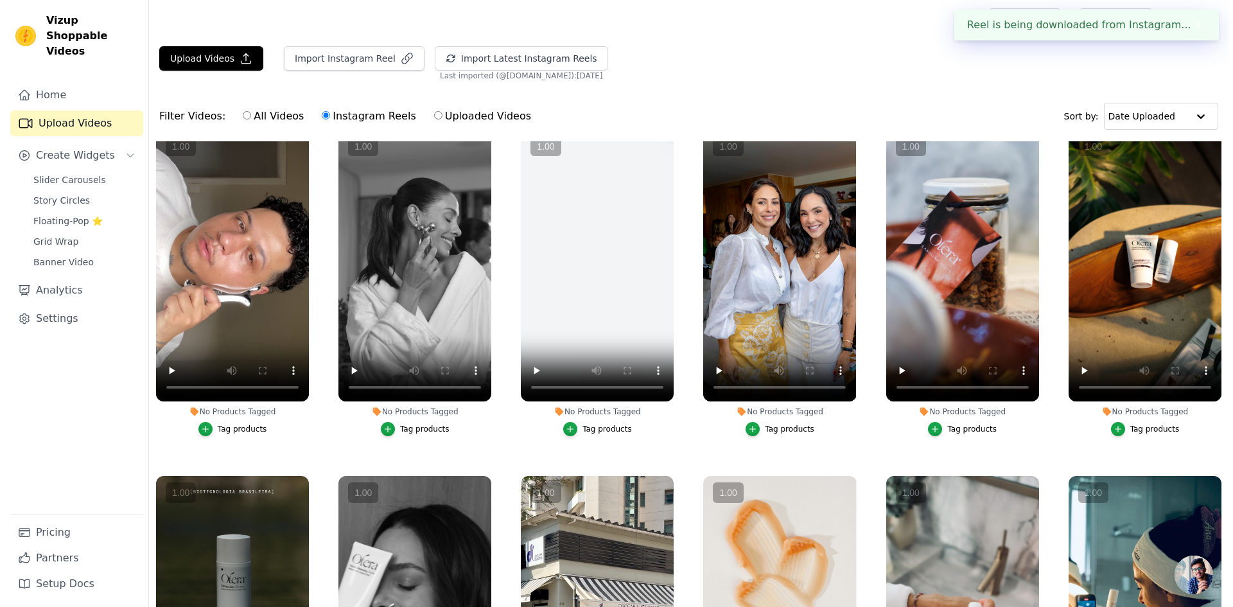
scroll to position [0, 0]
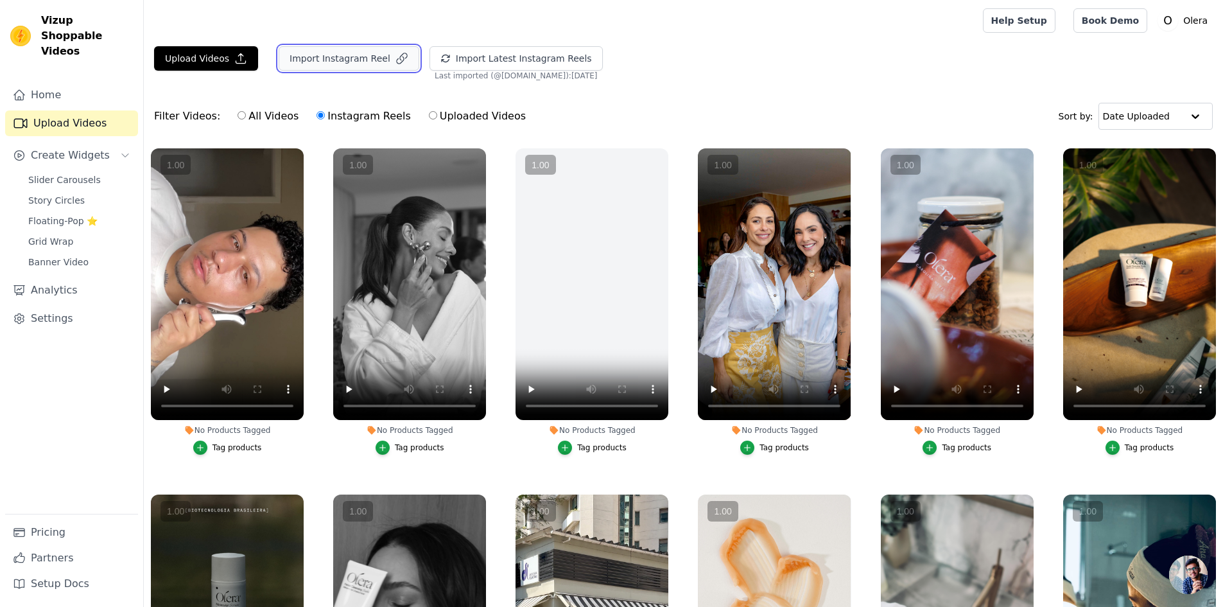
click at [353, 60] on button "Import Instagram Reel" at bounding box center [349, 58] width 141 height 24
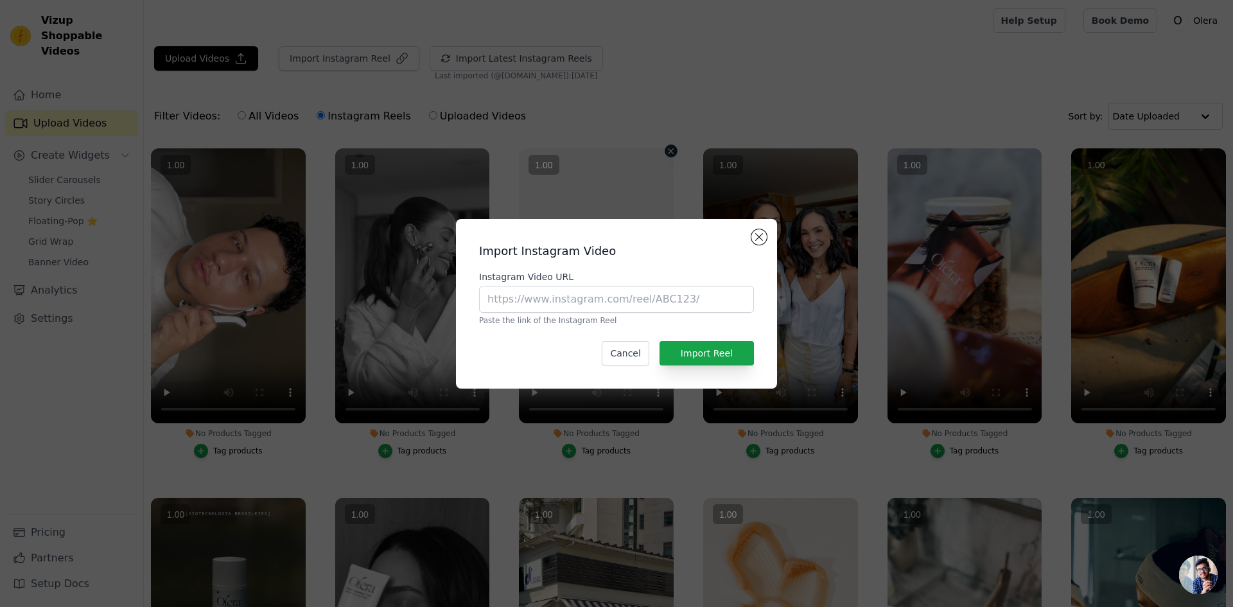
click at [558, 302] on vsc-controller at bounding box center [596, 285] width 155 height 275
click at [604, 300] on vsc-controller at bounding box center [596, 285] width 155 height 275
click at [677, 299] on input "Instagram Video URL" at bounding box center [616, 299] width 275 height 27
paste input "https://www.instagram.com/reel/DJ7iLWaPQWv/"
type input "https://www.instagram.com/reel/DJ7iLWaPQWv/"
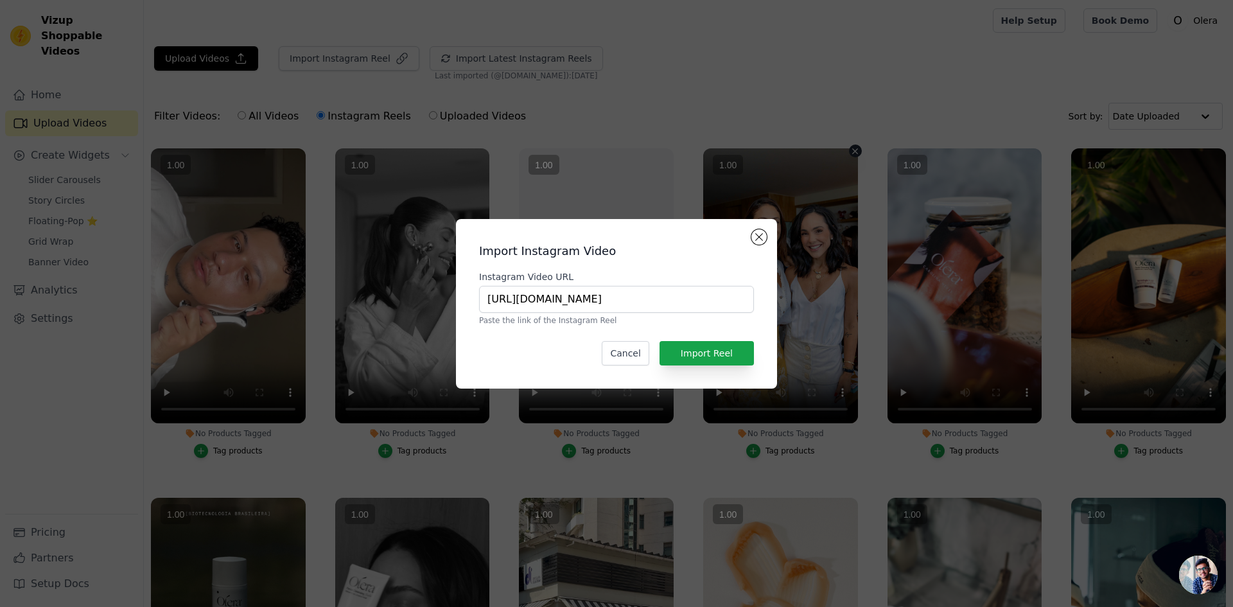
click at [720, 353] on vsc-controller at bounding box center [780, 285] width 155 height 275
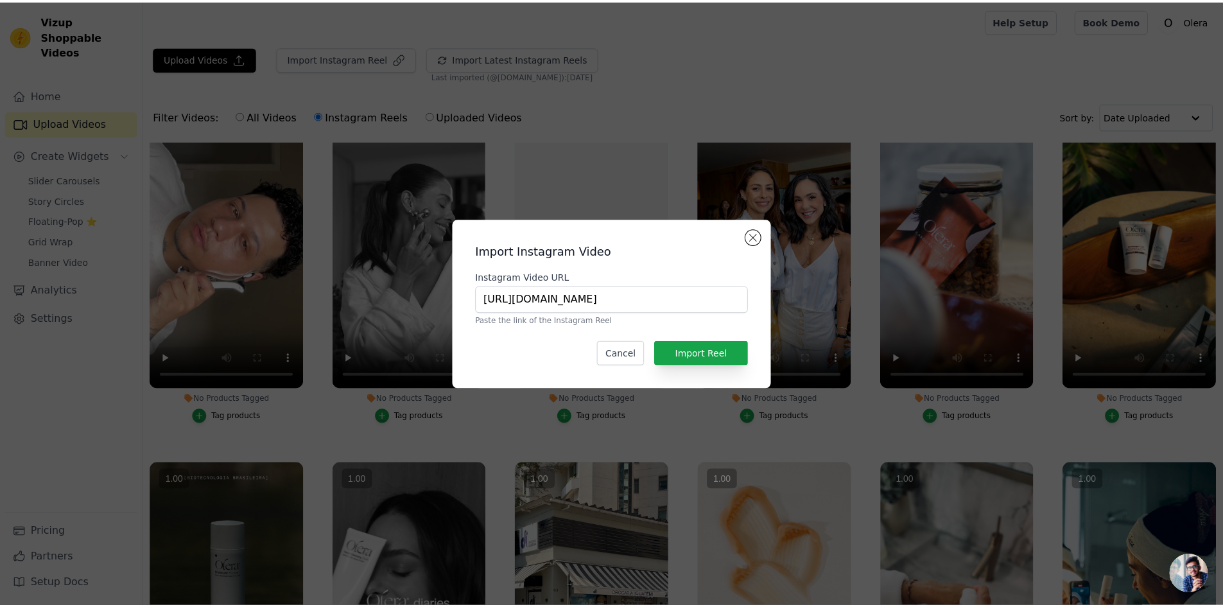
scroll to position [64, 0]
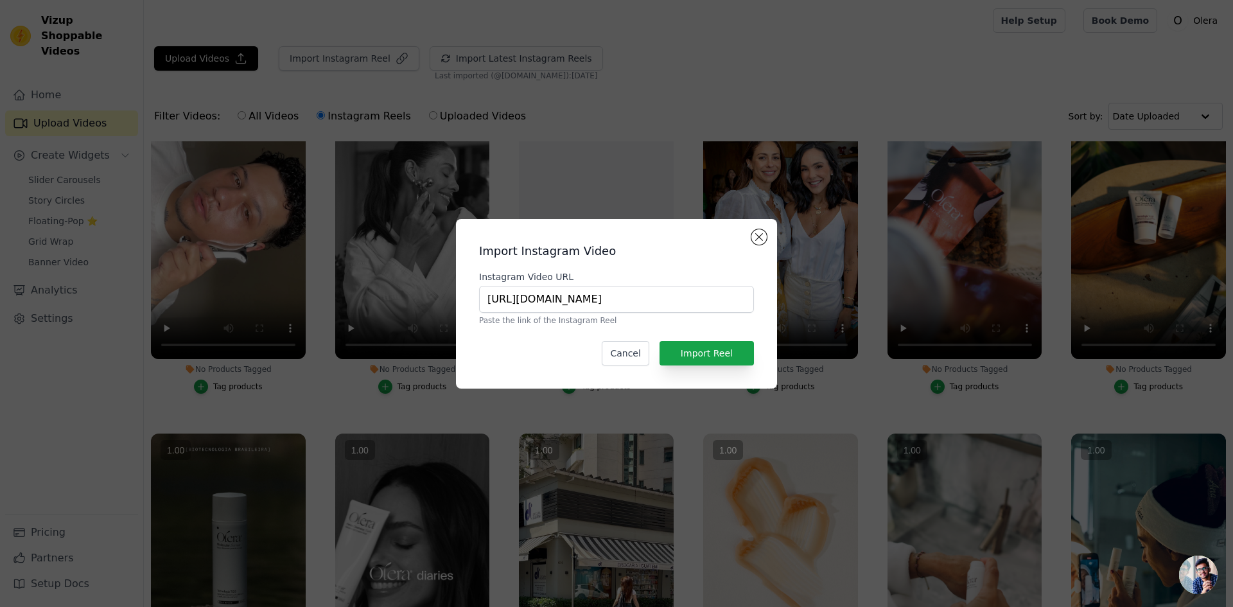
click at [712, 356] on vsc-controller at bounding box center [780, 221] width 155 height 275
click at [715, 363] on button "Import Reel" at bounding box center [706, 353] width 94 height 24
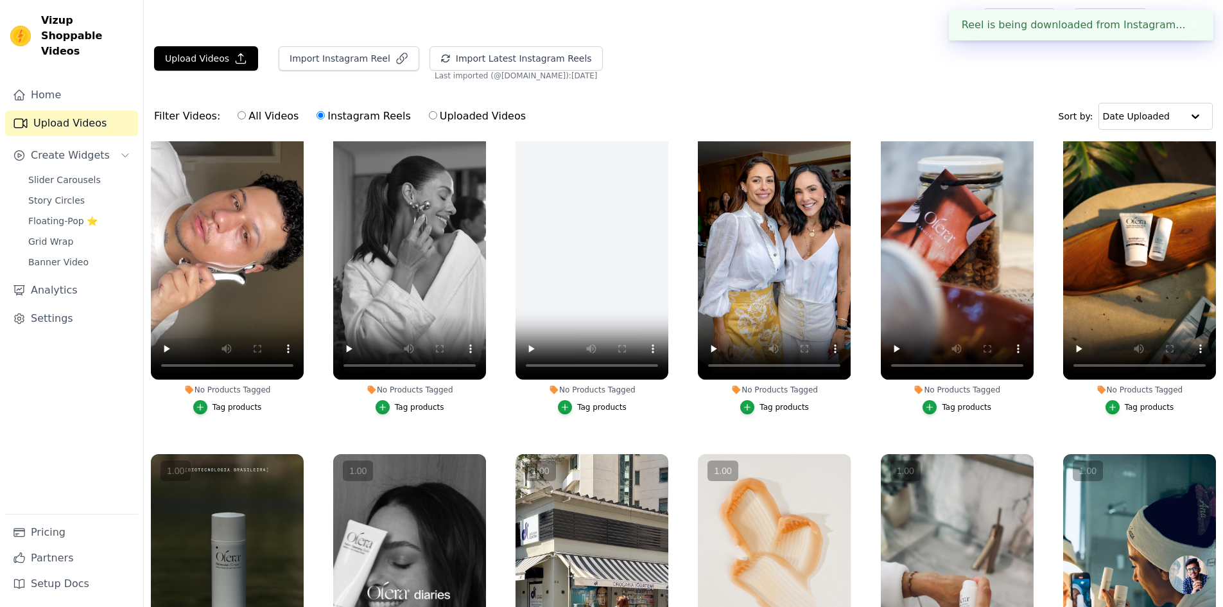
scroll to position [0, 0]
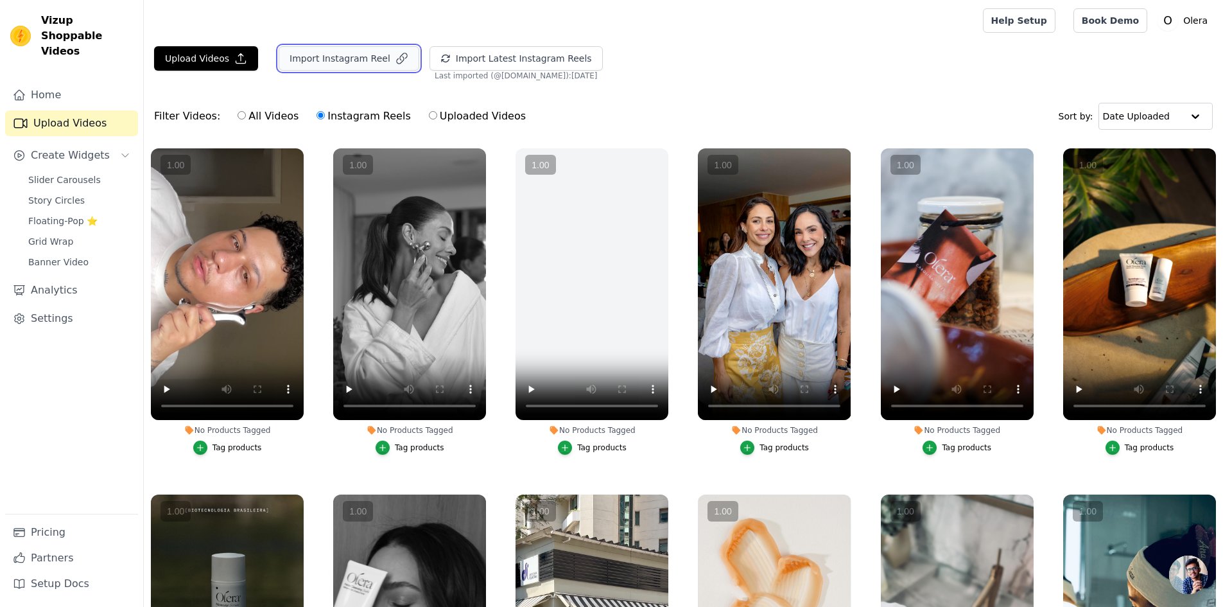
click at [356, 62] on button "Import Instagram Reel" at bounding box center [349, 58] width 141 height 24
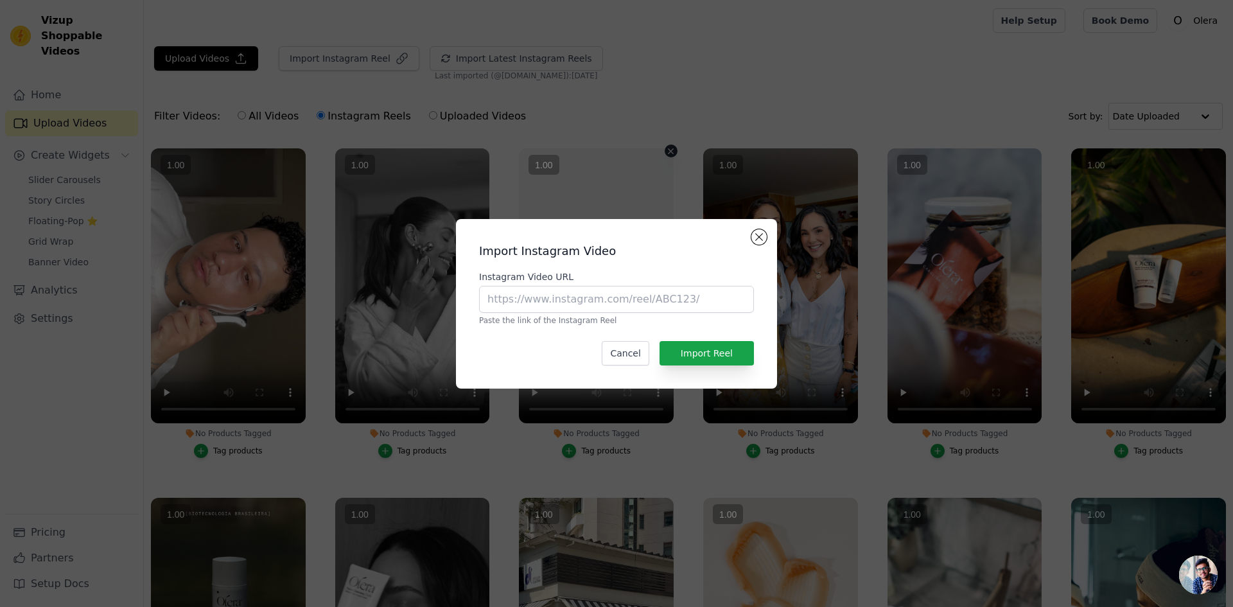
click at [599, 296] on vsc-controller at bounding box center [596, 285] width 155 height 275
click at [703, 303] on vsc-controller at bounding box center [780, 285] width 155 height 275
click at [693, 299] on input "Instagram Video URL" at bounding box center [616, 299] width 275 height 27
paste input "https://www.instagram.com/reel/DFllBcGvex-/"
type input "https://www.instagram.com/reel/DFllBcGvex-/"
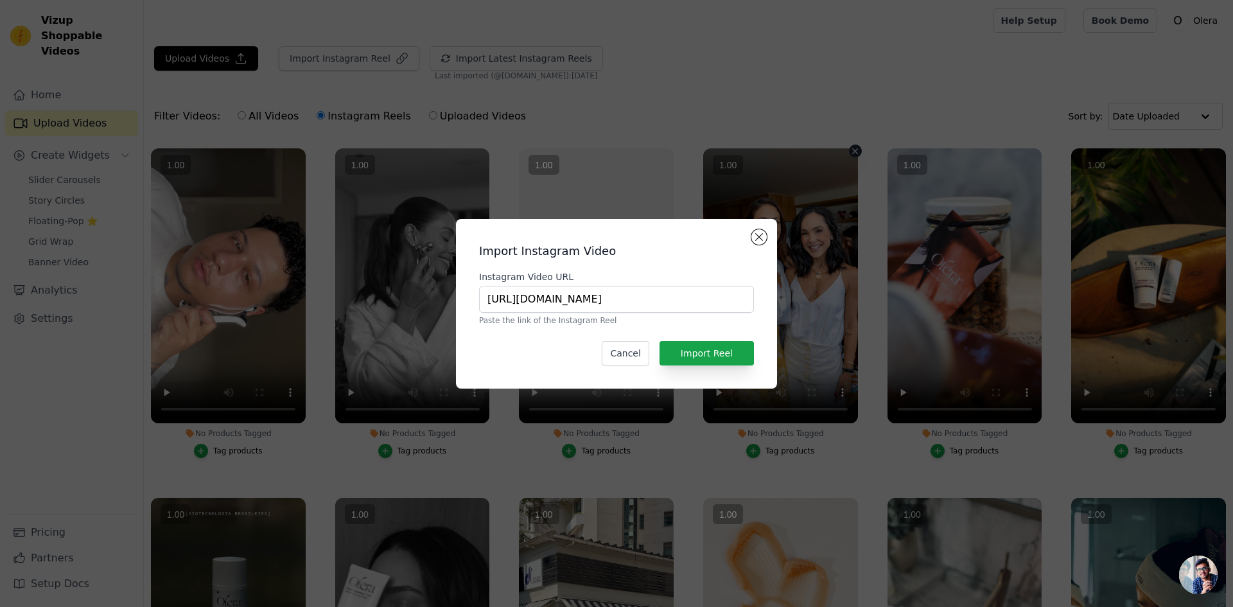
click at [714, 351] on vsc-controller at bounding box center [780, 285] width 155 height 275
click at [709, 359] on vsc-controller at bounding box center [780, 285] width 155 height 275
click at [676, 360] on button "Import Reel" at bounding box center [706, 353] width 94 height 24
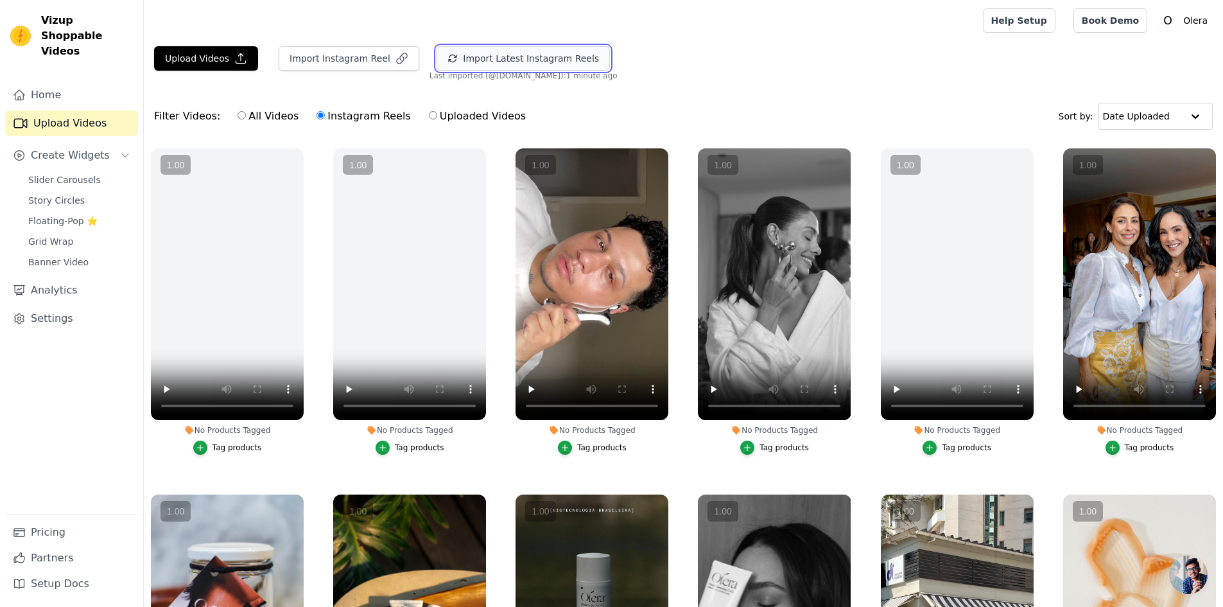
click at [460, 63] on button "Import Latest Instagram Reels" at bounding box center [523, 58] width 173 height 24
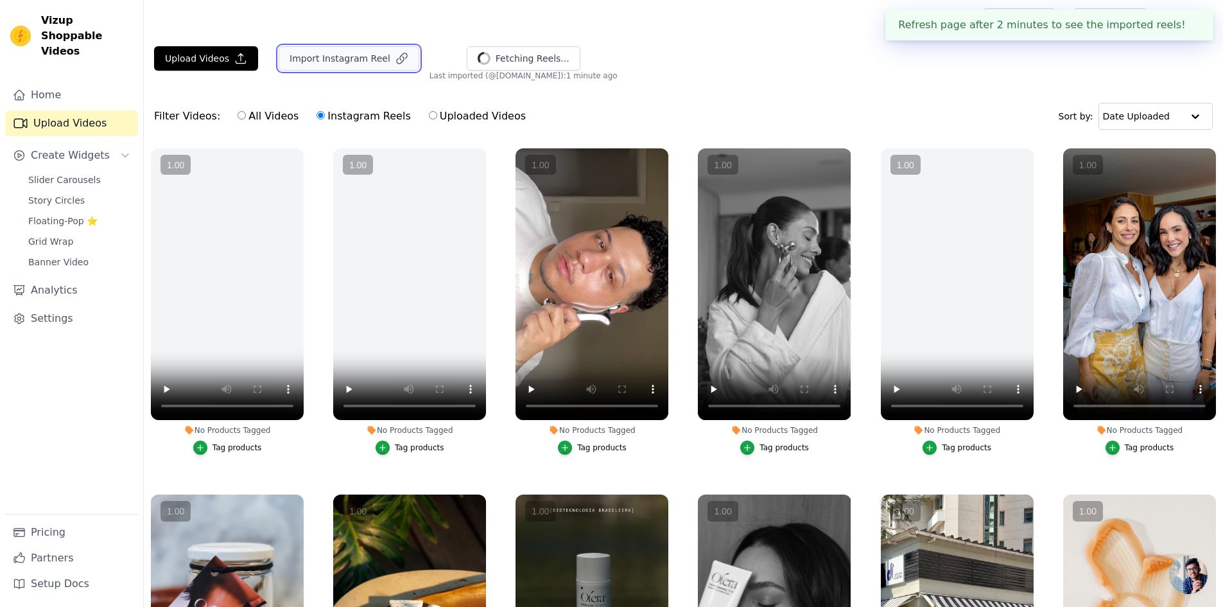
click at [354, 54] on button "Import Instagram Reel" at bounding box center [349, 58] width 141 height 24
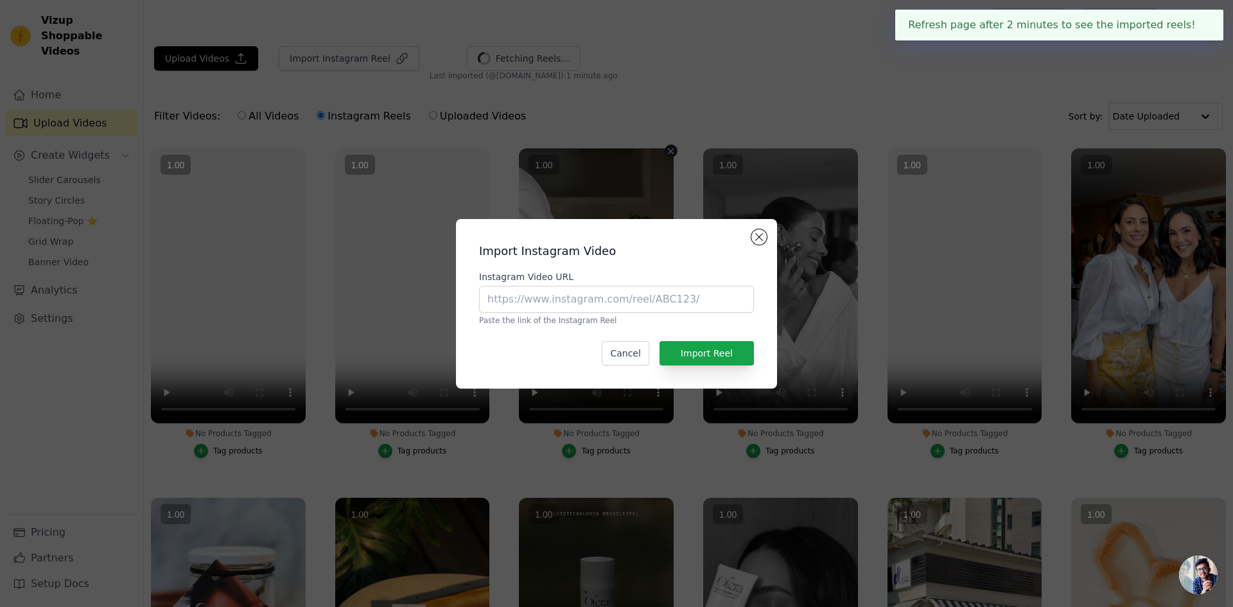
click at [529, 302] on vsc-controller at bounding box center [596, 285] width 155 height 275
click at [493, 311] on input "Instagram Video URL" at bounding box center [616, 299] width 275 height 27
paste input "https://www.instagram.com/reel/DDnR9cmP2df/"
type input "https://www.instagram.com/reel/DDnR9cmP2df/"
click at [708, 360] on vsc-controller at bounding box center [780, 285] width 155 height 275
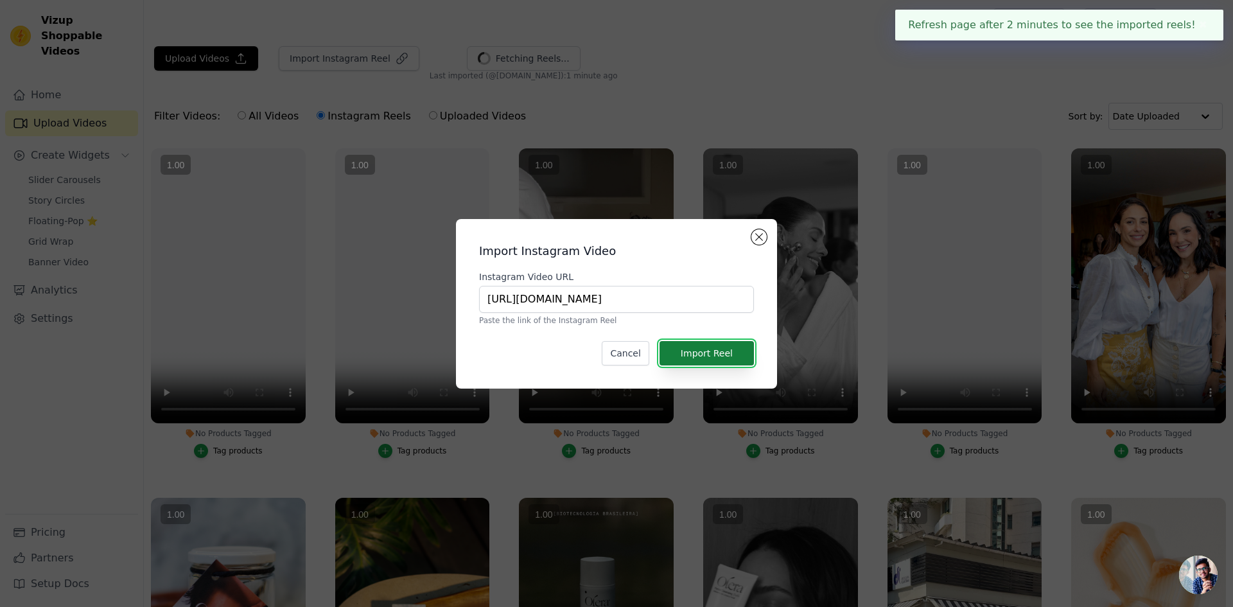
click at [678, 359] on button "Import Reel" at bounding box center [706, 353] width 94 height 24
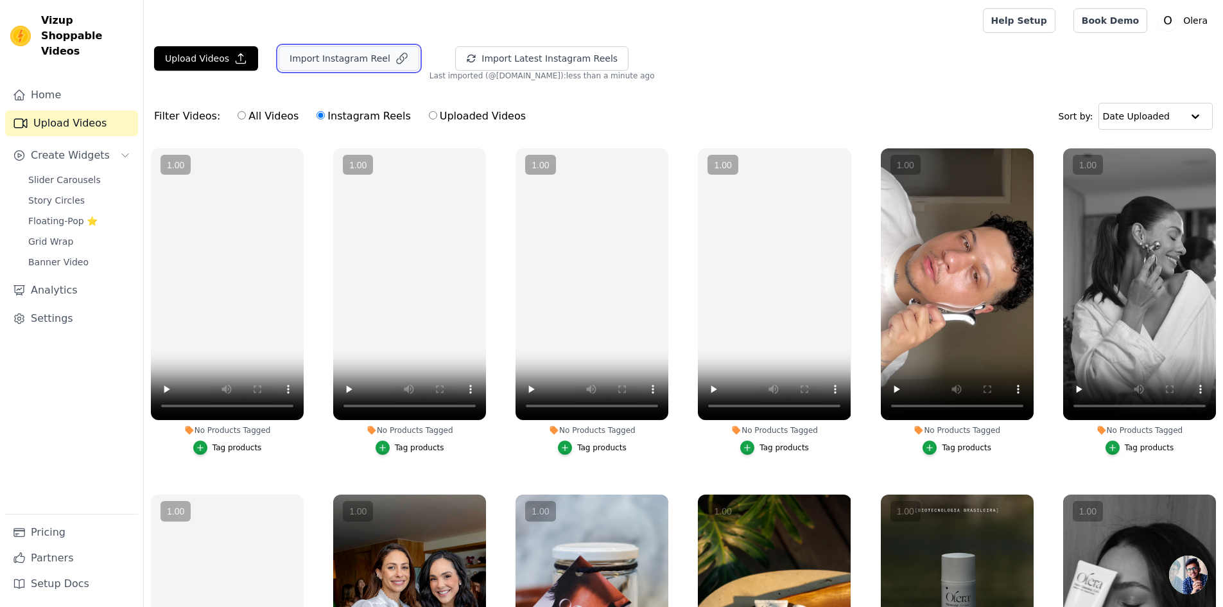
click at [325, 60] on button "Import Instagram Reel" at bounding box center [349, 58] width 141 height 24
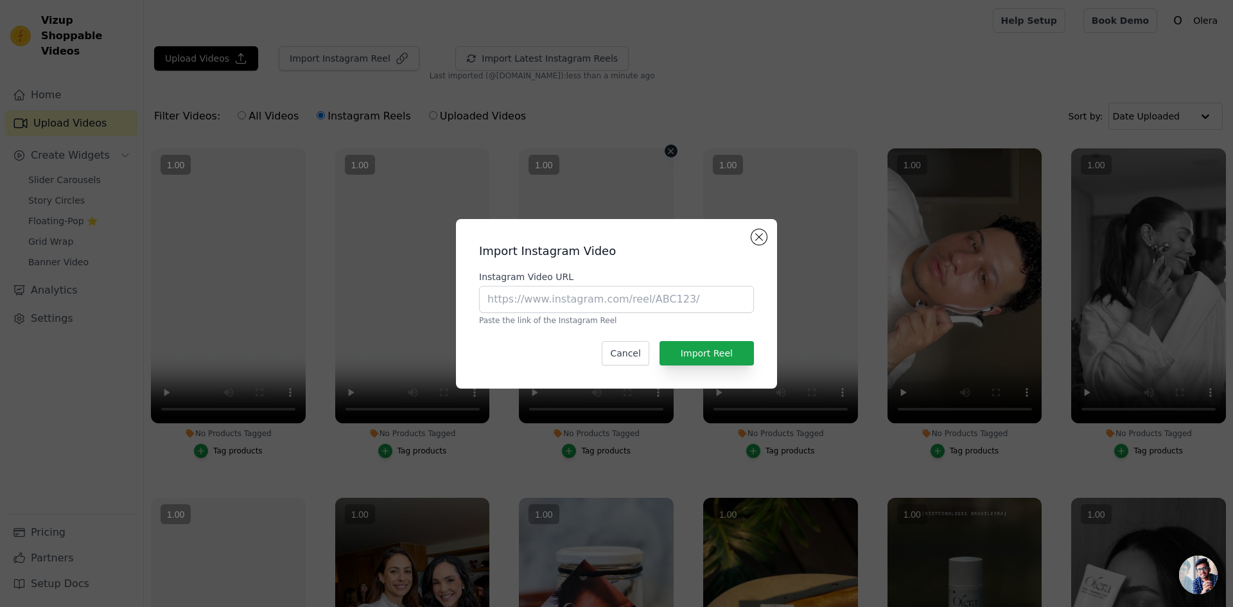
click at [545, 304] on vsc-controller at bounding box center [596, 285] width 155 height 275
click at [686, 294] on input "Instagram Video URL" at bounding box center [616, 299] width 275 height 27
paste input "https://www.instagram.com/reel/DBSEWCFyLJW/"
type input "https://www.instagram.com/reel/DBSEWCFyLJW/"
click at [681, 349] on button "Import Reel" at bounding box center [706, 353] width 94 height 24
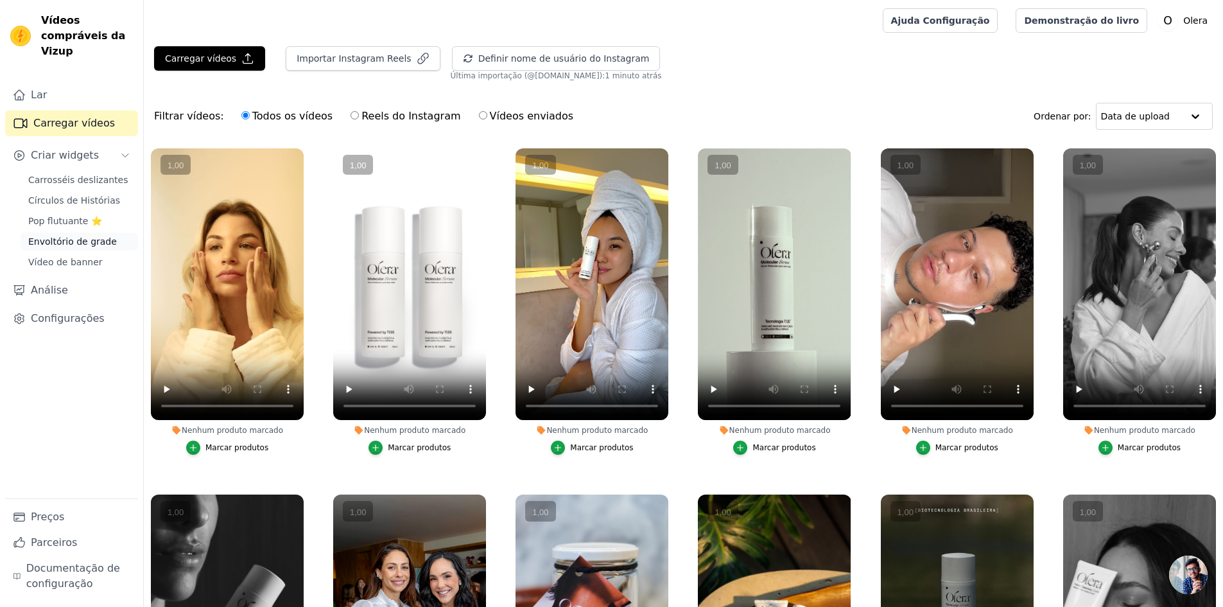
click at [51, 236] on font "Envoltório de grade" at bounding box center [72, 241] width 89 height 10
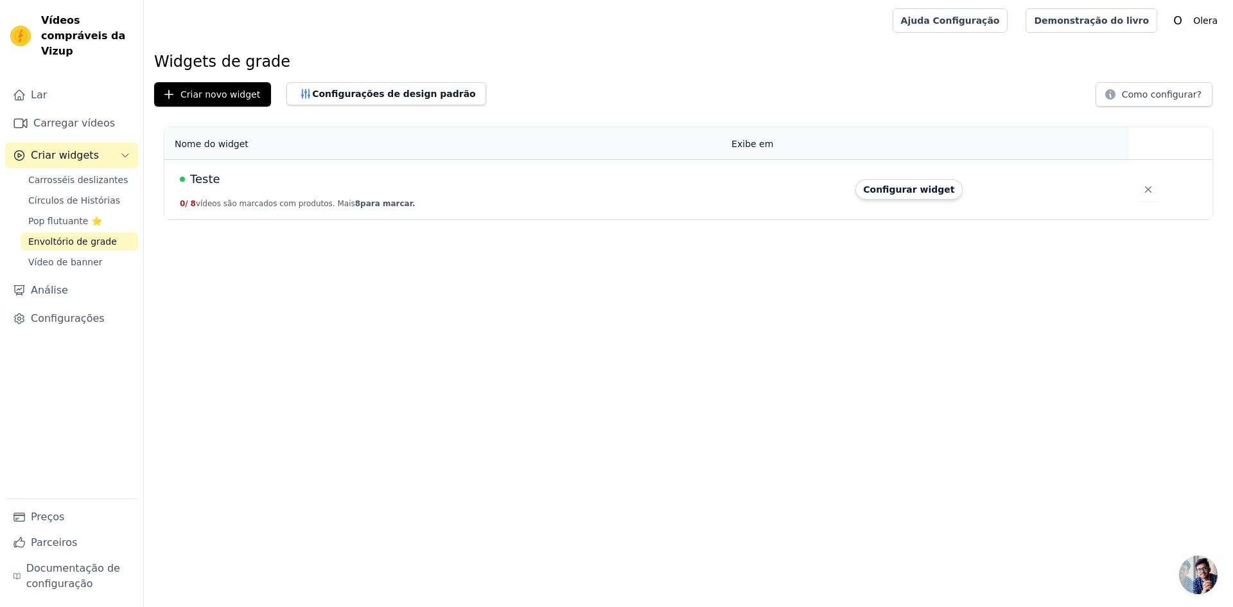
click at [232, 184] on div "Teste" at bounding box center [448, 179] width 536 height 18
click at [904, 191] on font "Configurar widget" at bounding box center [908, 189] width 91 height 10
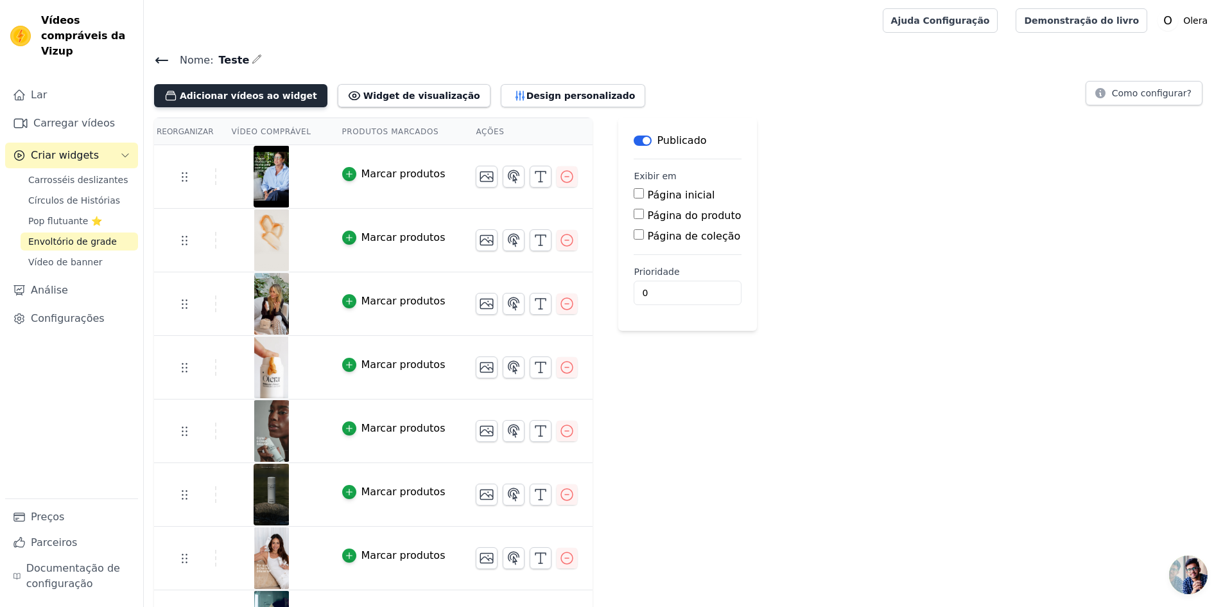
click at [265, 96] on font "Adicionar vídeos ao widget" at bounding box center [248, 96] width 137 height 10
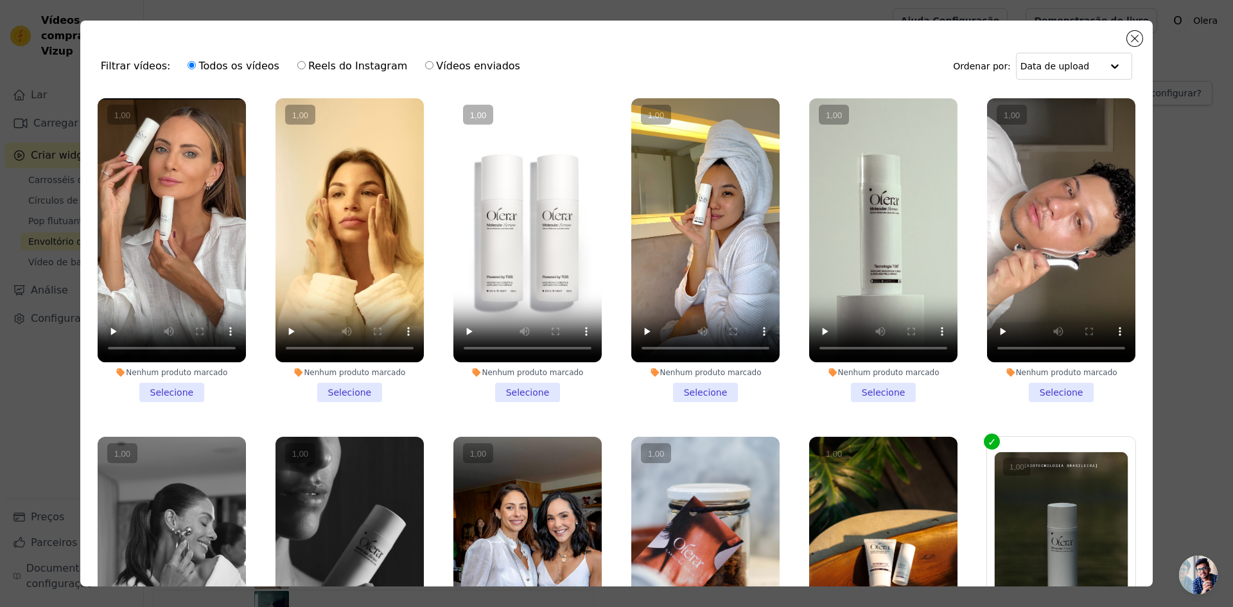
click at [172, 387] on li "Nenhum produto marcado Selecione" at bounding box center [172, 250] width 148 height 304
click at [0, 0] on input "Nenhum produto marcado Selecione" at bounding box center [0, 0] width 0 height 0
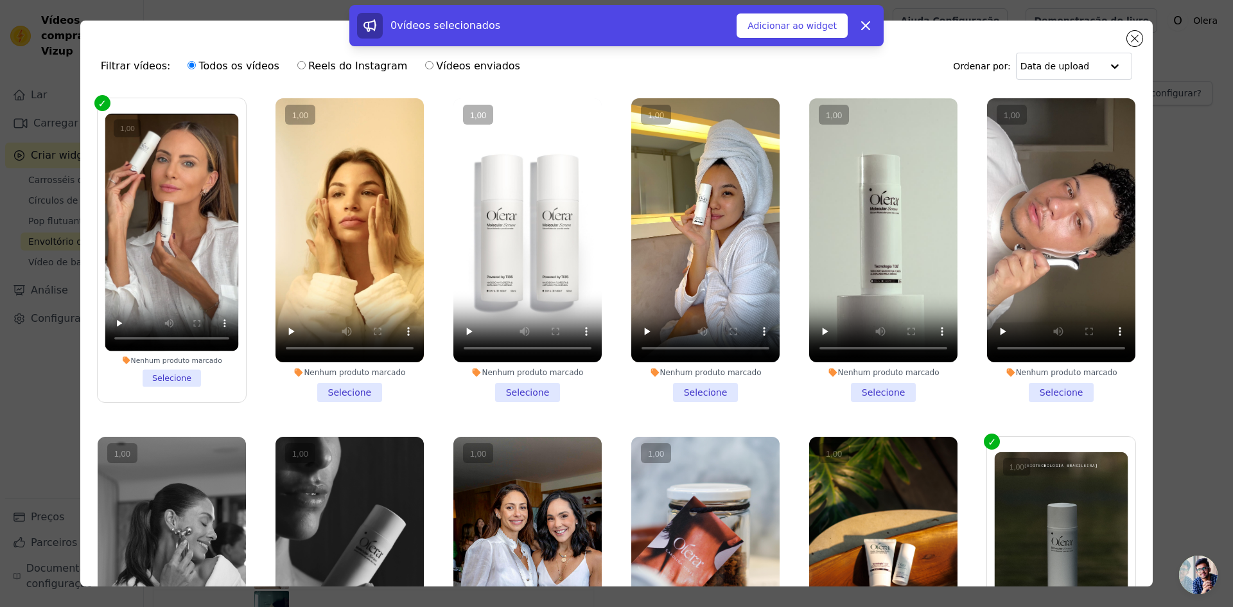
click at [350, 390] on li "Nenhum produto marcado Selecione" at bounding box center [349, 250] width 148 height 304
click at [0, 0] on input "Nenhum produto marcado Selecione" at bounding box center [0, 0] width 0 height 0
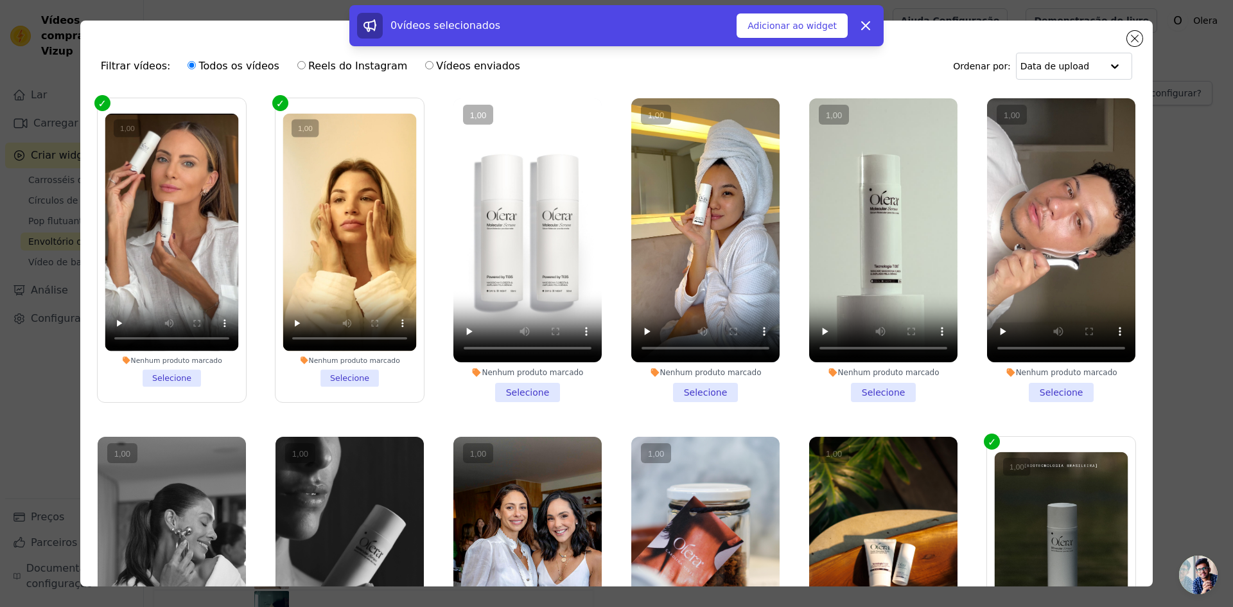
click at [516, 388] on li "Nenhum produto marcado Selecione" at bounding box center [527, 250] width 148 height 304
click at [0, 0] on input "Nenhum produto marcado Selecione" at bounding box center [0, 0] width 0 height 0
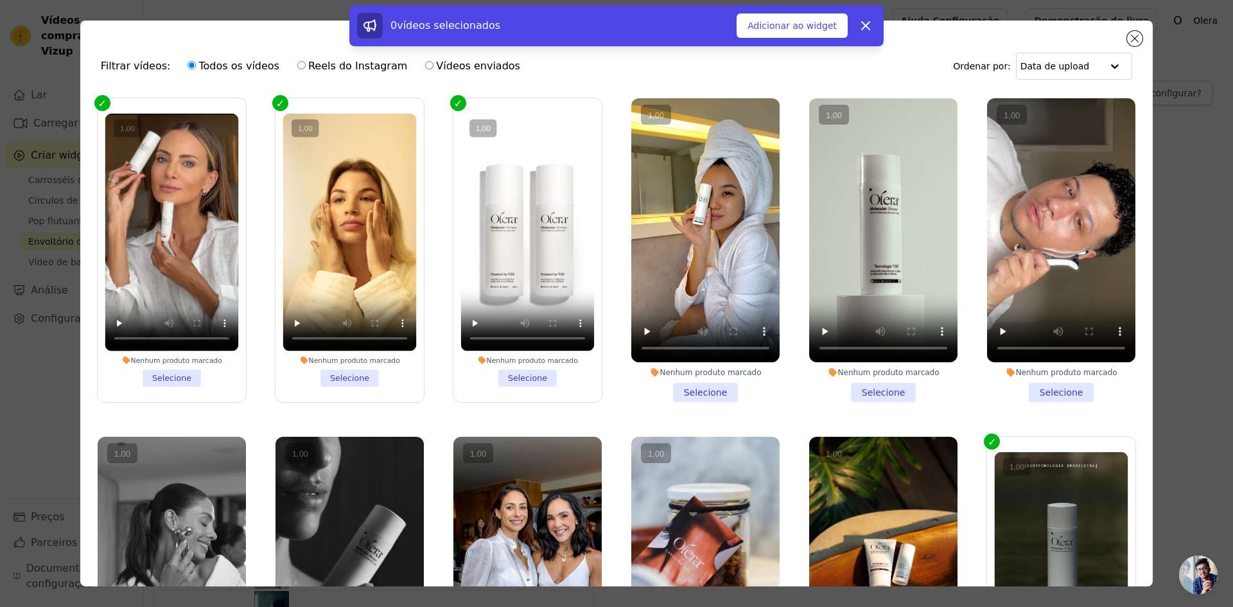
click at [695, 383] on li "Nenhum produto marcado Selecione" at bounding box center [705, 250] width 148 height 304
click at [0, 0] on input "Nenhum produto marcado Selecione" at bounding box center [0, 0] width 0 height 0
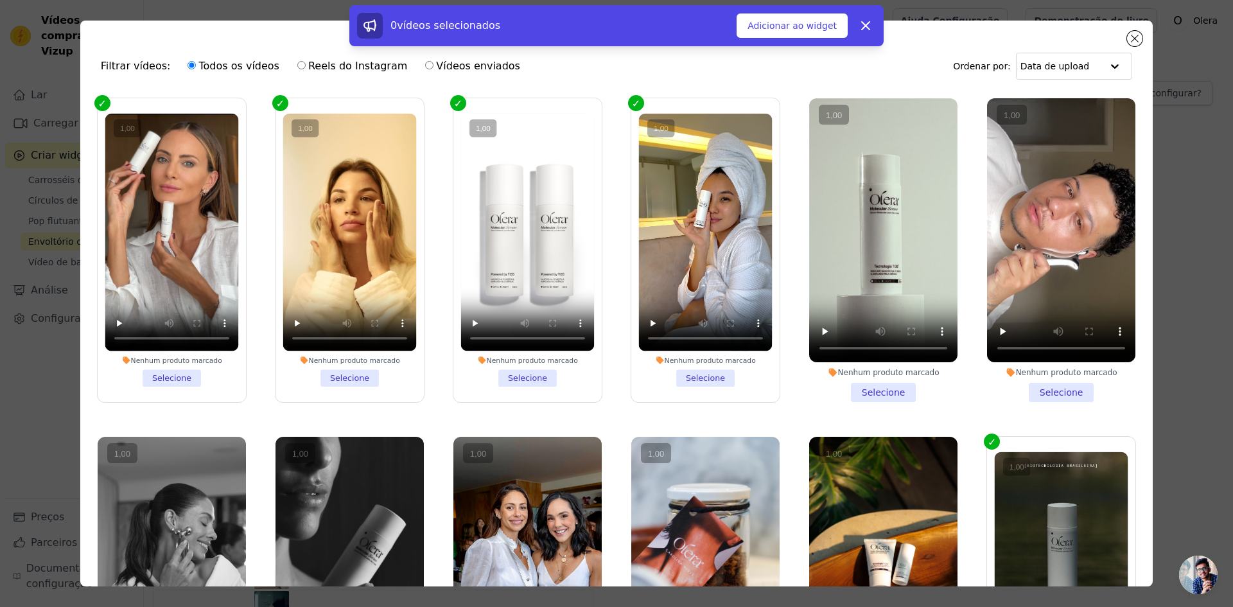
click at [859, 389] on li "Nenhum produto marcado Selecione" at bounding box center [883, 250] width 148 height 304
click at [0, 0] on input "Nenhum produto marcado Selecione" at bounding box center [0, 0] width 0 height 0
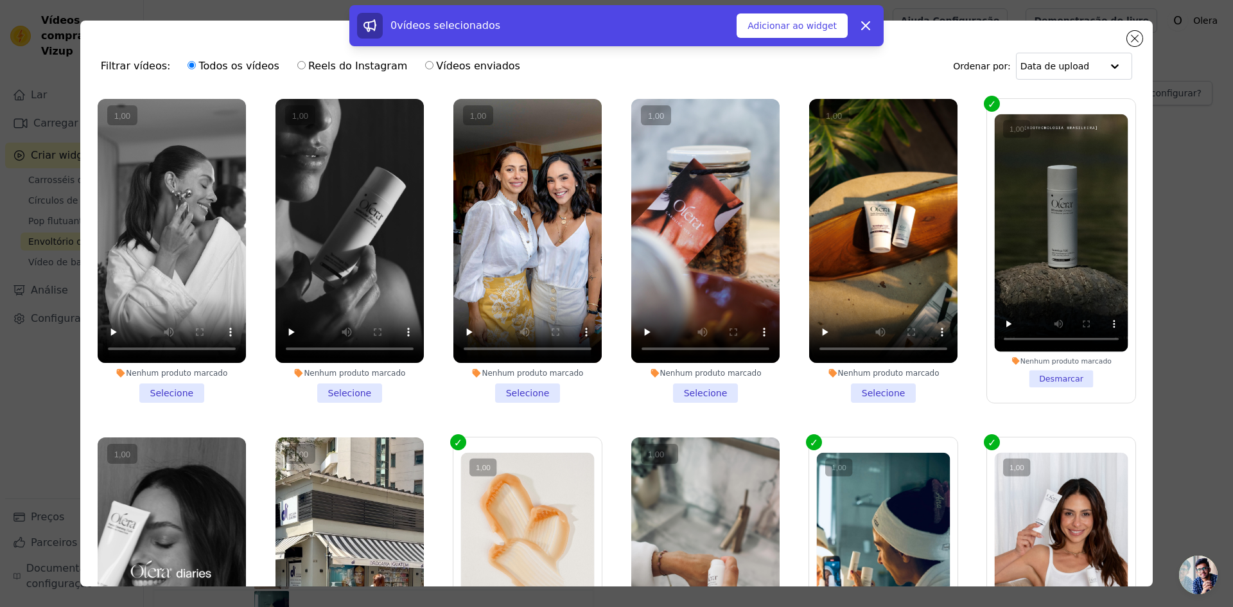
scroll to position [385, 0]
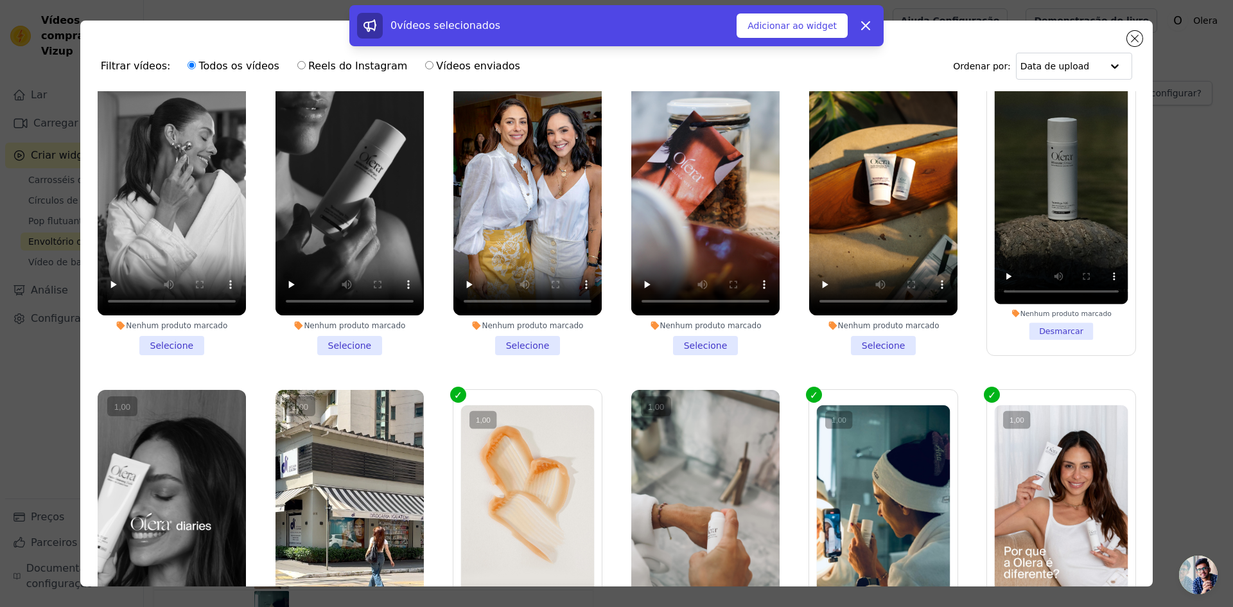
click at [363, 339] on li "Nenhum produto marcado Selecione" at bounding box center [349, 203] width 148 height 304
click at [0, 0] on input "Nenhum produto marcado Selecione" at bounding box center [0, 0] width 0 height 0
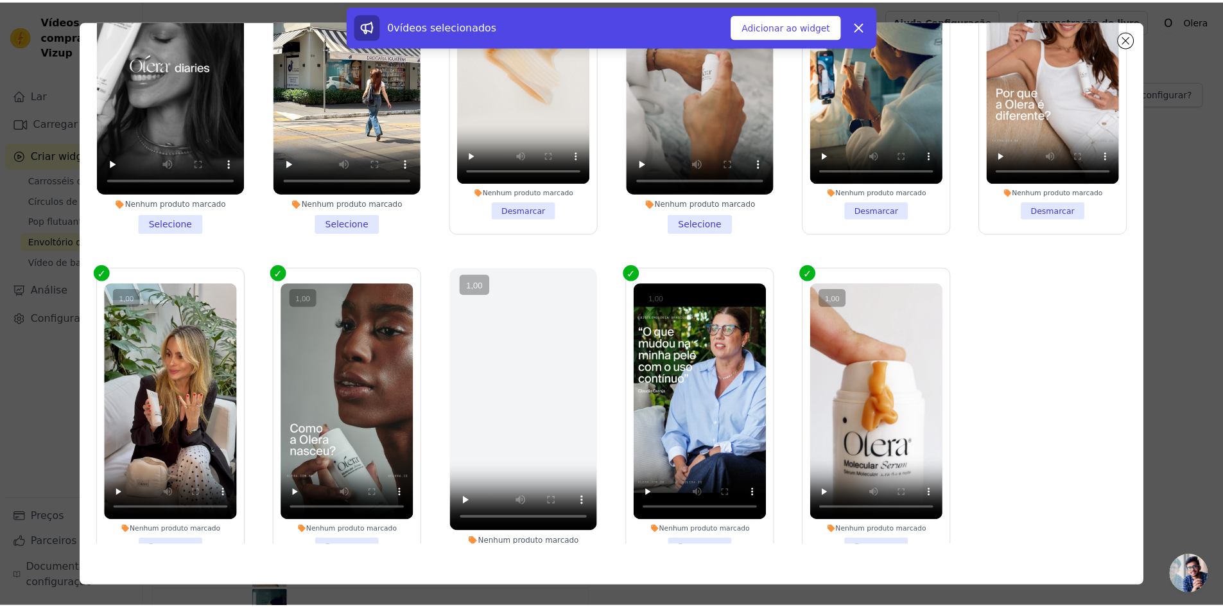
scroll to position [711, 0]
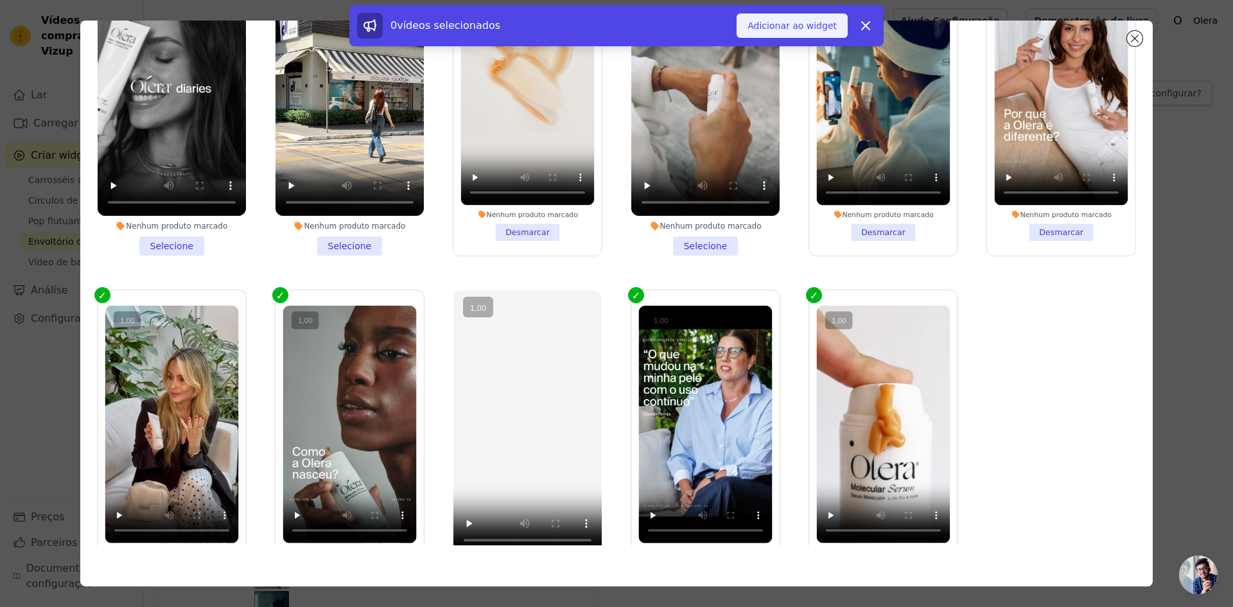
click at [792, 30] on font "Adicionar ao widget" at bounding box center [791, 26] width 89 height 10
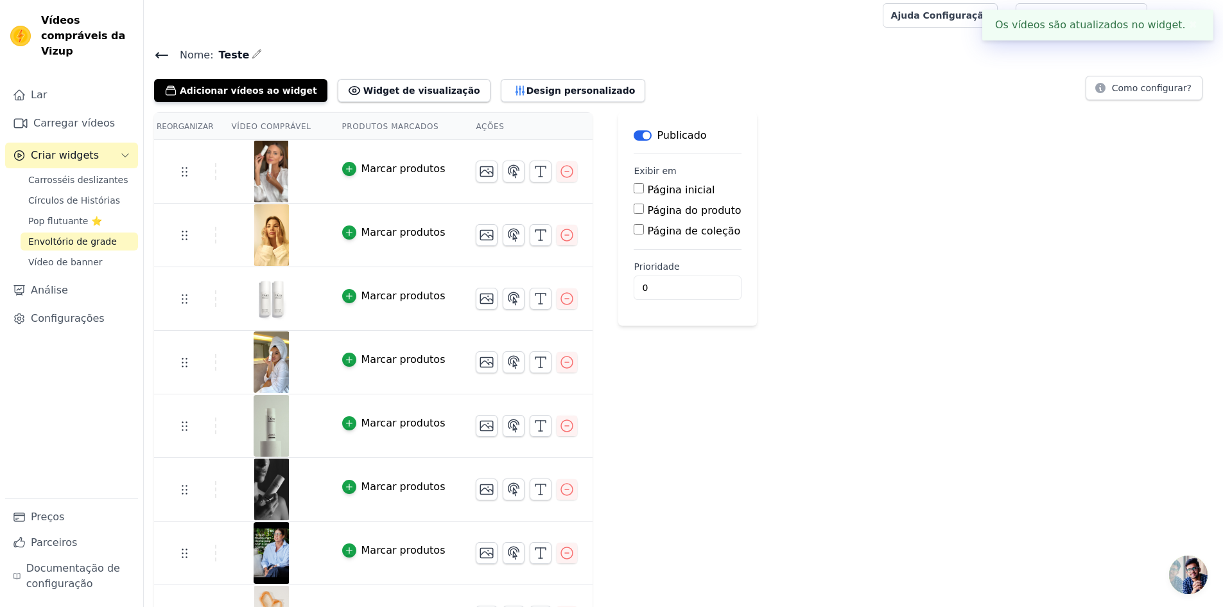
scroll to position [0, 0]
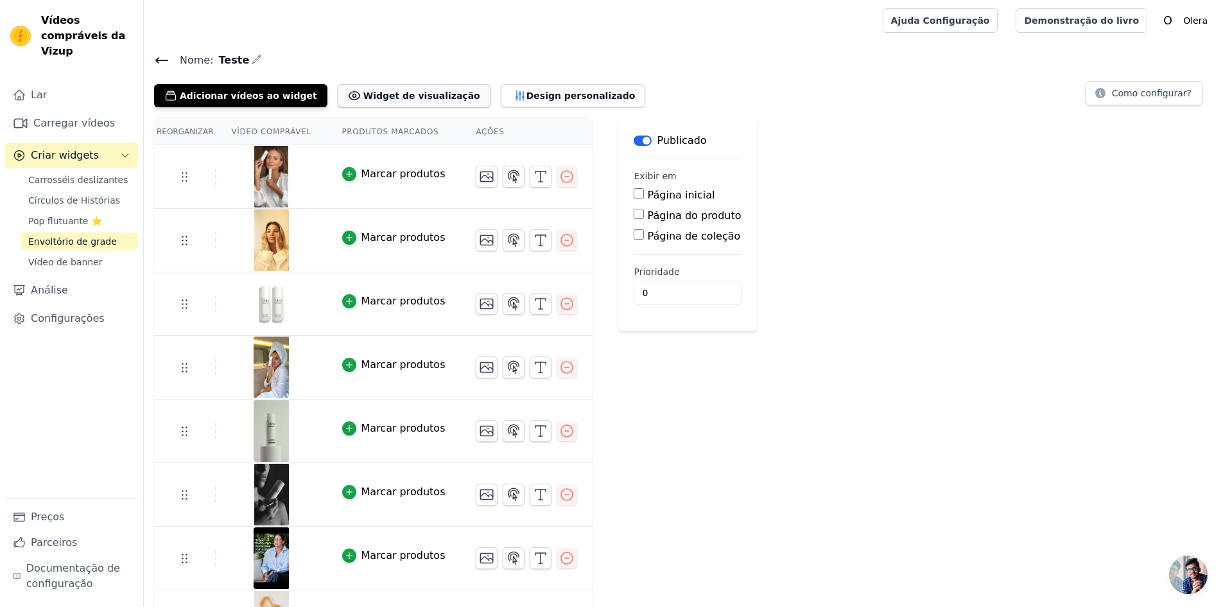
click at [376, 91] on font "Widget de visualização" at bounding box center [421, 96] width 117 height 10
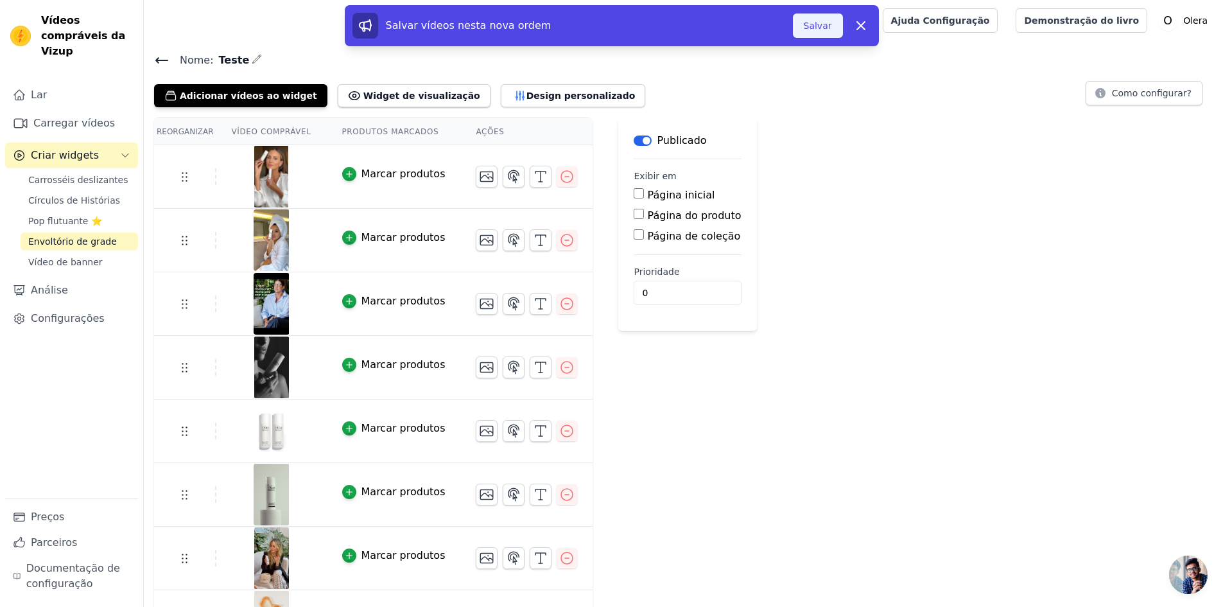
click at [809, 31] on font "Salvar" at bounding box center [818, 26] width 28 height 10
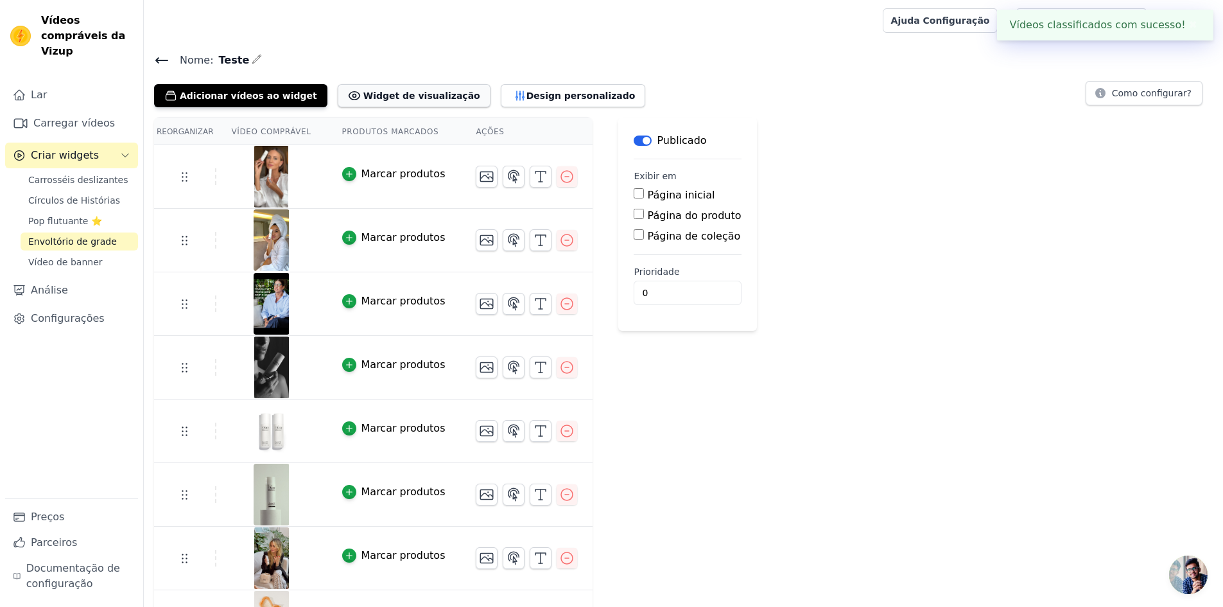
click at [406, 96] on font "Widget de visualização" at bounding box center [421, 96] width 117 height 10
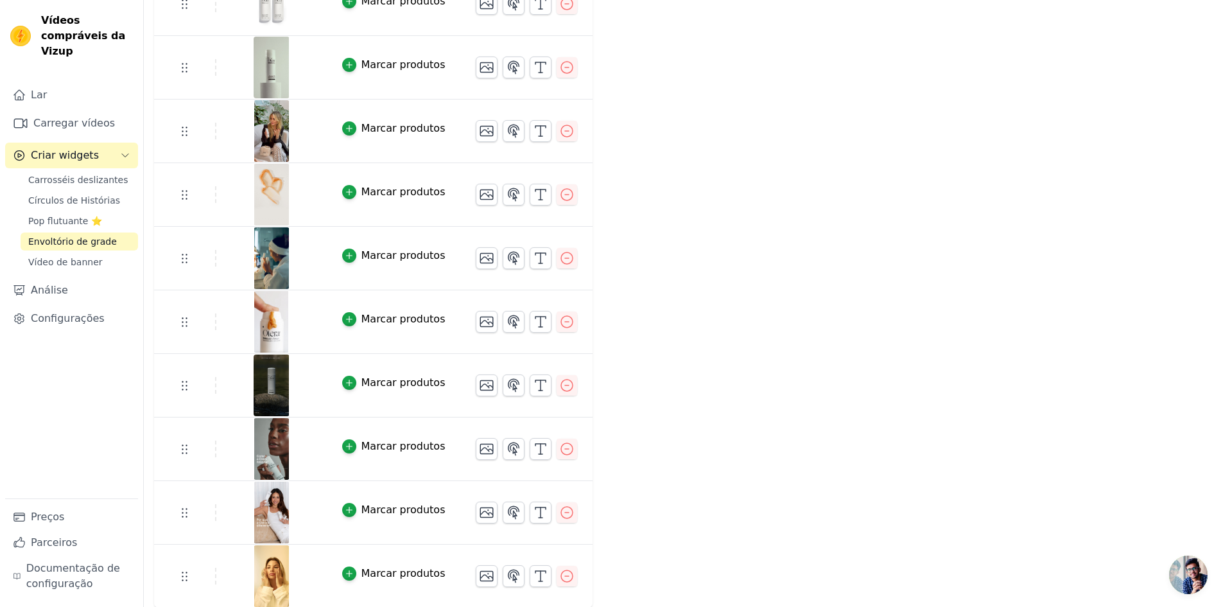
scroll to position [429, 0]
click at [561, 511] on icon "button" at bounding box center [567, 511] width 12 height 12
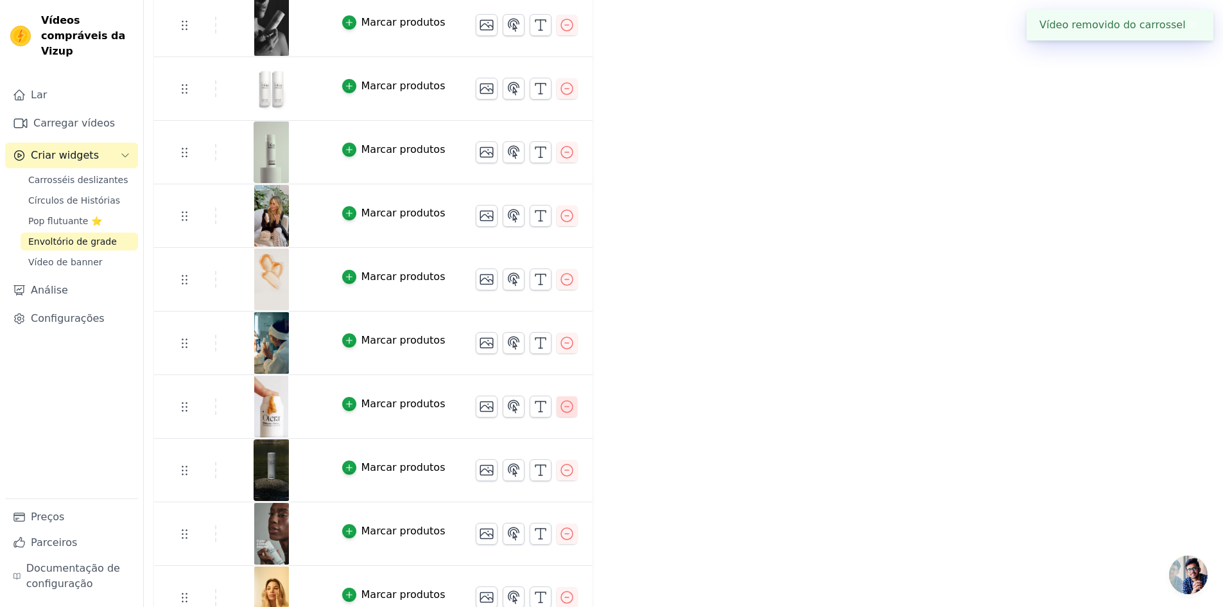
scroll to position [365, 0]
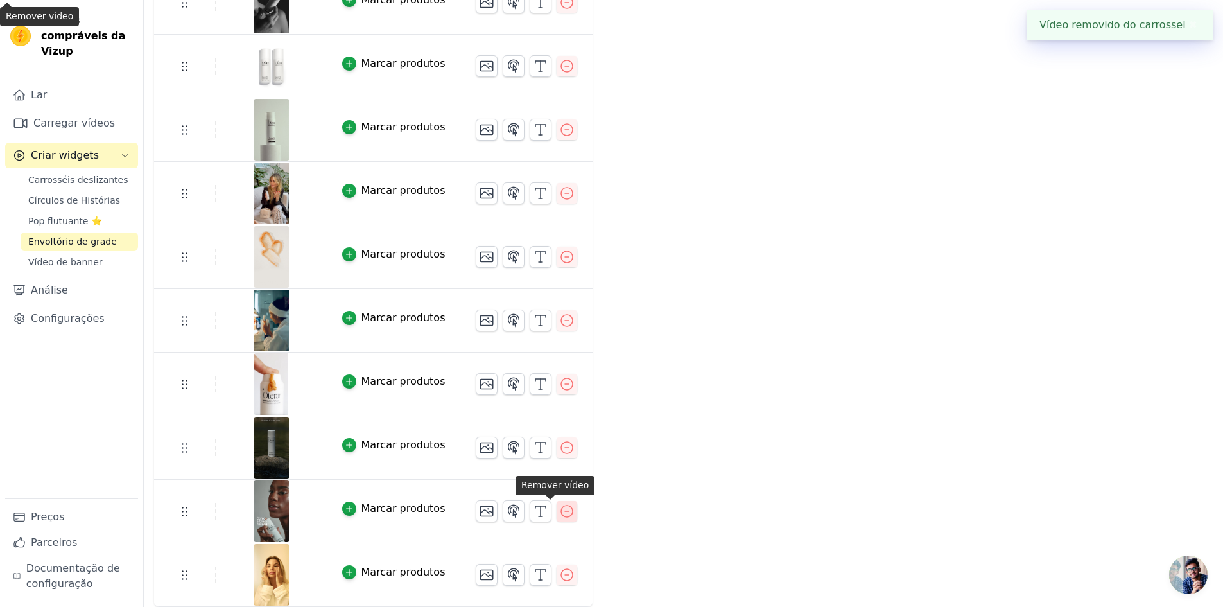
click at [559, 510] on icon "button" at bounding box center [566, 510] width 15 height 15
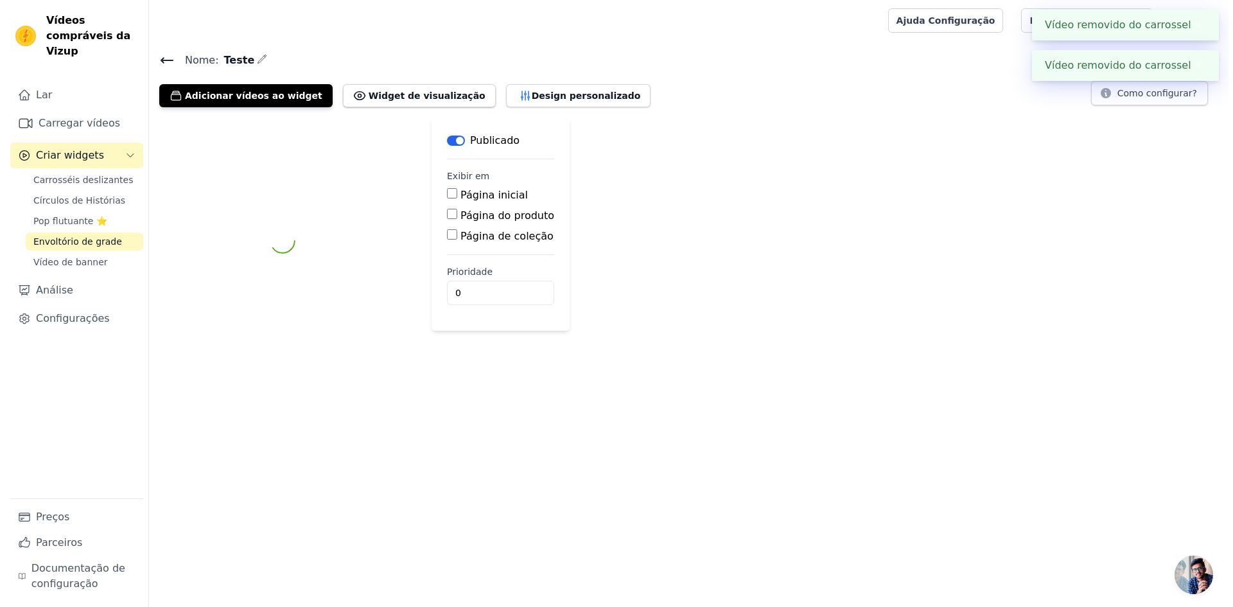
scroll to position [0, 0]
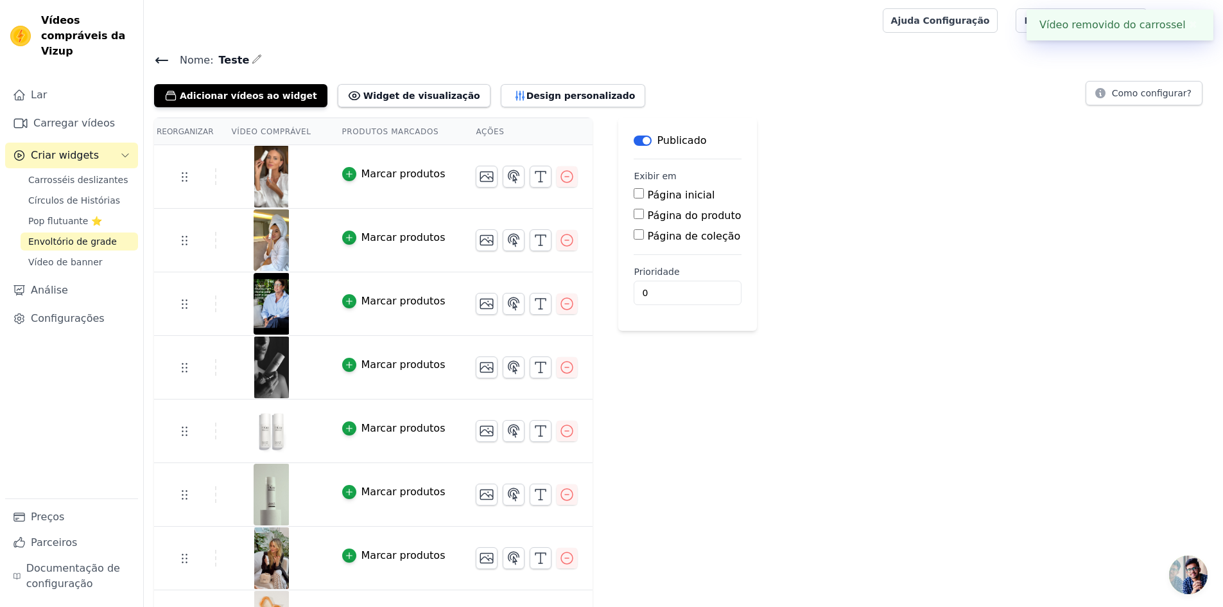
click at [252, 57] on icon "button" at bounding box center [257, 59] width 10 height 10
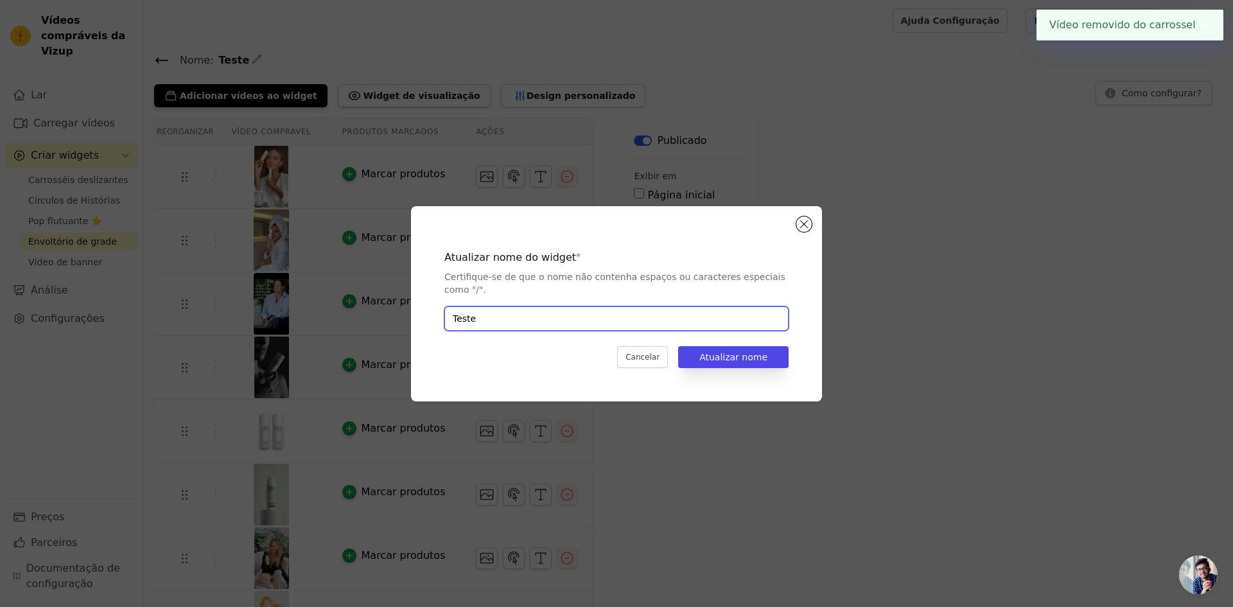
click at [484, 320] on input "Teste" at bounding box center [616, 318] width 344 height 24
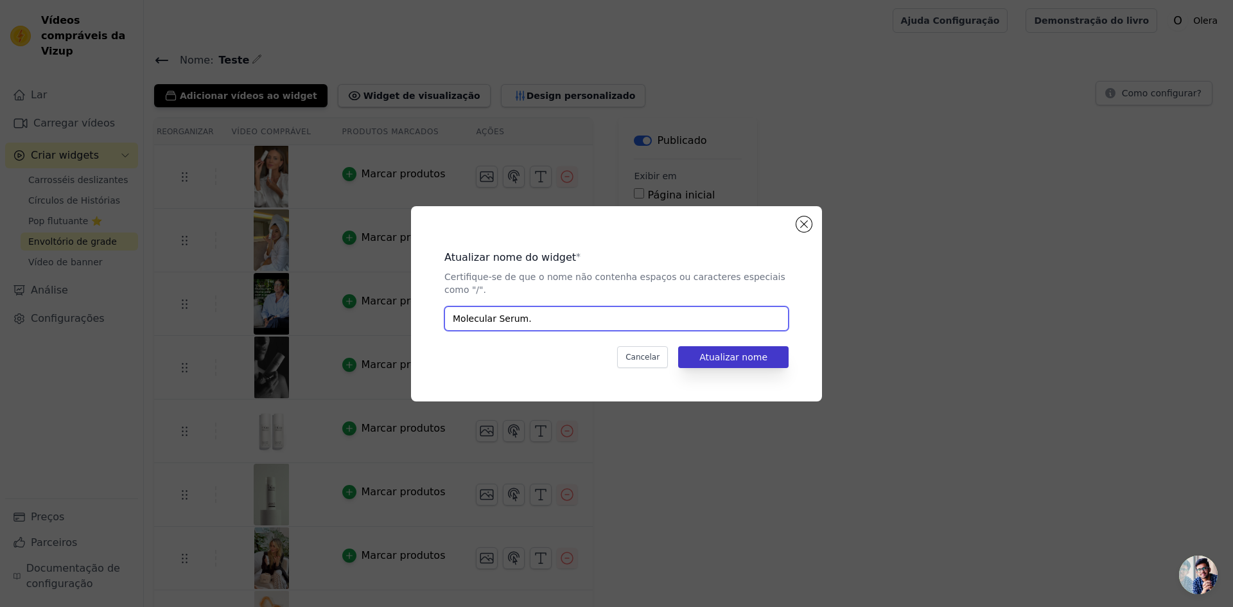
type input "Molecular Serum."
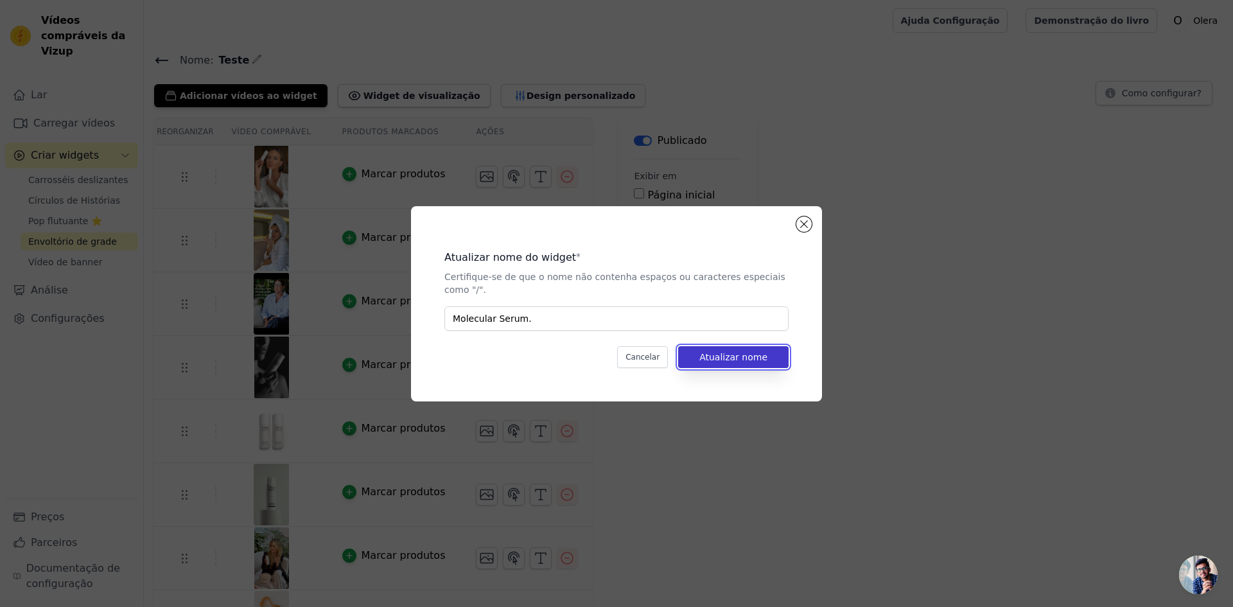
click at [742, 352] on font "Atualizar nome" at bounding box center [733, 357] width 68 height 10
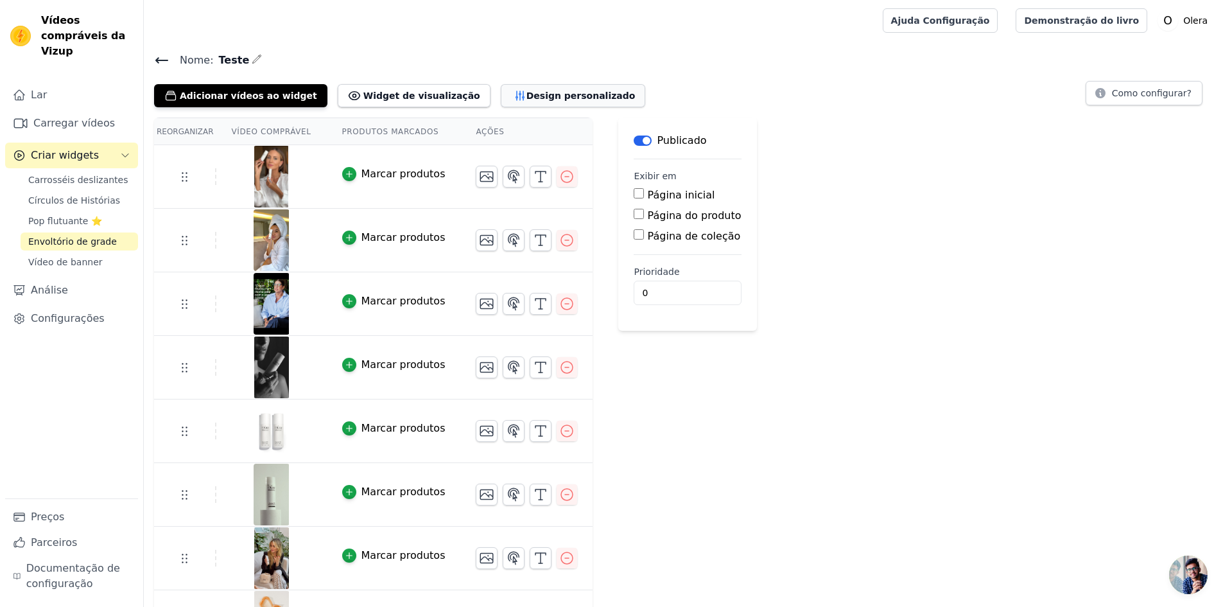
click at [514, 96] on icon "button" at bounding box center [520, 95] width 13 height 13
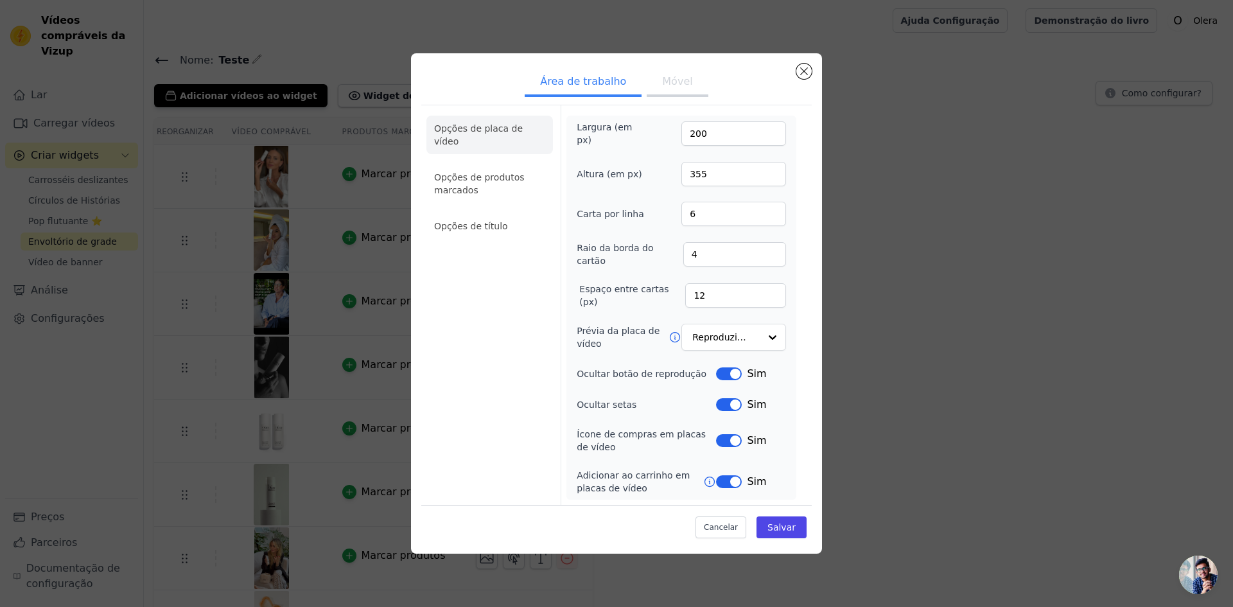
click at [662, 87] on font "Móvel" at bounding box center [677, 81] width 30 height 12
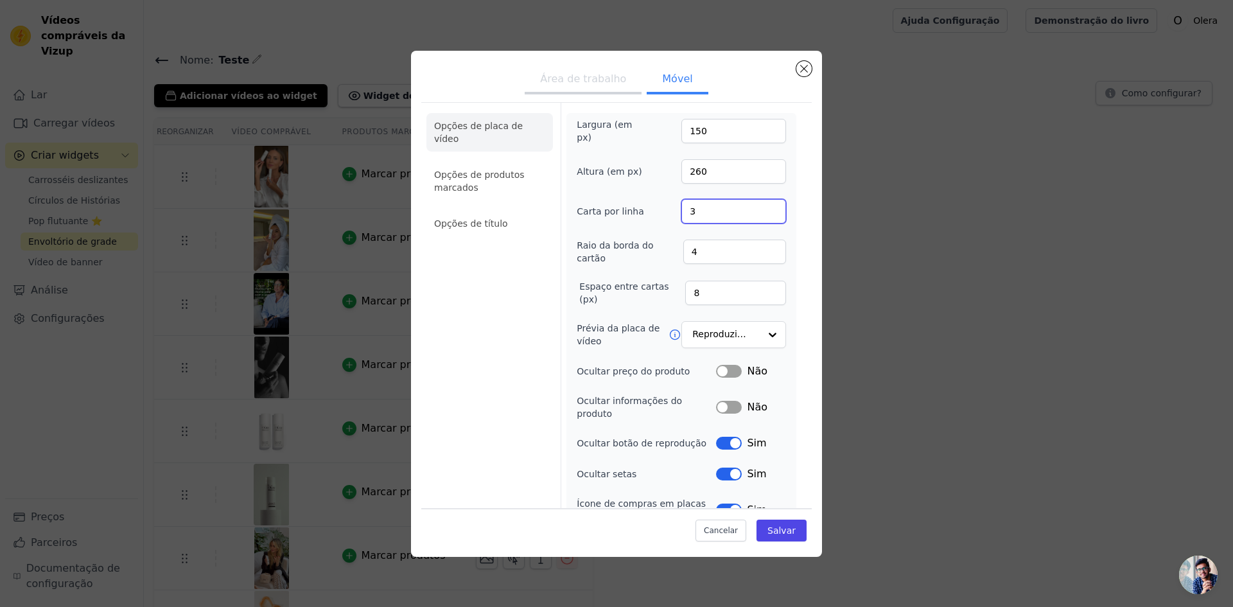
click at [774, 205] on input "3" at bounding box center [733, 211] width 105 height 24
click at [772, 213] on input "2" at bounding box center [733, 211] width 105 height 24
click at [771, 204] on input "3" at bounding box center [733, 211] width 105 height 24
click at [771, 204] on input "4" at bounding box center [733, 211] width 105 height 24
type input "3"
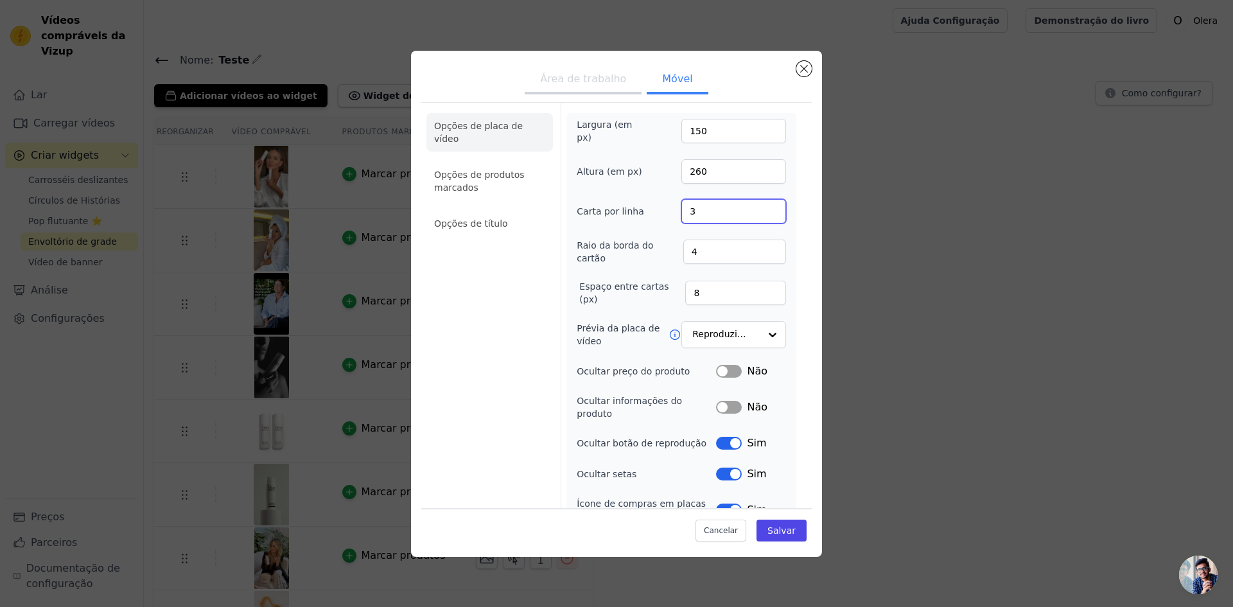
click at [772, 214] on input "3" at bounding box center [733, 211] width 105 height 24
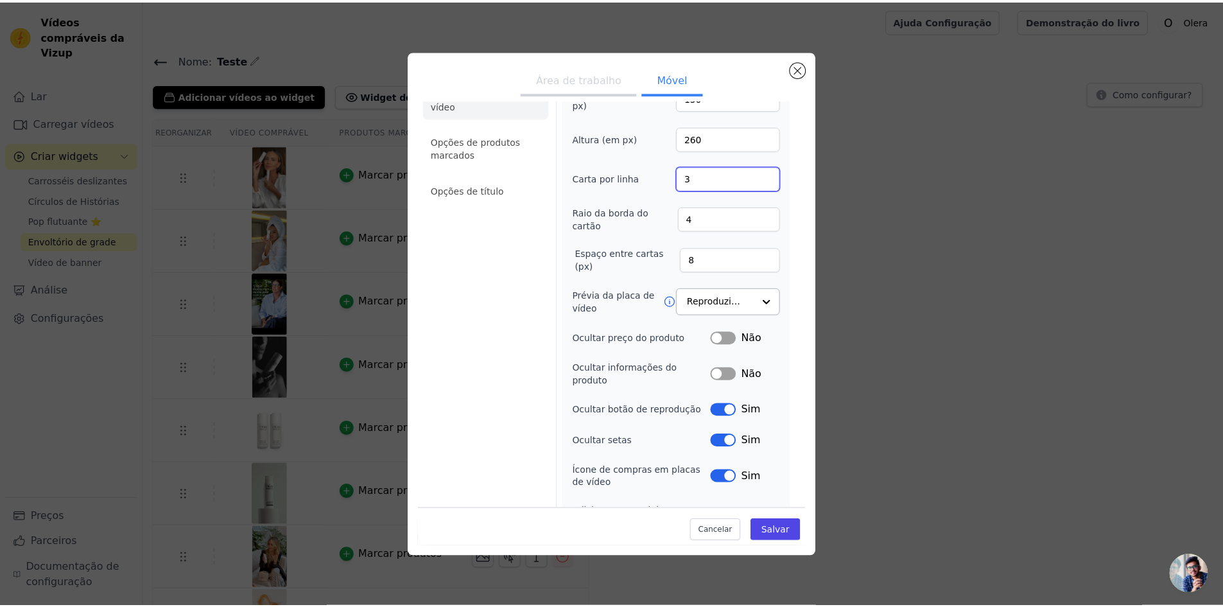
scroll to position [52, 0]
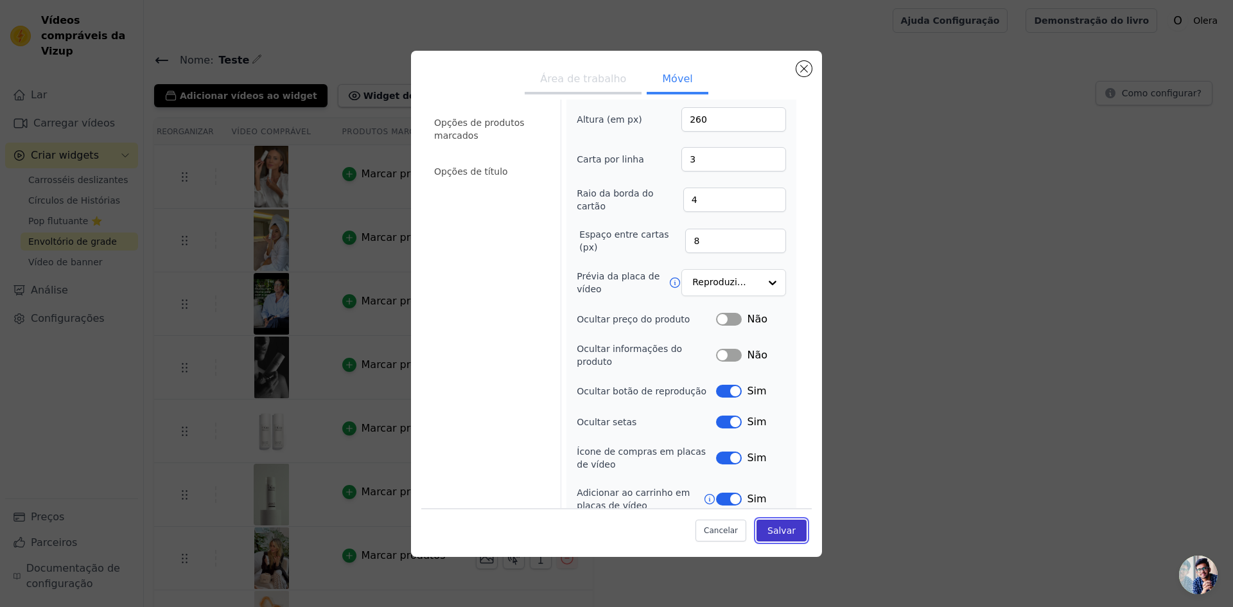
click at [780, 530] on font "Salvar" at bounding box center [781, 530] width 28 height 10
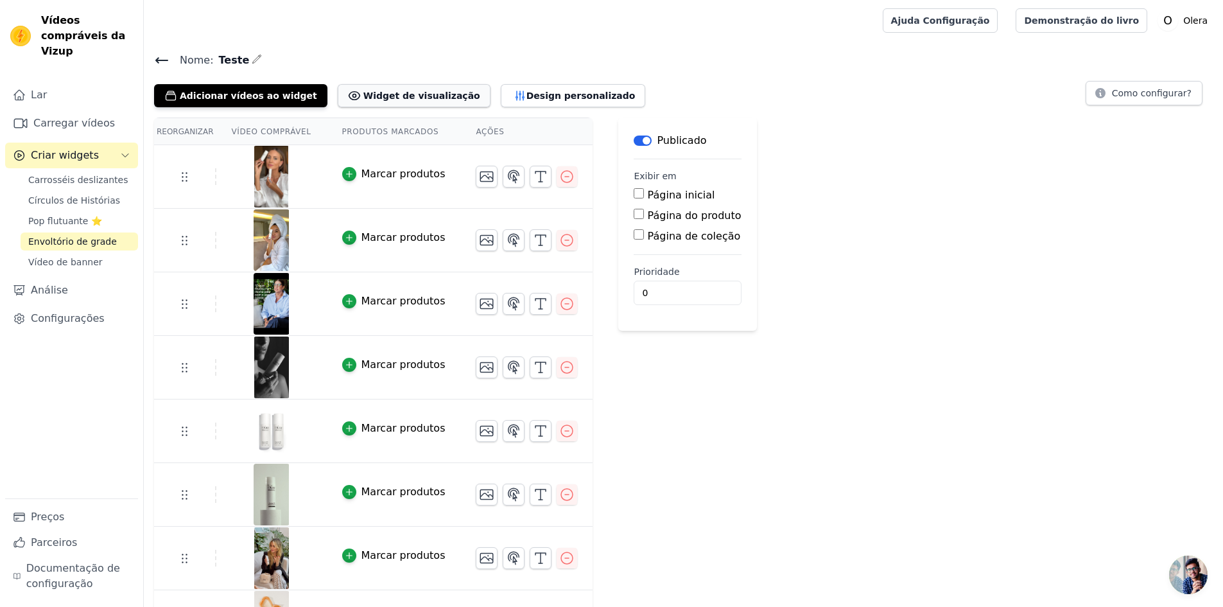
click at [406, 97] on font "Widget de visualização" at bounding box center [421, 96] width 117 height 10
